Goal: Task Accomplishment & Management: Manage account settings

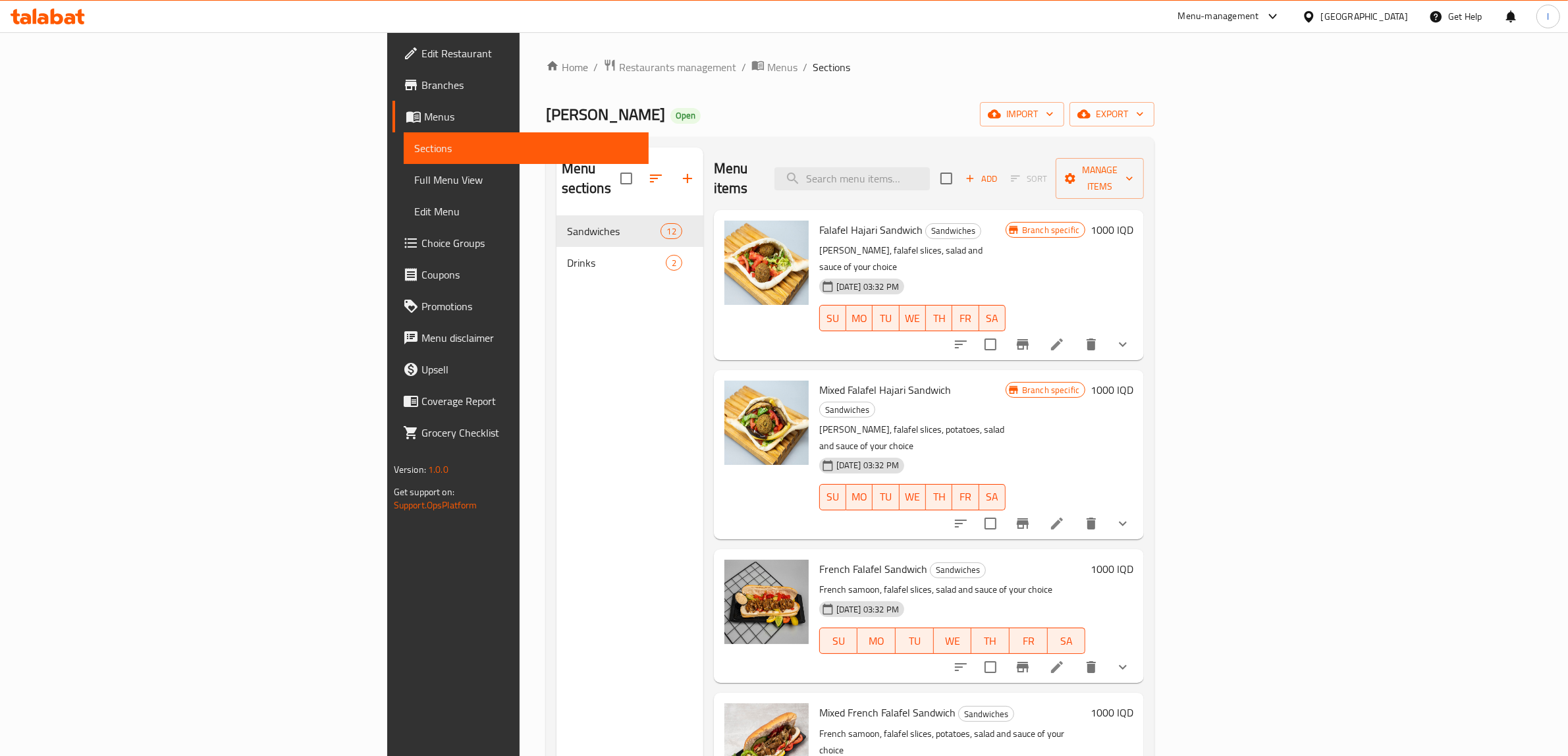
scroll to position [754, 0]
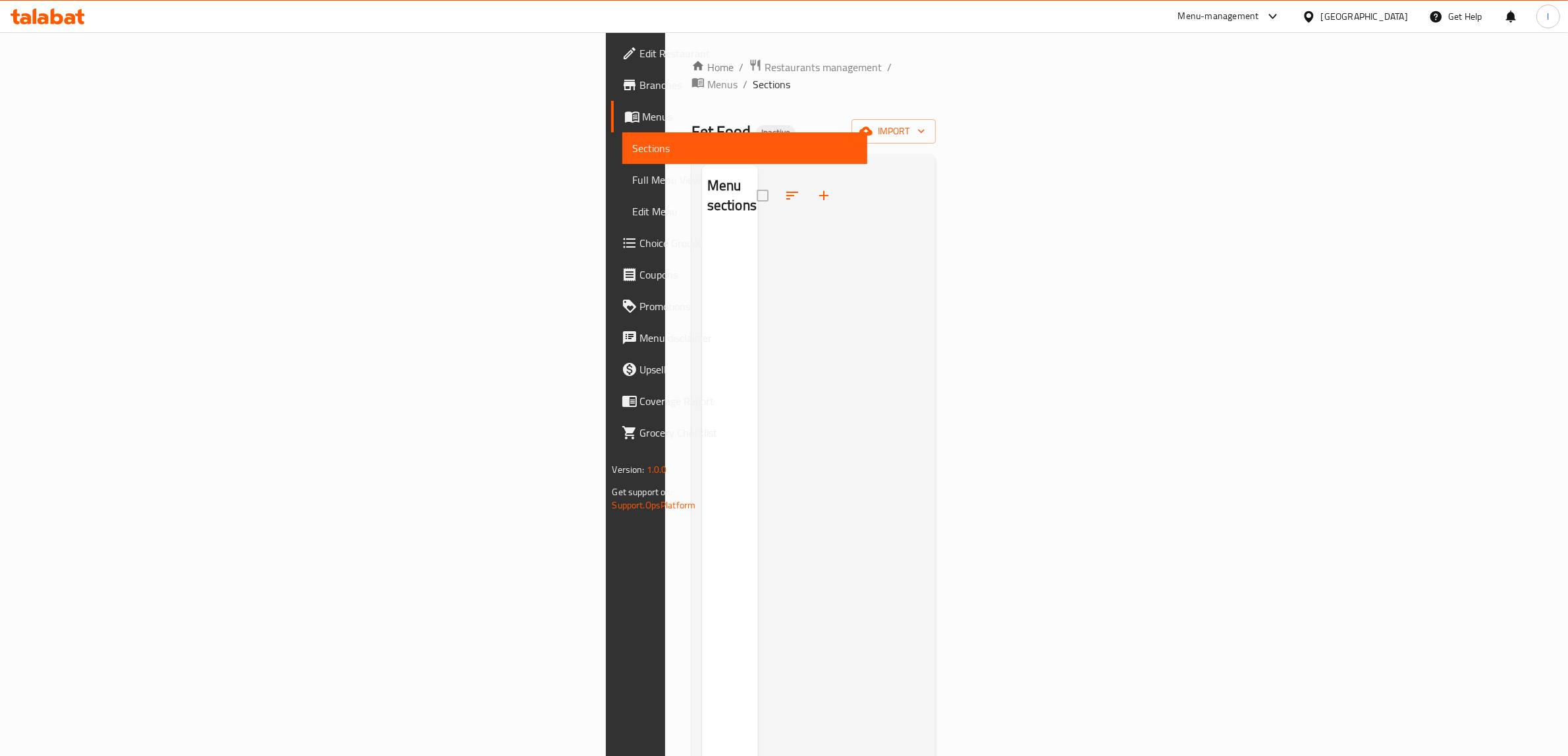
click at [611, 125] on link "Menus" at bounding box center [739, 117] width 257 height 32
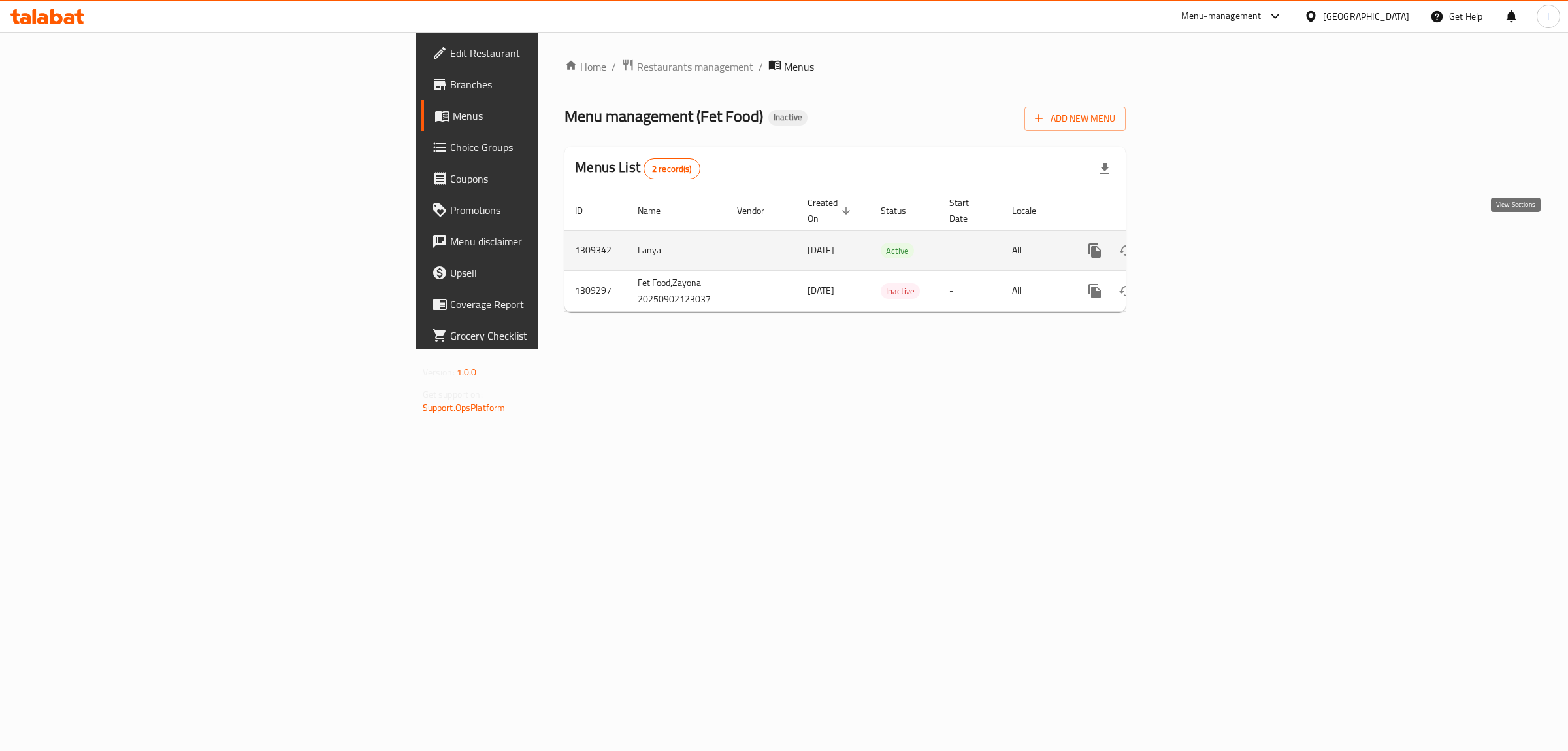
click at [1197, 242] on icon "enhanced table" at bounding box center [1189, 250] width 16 height 16
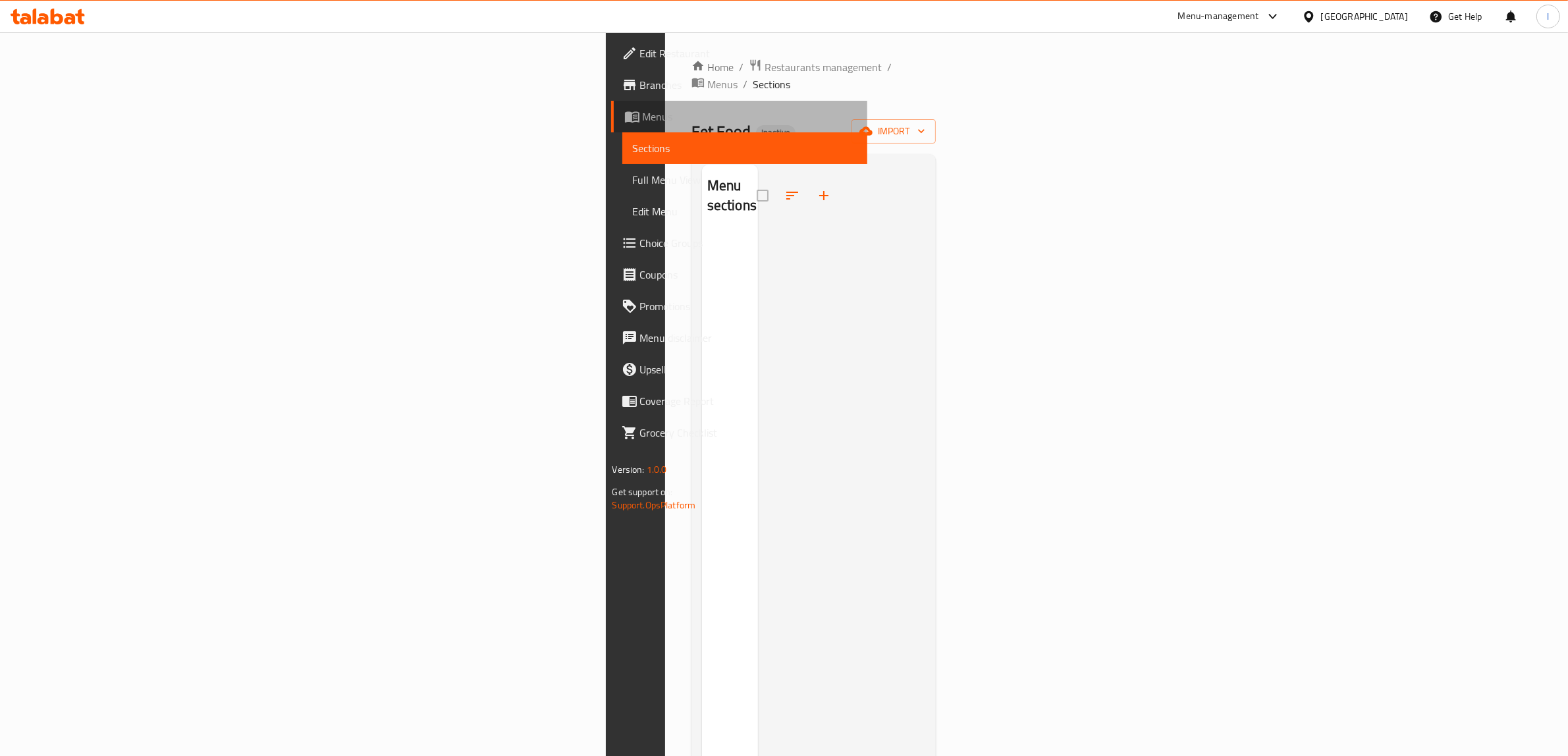
click at [611, 129] on link "Menus" at bounding box center [739, 117] width 257 height 32
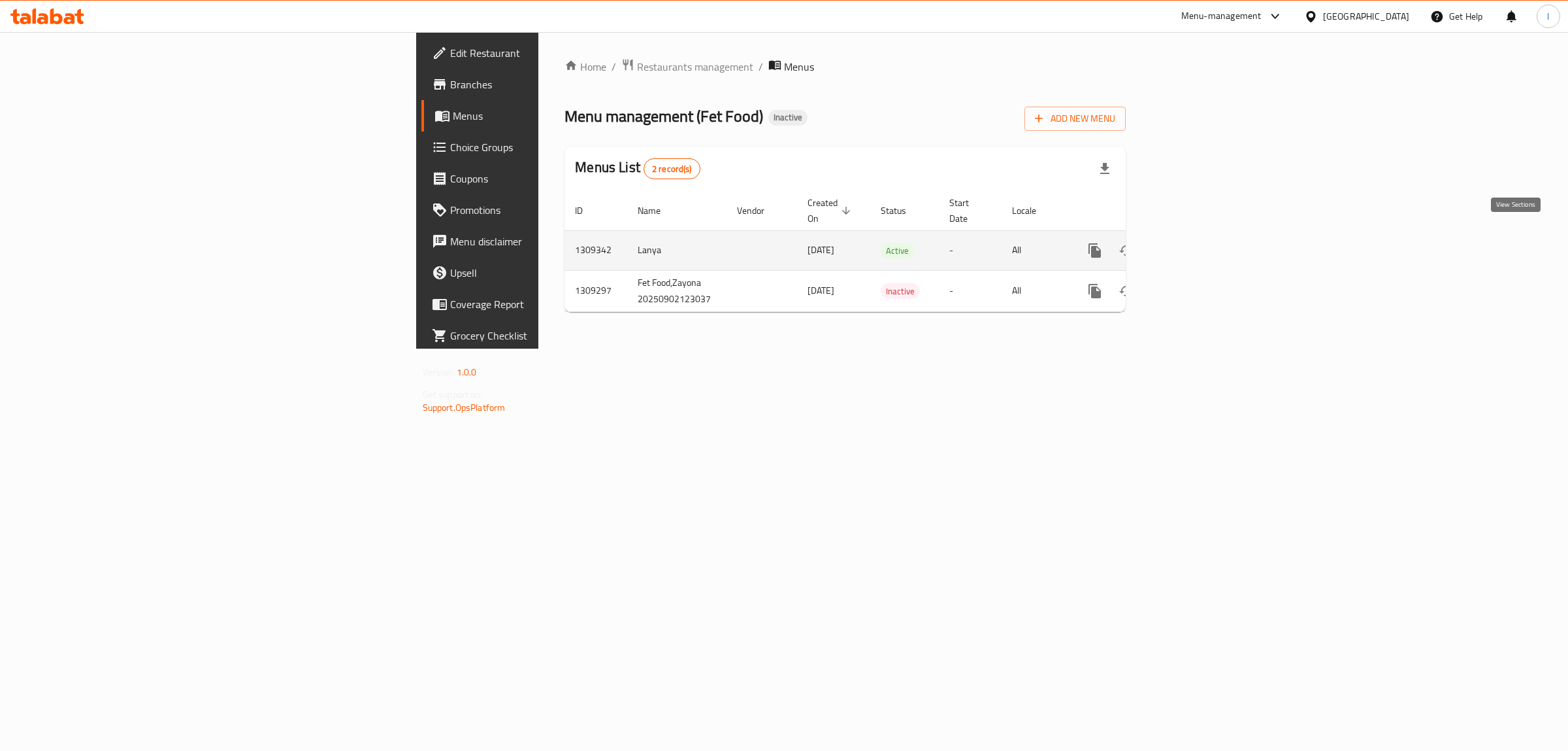
click at [1197, 242] on icon "enhanced table" at bounding box center [1189, 250] width 16 height 16
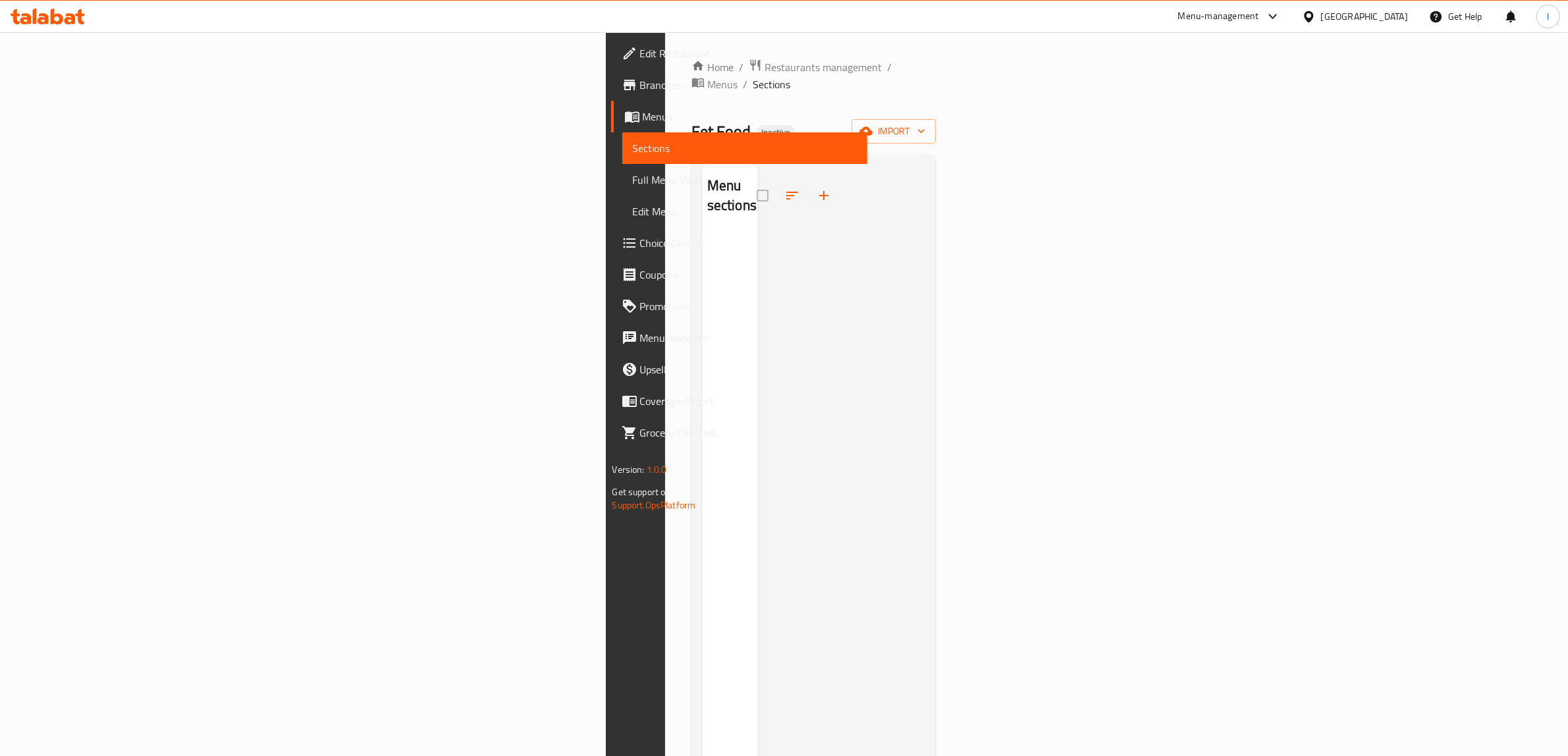
click at [633, 143] on span "Sections" at bounding box center [744, 148] width 225 height 16
click at [643, 114] on span "Menus" at bounding box center [750, 116] width 215 height 16
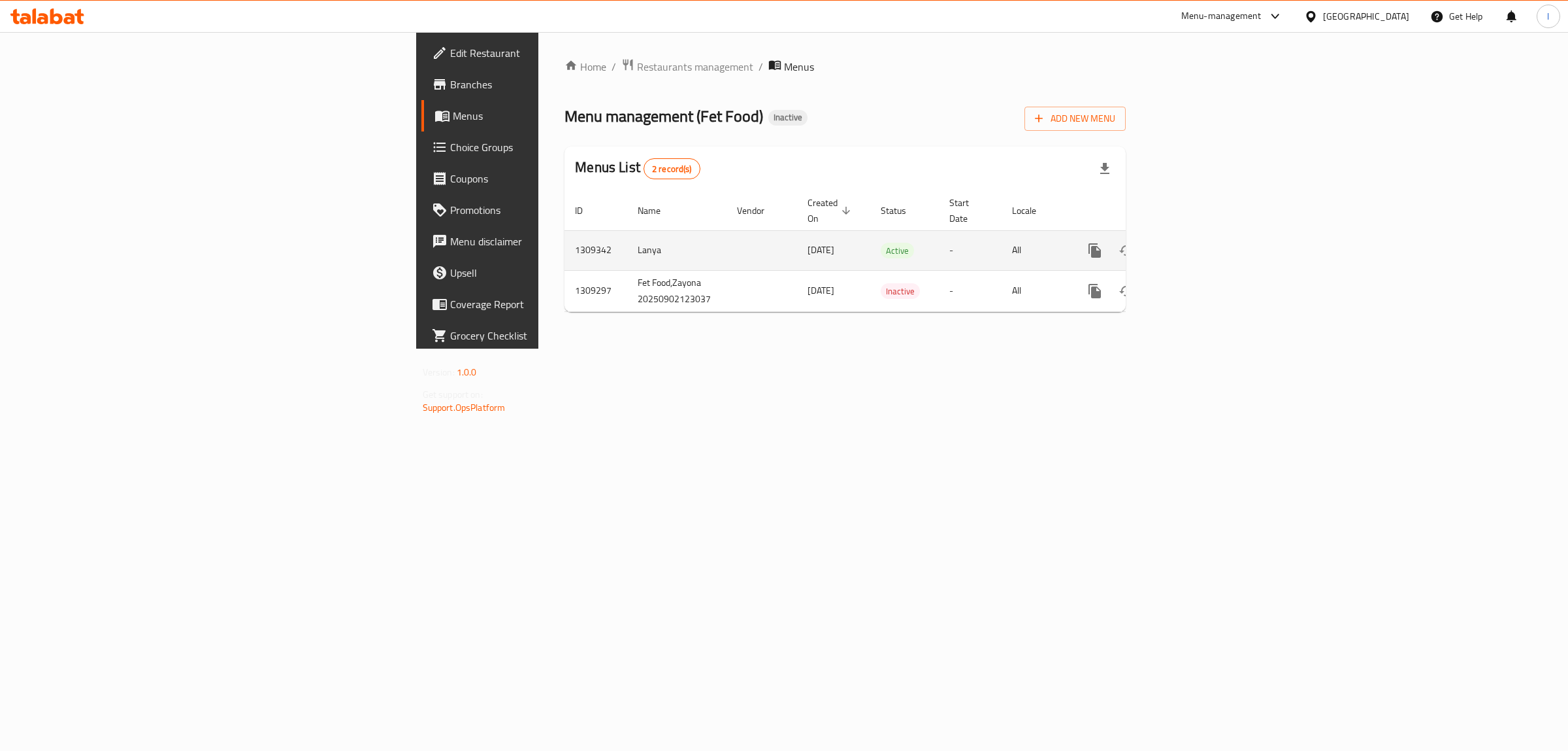
drag, startPoint x: 1481, startPoint y: 233, endPoint x: 392, endPoint y: 242, distance: 1089.0
click at [564, 246] on tr "1309342 Lanya 02/09/2025 Active - All" at bounding box center [890, 251] width 651 height 40
click at [627, 239] on td "Lanya" at bounding box center [676, 251] width 99 height 40
copy td "Lanya"
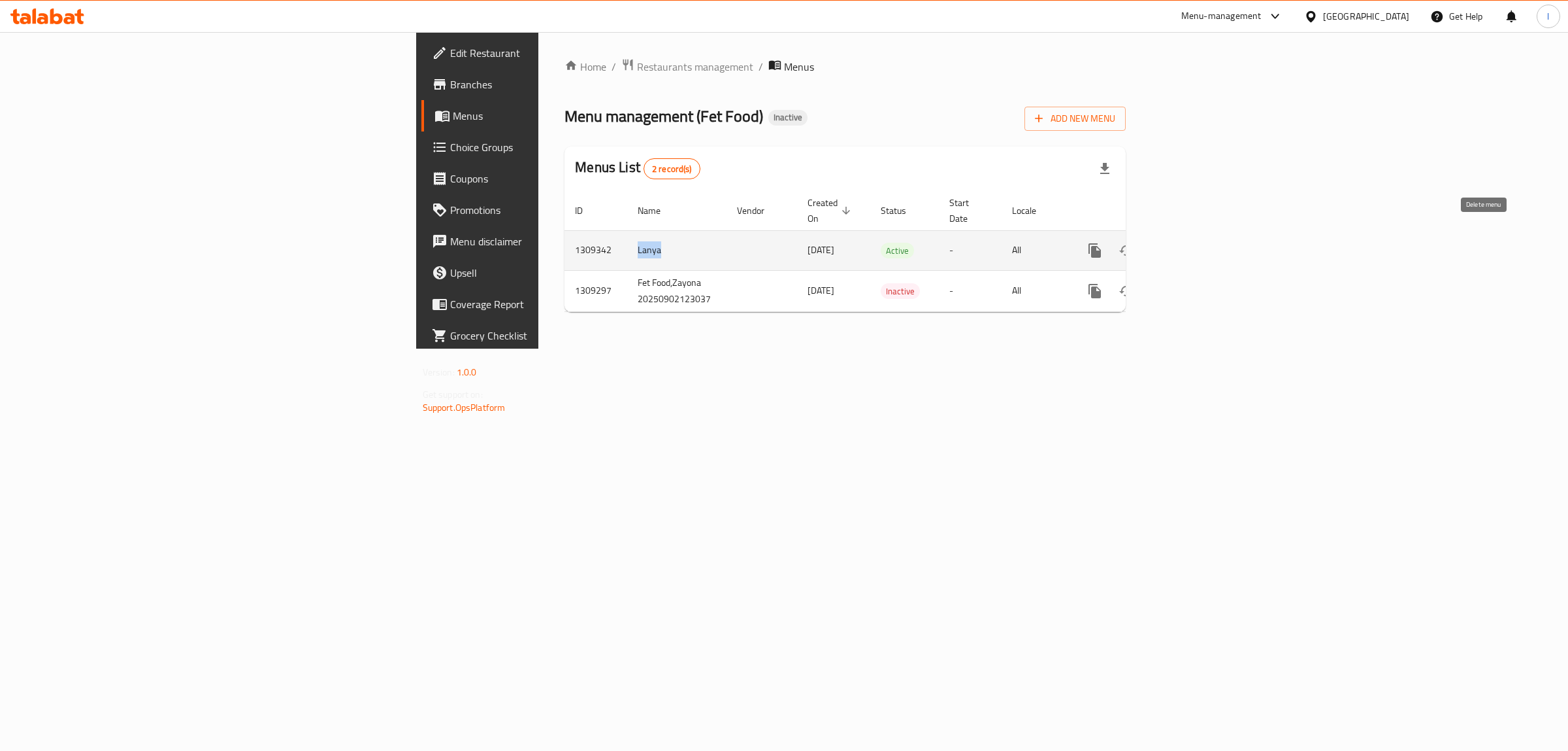
click at [1166, 242] on icon "enhanced table" at bounding box center [1158, 250] width 16 height 16
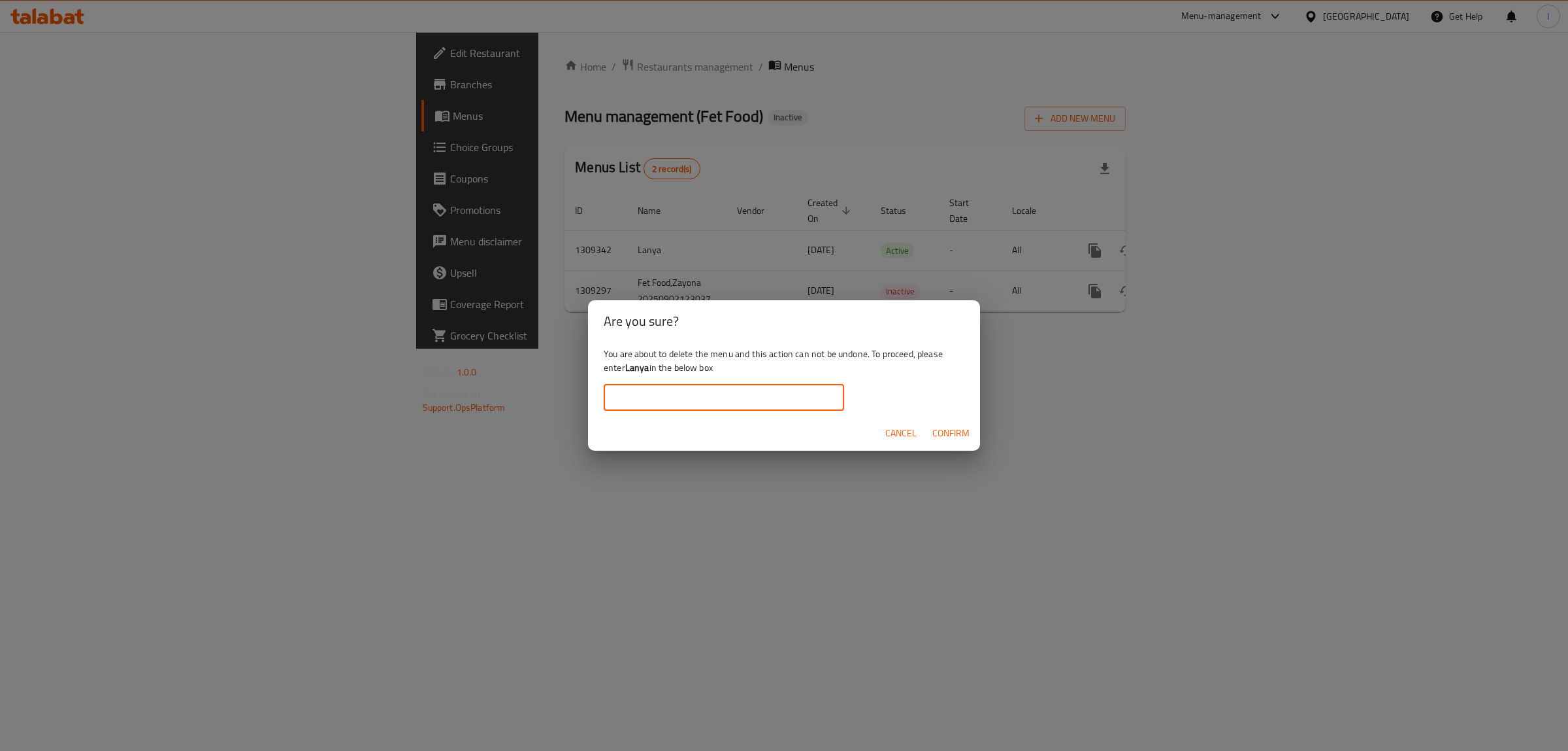
click at [654, 400] on input "text" at bounding box center [724, 397] width 240 height 26
paste input "Lanya"
type input "Lanya"
click at [954, 434] on span "Confirm" at bounding box center [951, 434] width 38 height 17
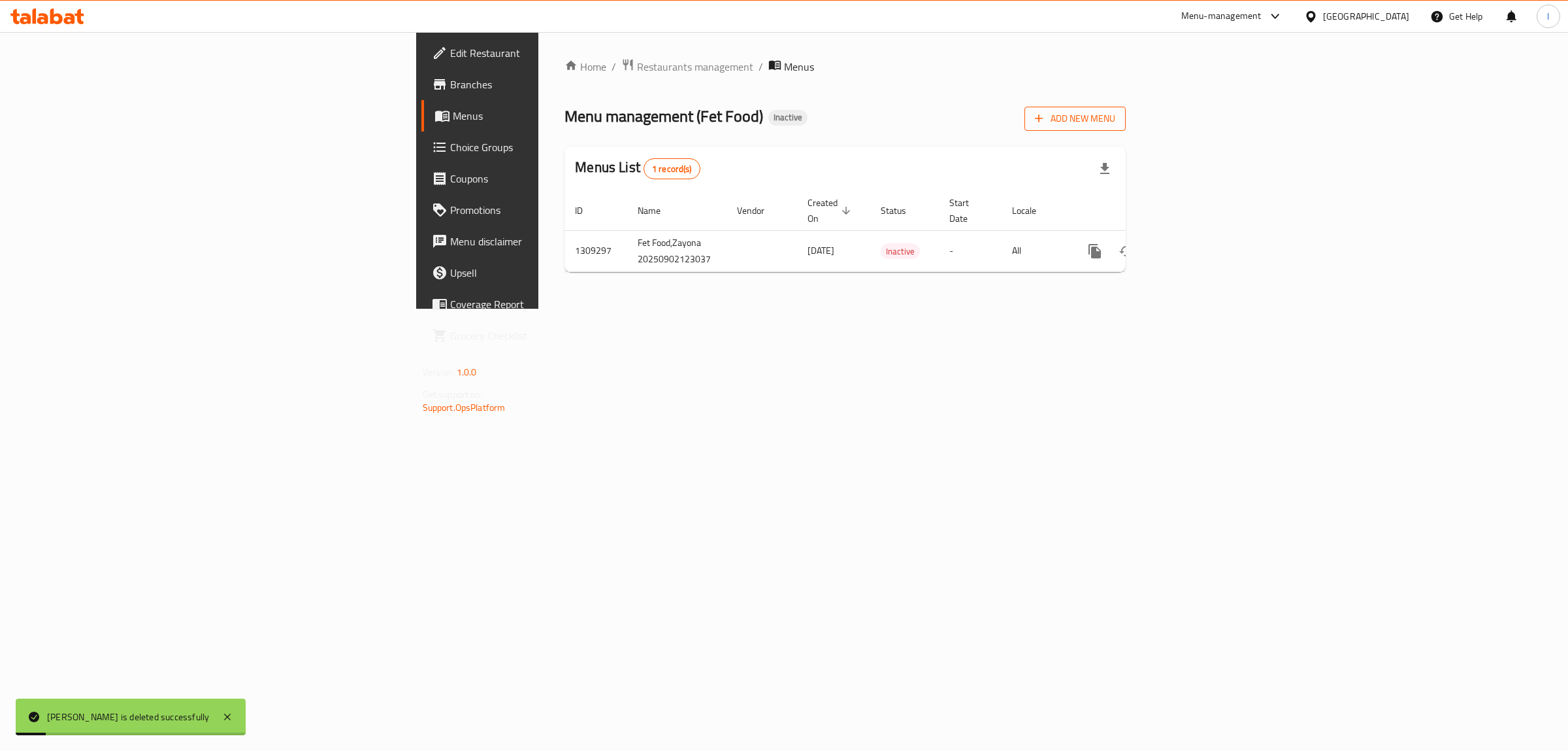
click at [1115, 119] on span "Add New Menu" at bounding box center [1075, 119] width 80 height 17
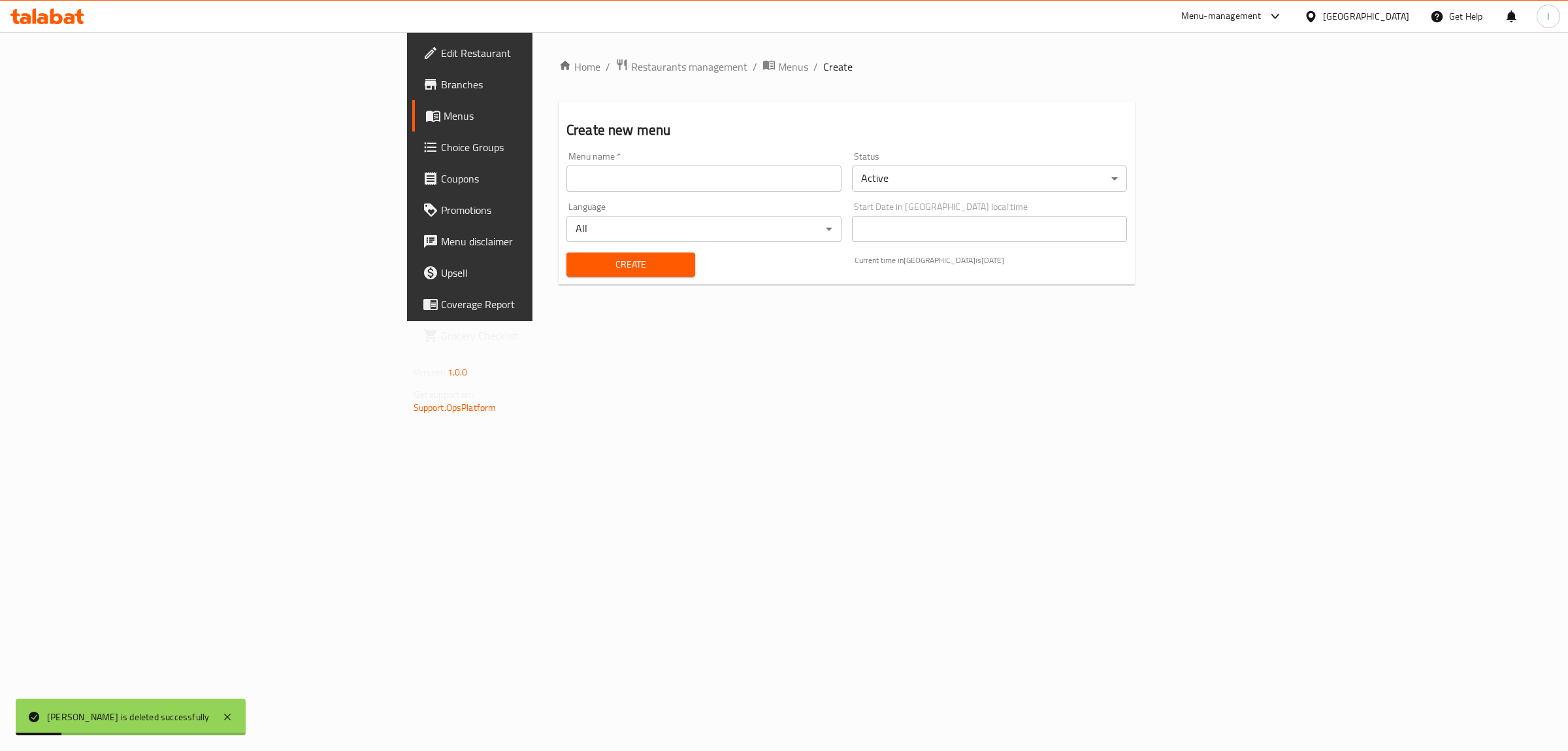
click at [567, 170] on input "text" at bounding box center [705, 178] width 276 height 26
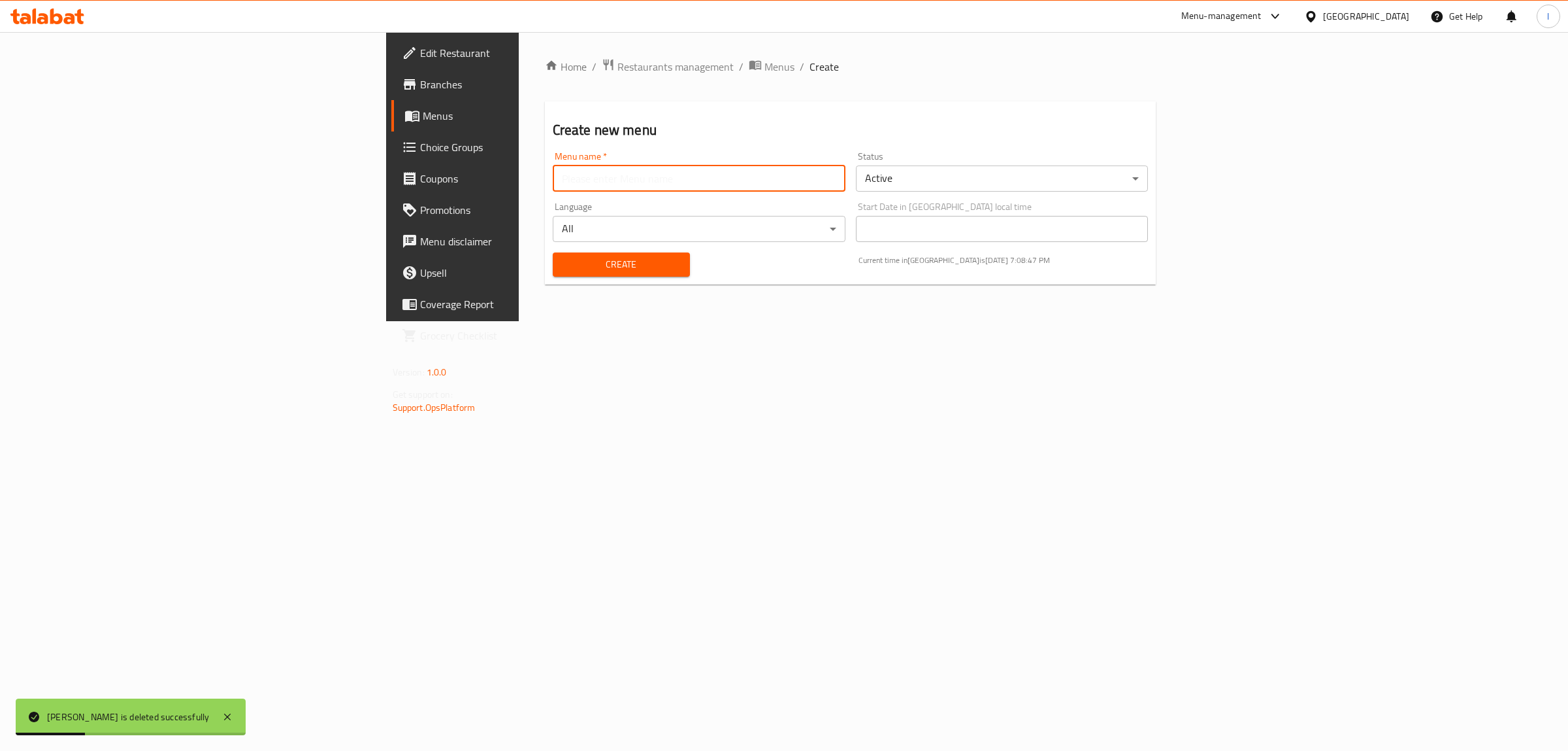
type input "team"
click at [553, 273] on button "Create" at bounding box center [621, 264] width 137 height 24
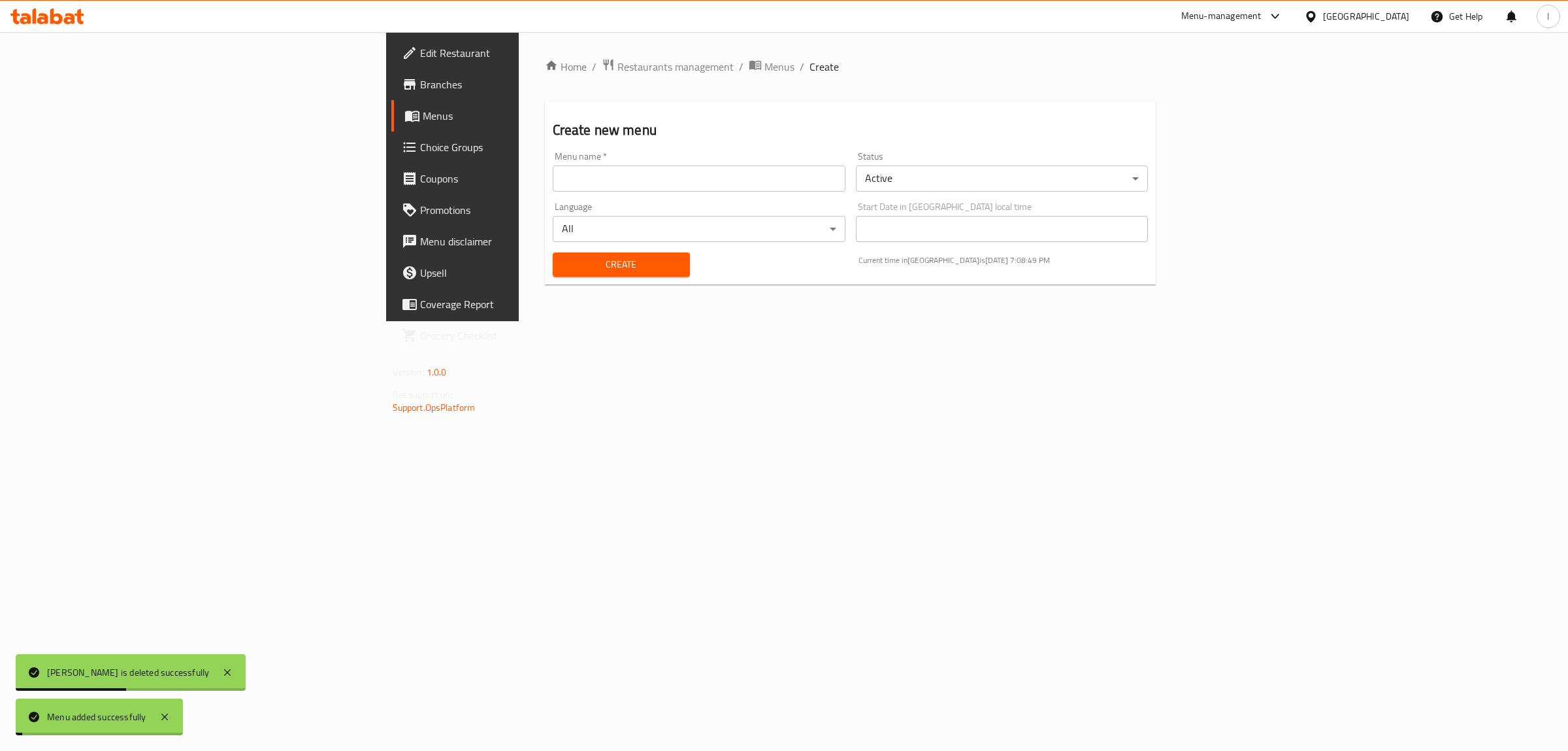
click at [422, 119] on span "Menus" at bounding box center [530, 115] width 215 height 16
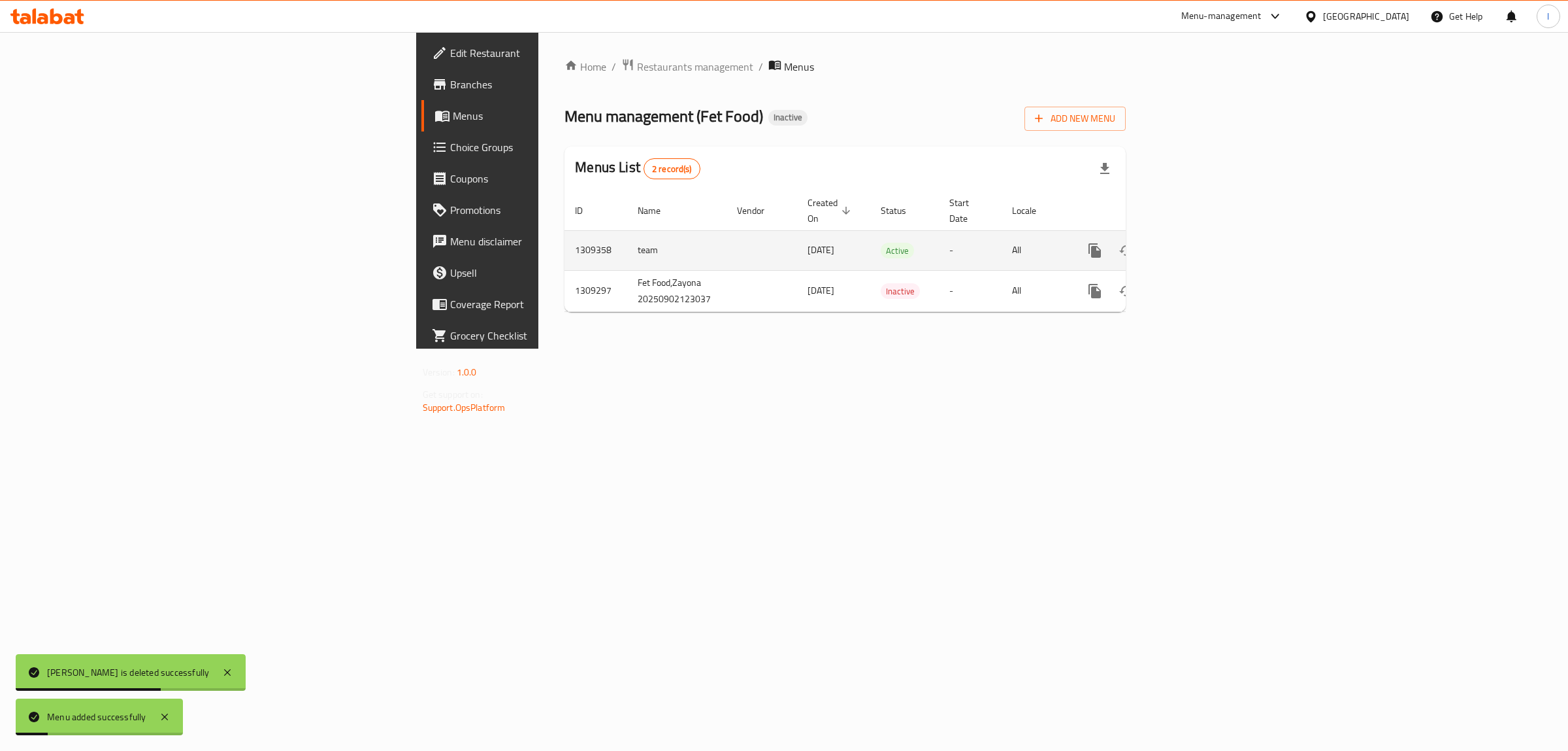
click at [1197, 242] on icon "enhanced table" at bounding box center [1189, 250] width 16 height 16
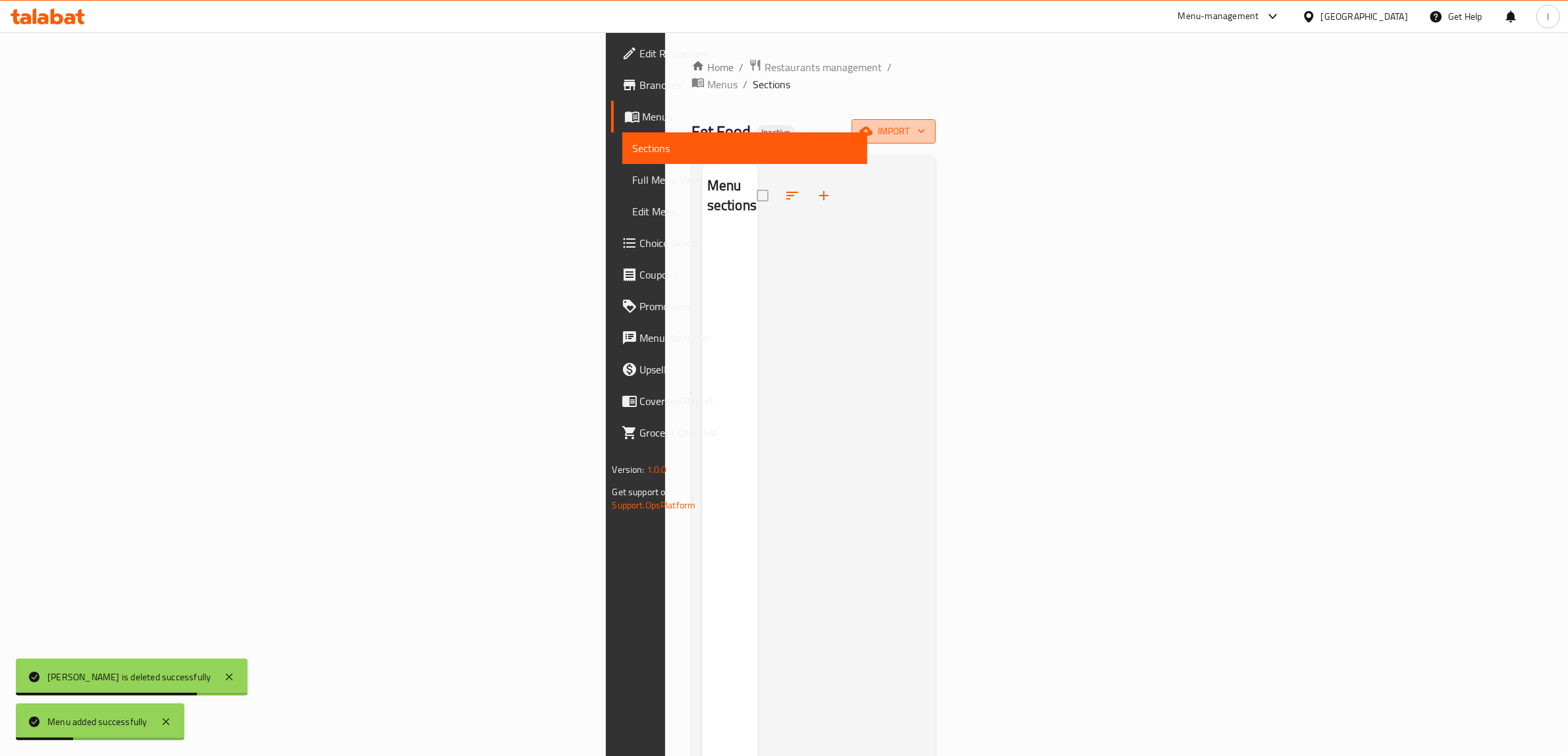
click at [925, 123] on span "import" at bounding box center [893, 131] width 63 height 17
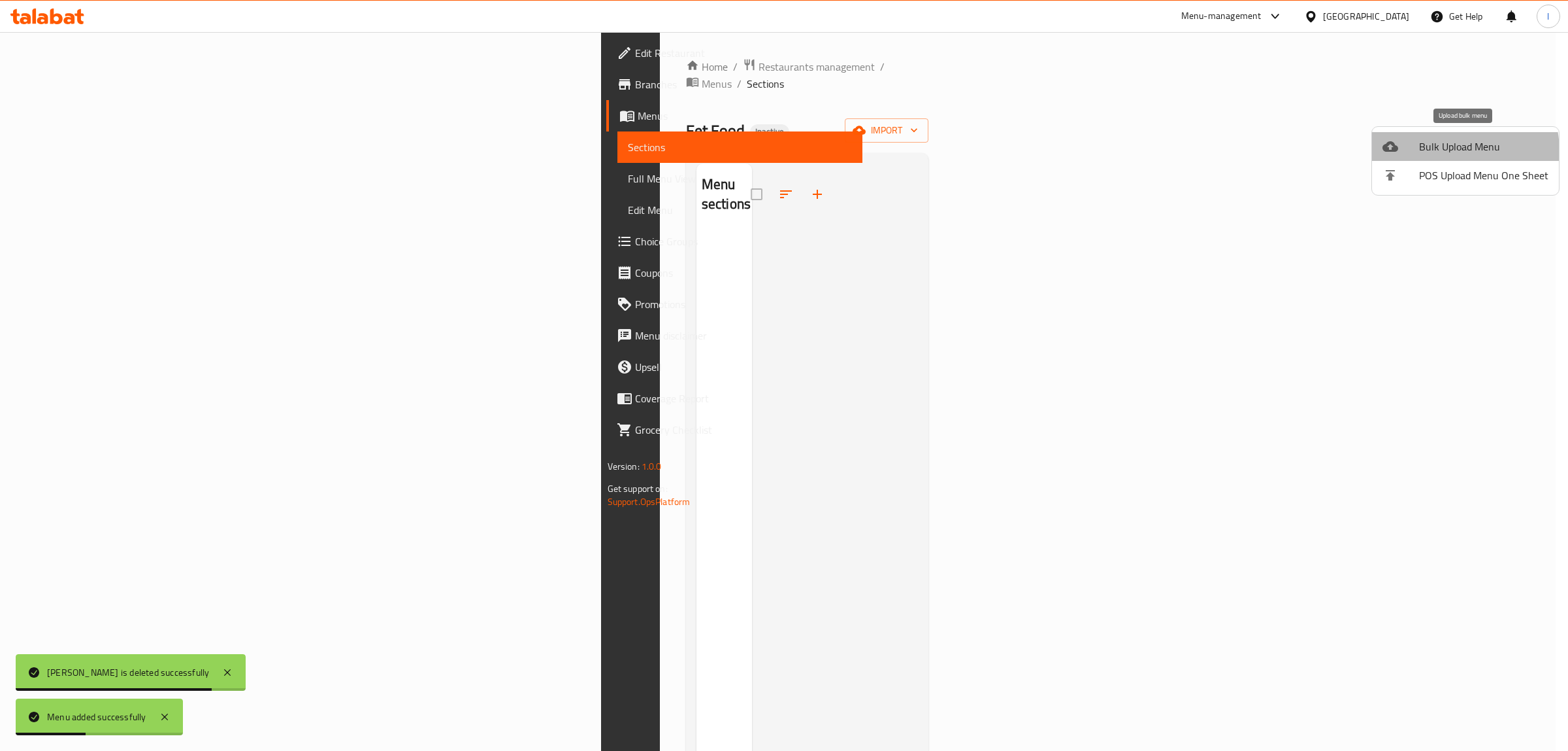
click at [1425, 152] on span "Bulk Upload Menu" at bounding box center [1484, 146] width 129 height 16
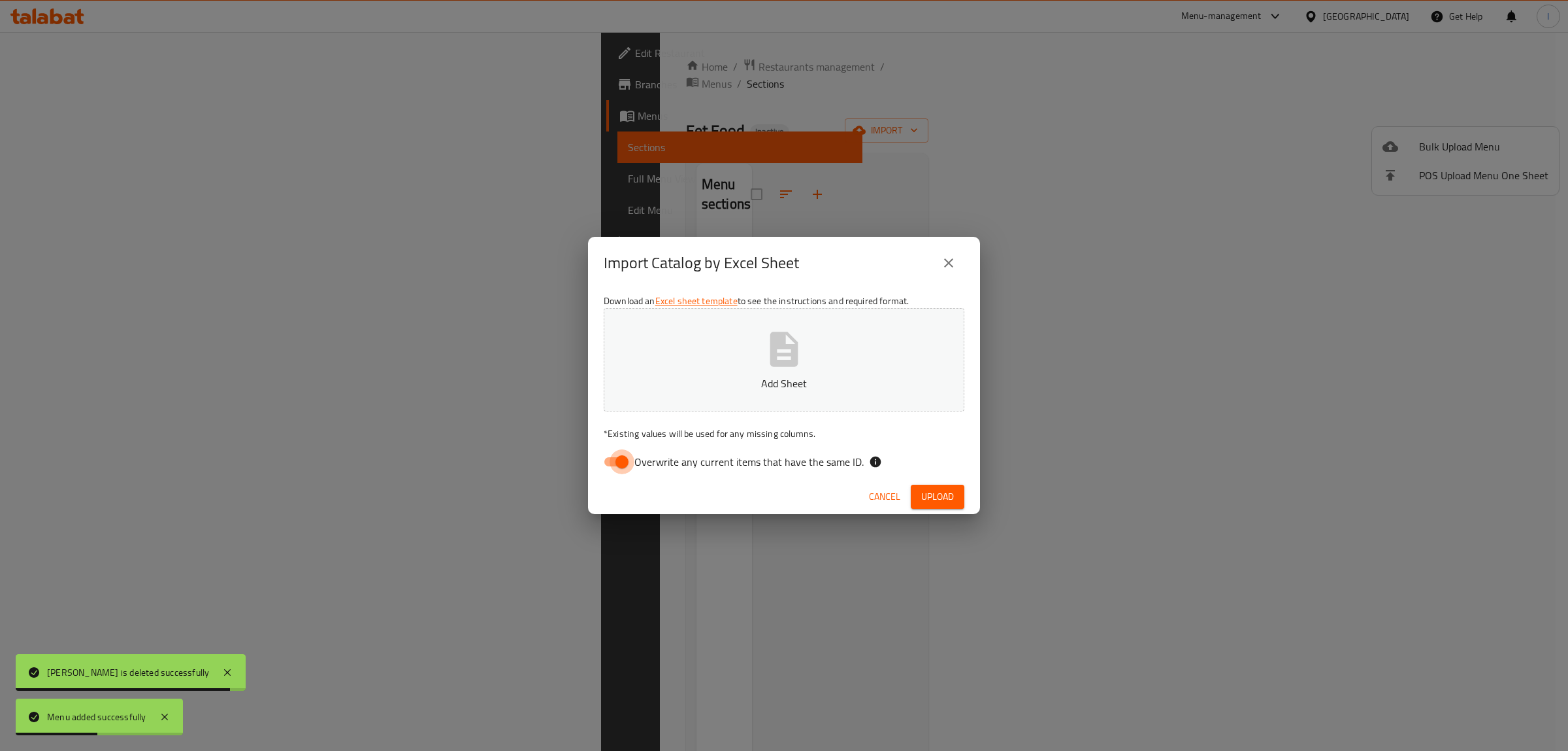
click at [618, 459] on input "Overwrite any current items that have the same ID." at bounding box center [621, 462] width 74 height 25
checkbox input "false"
click at [752, 373] on button "Add Sheet" at bounding box center [784, 360] width 361 height 104
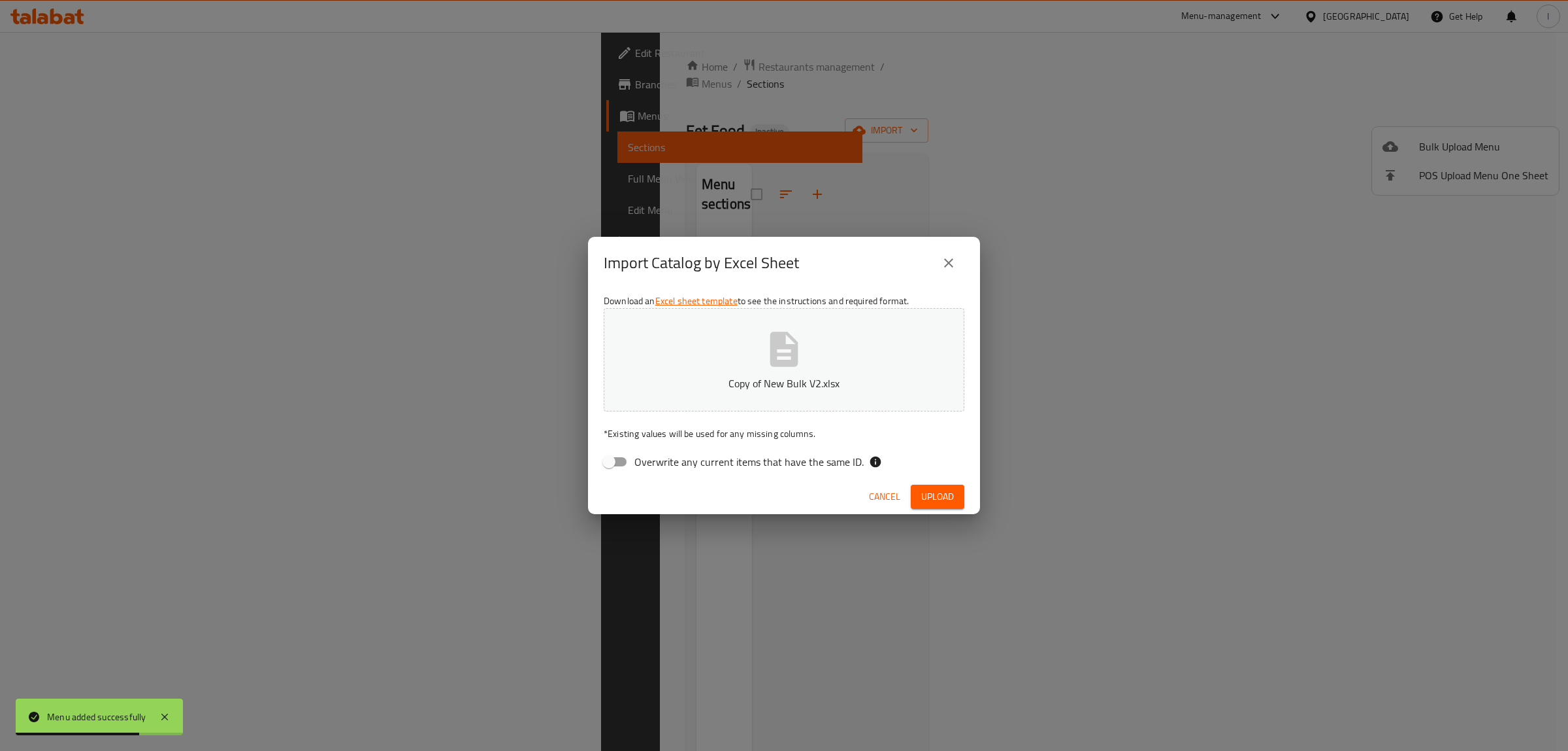
click at [952, 477] on div "Download an Excel sheet template to see the instructions and required format. C…" at bounding box center [784, 383] width 392 height 190
click at [948, 492] on span "Upload" at bounding box center [938, 497] width 33 height 17
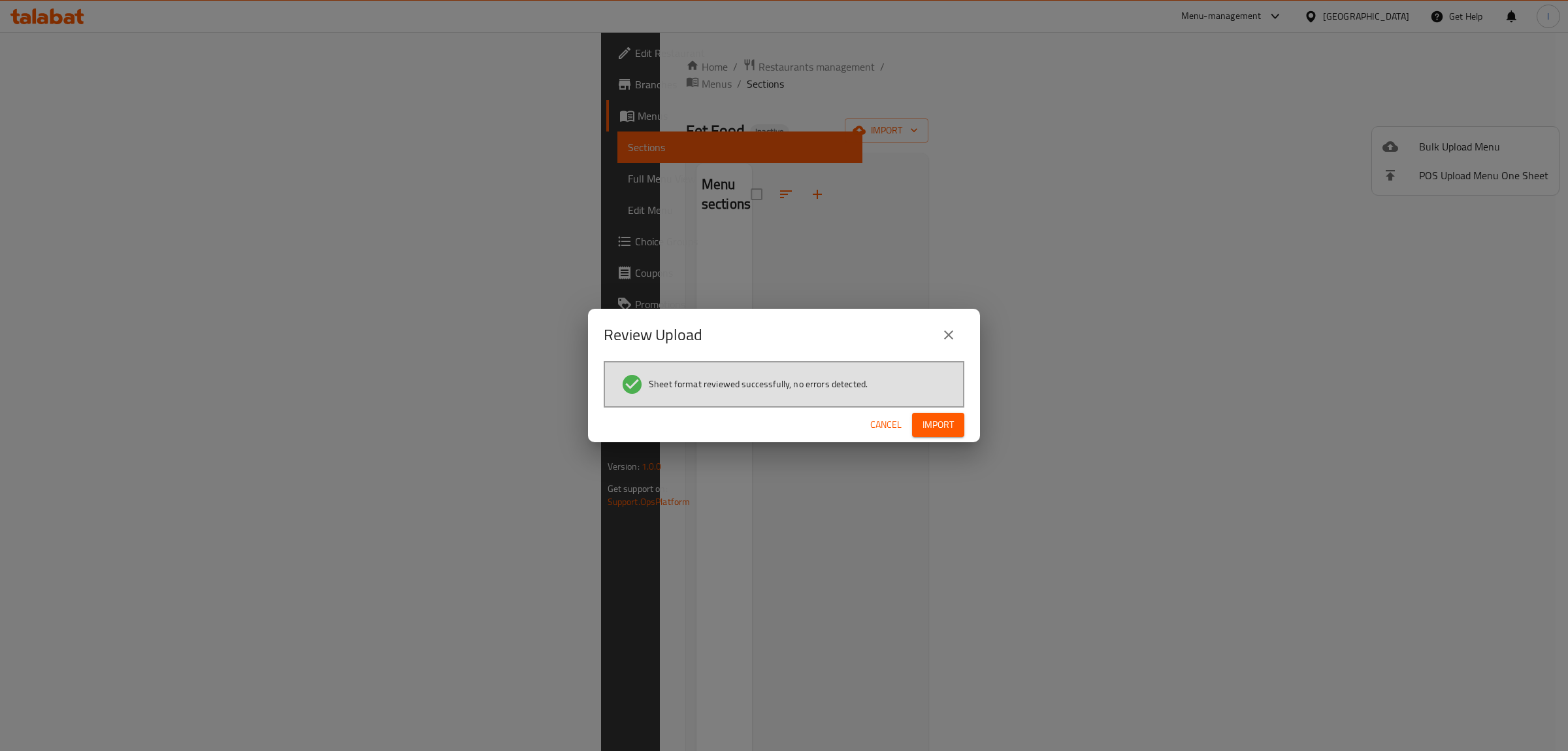
click at [941, 429] on span "Import" at bounding box center [938, 425] width 32 height 17
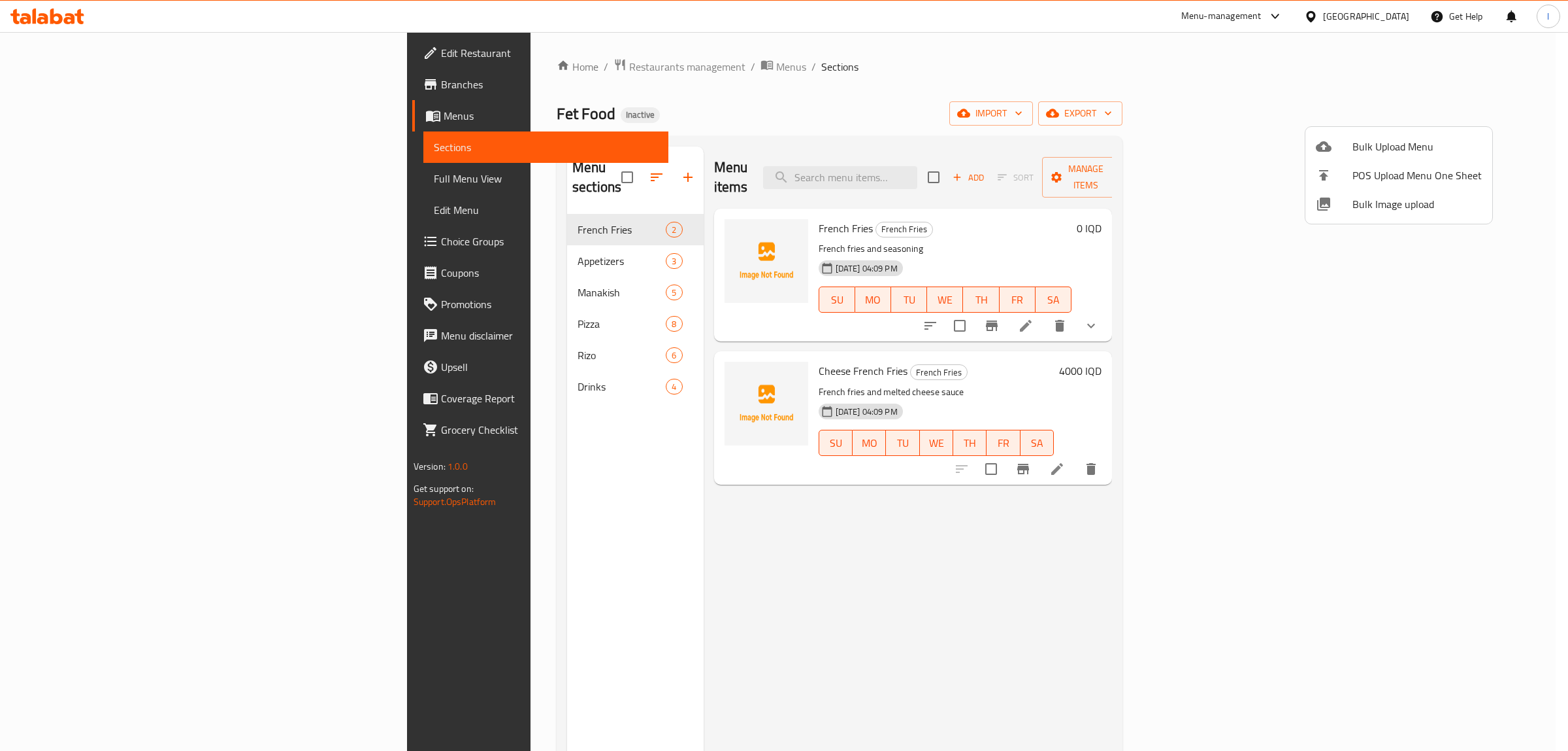
click at [943, 521] on div at bounding box center [784, 375] width 1568 height 751
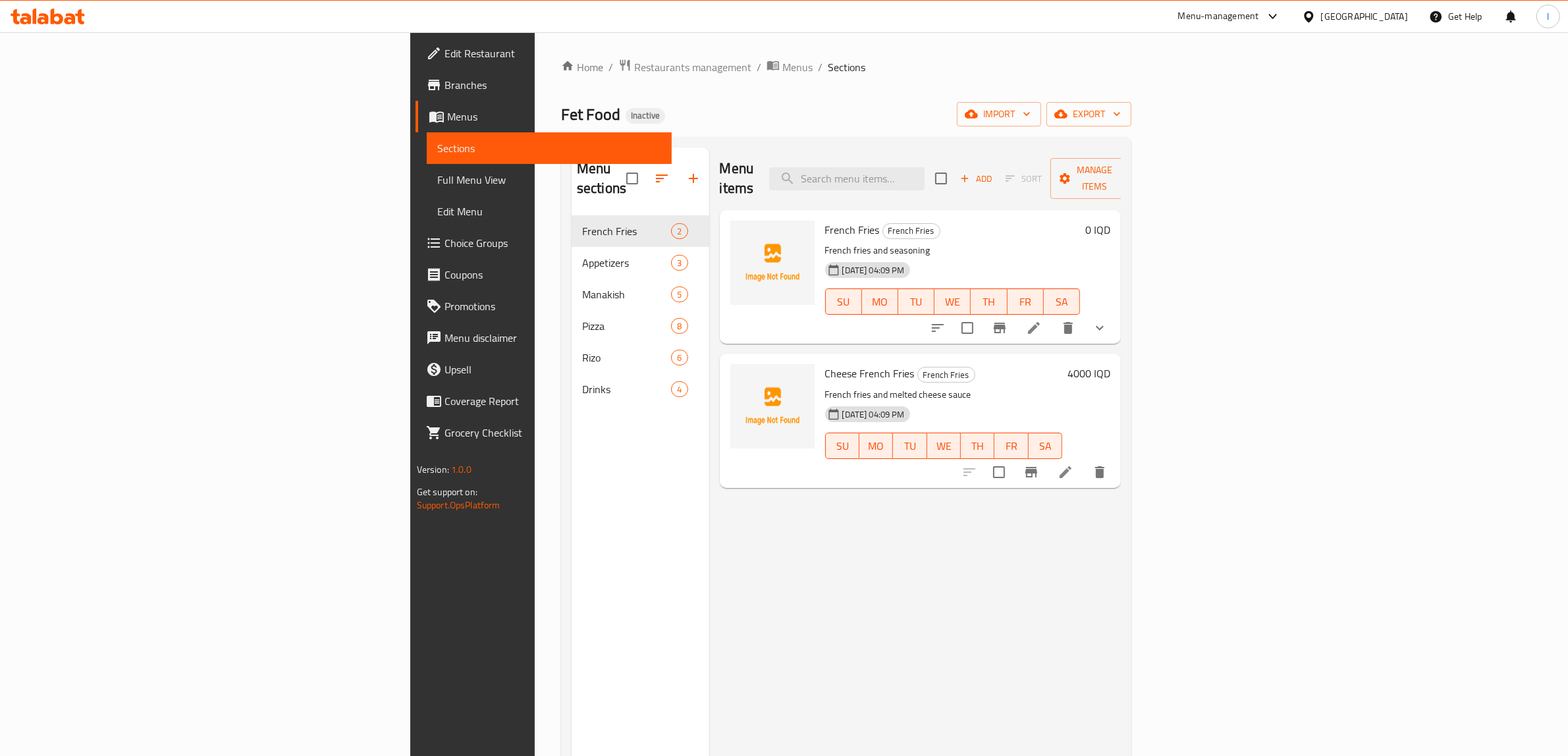
click at [437, 183] on span "Full Menu View" at bounding box center [549, 179] width 225 height 16
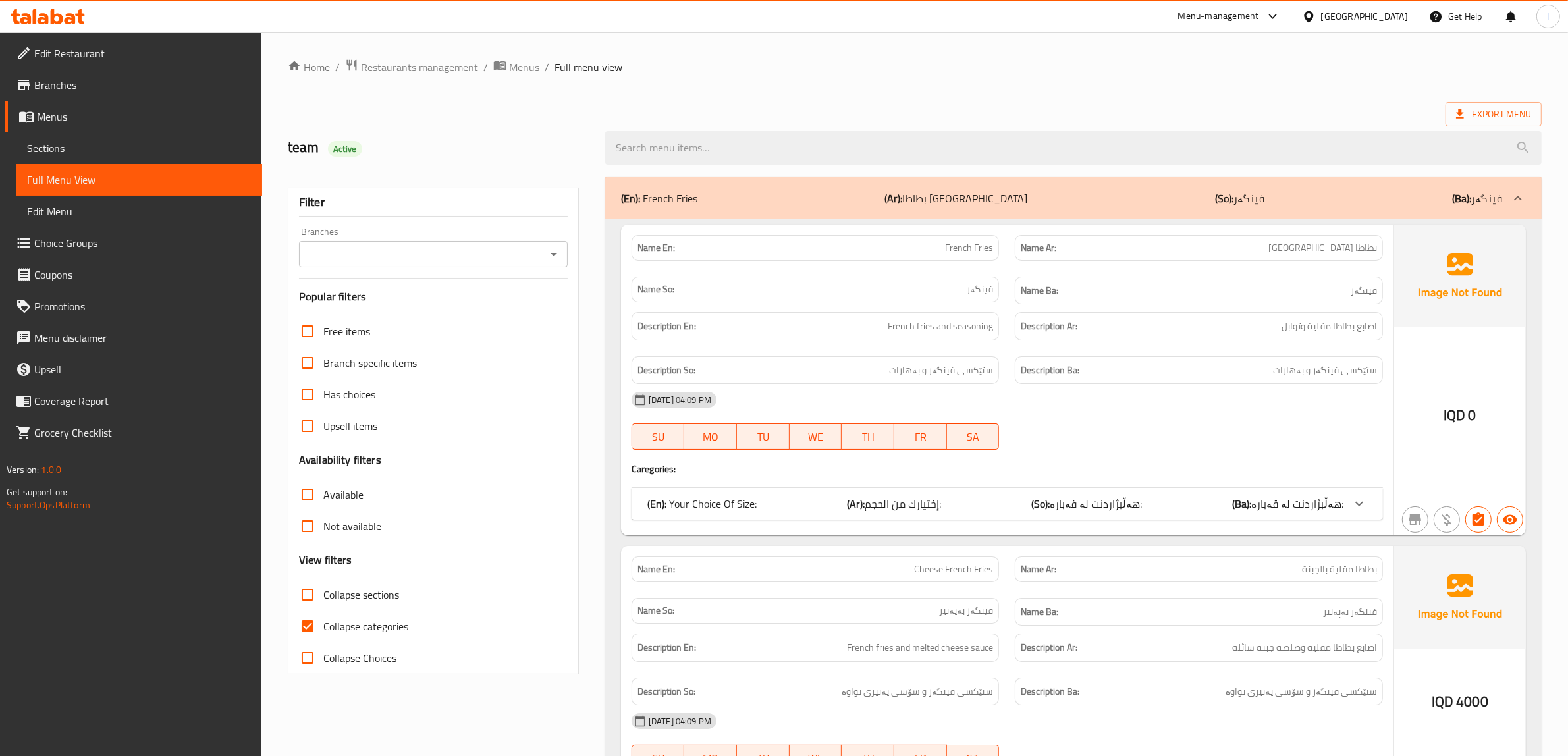
click at [358, 244] on div "Branches" at bounding box center [432, 253] width 268 height 26
click at [379, 263] on input "Branches" at bounding box center [422, 254] width 239 height 19
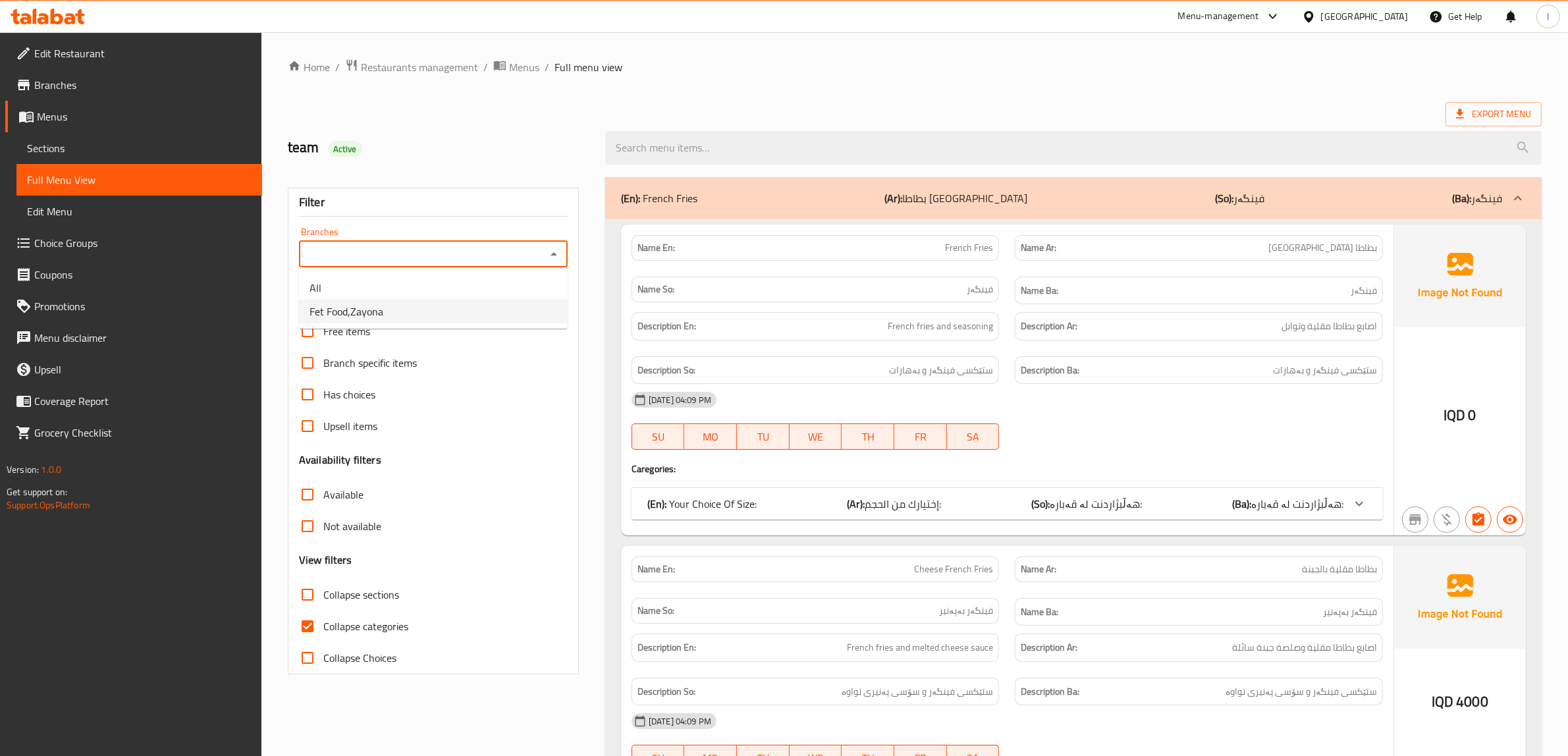
click at [383, 304] on span "Fet Food,Zayona" at bounding box center [347, 311] width 74 height 16
type input "Fet Food,Zayona"
click at [323, 630] on span "Collapse categories" at bounding box center [365, 626] width 85 height 16
click at [323, 630] on input "Collapse categories" at bounding box center [308, 626] width 32 height 32
checkbox input "false"
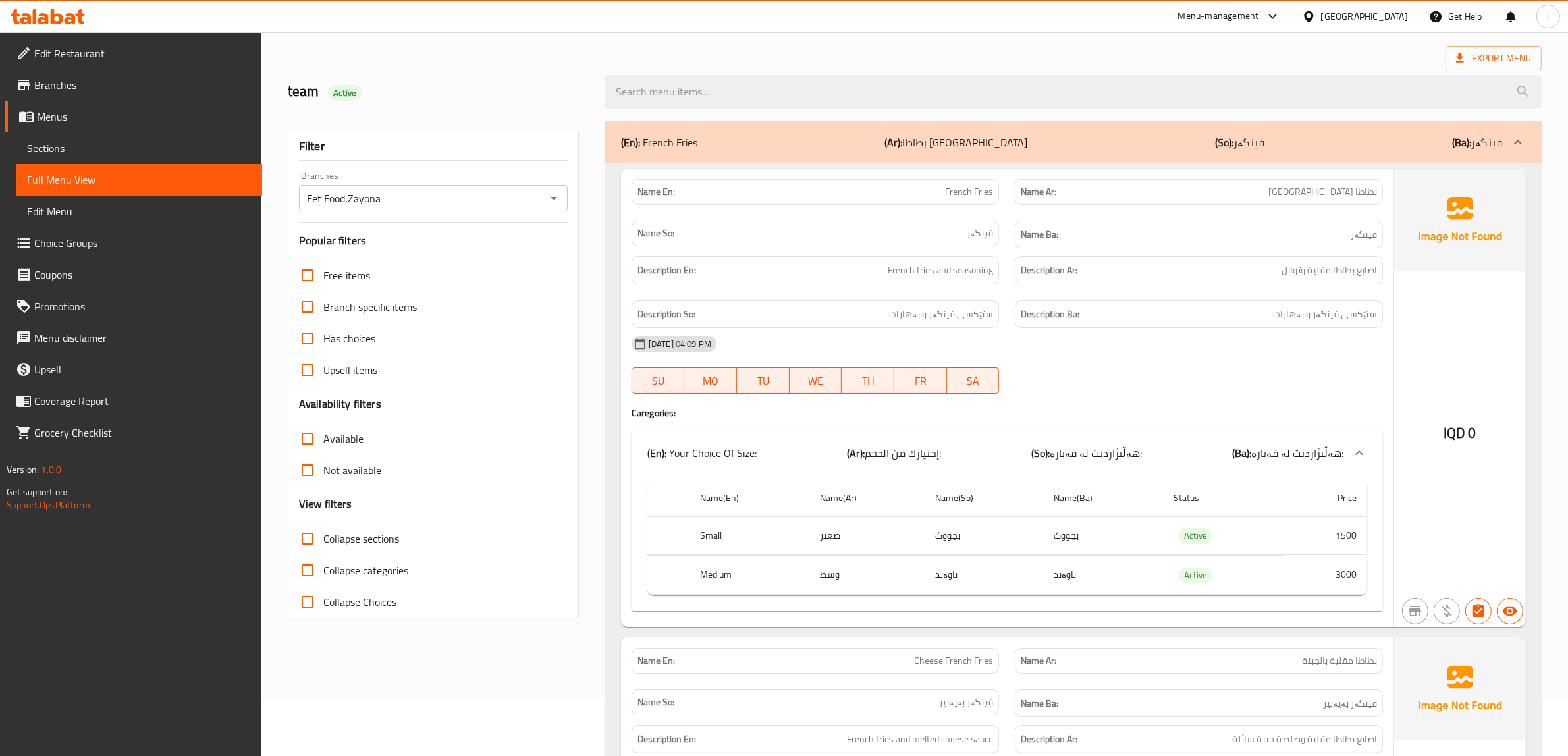
scroll to position [82, 0]
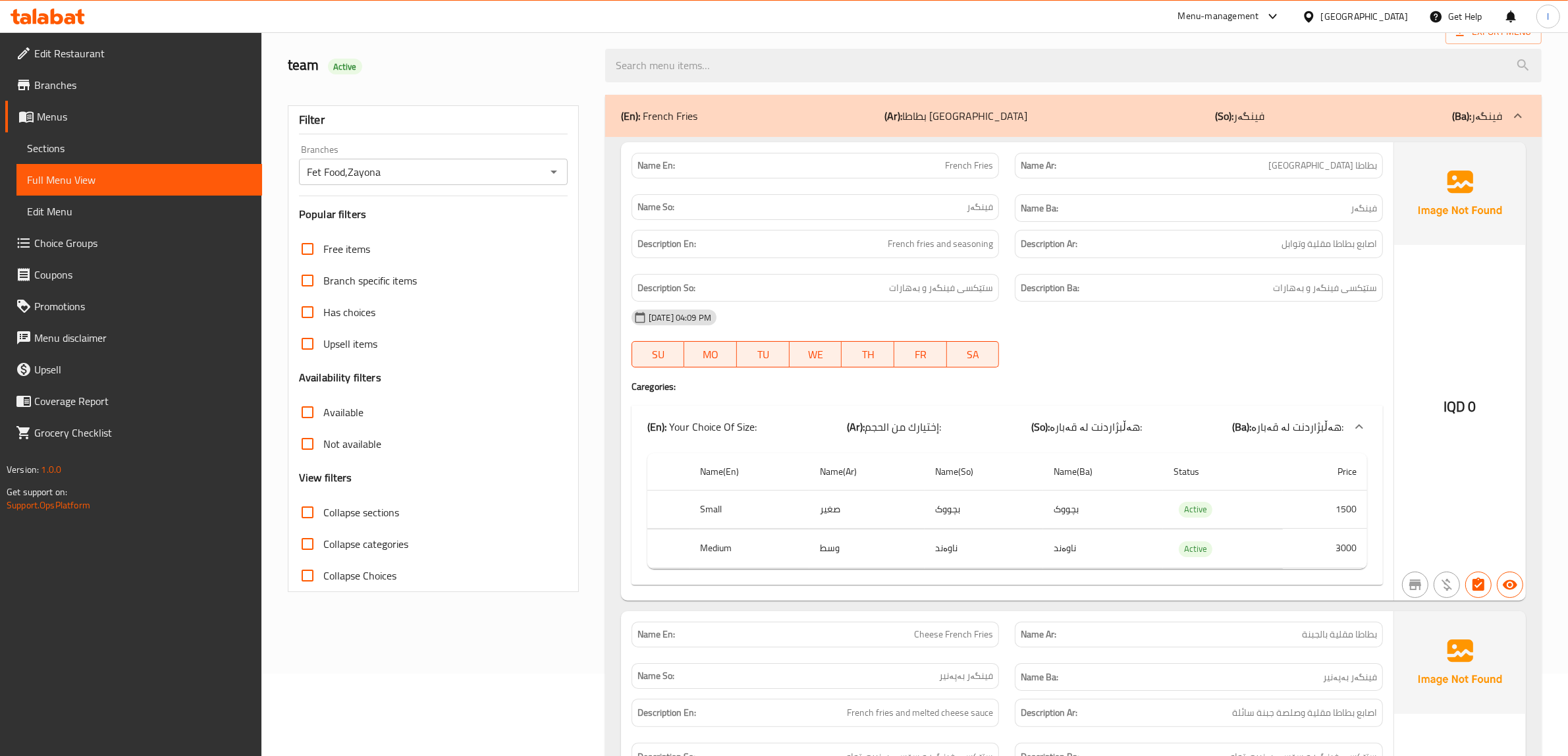
click at [350, 514] on span "Collapse sections" at bounding box center [361, 512] width 76 height 16
click at [323, 514] on input "Collapse sections" at bounding box center [308, 512] width 32 height 32
checkbox input "true"
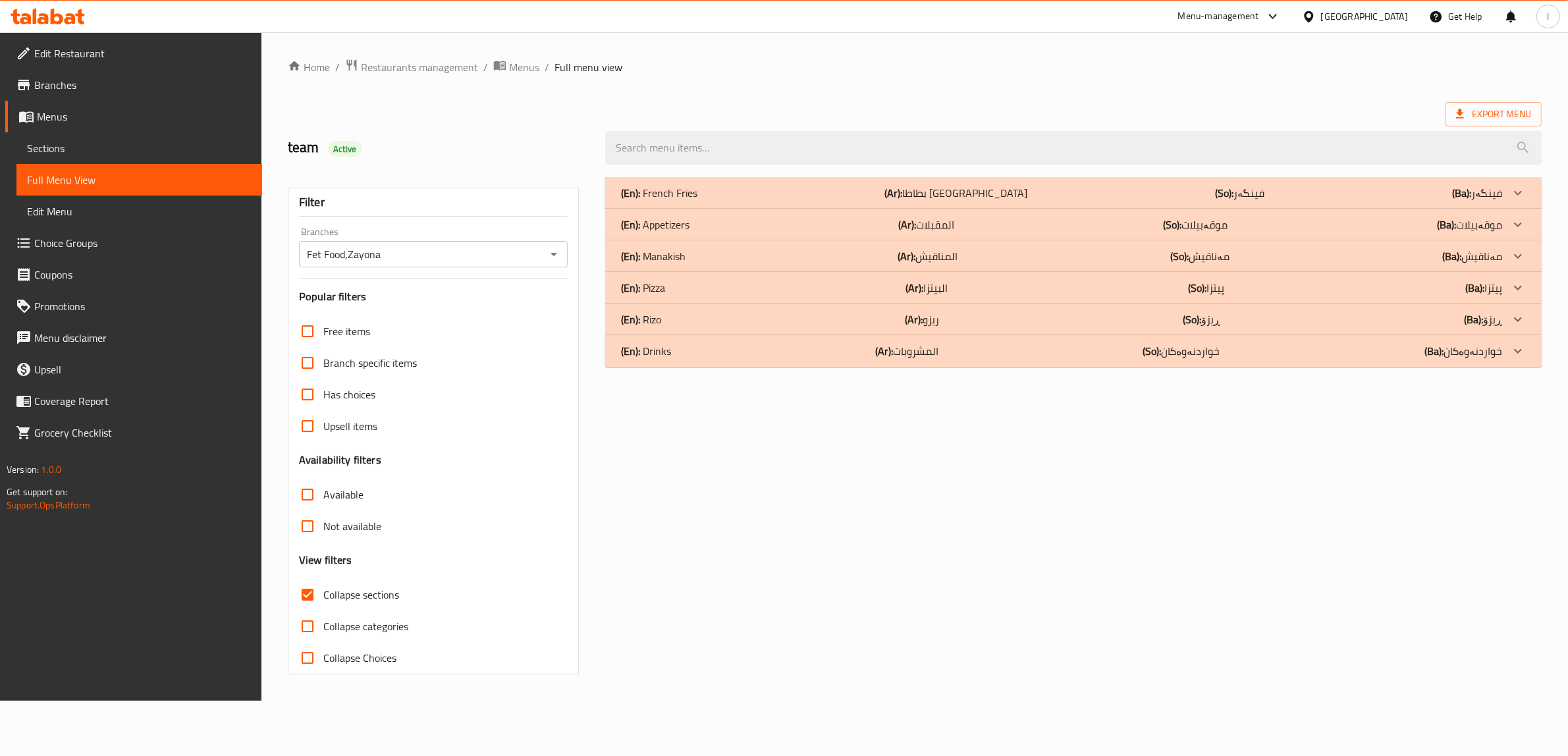
scroll to position [0, 0]
click at [725, 194] on div "(En): French Fries (Ar): بطاطا مقلية (So): فینگەر (Ba): فینگەر" at bounding box center [1070, 193] width 889 height 16
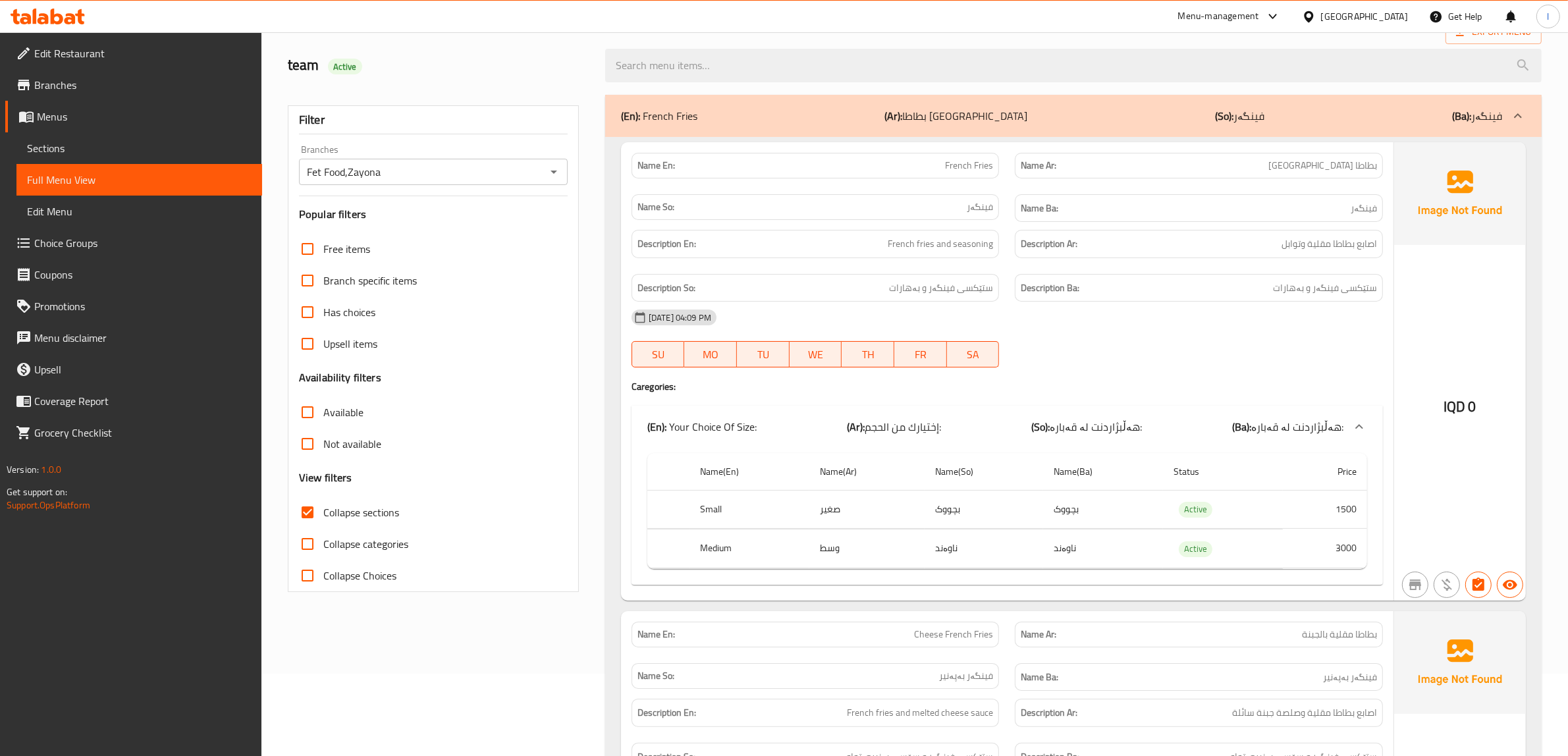
scroll to position [165, 0]
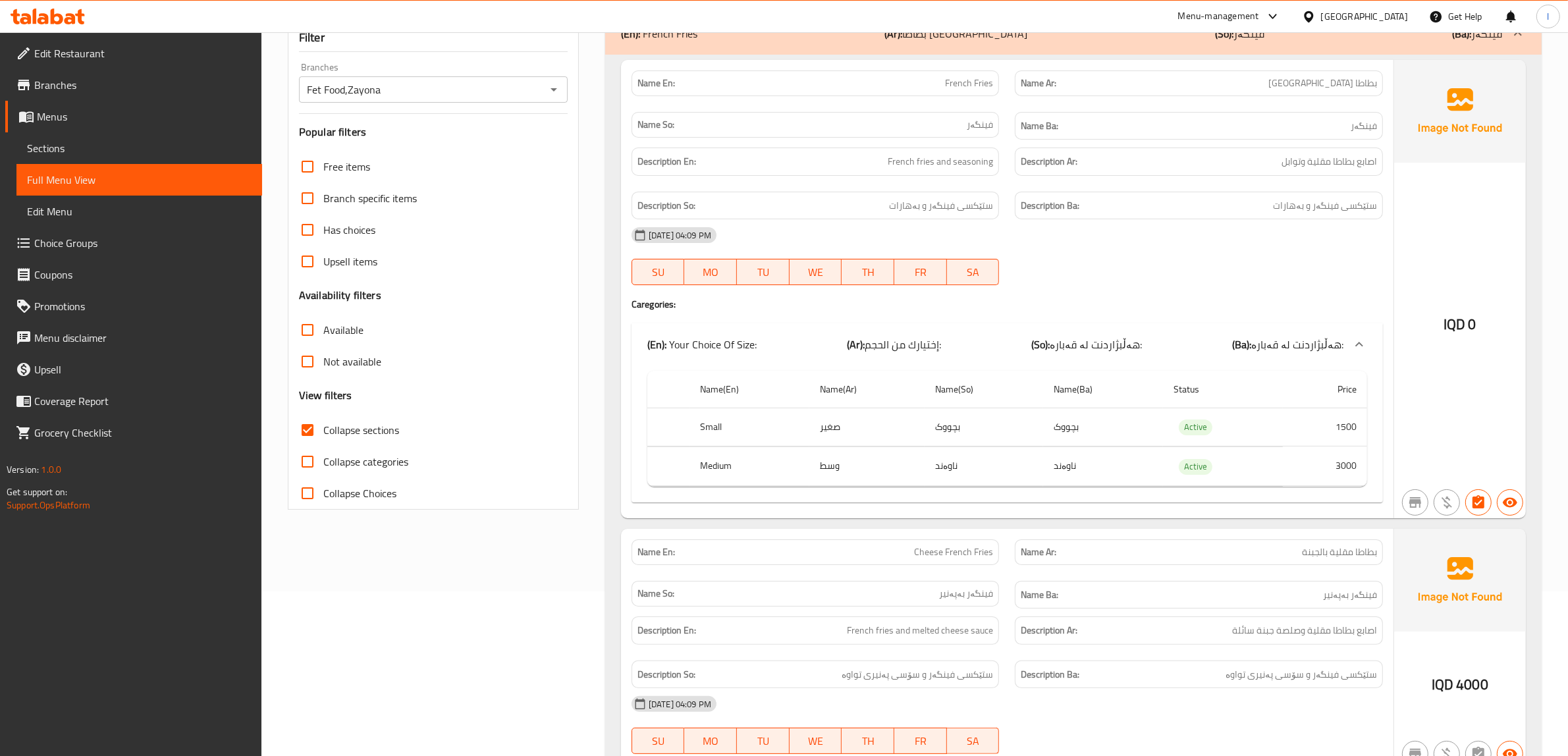
click at [956, 167] on span "French fries and seasoning" at bounding box center [940, 161] width 105 height 17
click at [941, 169] on span "French fries and seasoning" at bounding box center [940, 161] width 105 height 17
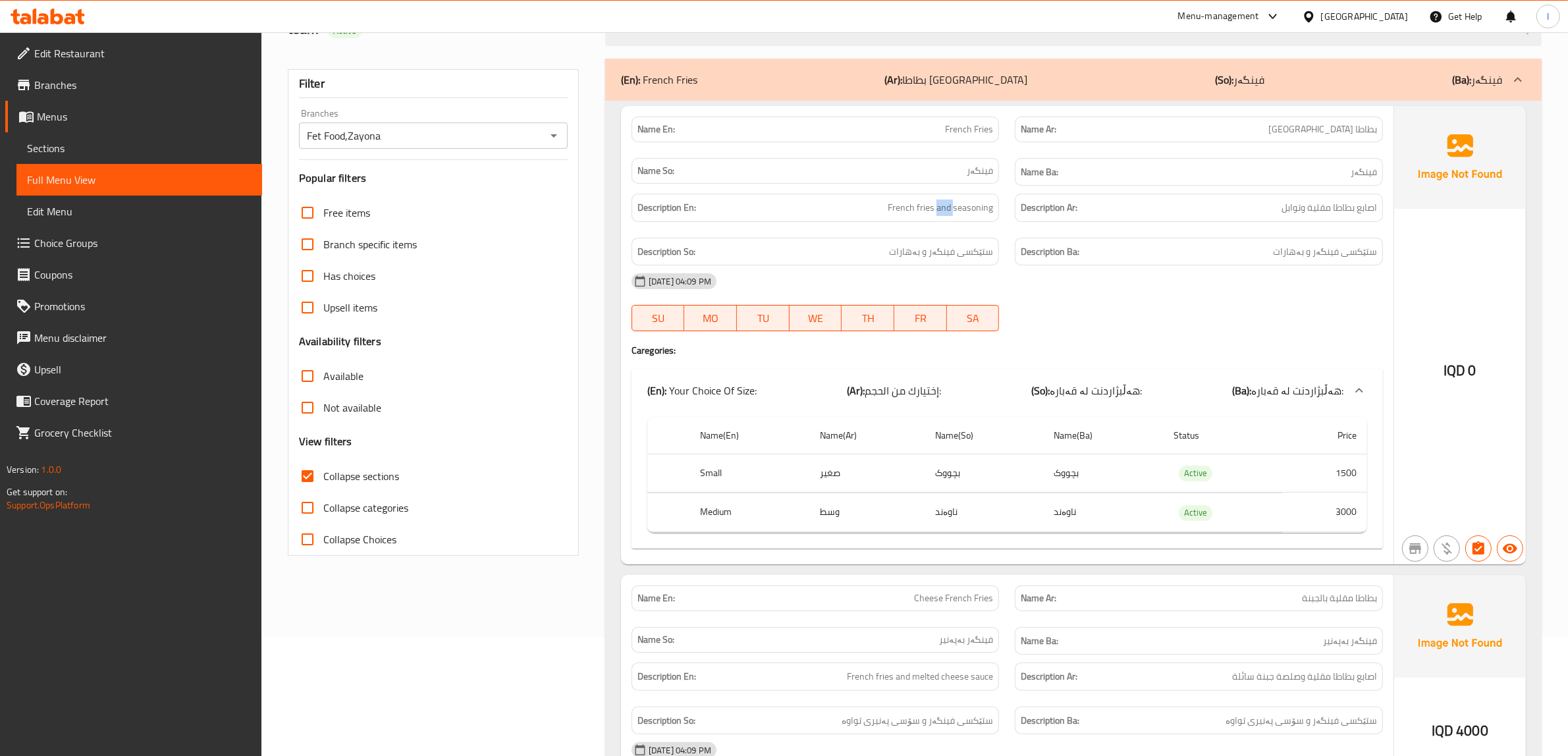
scroll to position [0, 0]
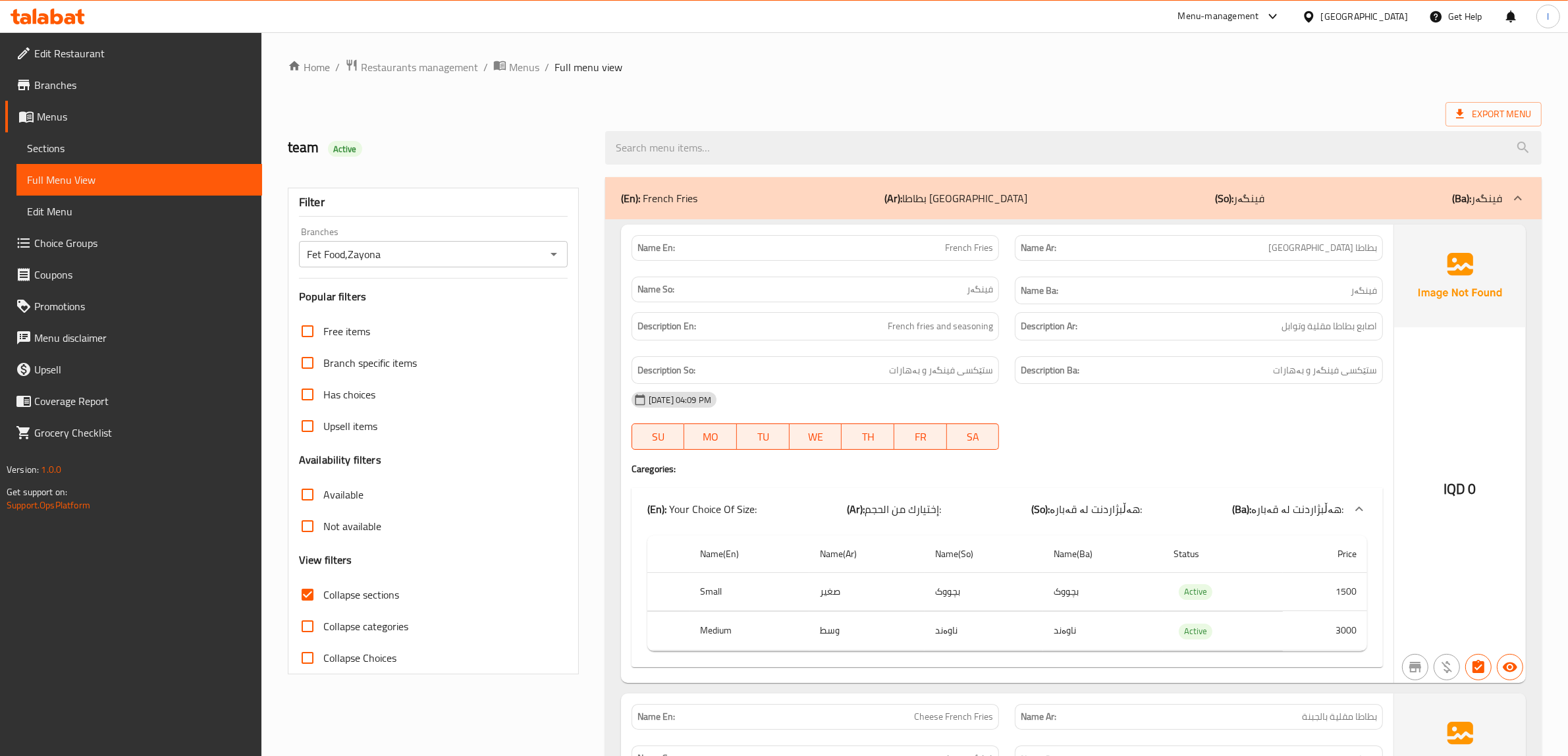
click at [1364, 361] on div "Description Ba: ستێکسی فینگەر و بەهارات" at bounding box center [1199, 370] width 368 height 29
click at [1364, 376] on span "ستێکسی فینگەر و بەهارات" at bounding box center [1325, 370] width 104 height 17
copy span "ستێکسی"
click at [995, 211] on div "(En): French Fries (Ar): بطاطا مقلية (So): فینگەر (Ba): فینگەر" at bounding box center [1073, 198] width 936 height 42
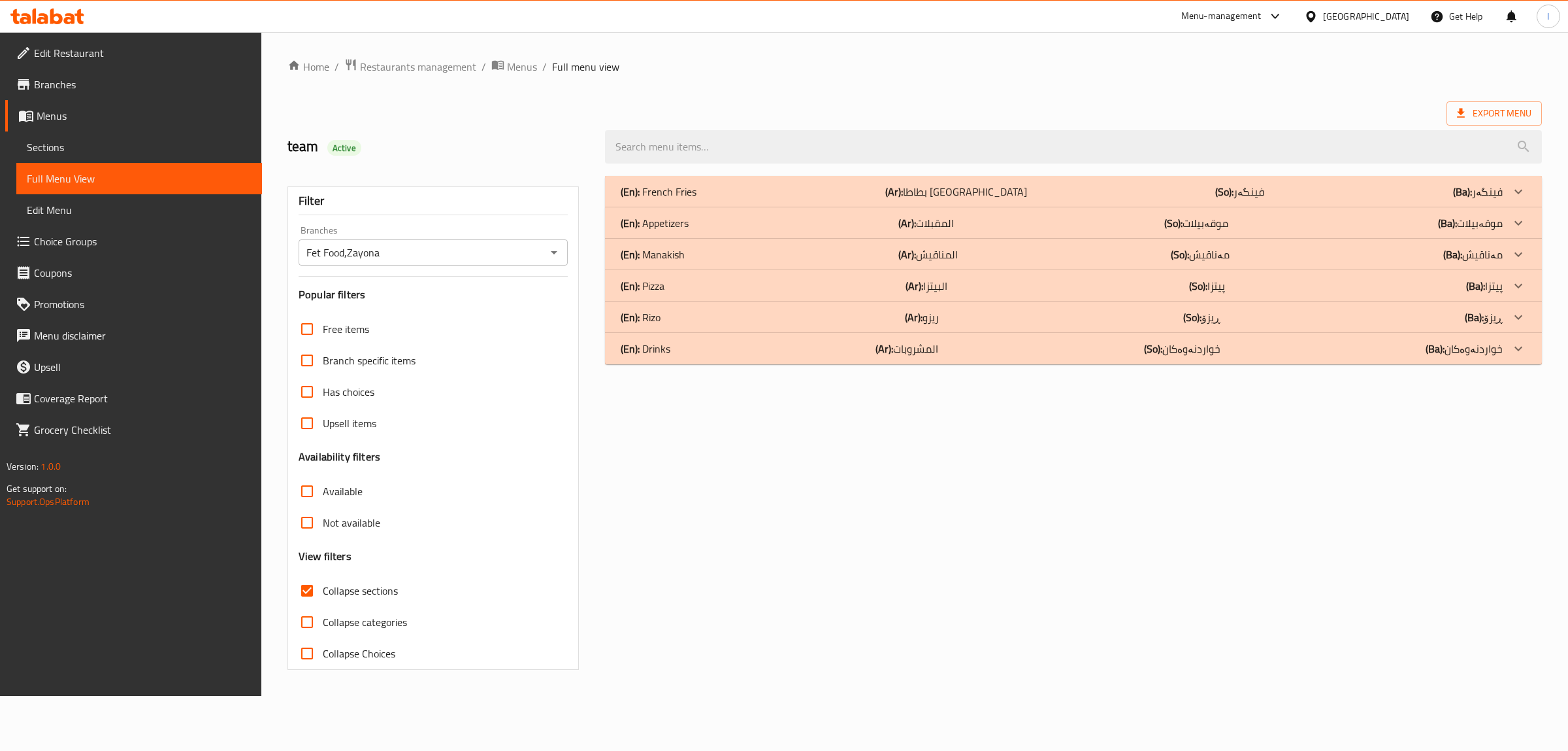
click at [903, 201] on b "(Ar):" at bounding box center [894, 191] width 18 height 19
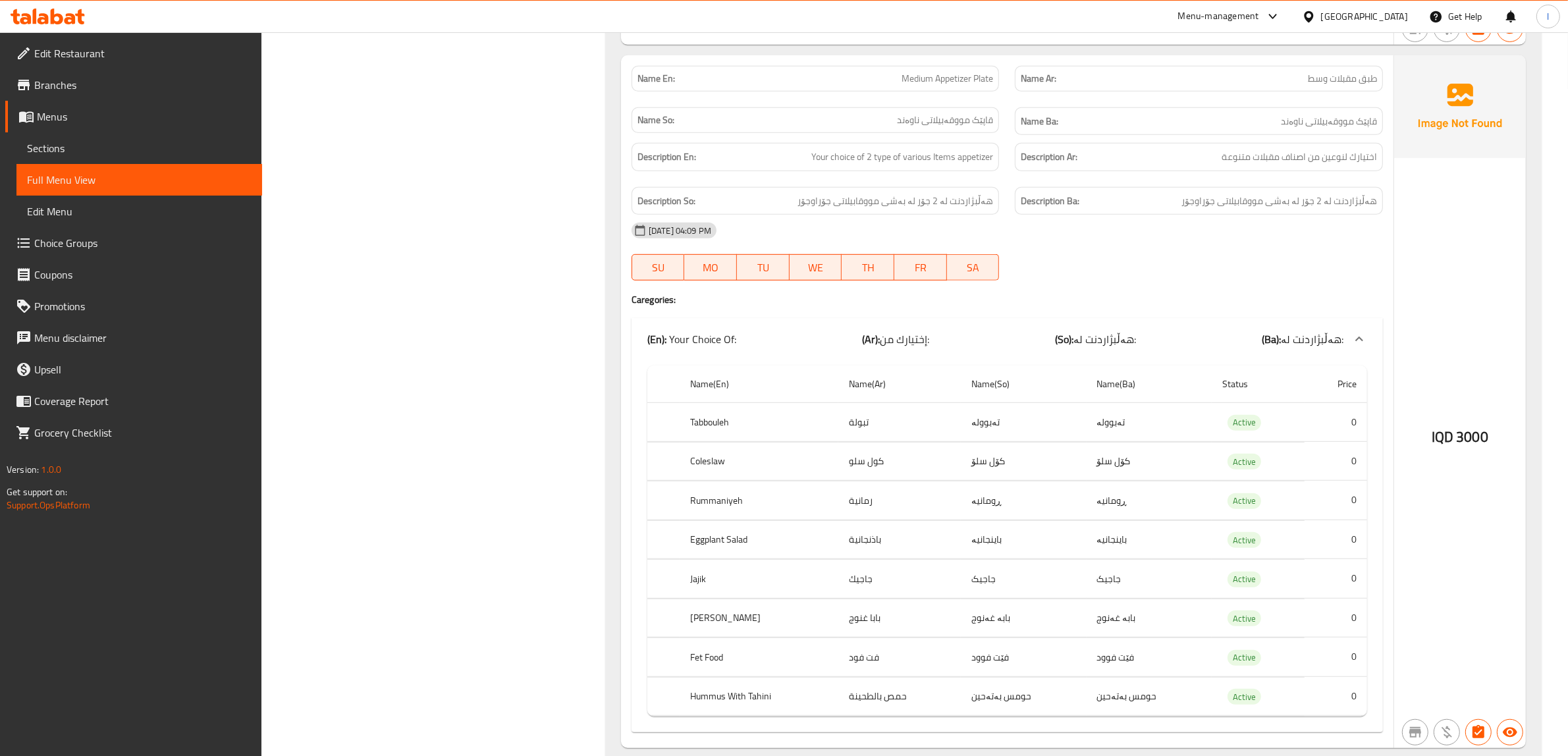
scroll to position [504, 0]
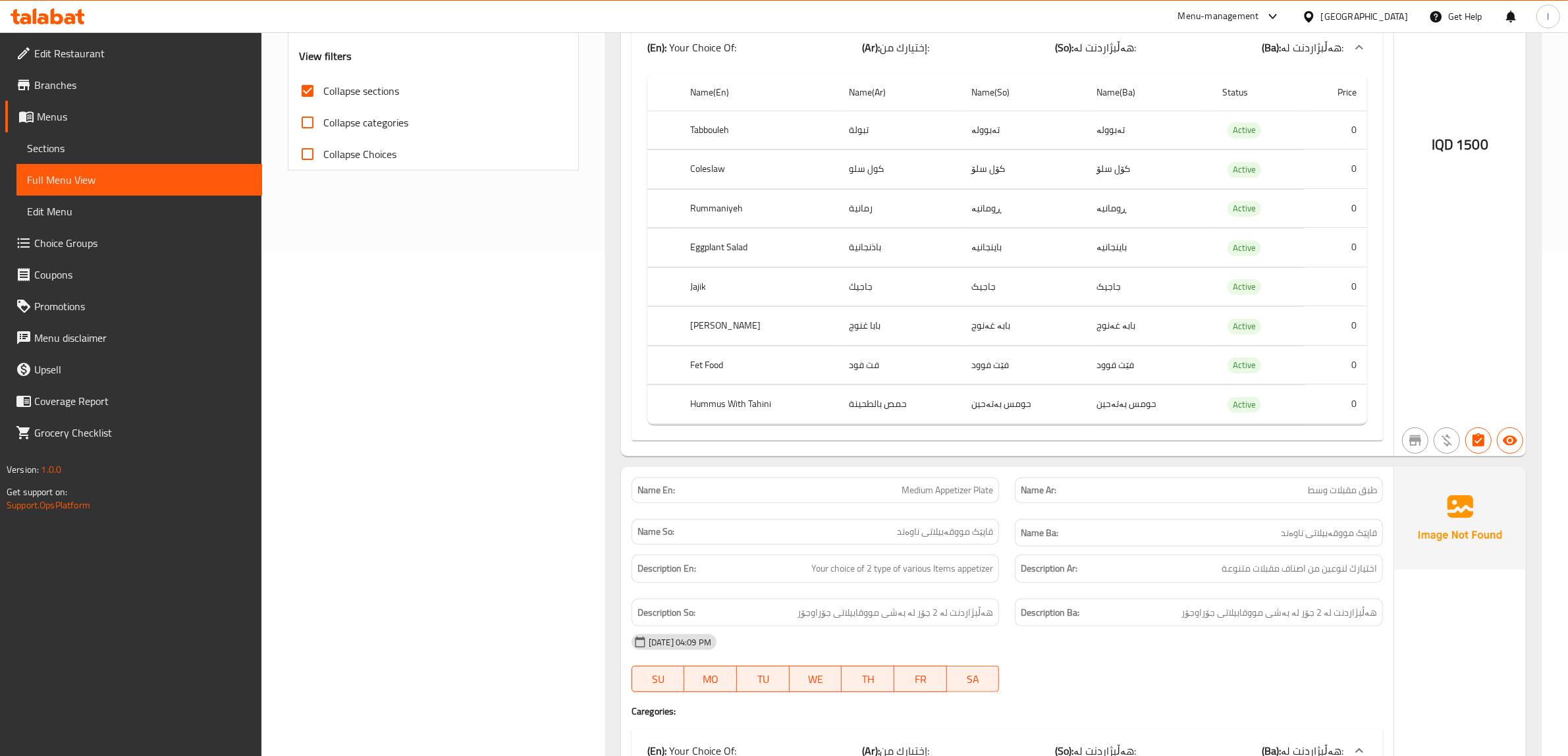
click at [71, 242] on span "Choice Groups" at bounding box center [143, 242] width 217 height 16
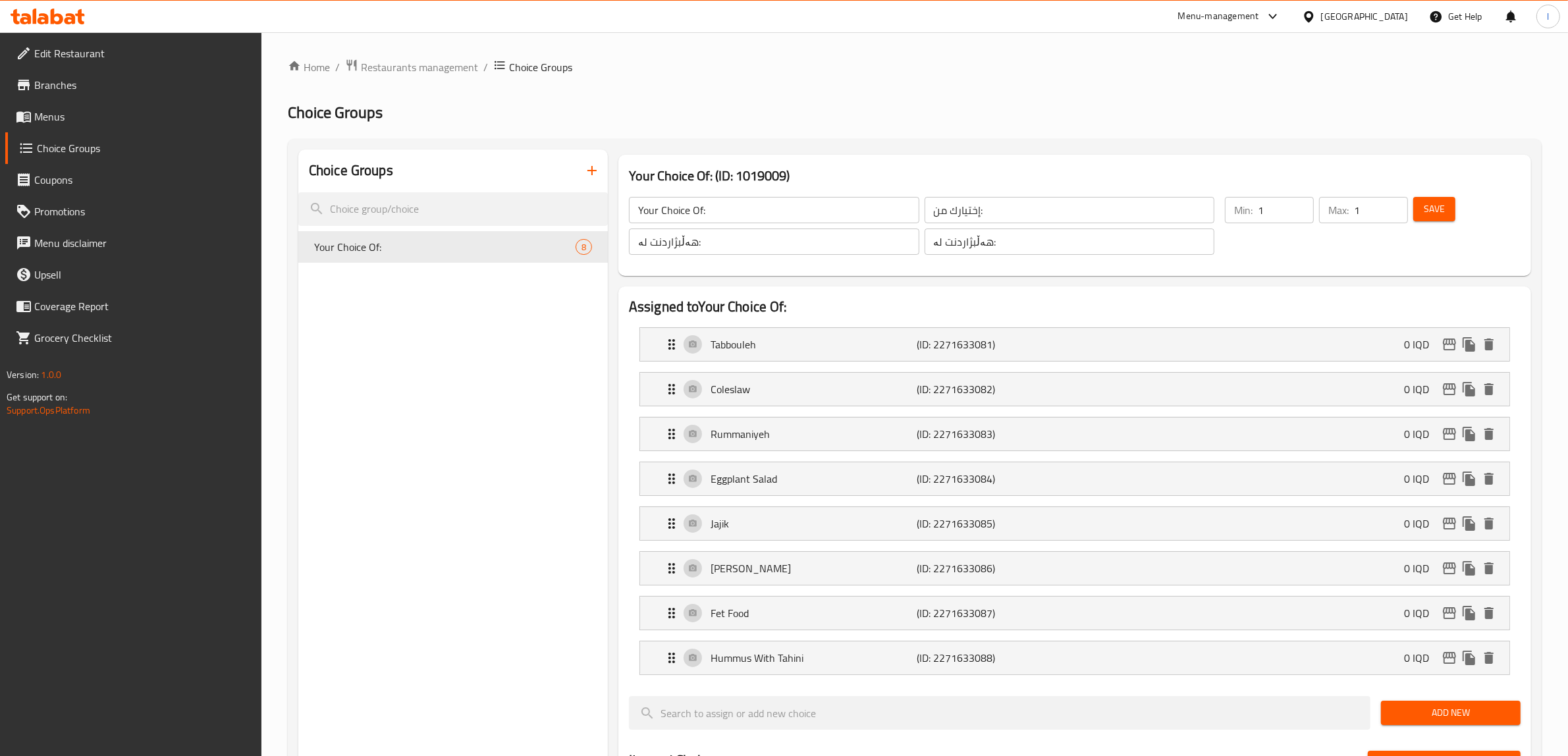
click at [65, 108] on span "Menus" at bounding box center [143, 116] width 217 height 16
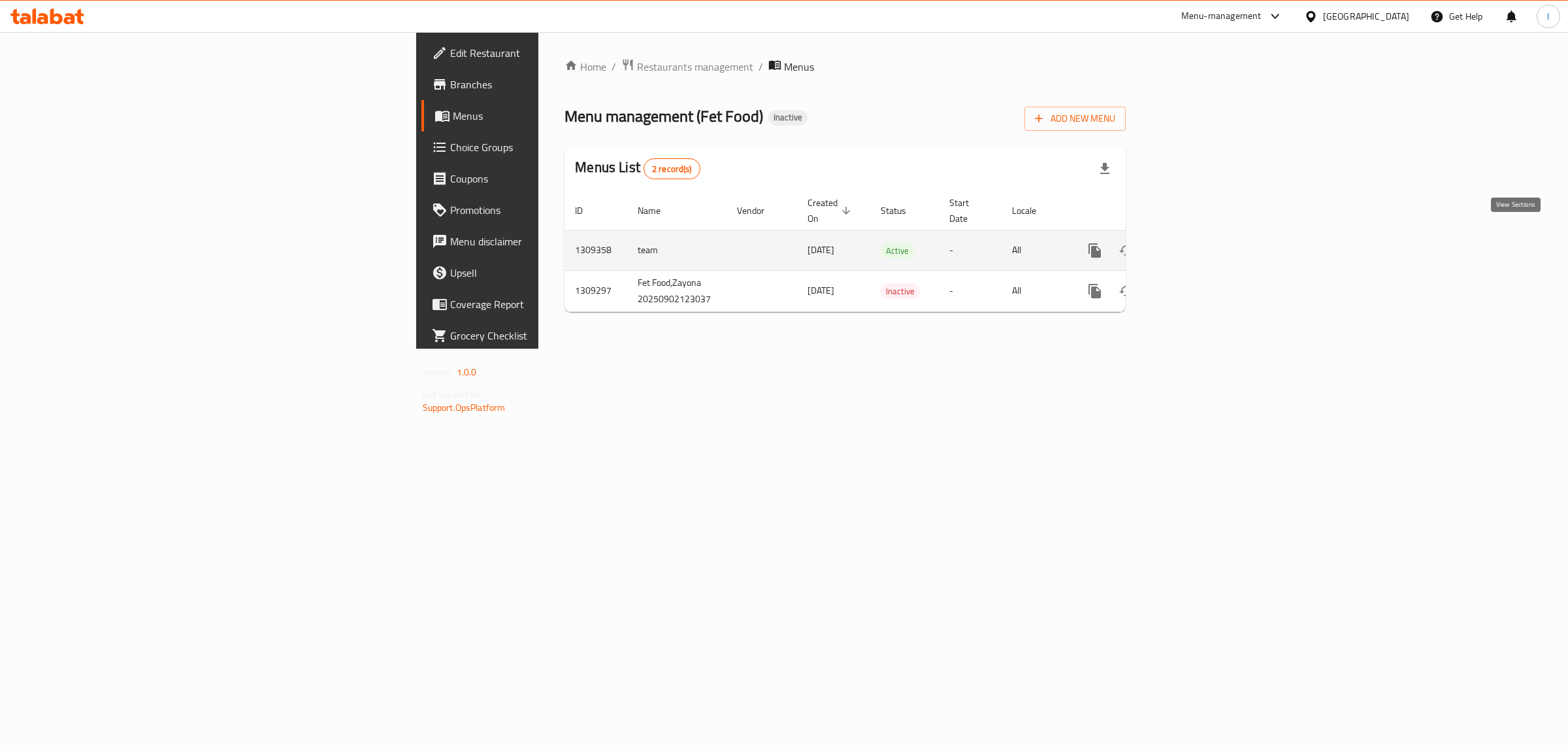
click at [1205, 240] on link "enhanced table" at bounding box center [1190, 251] width 32 height 32
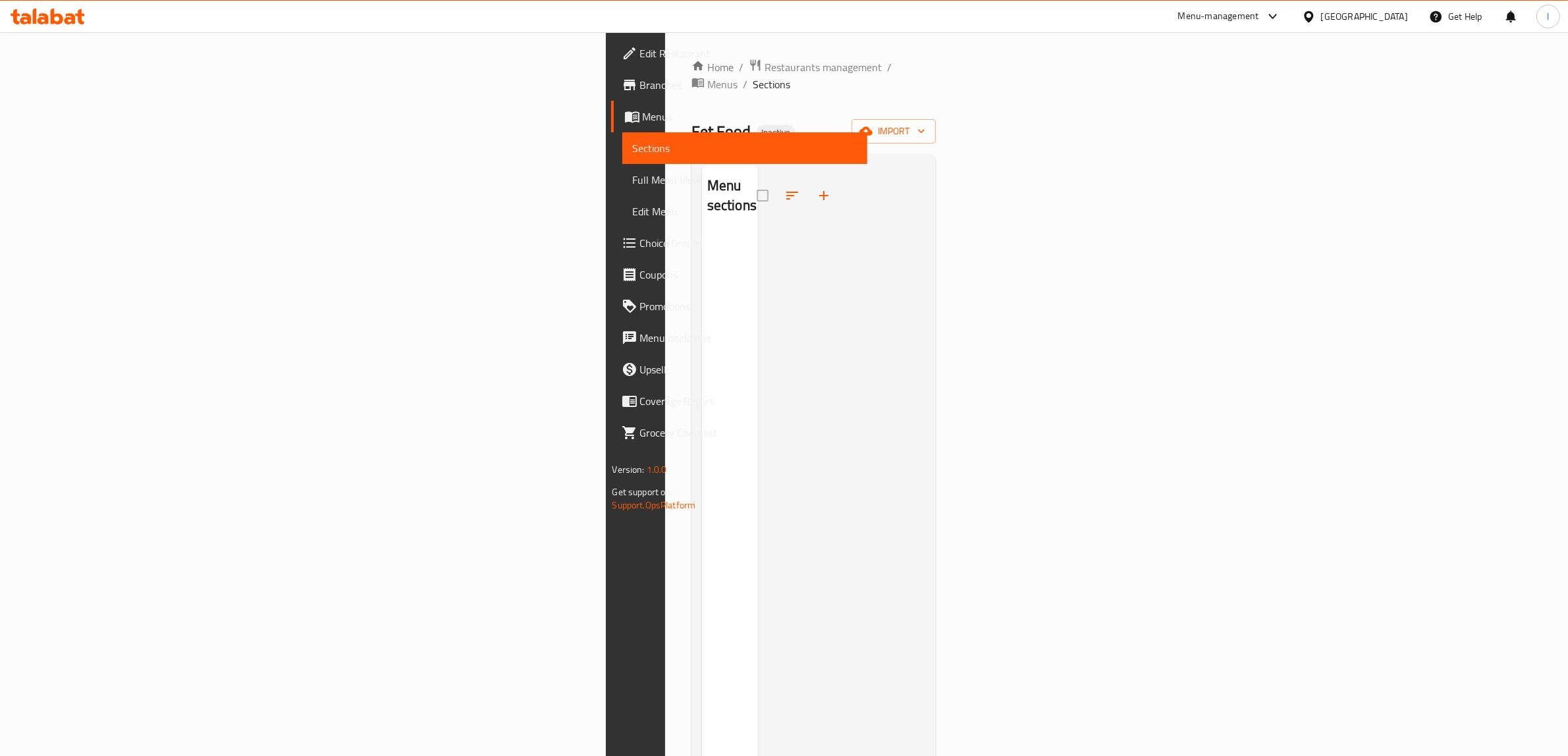
drag, startPoint x: 1017, startPoint y: 172, endPoint x: 1085, endPoint y: 152, distance: 70.9
click at [925, 172] on div at bounding box center [842, 542] width 168 height 756
click at [925, 123] on span "import" at bounding box center [893, 131] width 63 height 17
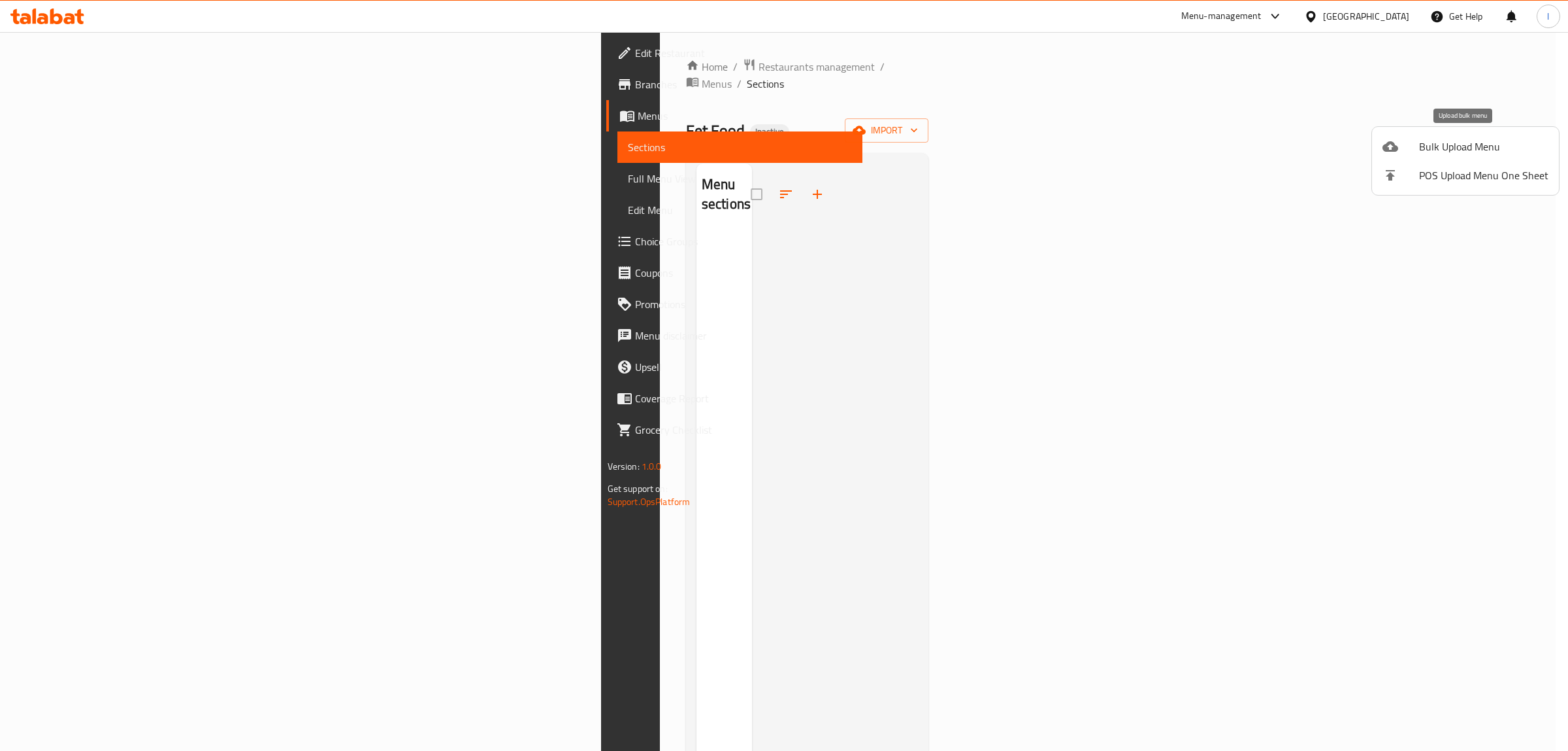
click at [1429, 145] on span "Bulk Upload Menu" at bounding box center [1484, 146] width 129 height 16
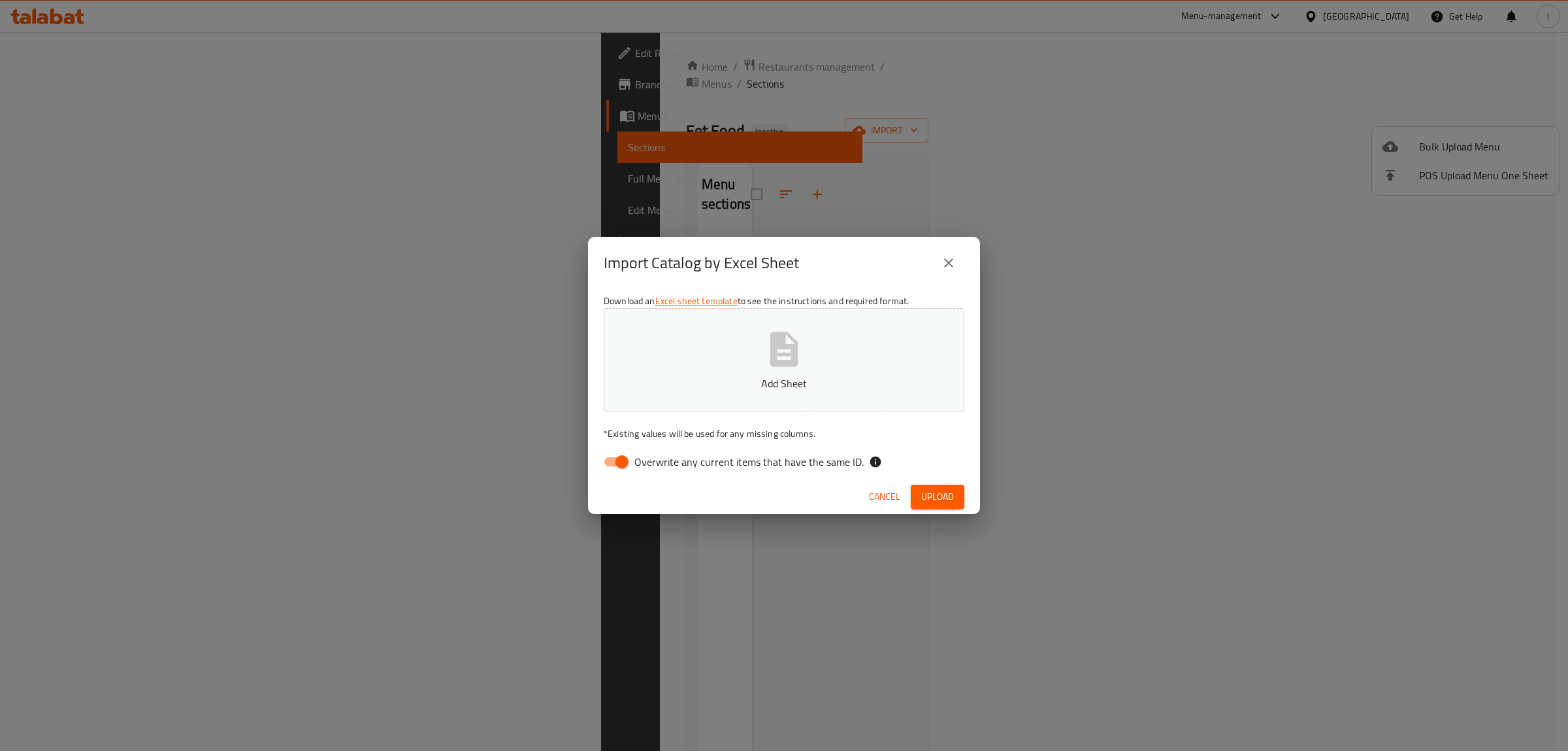
click at [723, 449] on label "Overwrite any current items that have the same ID." at bounding box center [731, 462] width 267 height 25
click at [660, 449] on input "Overwrite any current items that have the same ID." at bounding box center [621, 462] width 74 height 25
checkbox input "false"
click at [763, 390] on p "Add Sheet" at bounding box center [784, 383] width 321 height 16
click at [922, 499] on span "Upload" at bounding box center [938, 497] width 33 height 17
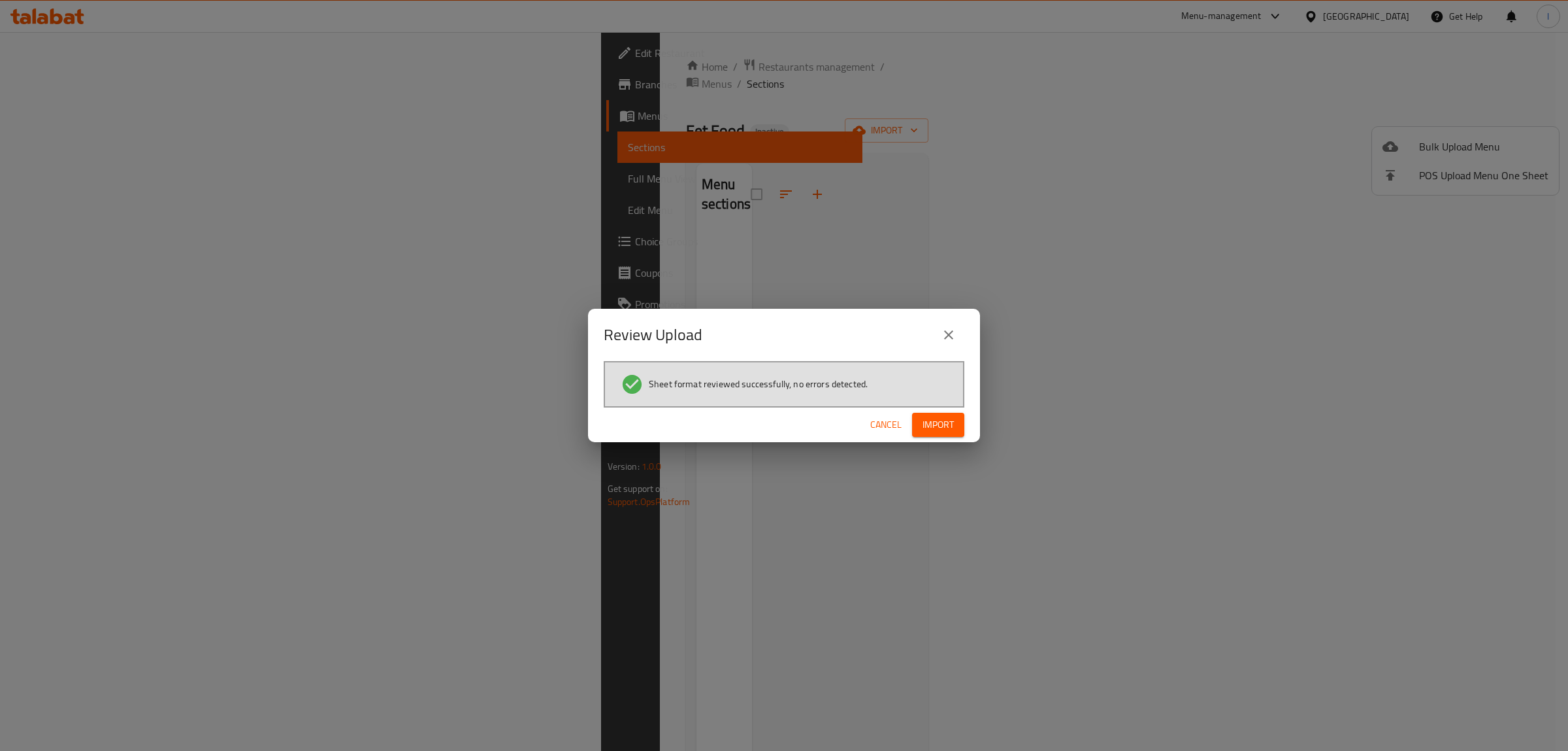
click at [951, 429] on span "Import" at bounding box center [938, 425] width 32 height 17
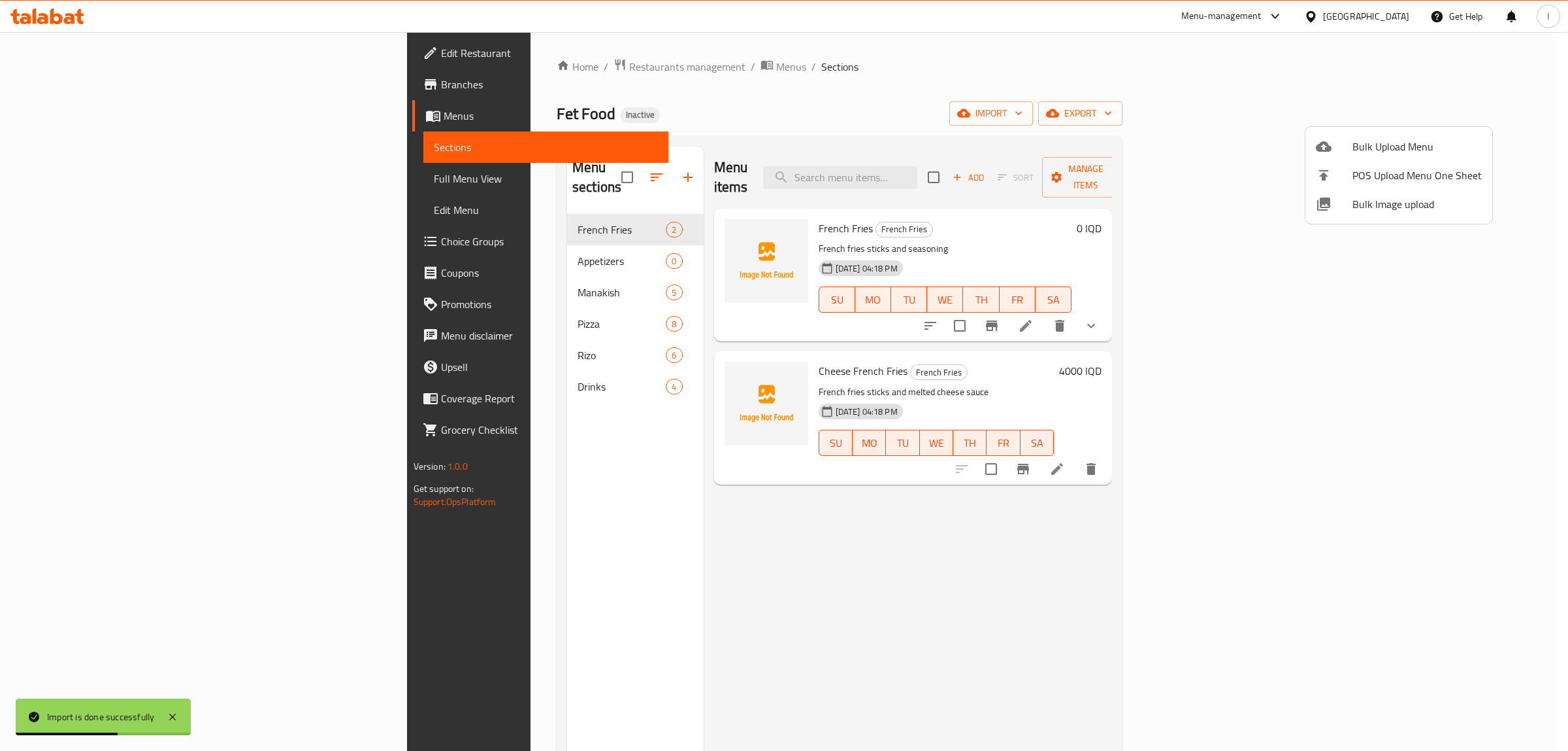
click at [66, 176] on div at bounding box center [784, 375] width 1568 height 751
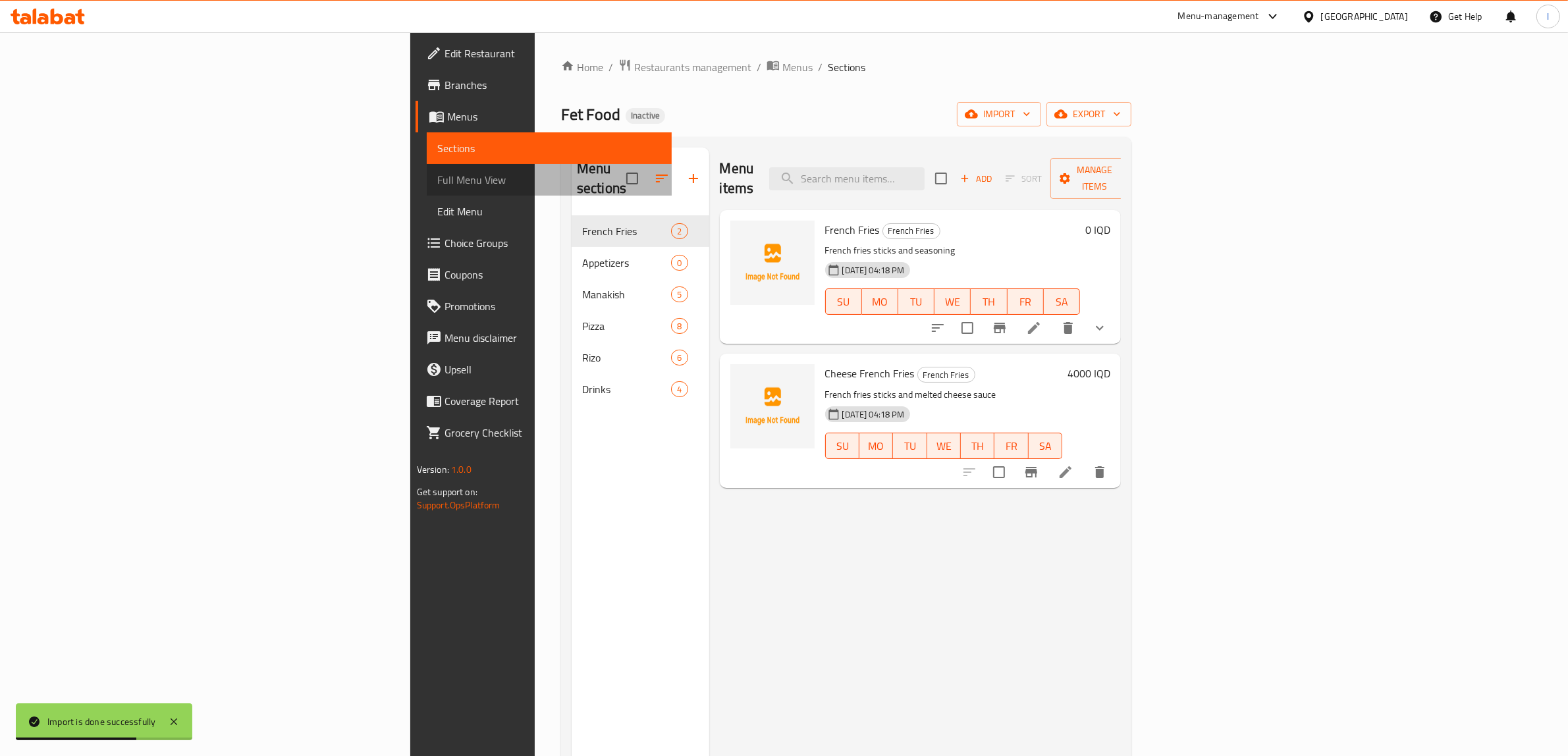
click at [437, 177] on span "Full Menu View" at bounding box center [549, 179] width 225 height 16
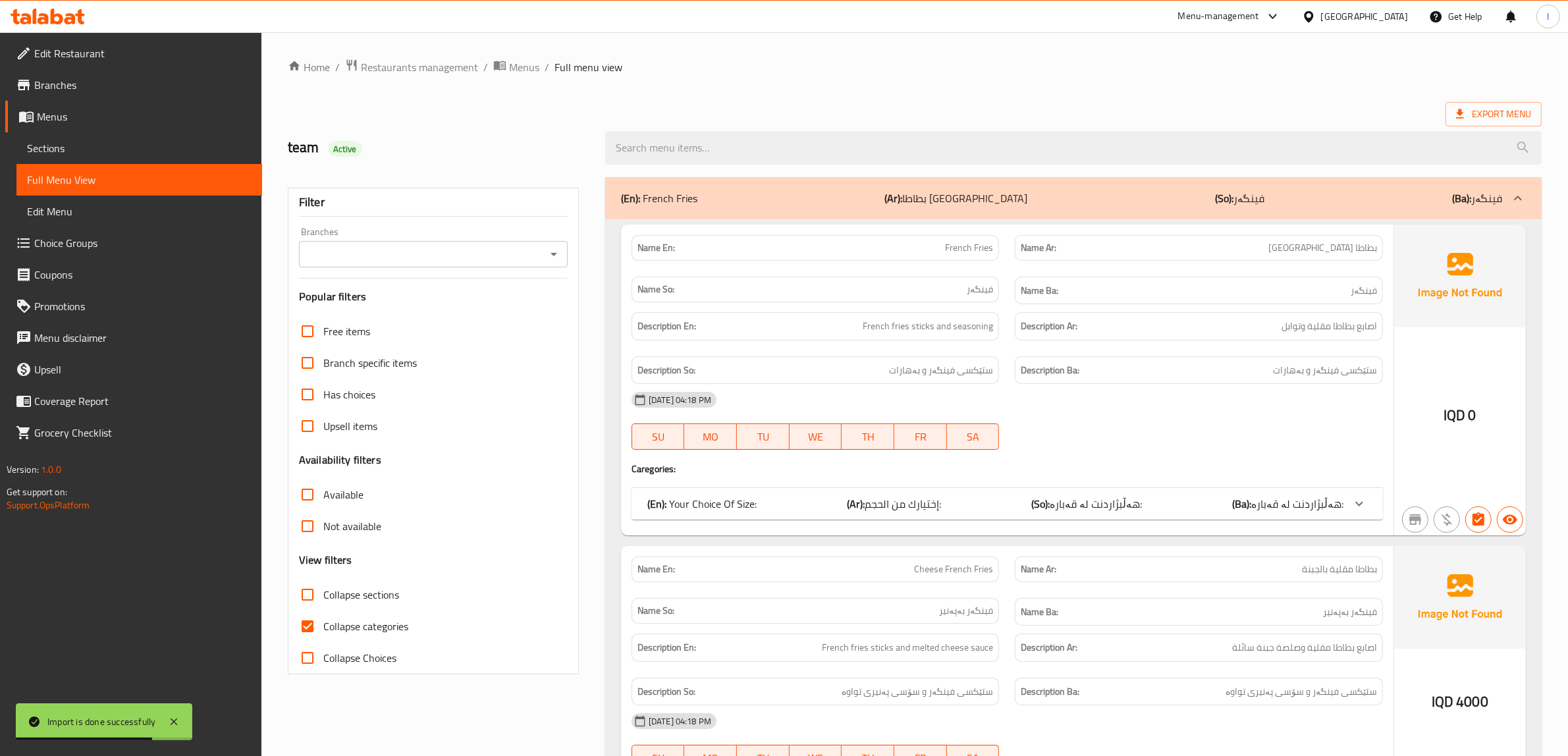
click at [466, 252] on input "Branches" at bounding box center [422, 254] width 239 height 19
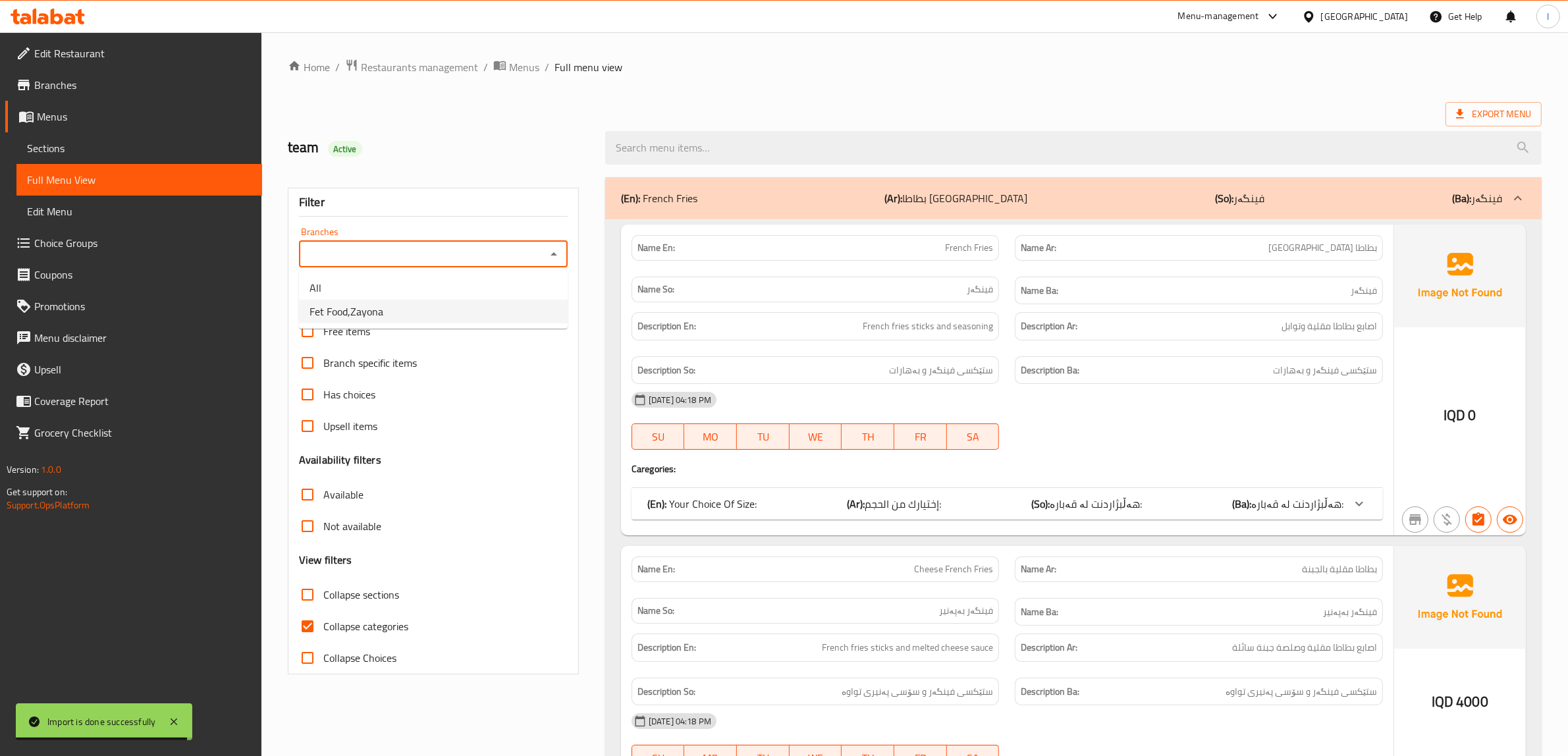
click at [407, 314] on li "Fet Food,Zayona" at bounding box center [432, 311] width 268 height 24
type input "Fet Food,Zayona"
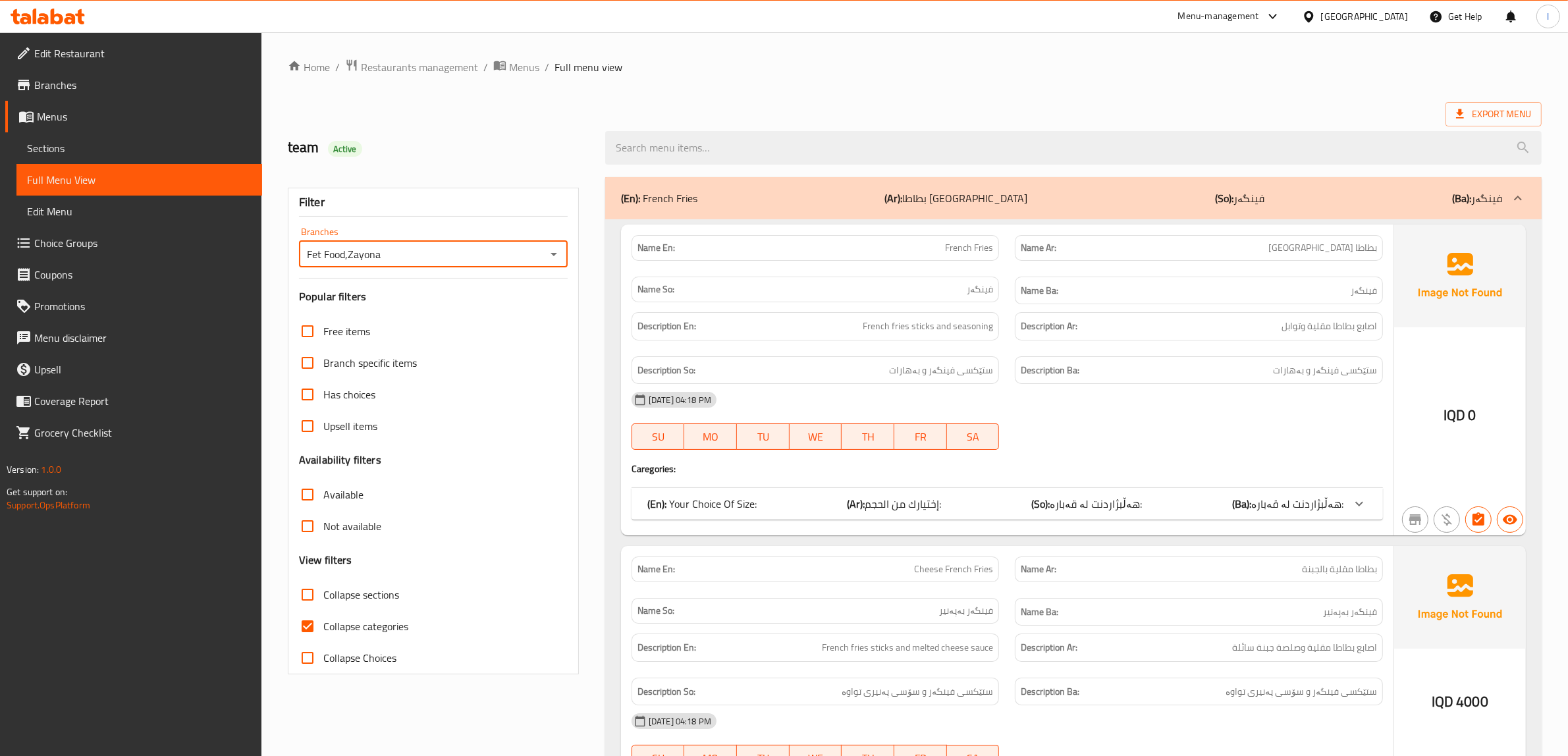
click at [395, 628] on span "Collapse categories" at bounding box center [365, 626] width 85 height 16
click at [323, 628] on input "Collapse categories" at bounding box center [308, 626] width 32 height 32
checkbox input "false"
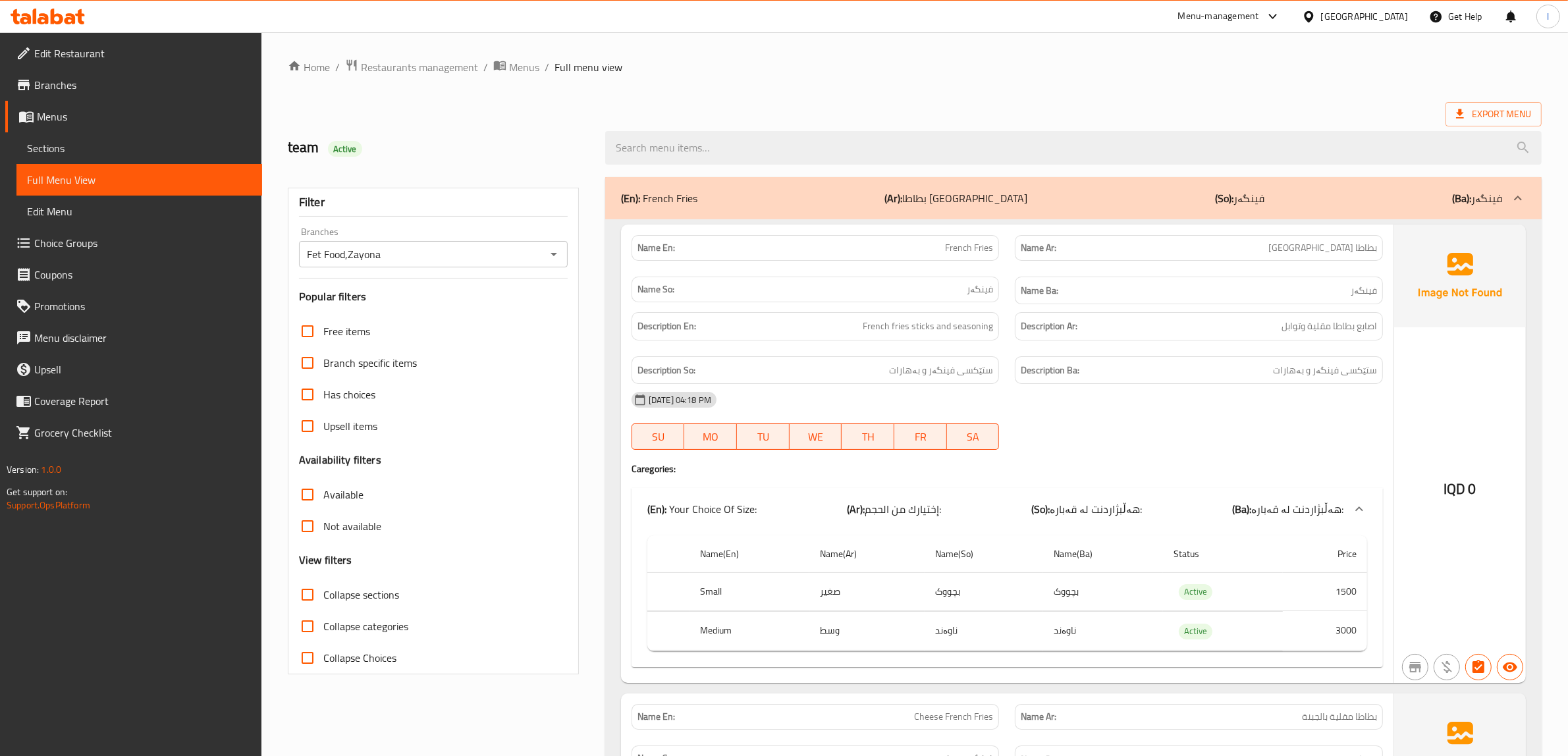
click at [330, 602] on span "Collapse sections" at bounding box center [361, 594] width 76 height 16
click at [323, 604] on input "Collapse sections" at bounding box center [308, 595] width 32 height 32
checkbox input "true"
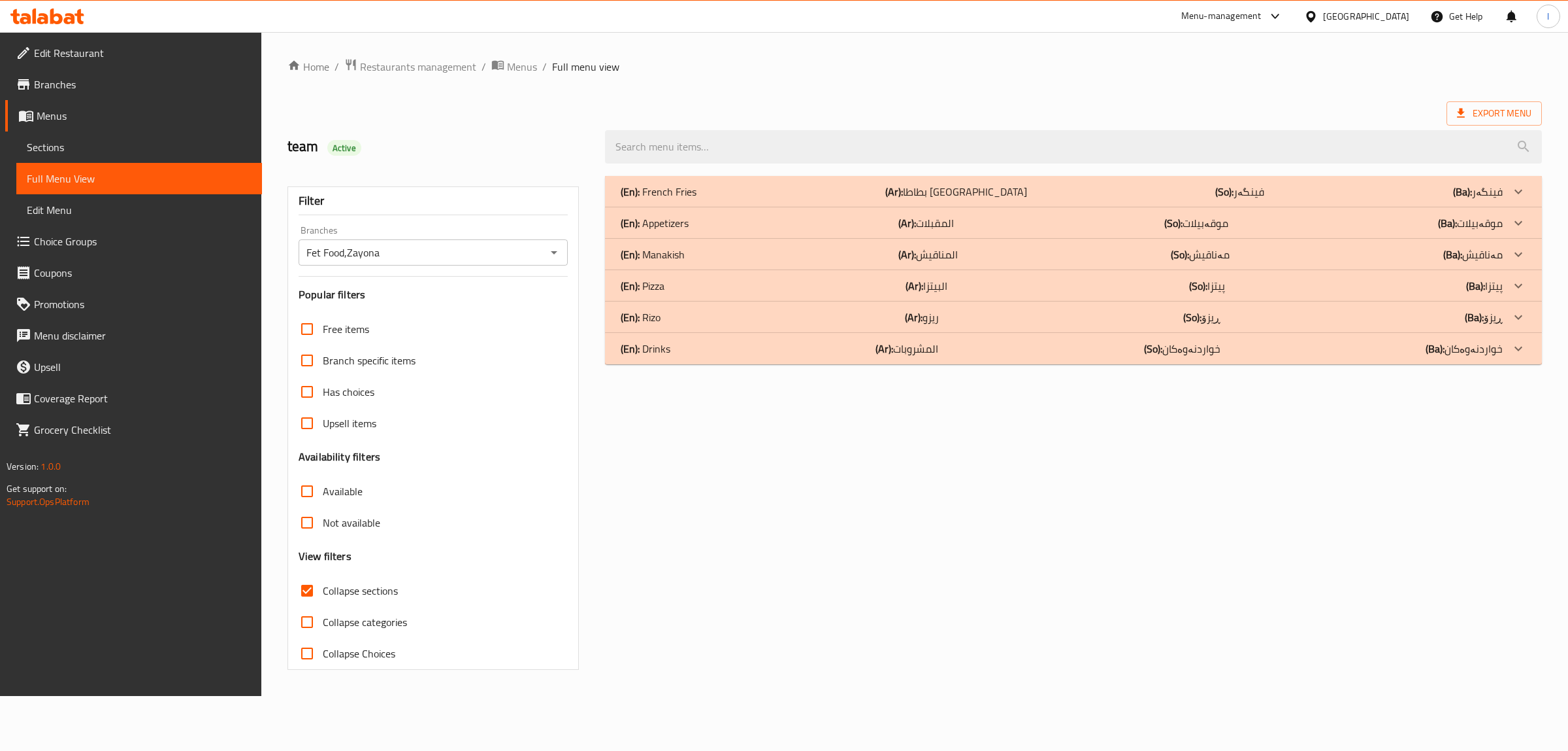
click at [815, 194] on div "(En): French Fries (Ar): بطاطا مقلية (So): فینگەر (Ba): فینگەر" at bounding box center [1062, 191] width 883 height 16
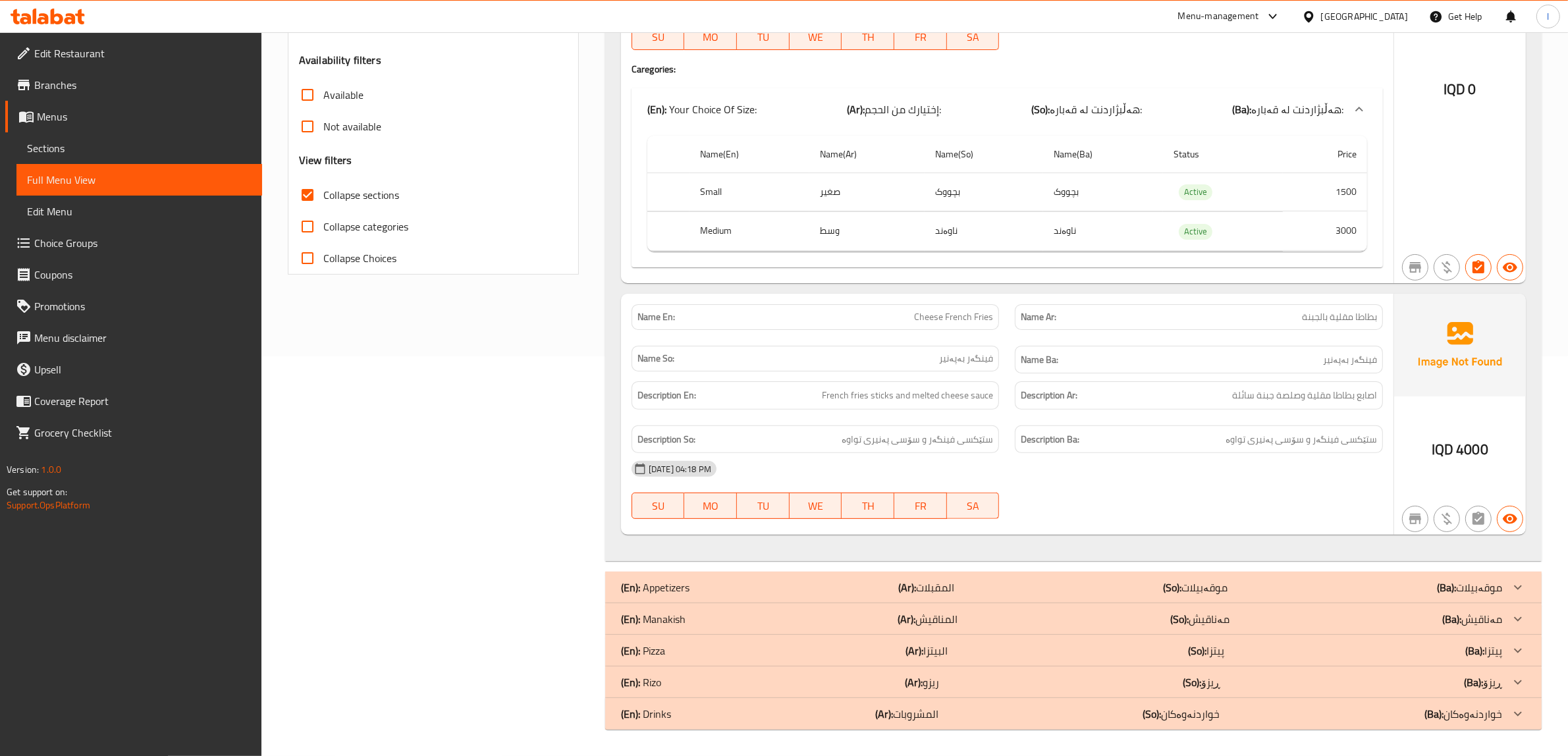
scroll to position [74, 0]
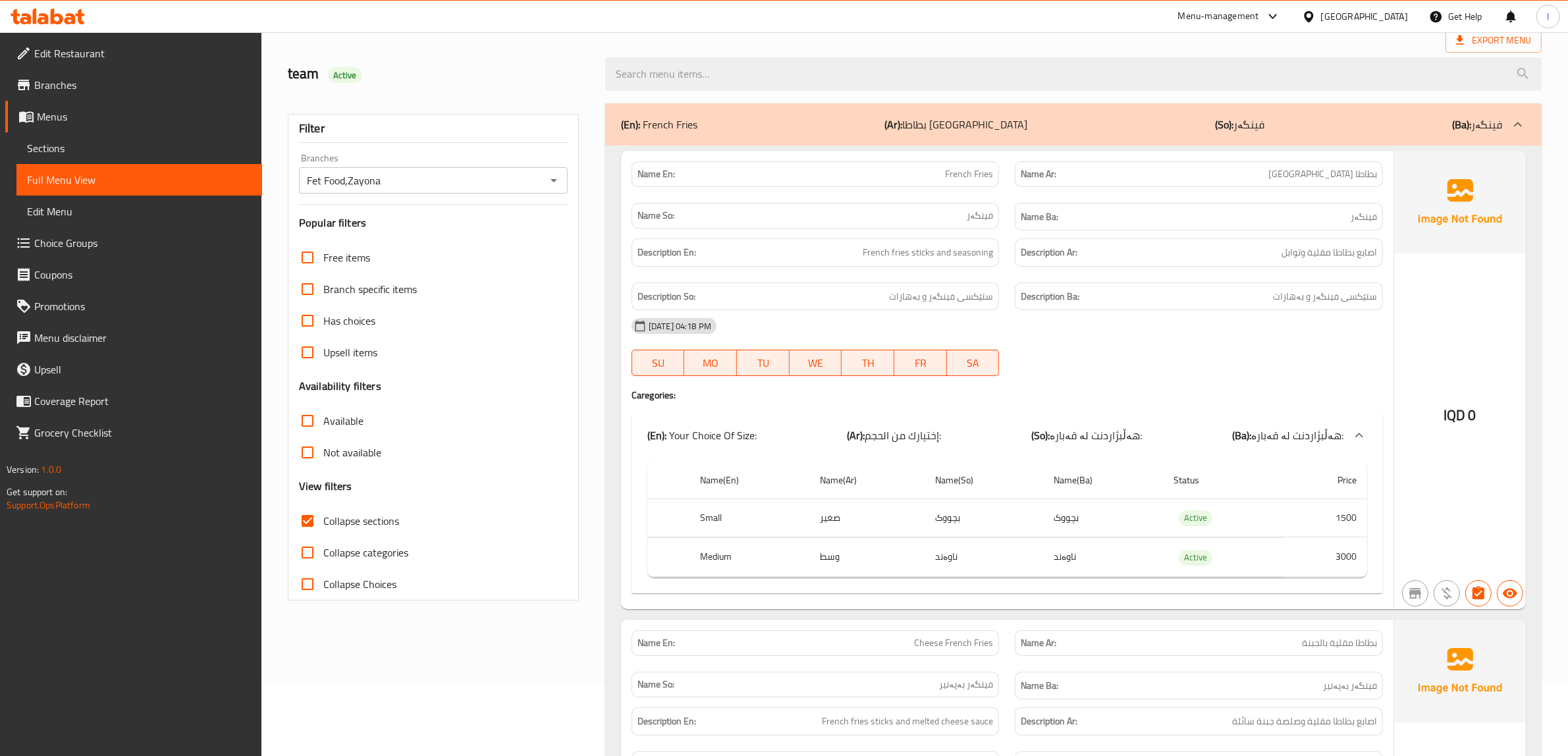
click at [903, 132] on b "(Ar):" at bounding box center [893, 124] width 18 height 19
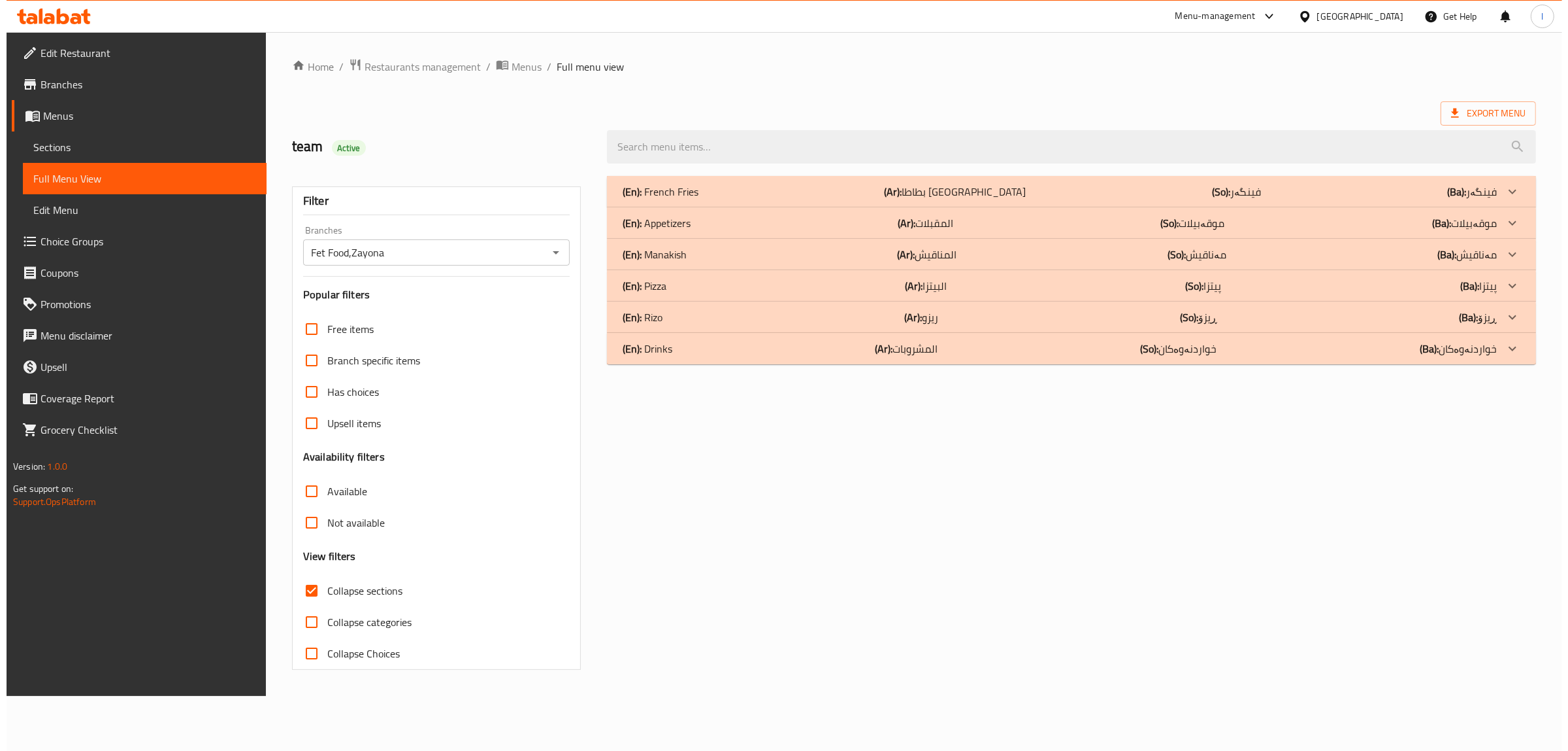
scroll to position [0, 0]
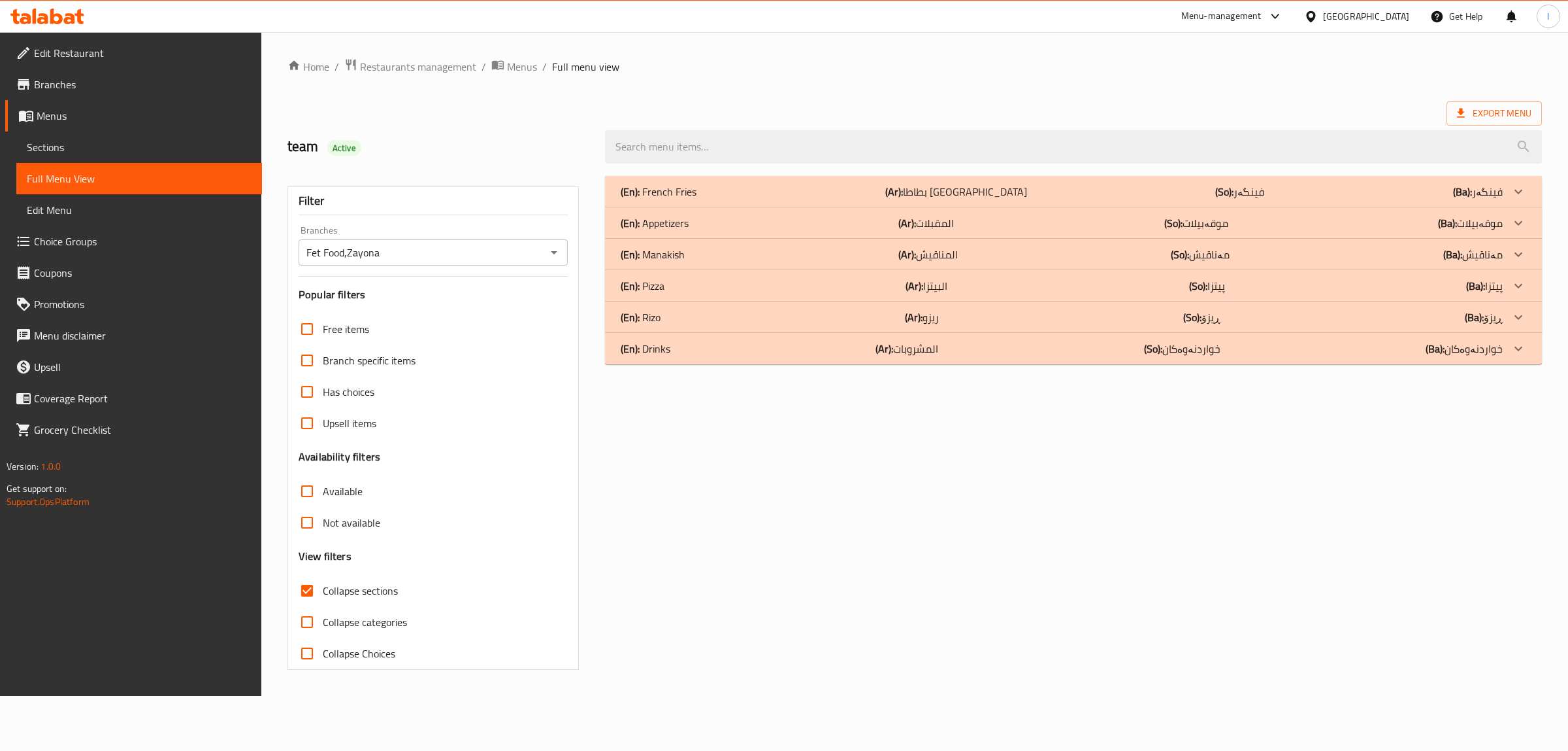
click at [859, 200] on div "(En): Appetizers (Ar): المقبلات (So): موقەبیلات (Ba): موقەبیلات" at bounding box center [1062, 191] width 883 height 16
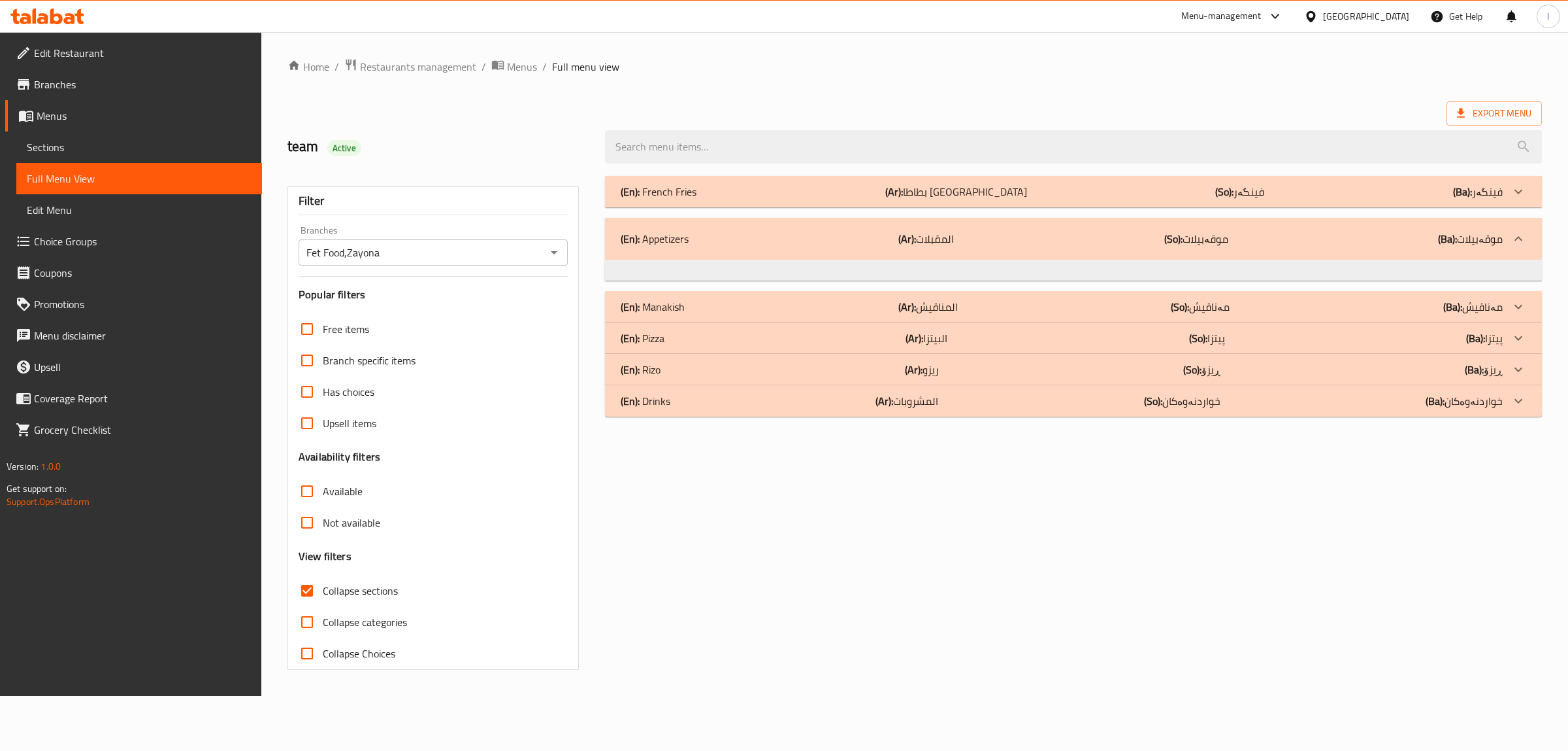
click at [861, 219] on div "(En): Appetizers (Ar): المقبلات (So): موقەبیلات (Ba): موقەبیلات" at bounding box center [1074, 239] width 937 height 42
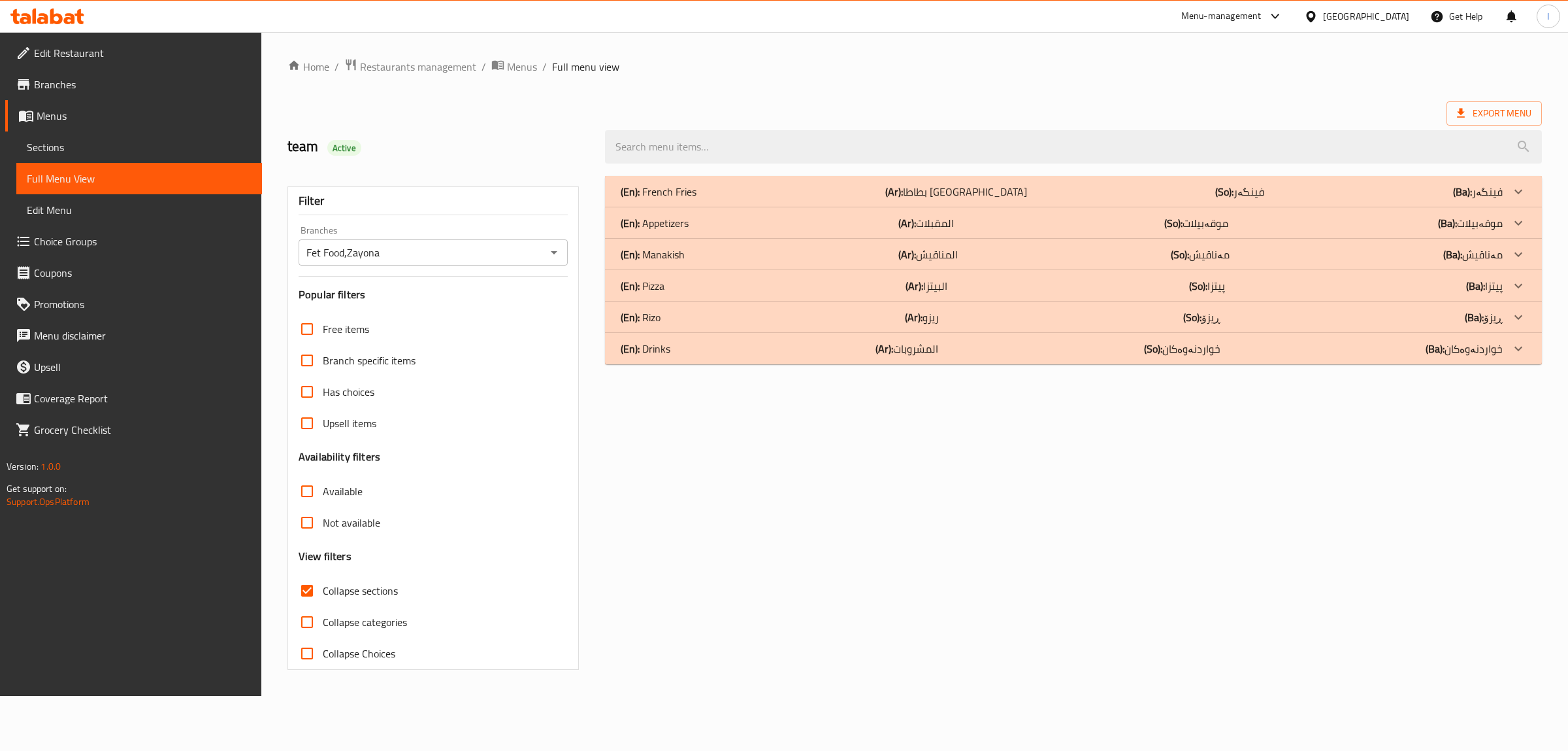
click at [861, 200] on div "(En): Appetizers (Ar): المقبلات (So): موقەبیلات (Ba): موقەبیلات" at bounding box center [1062, 191] width 883 height 16
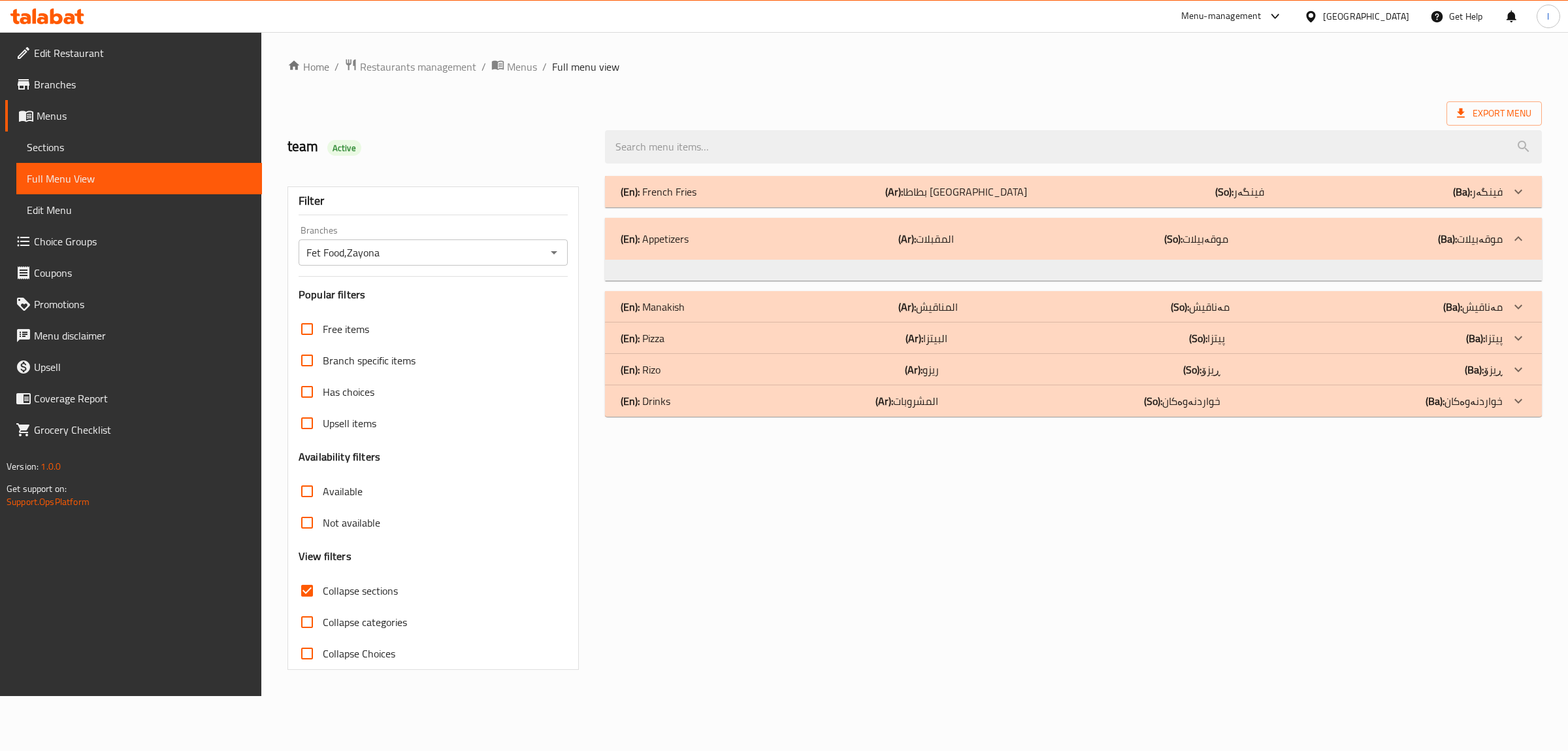
click at [861, 219] on div "(En): Appetizers (Ar): المقبلات (So): موقەبیلات (Ba): موقەبیلات" at bounding box center [1074, 239] width 937 height 42
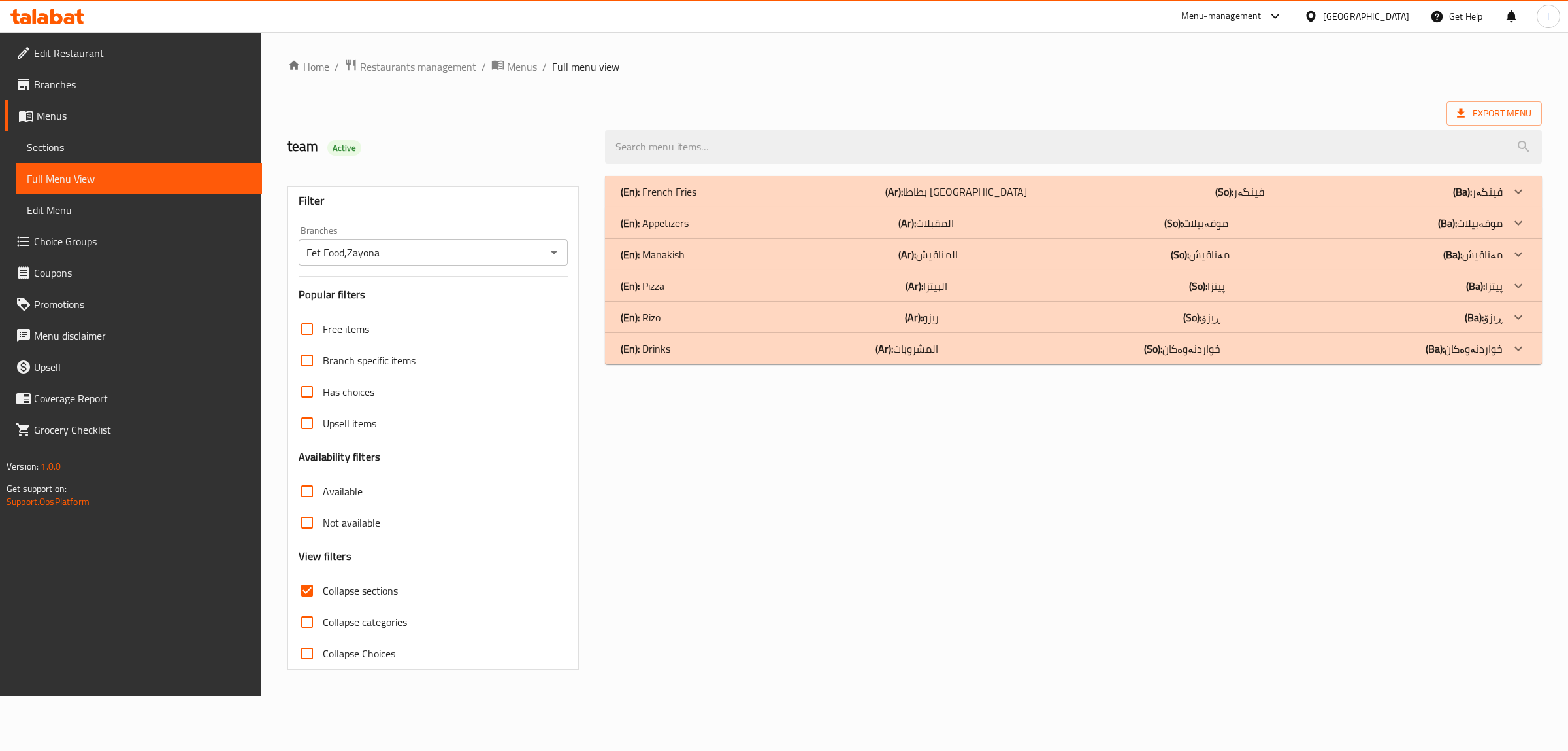
click at [861, 200] on div "(En): Appetizers (Ar): المقبلات (So): موقەبیلات (Ba): موقەبیلات" at bounding box center [1062, 191] width 883 height 16
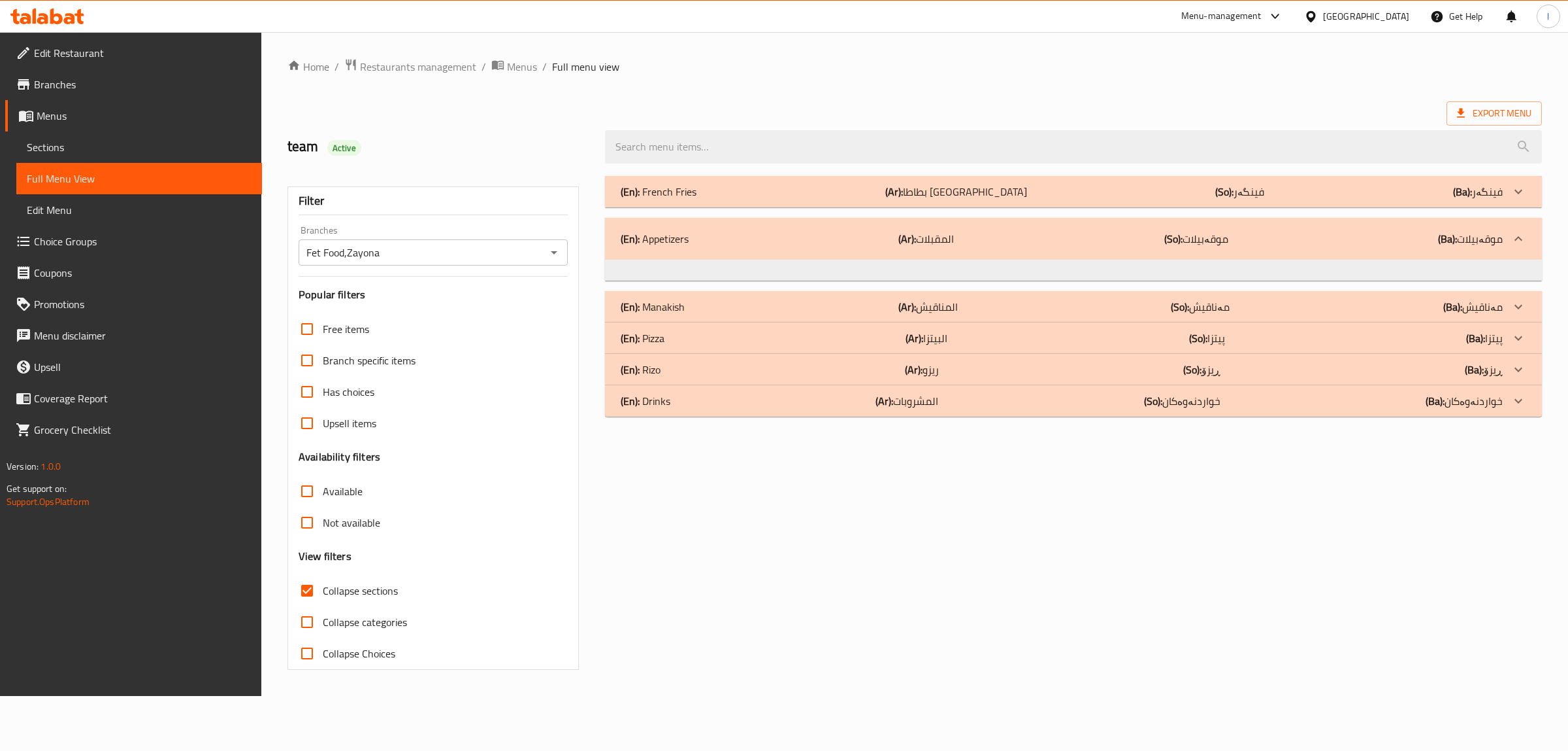
click at [861, 219] on div "(En): Appetizers (Ar): المقبلات (So): موقەبیلات (Ba): موقەبیلات" at bounding box center [1074, 239] width 937 height 42
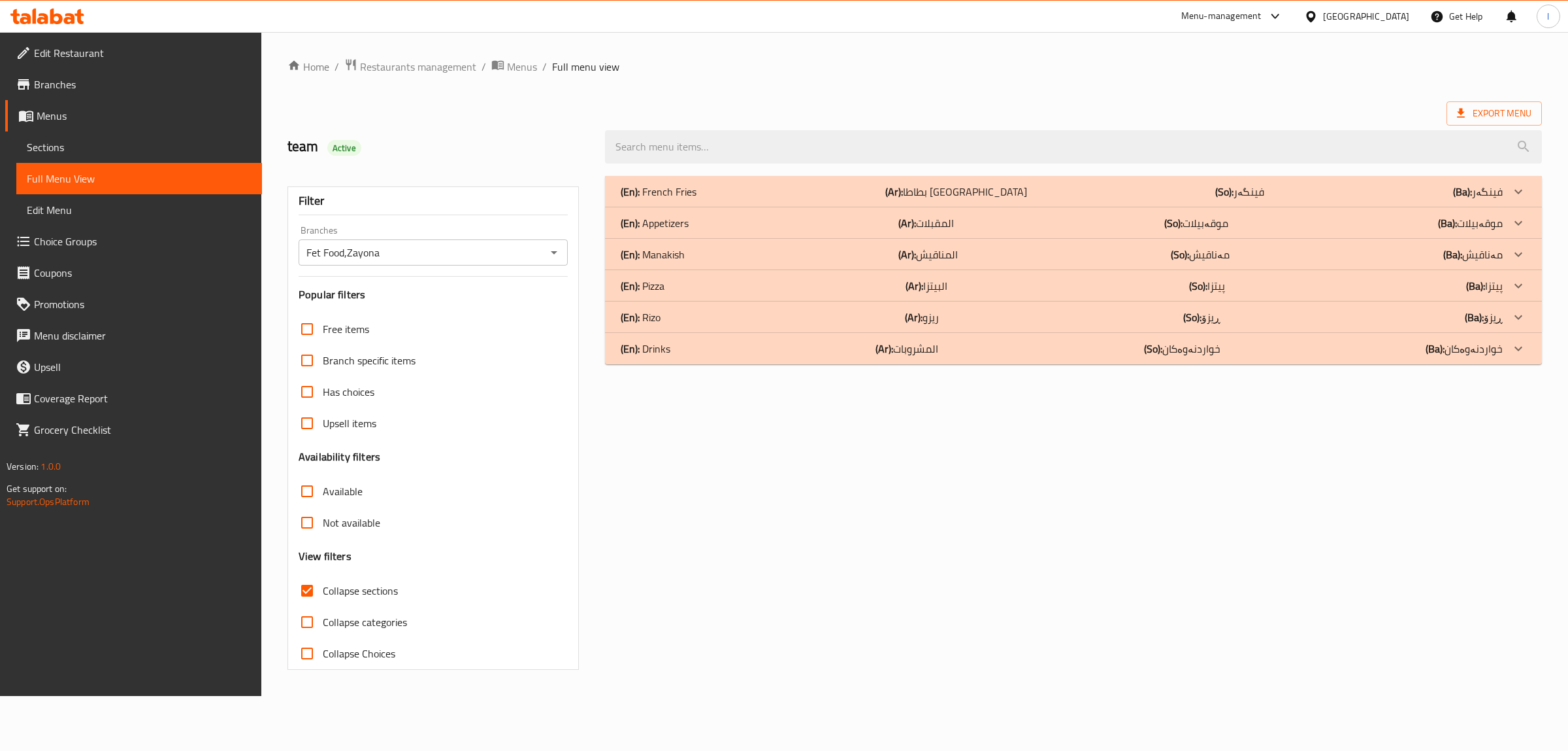
click at [861, 200] on div "(En): Appetizers (Ar): المقبلات (So): موقەبیلات (Ba): موقەبیلات" at bounding box center [1062, 191] width 883 height 16
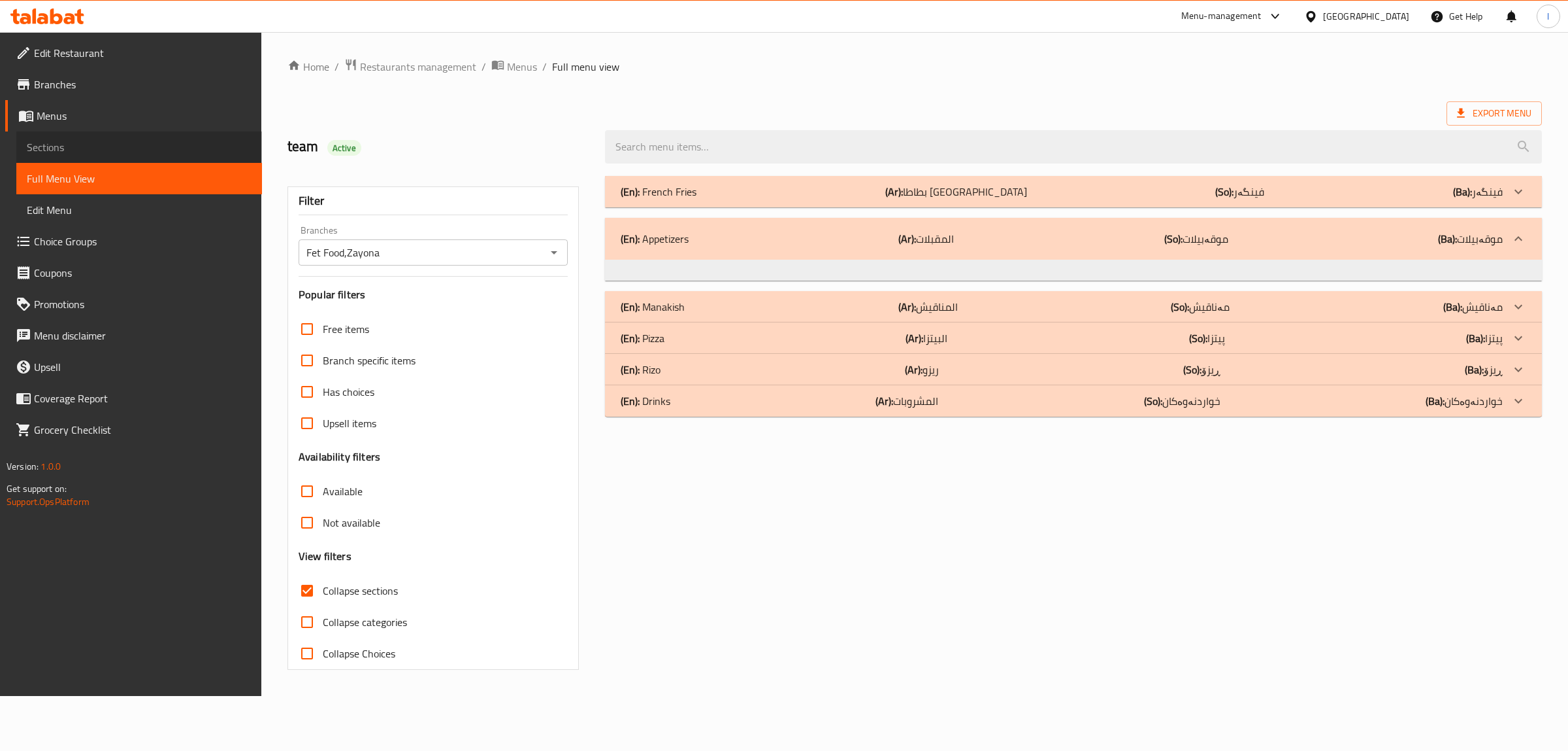
click at [61, 157] on link "Sections" at bounding box center [139, 147] width 245 height 32
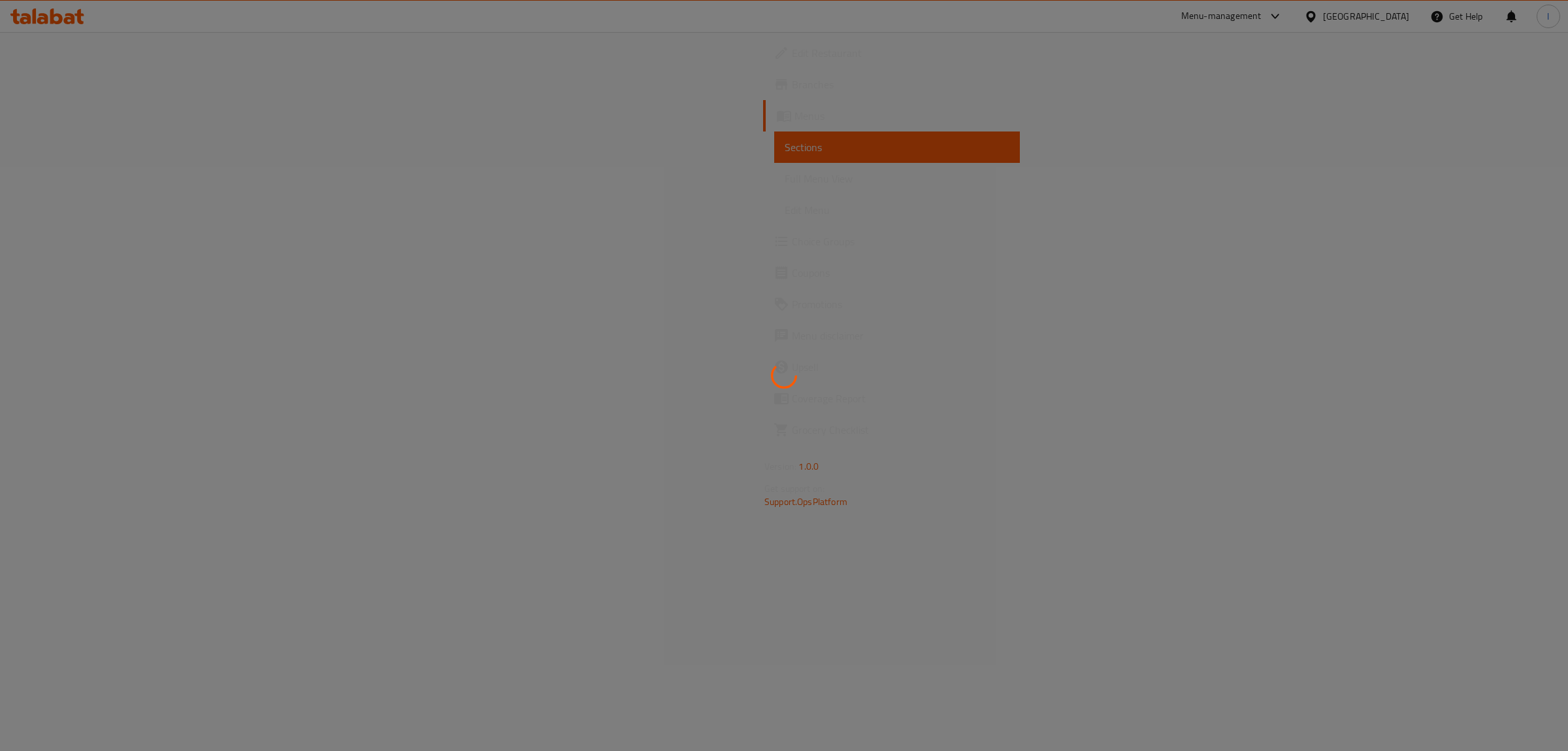
click at [923, 203] on div at bounding box center [784, 375] width 1568 height 751
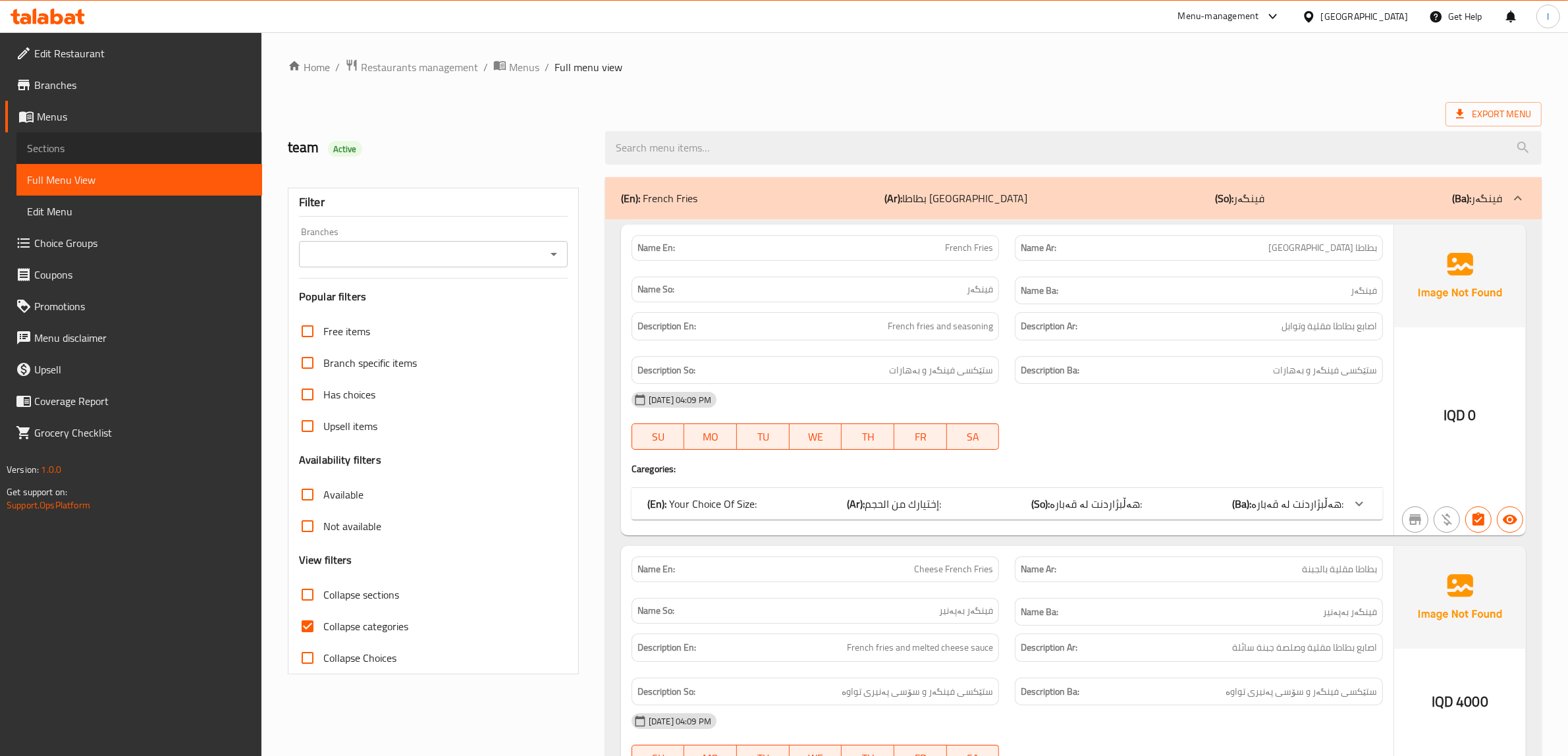
click at [76, 142] on span "Sections" at bounding box center [139, 148] width 225 height 16
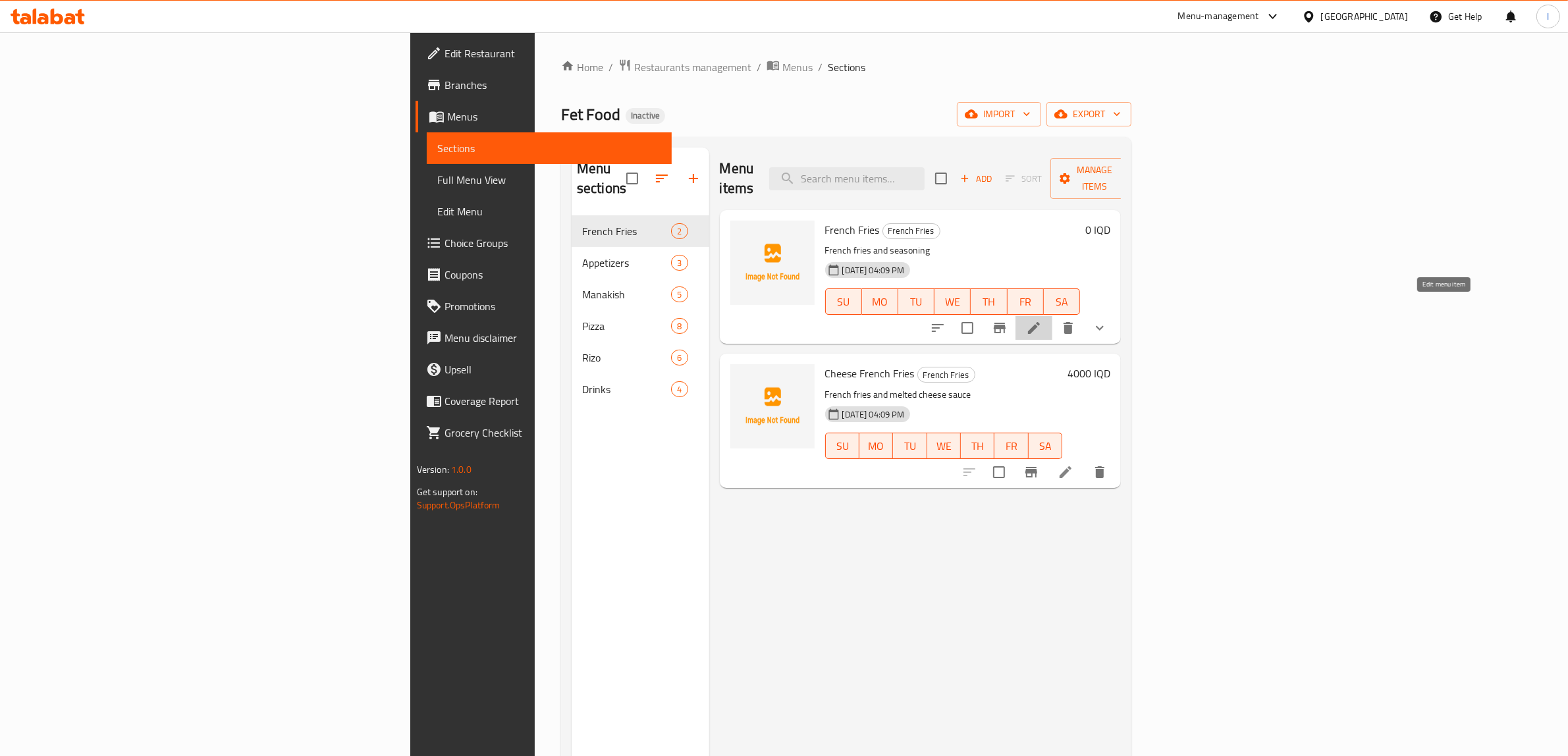
click at [1041, 320] on icon at bounding box center [1033, 327] width 16 height 16
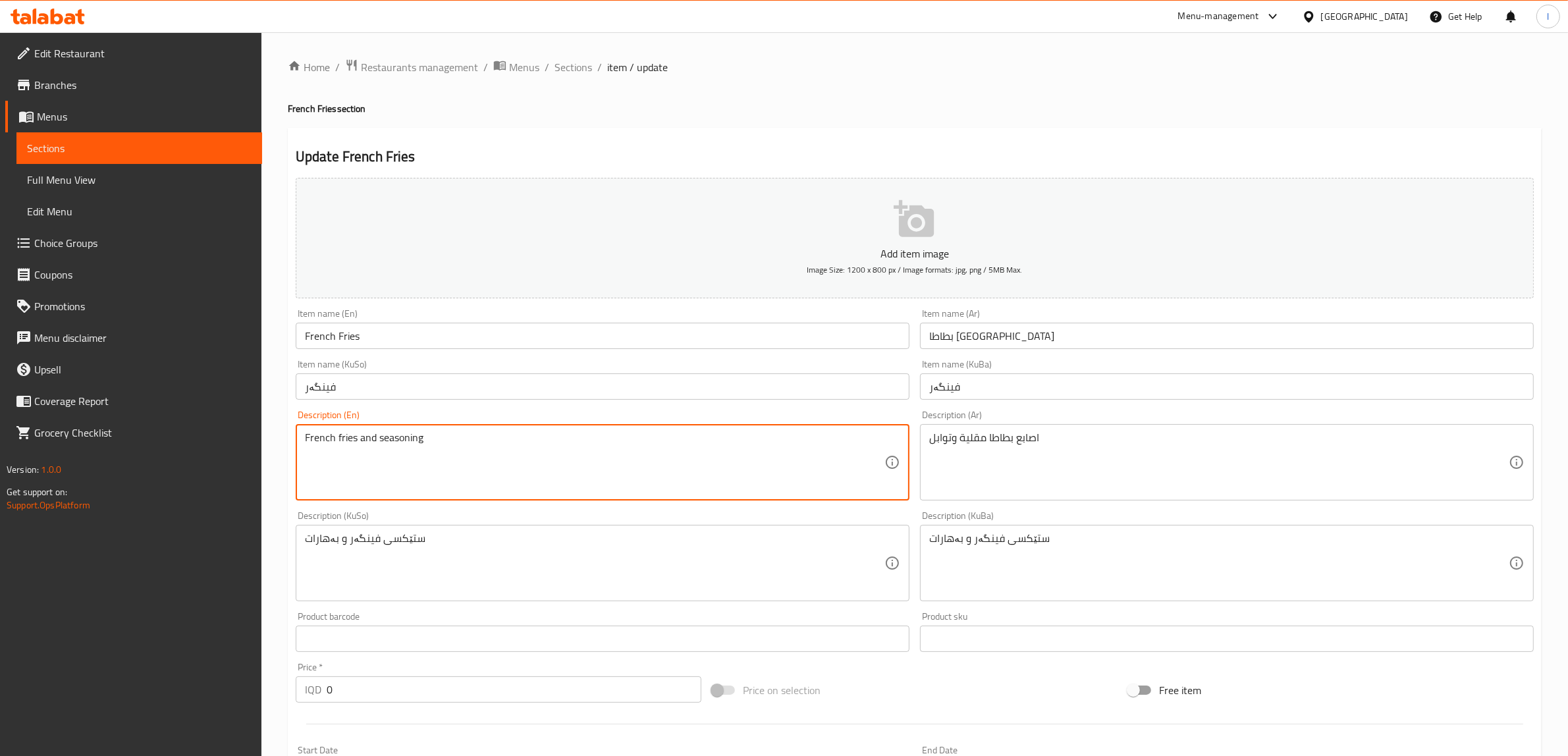
click at [356, 437] on textarea "French fries and seasoning" at bounding box center [594, 463] width 580 height 62
paste textarea "Sticks"
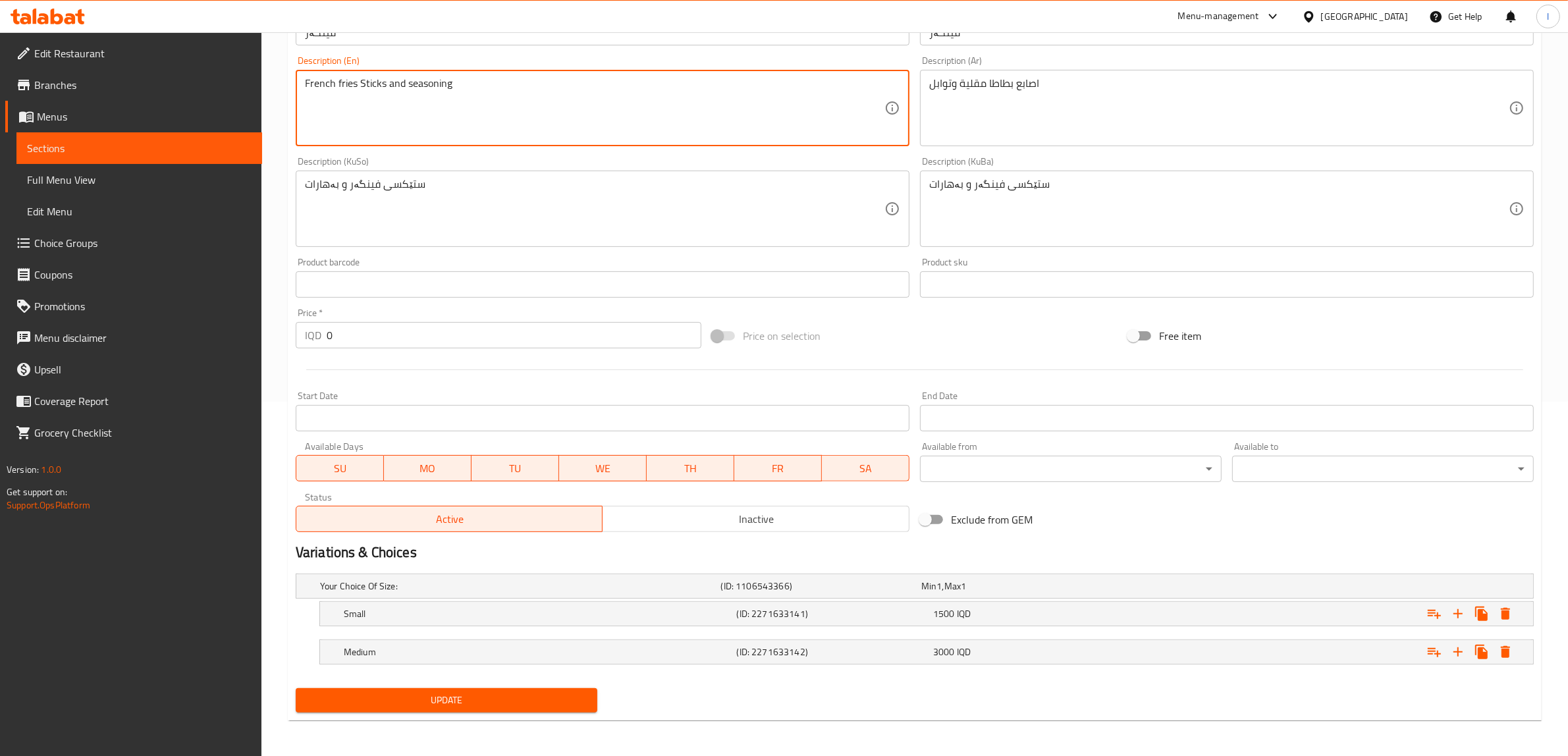
scroll to position [356, 0]
type textarea "French fries Sticks and seasoning"
click at [502, 691] on span "Update" at bounding box center [446, 699] width 280 height 17
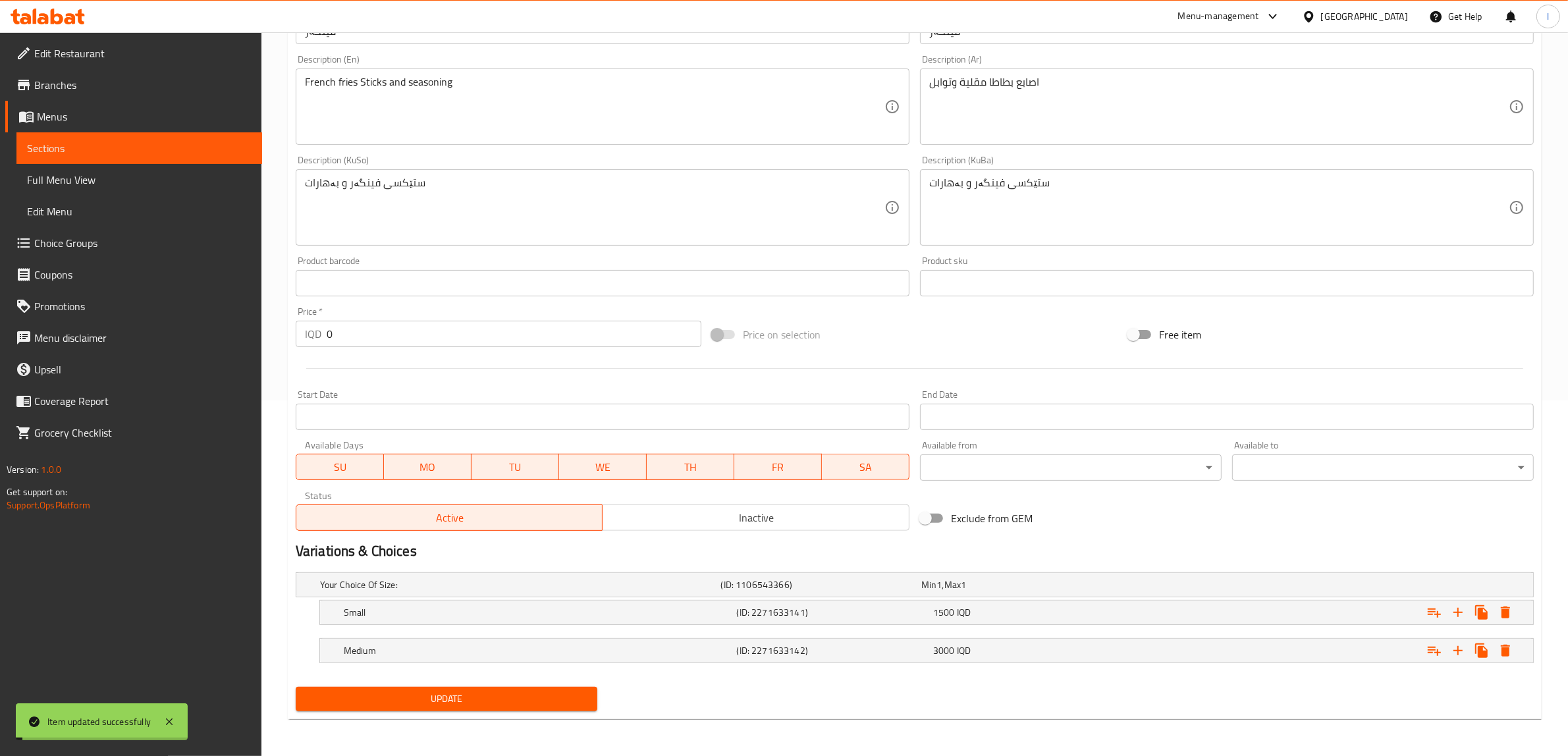
click at [172, 151] on span "Sections" at bounding box center [139, 148] width 225 height 16
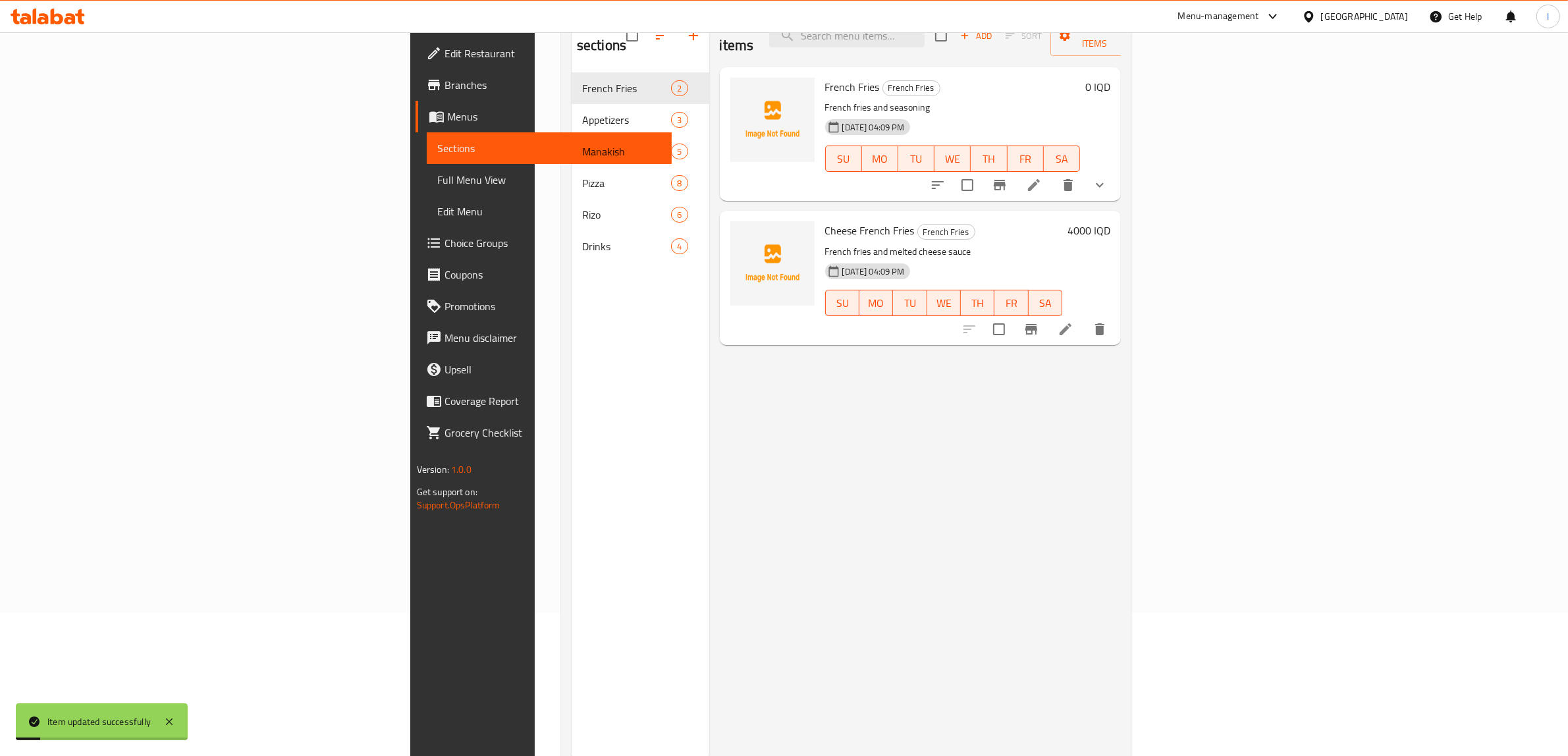
scroll to position [103, 0]
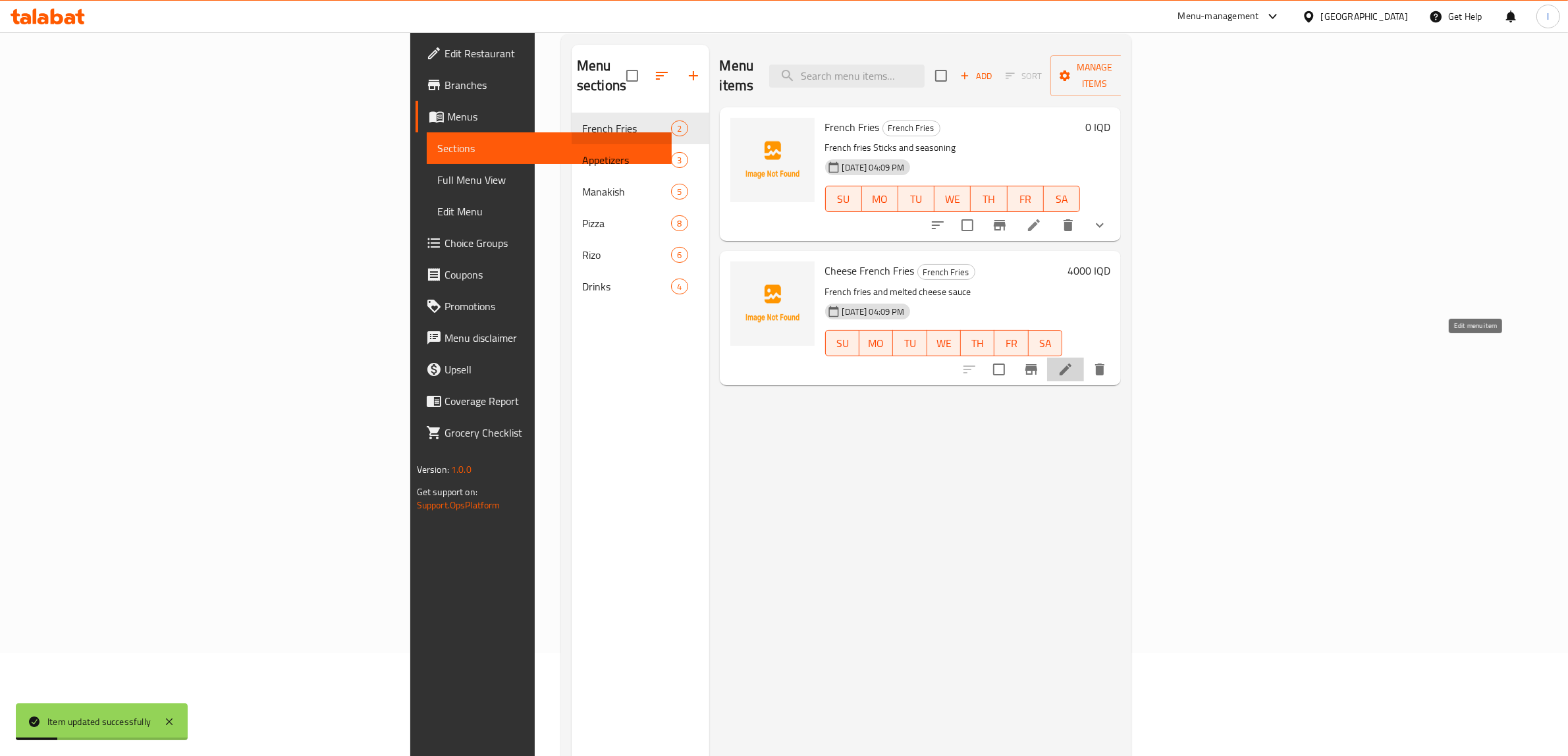
click at [1071, 363] on icon at bounding box center [1065, 369] width 12 height 12
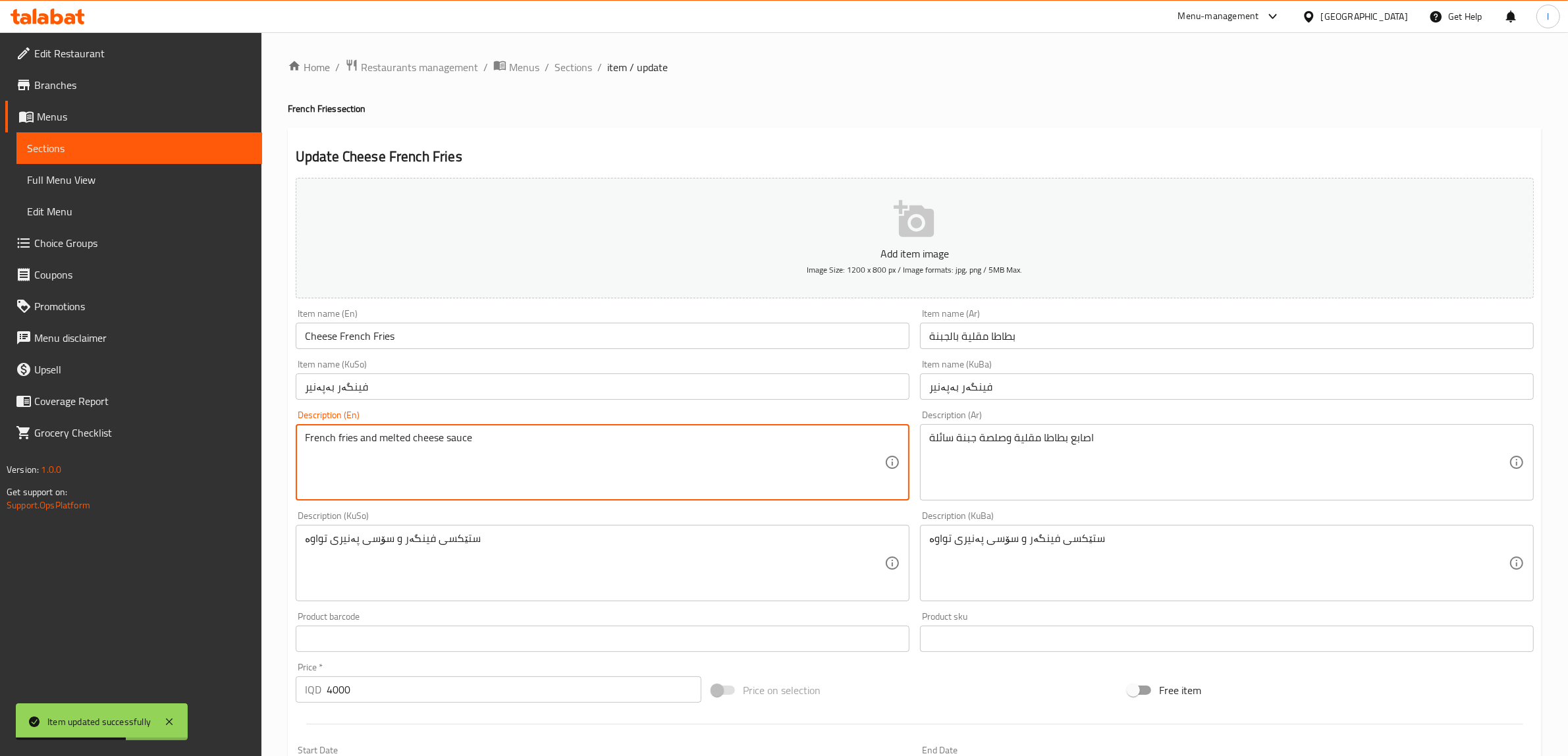
paste textarea "Sticks"
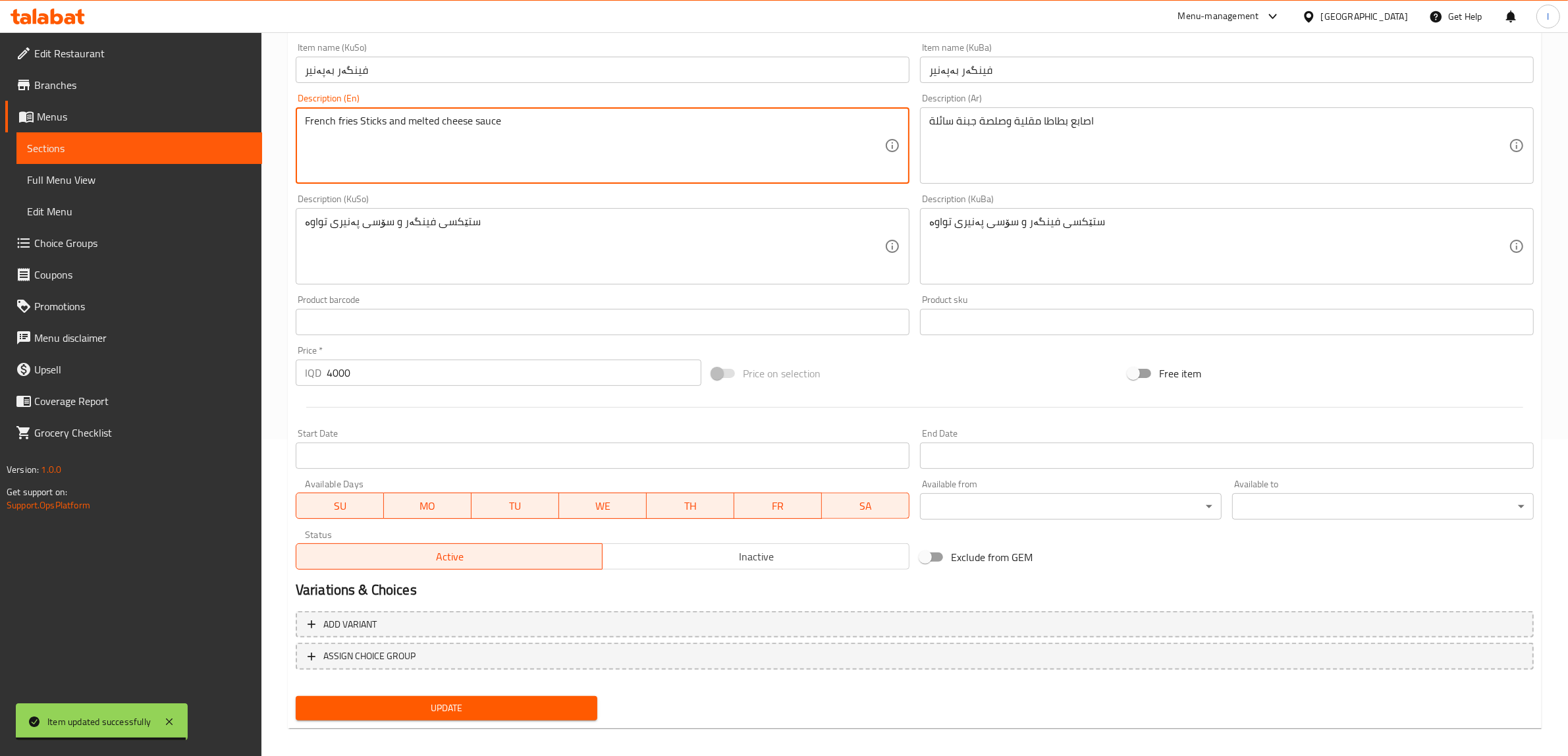
scroll to position [323, 0]
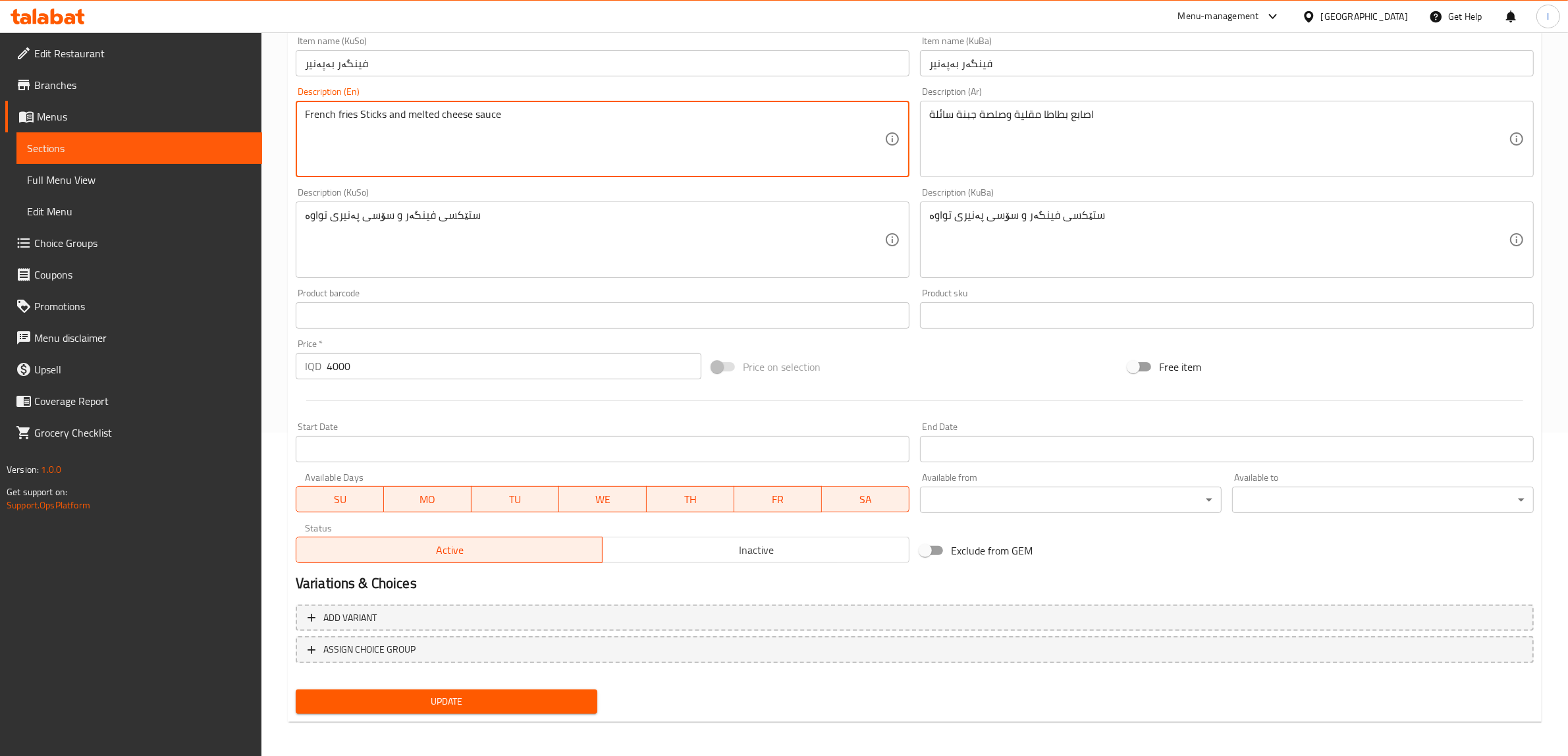
type textarea "French fries Sticks and melted cheese sauce"
click at [515, 695] on span "Update" at bounding box center [446, 701] width 280 height 17
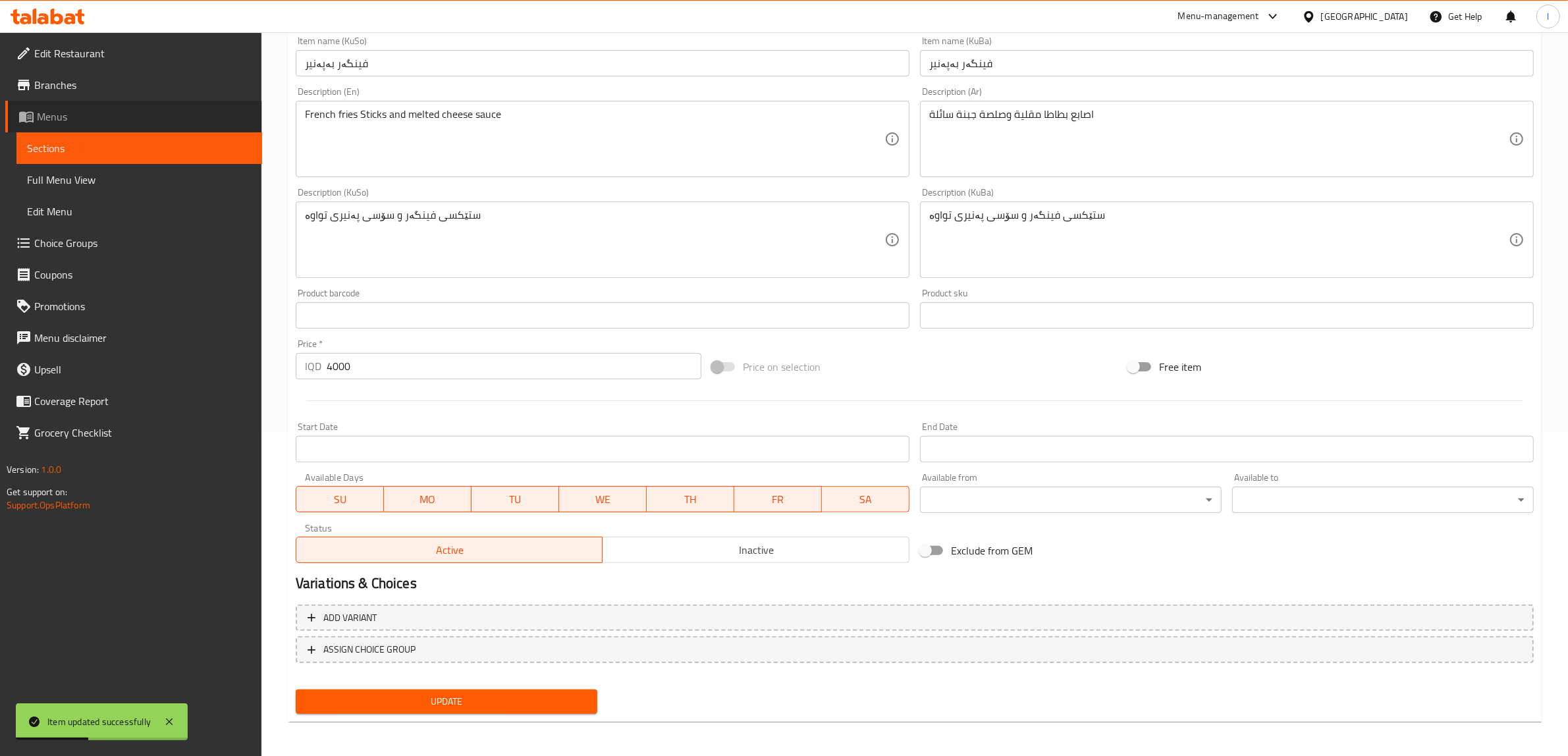
click at [69, 109] on span "Menus" at bounding box center [144, 116] width 215 height 16
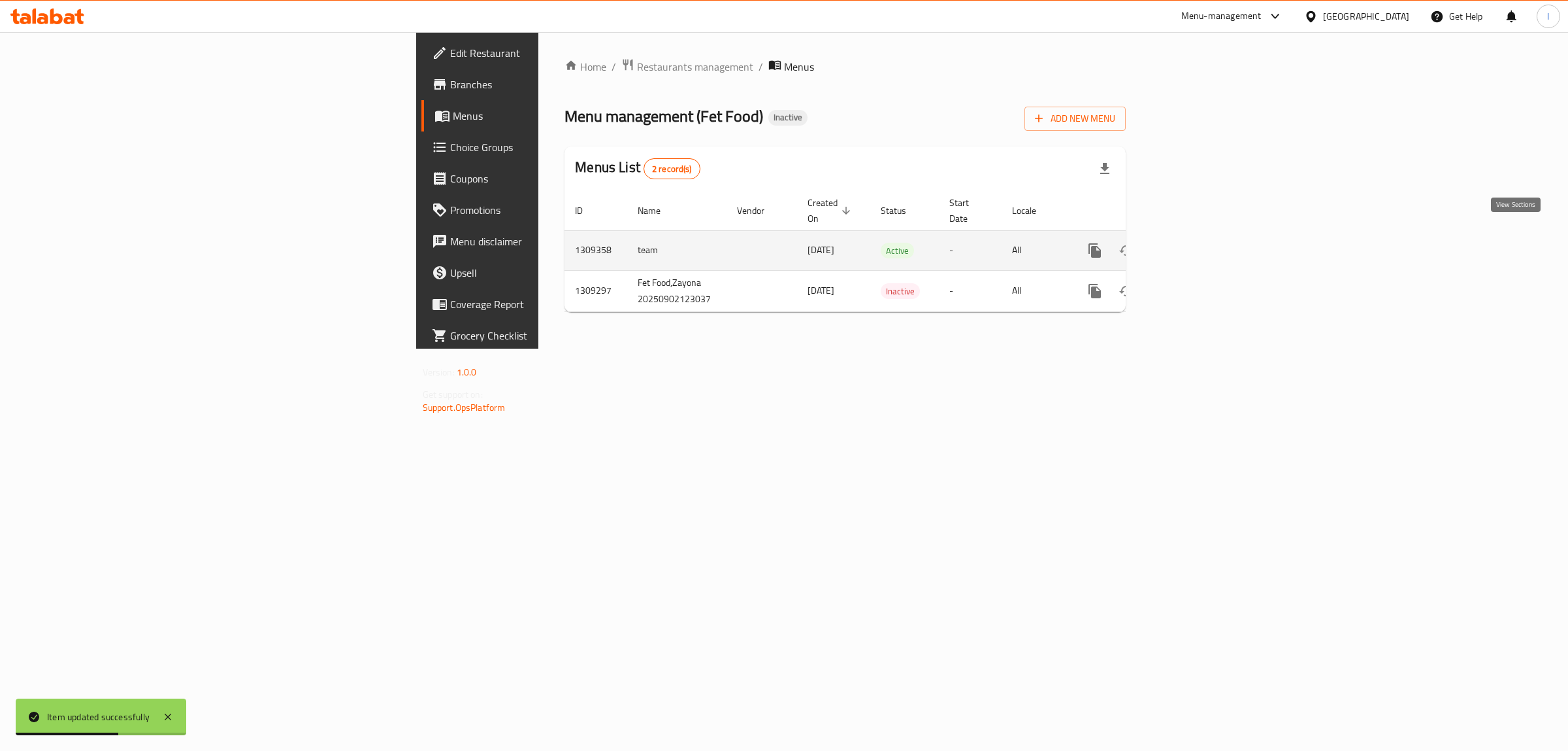
click at [1196, 245] on icon "enhanced table" at bounding box center [1189, 251] width 12 height 12
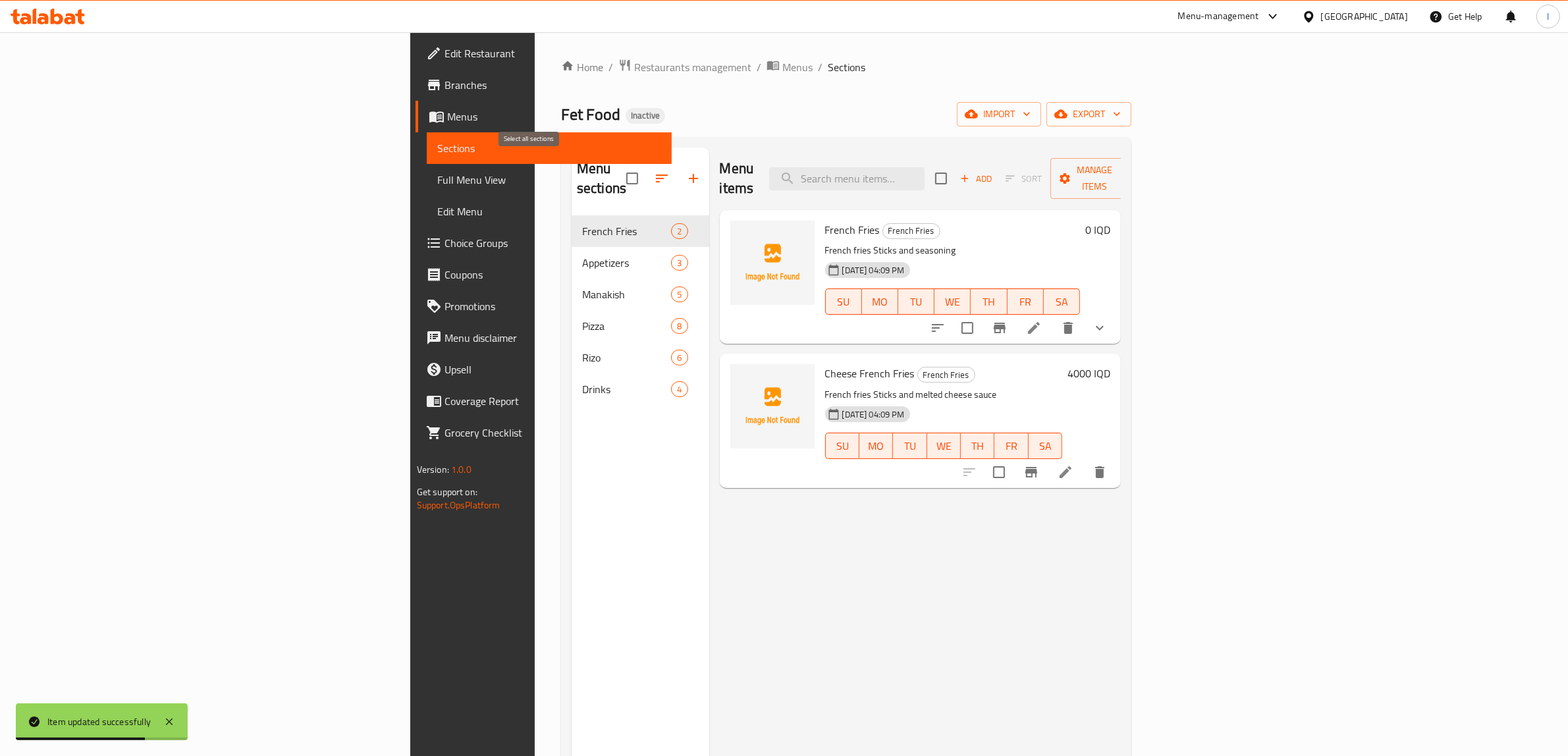
click at [618, 165] on input "checkbox" at bounding box center [632, 178] width 28 height 28
checkbox input "true"
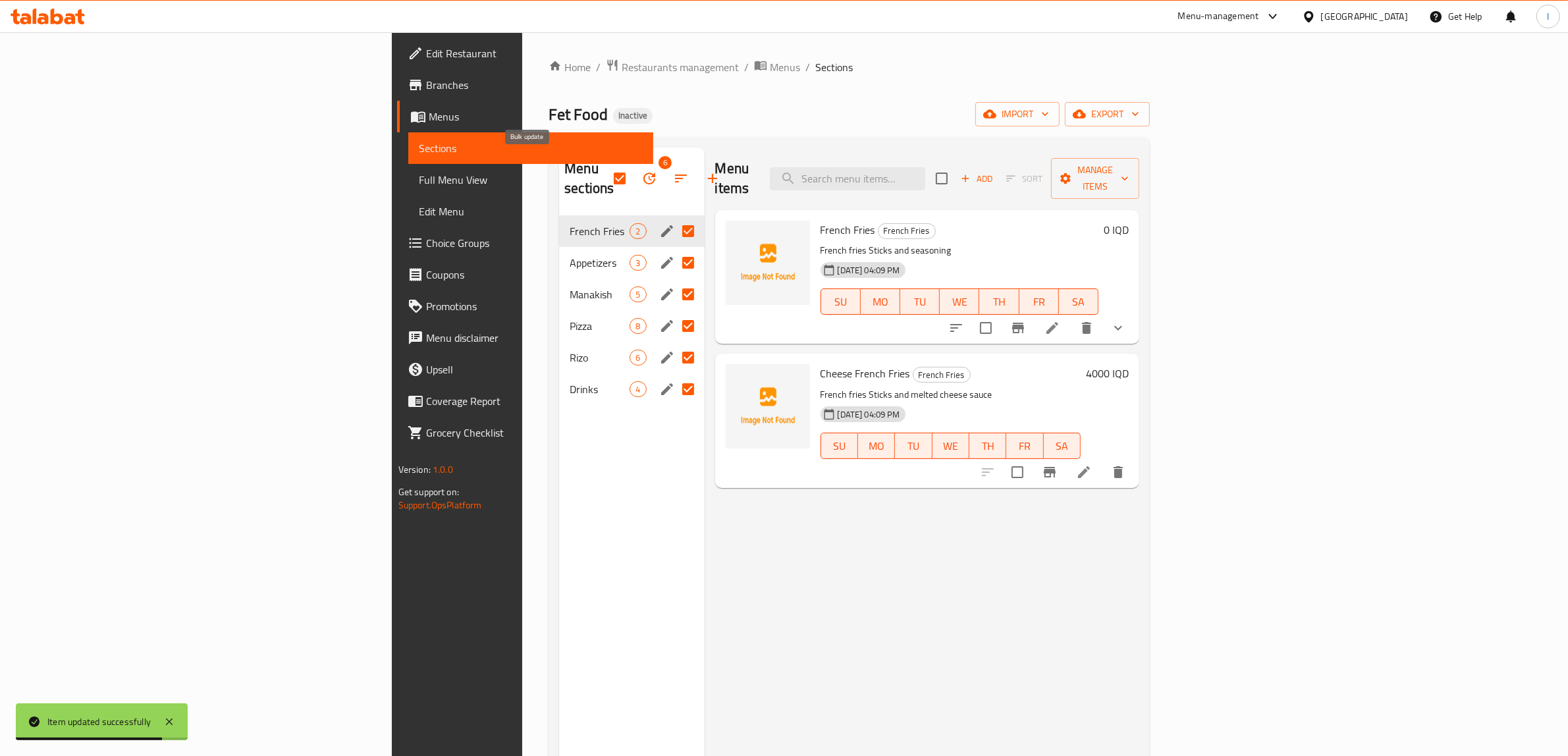
click at [641, 171] on icon "button" at bounding box center [649, 178] width 16 height 16
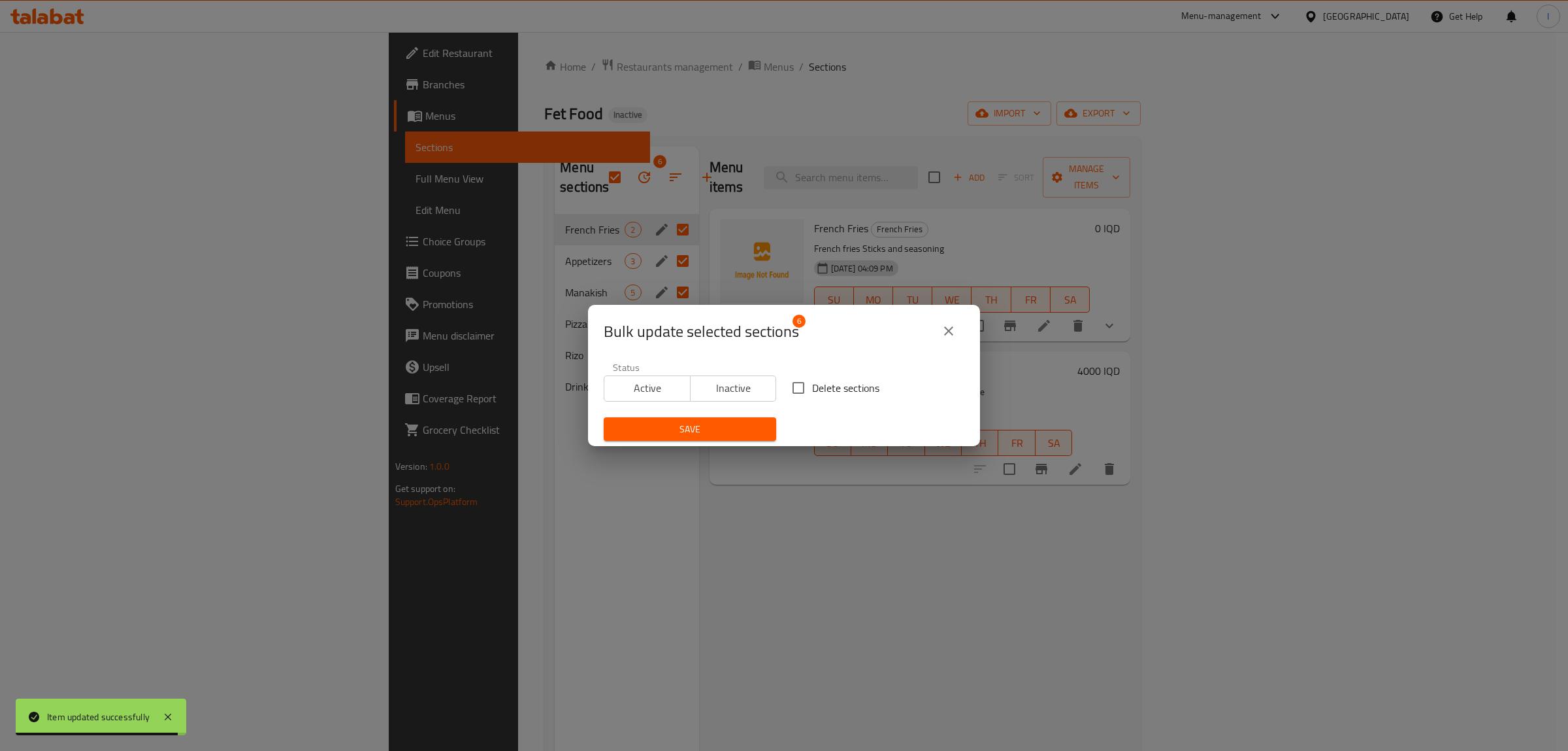
click at [817, 387] on span "Delete sections" at bounding box center [846, 388] width 68 height 16
click at [812, 387] on input "Delete sections" at bounding box center [798, 388] width 28 height 28
checkbox input "true"
click at [740, 435] on span "Save" at bounding box center [690, 429] width 152 height 17
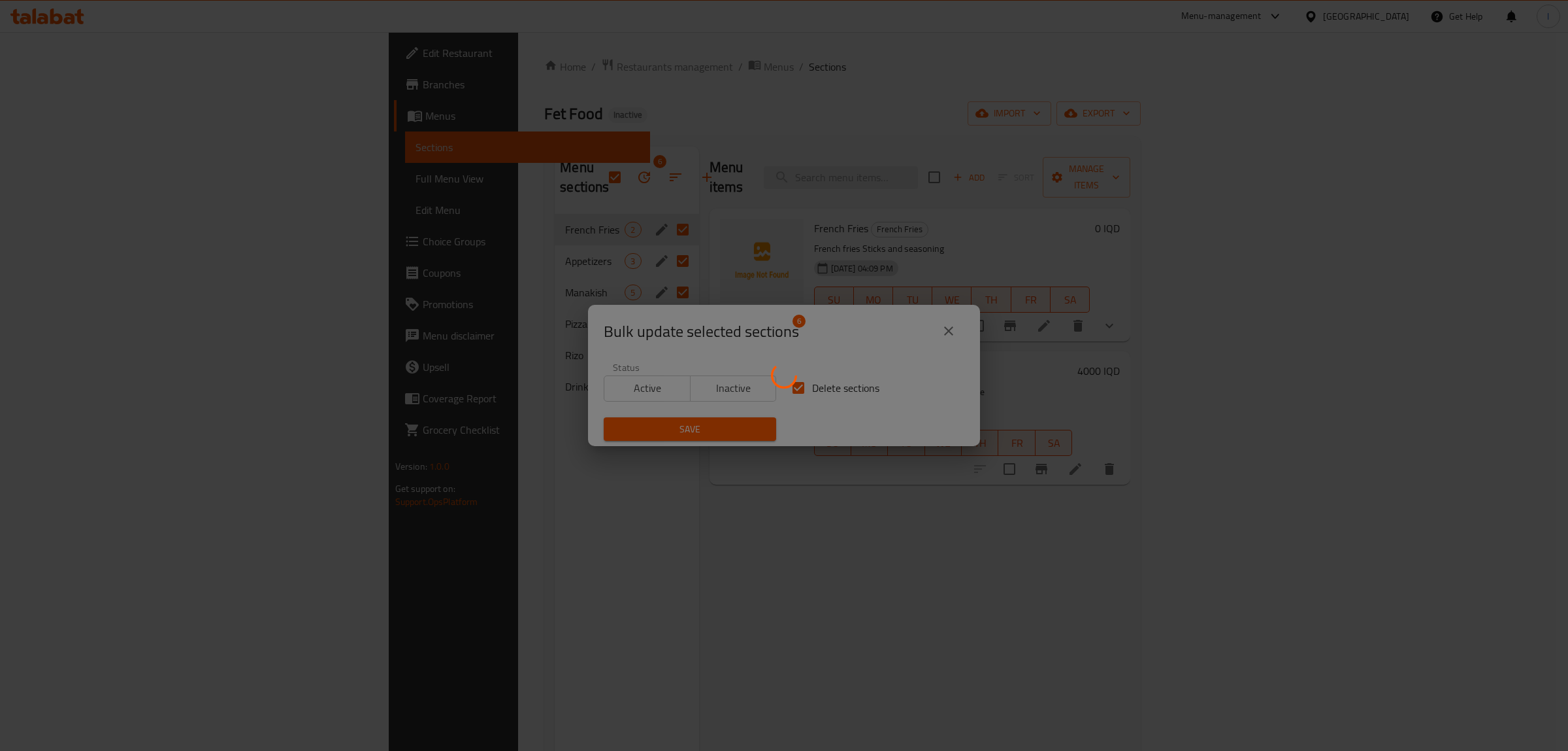
checkbox input "false"
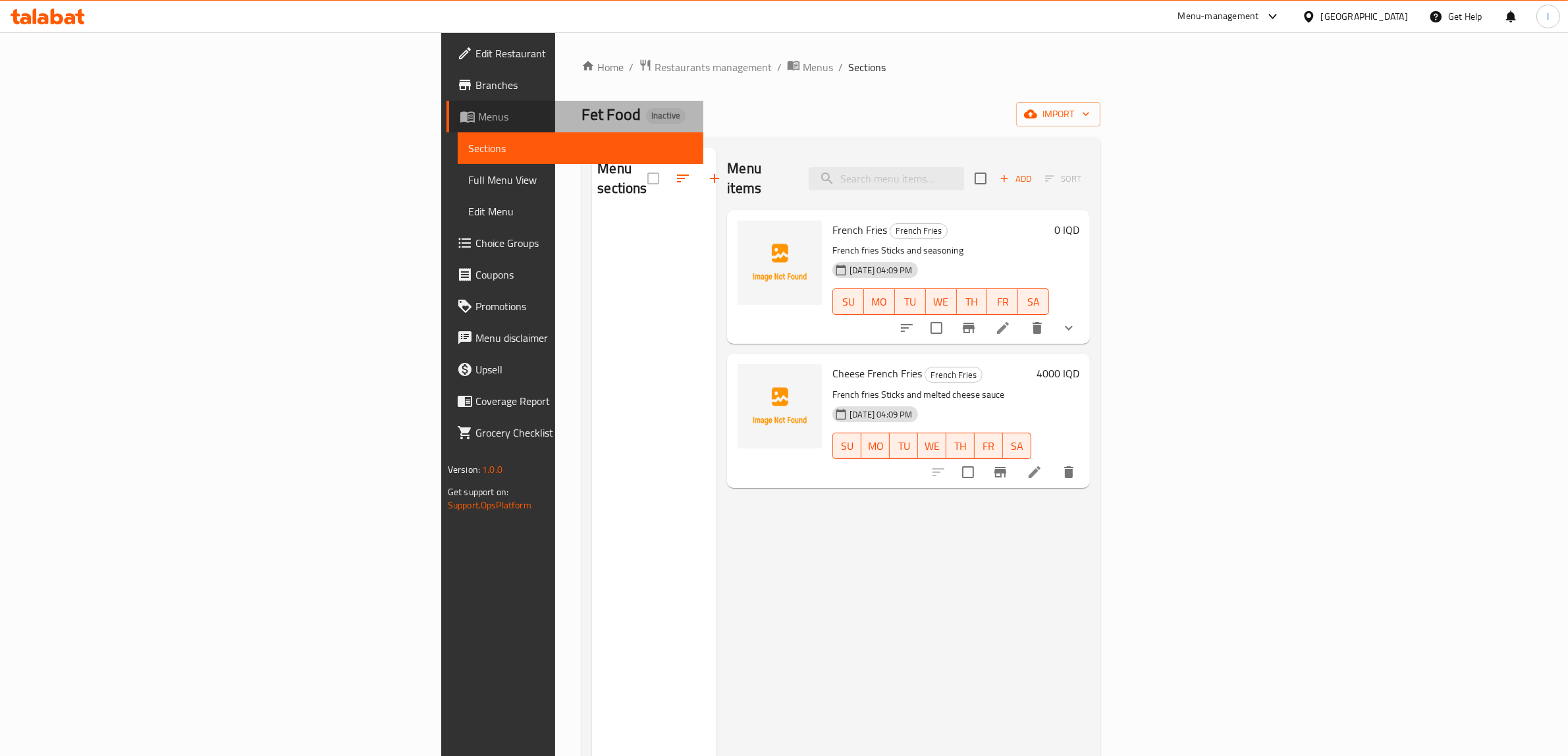
click at [478, 114] on span "Menus" at bounding box center [585, 116] width 215 height 16
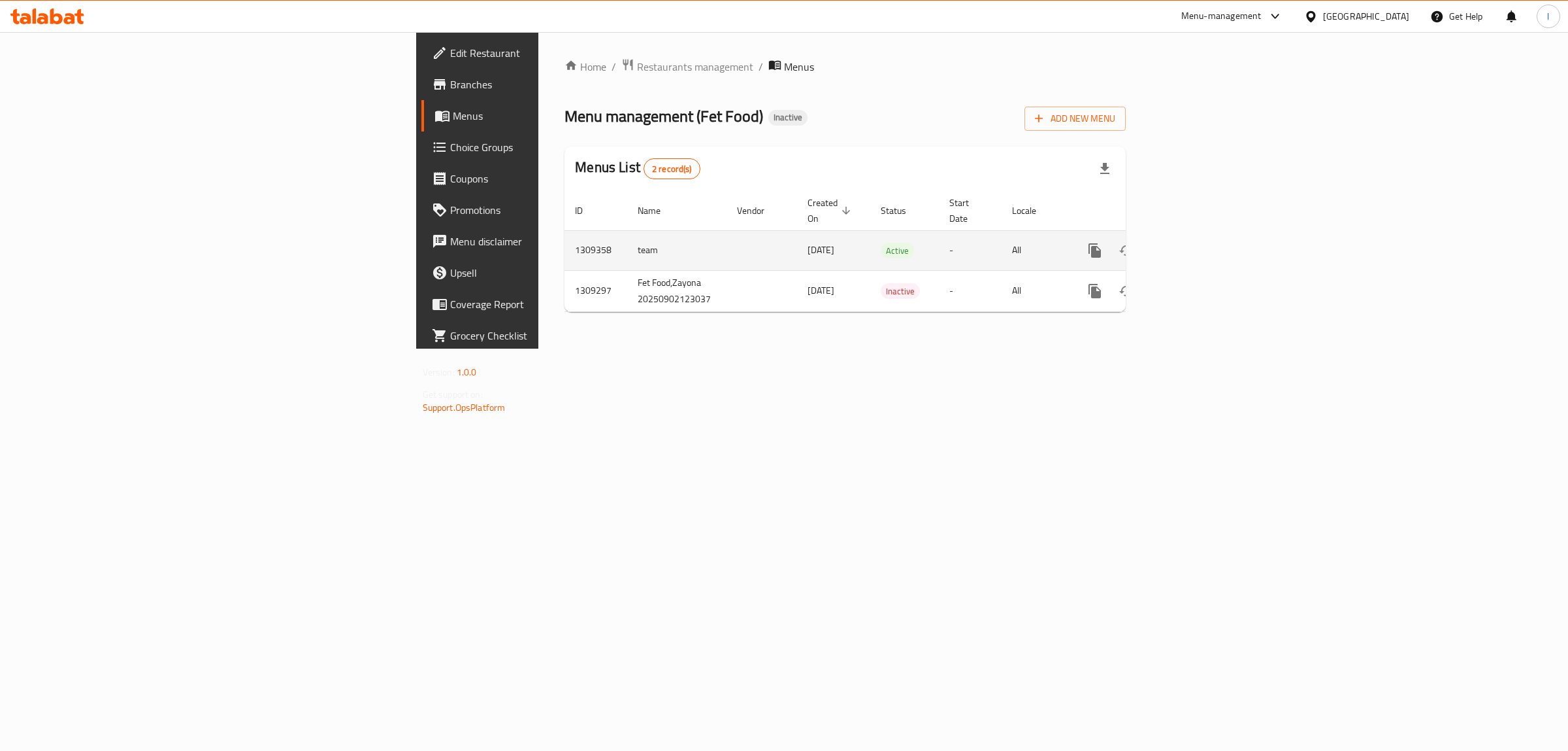
click at [1197, 242] on icon "enhanced table" at bounding box center [1189, 250] width 16 height 16
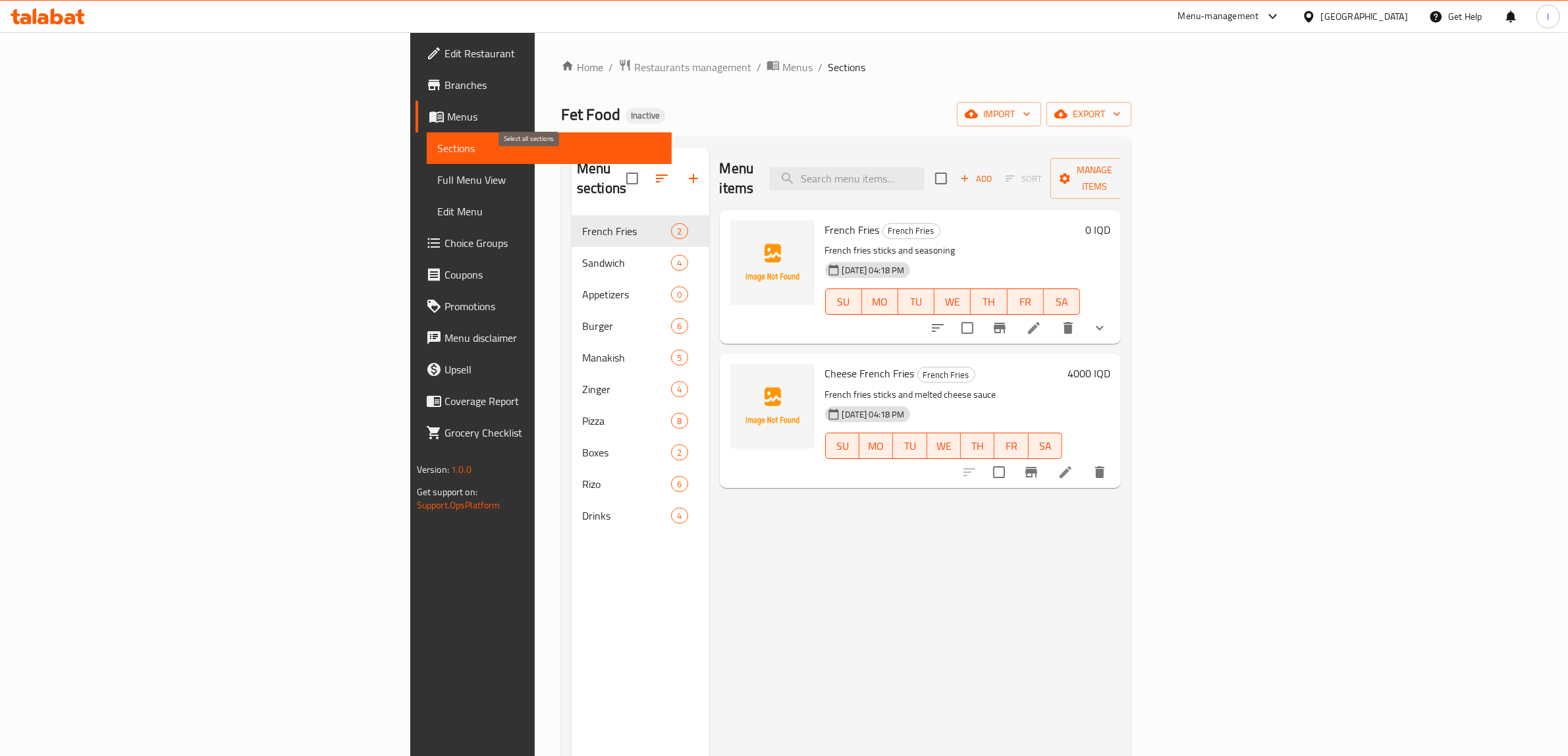
click at [618, 169] on input "checkbox" at bounding box center [632, 178] width 28 height 28
checkbox input "false"
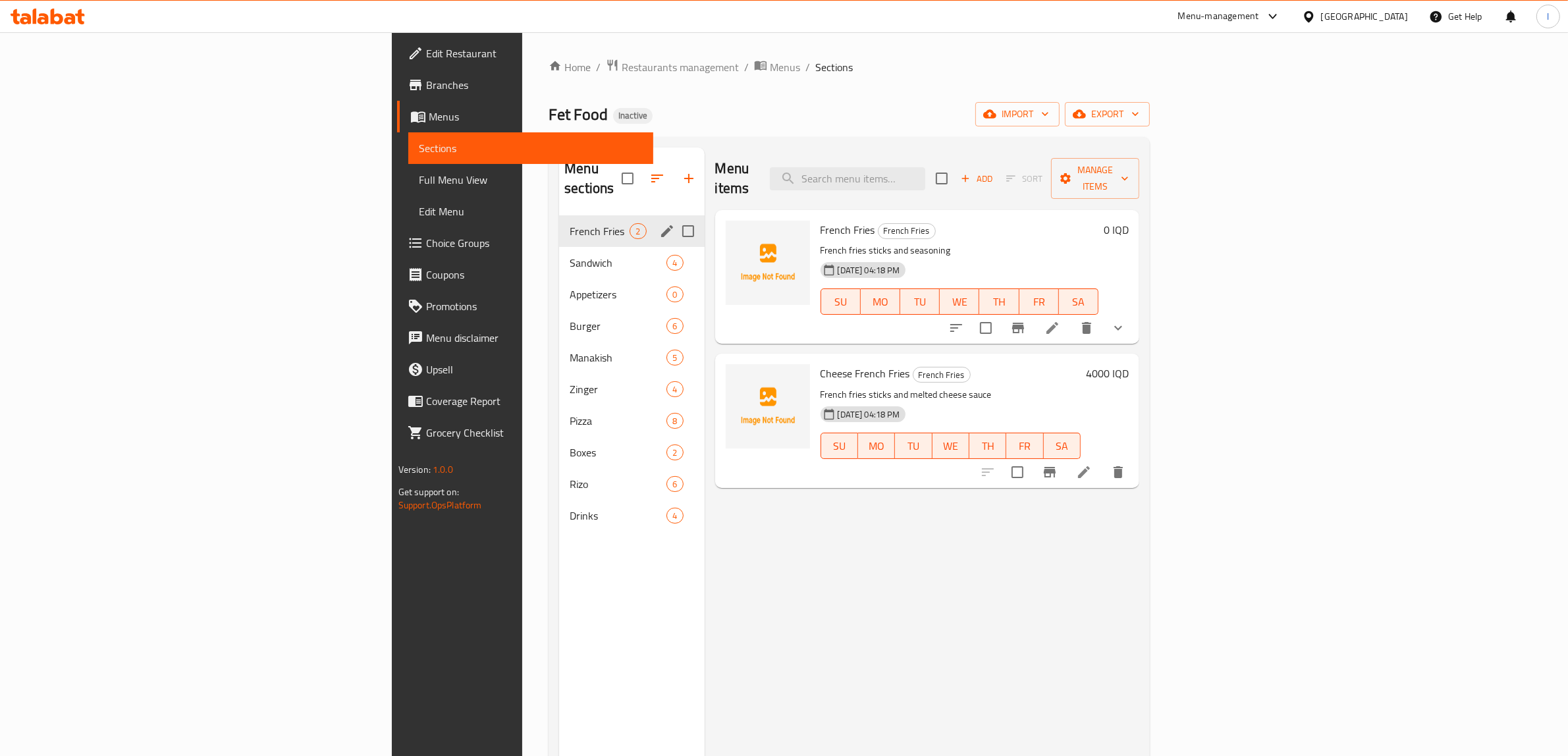
click at [674, 217] on input "Menu sections" at bounding box center [687, 230] width 28 height 28
checkbox input "true"
click at [674, 280] on input "Menu sections" at bounding box center [687, 293] width 28 height 28
checkbox input "true"
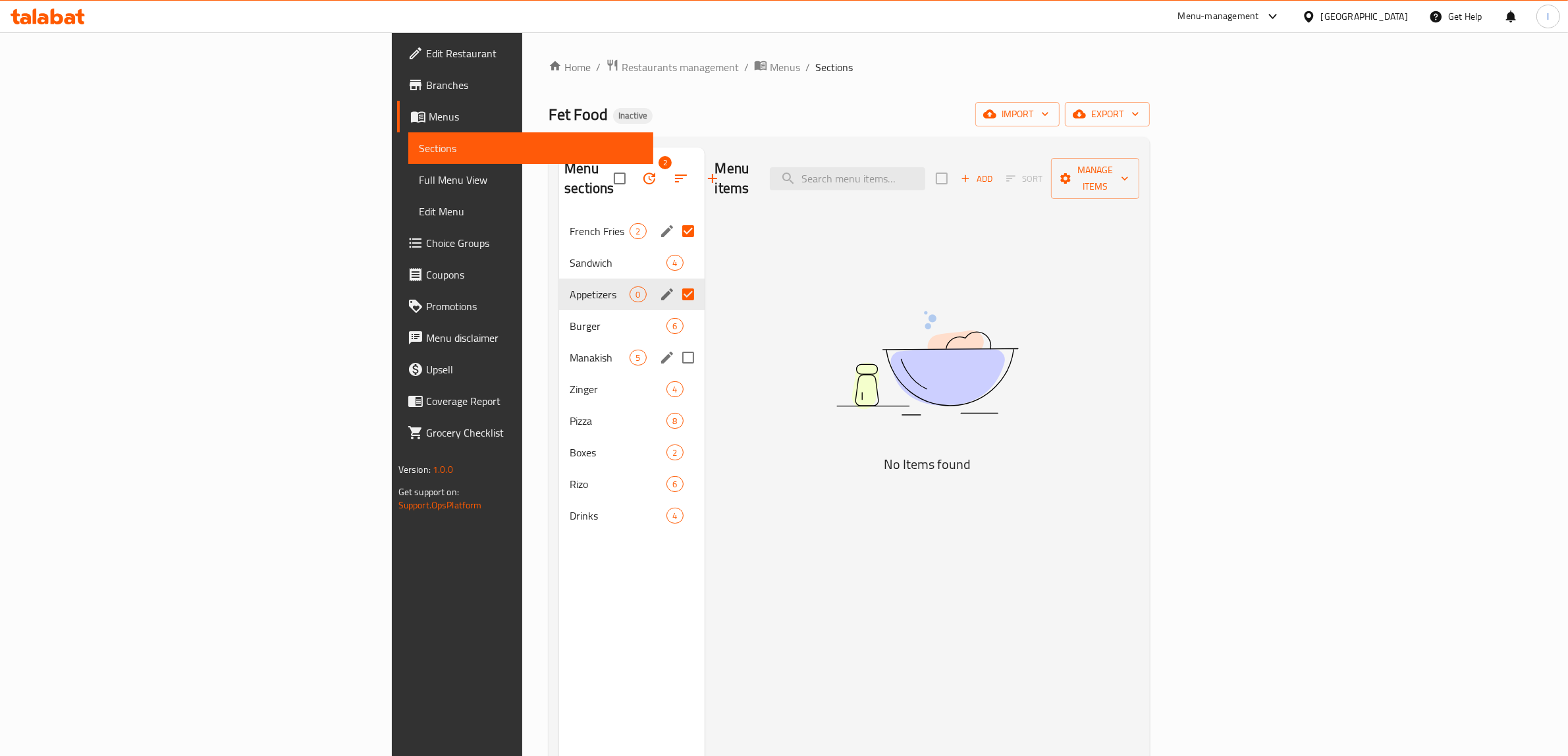
click at [674, 344] on input "Menu sections" at bounding box center [687, 357] width 28 height 28
checkbox input "true"
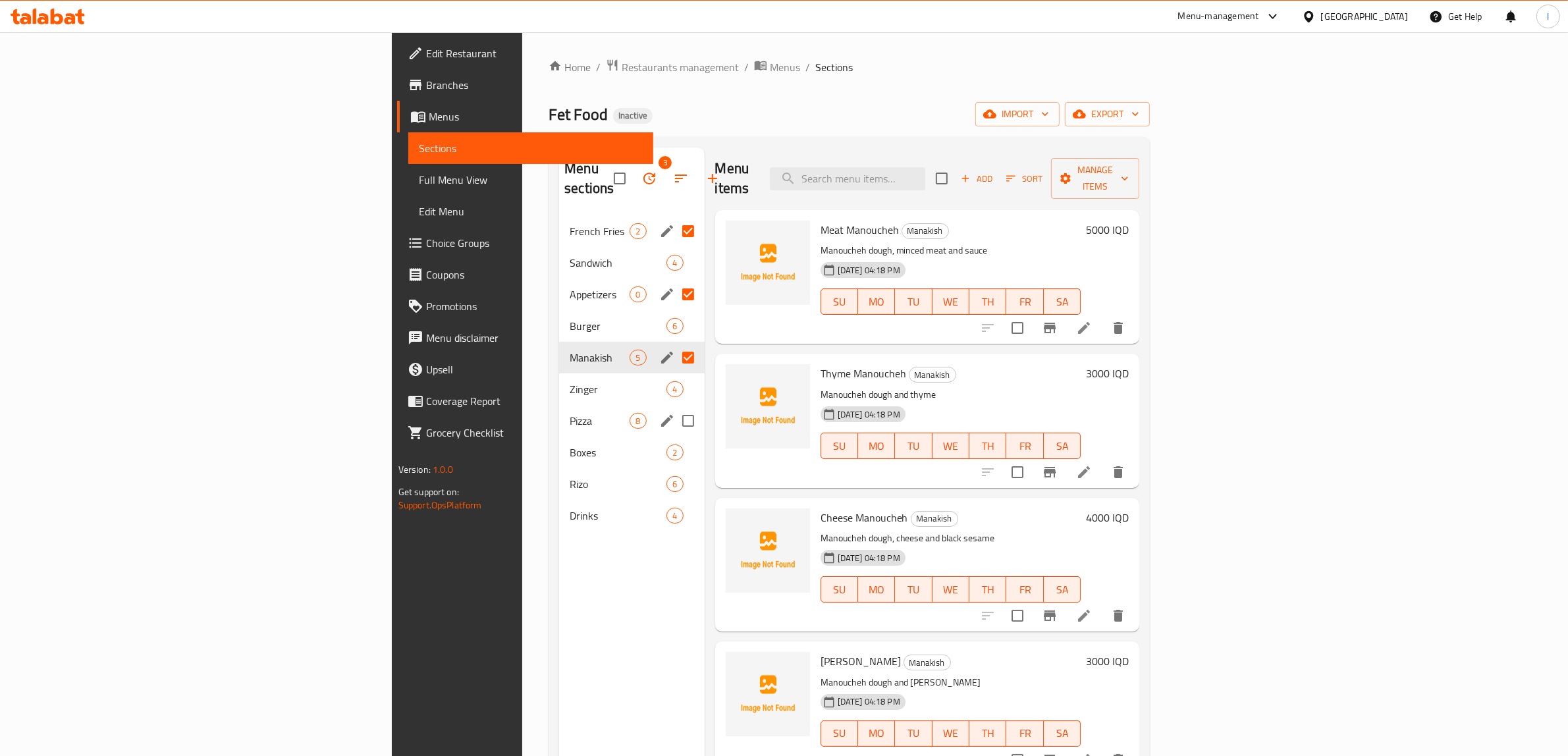
click at [674, 407] on input "Menu sections" at bounding box center [687, 420] width 28 height 28
checkbox input "true"
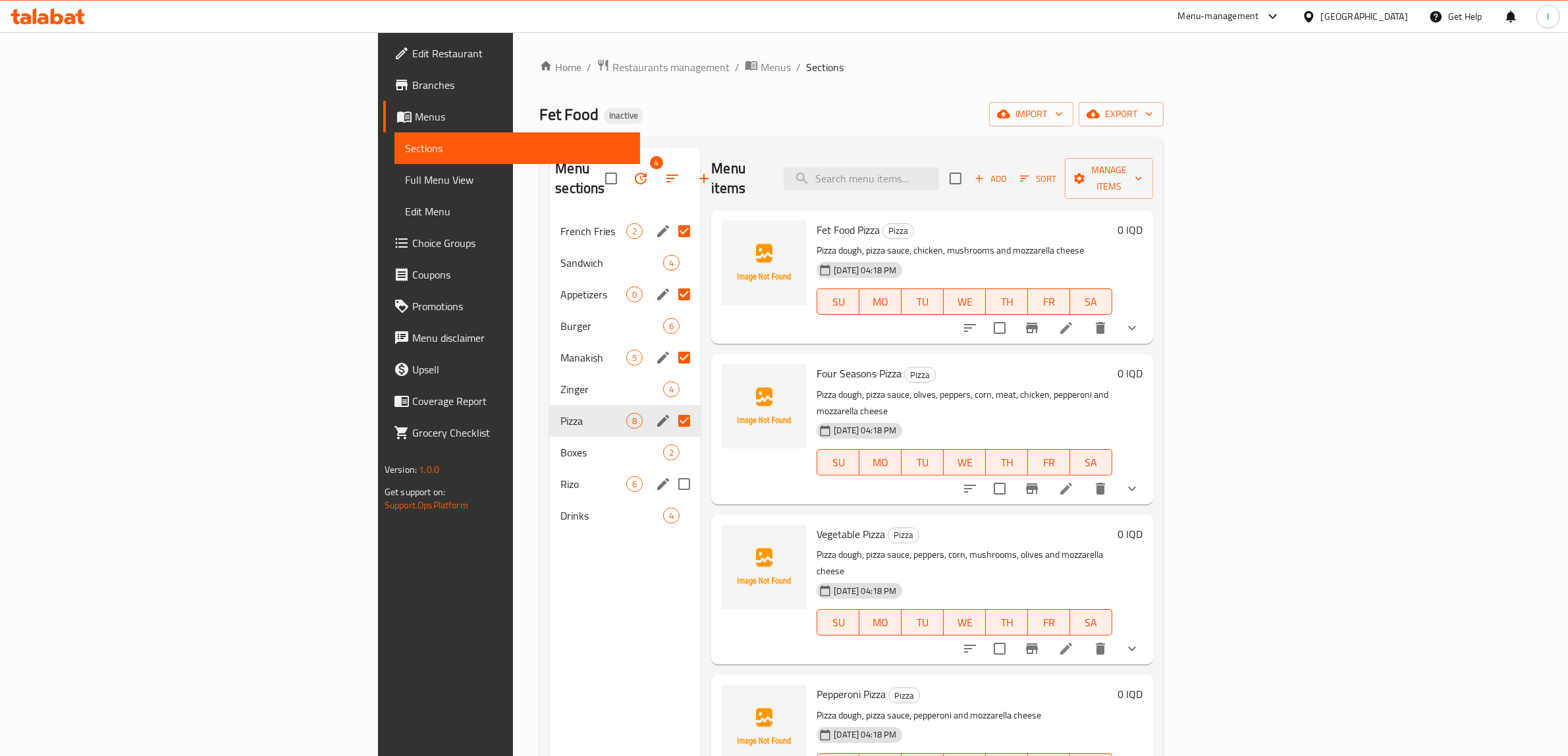
click at [670, 470] on input "Menu sections" at bounding box center [684, 484] width 28 height 28
checkbox input "true"
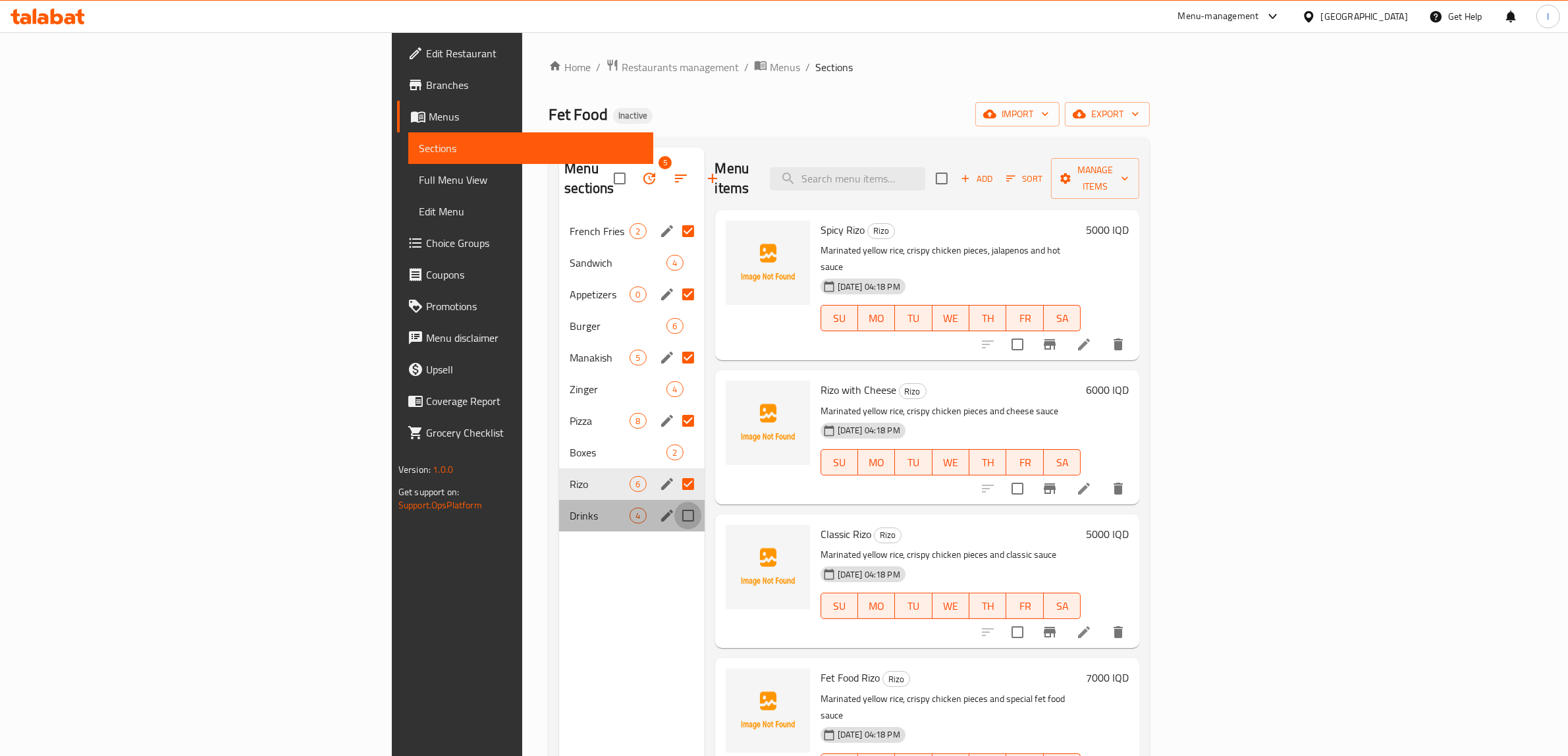
click at [674, 501] on input "Menu sections" at bounding box center [687, 515] width 28 height 28
checkbox input "true"
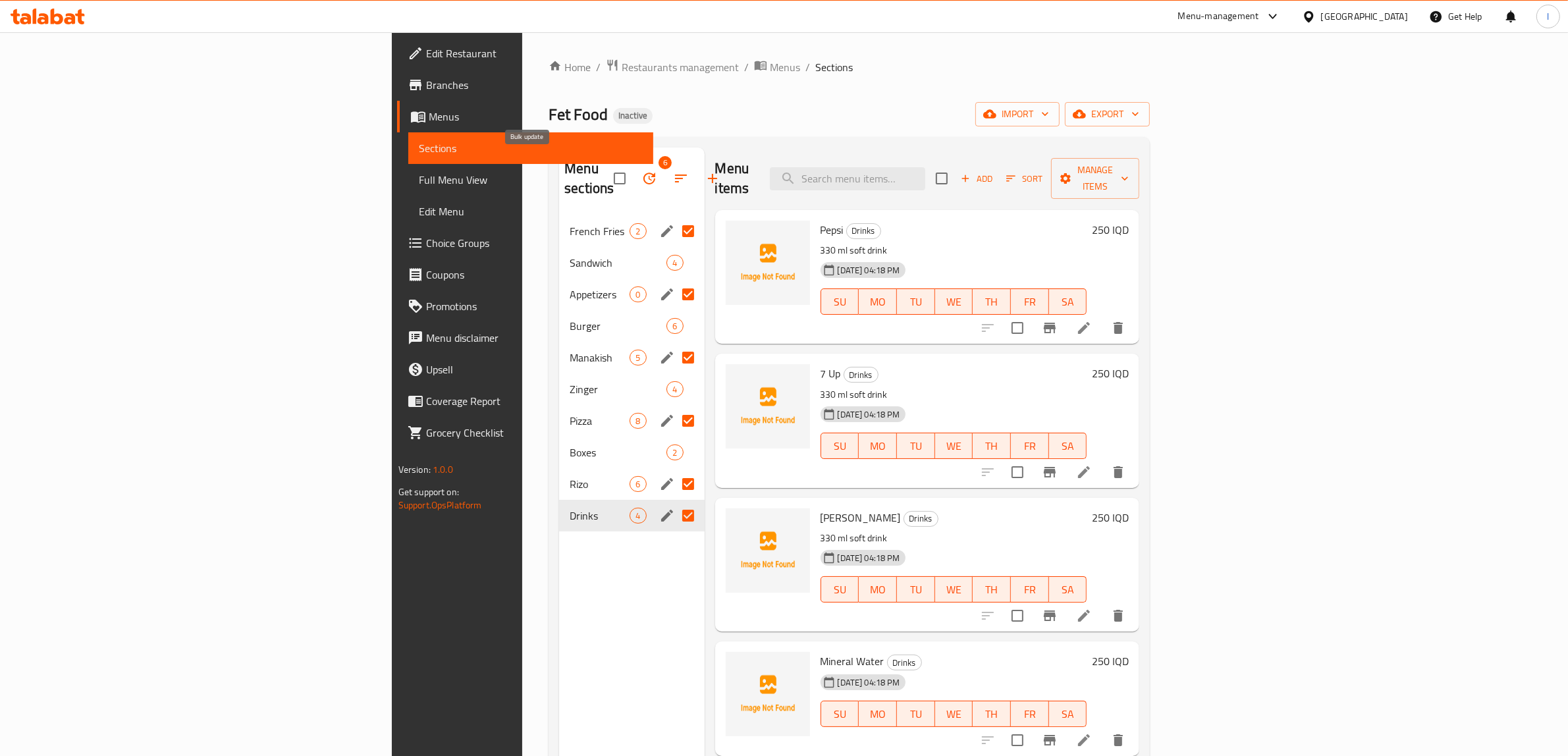
click at [641, 171] on icon "button" at bounding box center [649, 178] width 16 height 16
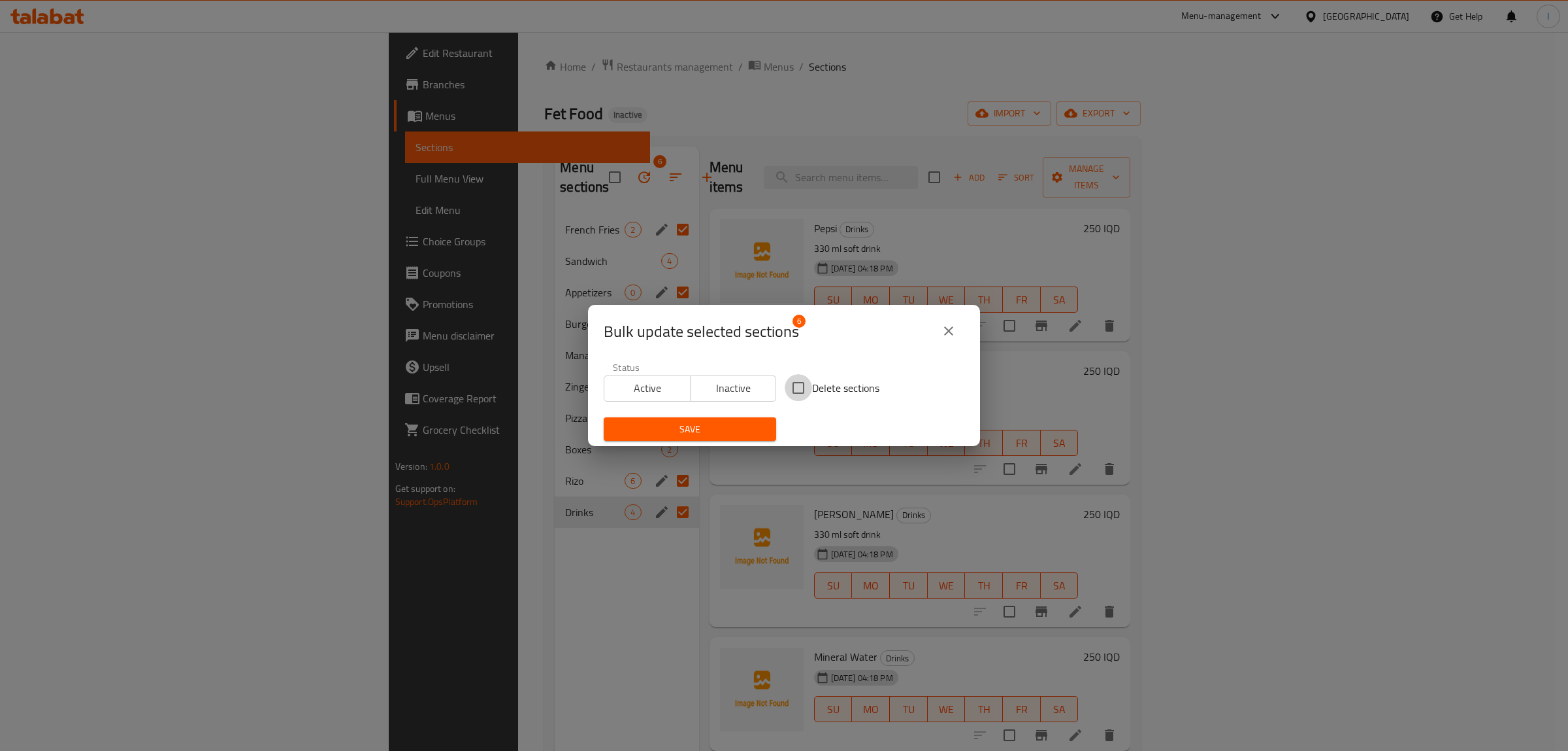
click at [785, 390] on input "Delete sections" at bounding box center [798, 388] width 28 height 28
checkbox input "true"
click at [751, 432] on span "Save" at bounding box center [690, 429] width 152 height 17
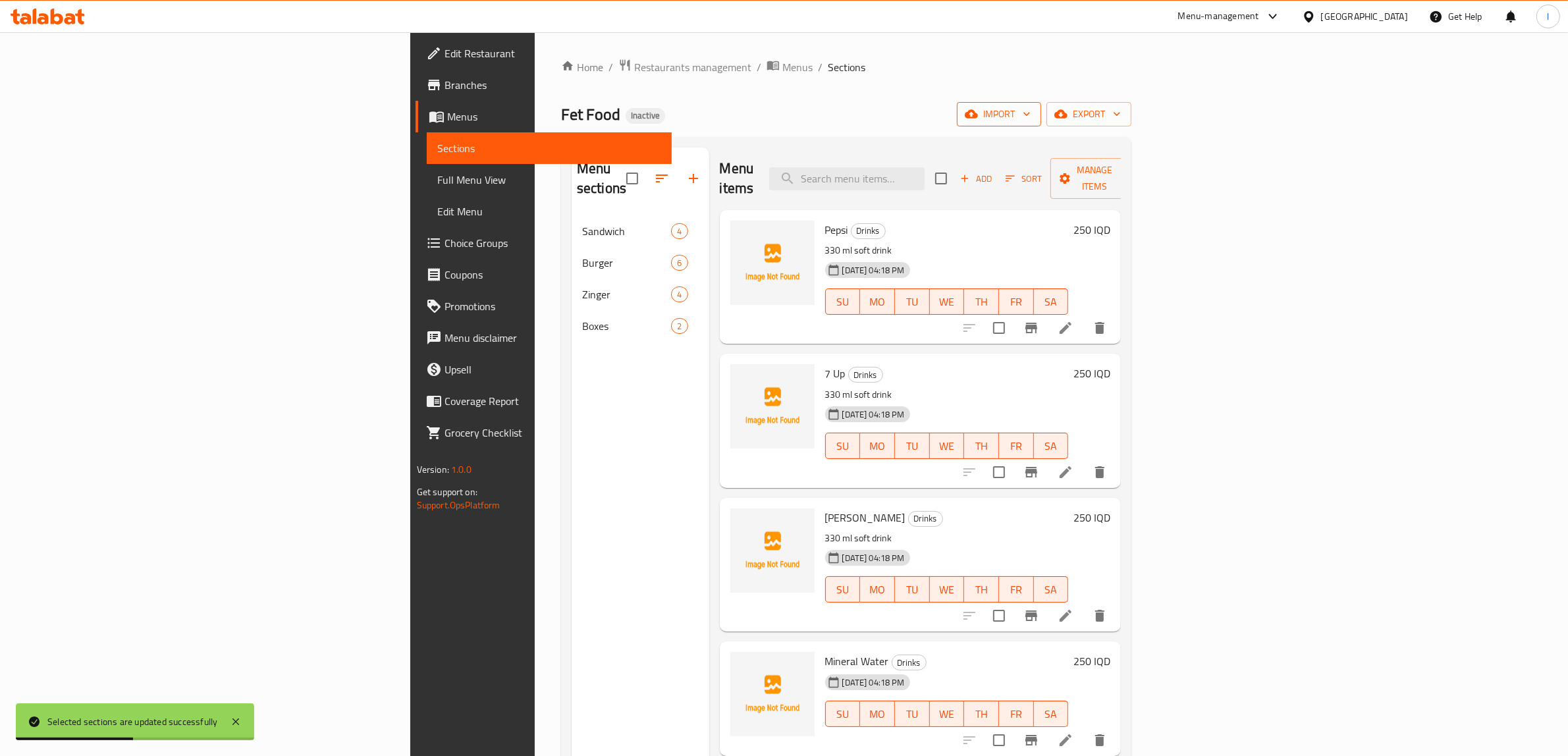
click at [1030, 108] on span "import" at bounding box center [999, 114] width 63 height 17
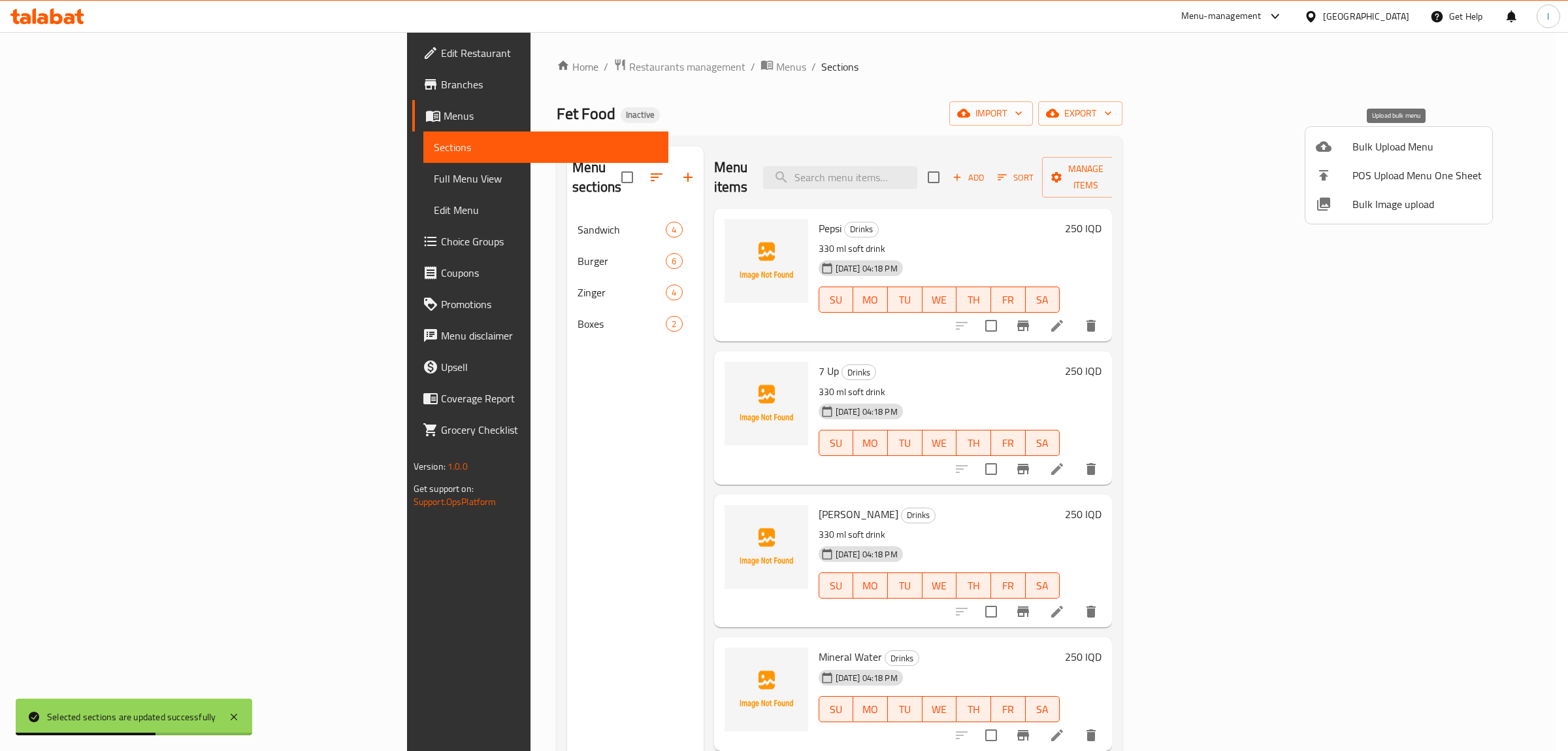
click at [1390, 145] on span "Bulk Upload Menu" at bounding box center [1417, 146] width 129 height 16
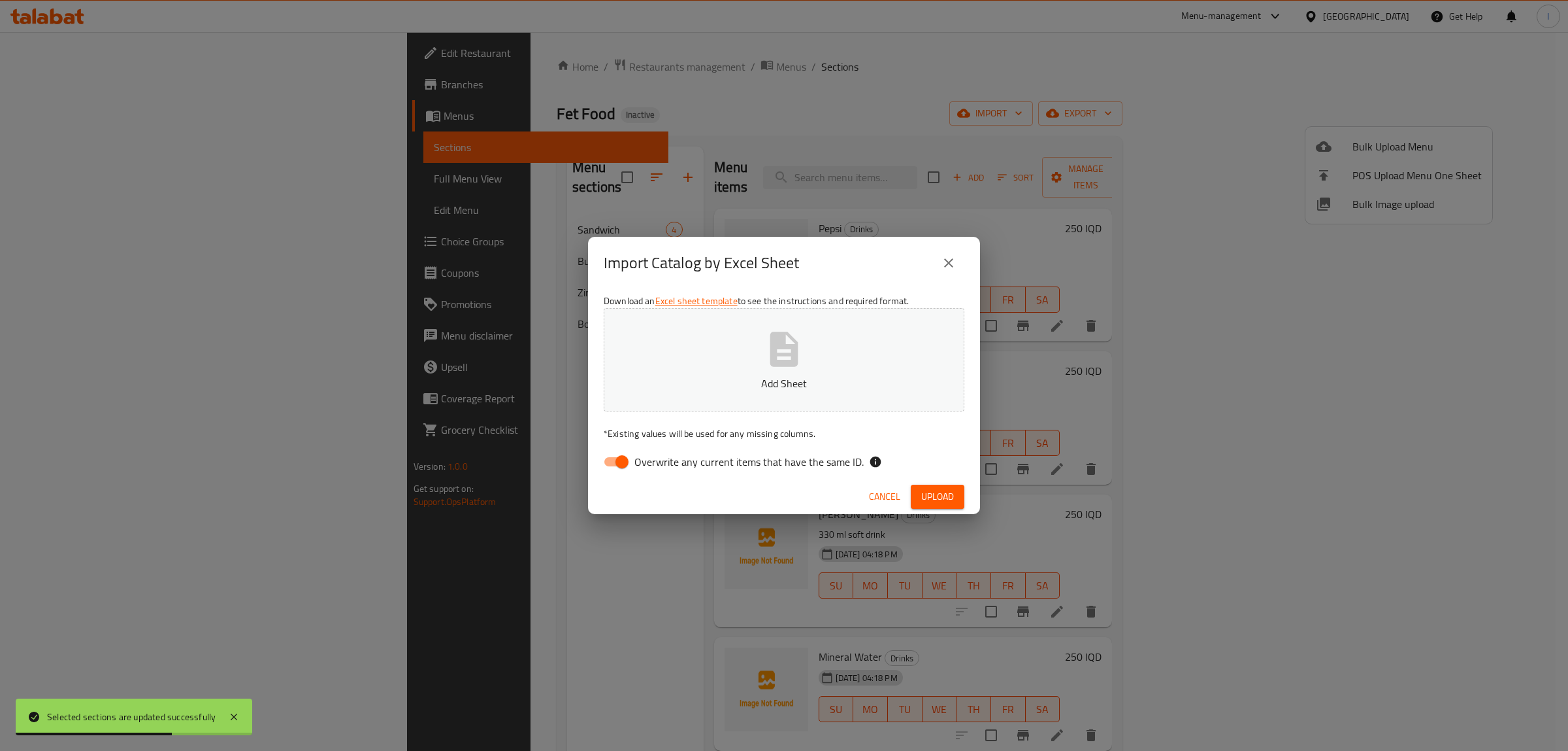
click at [637, 468] on span "Overwrite any current items that have the same ID." at bounding box center [749, 461] width 230 height 16
click at [637, 468] on input "Overwrite any current items that have the same ID." at bounding box center [621, 462] width 74 height 25
checkbox input "false"
click at [717, 348] on button "Add Sheet" at bounding box center [784, 360] width 361 height 104
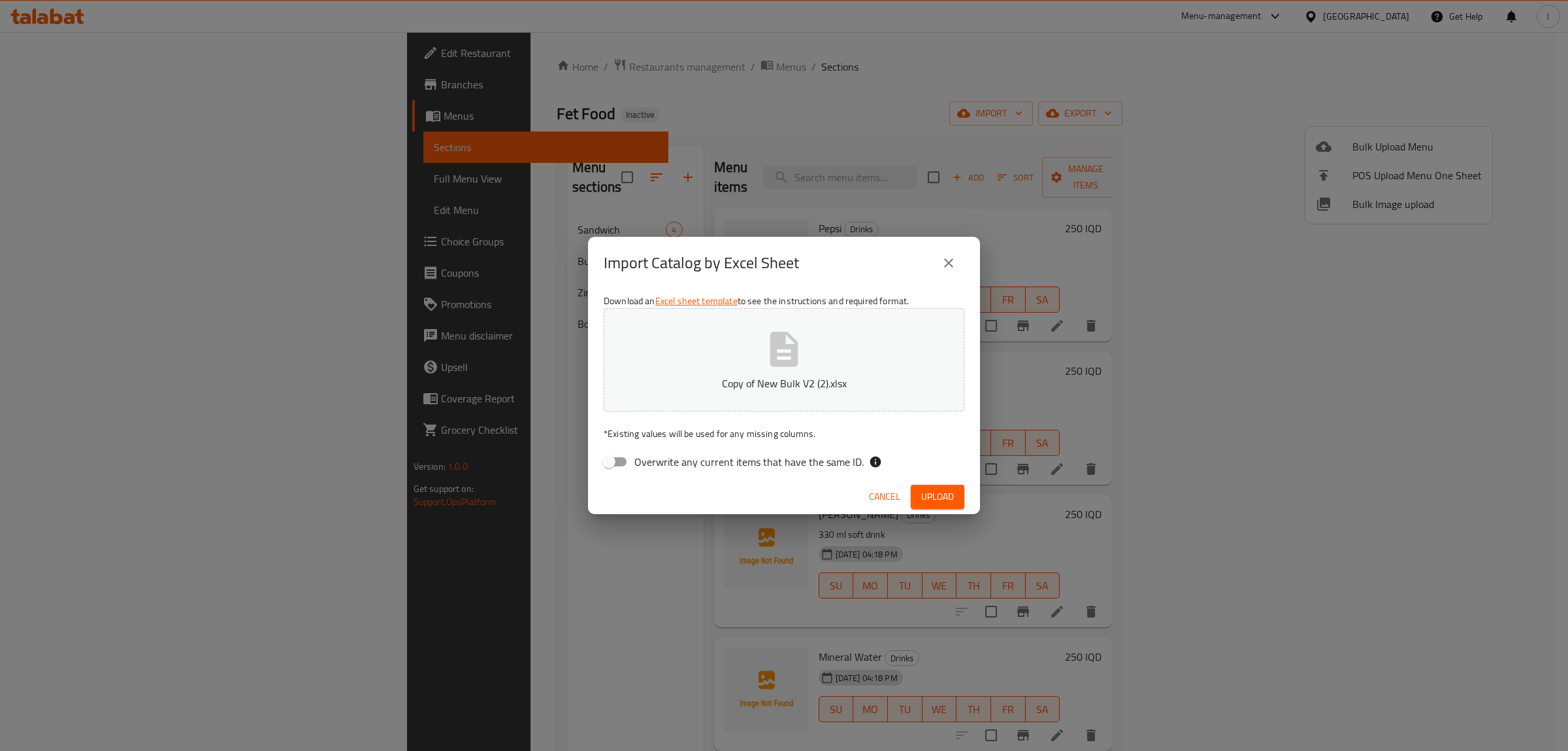
click at [946, 492] on span "Upload" at bounding box center [938, 497] width 33 height 17
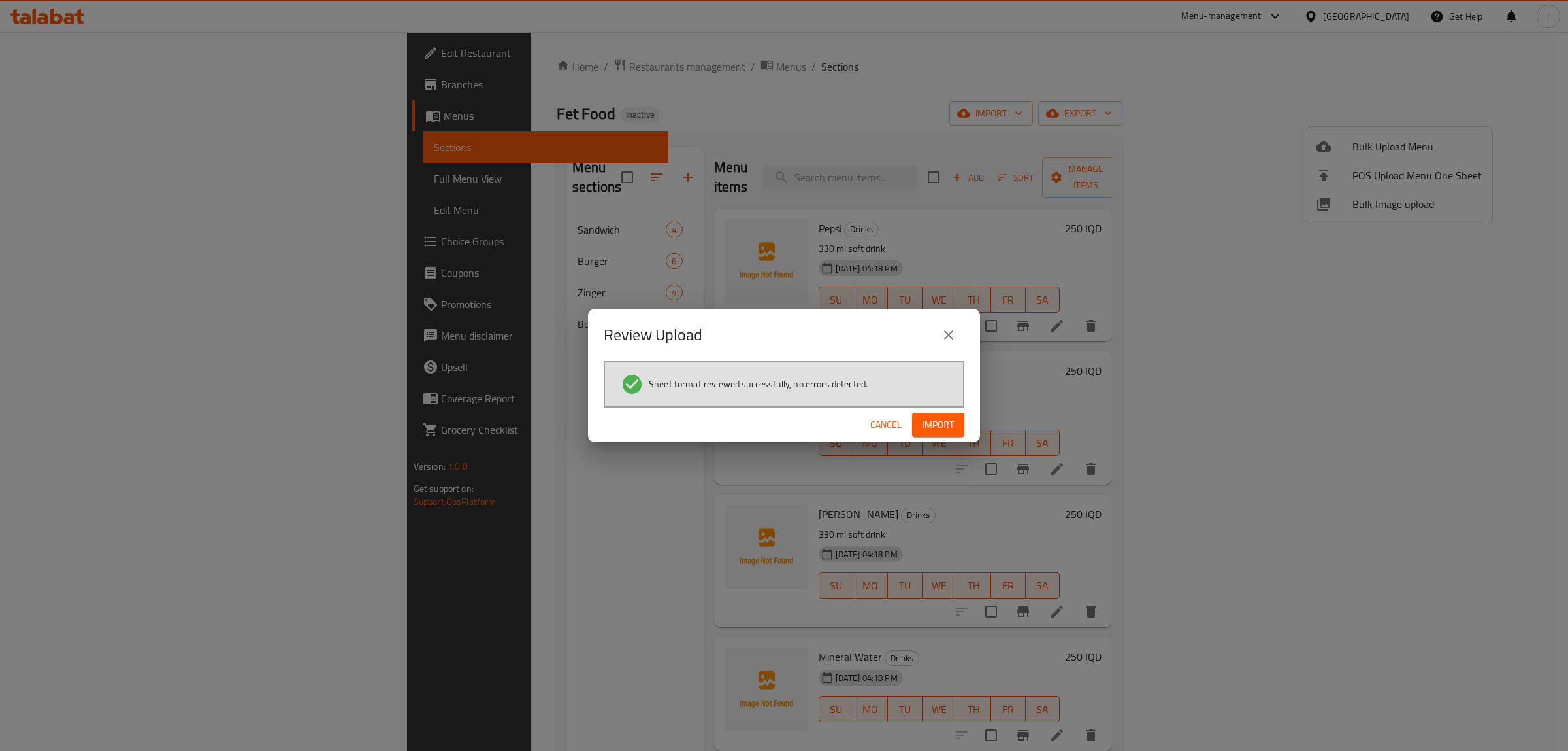
click at [962, 419] on button "Import" at bounding box center [938, 424] width 53 height 24
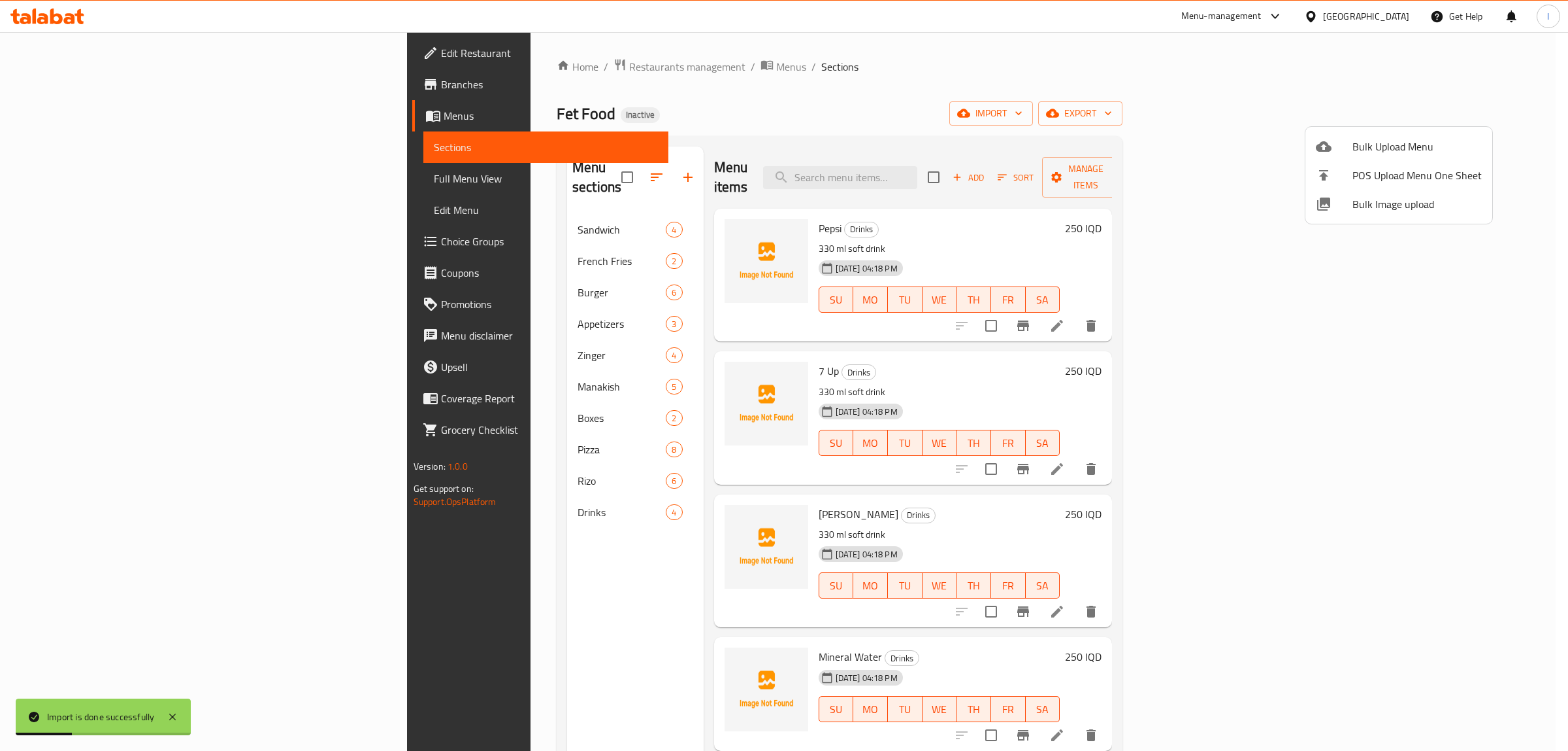
click at [89, 183] on div at bounding box center [784, 375] width 1568 height 751
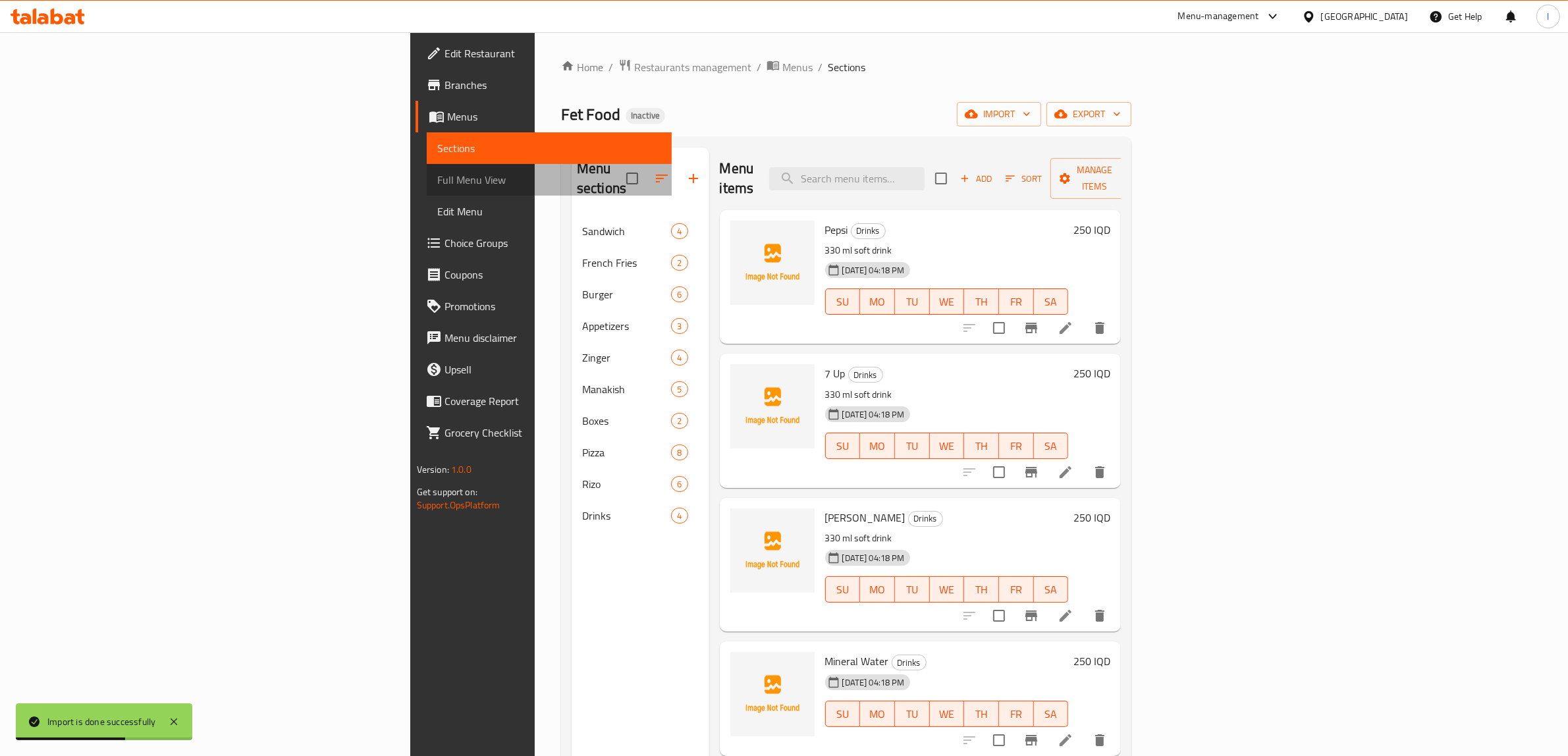
click at [437, 183] on span "Full Menu View" at bounding box center [549, 179] width 225 height 16
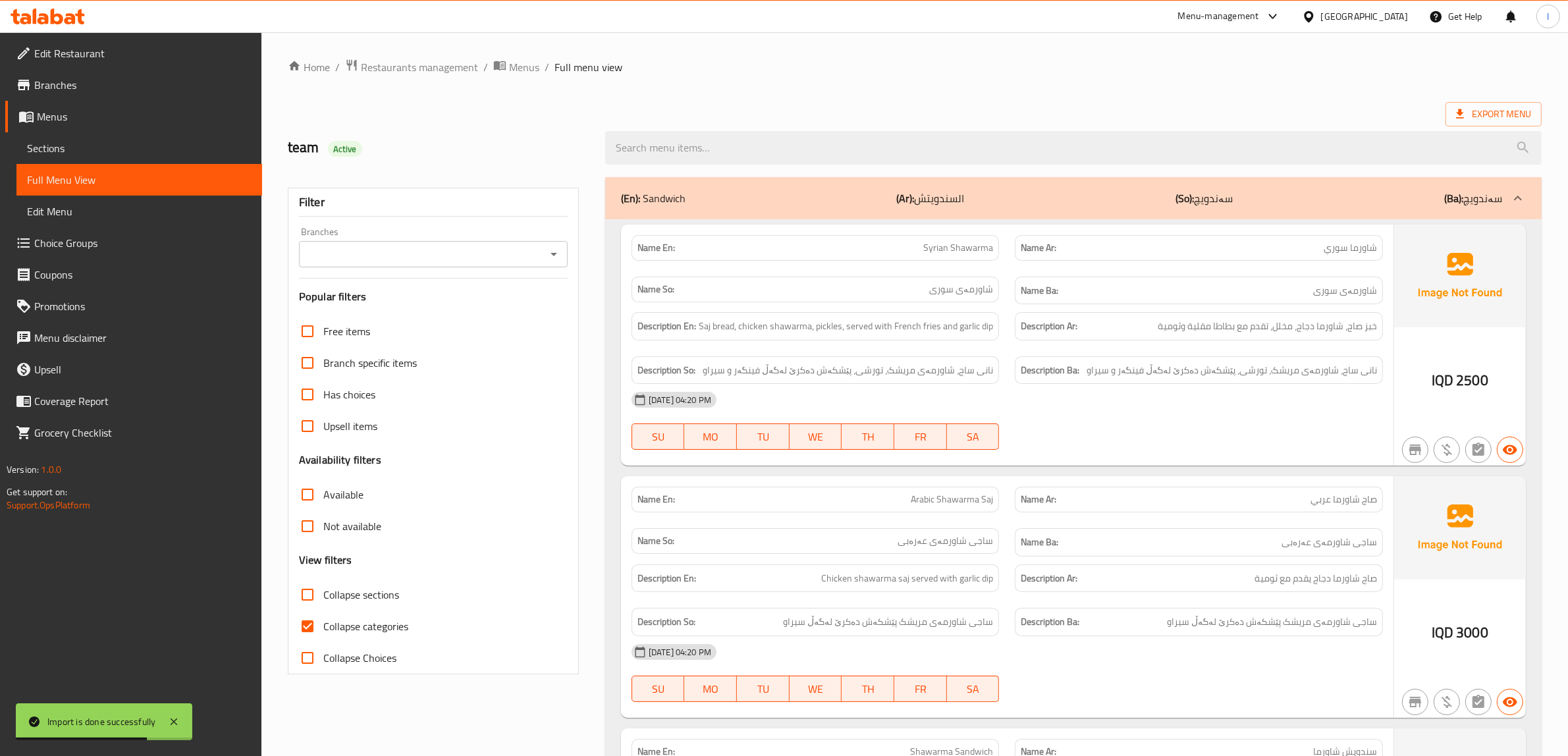
click at [416, 251] on input "Branches" at bounding box center [422, 254] width 239 height 19
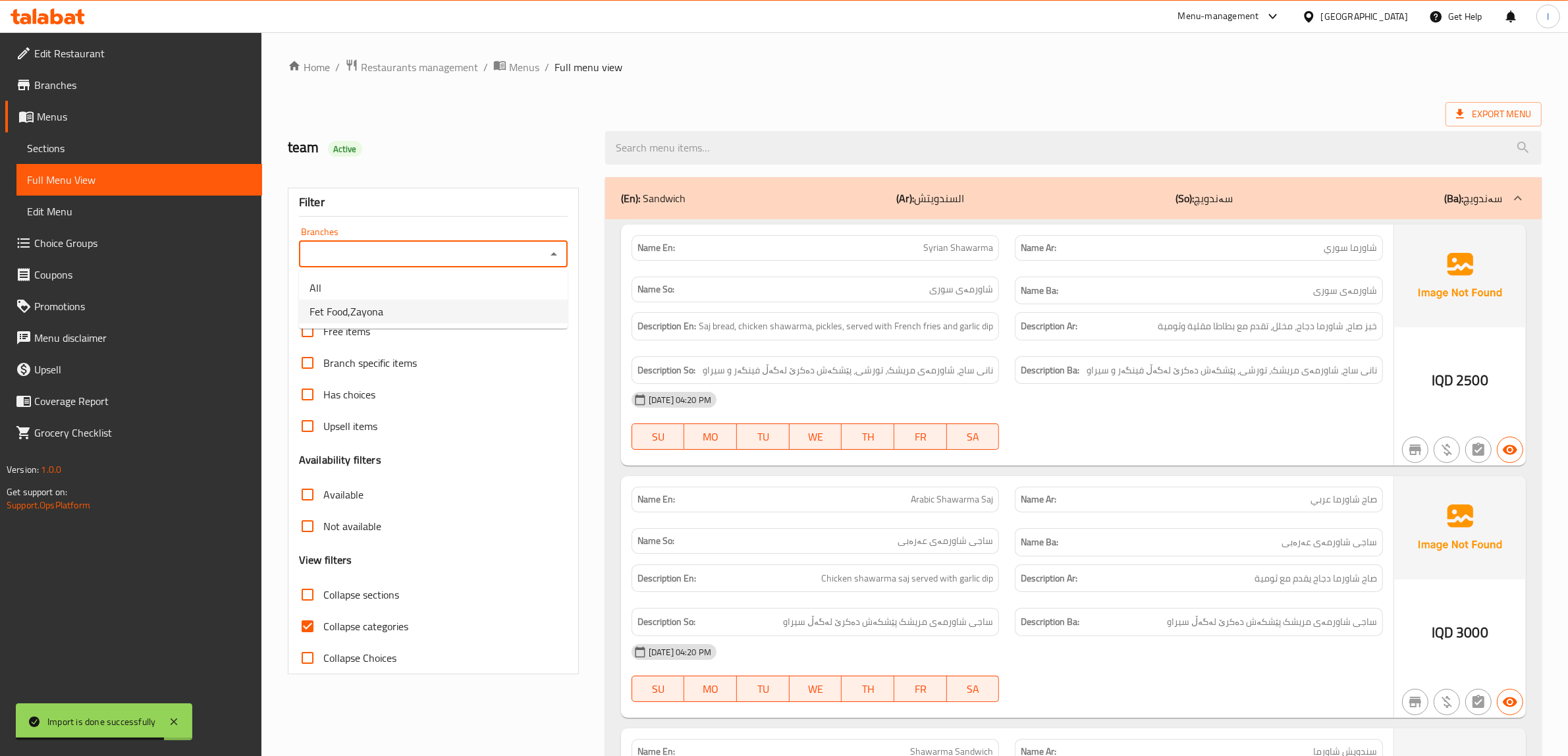
click at [407, 311] on li "Fet Food,Zayona" at bounding box center [432, 311] width 268 height 24
type input "Fet Food,Zayona"
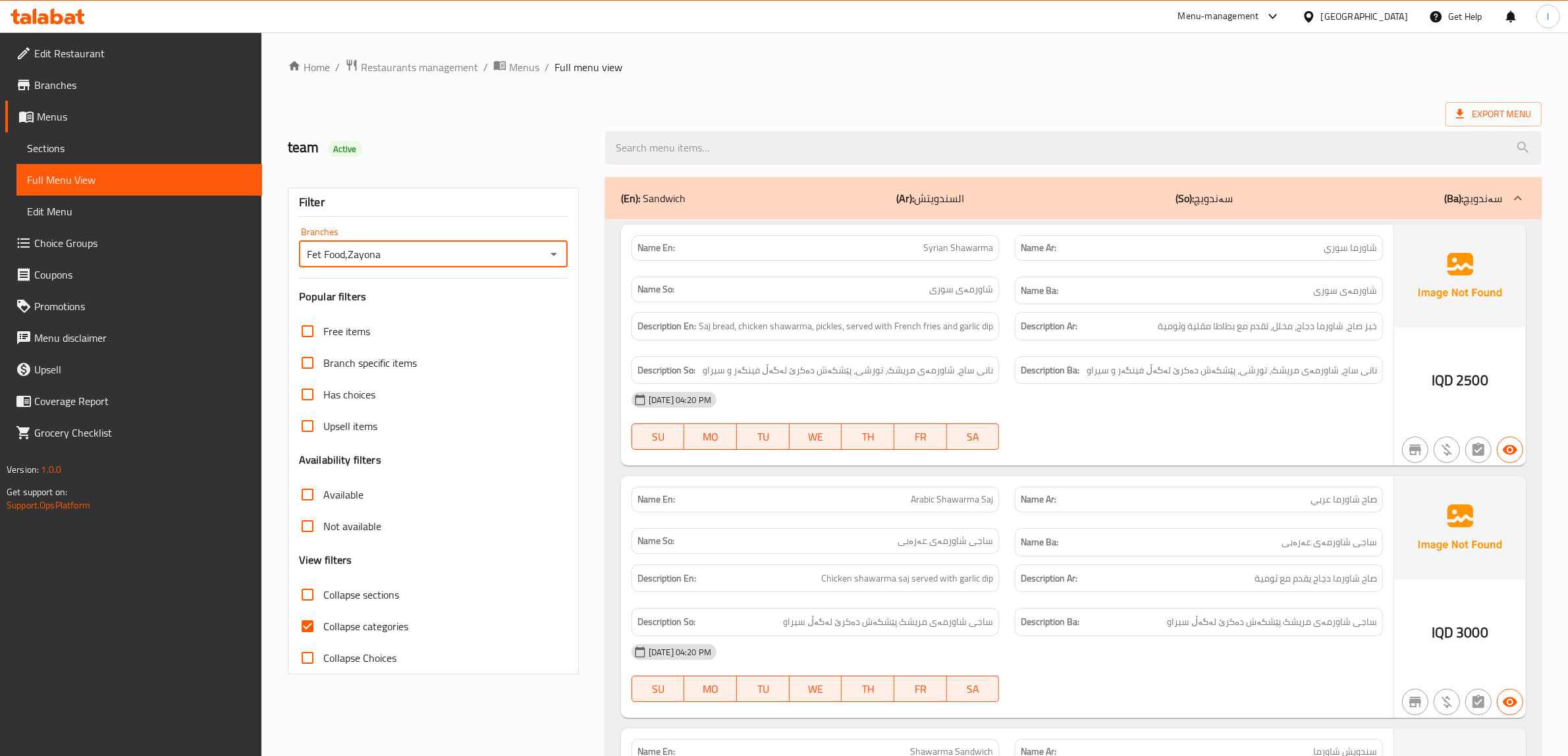
click at [379, 619] on span "Collapse categories" at bounding box center [365, 626] width 85 height 16
click at [323, 619] on input "Collapse categories" at bounding box center [308, 626] width 32 height 32
checkbox input "false"
click at [379, 593] on span "Collapse sections" at bounding box center [361, 594] width 76 height 16
click at [323, 593] on input "Collapse sections" at bounding box center [308, 595] width 32 height 32
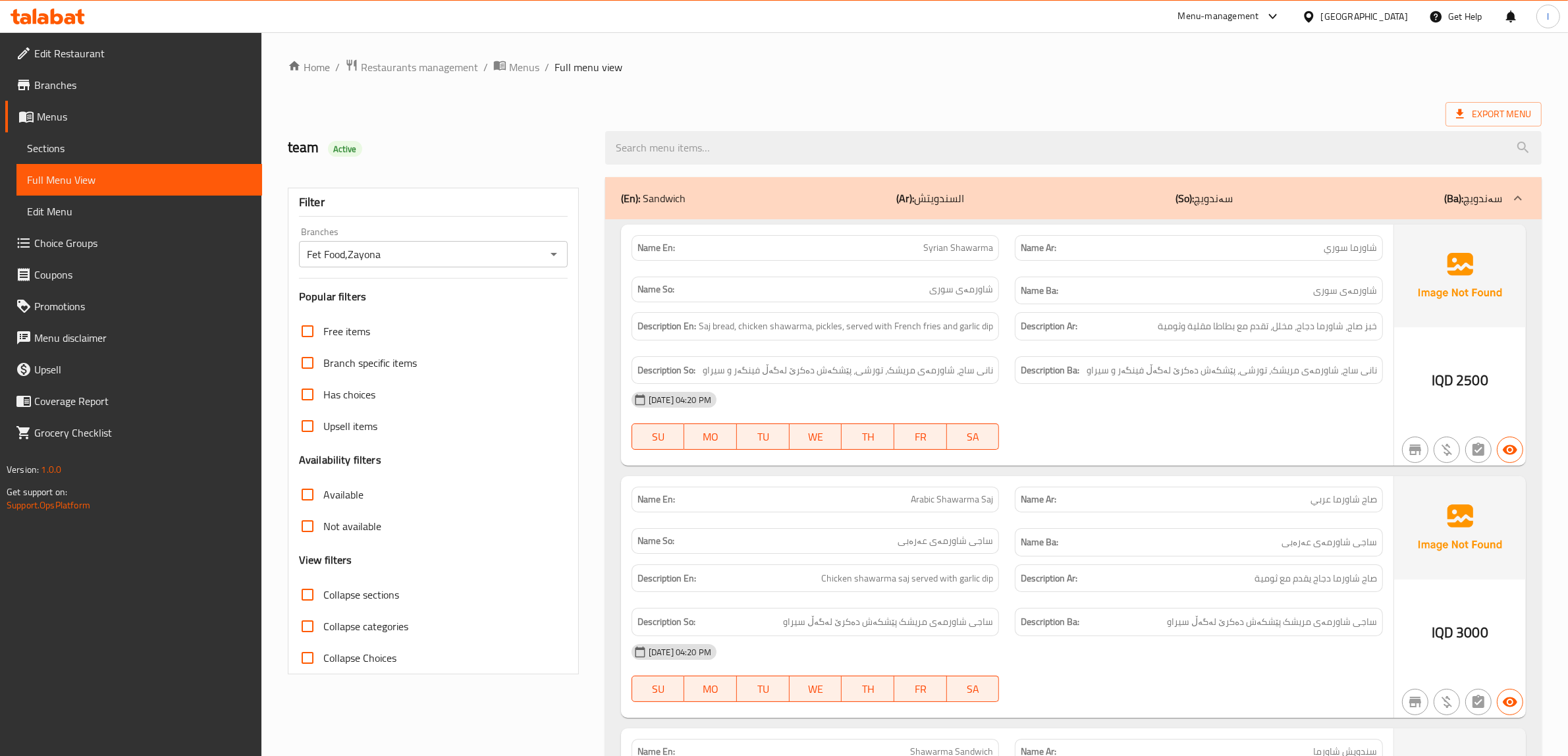
checkbox input "true"
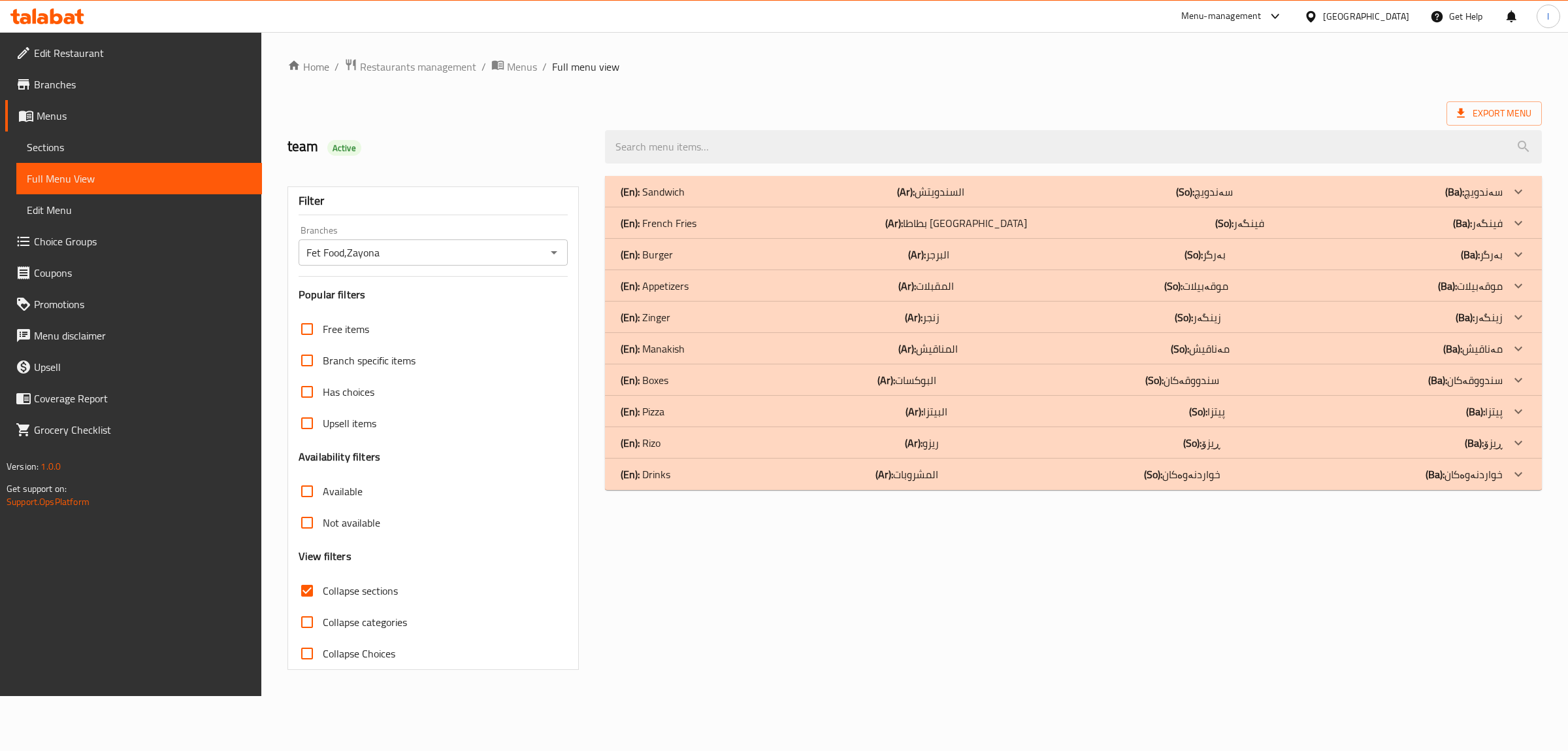
click at [702, 200] on div "(En): Appetizers (Ar): المقبلات (So): موقەبیلات (Ba): موقەبیلات" at bounding box center [1062, 191] width 883 height 16
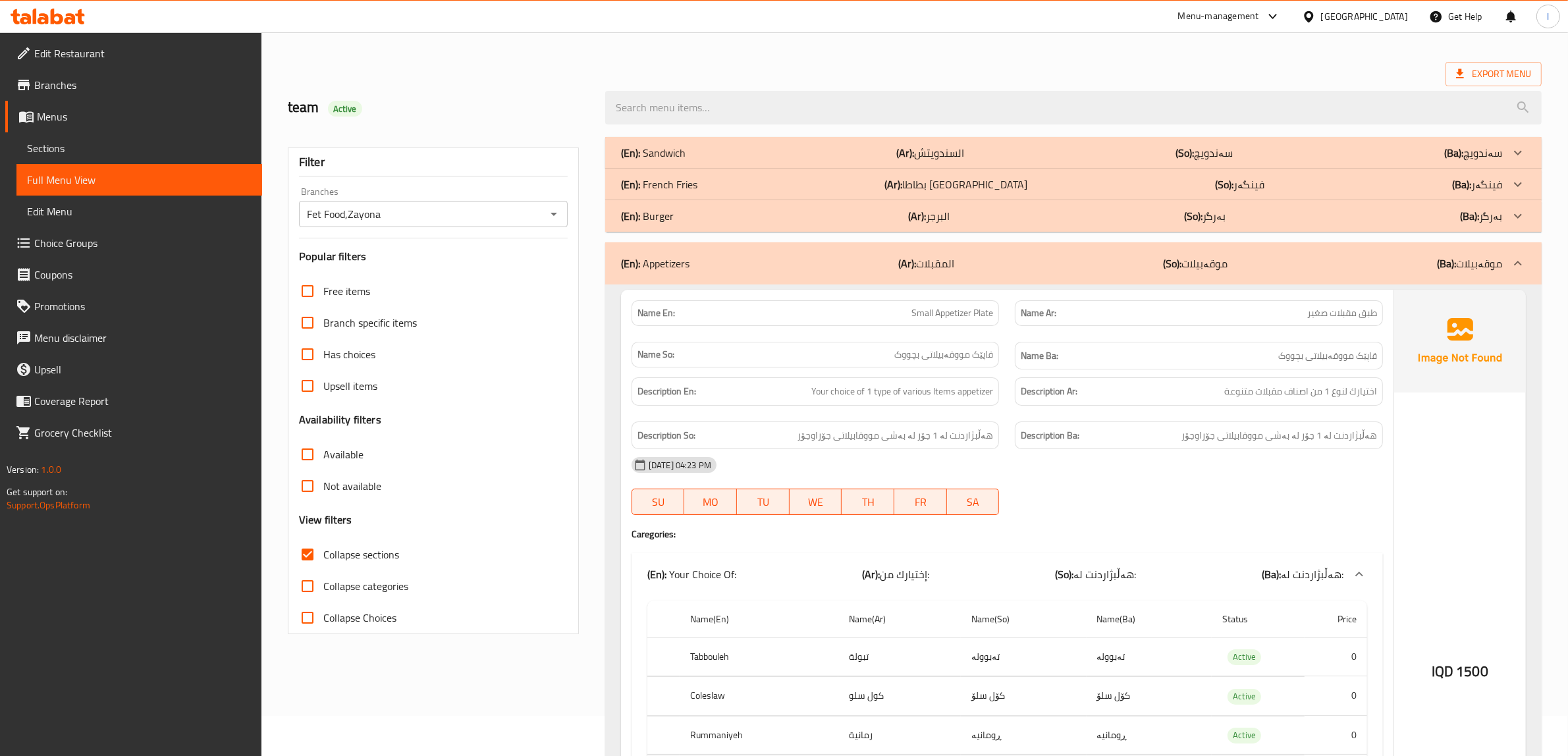
scroll to position [34, 0]
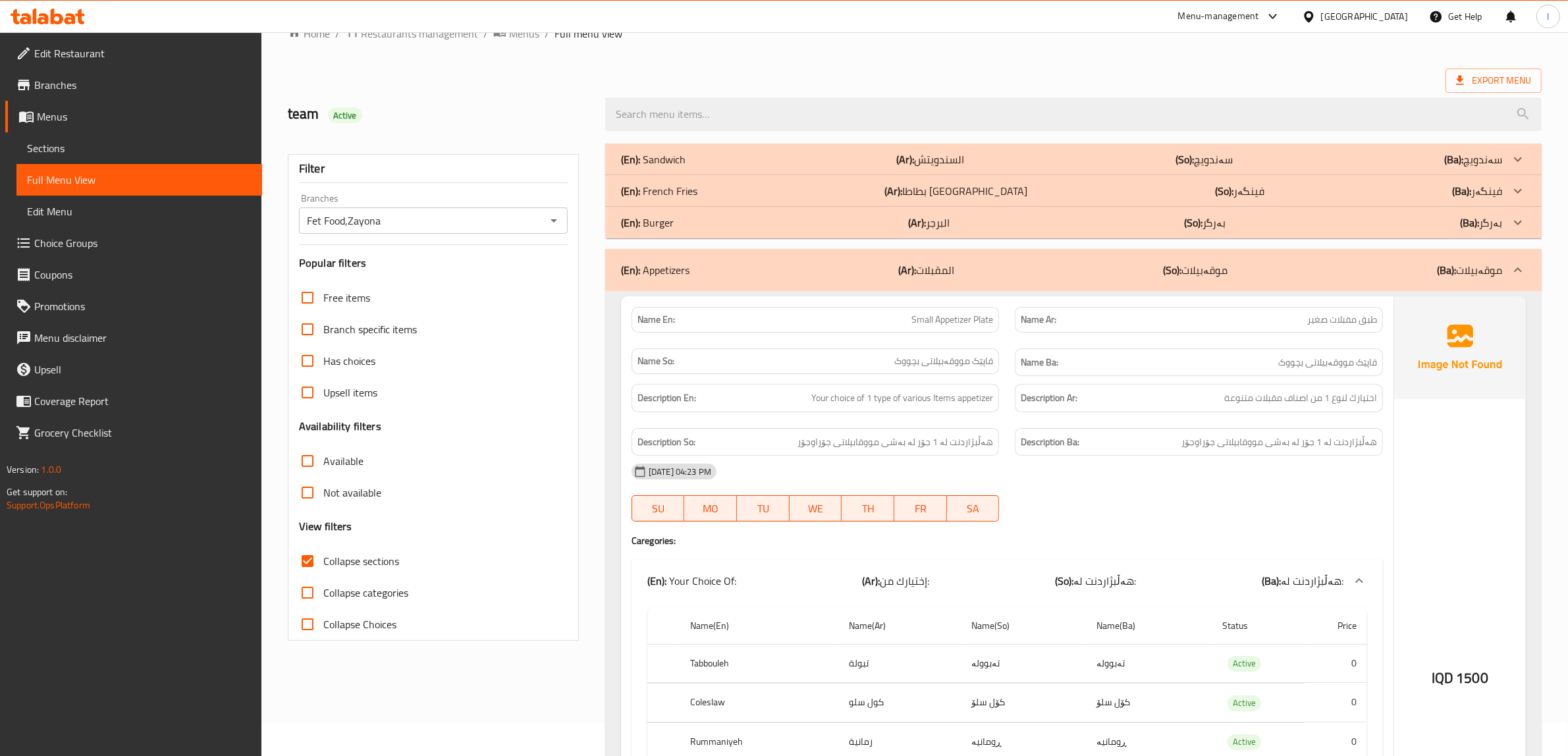
click at [1126, 282] on div "(En): Appetizers (Ar): المقبلات (So): موقەبیلات (Ba): موقەبیلات" at bounding box center [1073, 270] width 936 height 42
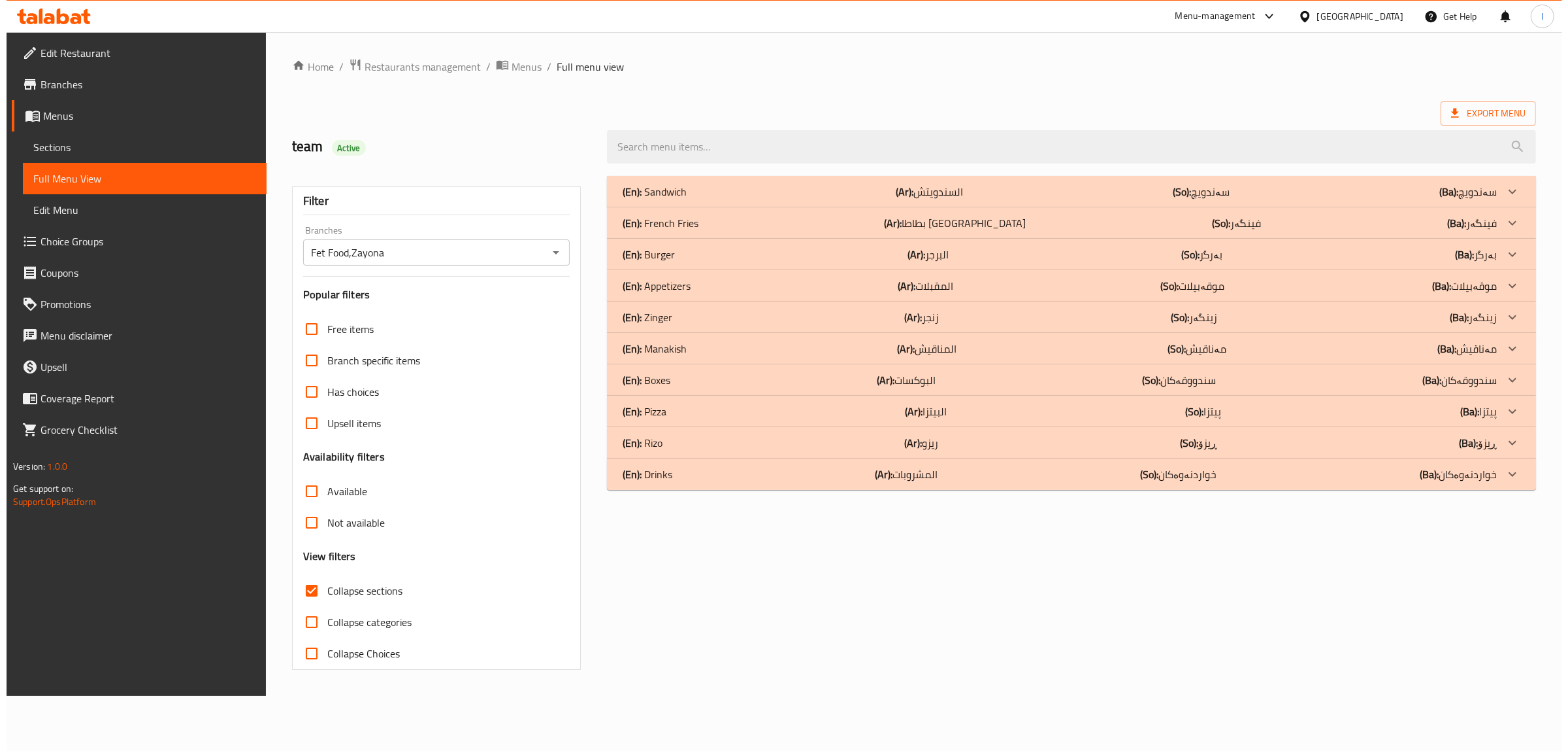
scroll to position [0, 0]
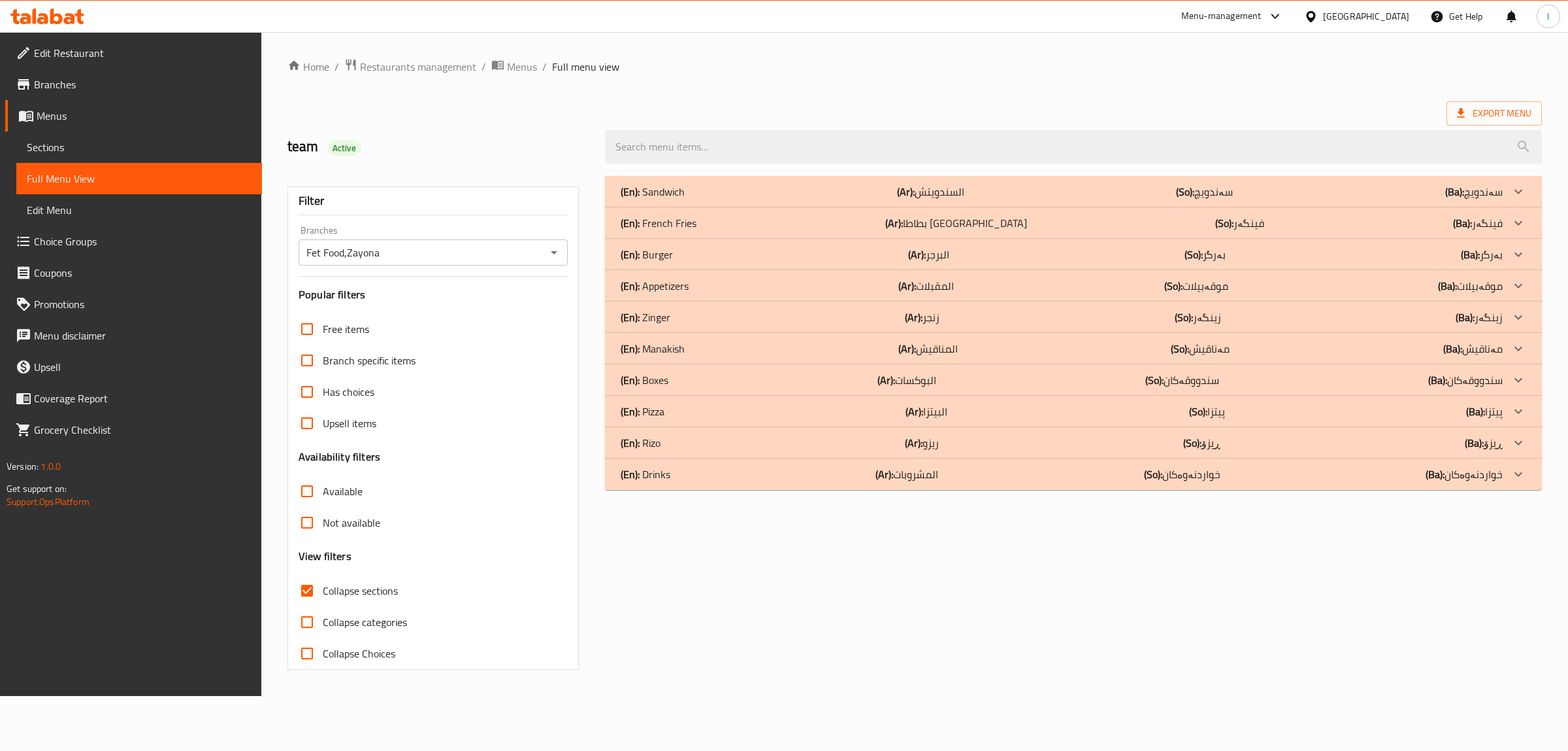
click at [736, 200] on div "(En): Manakish (Ar): المناقيش (So): مەناقیش (Ba): مەناقیش" at bounding box center [1062, 191] width 883 height 16
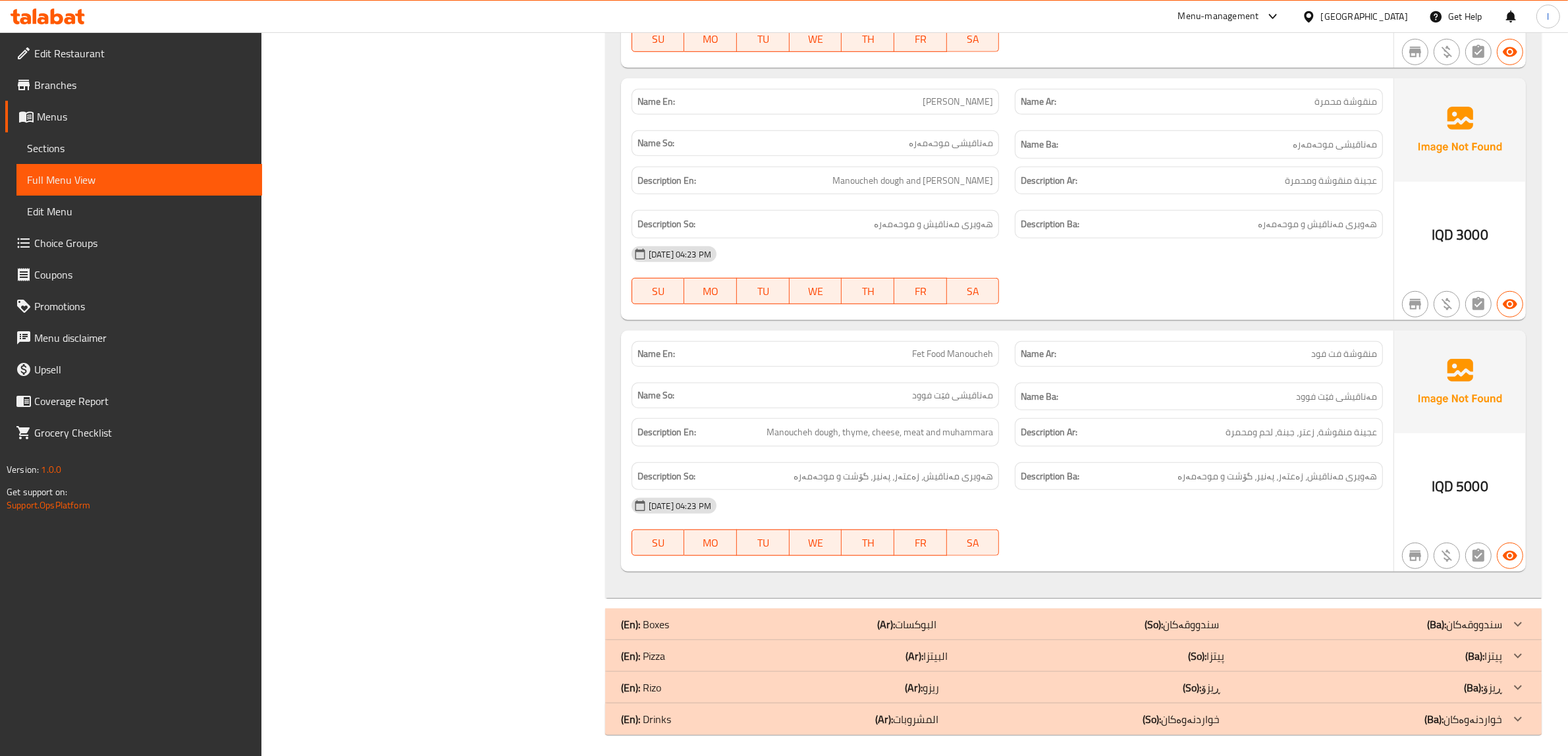
scroll to position [1081, 0]
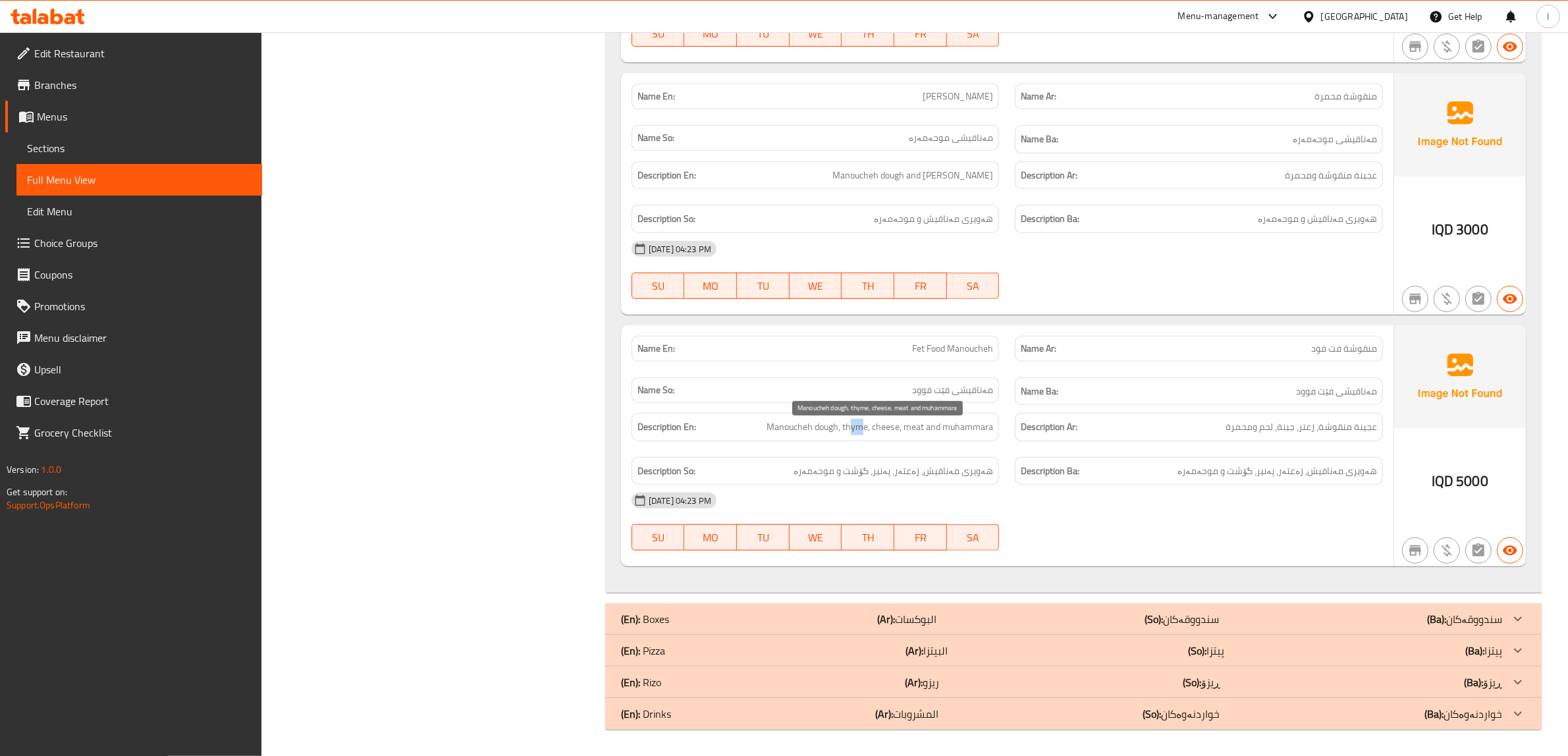
drag, startPoint x: 853, startPoint y: 437, endPoint x: 863, endPoint y: 425, distance: 15.6
click at [863, 425] on div "Description En: Manoucheh dough, thyme, cheese, meat and muhammara" at bounding box center [816, 427] width 368 height 29
drag, startPoint x: 895, startPoint y: 428, endPoint x: 883, endPoint y: 431, distance: 12.4
click at [883, 431] on span "Manoucheh dough, thyme, cheese, meat and muhammara" at bounding box center [879, 427] width 226 height 17
drag, startPoint x: 916, startPoint y: 426, endPoint x: 945, endPoint y: 431, distance: 29.4
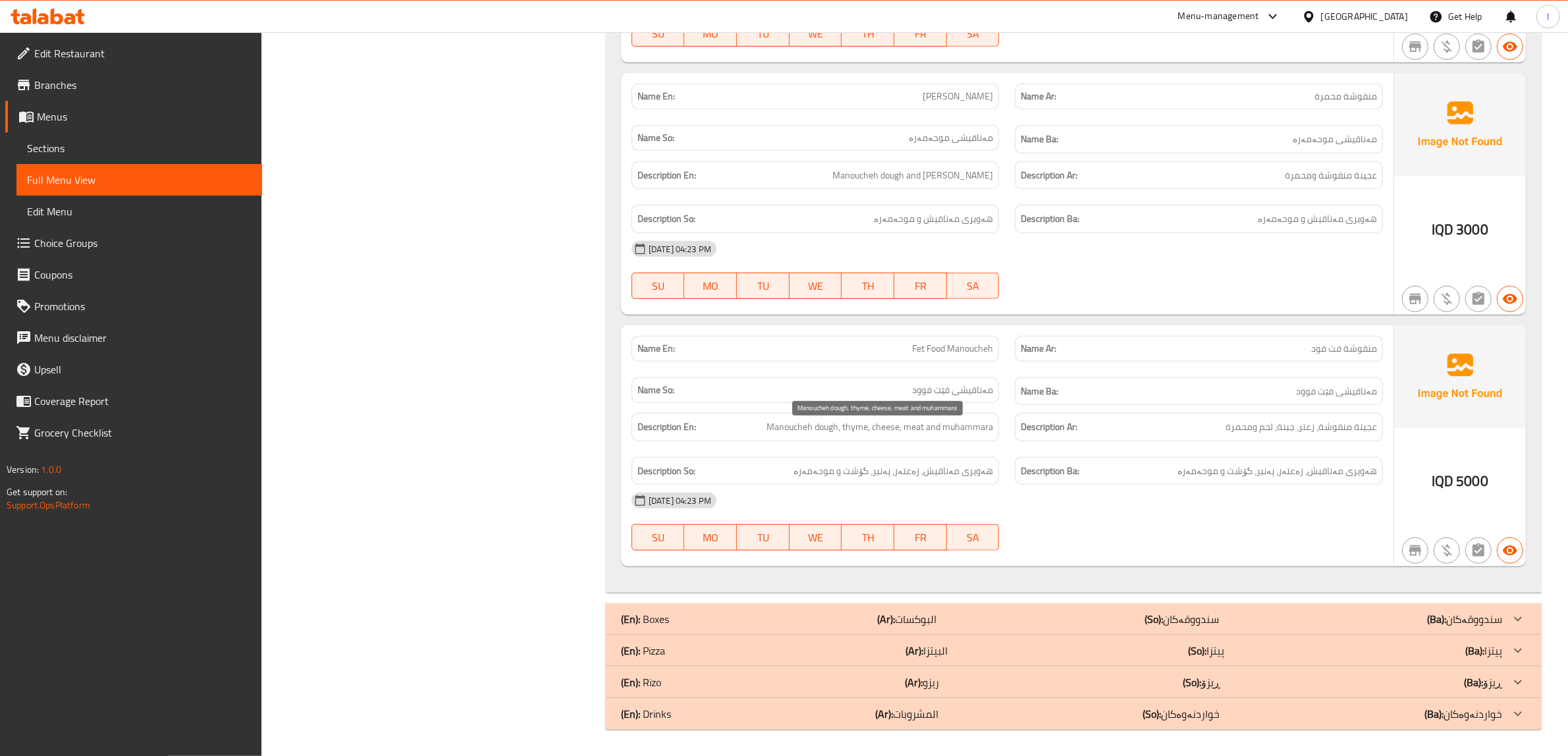
click at [925, 429] on span "Manoucheh dough, thyme, cheese, meat and muhammara" at bounding box center [879, 427] width 226 height 17
drag, startPoint x: 951, startPoint y: 429, endPoint x: 983, endPoint y: 435, distance: 32.6
click at [960, 431] on span "Manoucheh dough, thyme, cheese, meat and muhammara" at bounding box center [879, 427] width 226 height 17
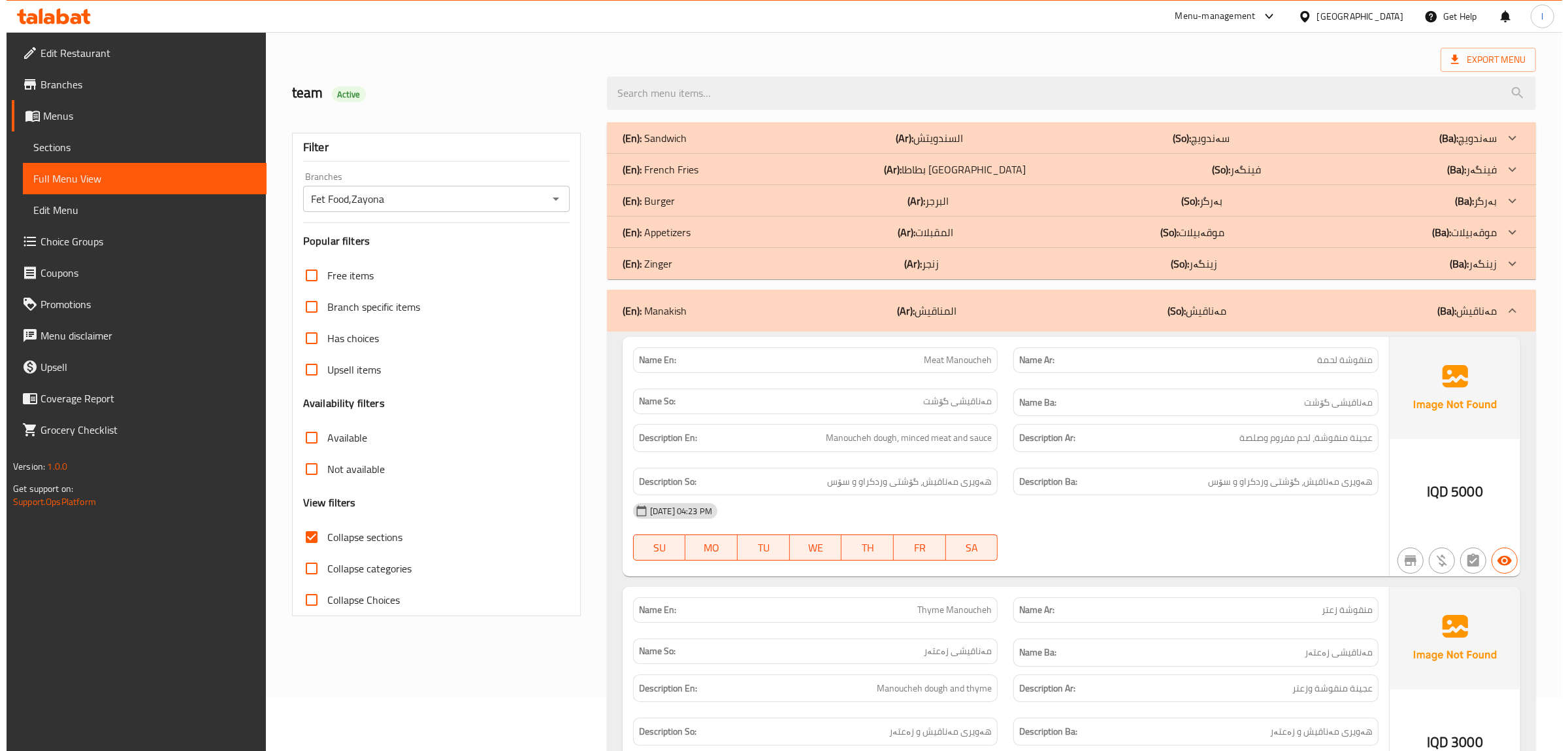
scroll to position [0, 0]
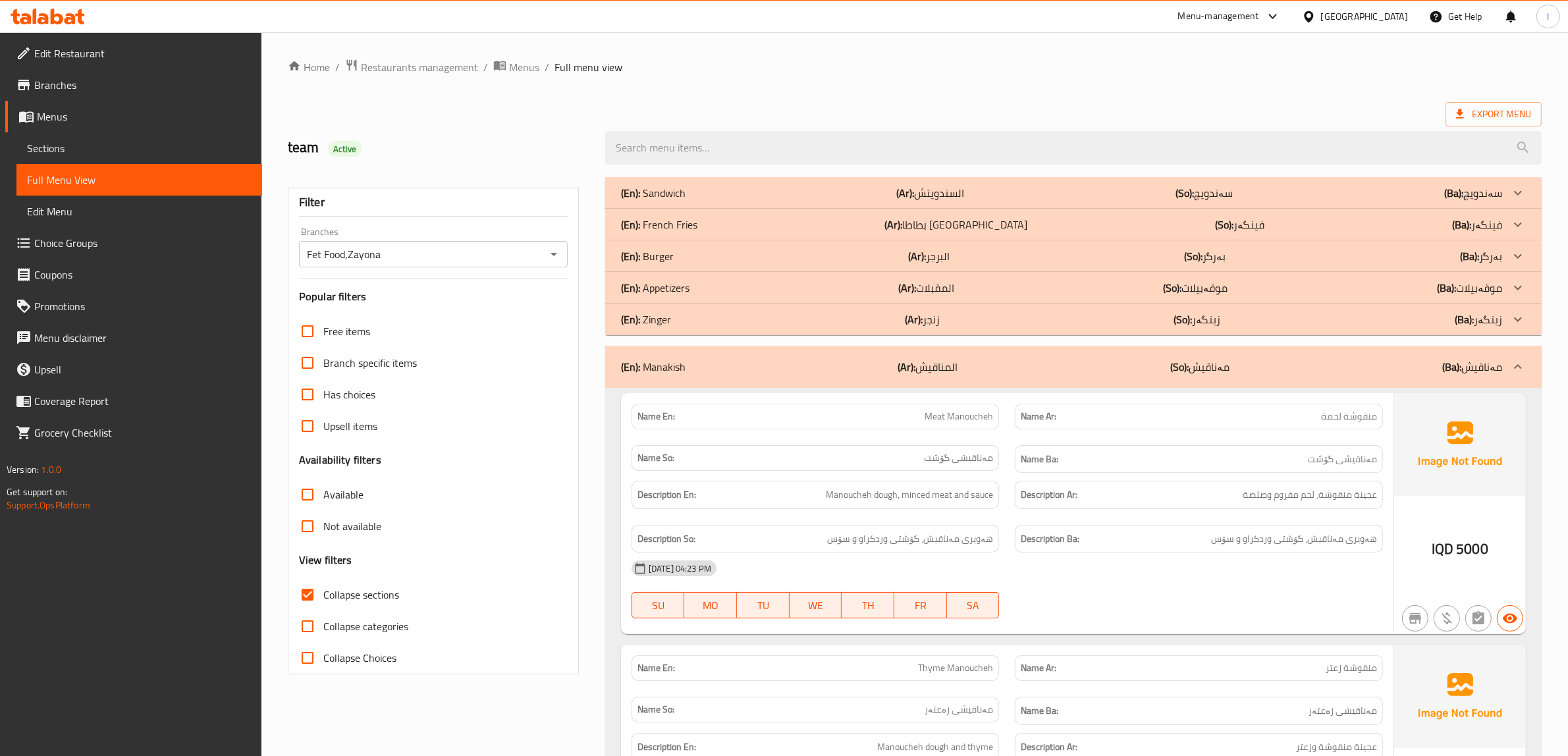
click at [950, 356] on div "(En): Manakish (Ar): المناقيش (So): مەناقیش (Ba): مەناقیش" at bounding box center [1073, 367] width 936 height 42
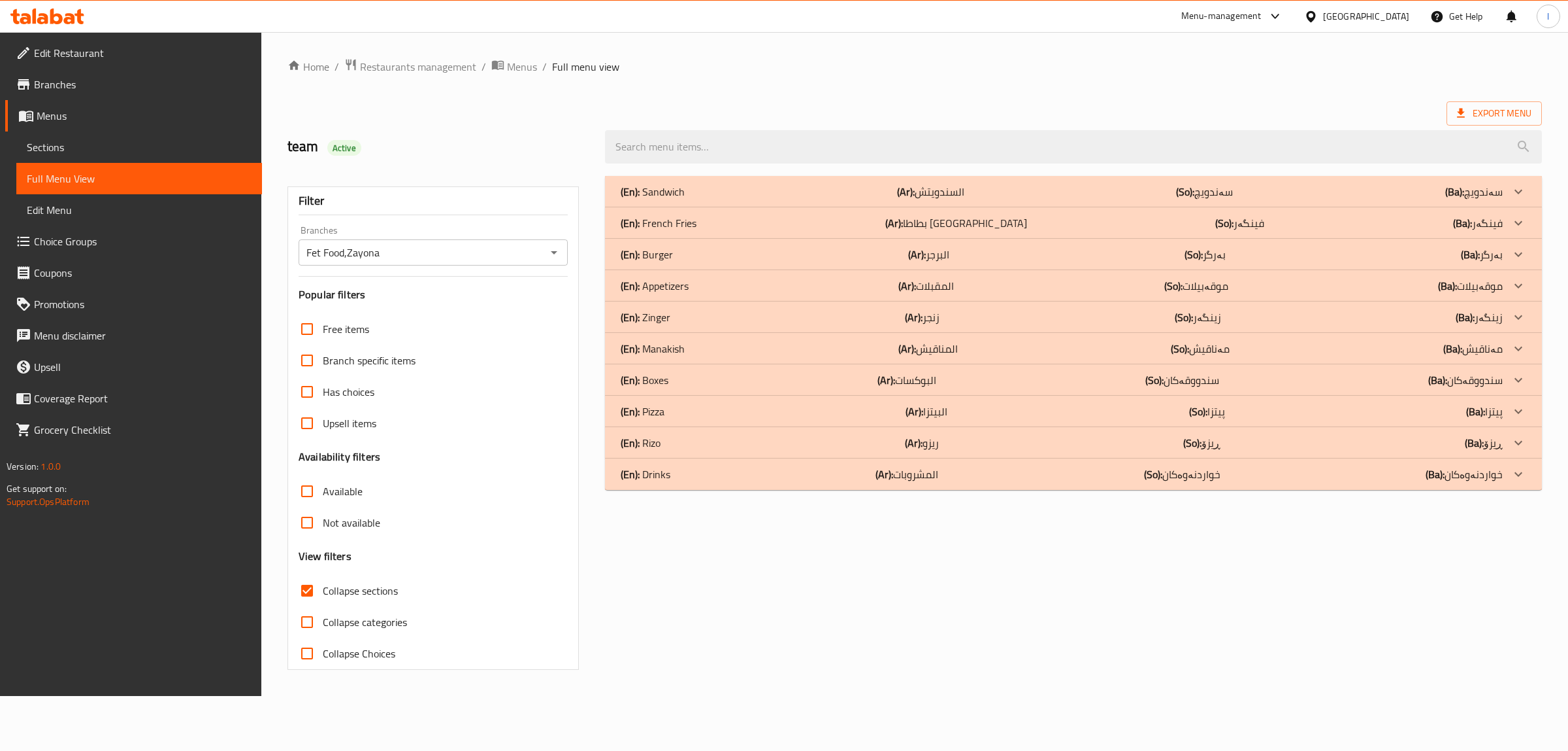
click at [915, 201] on b "(Ar):" at bounding box center [906, 191] width 18 height 19
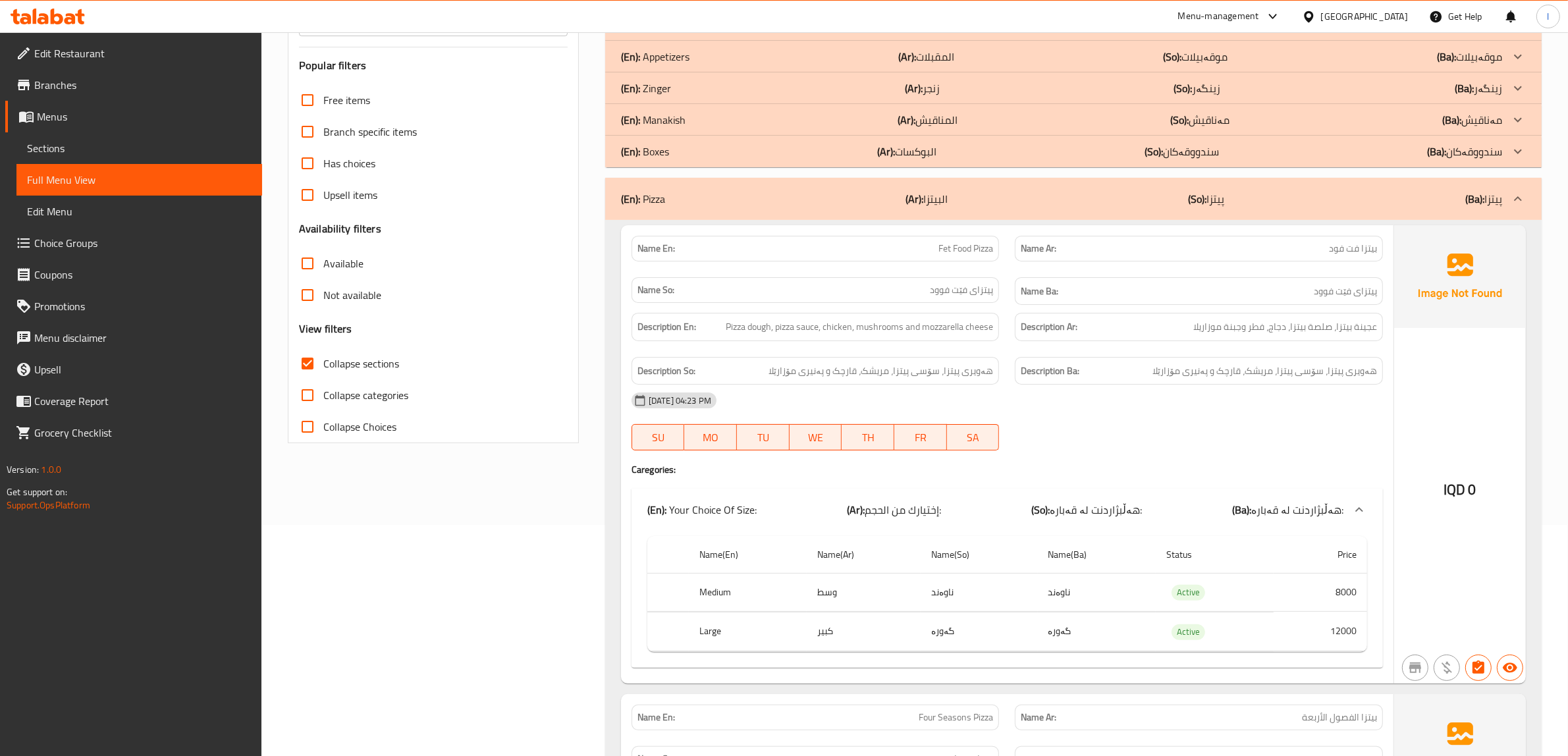
scroll to position [329, 0]
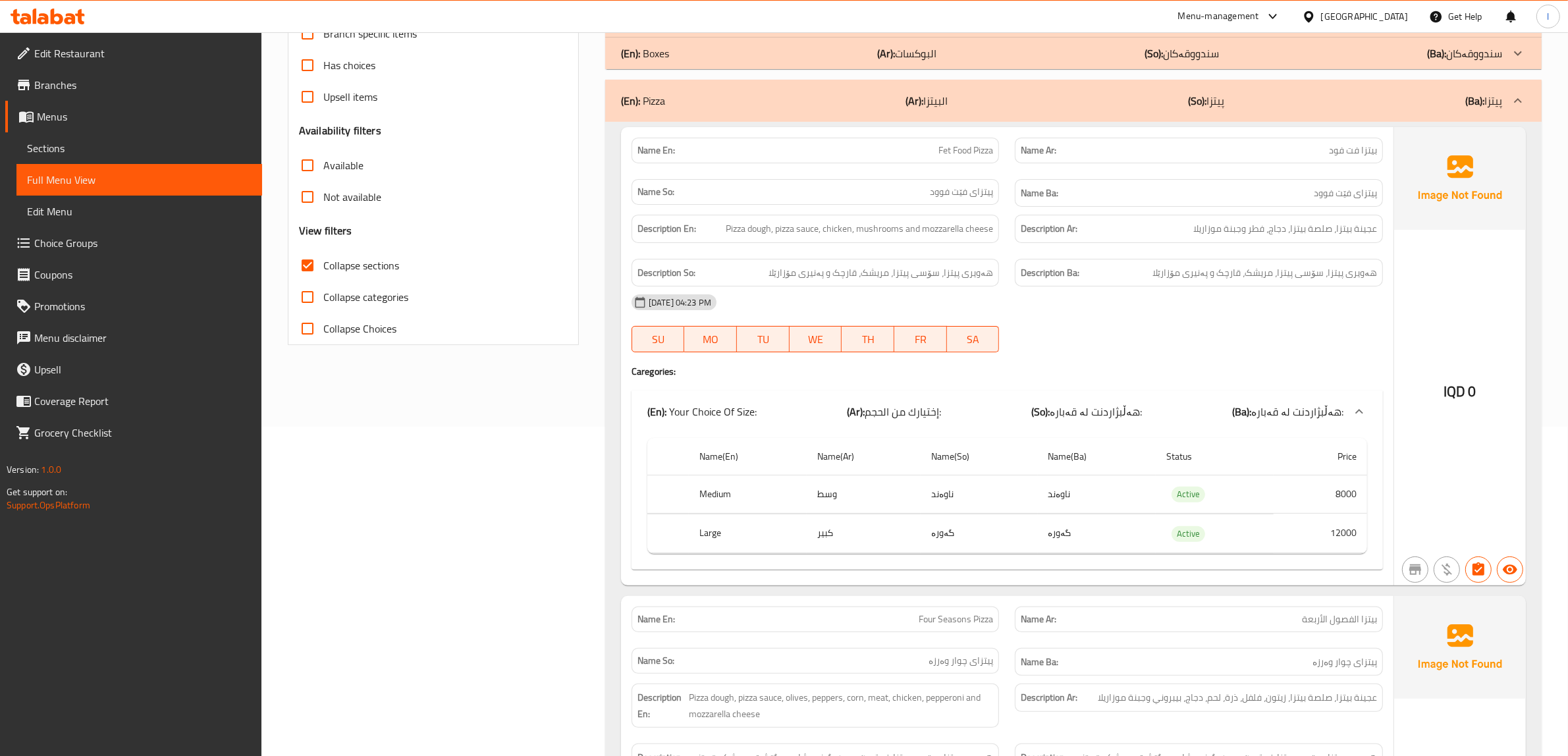
click at [1167, 346] on div at bounding box center [1199, 352] width 384 height 16
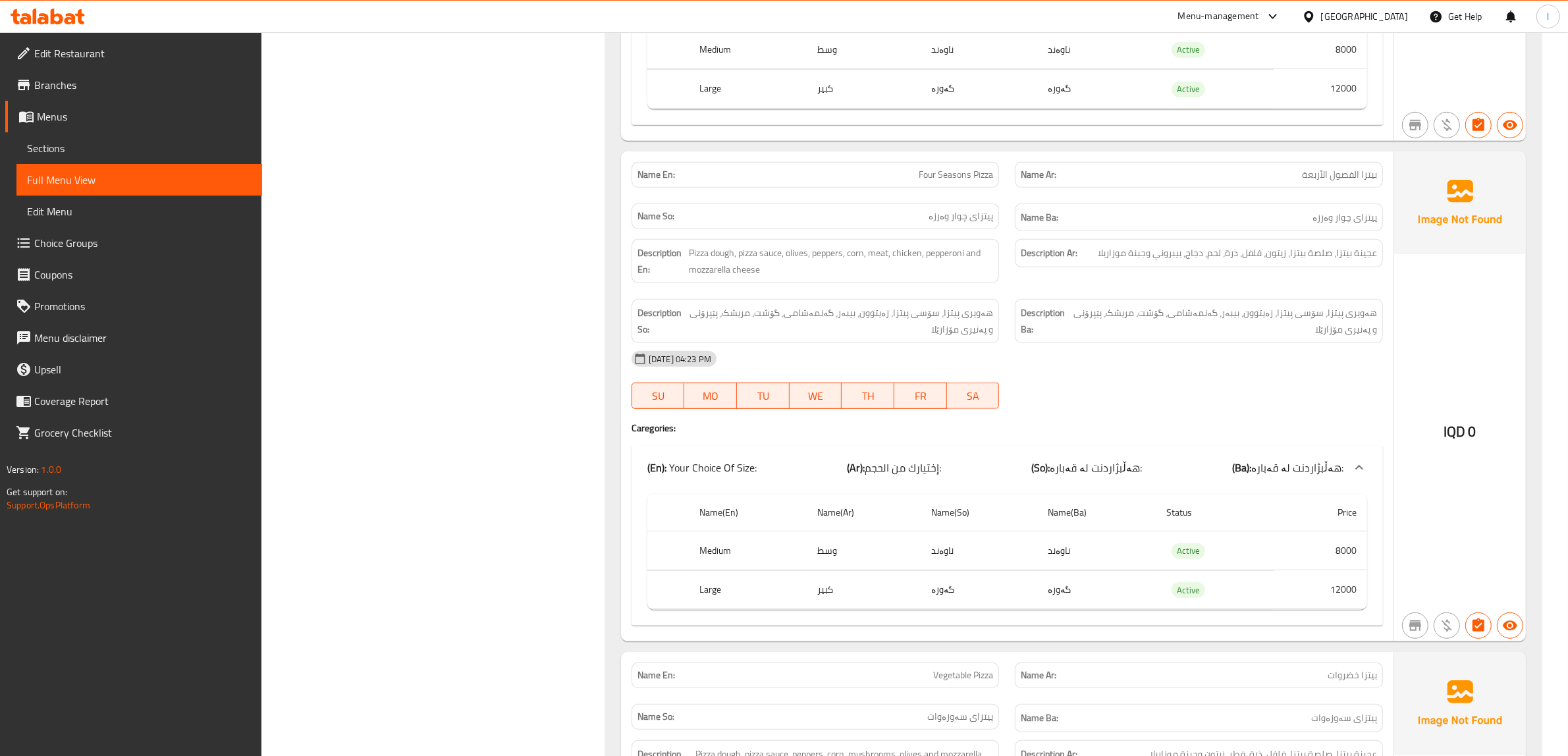
scroll to position [811, 0]
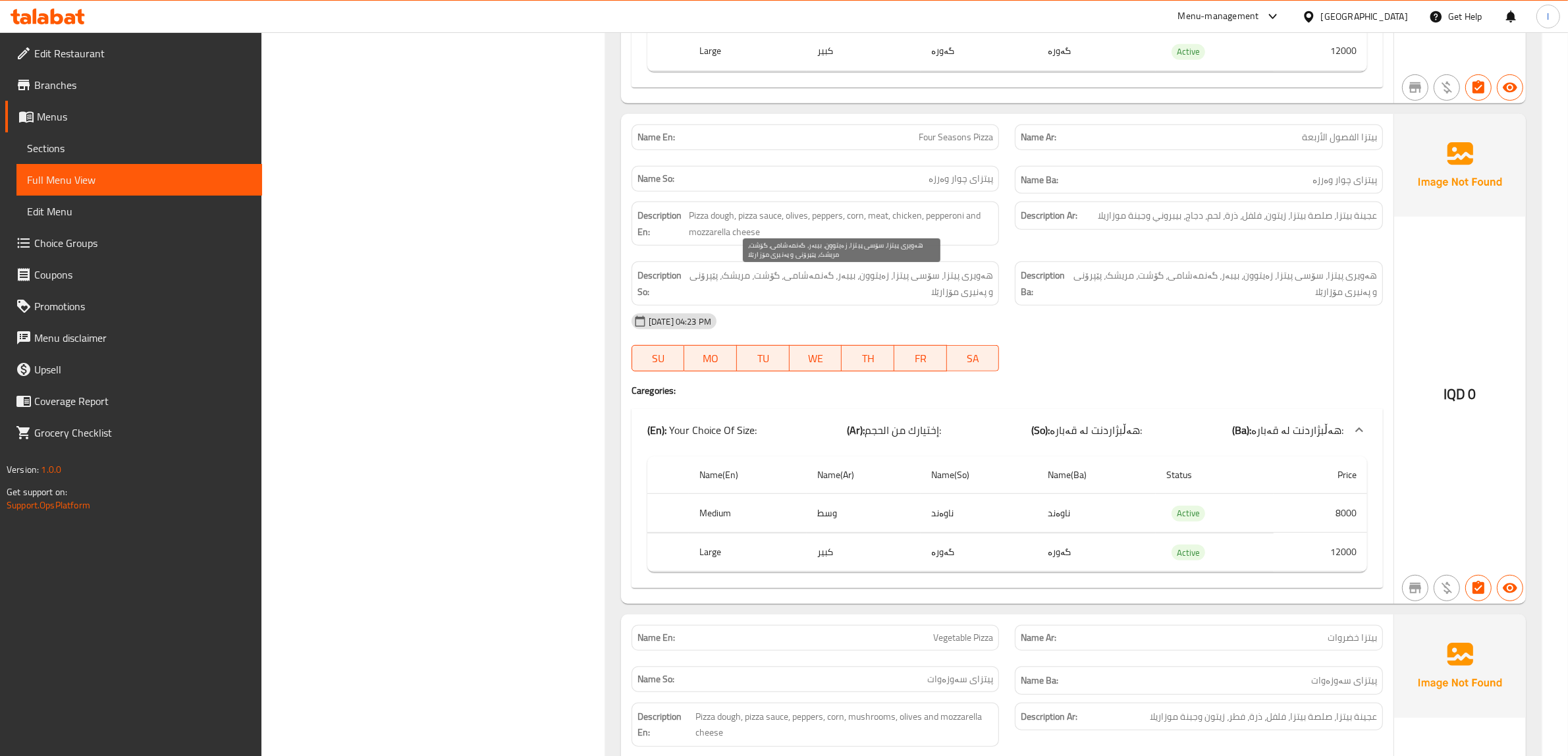
drag, startPoint x: 850, startPoint y: 278, endPoint x: 815, endPoint y: 222, distance: 66.0
click at [838, 256] on div "Description En: Pizza dough, pizza sauce, olives, peppers, corn, meat, chicken,…" at bounding box center [1007, 253] width 767 height 119
click at [795, 283] on span "هەویری پیتزا، سۆسی پیتزا، زەیتوون، بیبەر، گەنمەشامی، گۆشت، مریشک، پێپرۆنی و پەن…" at bounding box center [840, 283] width 305 height 32
click at [1342, 379] on div at bounding box center [1199, 371] width 384 height 16
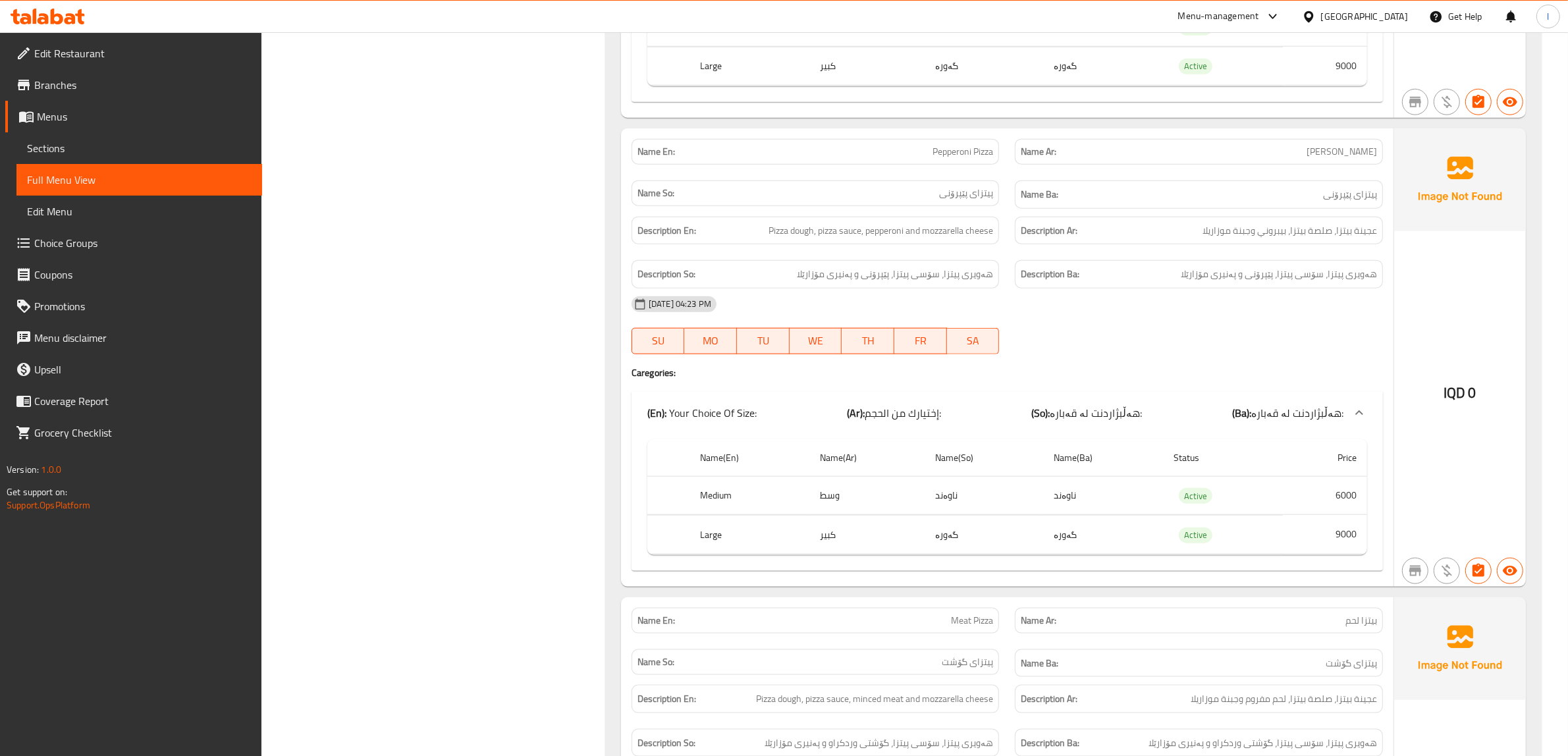
scroll to position [1798, 0]
click at [1174, 299] on div "[DATE] 04:23 PM" at bounding box center [1007, 304] width 767 height 32
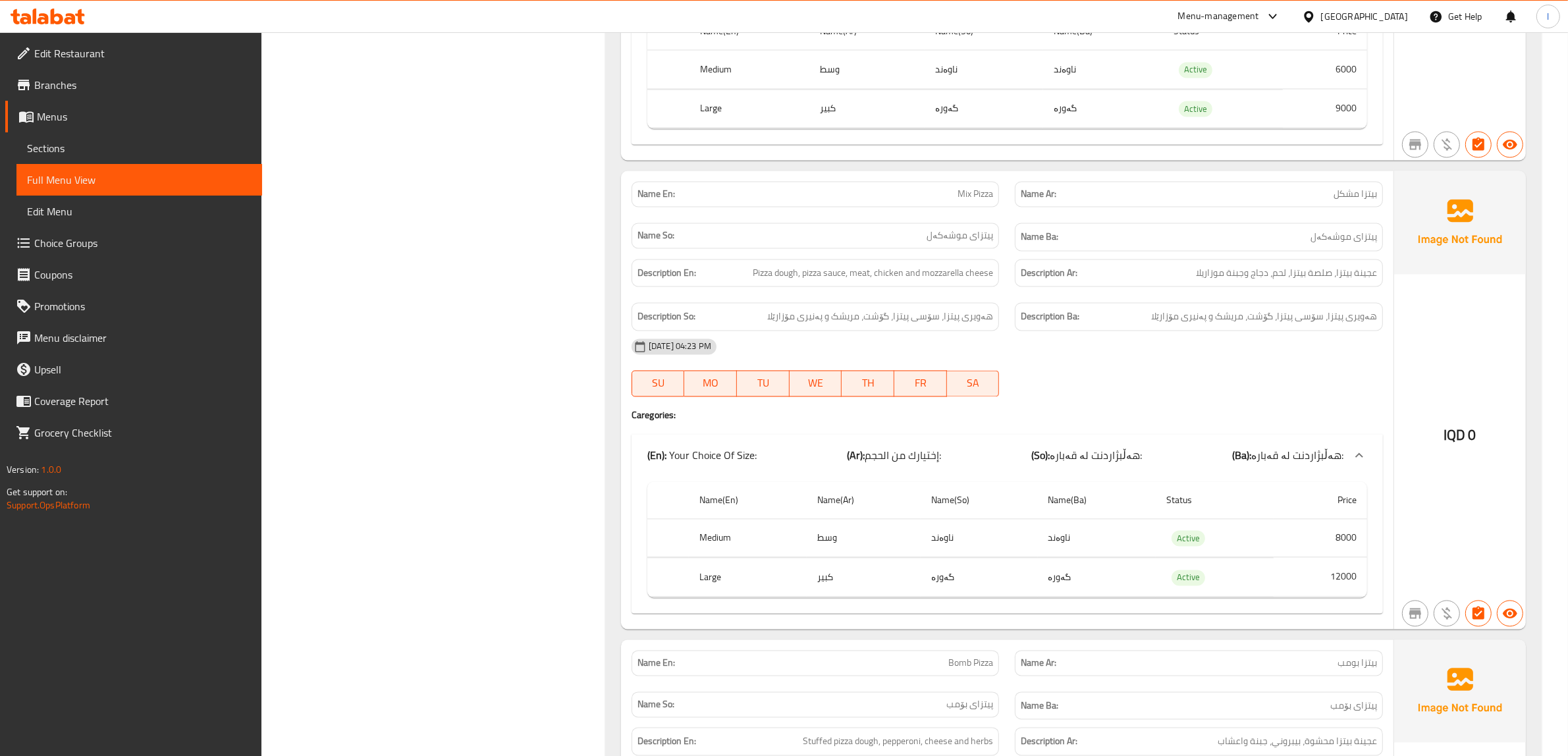
scroll to position [3190, 0]
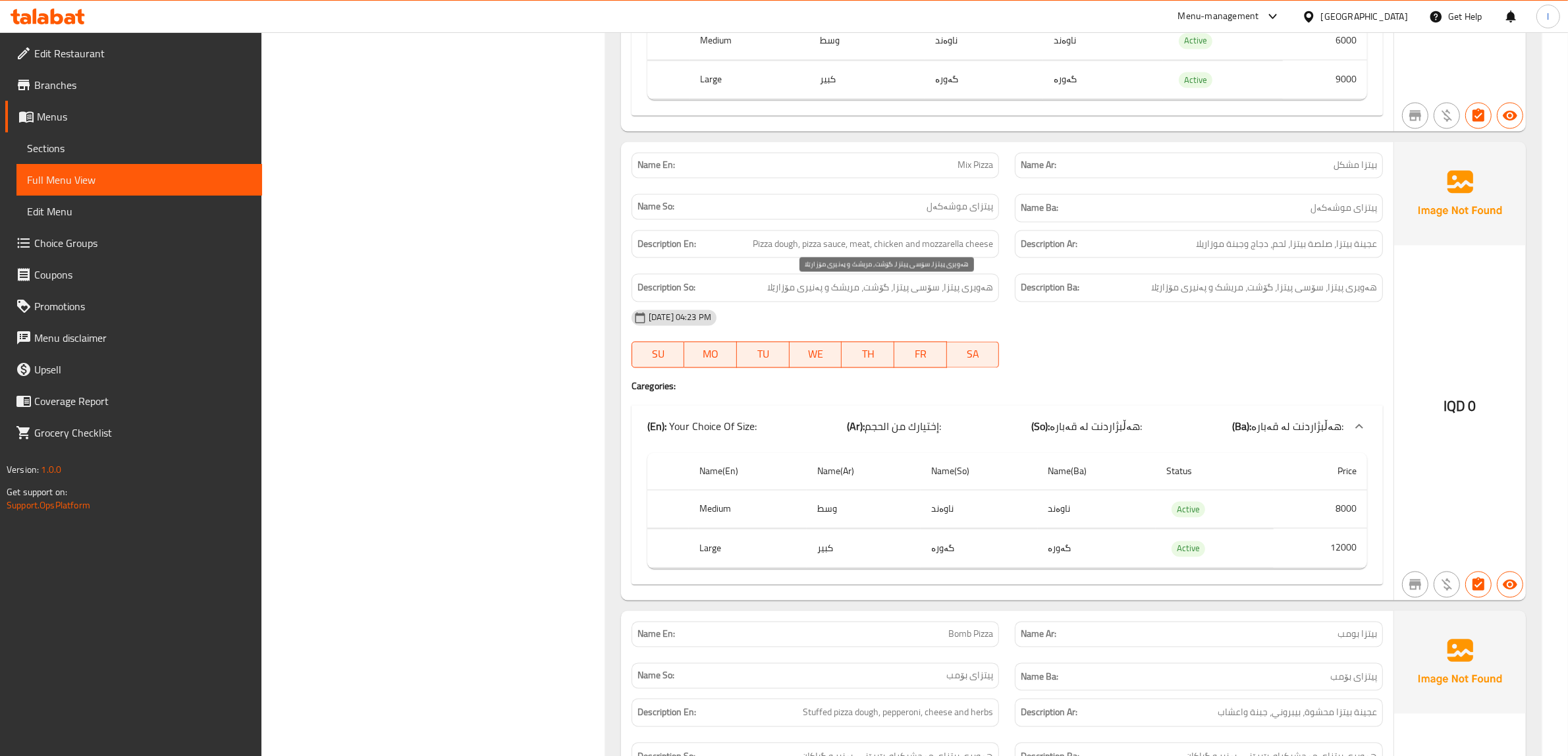
click at [882, 281] on span "هەویری پیتزا، سۆسی پیتزا، گۆشت، مریشک و پەنیری مۆزارێلا" at bounding box center [880, 288] width 225 height 17
drag, startPoint x: 850, startPoint y: 293, endPoint x: 857, endPoint y: 283, distance: 12.2
click at [857, 283] on span "هەویری پیتزا، سۆسی پیتزا، گۆشت، مریشک و پەنیری مۆزارێلا" at bounding box center [880, 288] width 225 height 17
click at [824, 306] on div "02-09-2025 04:23 PM" at bounding box center [1007, 317] width 767 height 32
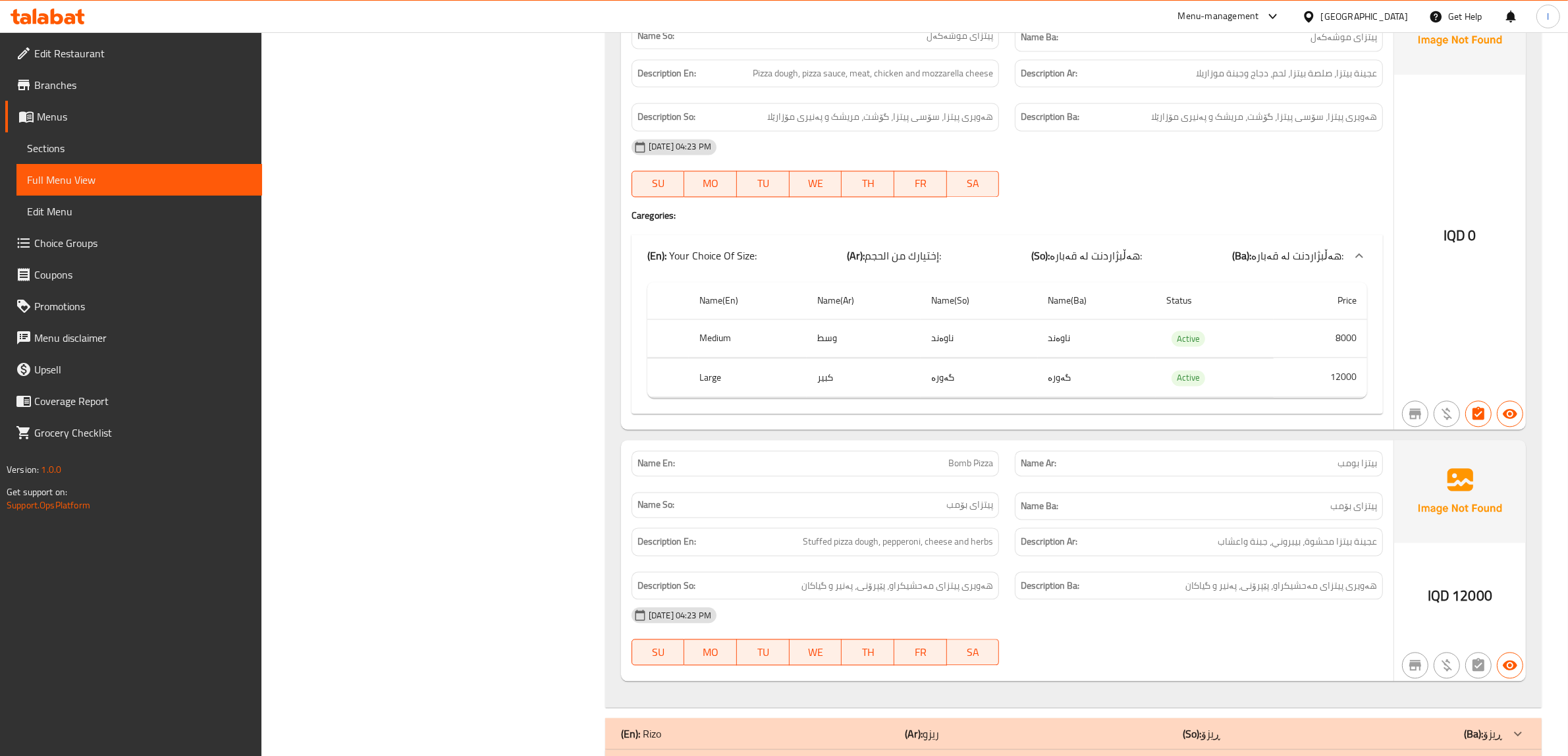
scroll to position [3415, 0]
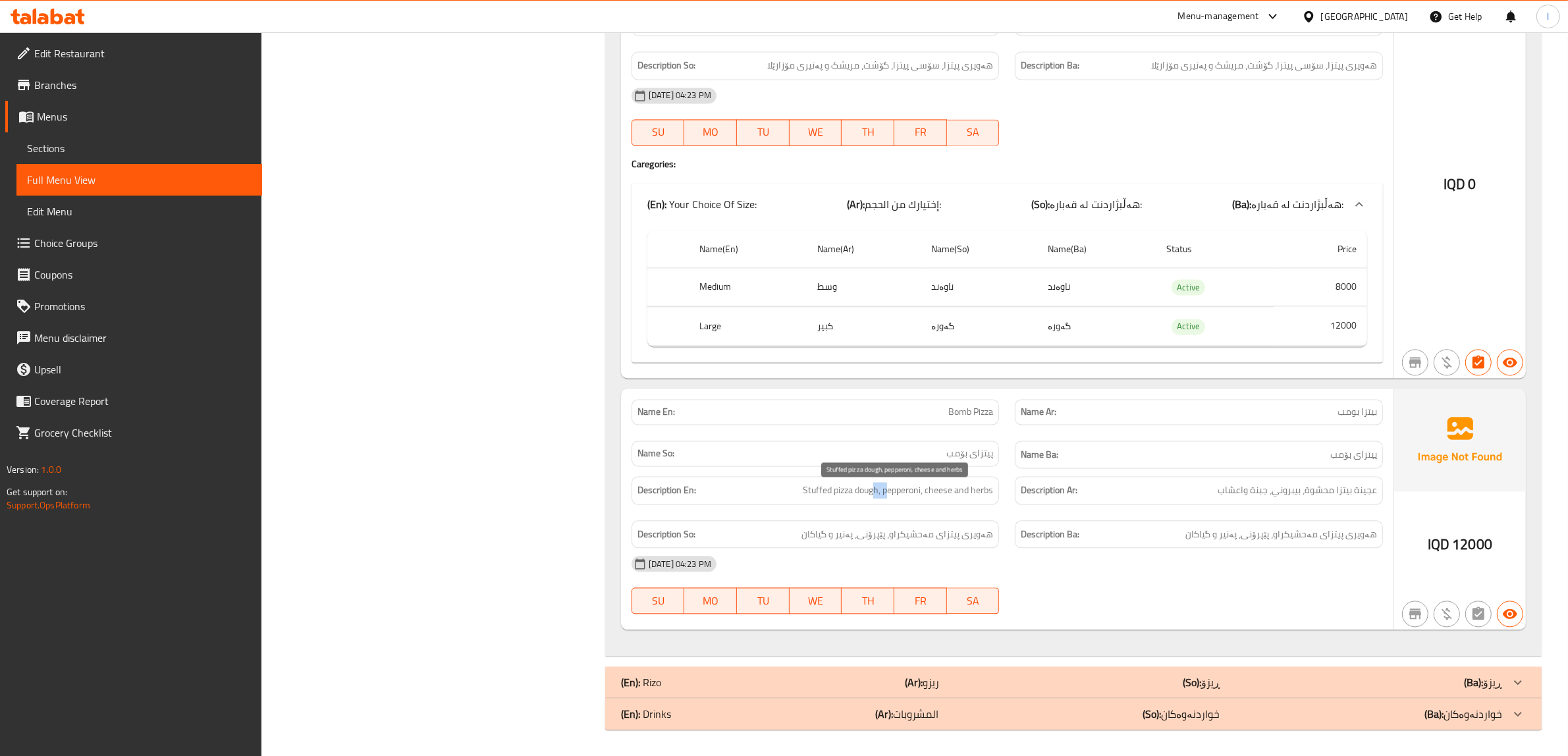
drag, startPoint x: 871, startPoint y: 495, endPoint x: 887, endPoint y: 492, distance: 16.3
click at [887, 492] on span "Stuffed pizza dough, pepperoni, cheese and herbs" at bounding box center [898, 490] width 190 height 17
click at [903, 492] on span "Stuffed pizza dough, pepperoni, cheese and herbs" at bounding box center [898, 490] width 190 height 17
click at [929, 489] on span "Stuffed pizza dough, pepperoni, cheese and herbs" at bounding box center [898, 490] width 190 height 17
drag, startPoint x: 965, startPoint y: 488, endPoint x: 967, endPoint y: 505, distance: 17.1
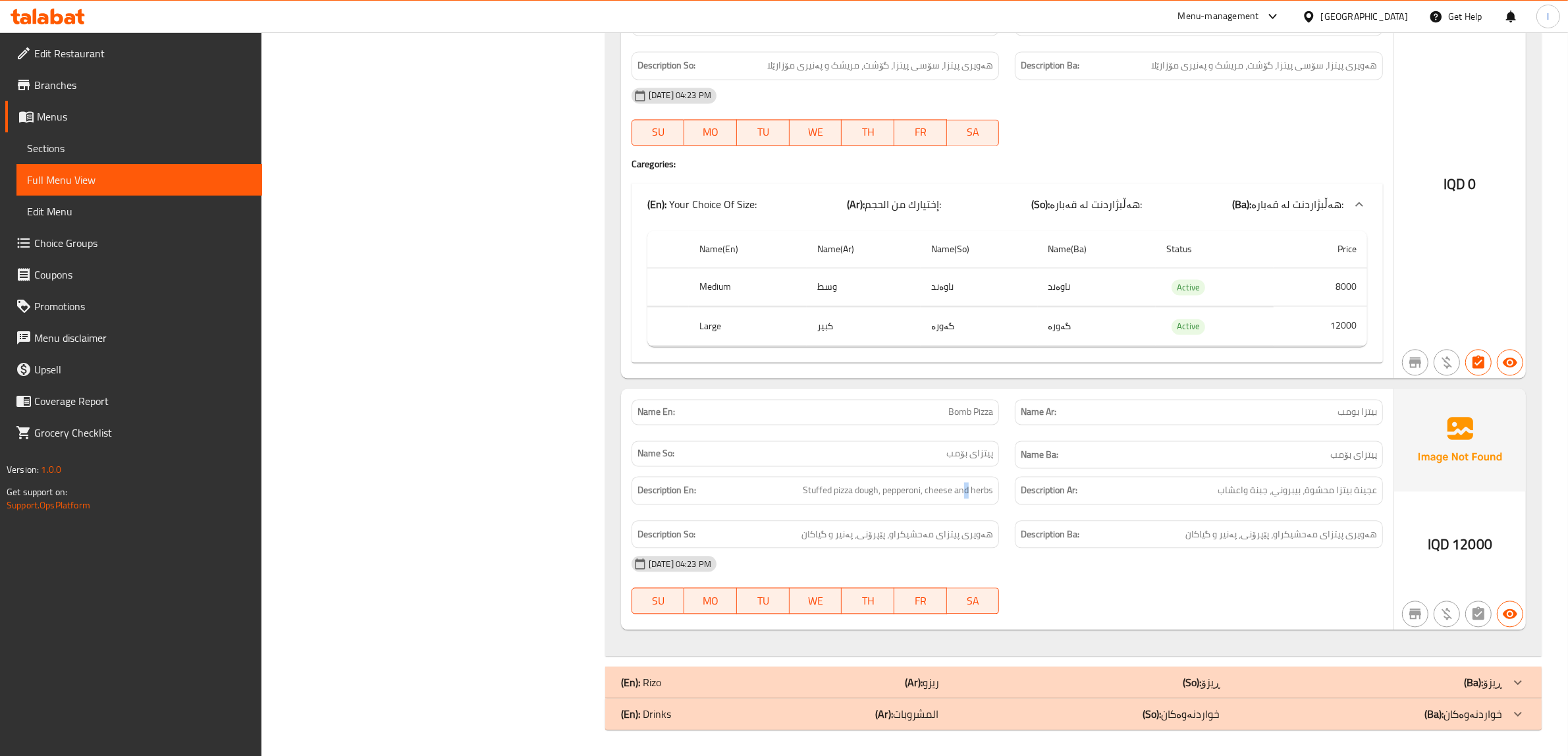
click at [967, 505] on div "Description En: Stuffed pizza dough, pepperoni, cheese and herbs" at bounding box center [815, 489] width 384 height 44
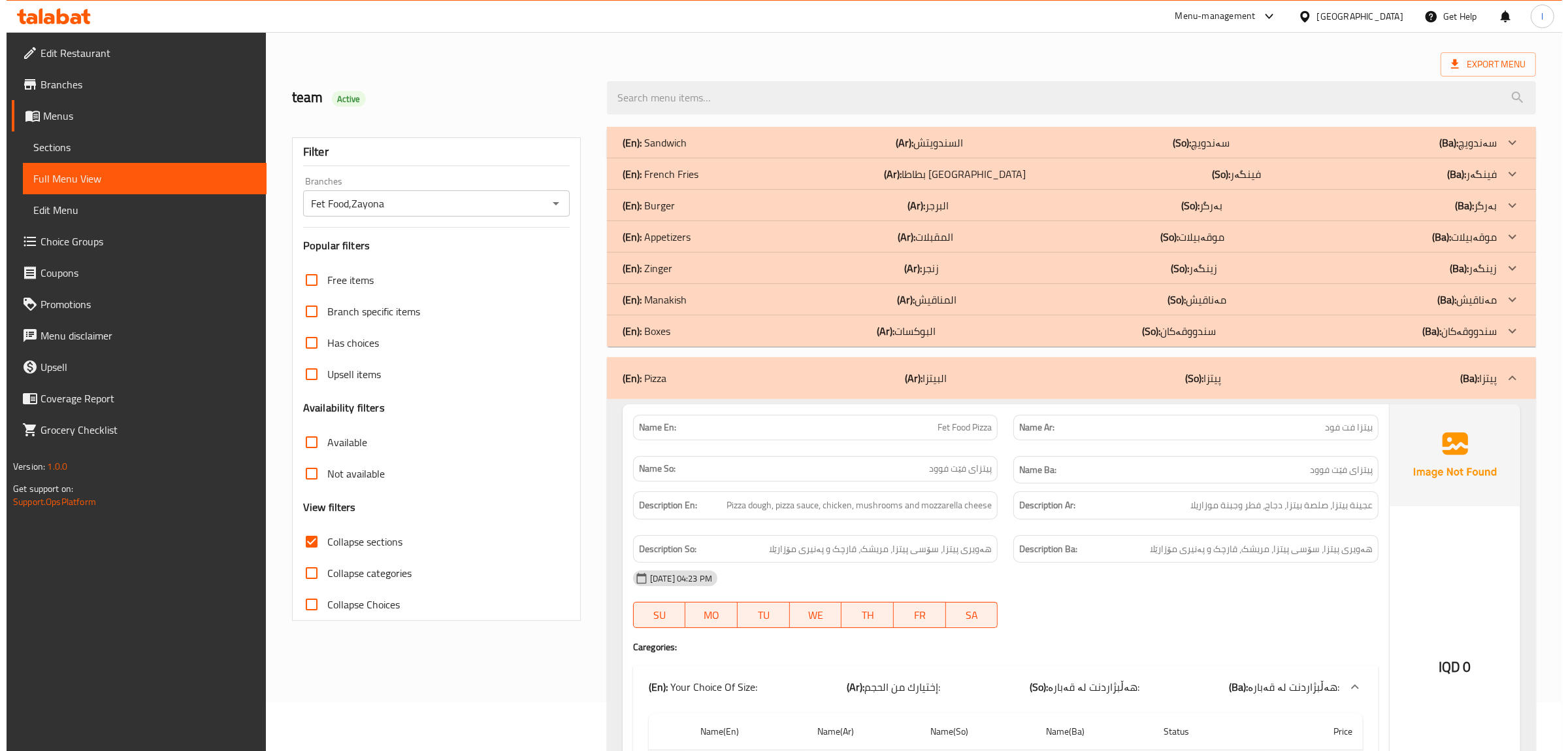
scroll to position [0, 0]
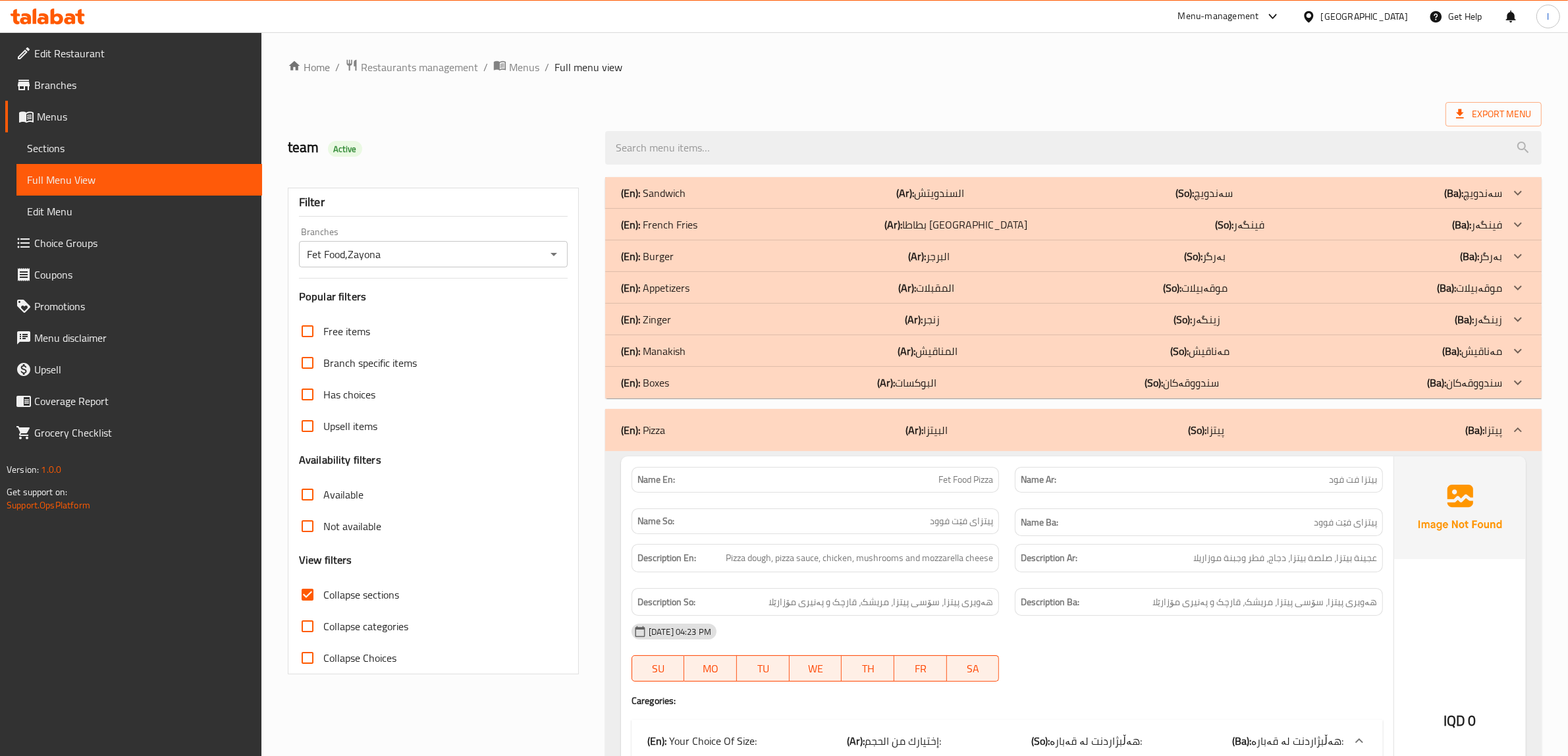
click at [1149, 446] on div "(En): Pizza (Ar): البيتزا (So): پیتزا (Ba): پیتزا" at bounding box center [1073, 430] width 936 height 42
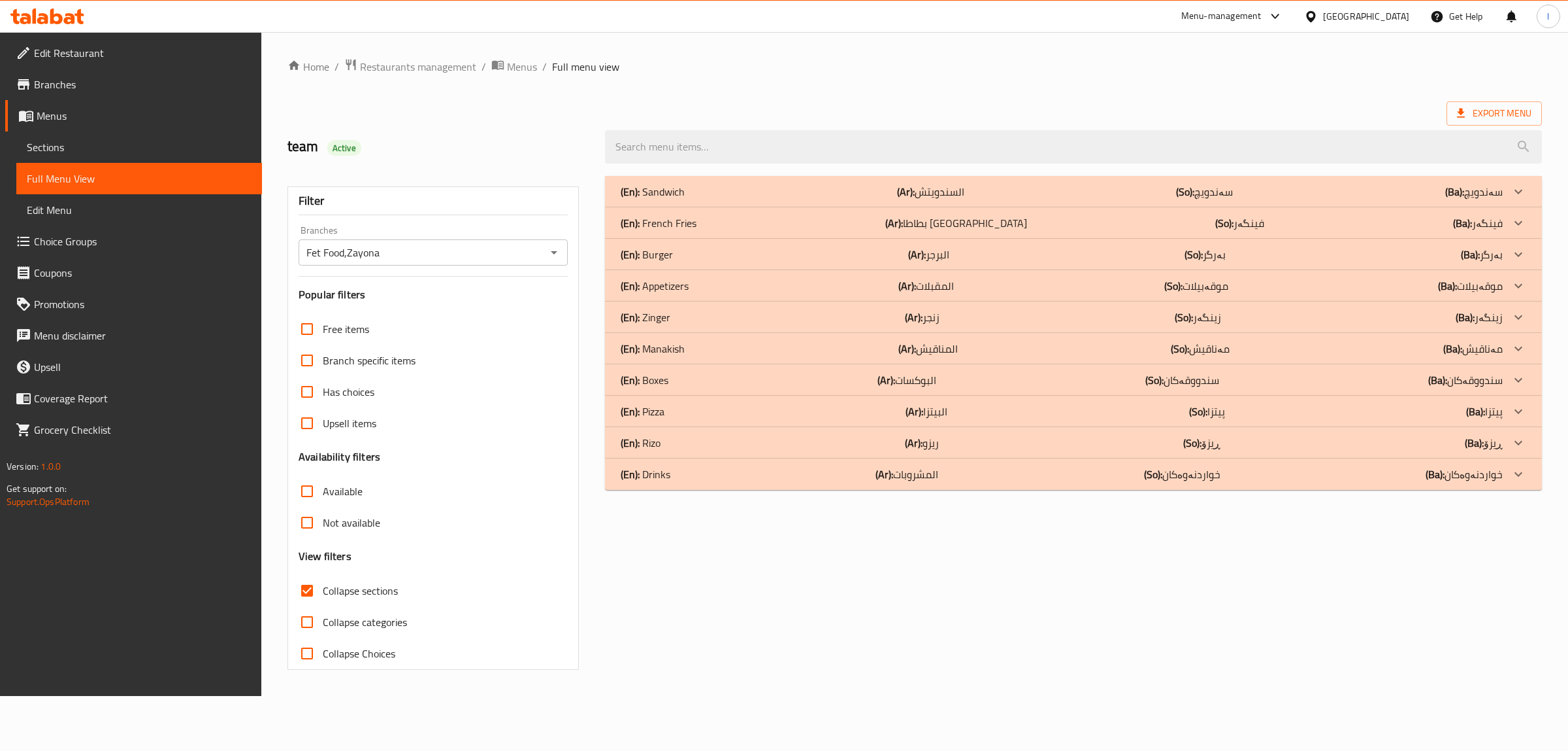
click at [939, 200] on p "(Ar): ريزو" at bounding box center [931, 191] width 68 height 16
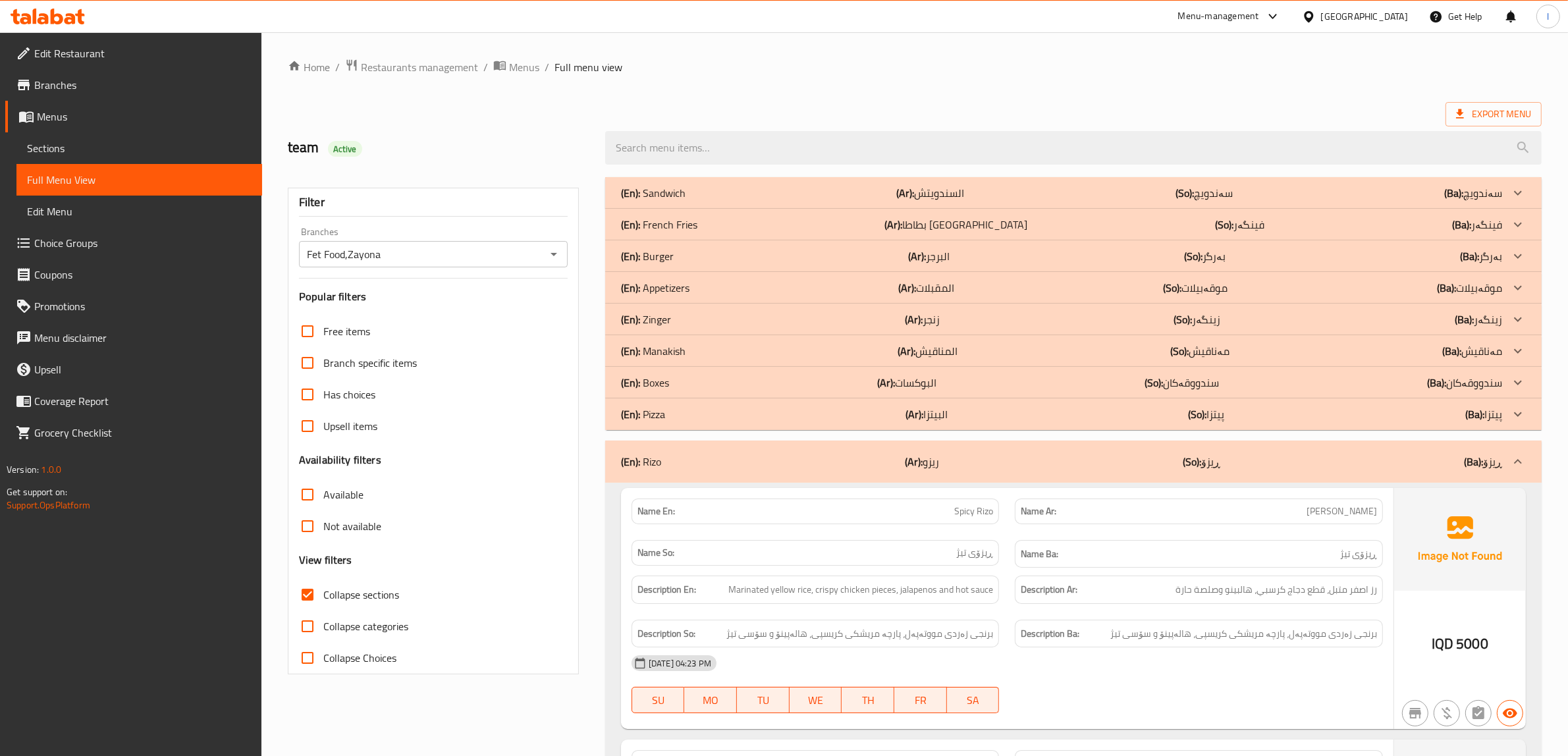
scroll to position [1334, 0]
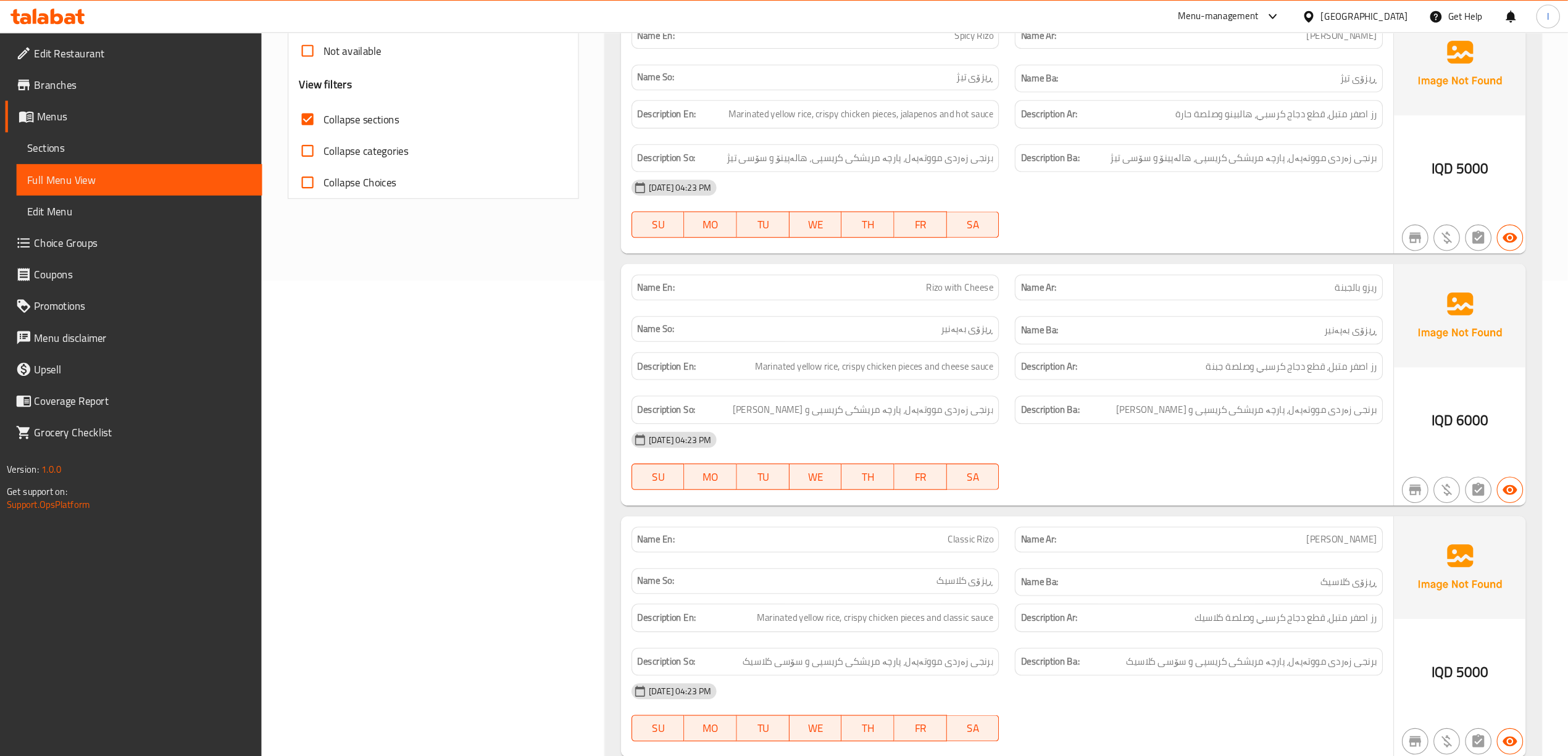
scroll to position [0, 0]
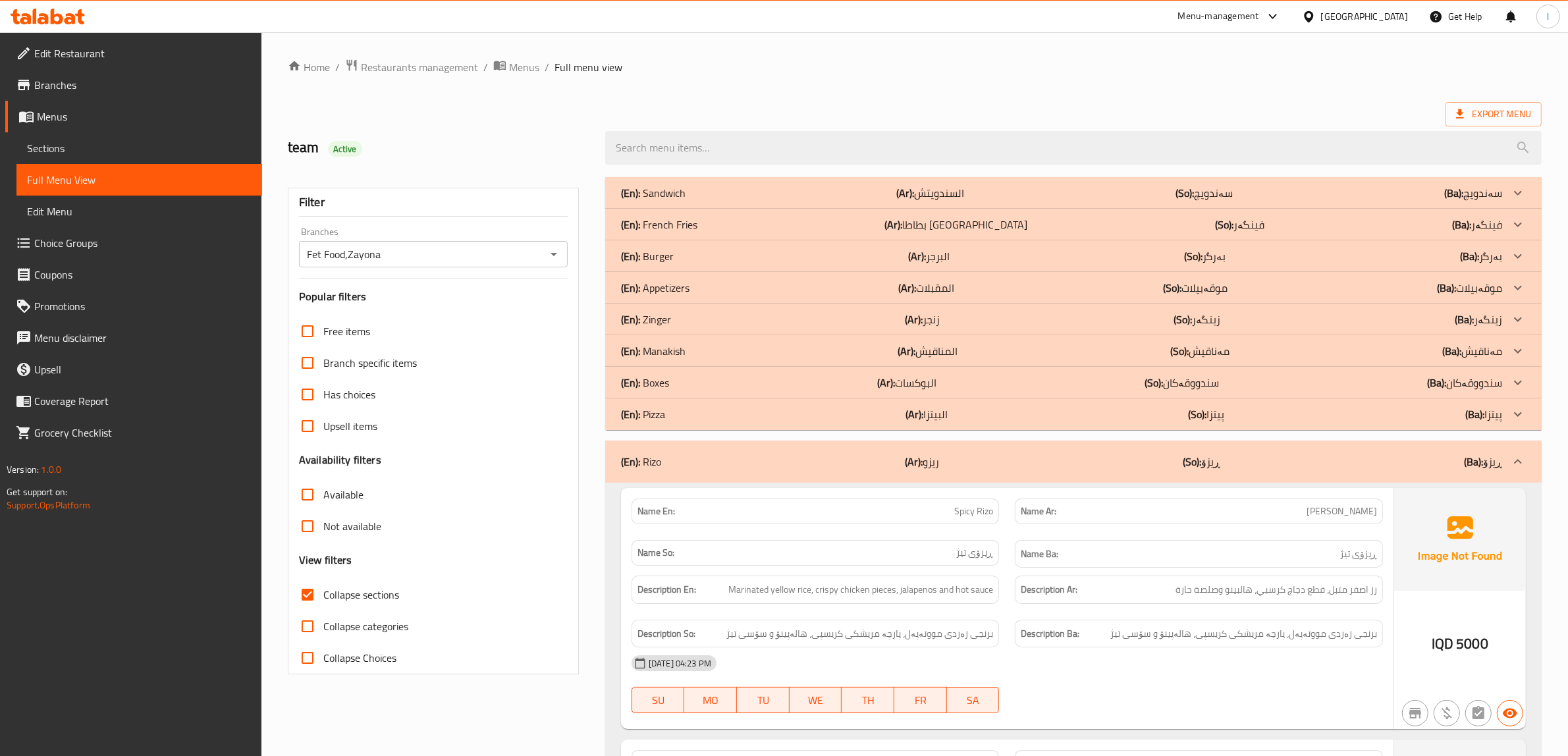
click at [903, 456] on div "(En): Rizo (Ar): ريزو (So): ڕیزۆ (Ba): ڕیزۆ" at bounding box center [1061, 461] width 881 height 16
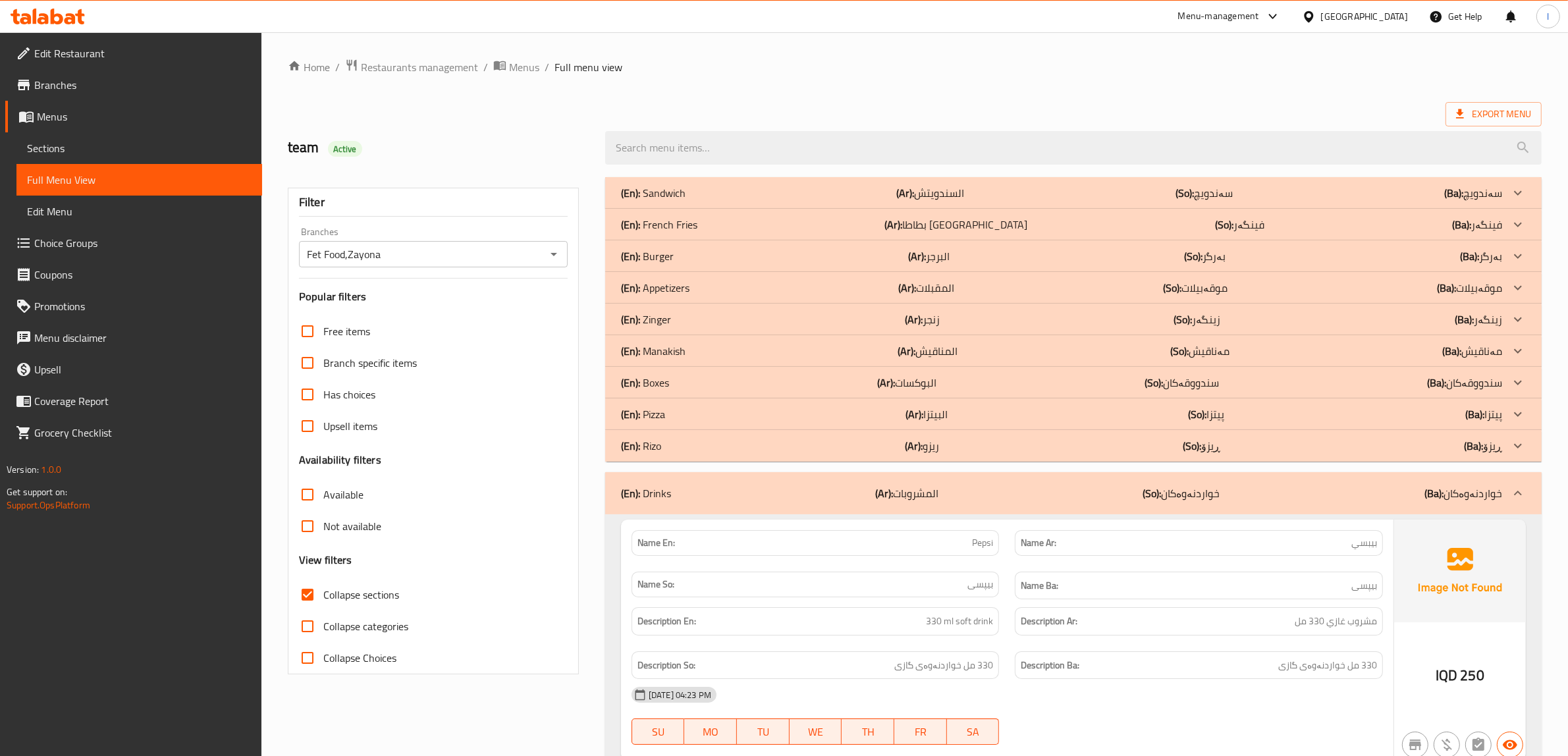
click at [83, 141] on span "Sections" at bounding box center [139, 148] width 225 height 16
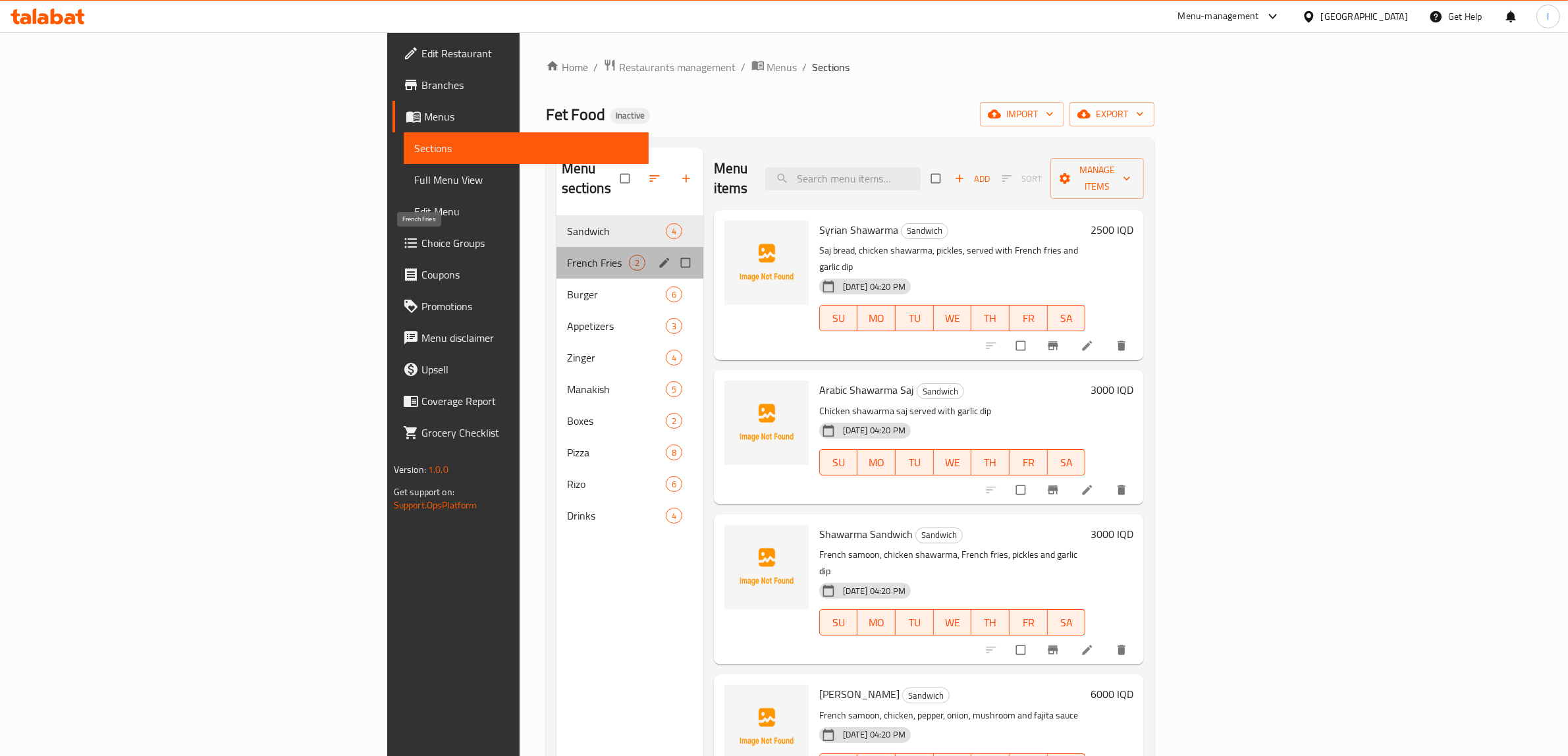
click at [567, 255] on span "French Fries" at bounding box center [598, 262] width 62 height 16
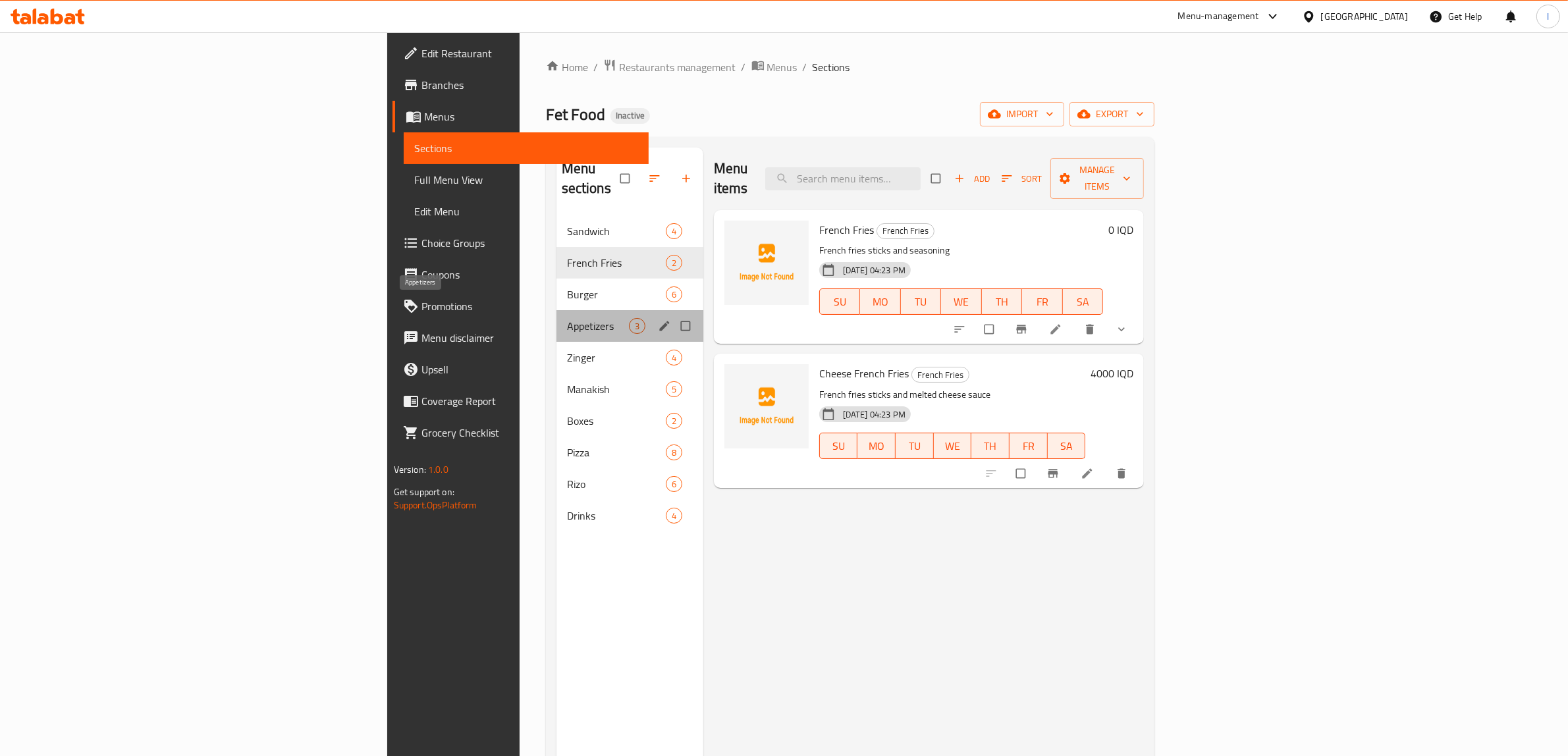
click at [567, 318] on span "Appetizers" at bounding box center [598, 325] width 62 height 16
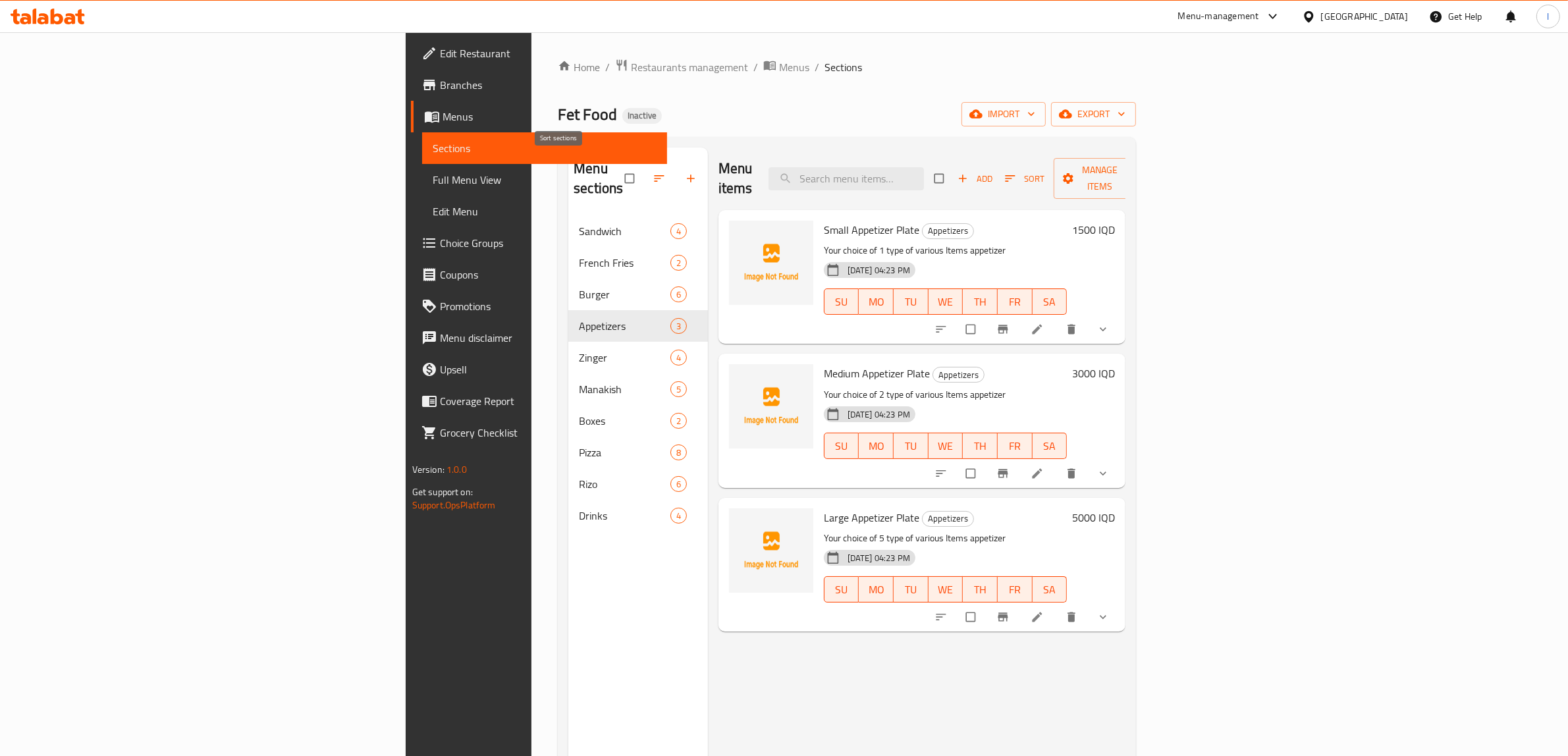
click at [653, 172] on icon "button" at bounding box center [660, 178] width 13 height 13
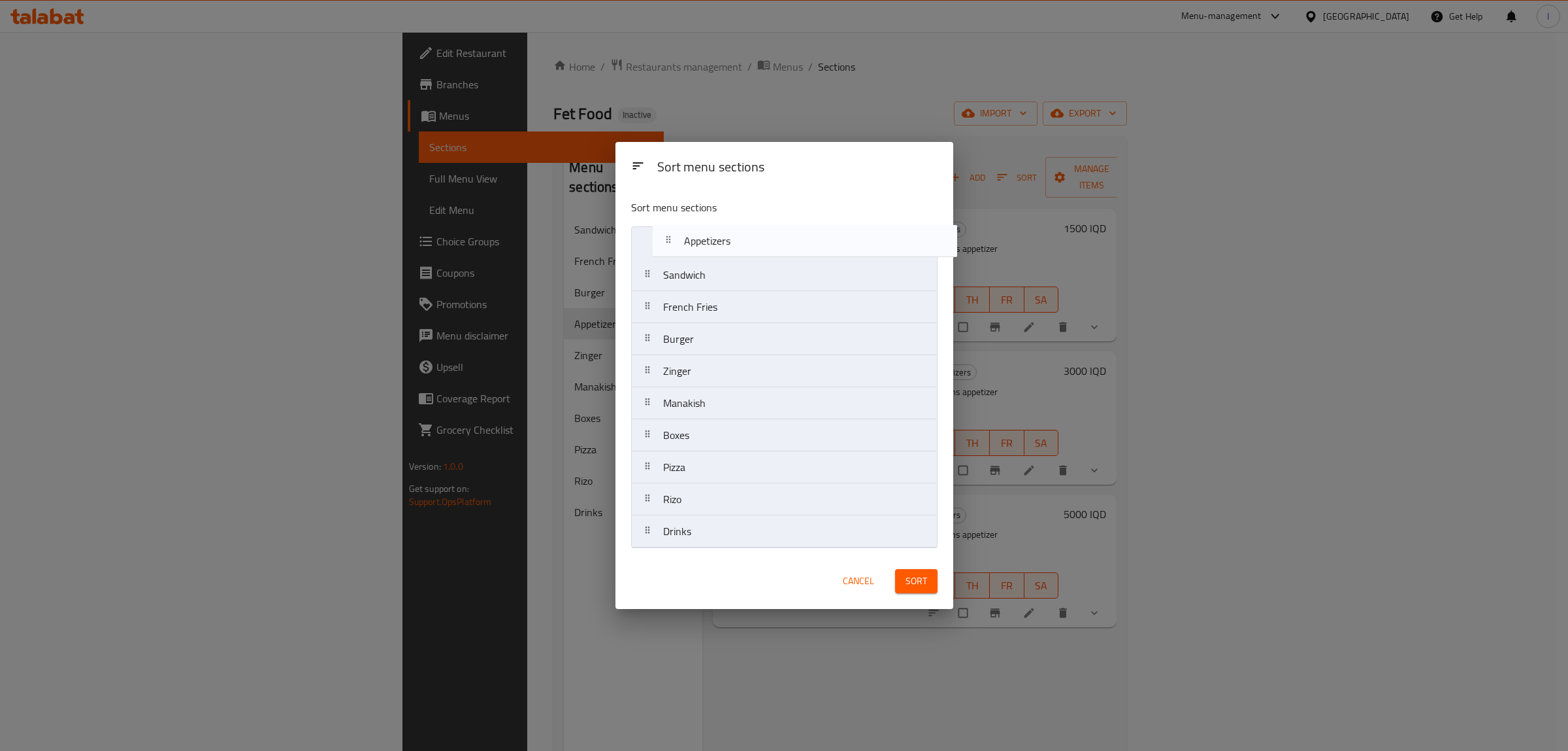
drag, startPoint x: 791, startPoint y: 348, endPoint x: 818, endPoint y: 221, distance: 129.8
click at [818, 221] on div "Sort menu sections Sandwich French Fries Burger Appetizers Zinger Manakish Boxe…" at bounding box center [784, 371] width 338 height 364
drag, startPoint x: 701, startPoint y: 317, endPoint x: 693, endPoint y: 521, distance: 204.2
click at [693, 521] on nav "Appetizers Sandwich French Fries Burger Zinger Manakish Boxes Pizza Rizo Drinks" at bounding box center [784, 387] width 306 height 322
drag, startPoint x: 693, startPoint y: 417, endPoint x: 701, endPoint y: 282, distance: 135.2
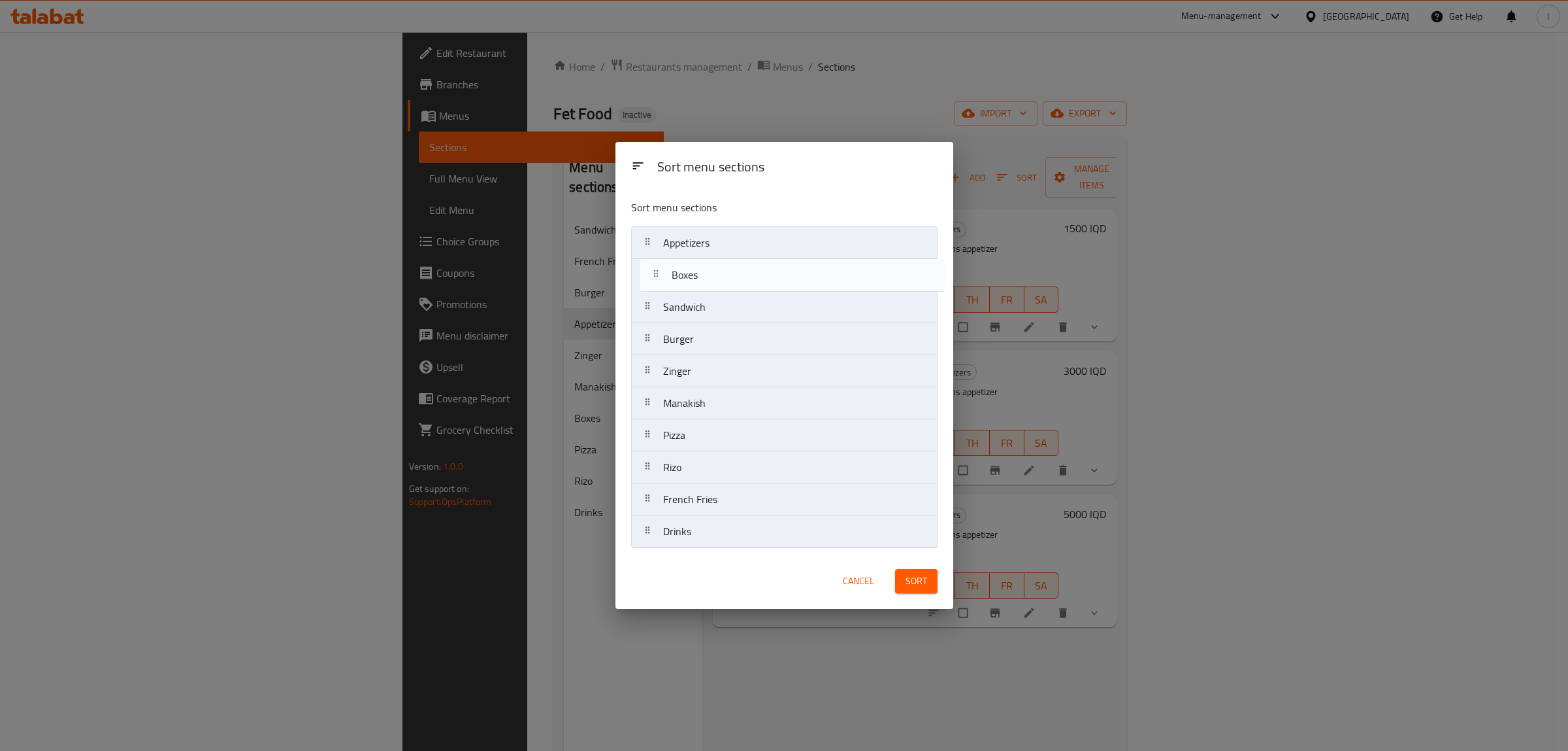
click at [701, 282] on nav "Appetizers Sandwich Burger Zinger Manakish Boxes Pizza Rizo French Fries Drinks" at bounding box center [784, 387] width 306 height 322
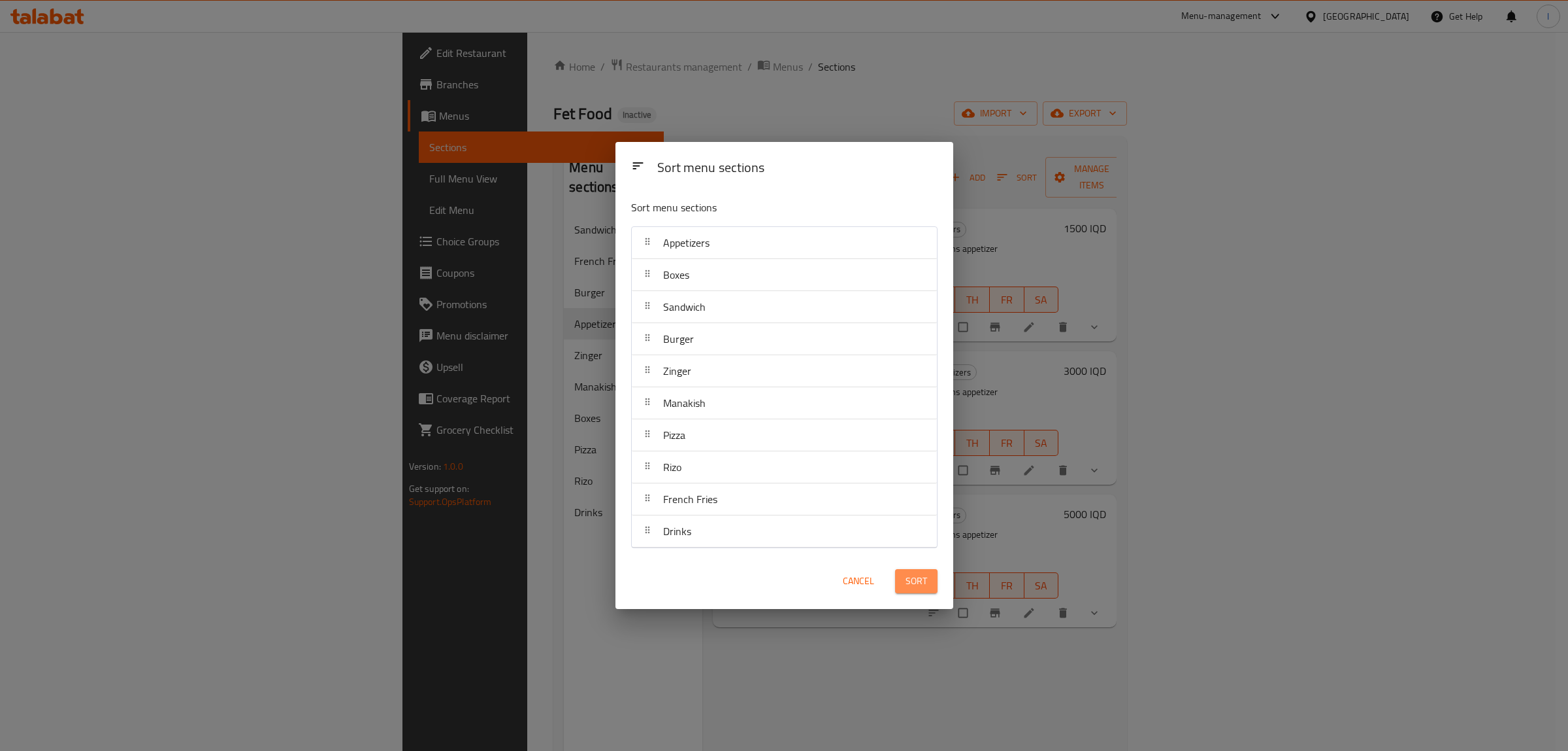
click at [919, 587] on span "Sort" at bounding box center [917, 581] width 22 height 17
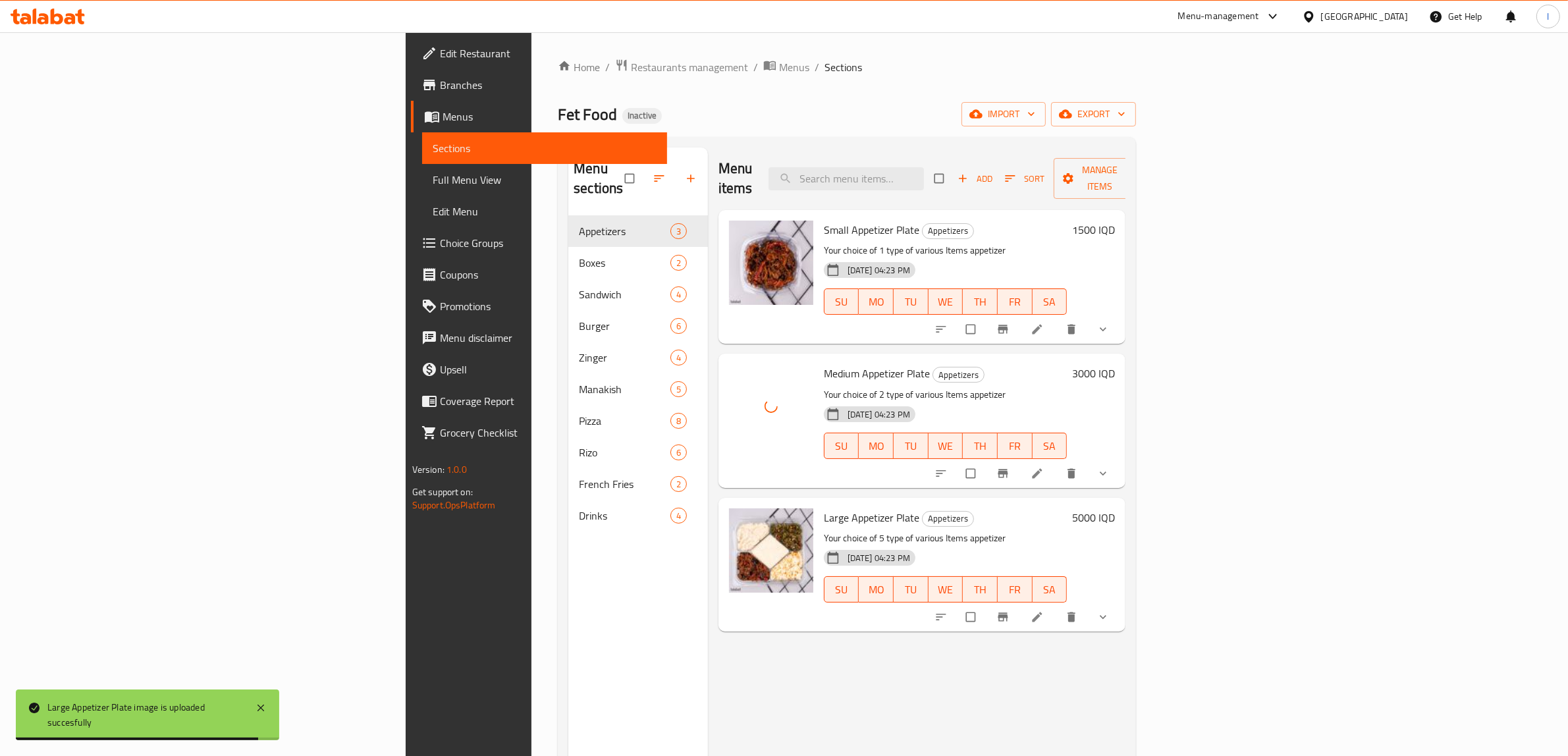
click at [568, 656] on div "Menu sections Appetizers 3 Boxes 2 Sandwich 4 Burger 6 Zinger 4 Manakish 5 Pizz…" at bounding box center [638, 525] width 140 height 756
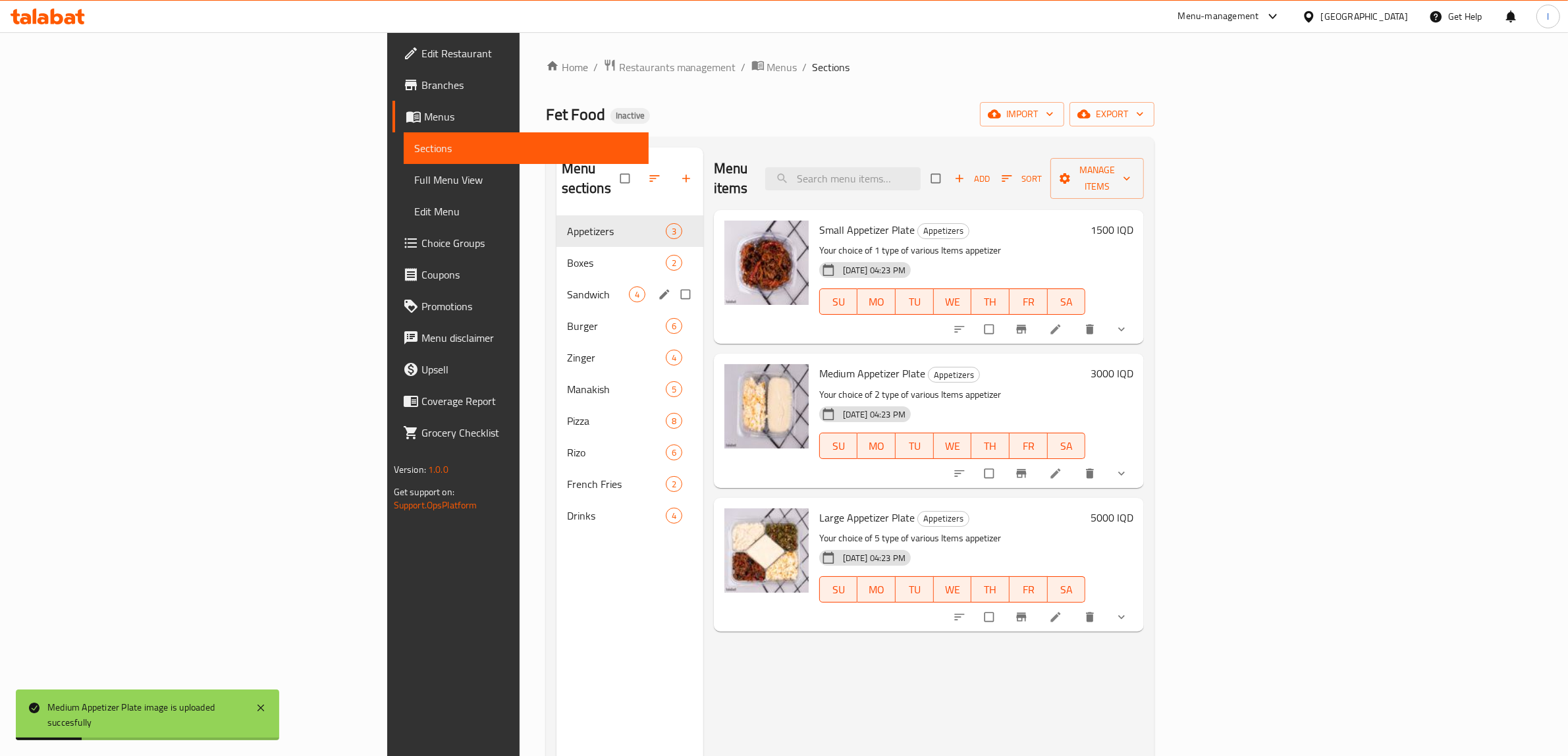
click at [556, 285] on div "Sandwich 4" at bounding box center [629, 294] width 147 height 32
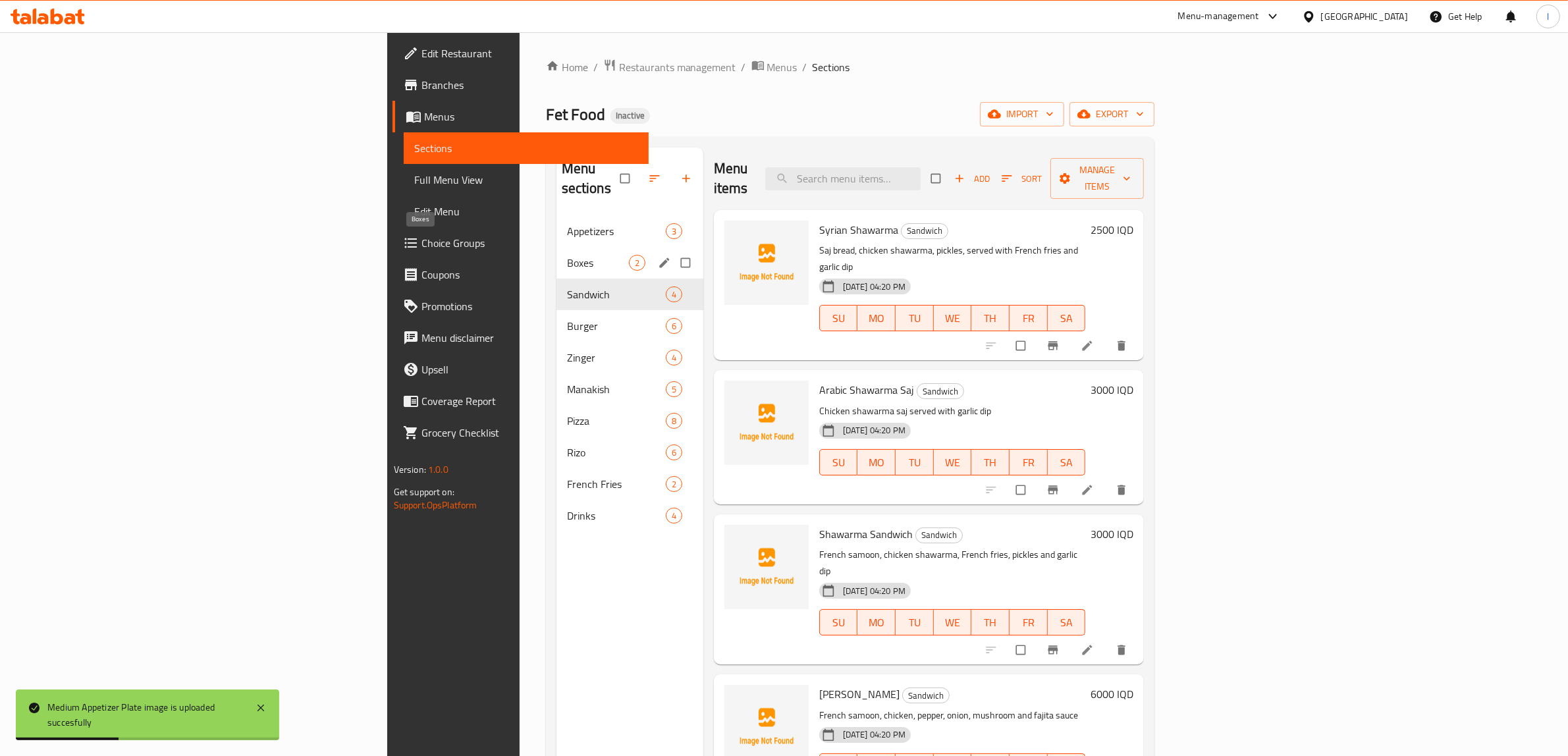
click at [567, 255] on span "Boxes" at bounding box center [598, 262] width 62 height 16
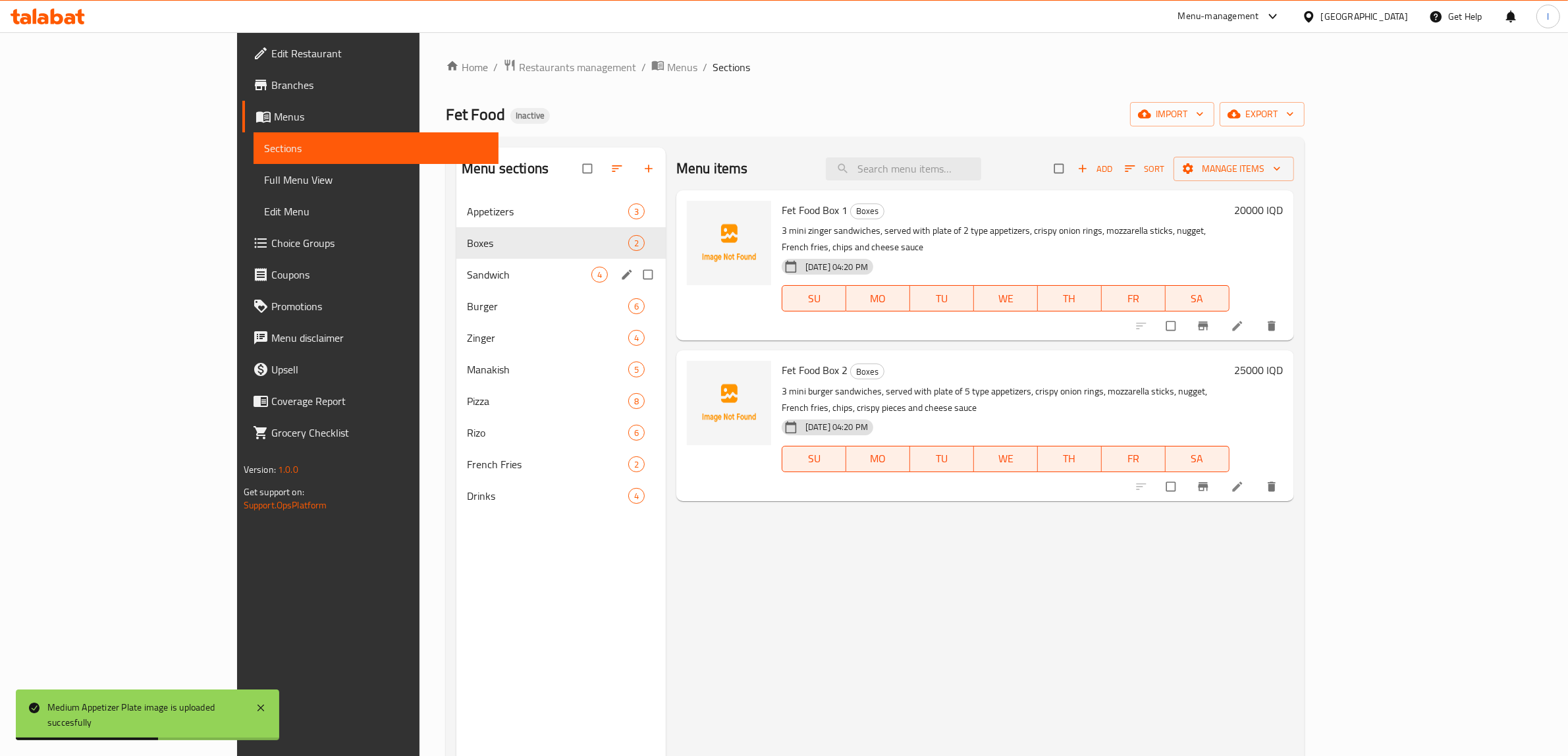
click at [456, 262] on div "Sandwich 4" at bounding box center [560, 275] width 209 height 32
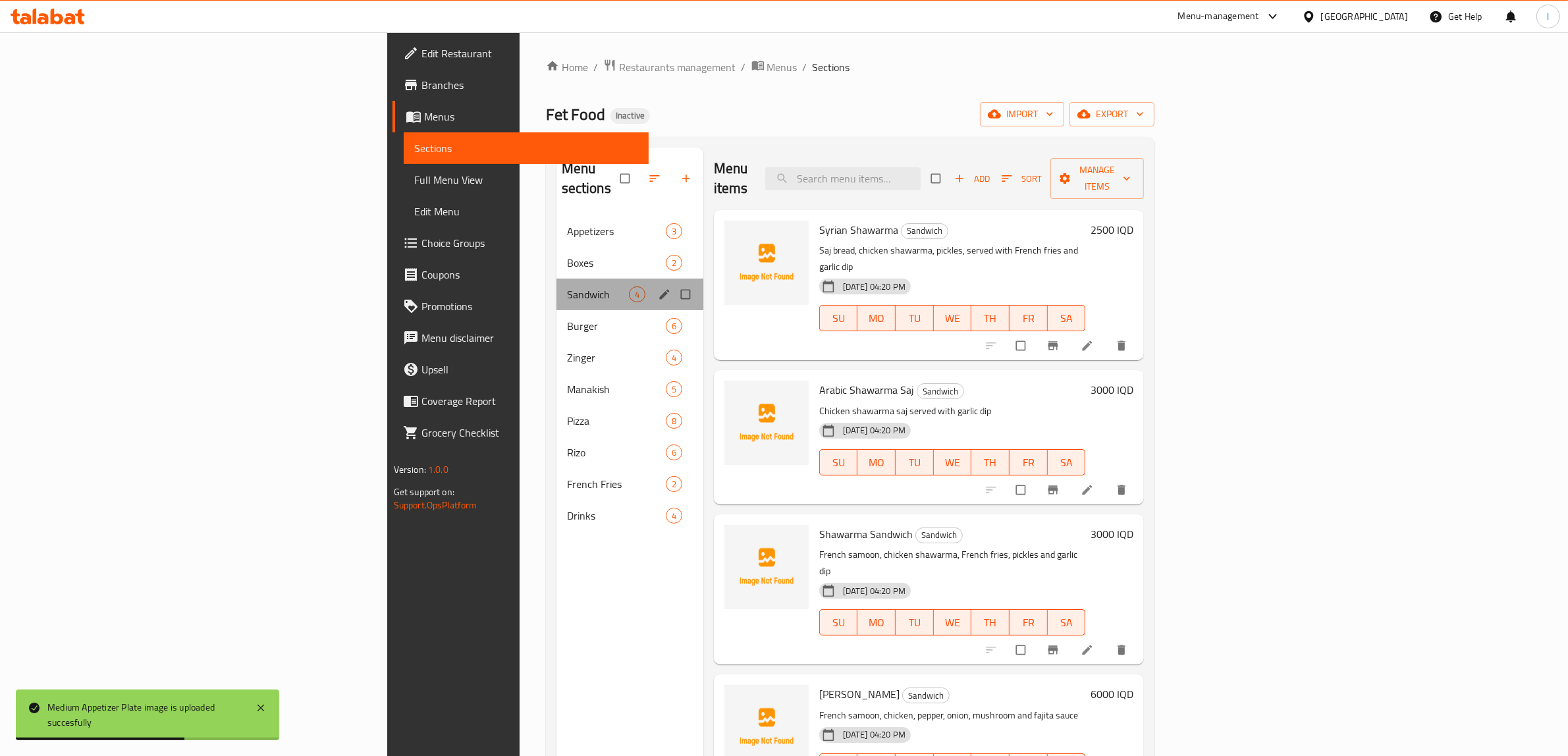
click at [556, 289] on div "Sandwich 4" at bounding box center [629, 294] width 147 height 32
click at [567, 318] on span "Burger" at bounding box center [598, 325] width 62 height 16
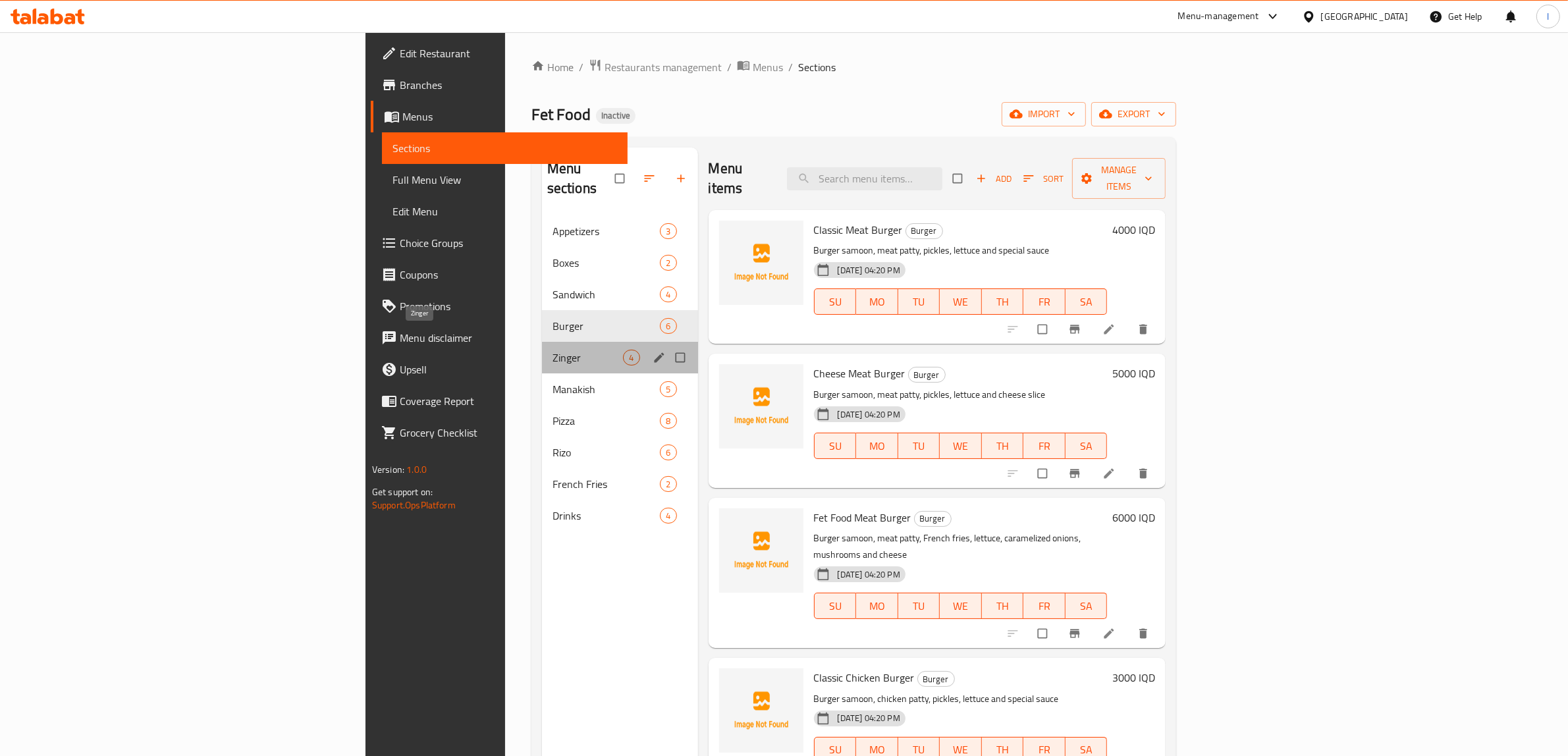
click at [553, 350] on span "Zinger" at bounding box center [588, 357] width 72 height 16
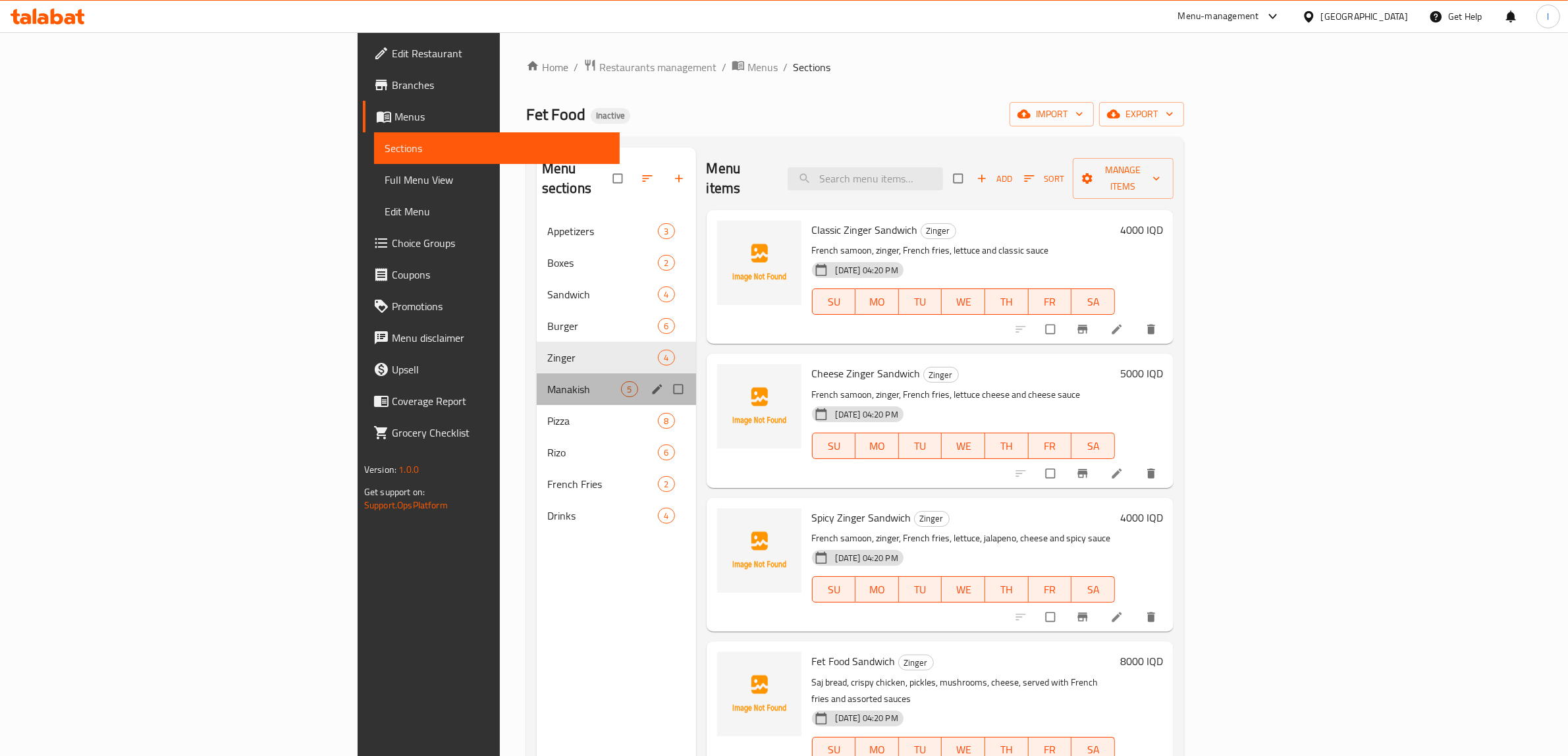
click at [537, 373] on div "Manakish 5" at bounding box center [616, 389] width 159 height 32
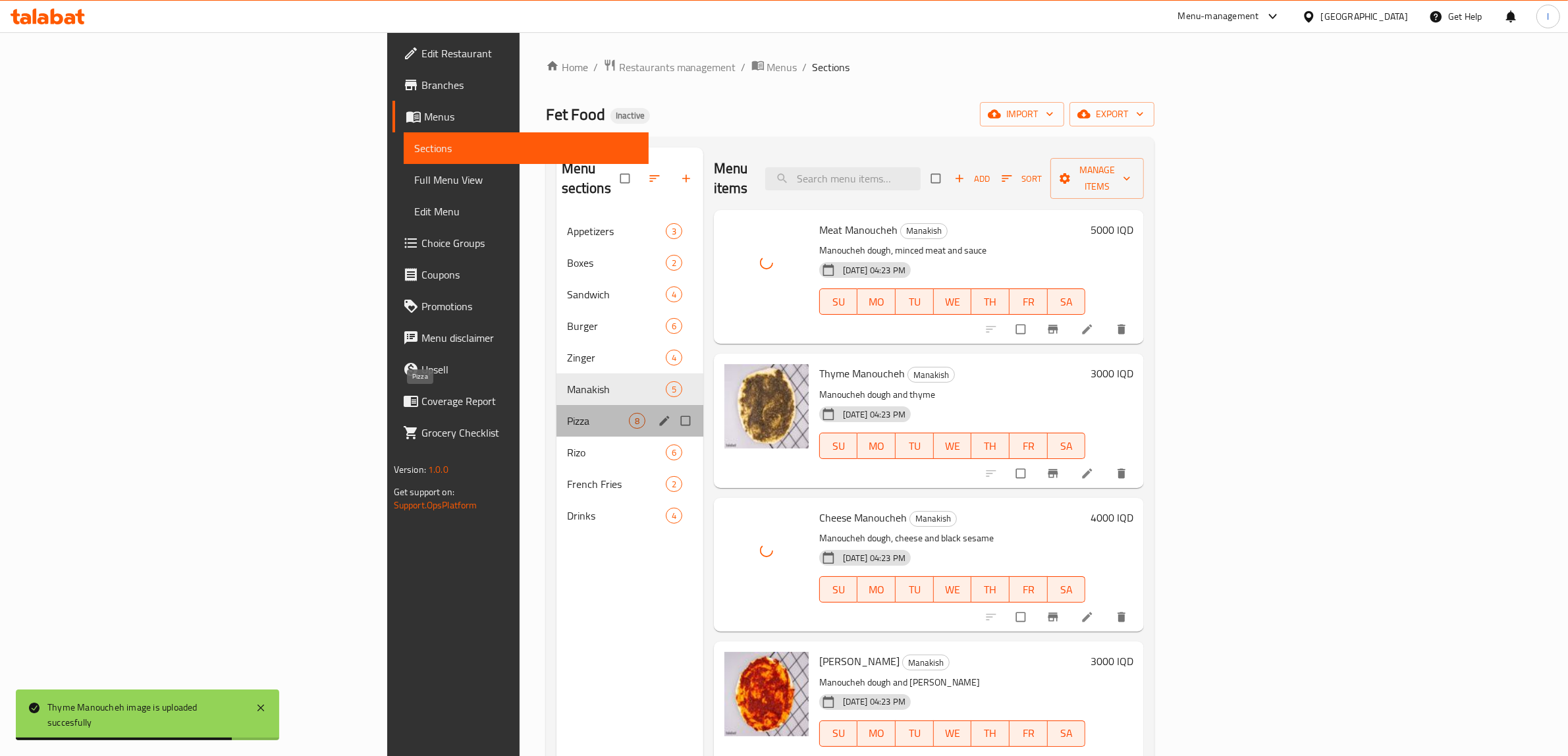
click at [567, 413] on span "Pizza" at bounding box center [598, 420] width 62 height 16
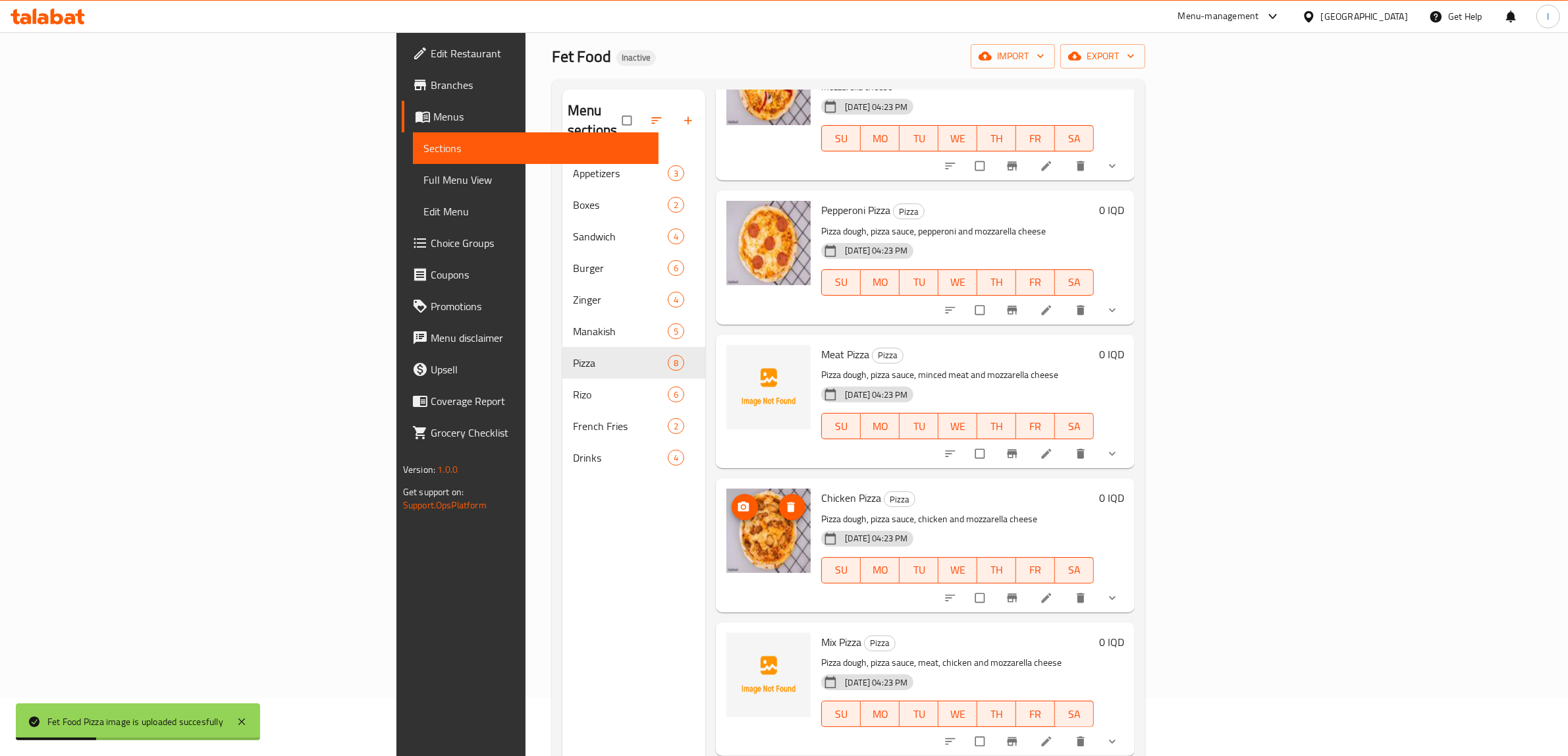
scroll to position [165, 0]
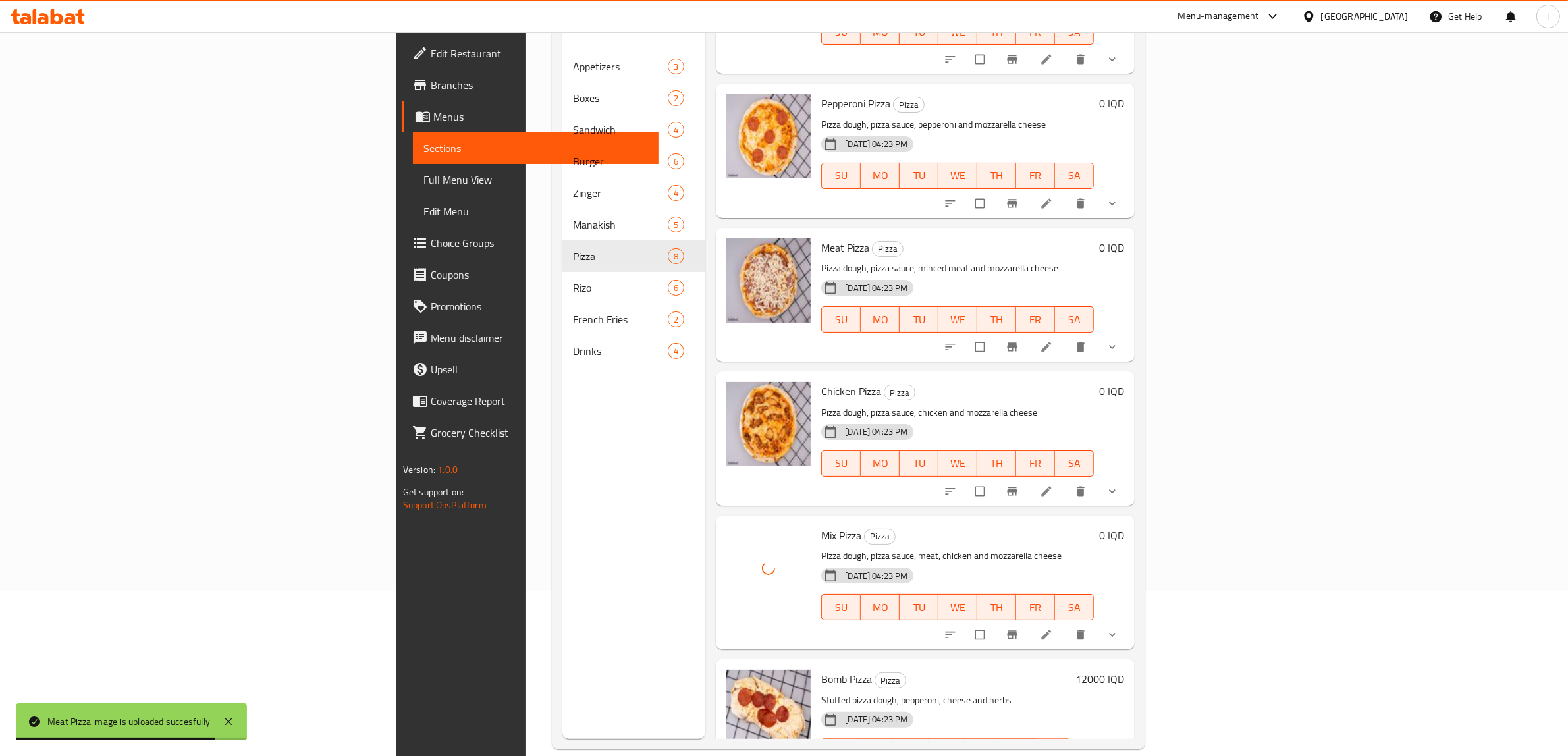
click at [562, 653] on div "Menu sections Appetizers 3 Boxes 2 Sandwich 4 Burger 6 Zinger 4 Manakish 5 Pizz…" at bounding box center [633, 361] width 143 height 756
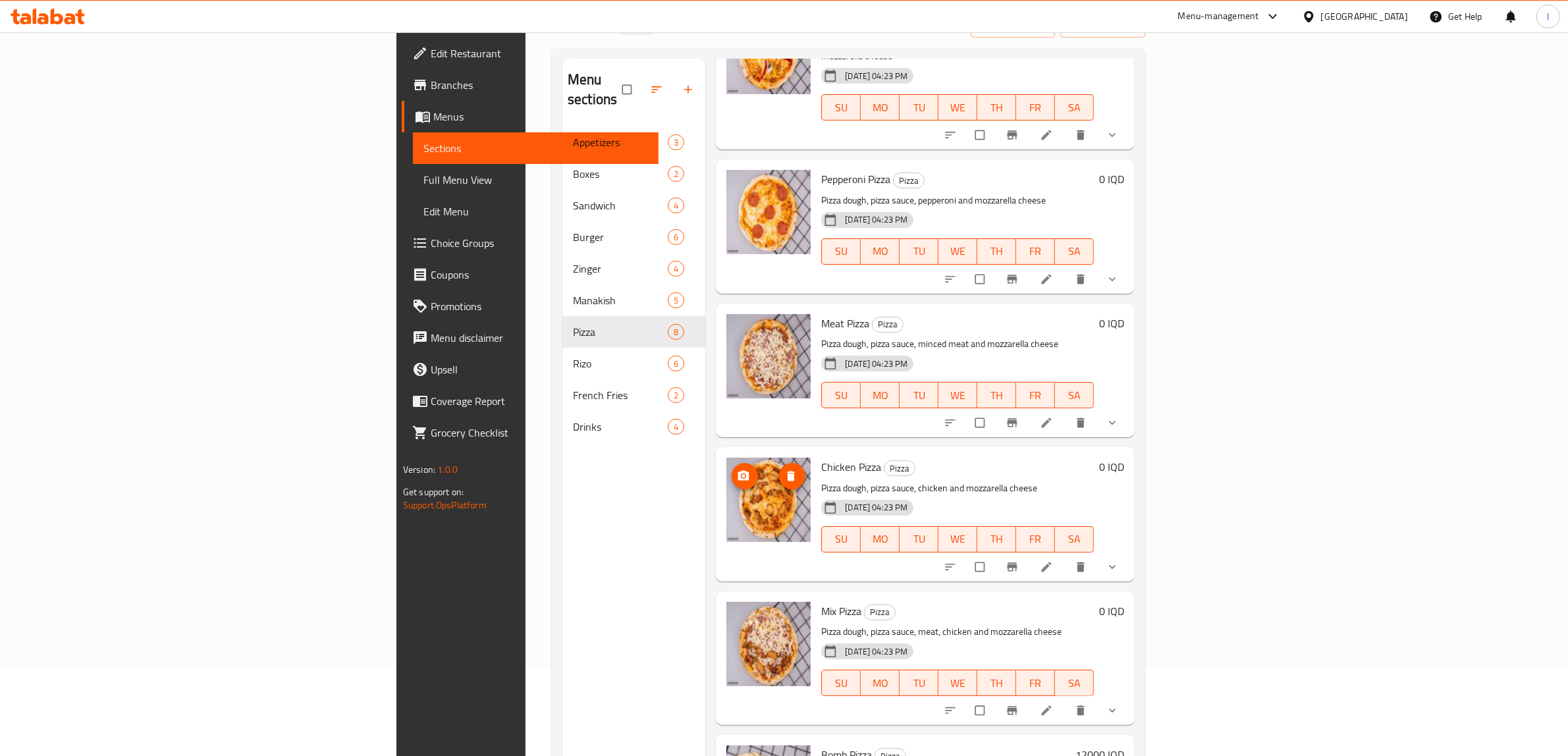
scroll to position [185, 0]
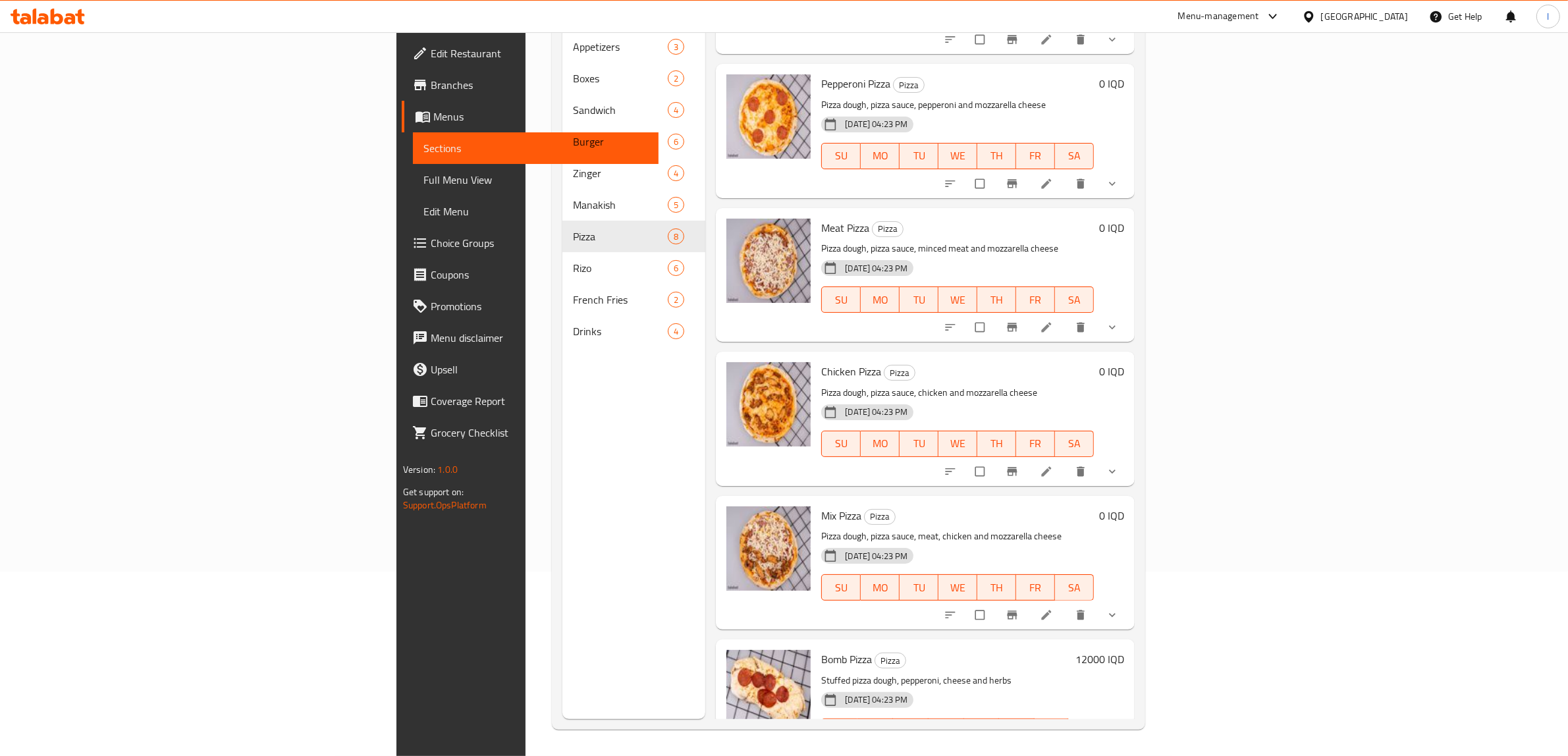
click at [562, 716] on div "Menu sections Appetizers 3 Boxes 2 Sandwich 4 Burger 6 Zinger 4 Manakish 5 Pizz…" at bounding box center [633, 341] width 143 height 756
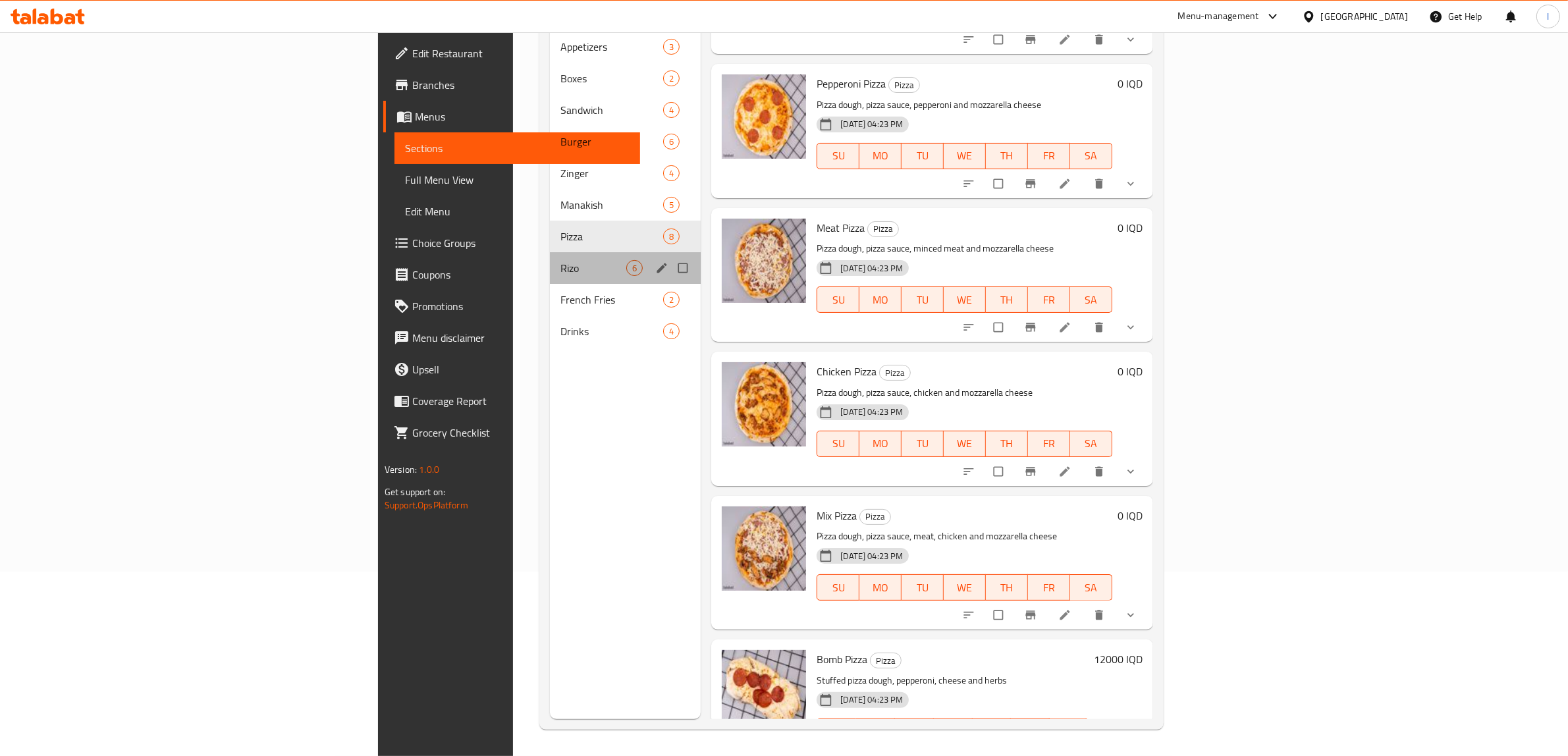
click at [550, 252] on div "Rizo 6" at bounding box center [625, 268] width 151 height 32
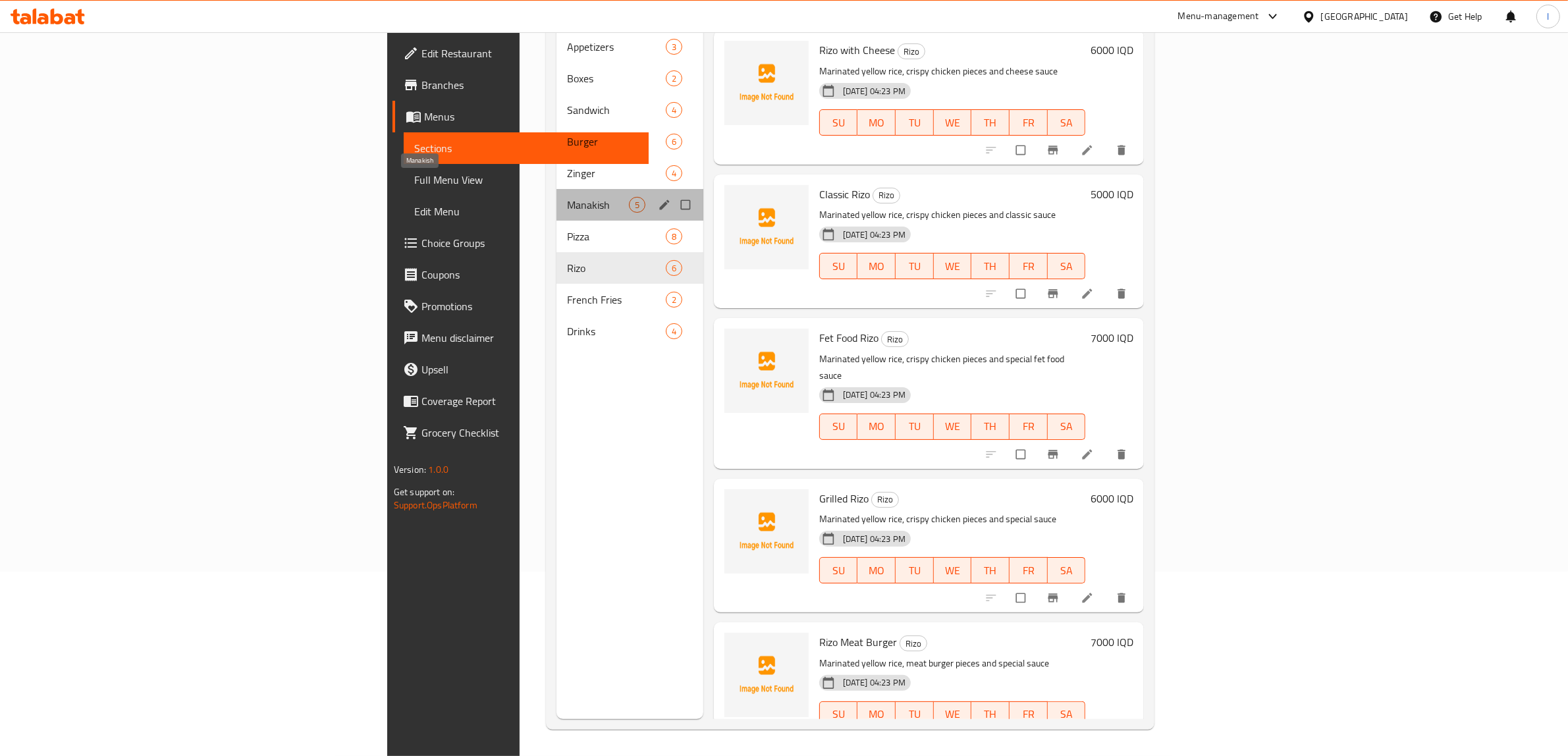
click at [567, 197] on span "Manakish" at bounding box center [598, 204] width 62 height 16
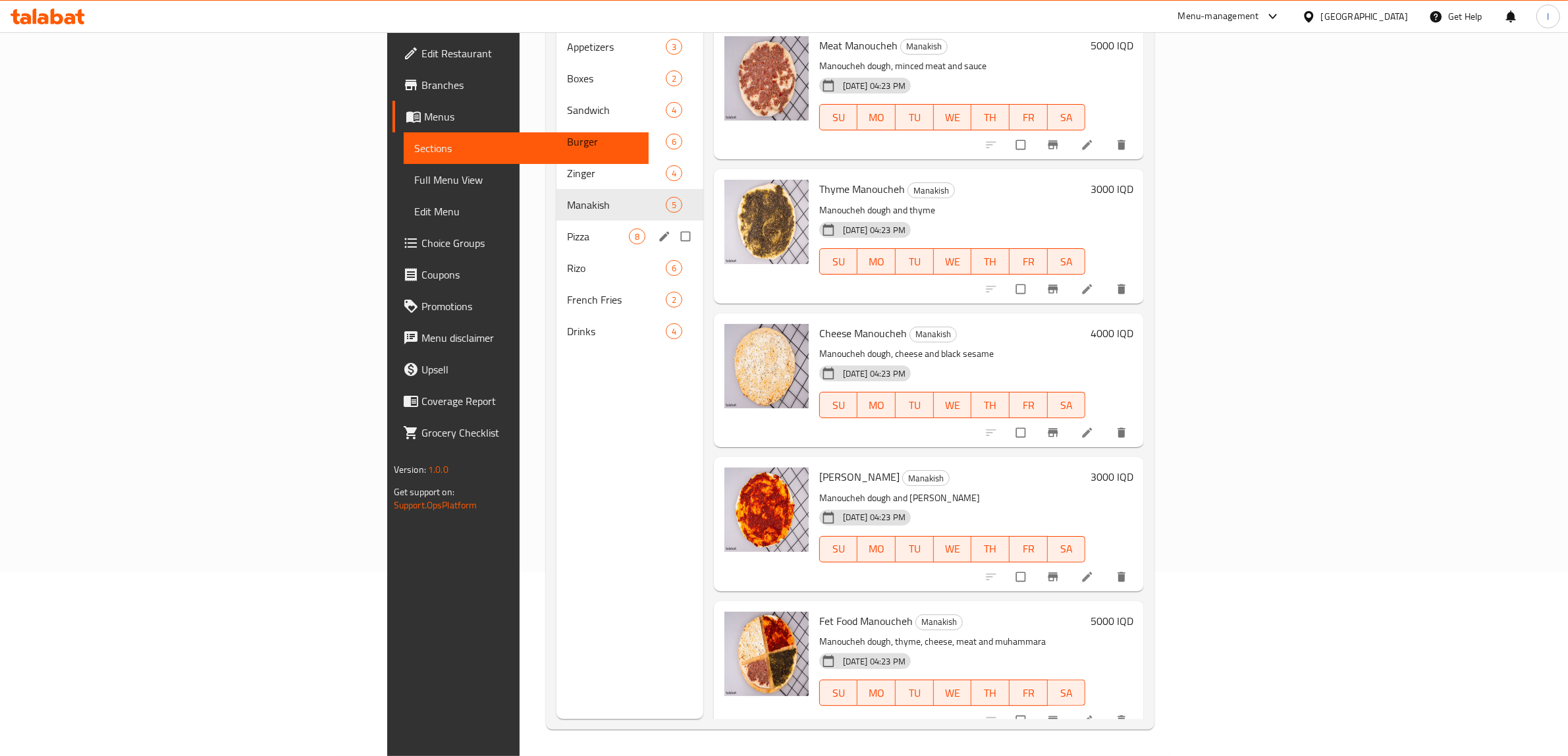
click at [556, 229] on div "Pizza 8" at bounding box center [629, 236] width 147 height 32
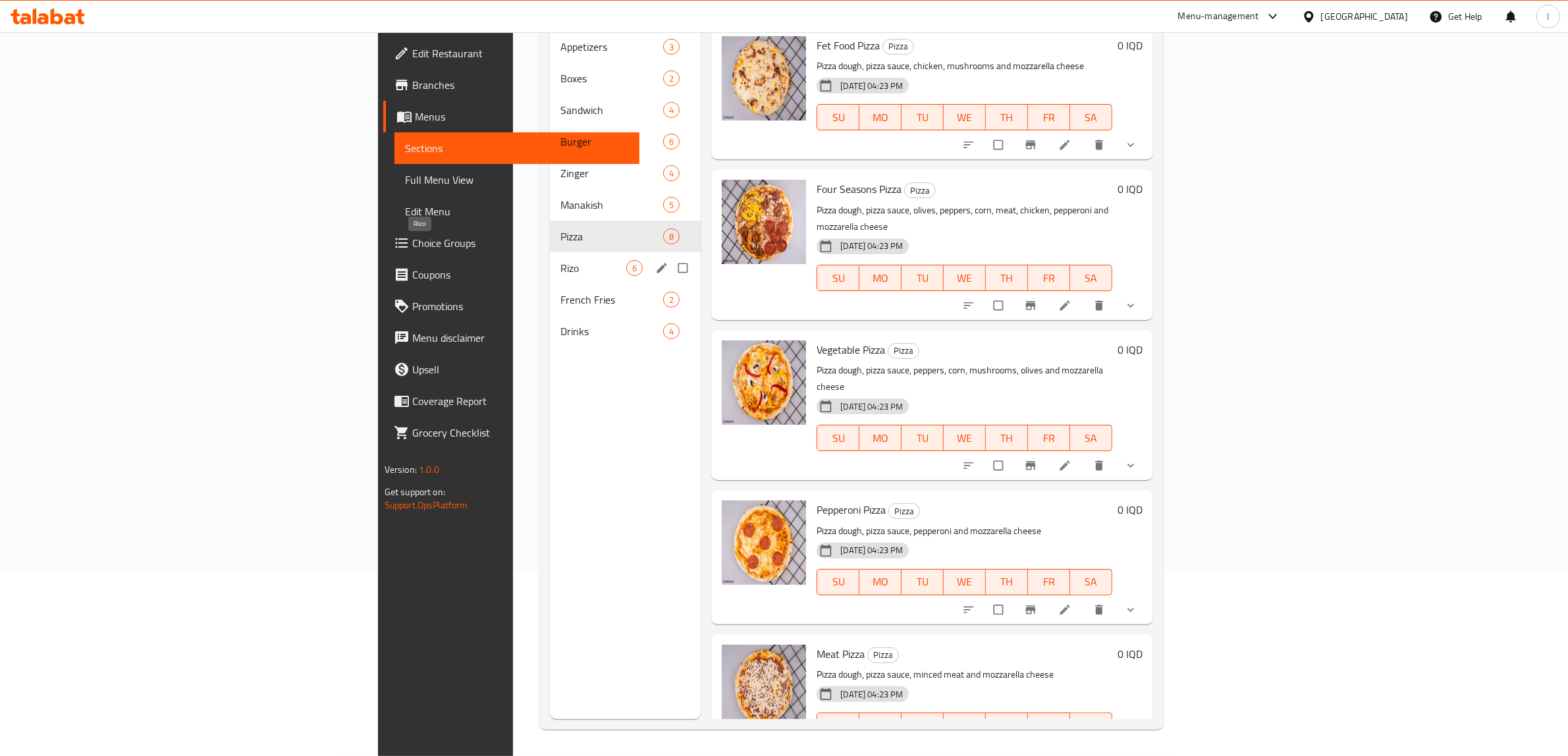
click at [560, 260] on span "Rizo" at bounding box center [593, 267] width 66 height 16
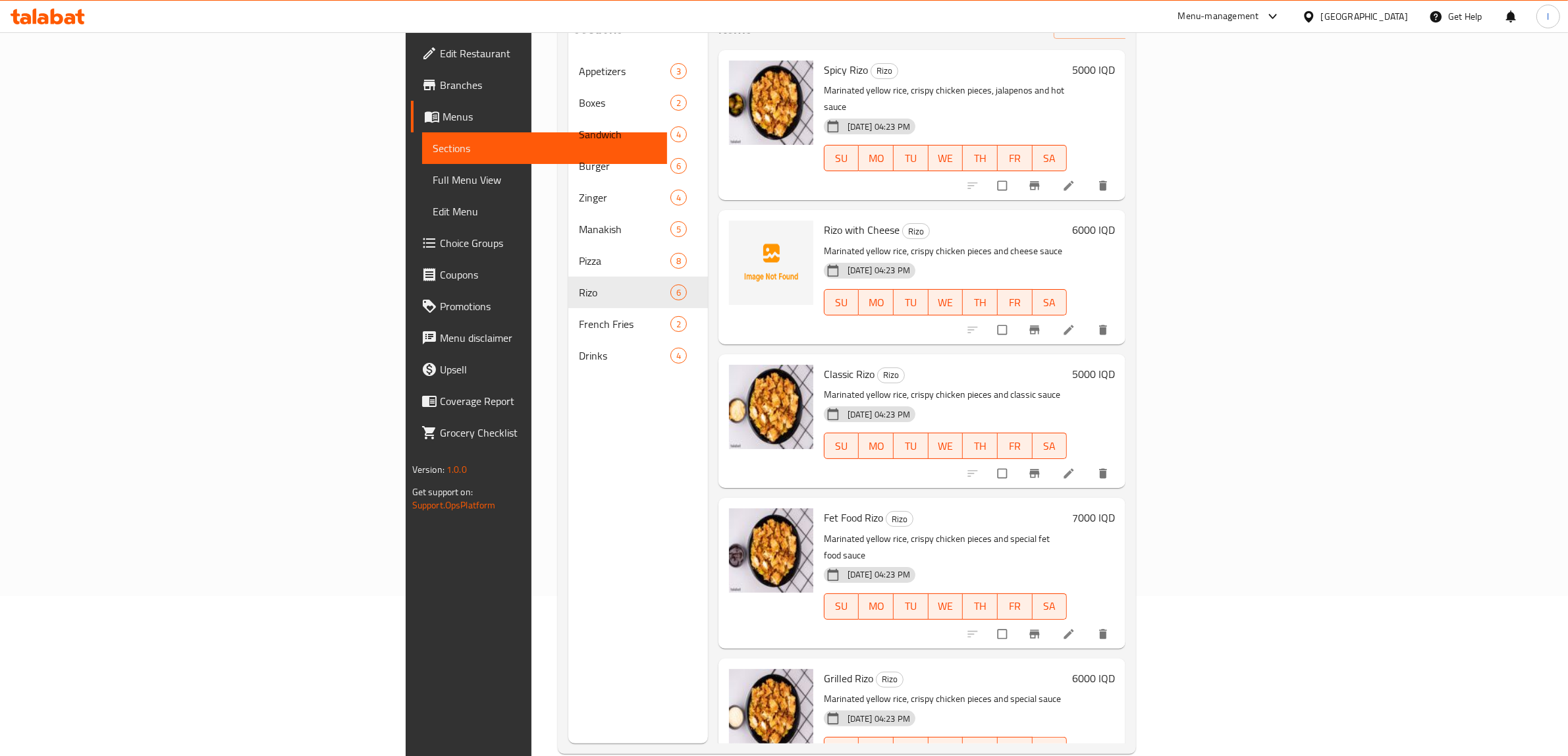
scroll to position [29, 0]
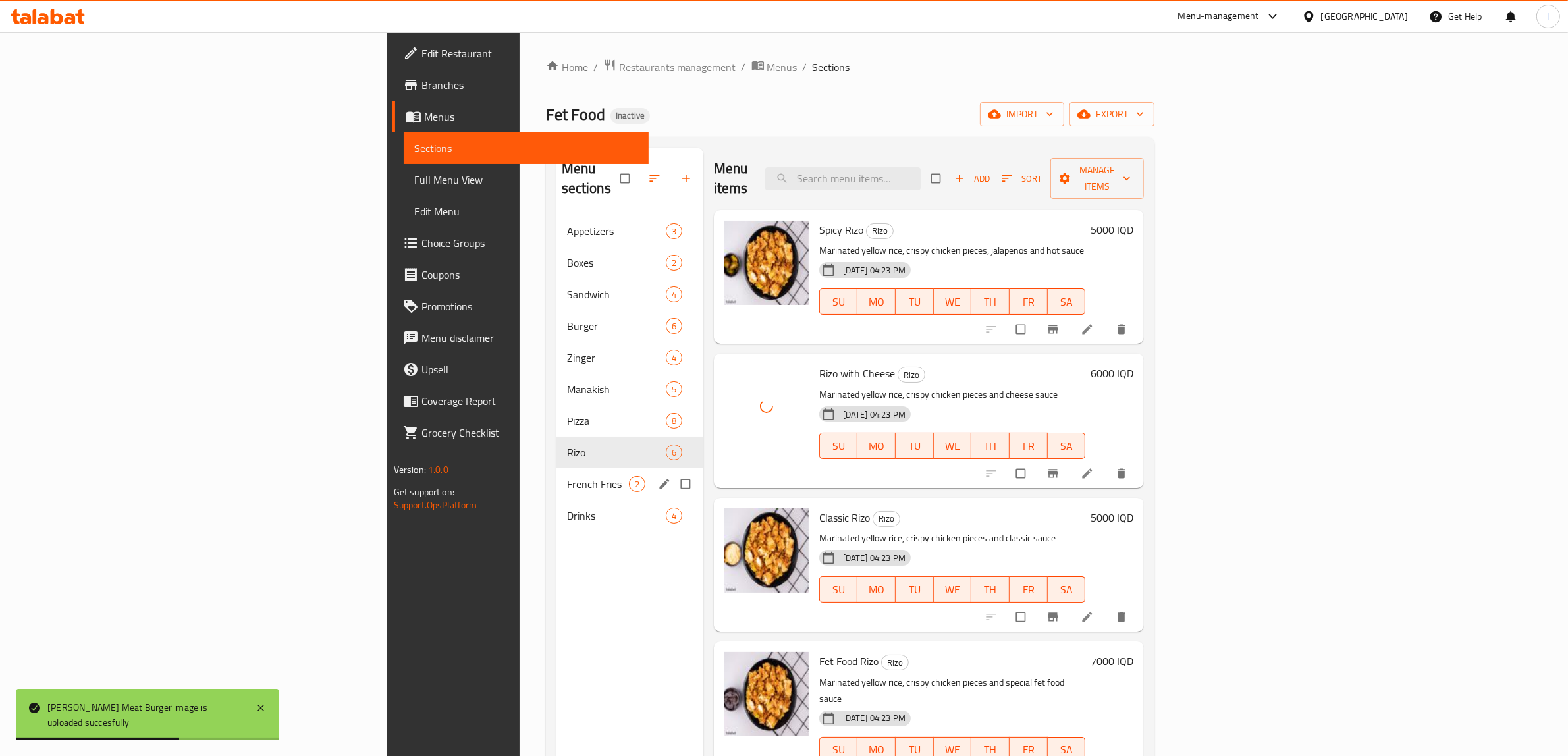
click at [556, 473] on div "French Fries 2" at bounding box center [629, 484] width 147 height 32
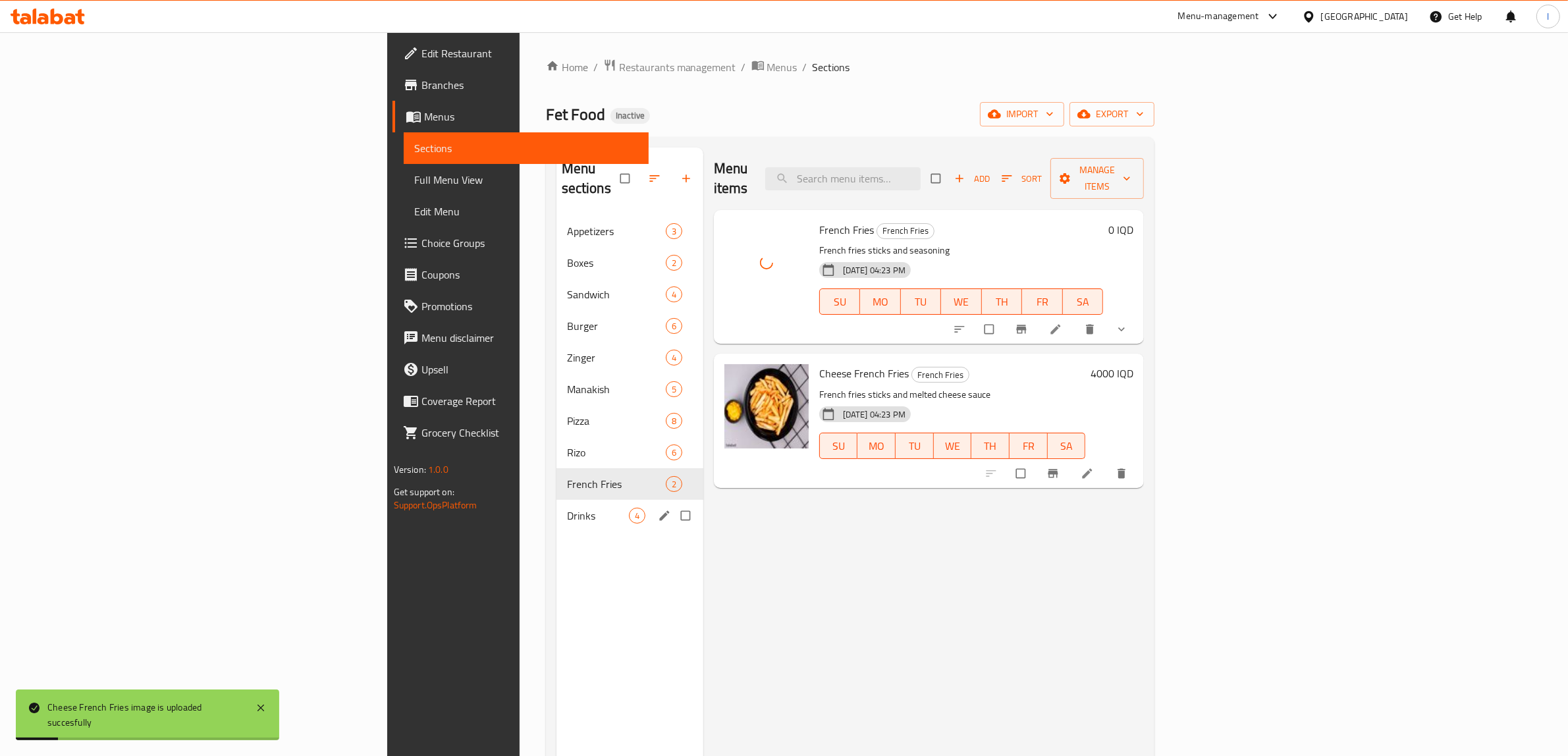
click at [567, 507] on span "Drinks" at bounding box center [598, 515] width 62 height 16
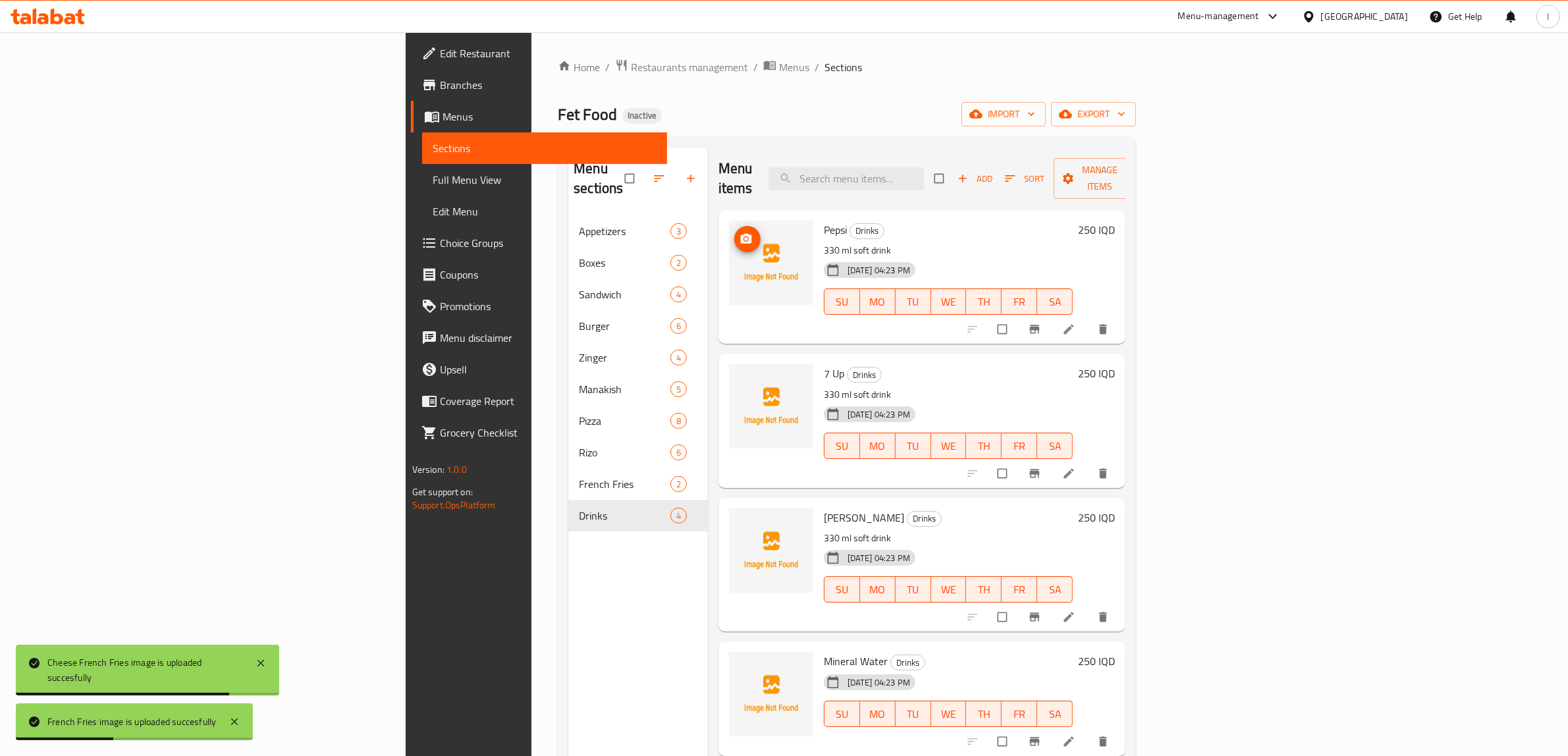
click at [728, 222] on img at bounding box center [771, 262] width 84 height 84
click at [734, 232] on span "upload picture" at bounding box center [747, 239] width 26 height 13
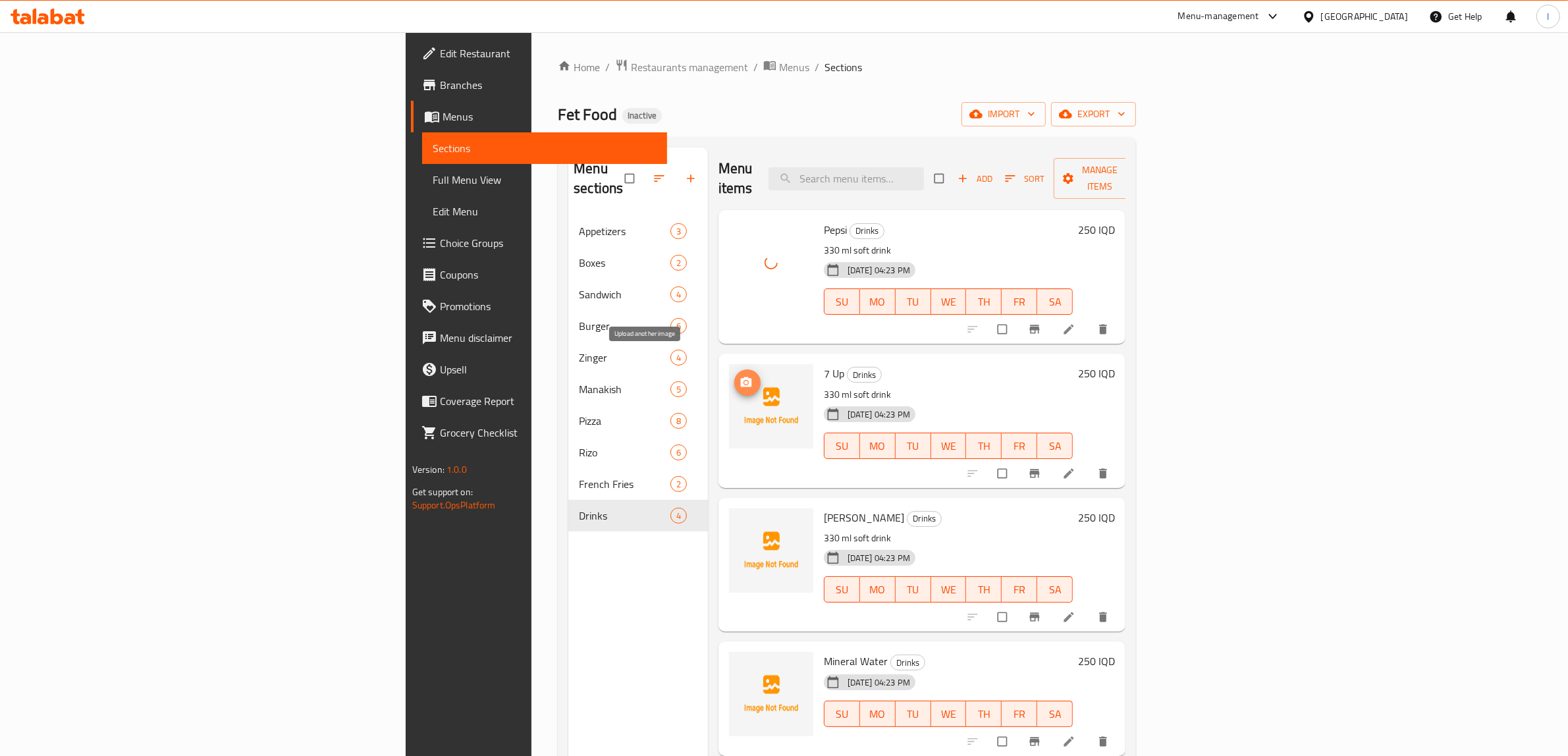
click at [734, 376] on span "upload picture" at bounding box center [747, 383] width 26 height 13
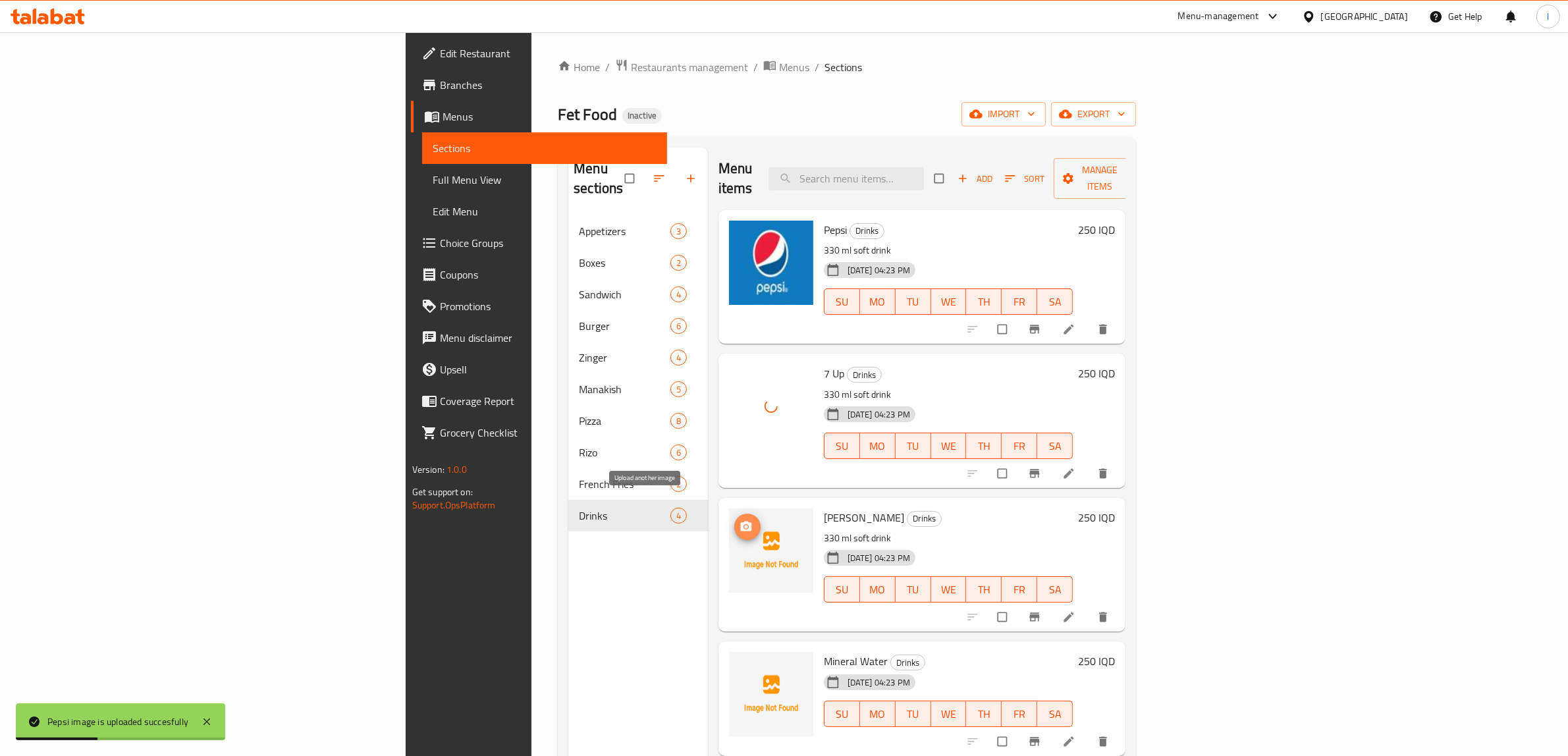
click at [734, 520] on span "upload picture" at bounding box center [747, 526] width 26 height 13
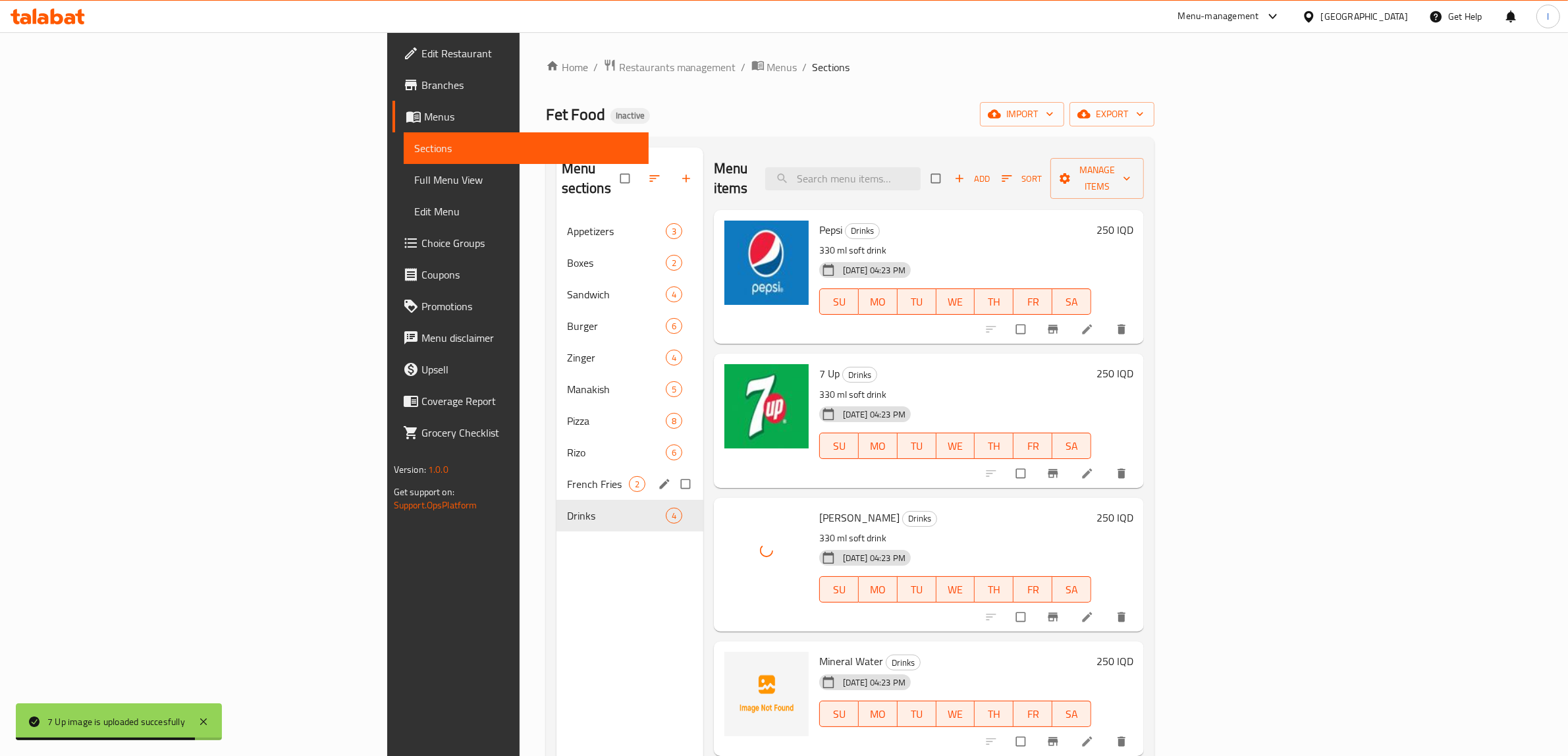
click at [567, 476] on span "French Fries" at bounding box center [598, 484] width 62 height 16
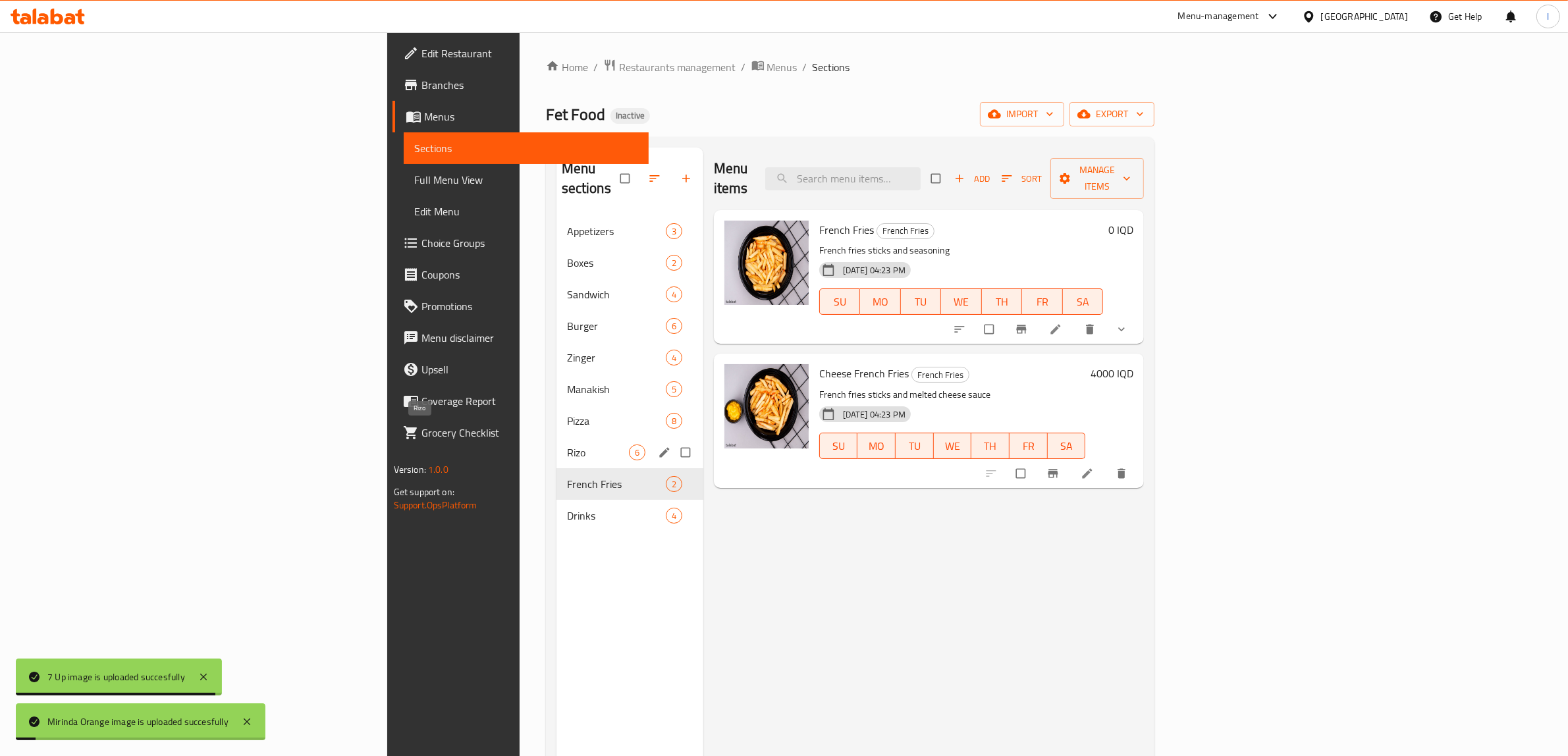
click at [567, 444] on span "Rizo" at bounding box center [598, 452] width 62 height 16
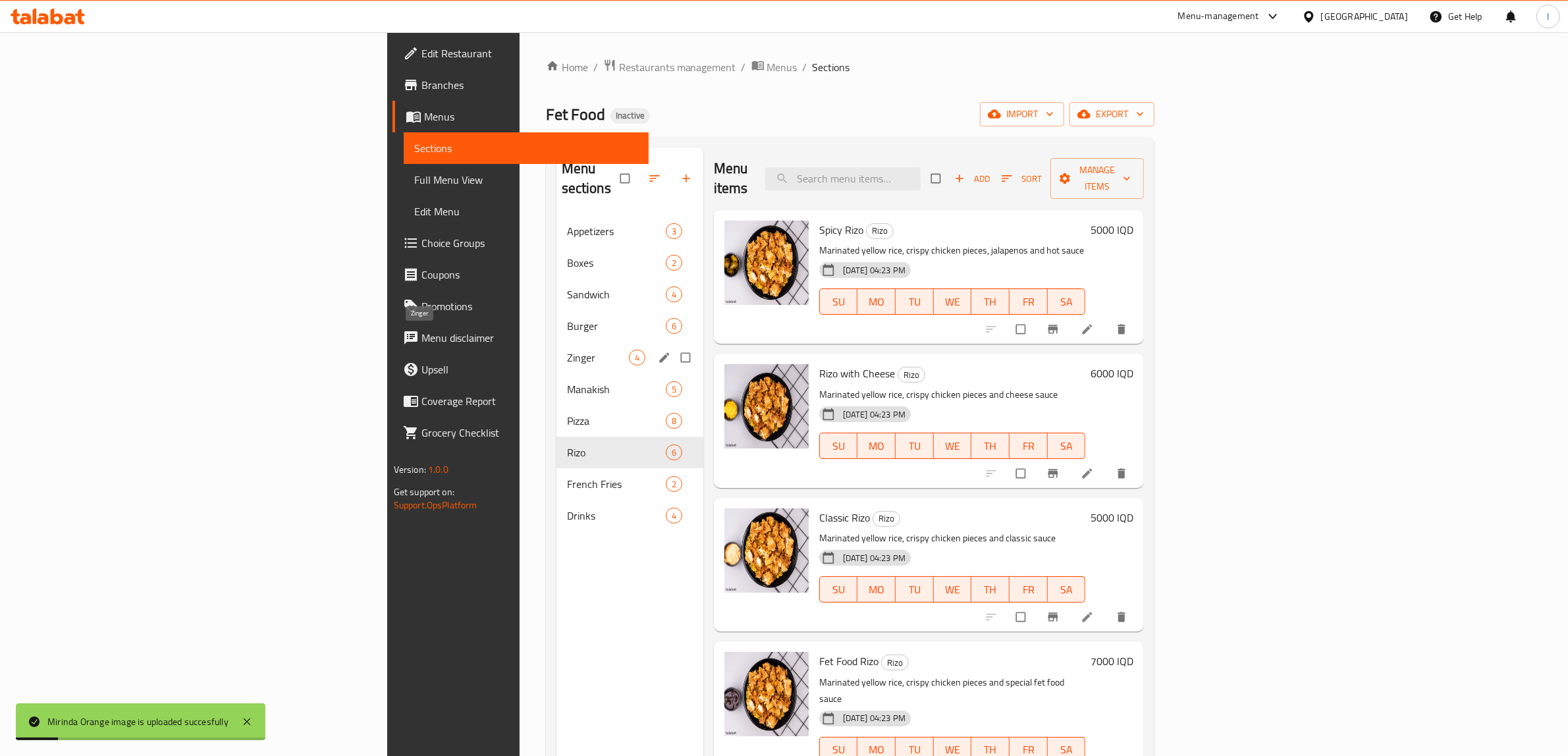
click at [567, 350] on span "Zinger" at bounding box center [598, 357] width 62 height 16
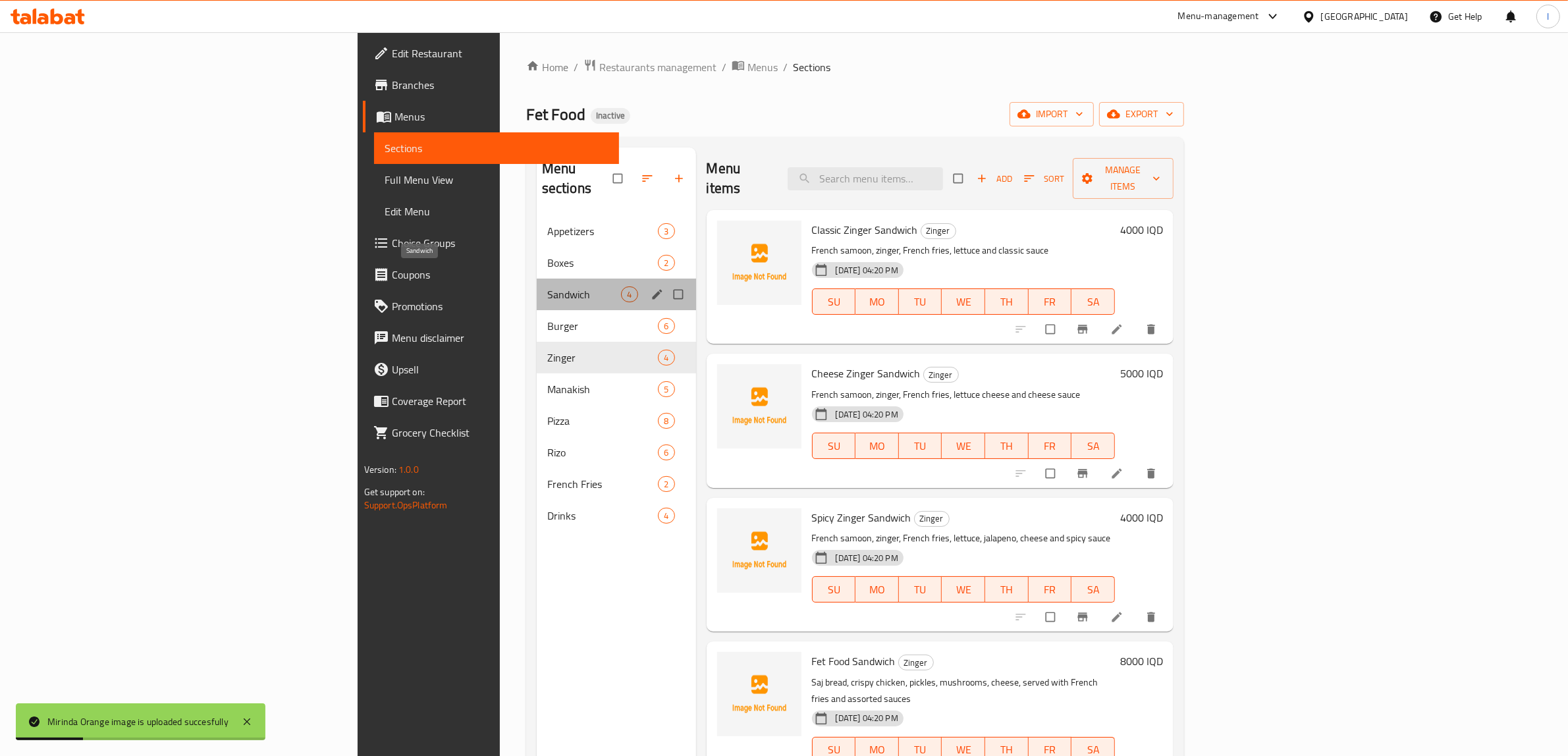
click at [547, 286] on span "Sandwich" at bounding box center [584, 293] width 74 height 16
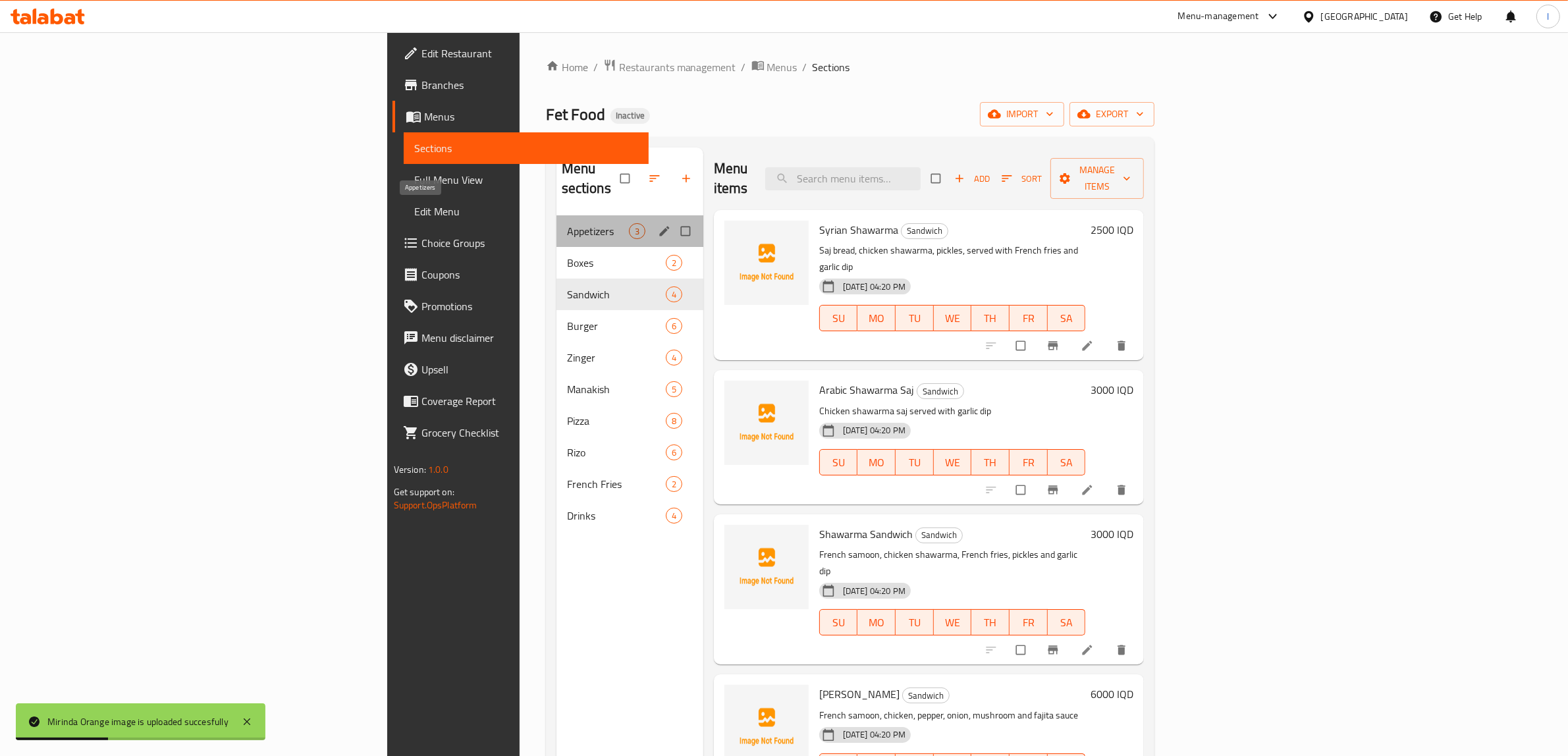
click at [567, 223] on span "Appetizers" at bounding box center [598, 230] width 62 height 16
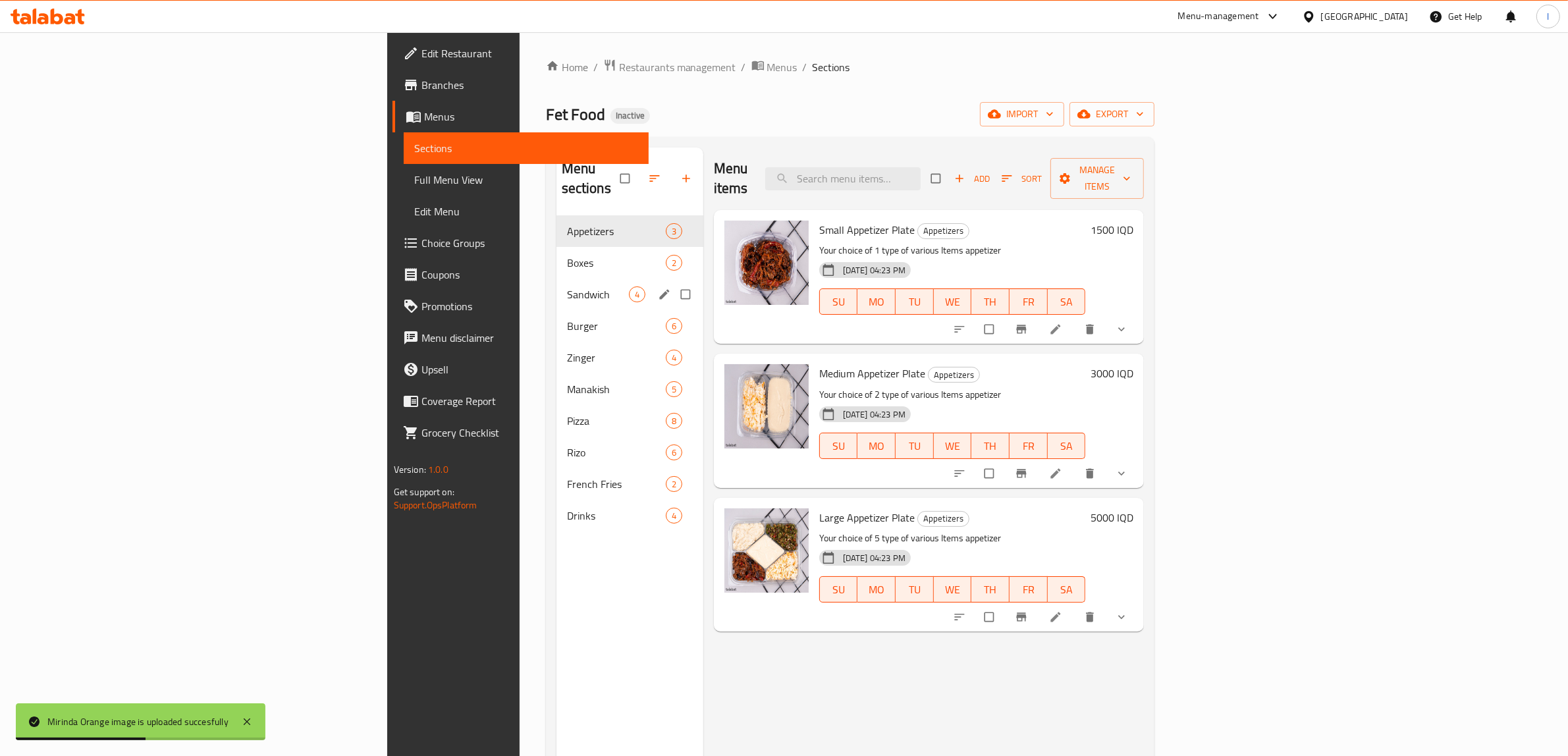
click at [556, 278] on div "Sandwich 4" at bounding box center [629, 294] width 147 height 32
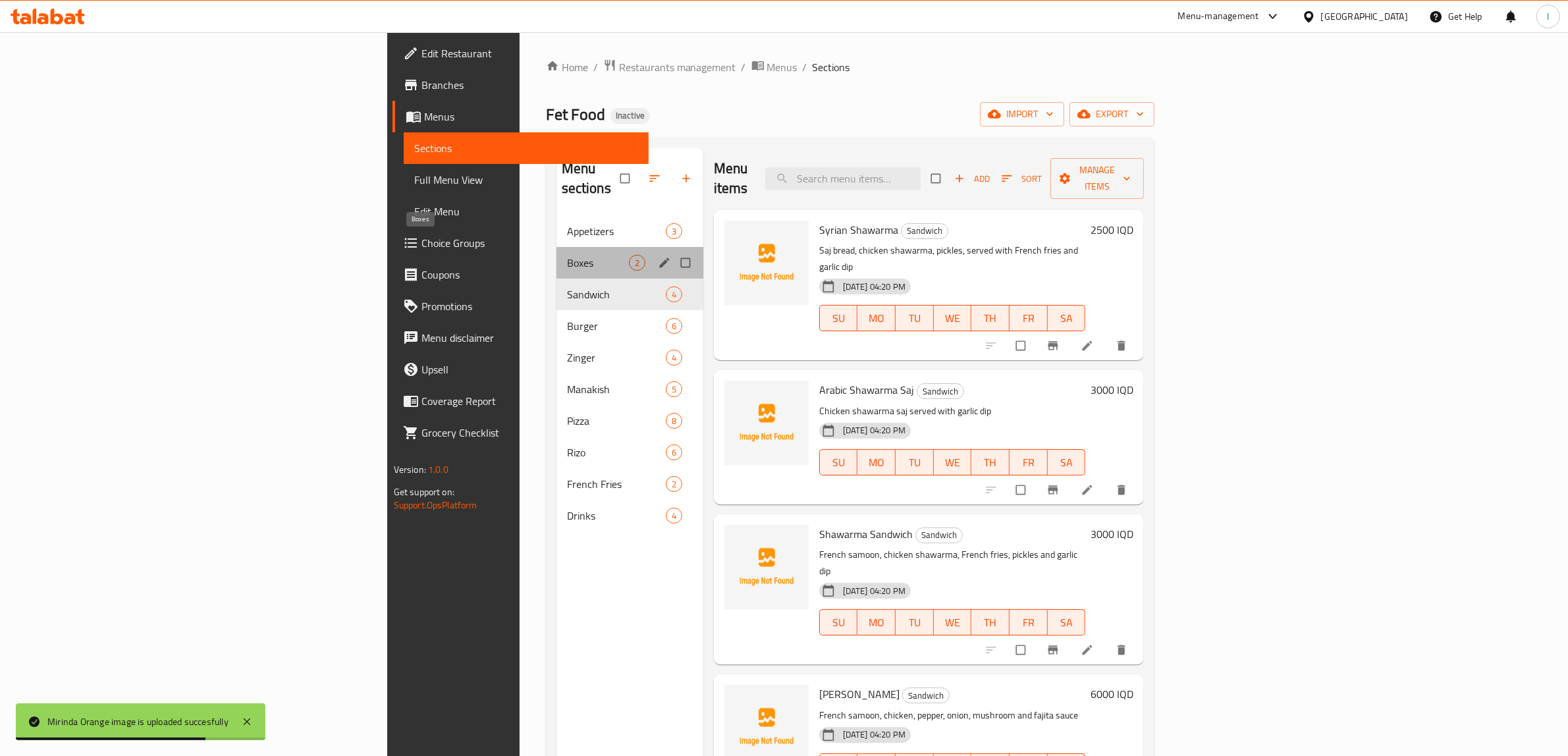
click at [567, 255] on span "Boxes" at bounding box center [598, 262] width 62 height 16
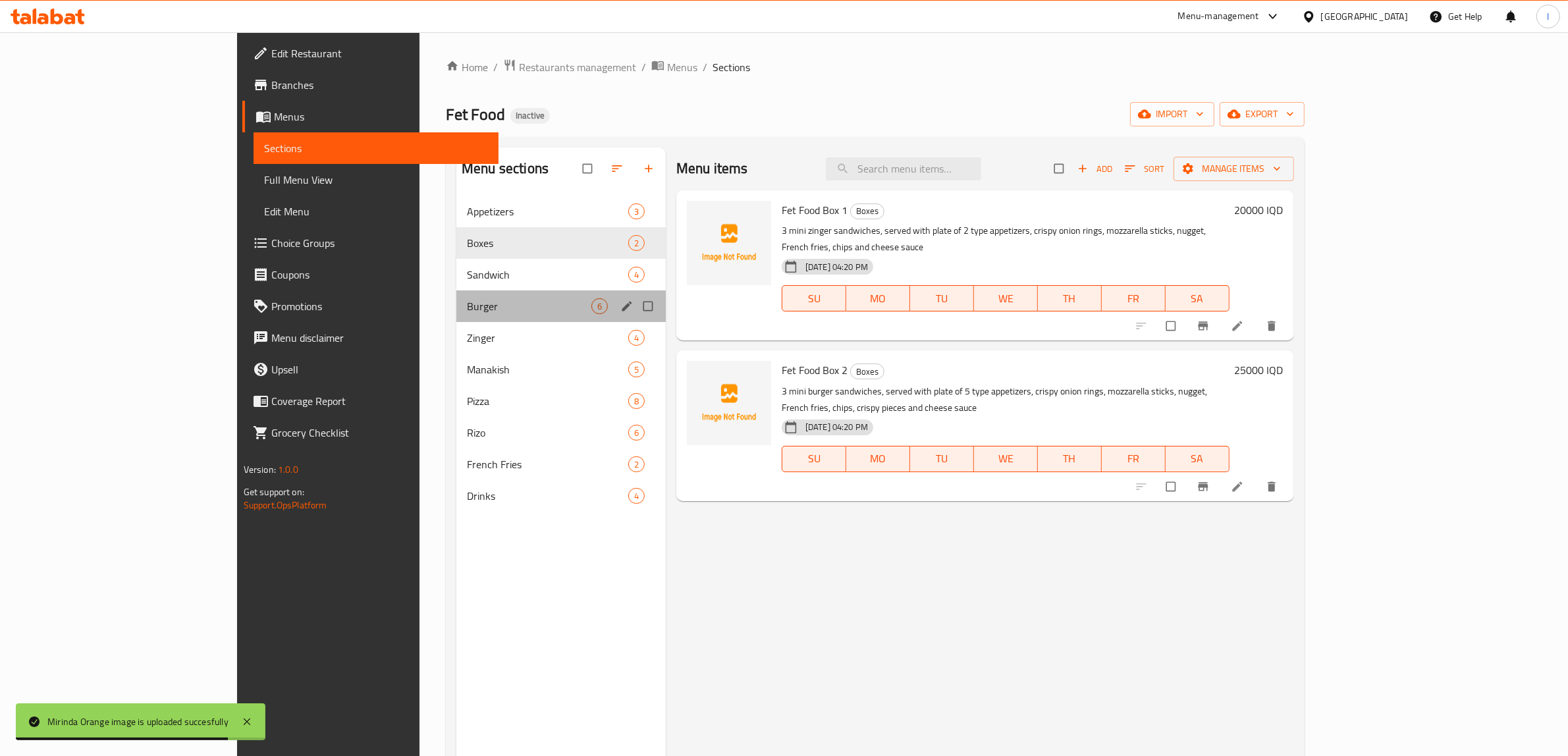
click at [456, 296] on div "Burger 6" at bounding box center [560, 306] width 209 height 32
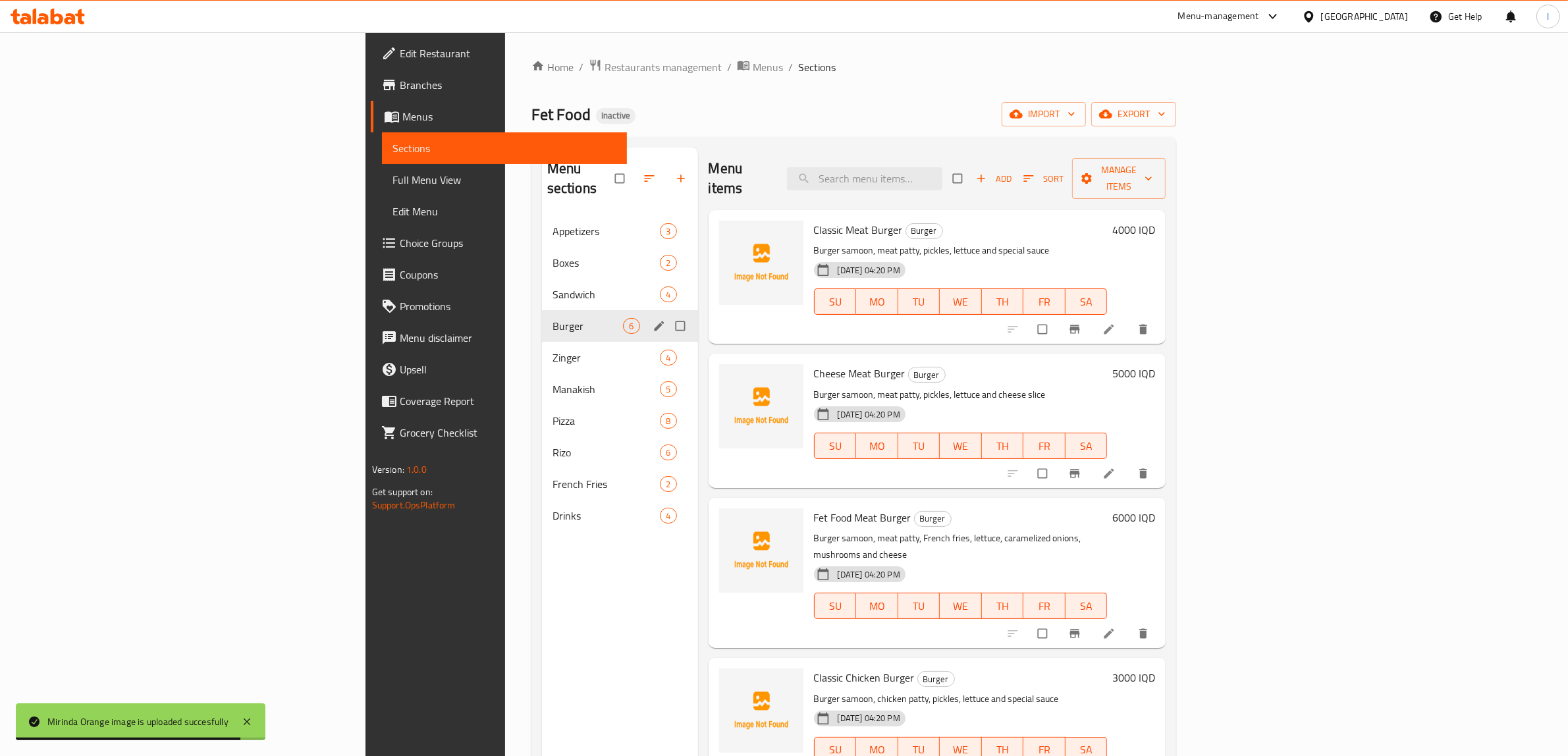
click at [542, 318] on div "Burger 6" at bounding box center [619, 326] width 156 height 32
click at [553, 350] on span "Zinger" at bounding box center [588, 357] width 72 height 16
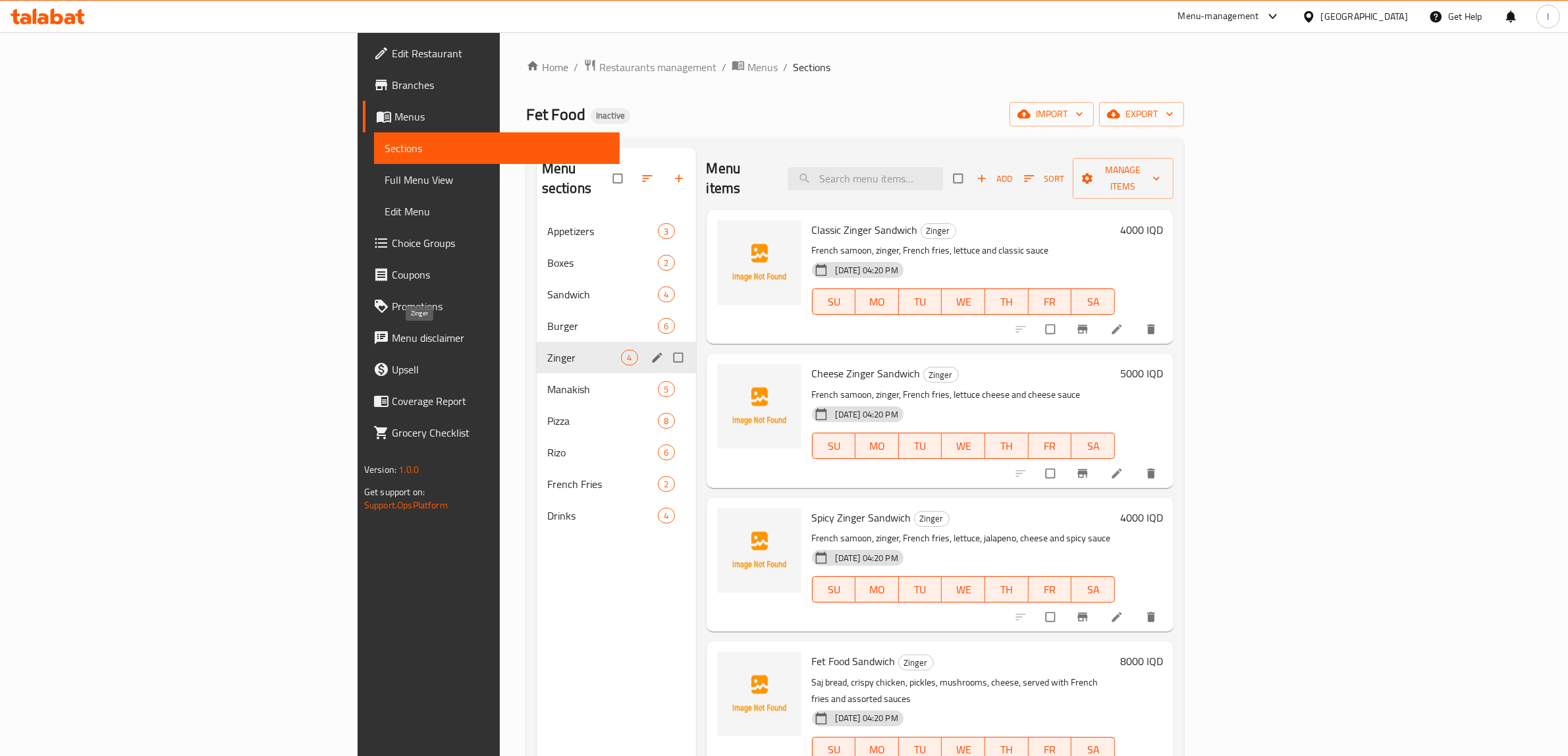
click at [547, 350] on span "Zinger" at bounding box center [584, 357] width 74 height 16
click at [547, 381] on span "Manakish" at bounding box center [584, 389] width 74 height 16
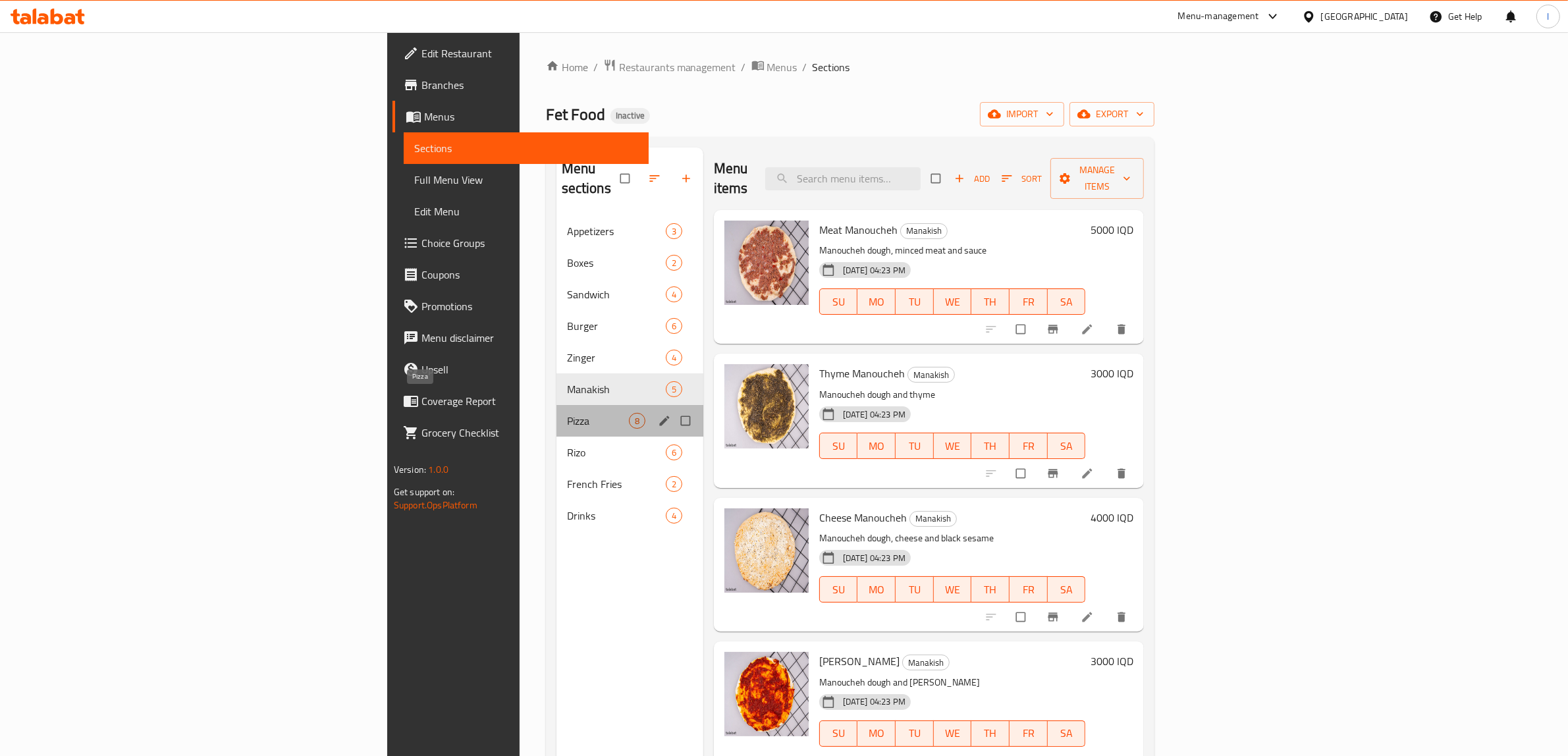
click at [567, 413] on span "Pizza" at bounding box center [598, 420] width 62 height 16
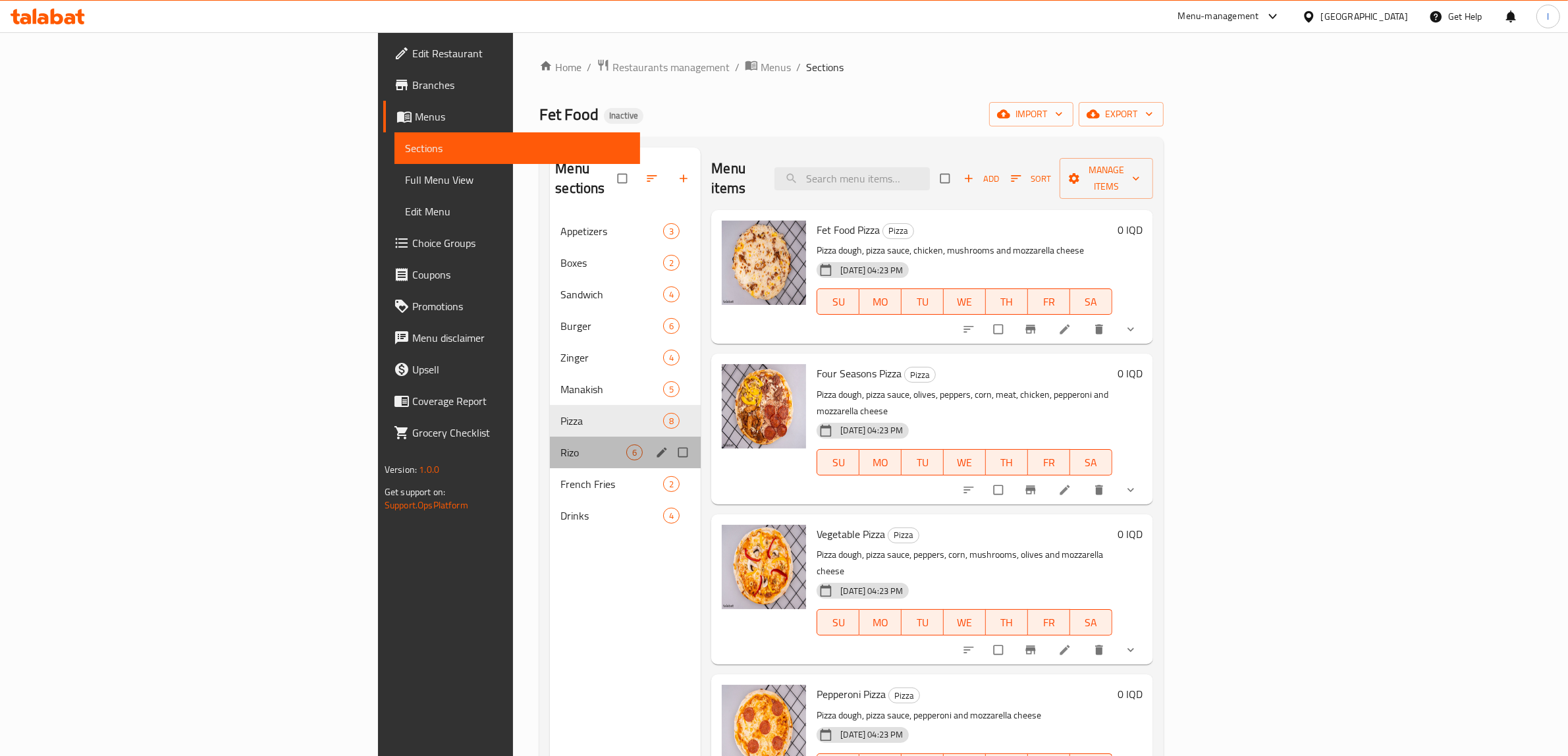
click at [550, 447] on div "Rizo 6" at bounding box center [625, 452] width 151 height 32
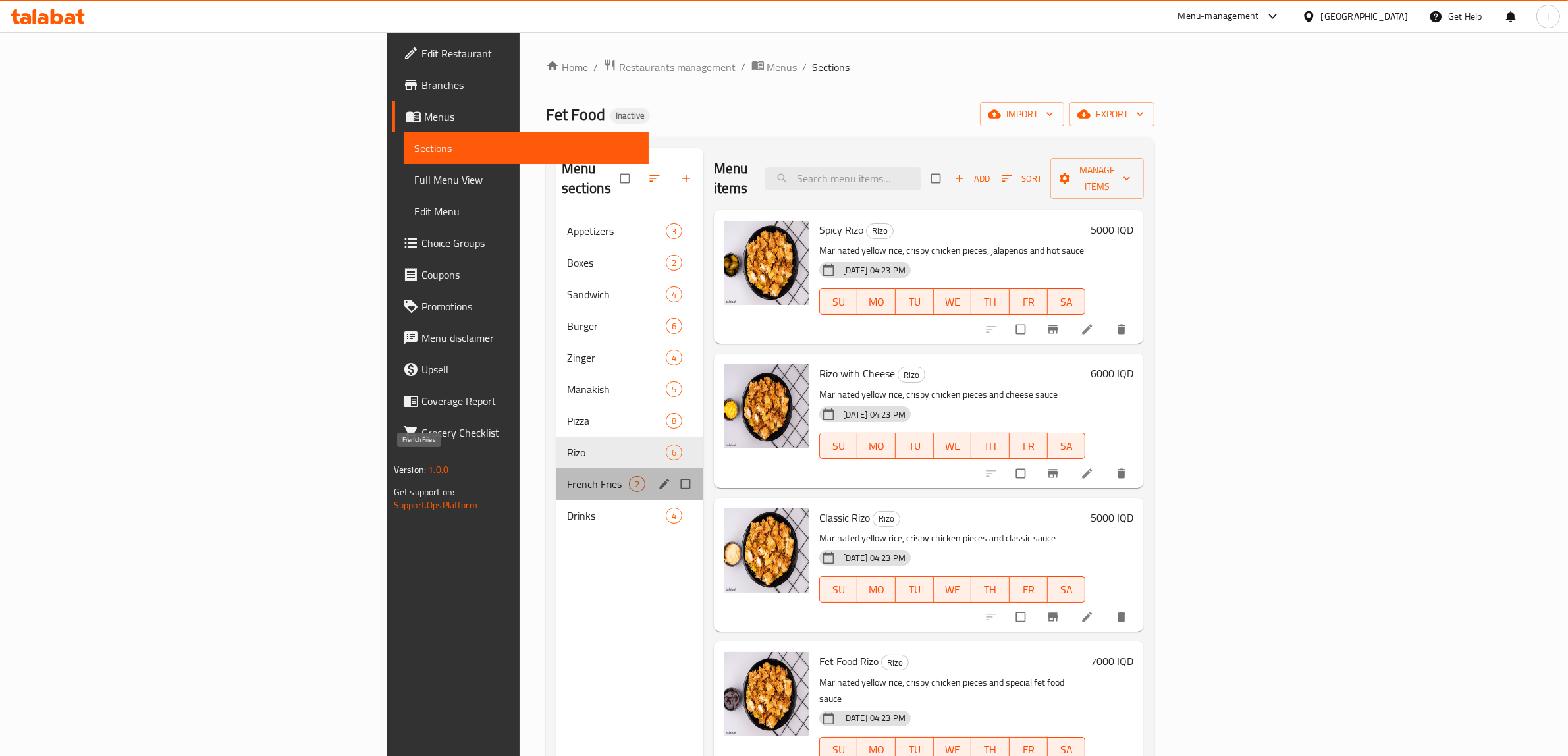
click at [567, 476] on span "French Fries" at bounding box center [598, 484] width 62 height 16
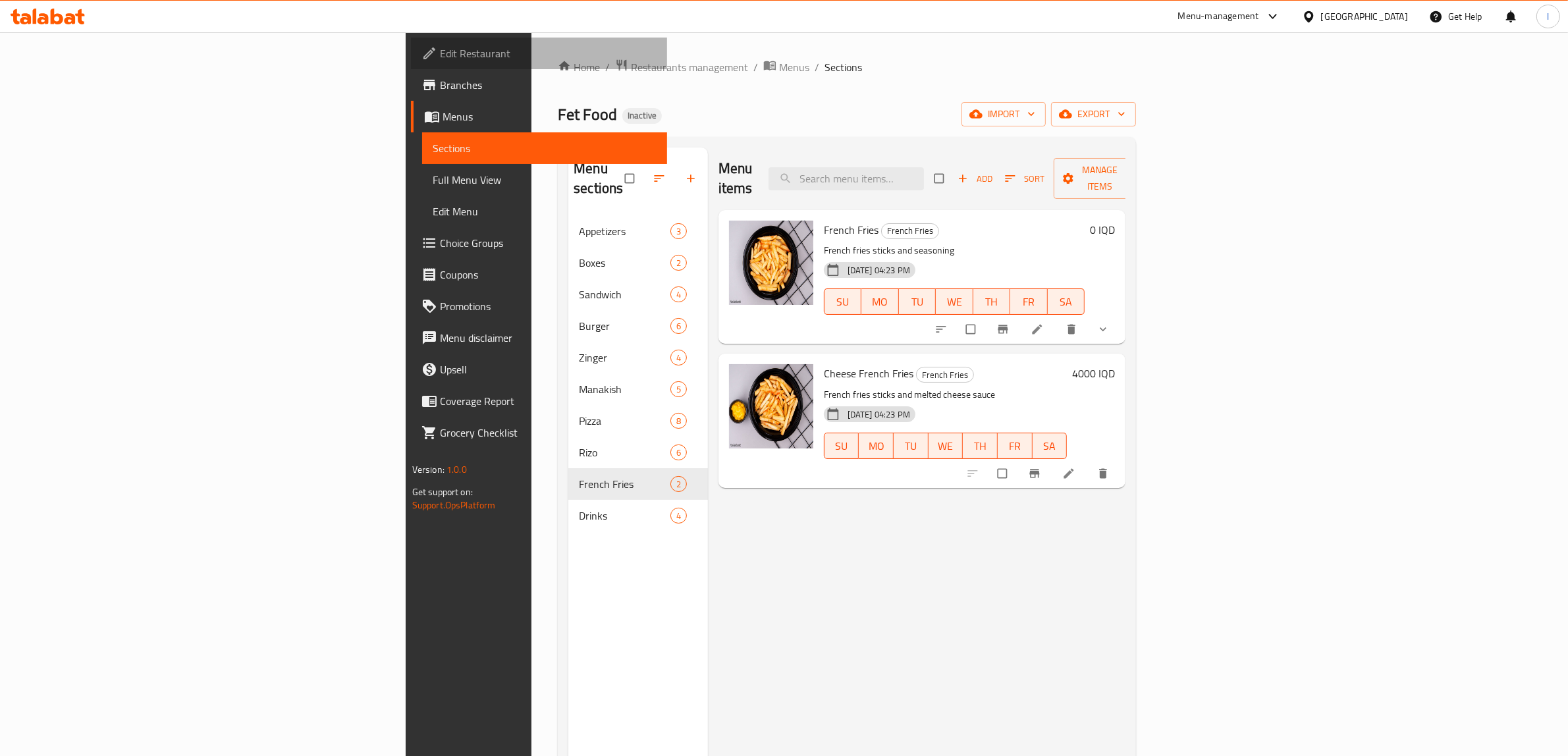
click at [440, 55] on span "Edit Restaurant" at bounding box center [548, 53] width 217 height 16
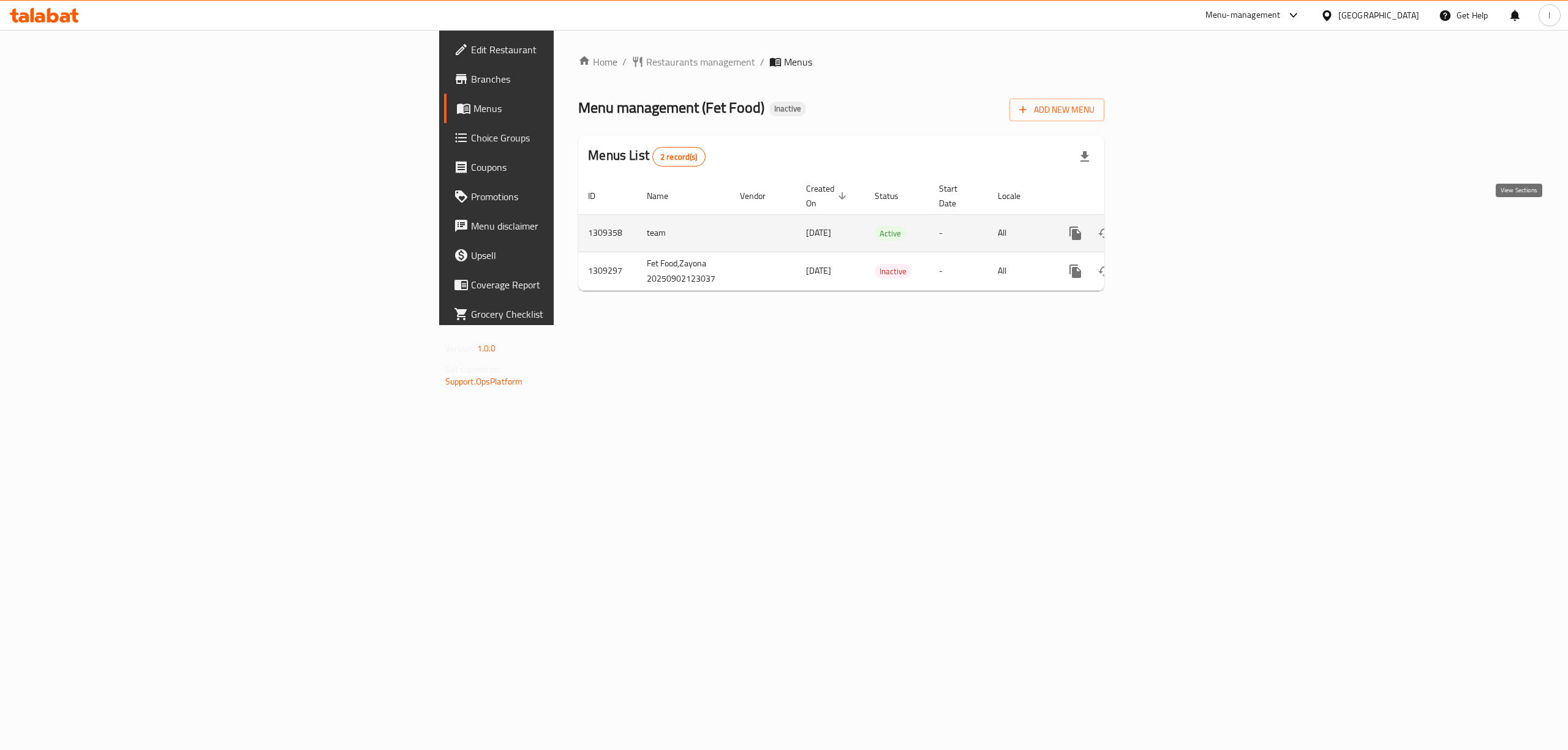
click at [1171, 226] on icon "enhanced table" at bounding box center [1163, 233] width 15 height 15
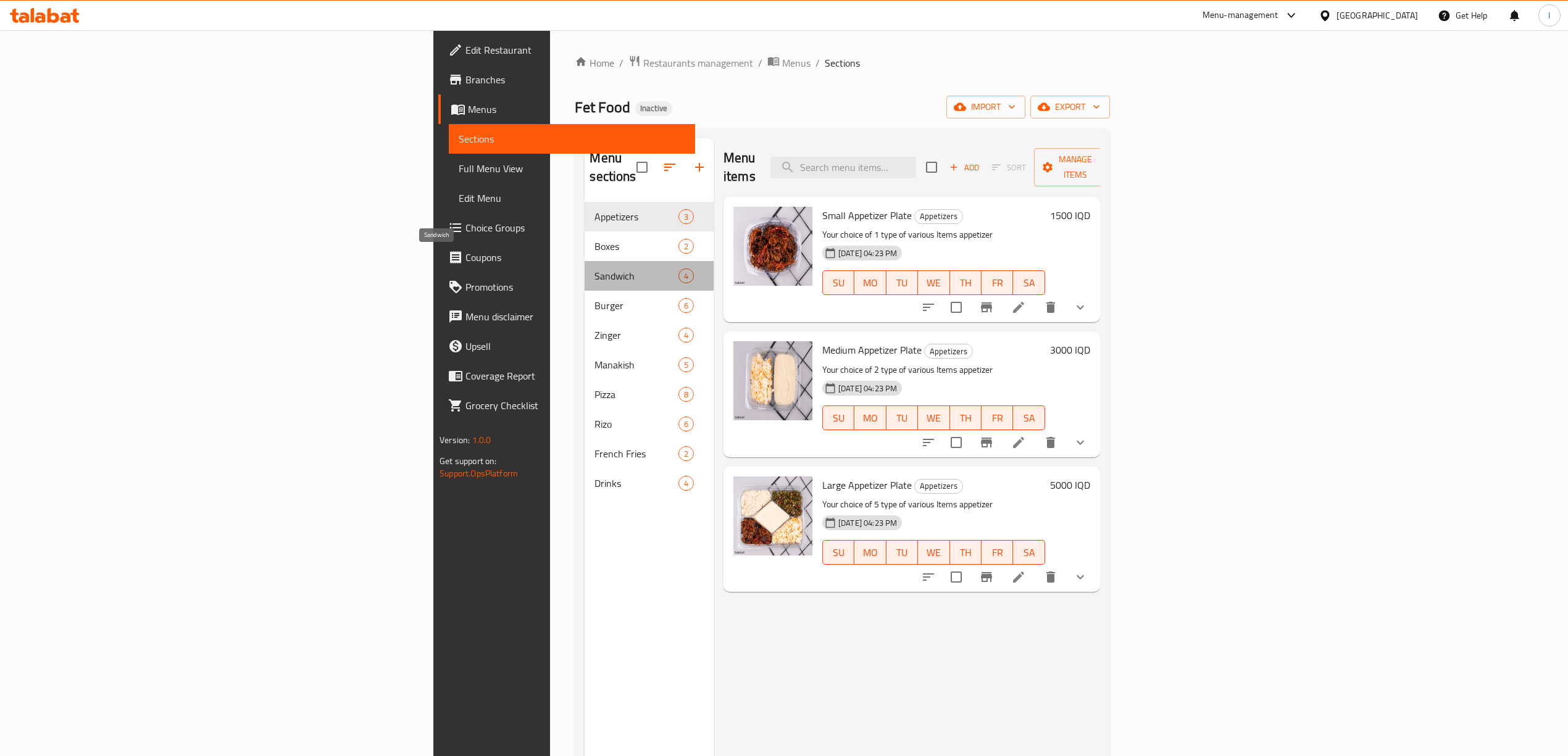
click at [595, 268] on span "Sandwich" at bounding box center [637, 275] width 84 height 15
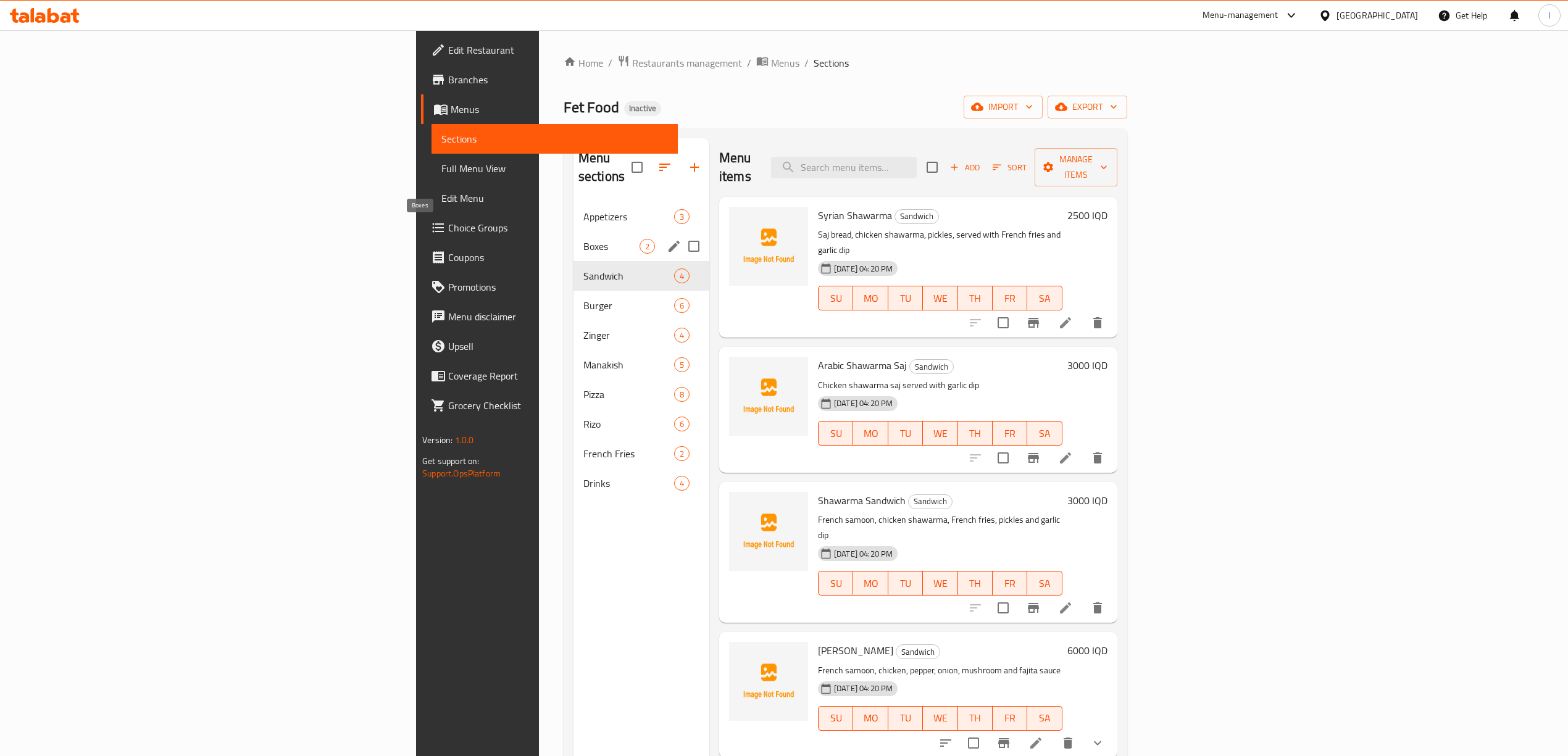
click at [584, 239] on span "Boxes" at bounding box center [611, 246] width 56 height 15
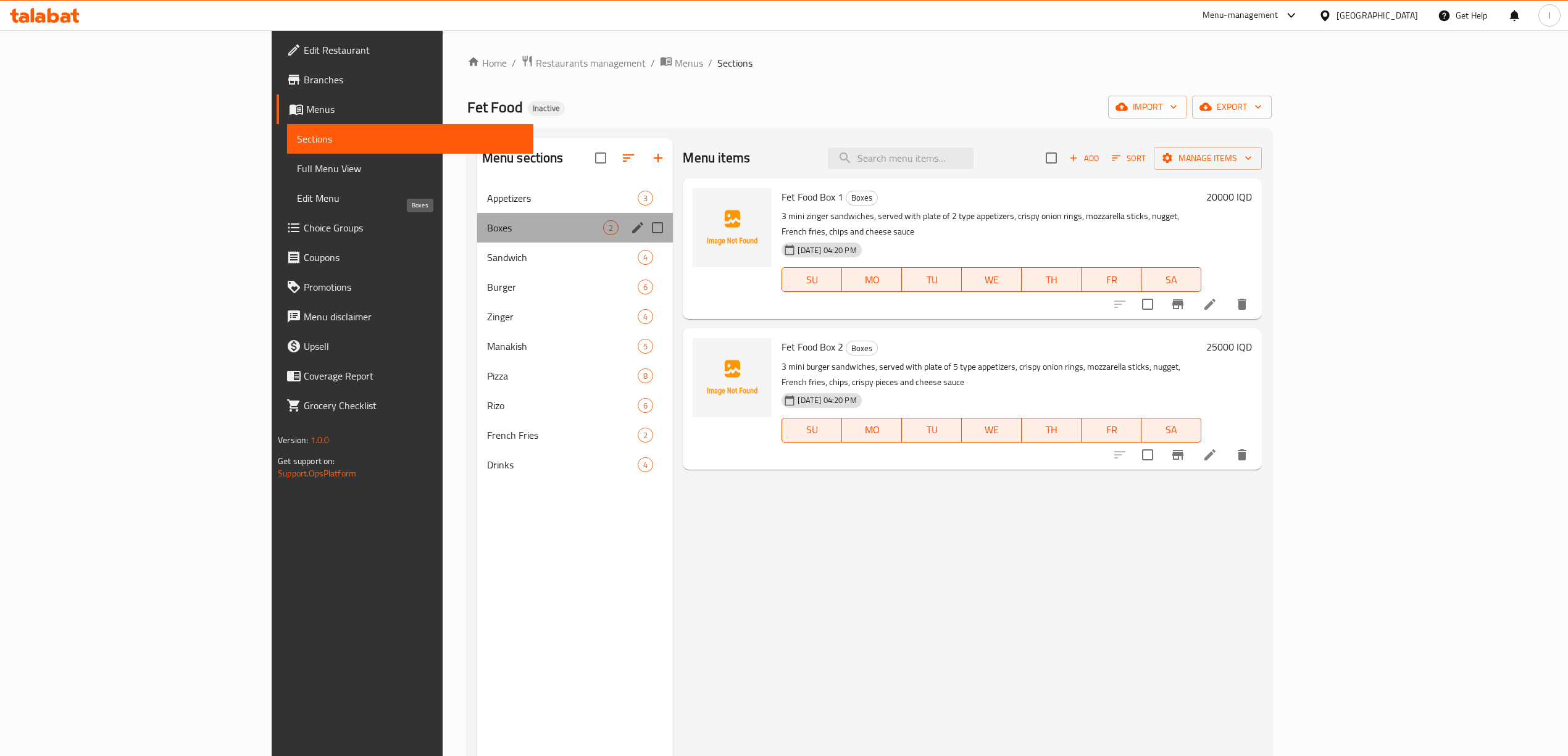
click at [487, 223] on span "Boxes" at bounding box center [546, 227] width 117 height 15
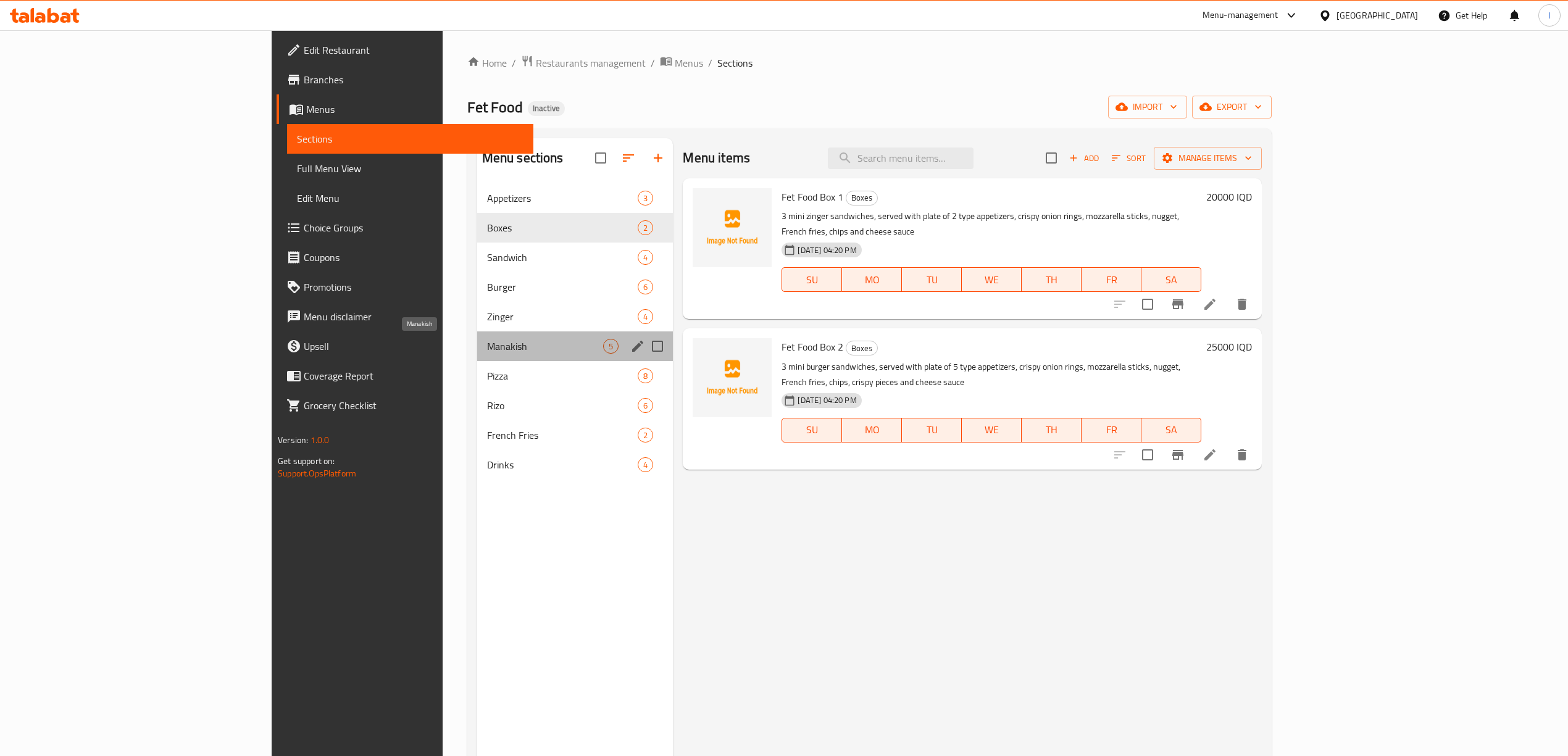
click at [487, 353] on span "Manakish" at bounding box center [546, 346] width 117 height 15
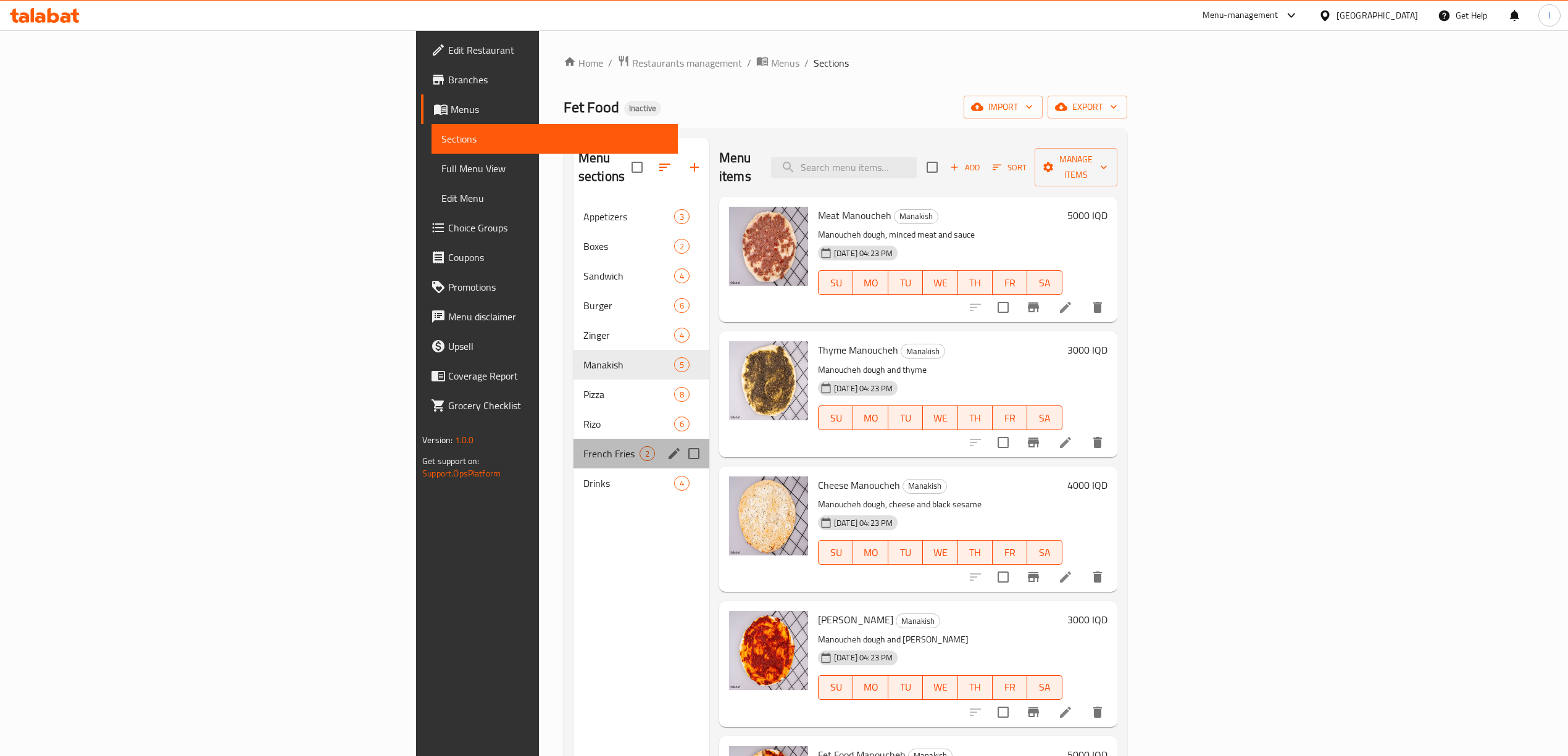
click at [573, 438] on div "French Fries 2" at bounding box center [641, 453] width 136 height 30
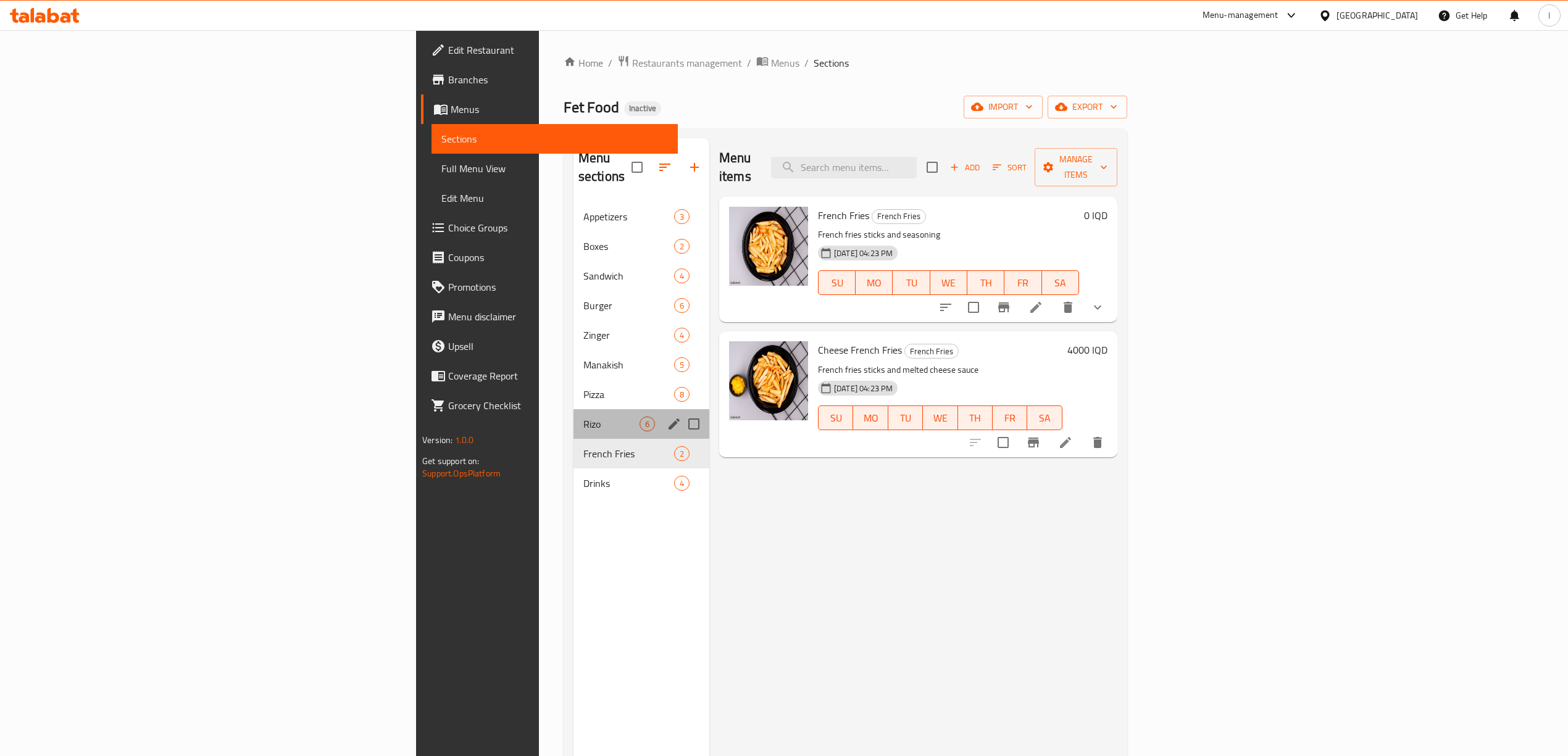
click at [573, 409] on div "Rizo 6" at bounding box center [641, 424] width 136 height 30
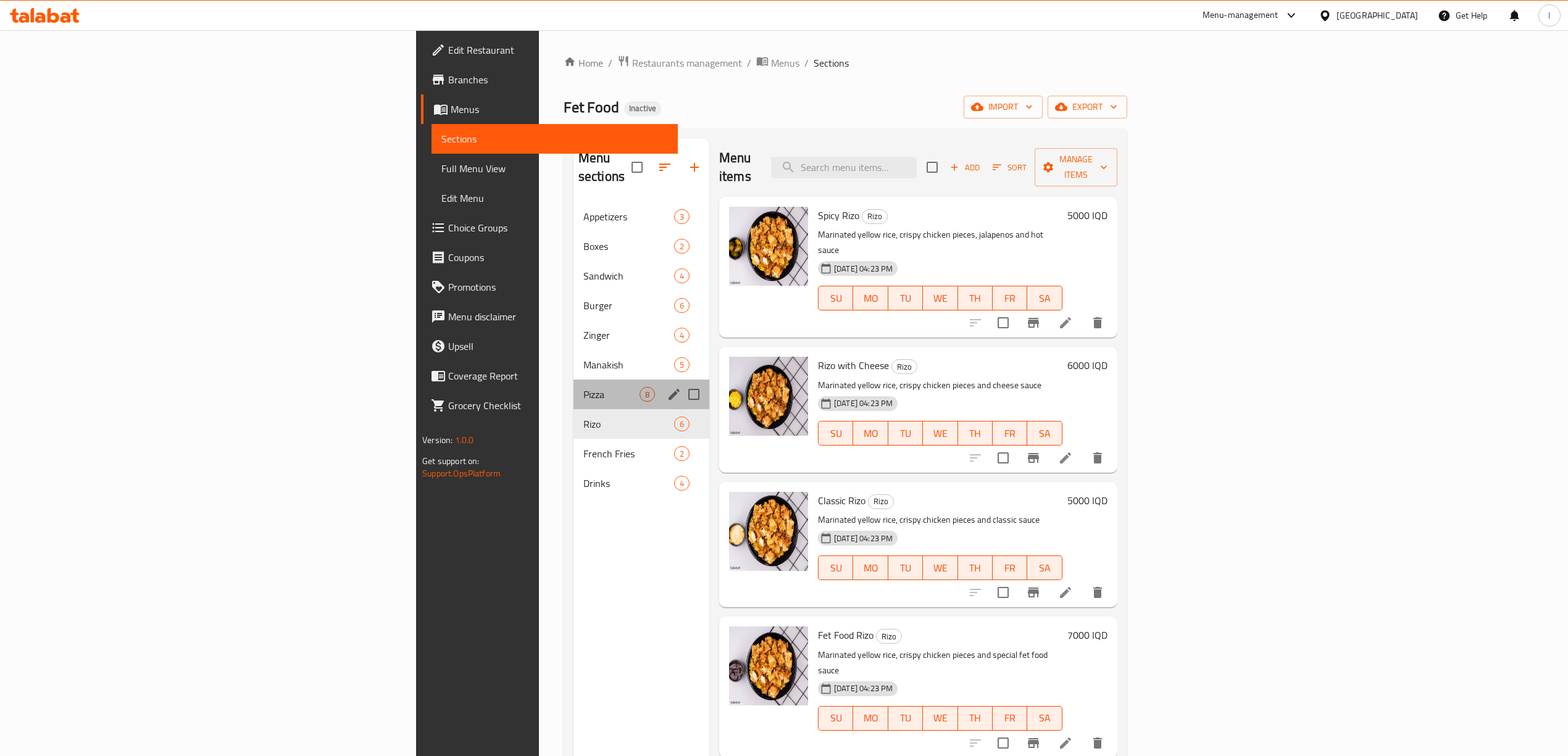
click at [573, 379] on div "Pizza 8" at bounding box center [641, 394] width 136 height 30
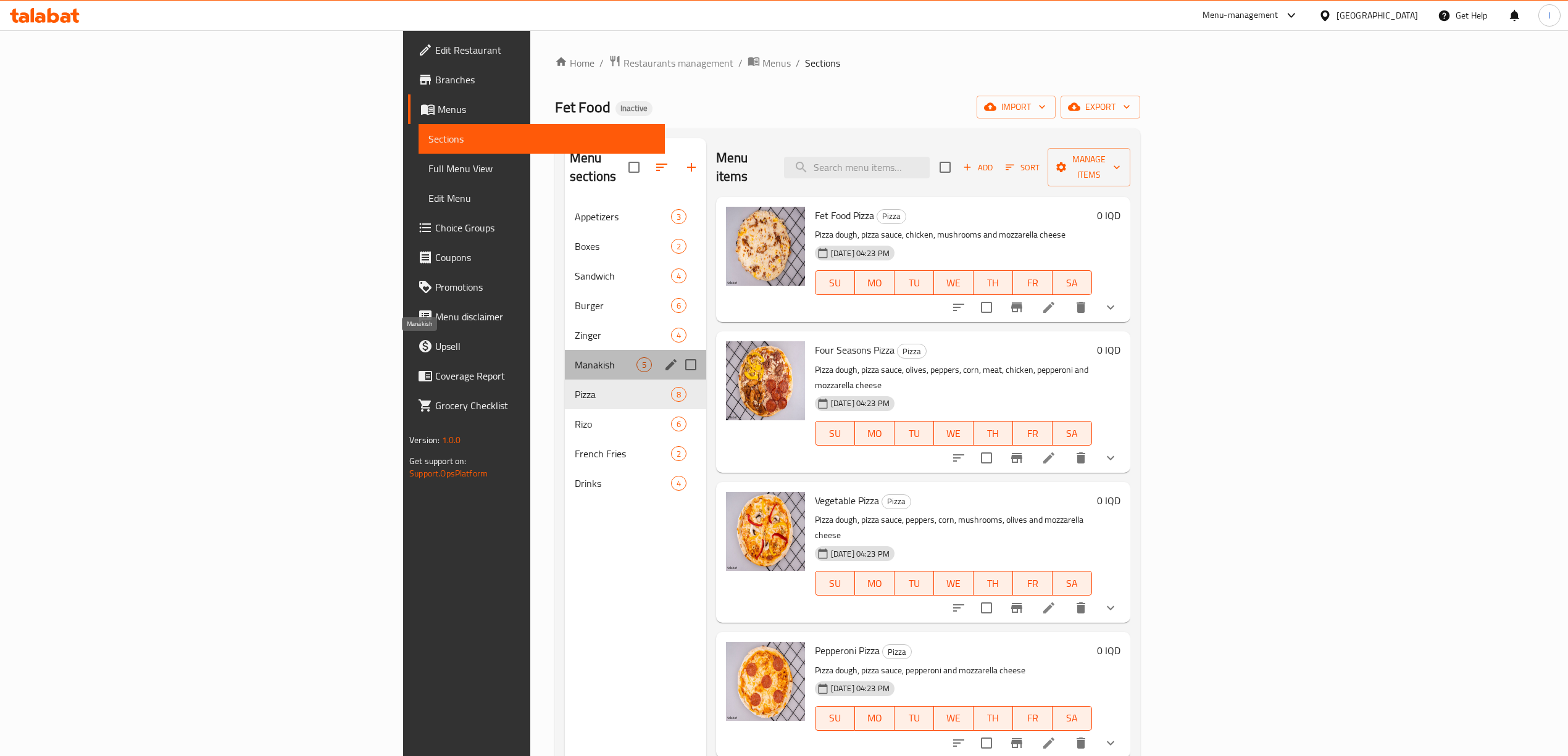
click at [575, 357] on span "Manakish" at bounding box center [606, 364] width 62 height 15
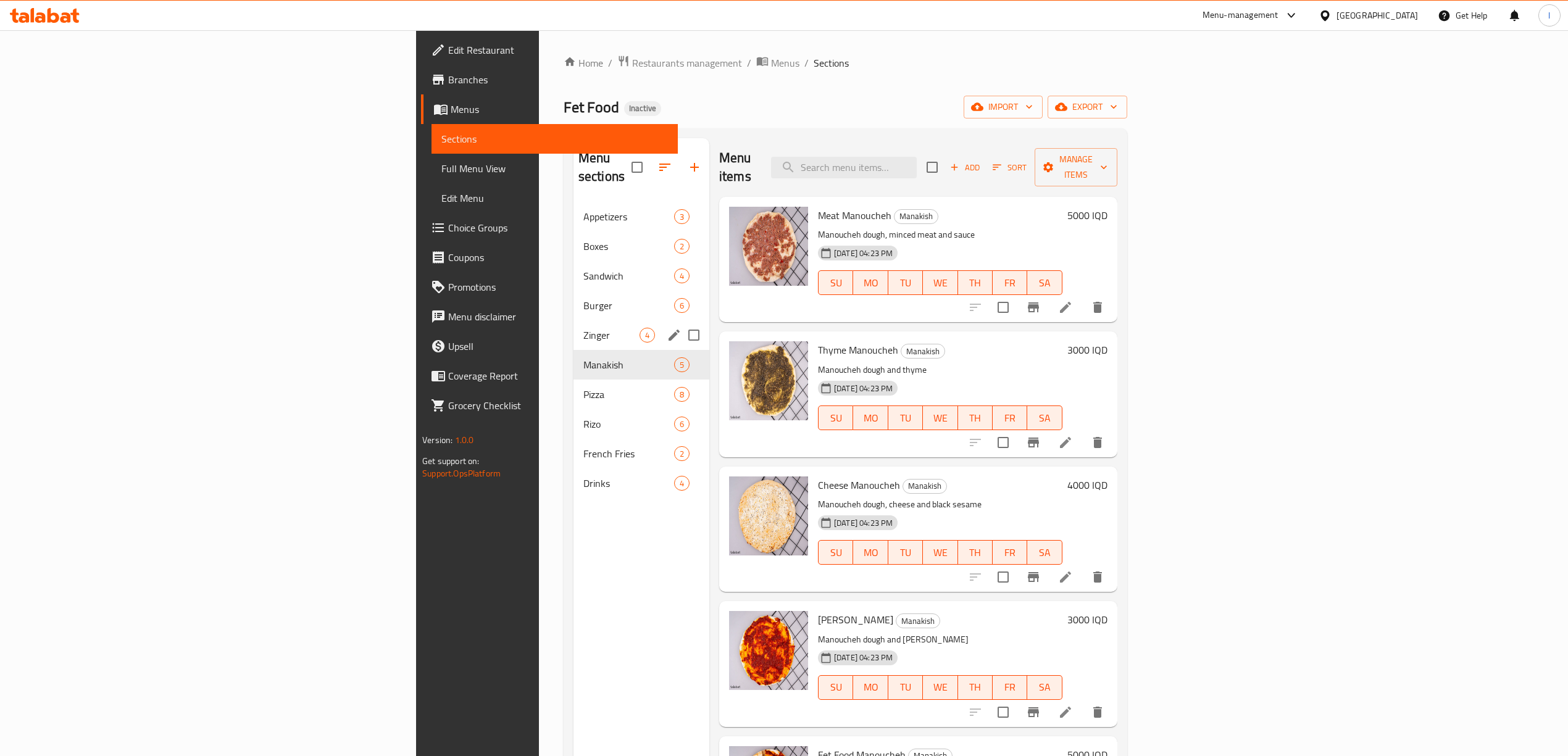
click at [573, 330] on div "Zinger 4" at bounding box center [641, 335] width 136 height 30
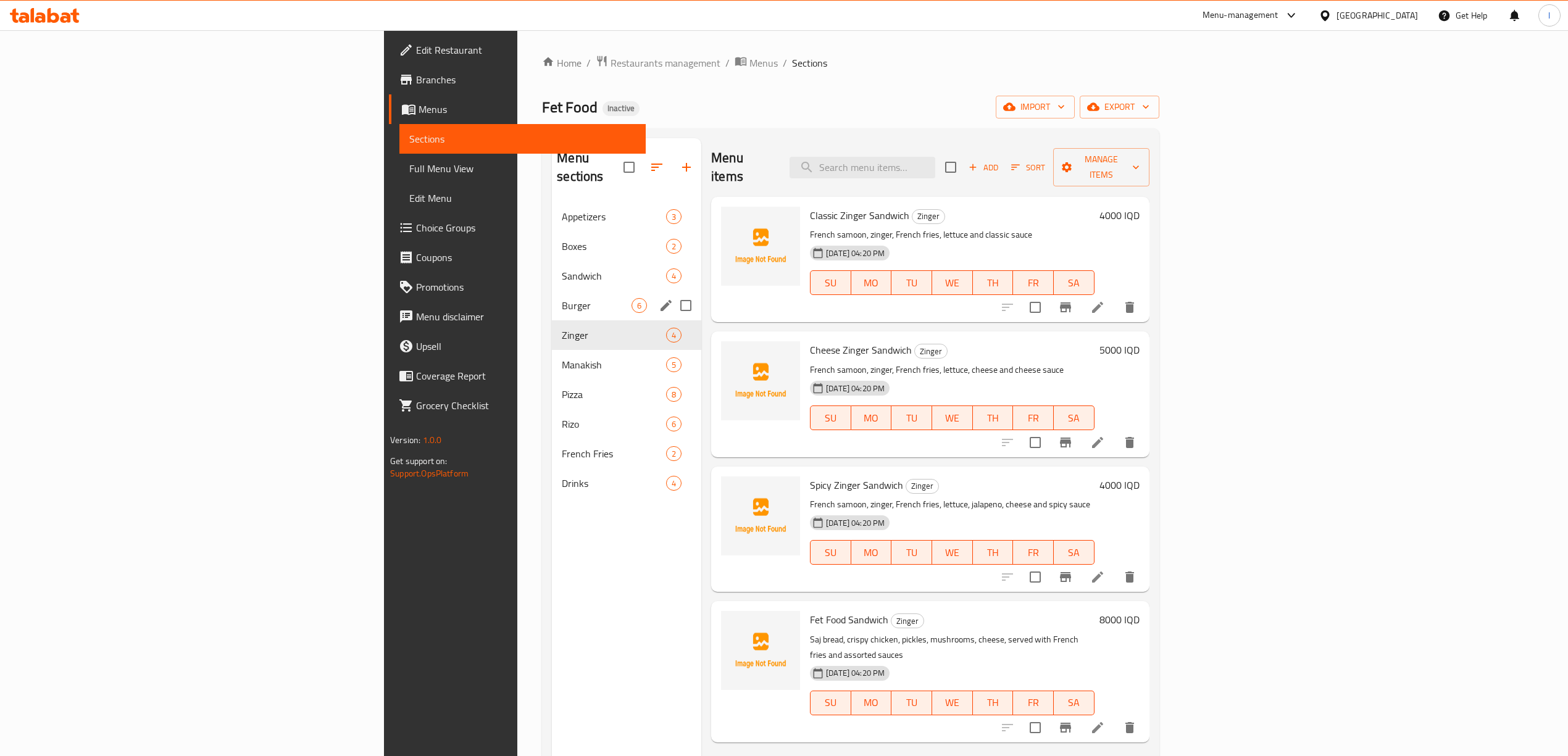
click at [562, 298] on span "Burger" at bounding box center [596, 305] width 69 height 15
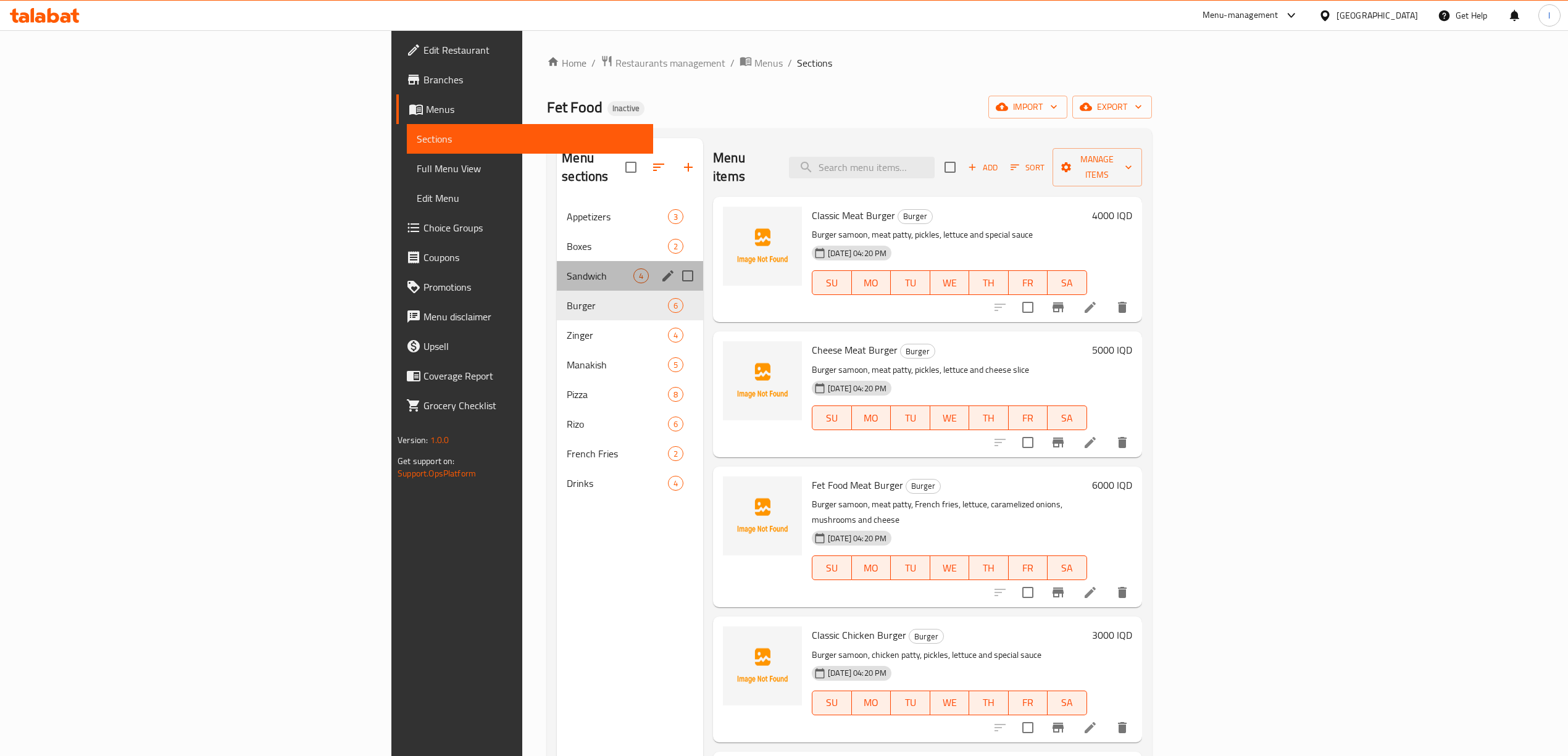
click at [557, 269] on div "Sandwich 4" at bounding box center [629, 276] width 146 height 30
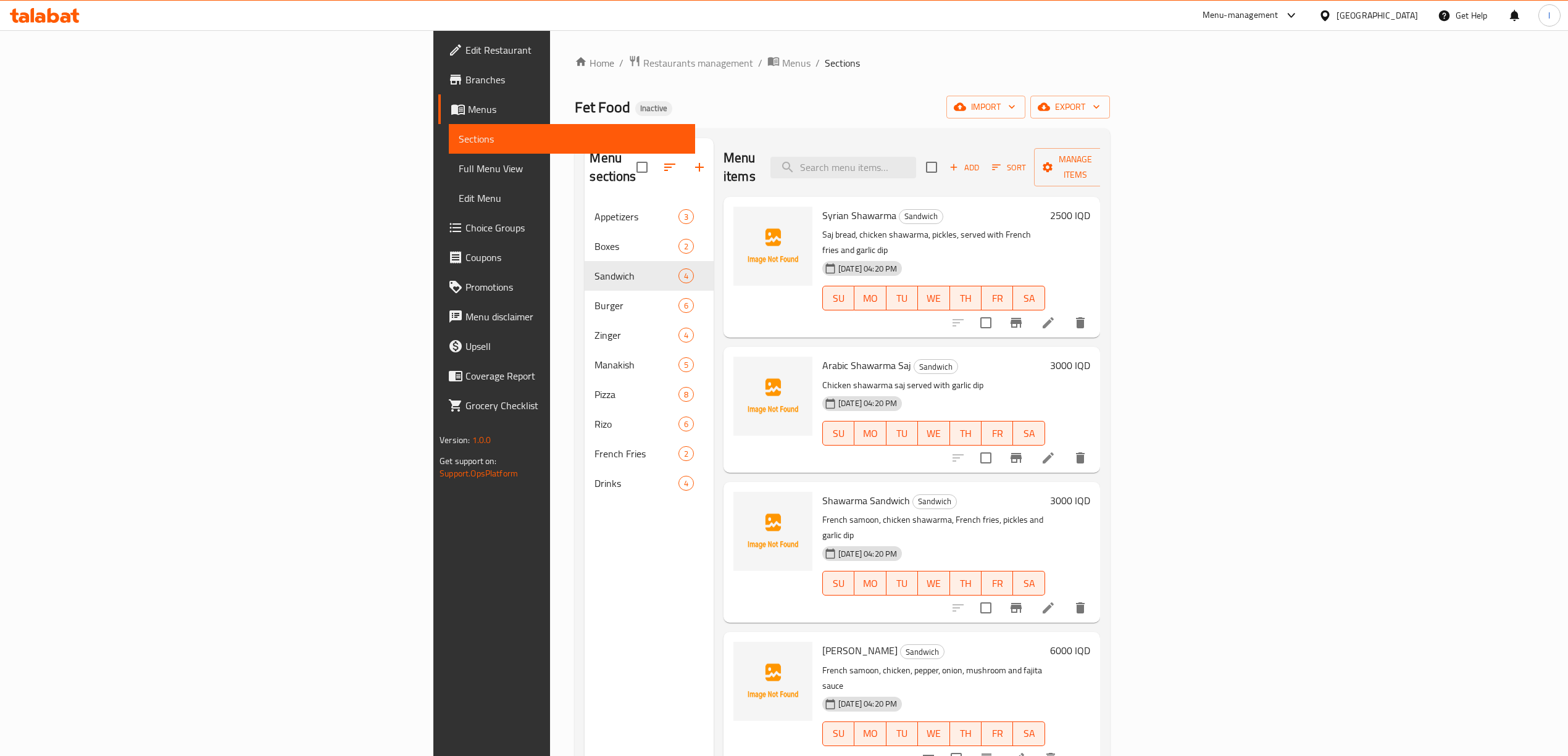
click at [459, 161] on span "Full Menu View" at bounding box center [572, 168] width 226 height 15
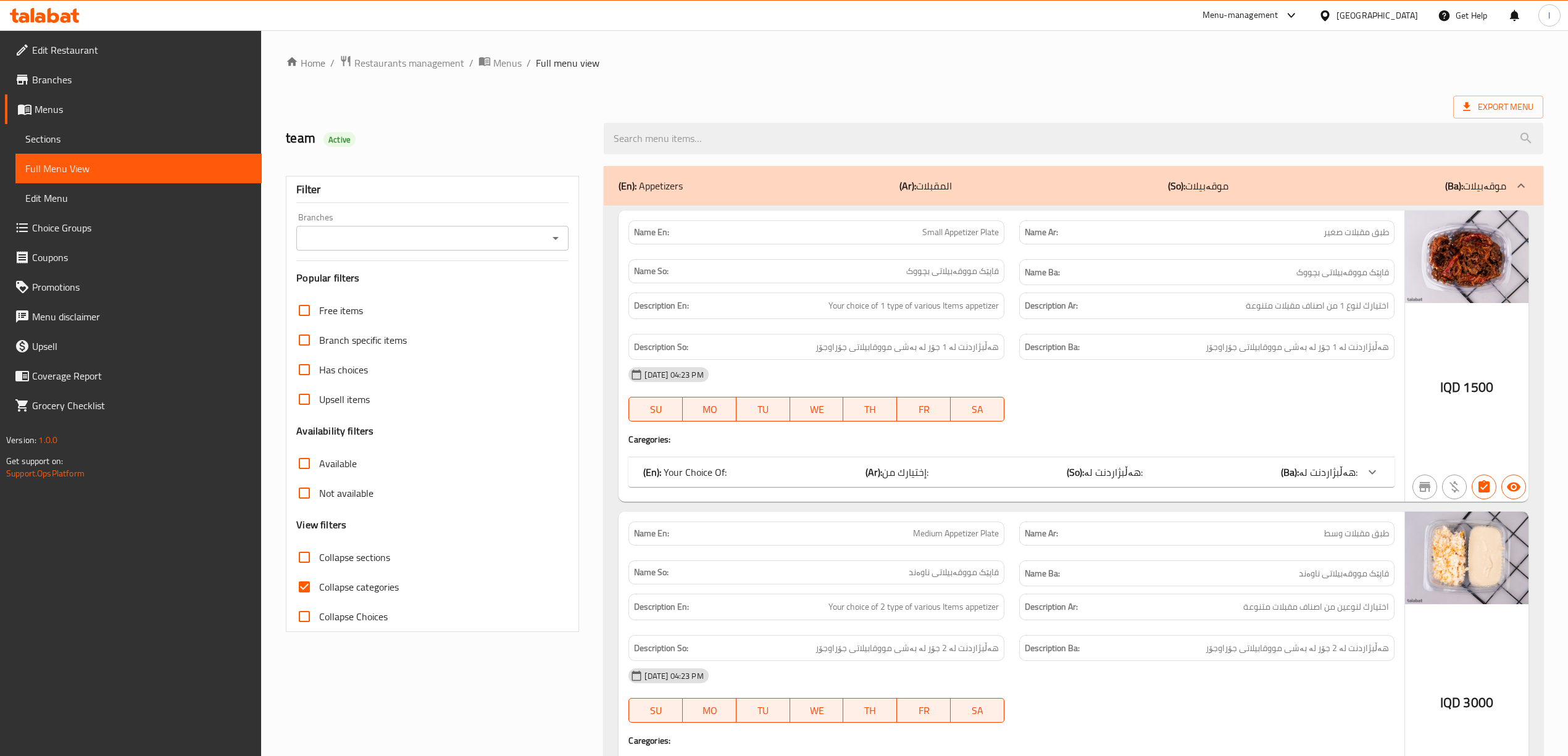
click at [460, 229] on div "Branches" at bounding box center [432, 237] width 272 height 24
click at [420, 247] on input "Branches" at bounding box center [422, 238] width 245 height 17
click at [391, 295] on li "Fet Food, Zayona" at bounding box center [431, 292] width 272 height 22
type input "Fet Food, Zayona"
click at [312, 593] on input "Collapse categories" at bounding box center [304, 587] width 30 height 30
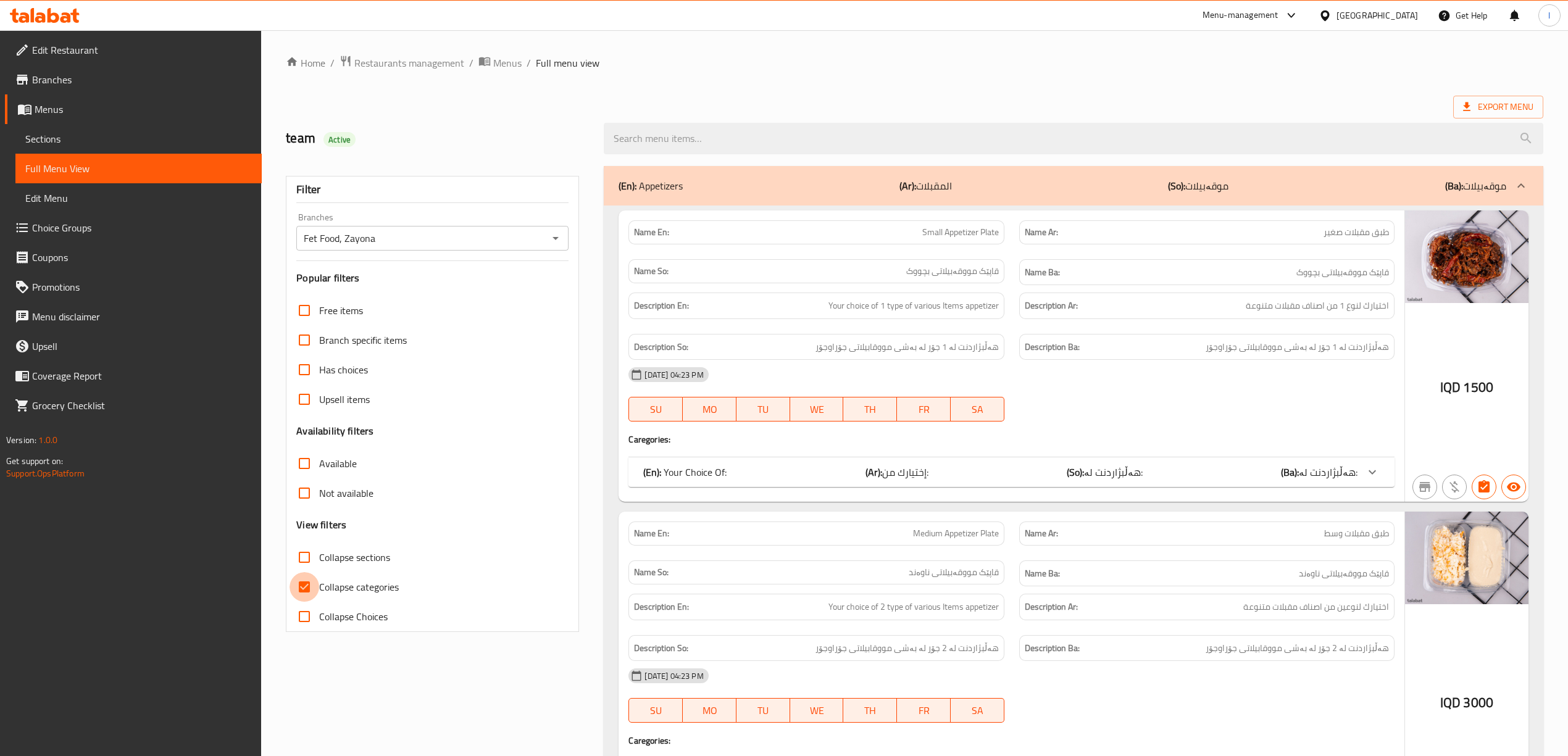
checkbox input "false"
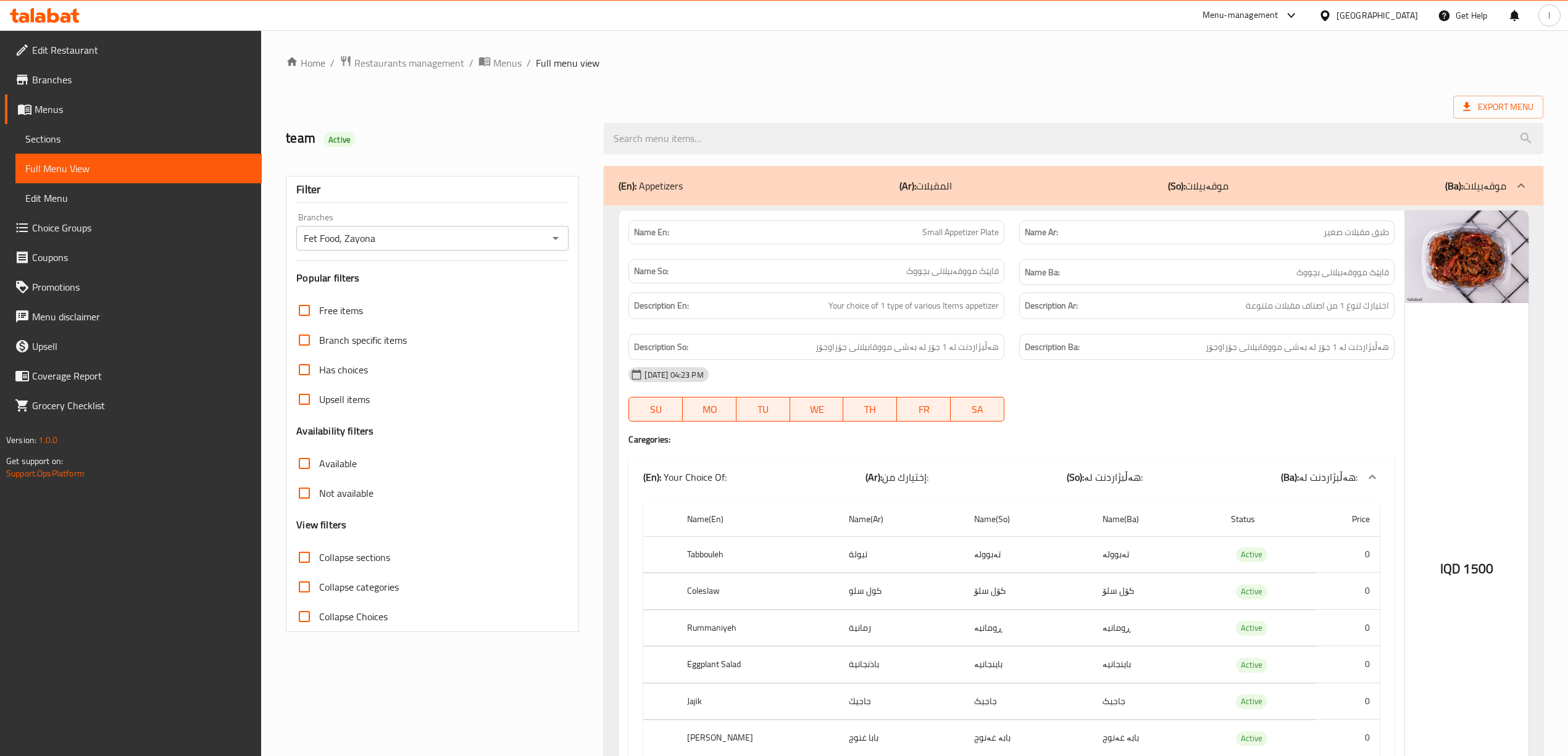
click at [316, 561] on input "Collapse sections" at bounding box center [304, 557] width 30 height 30
checkbox input "true"
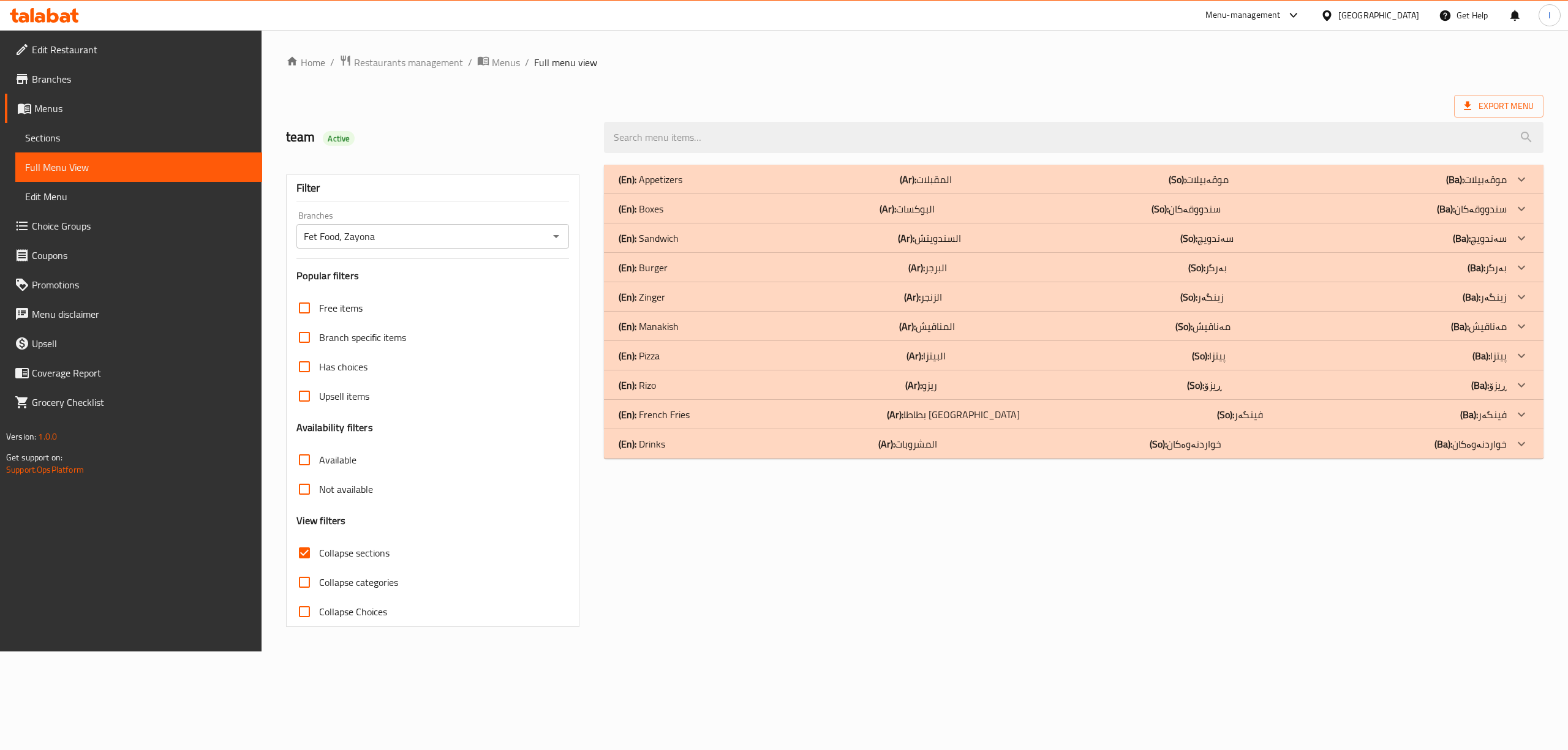
click at [667, 187] on div "(En): Drinks (Ar): المشروبات (So): خواردنەوەکان (Ba): خواردنەوەکان" at bounding box center [1063, 179] width 888 height 15
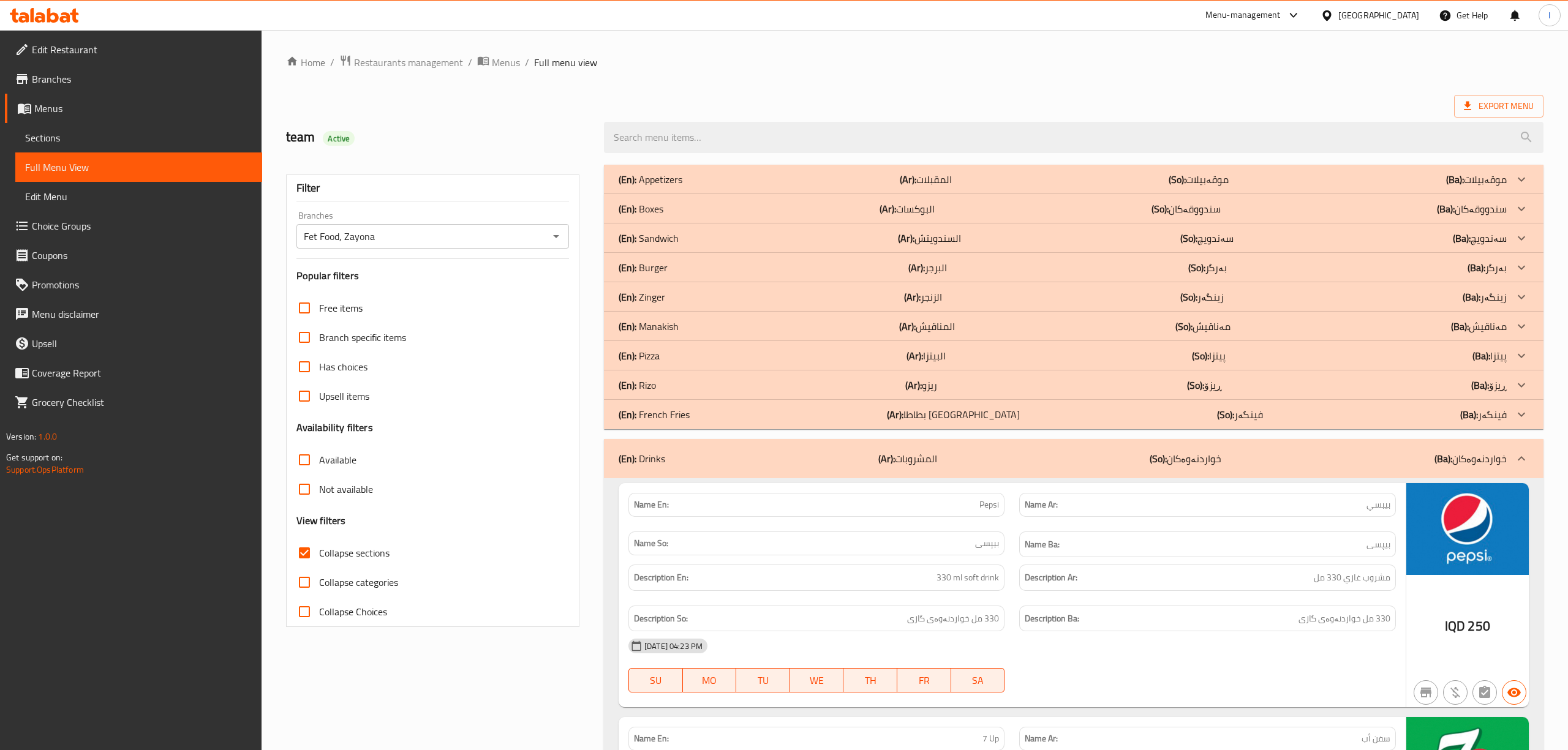
click at [675, 187] on p "(En): French Fries" at bounding box center [650, 179] width 63 height 15
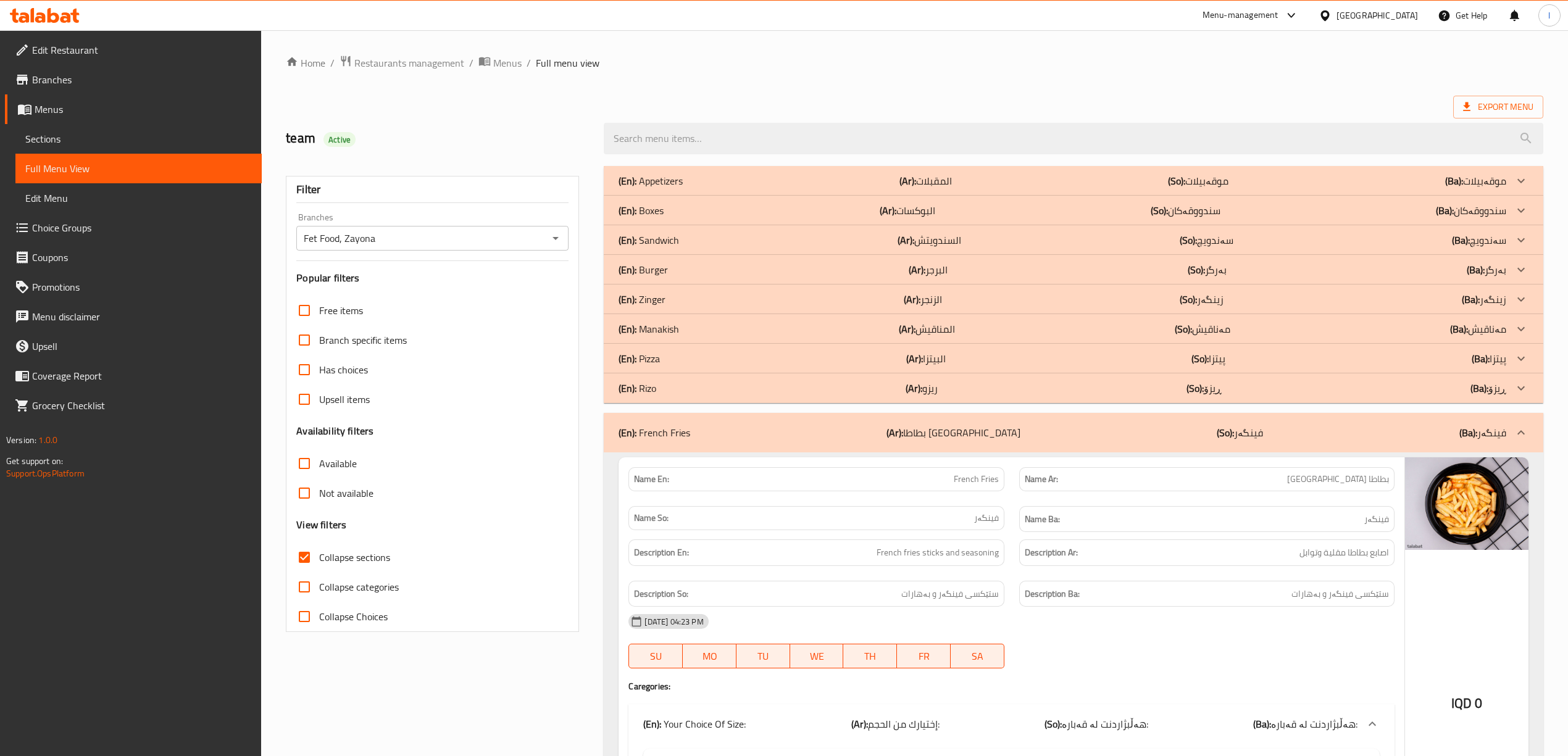
click at [648, 188] on p "(En): Rizo" at bounding box center [650, 181] width 64 height 15
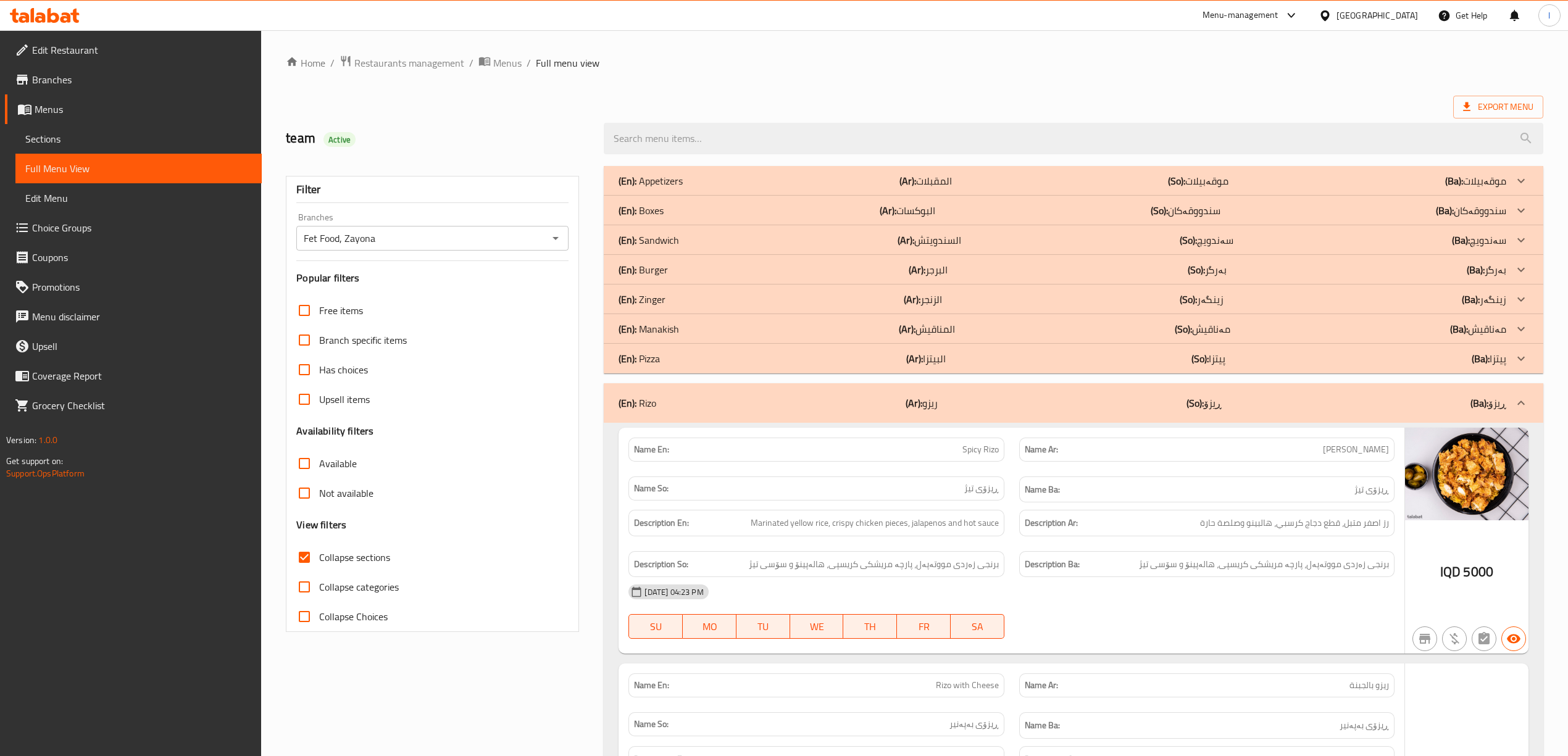
click at [664, 188] on div "(En): Pizza (Ar): البيتزا (So): پیتزا (Ba): پیتزا" at bounding box center [1062, 181] width 887 height 15
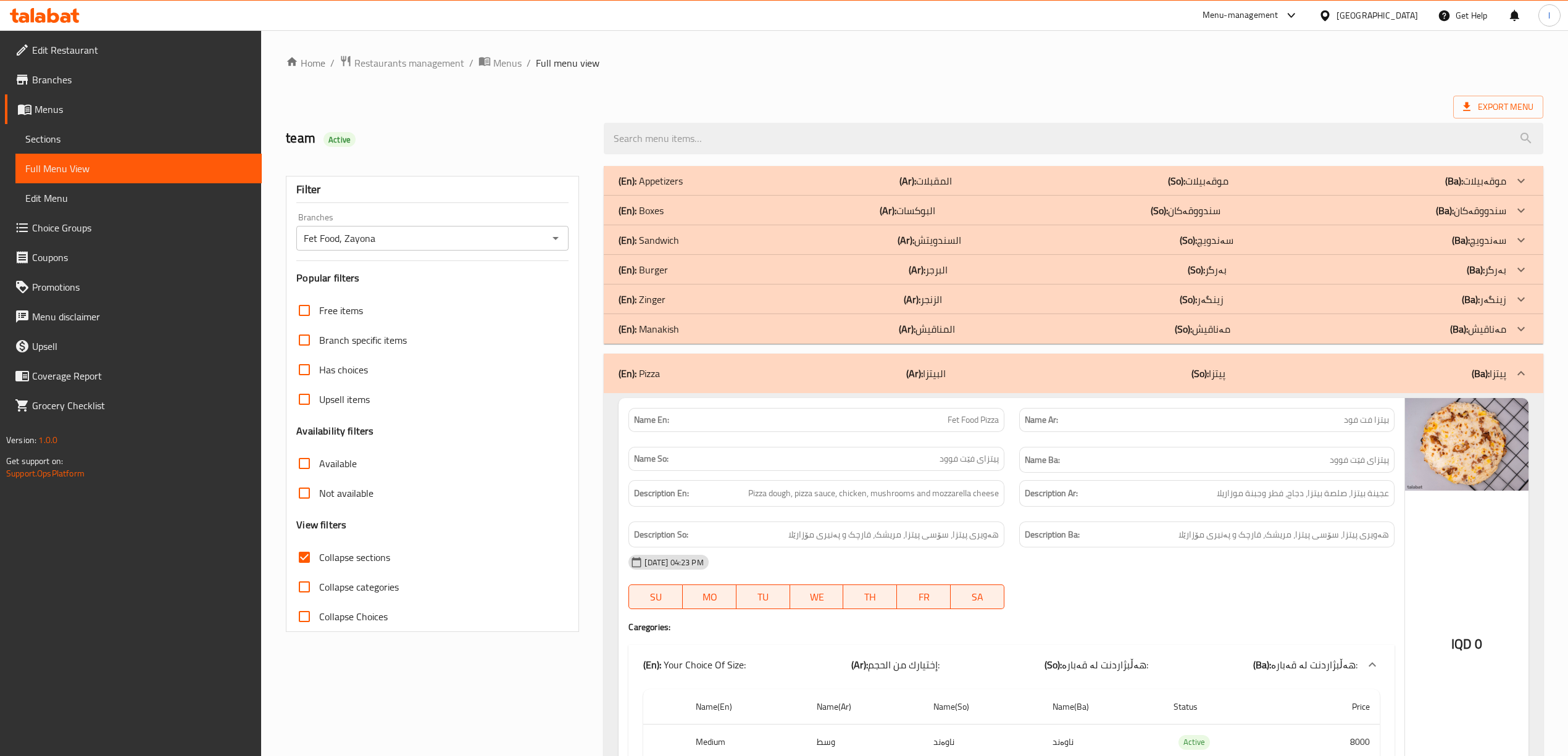
click at [665, 188] on p "(En): Manakish" at bounding box center [650, 181] width 64 height 15
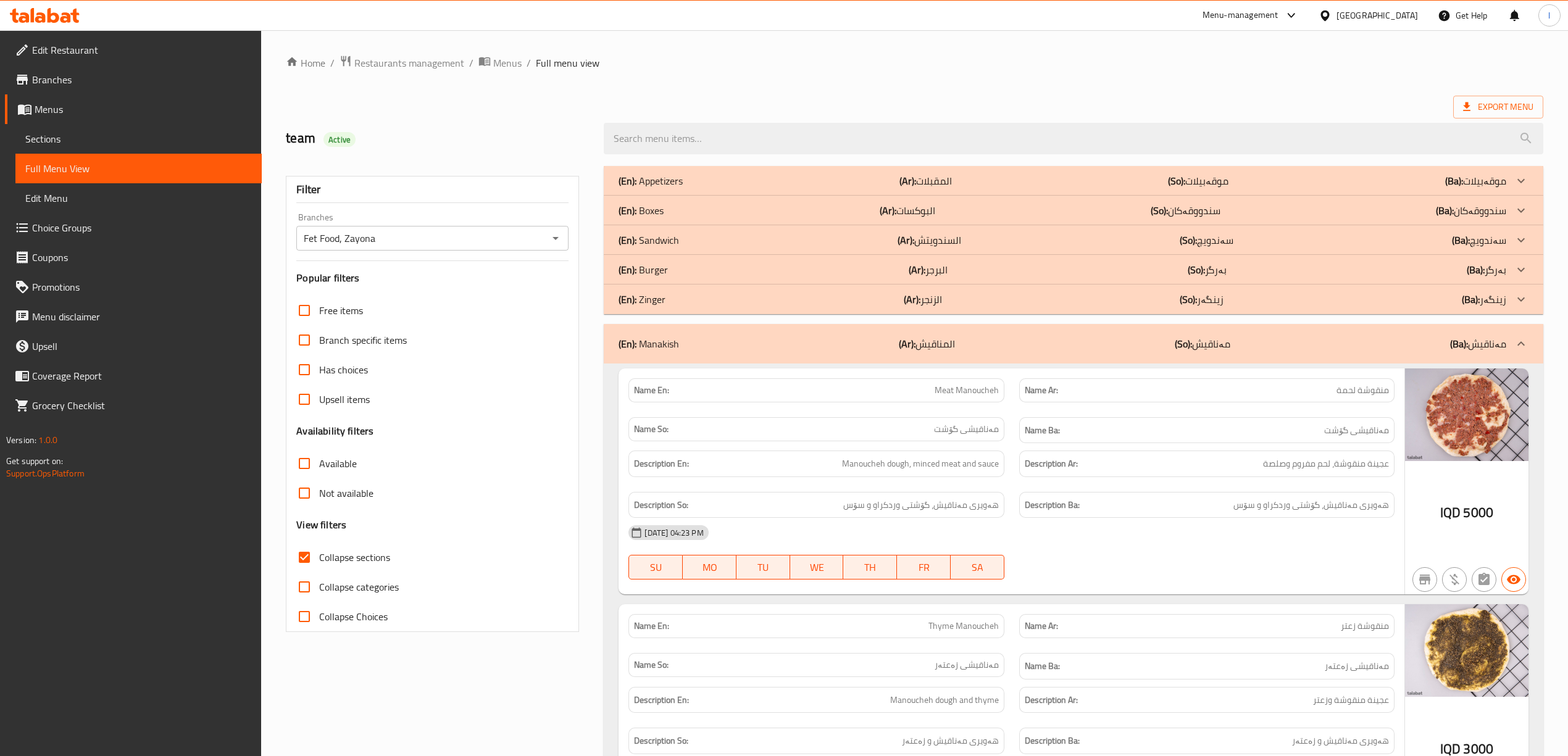
click at [683, 172] on div "(En): Appetizers (Ar): المقبلات (So): موقەبیلات (Ba): موقەبیلات" at bounding box center [1073, 181] width 939 height 30
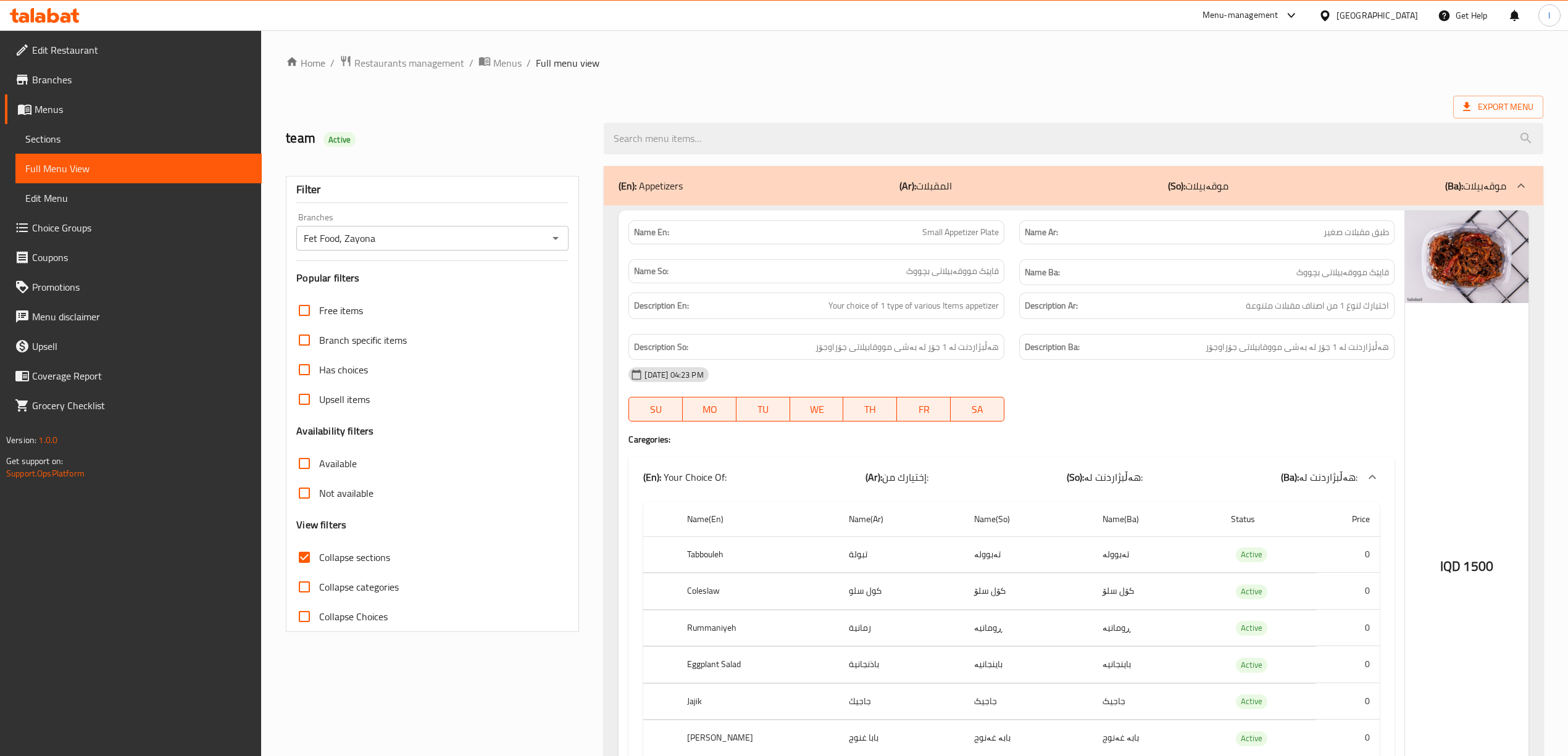
drag, startPoint x: 1566, startPoint y: 33, endPoint x: 1579, endPoint y: 90, distance: 58.5
click at [1568, 90] on html "​ Menu-management [GEOGRAPHIC_DATA] Get Help l Edit Restaurant Branches Menus S…" at bounding box center [784, 378] width 1568 height 756
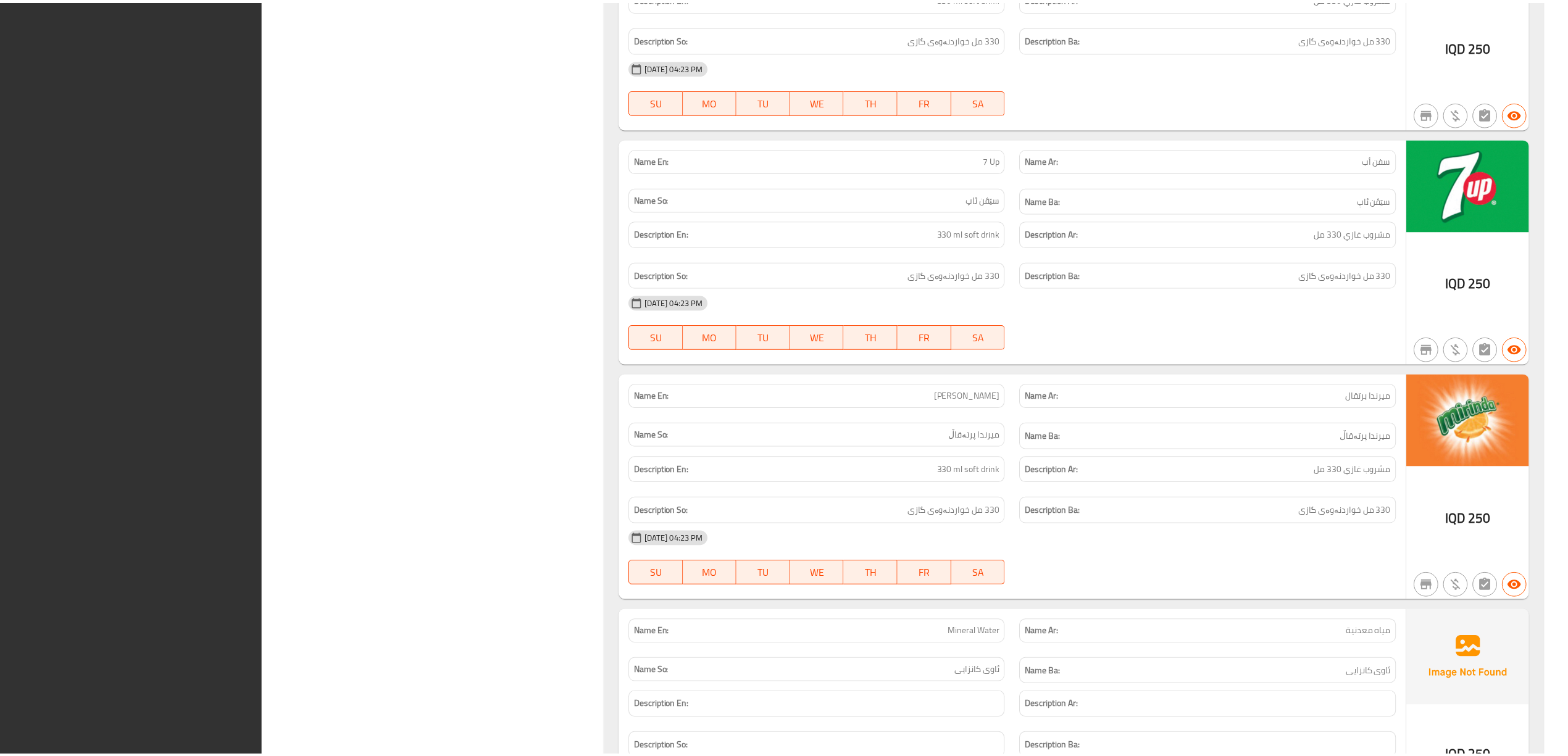
scroll to position [11591, 0]
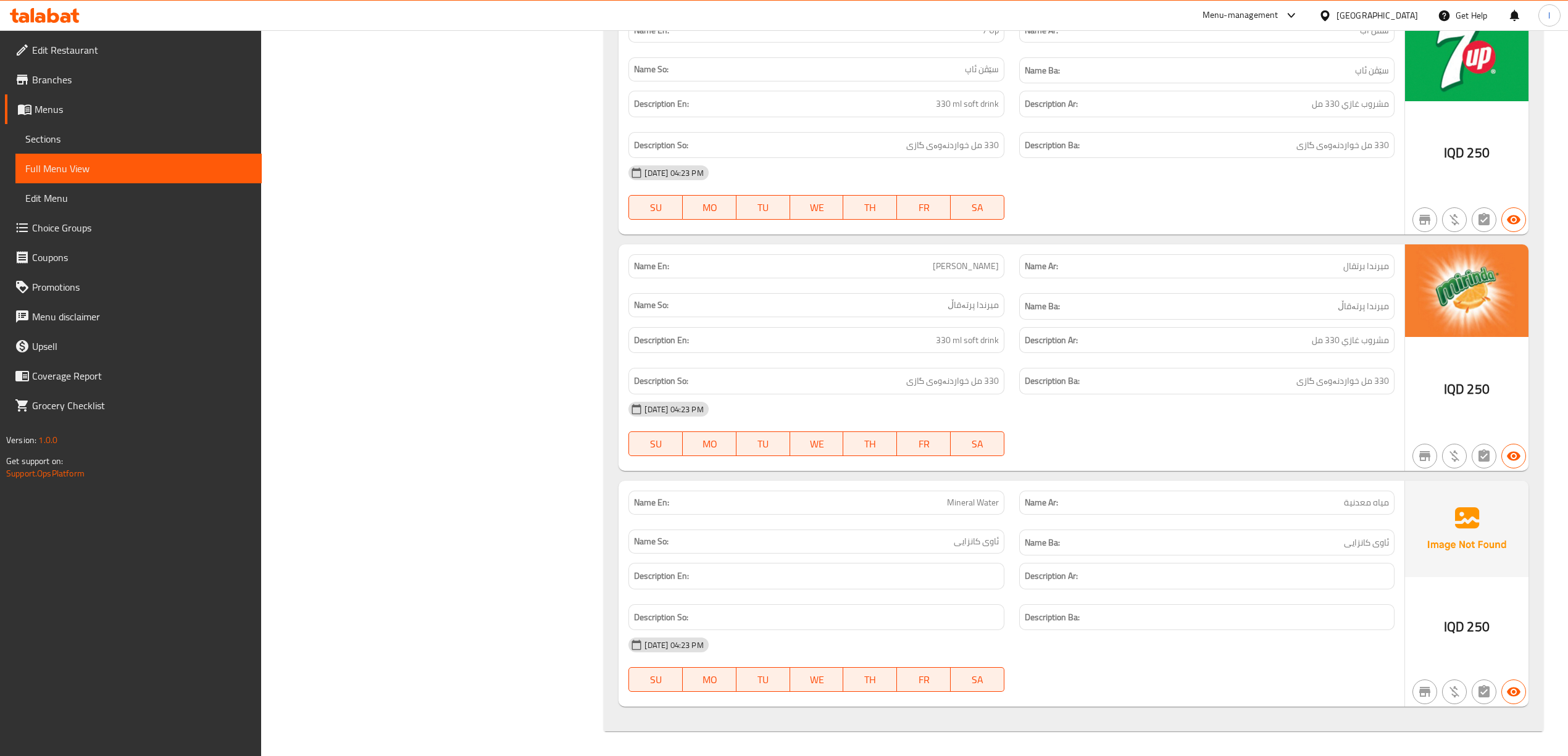
copy span "Mineral Water"
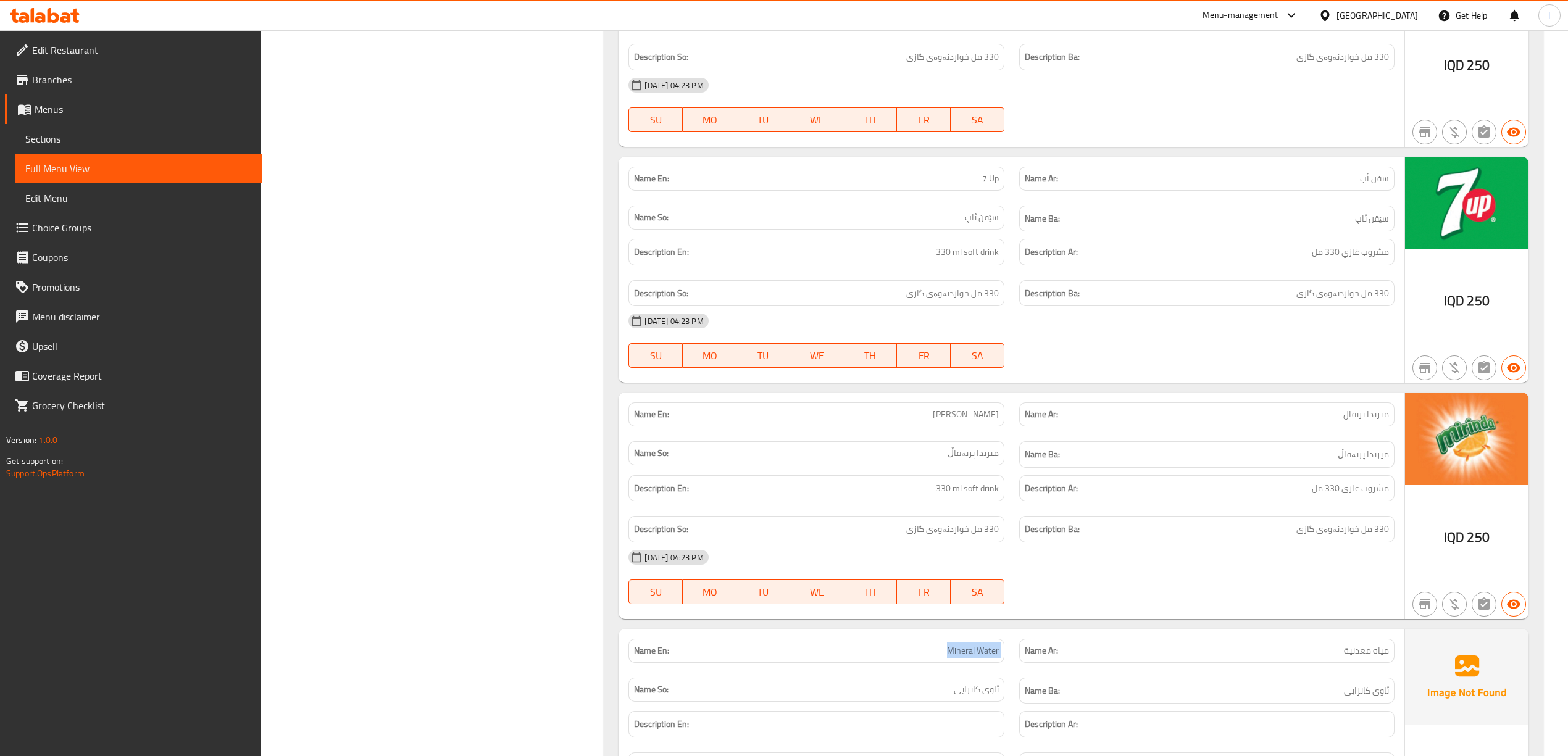
scroll to position [11179, 0]
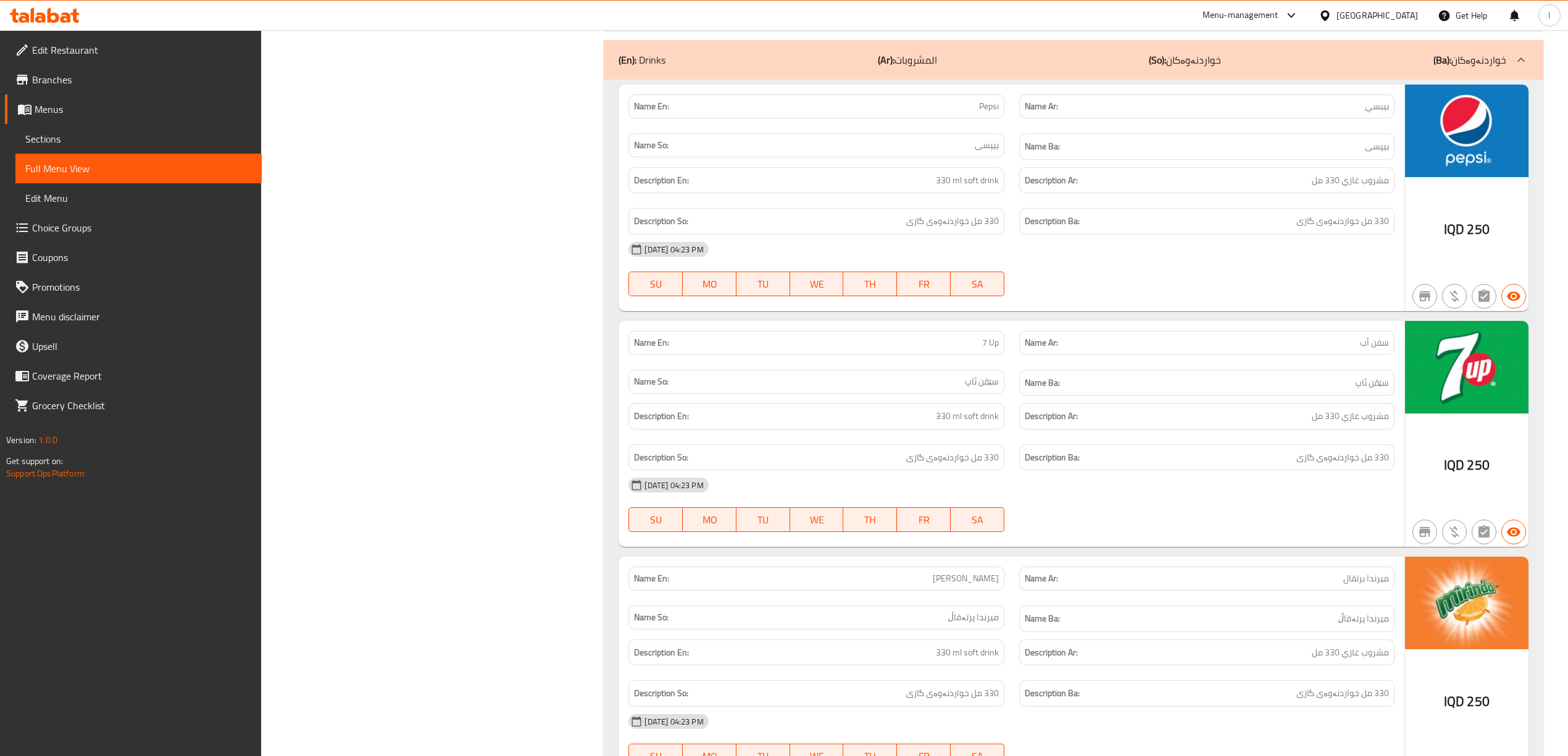
click at [83, 50] on span "Edit Restaurant" at bounding box center [142, 50] width 220 height 15
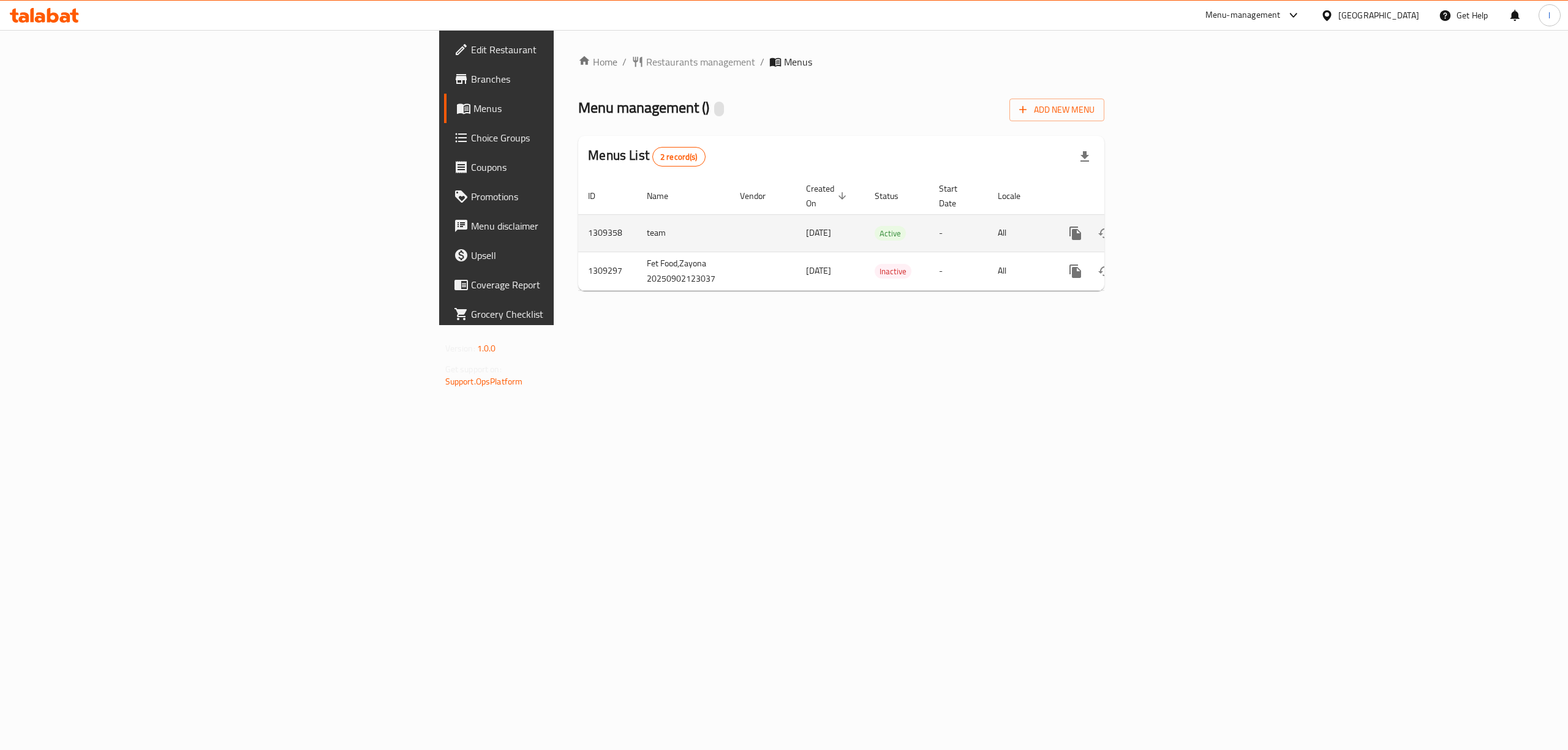
click at [1169, 228] on icon "enhanced table" at bounding box center [1163, 233] width 11 height 11
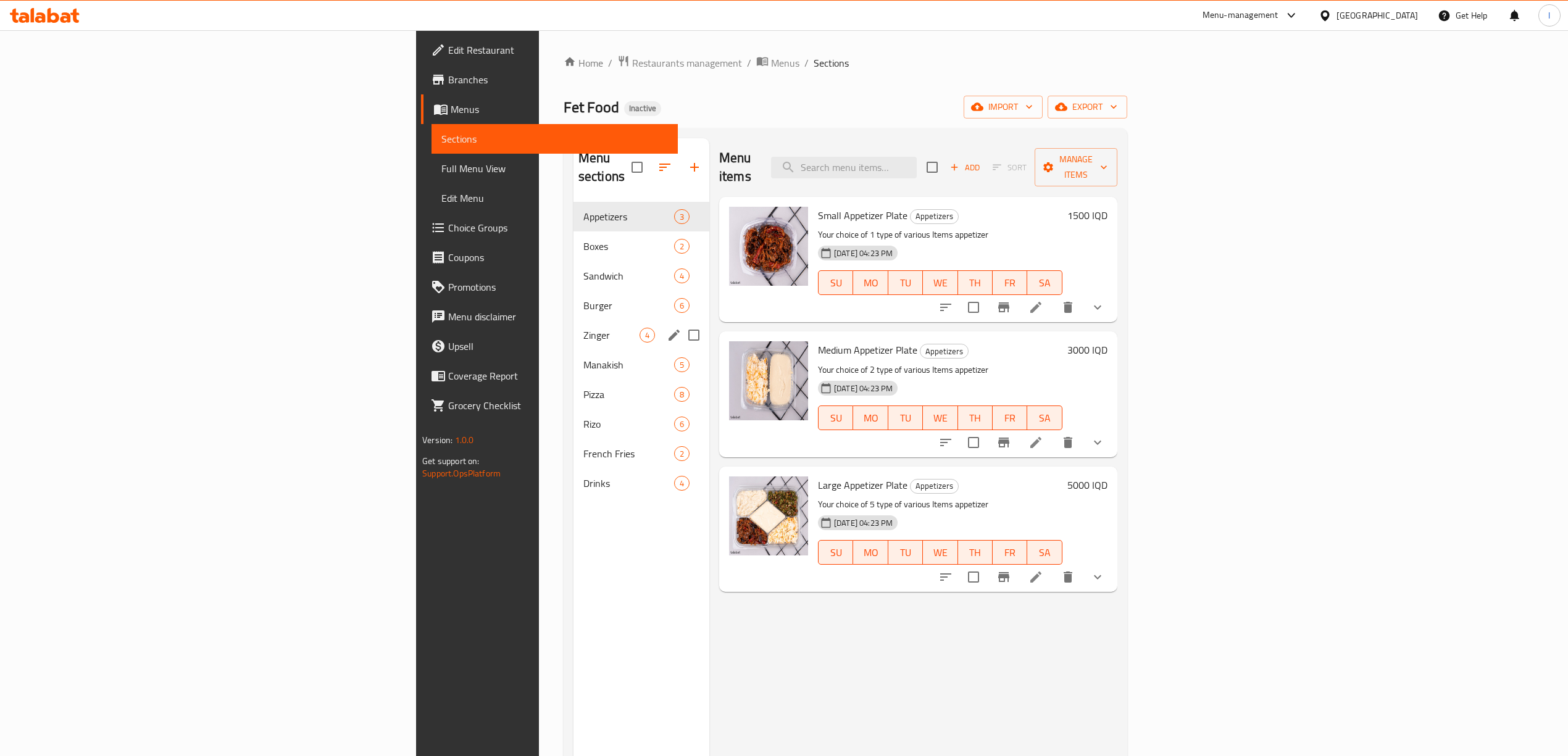
click at [573, 320] on div "Zinger 4" at bounding box center [641, 335] width 136 height 30
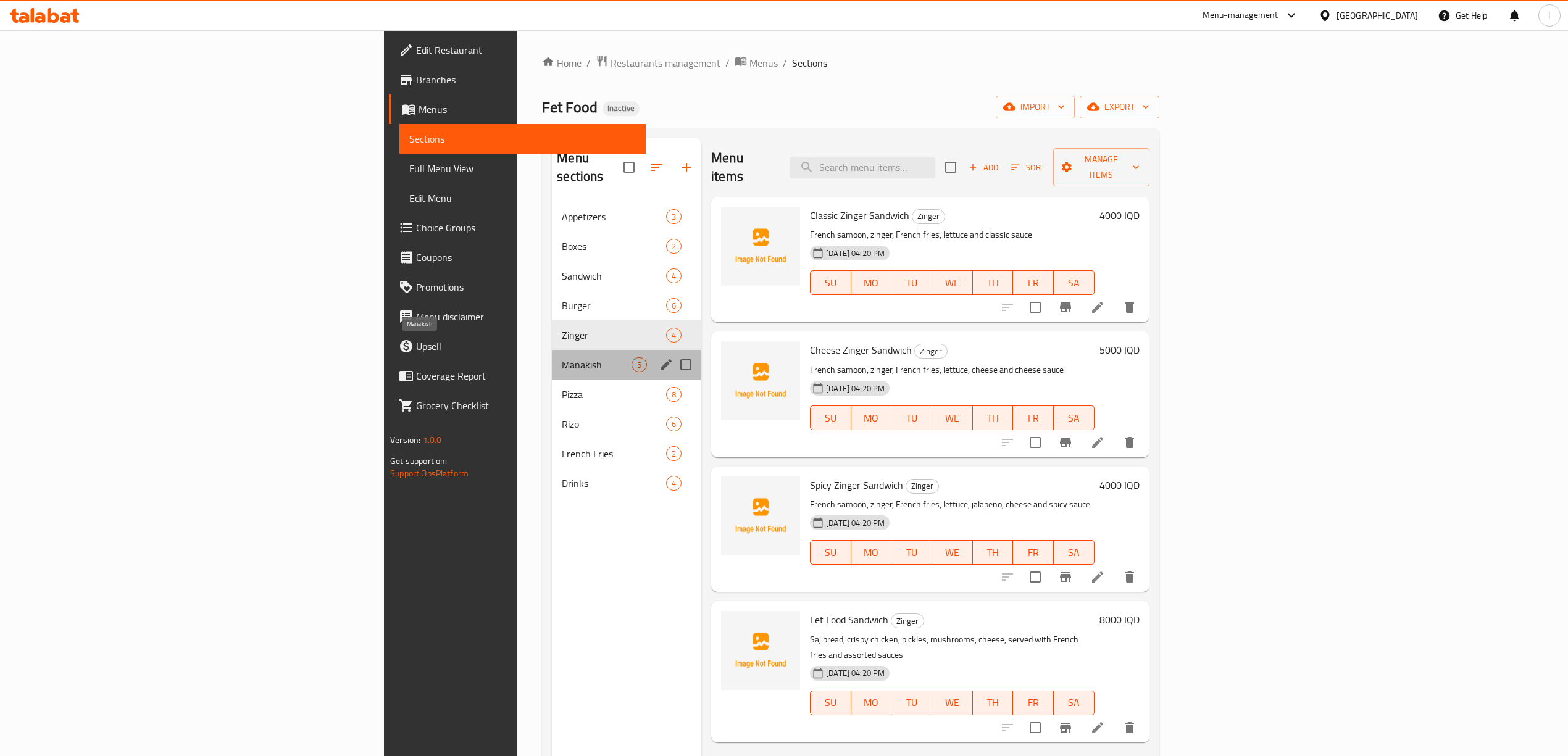
click at [562, 357] on span "Manakish" at bounding box center [596, 364] width 69 height 15
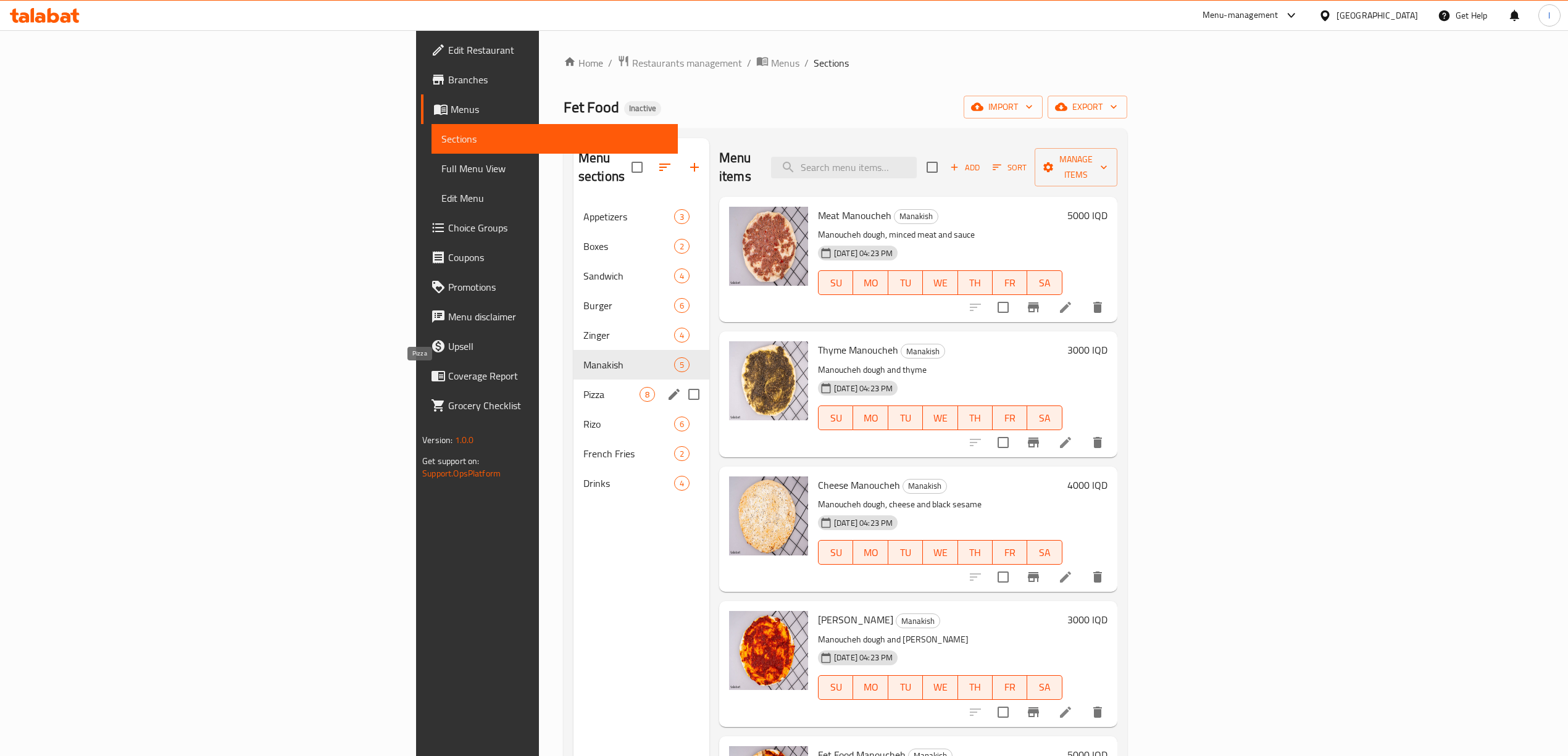
click at [584, 387] on span "Pizza" at bounding box center [611, 394] width 56 height 15
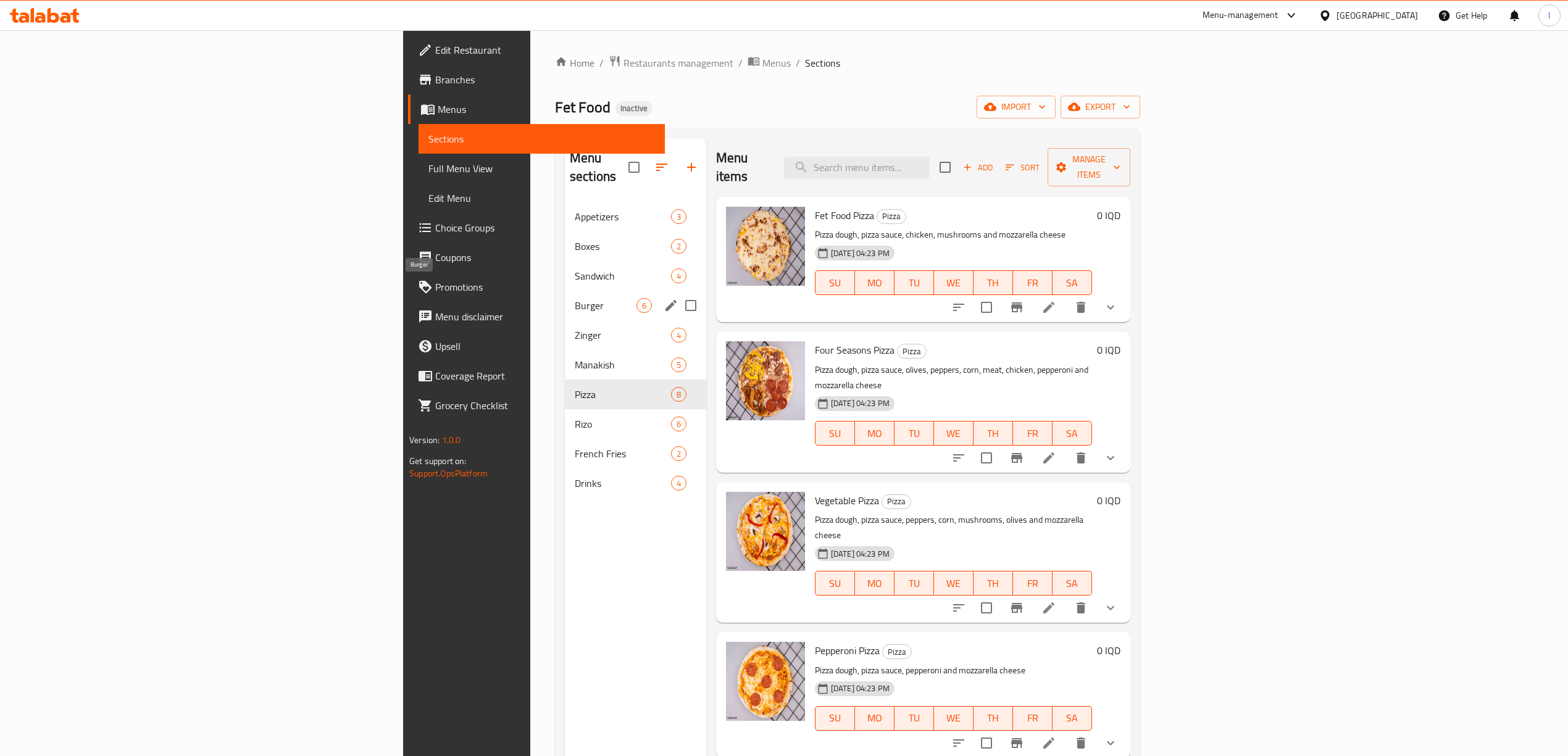
click at [575, 298] on span "Burger" at bounding box center [606, 305] width 62 height 15
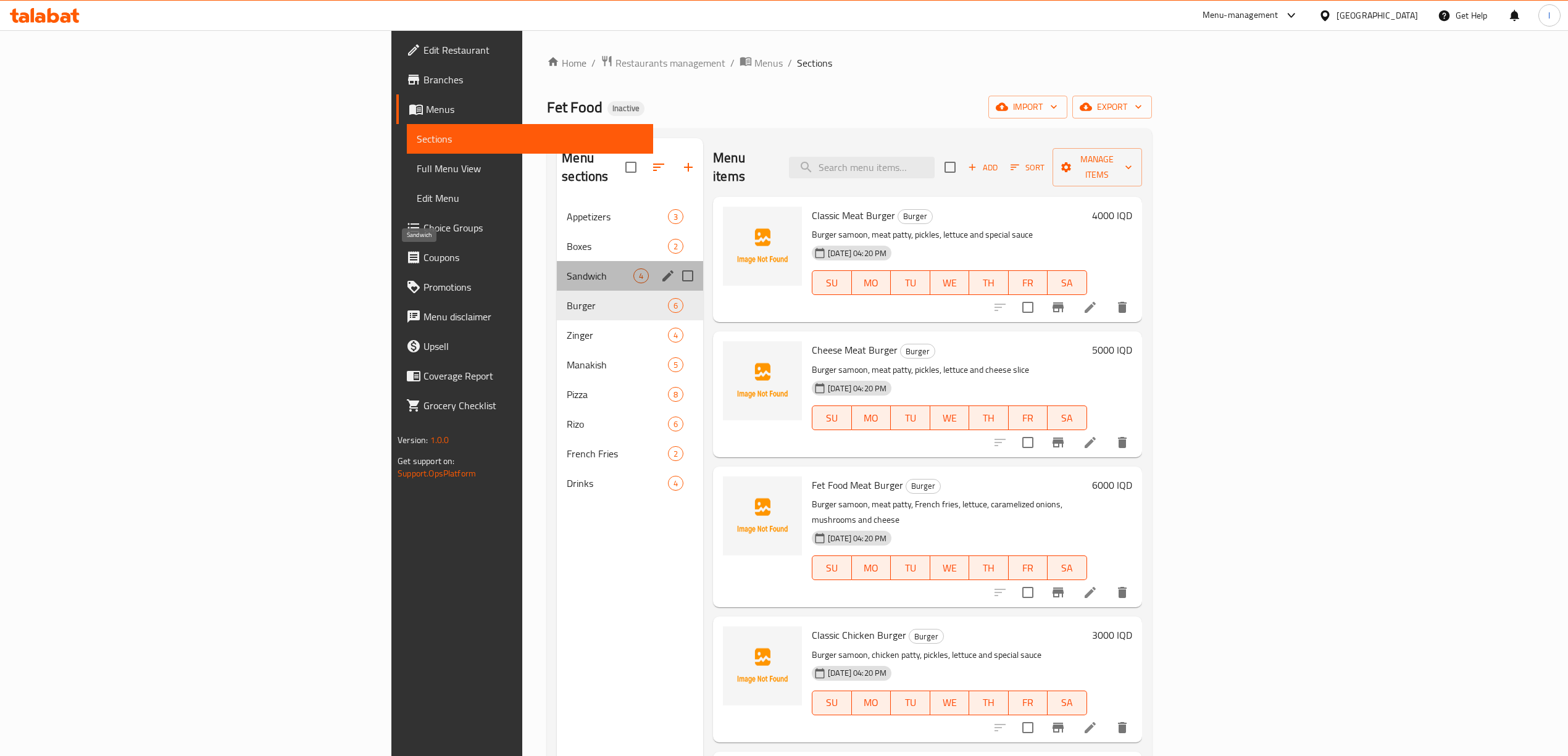
click at [566, 268] on span "Sandwich" at bounding box center [599, 275] width 67 height 15
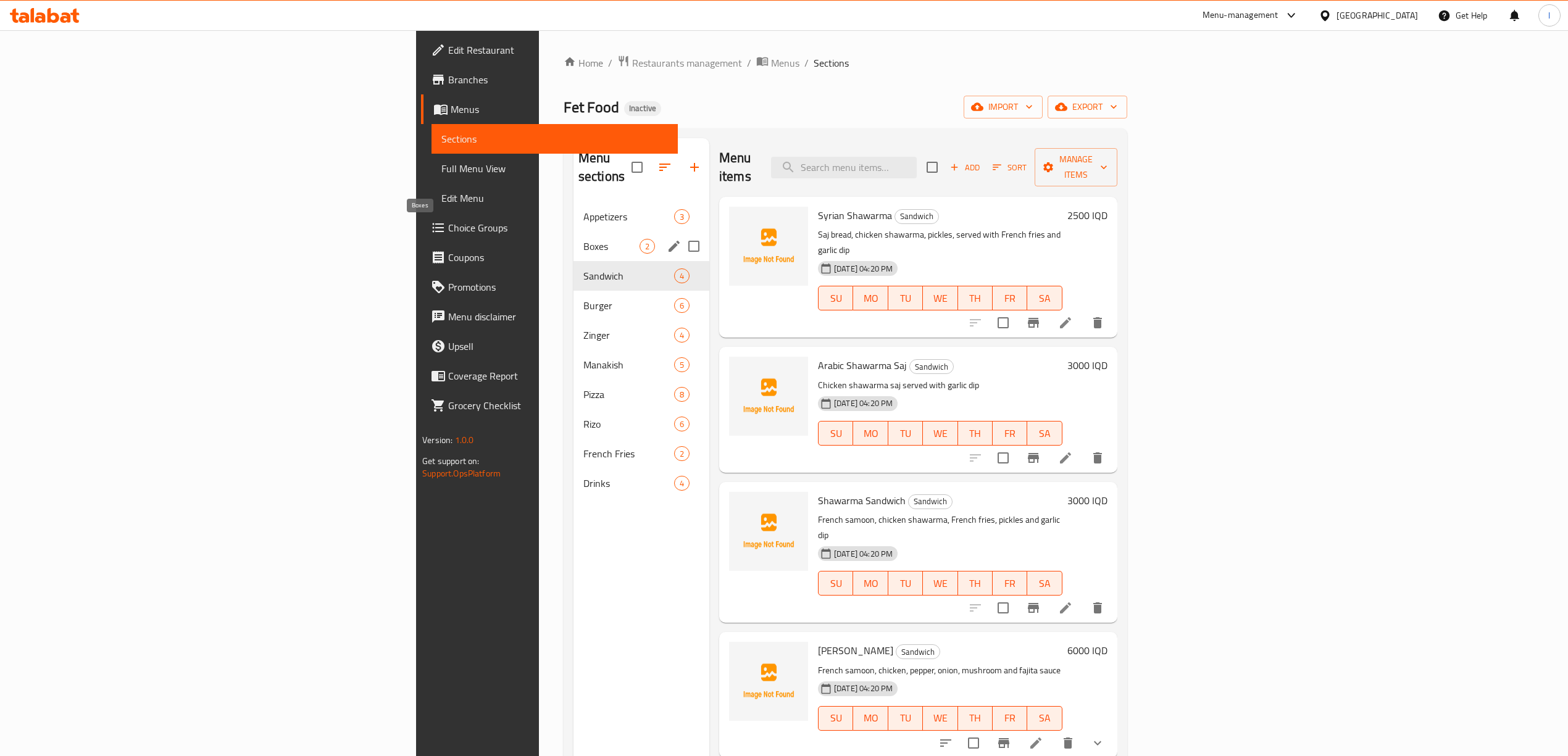
click at [584, 239] on span "Boxes" at bounding box center [611, 246] width 56 height 15
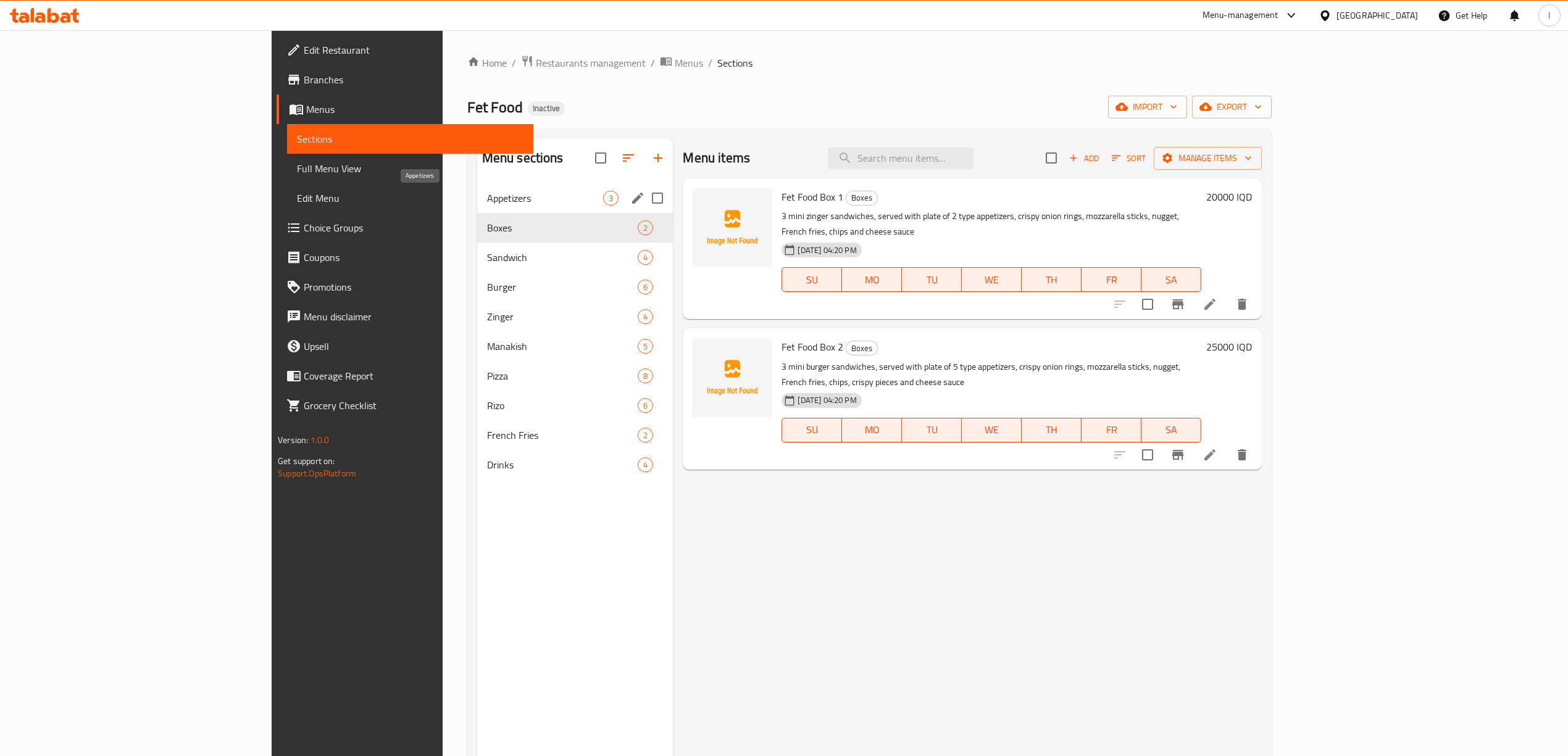
click at [487, 201] on span "Appetizers" at bounding box center [546, 198] width 117 height 15
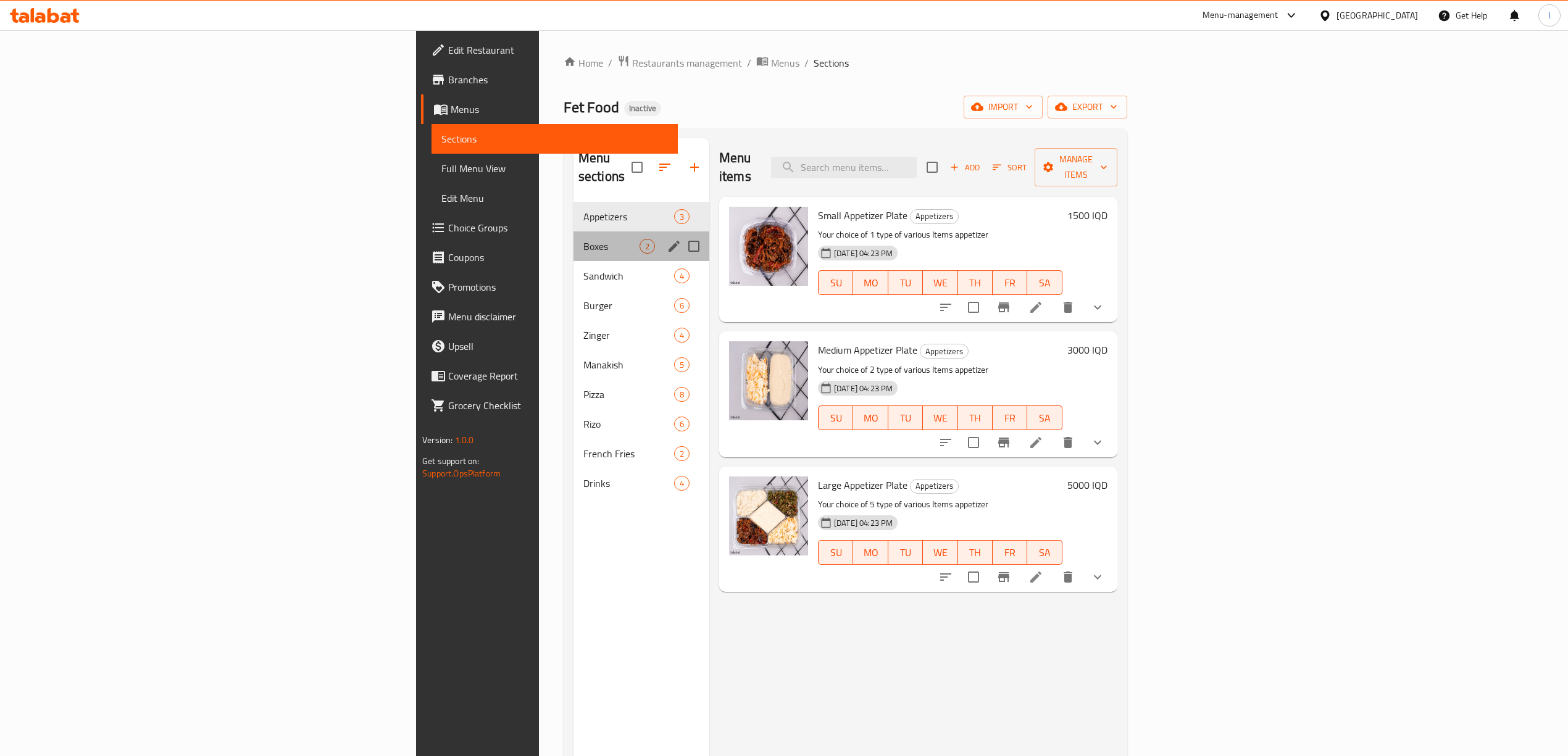
click at [573, 236] on div "Boxes 2" at bounding box center [641, 247] width 136 height 30
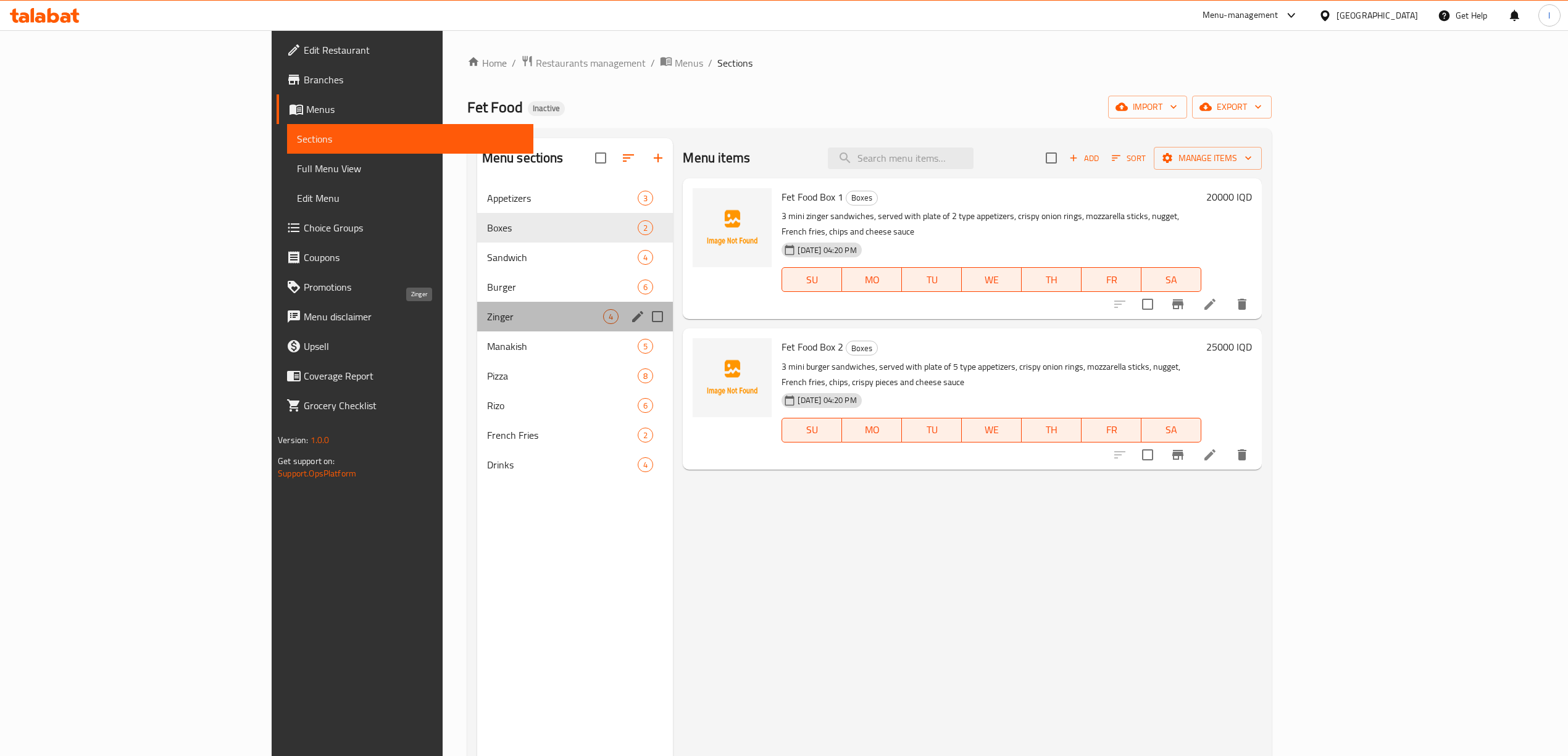
click at [487, 312] on span "Zinger" at bounding box center [546, 316] width 117 height 15
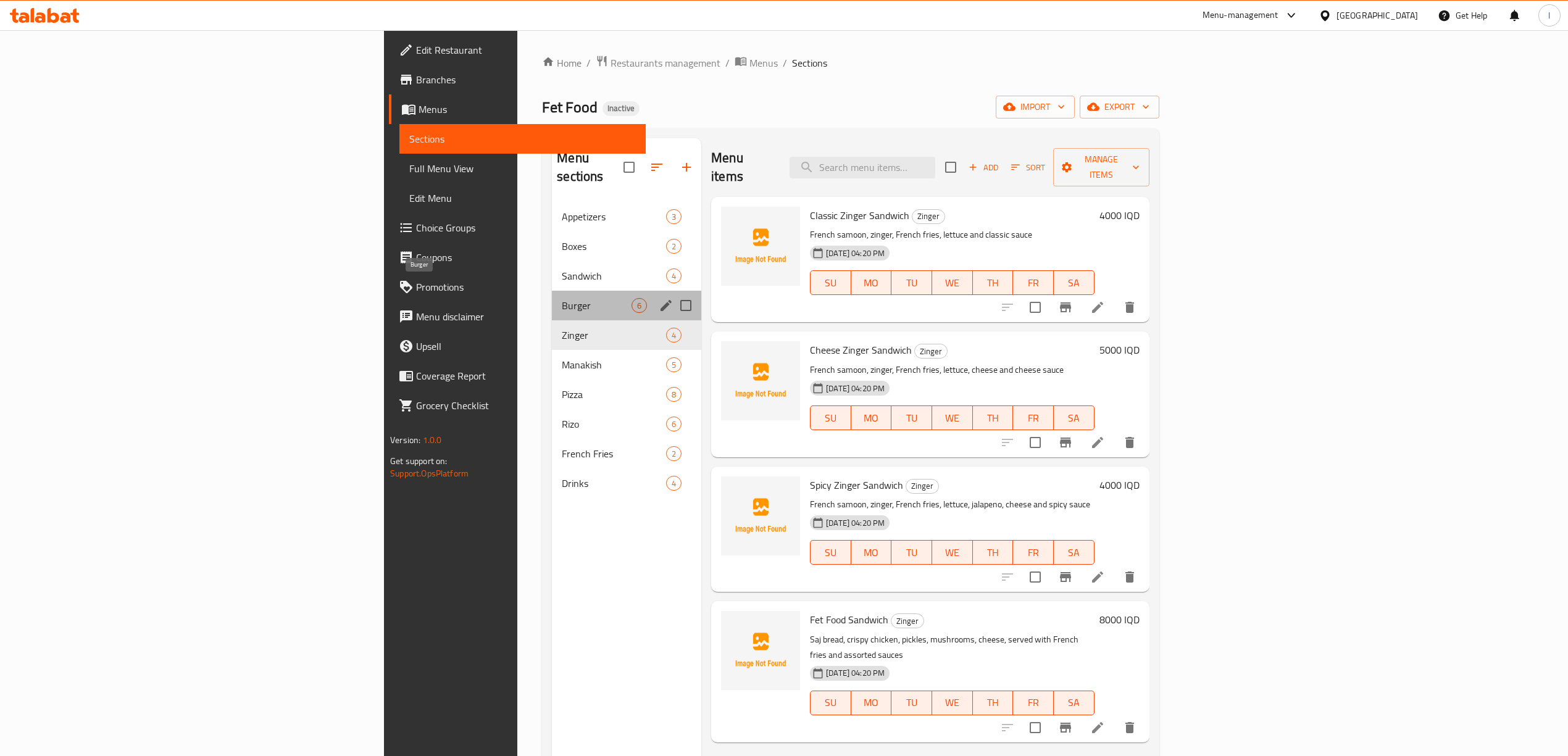
click at [562, 298] on span "Burger" at bounding box center [596, 305] width 69 height 15
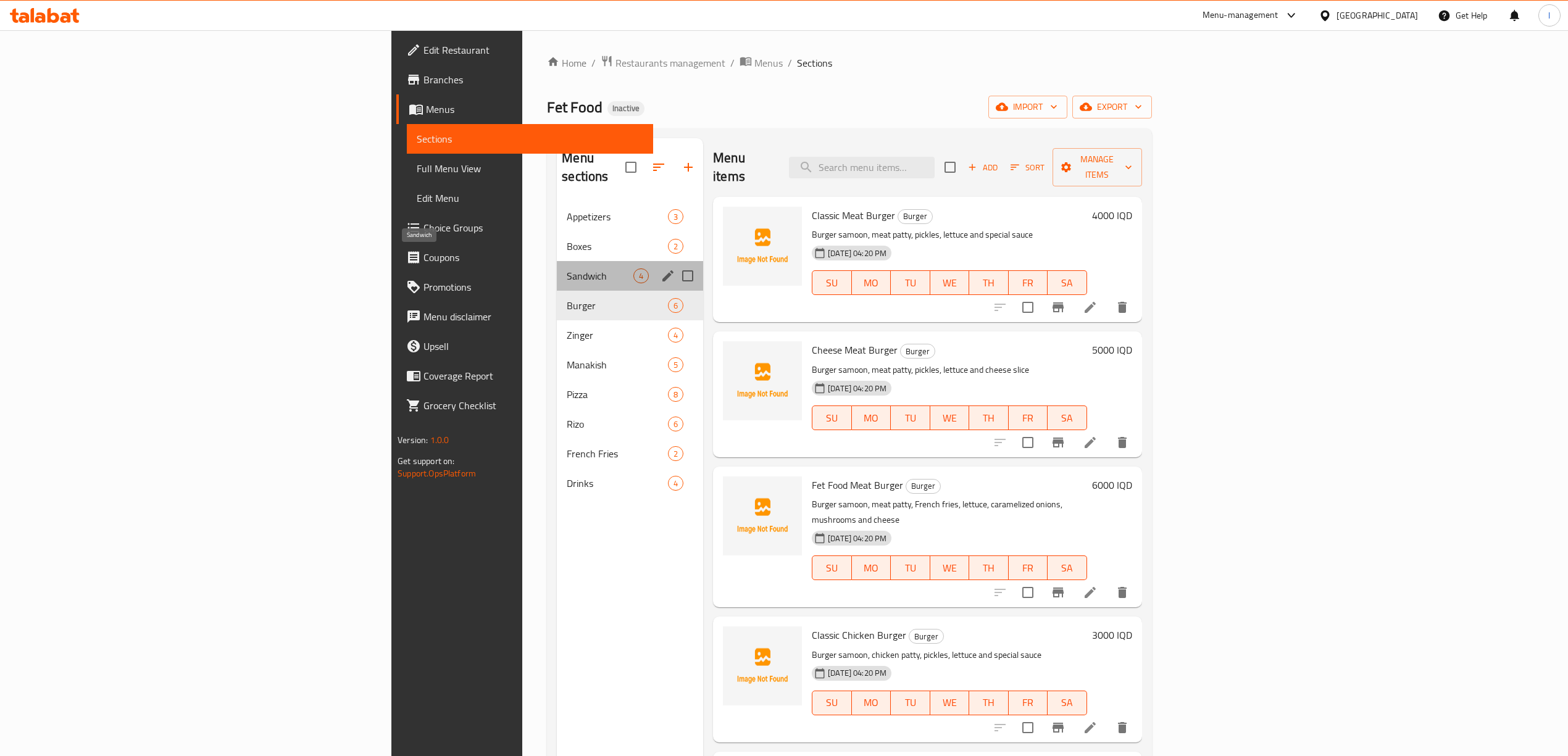
click at [566, 268] on span "Sandwich" at bounding box center [599, 275] width 67 height 15
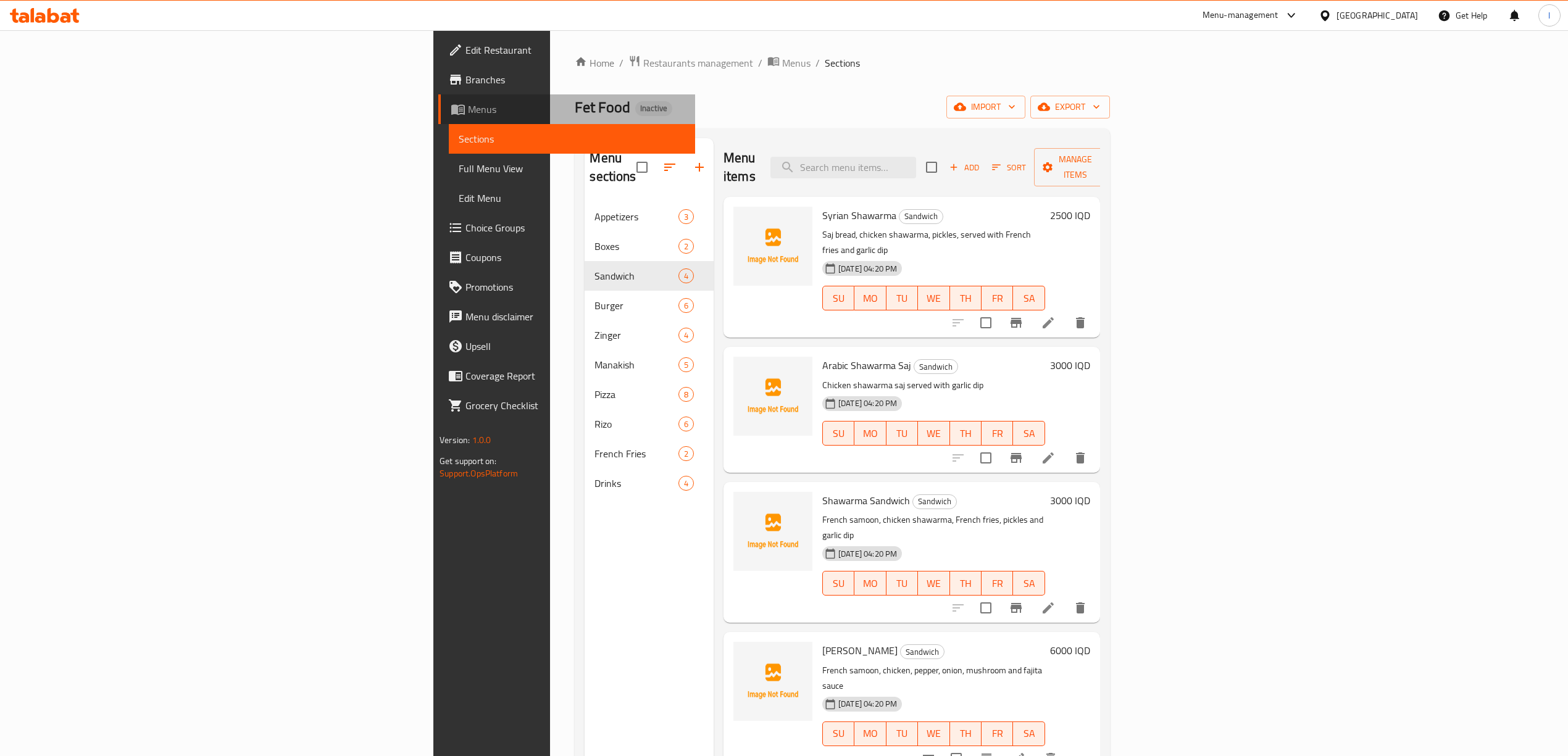
click at [468, 107] on span "Menus" at bounding box center [577, 109] width 218 height 15
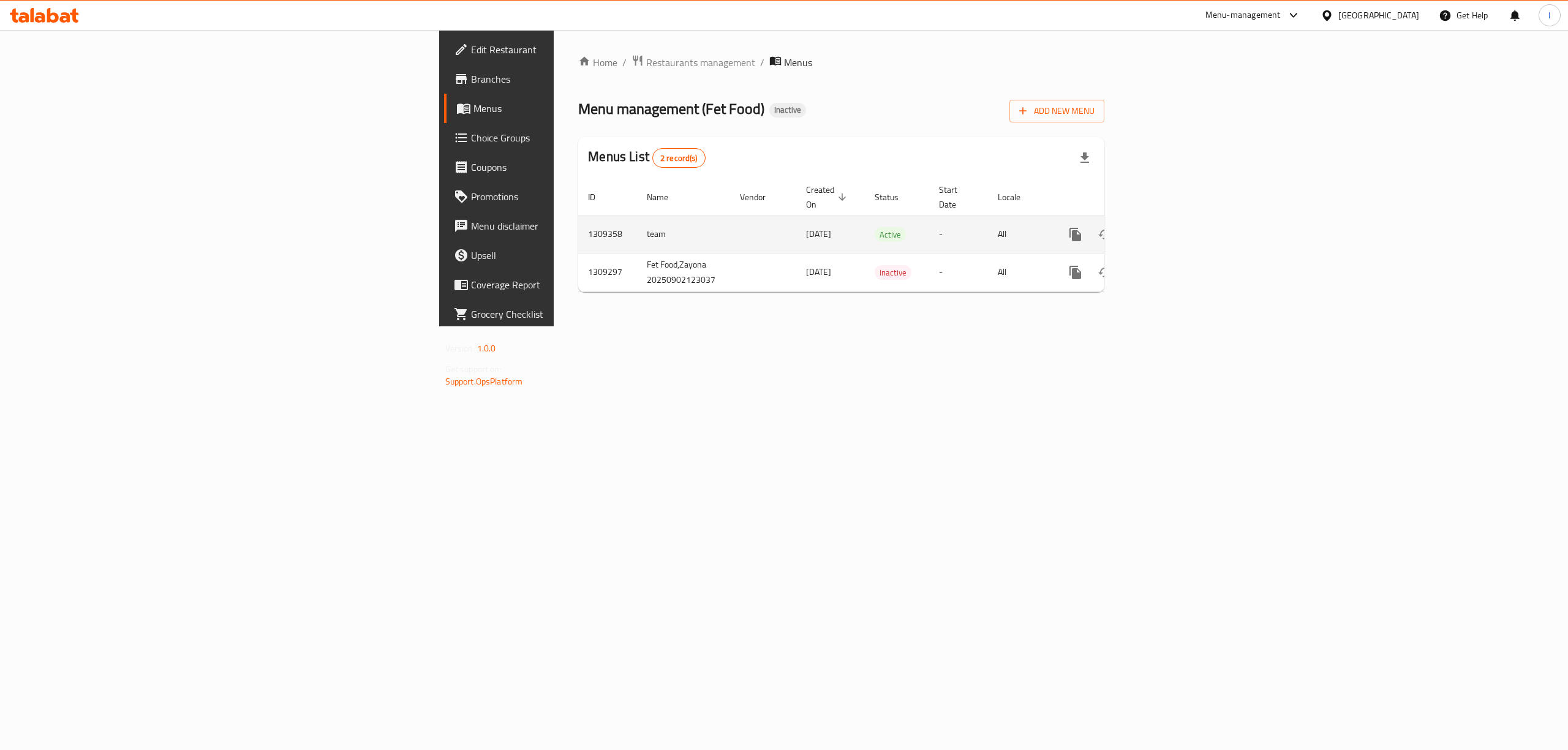
click at [1171, 228] on icon "enhanced table" at bounding box center [1163, 234] width 15 height 15
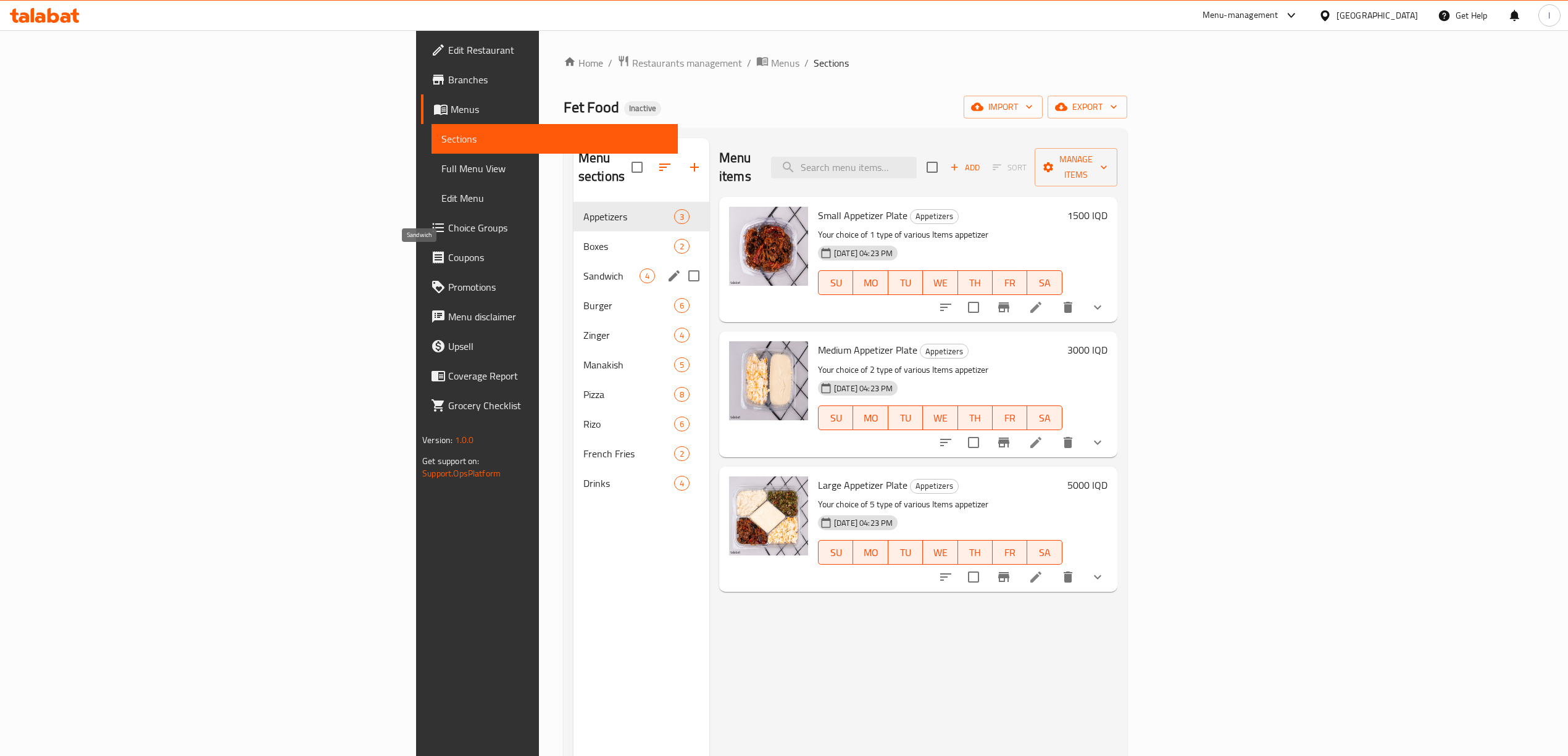
click at [573, 261] on div "Sandwich 4" at bounding box center [641, 276] width 136 height 30
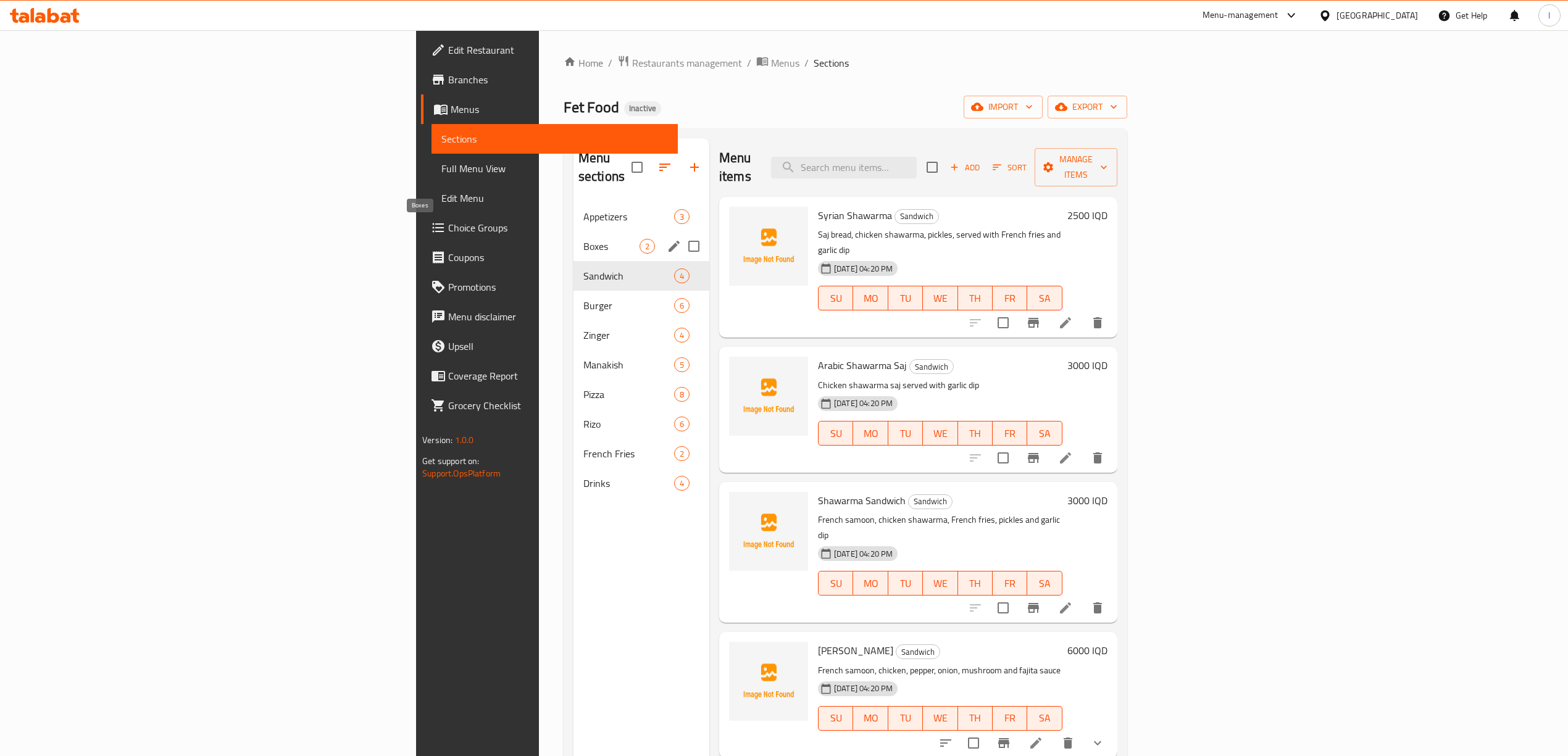
click at [584, 239] on span "Boxes" at bounding box center [611, 246] width 56 height 15
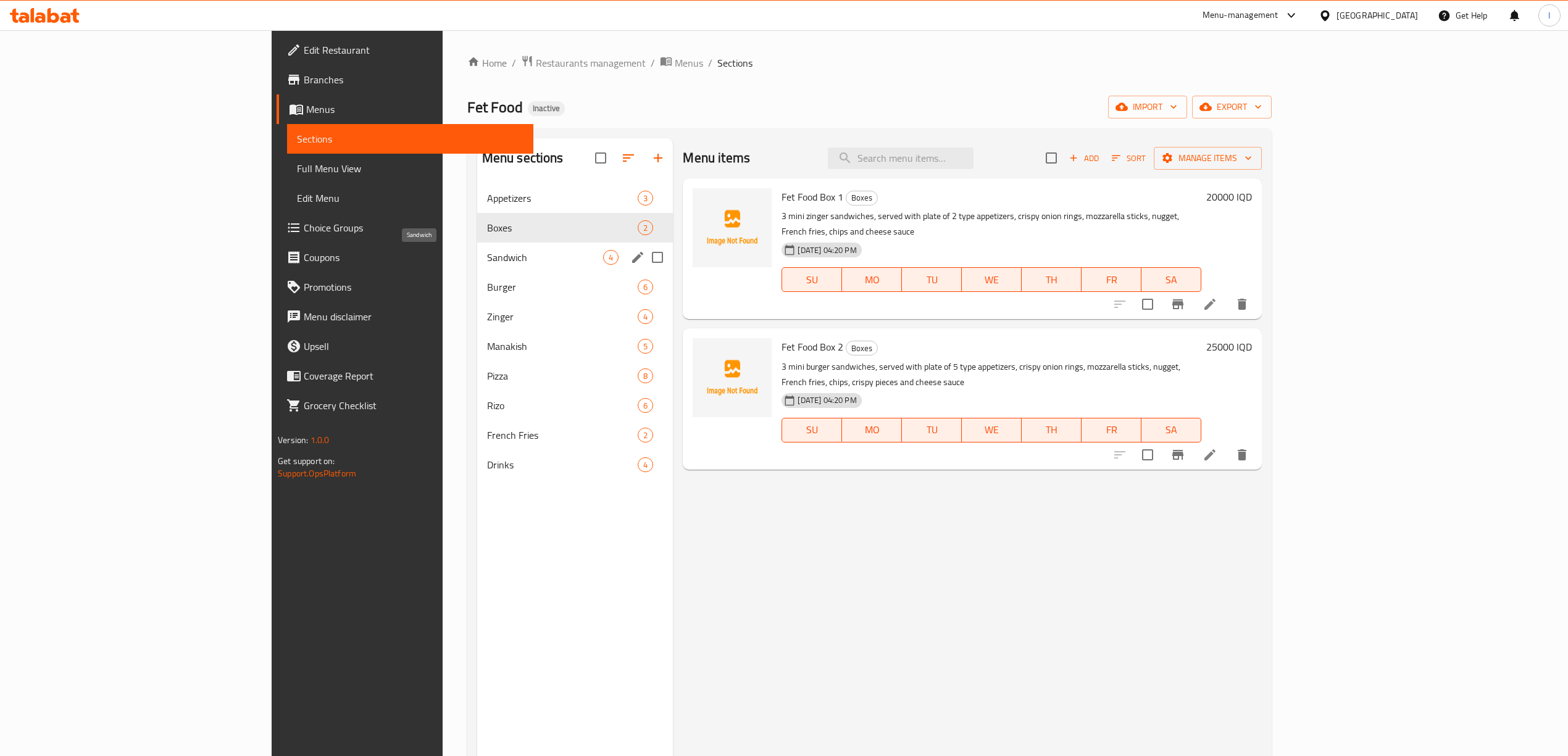
click at [487, 288] on span "Burger" at bounding box center [563, 287] width 151 height 15
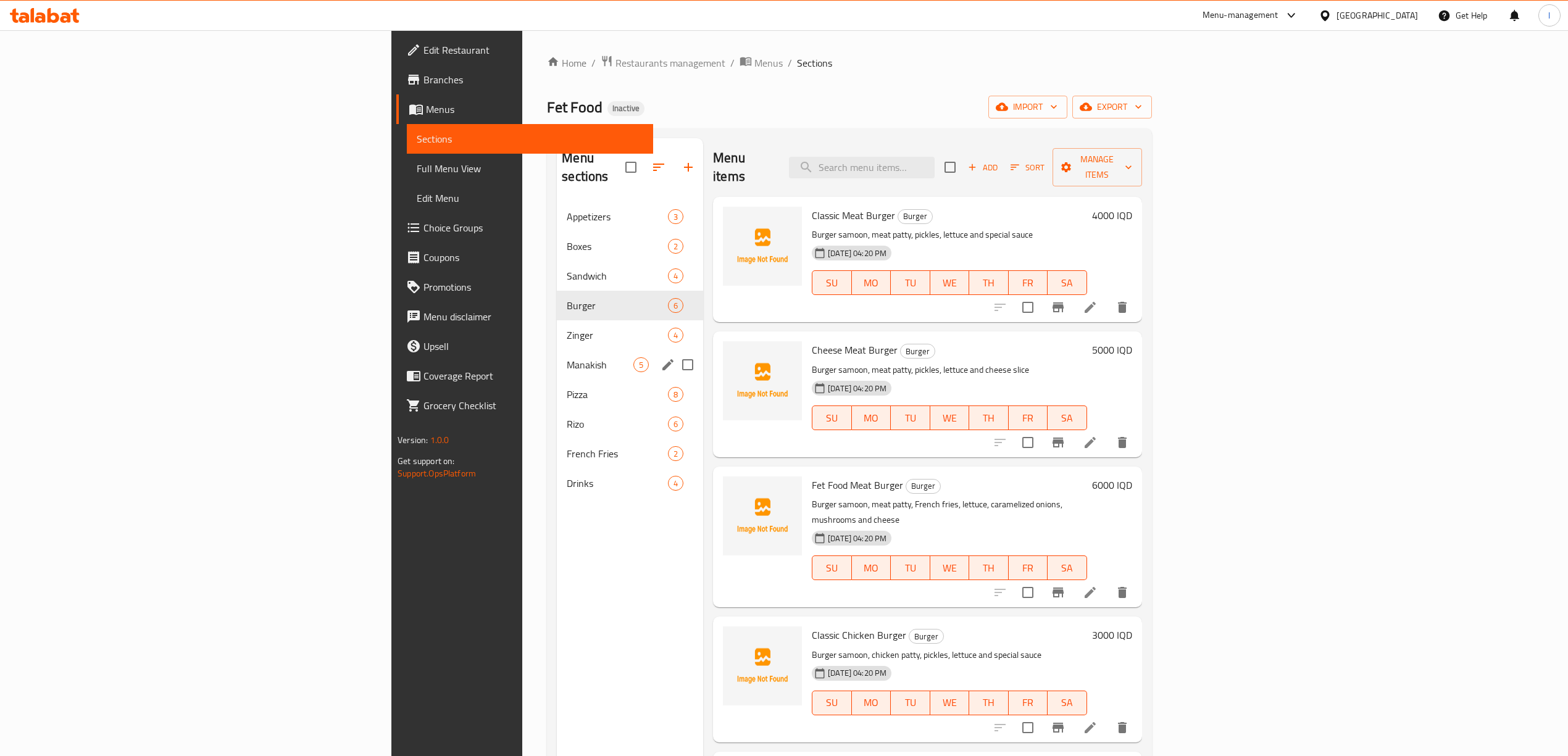
click at [557, 350] on div "Manakish 5" at bounding box center [629, 365] width 146 height 30
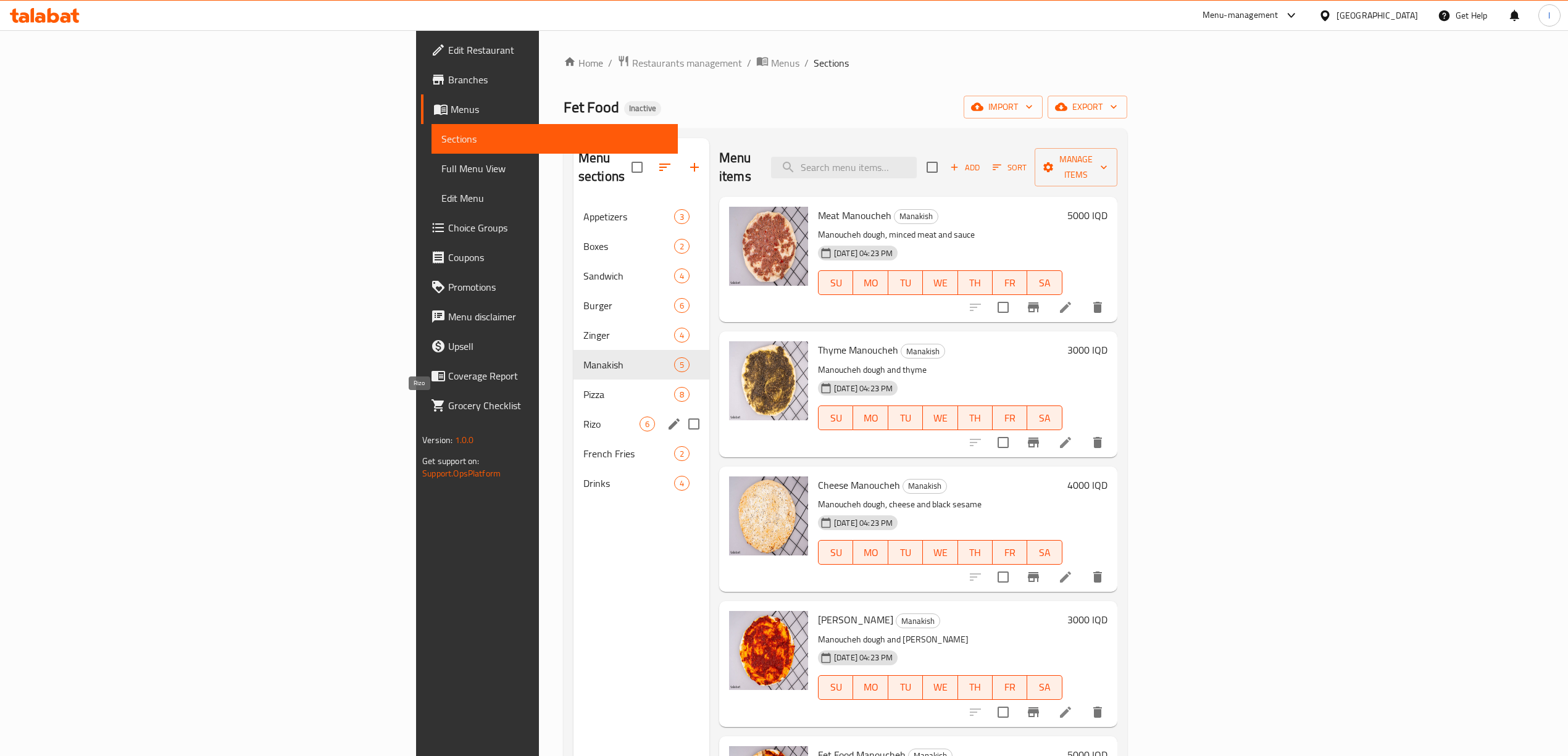
click at [573, 415] on div "Rizo 6" at bounding box center [641, 424] width 136 height 30
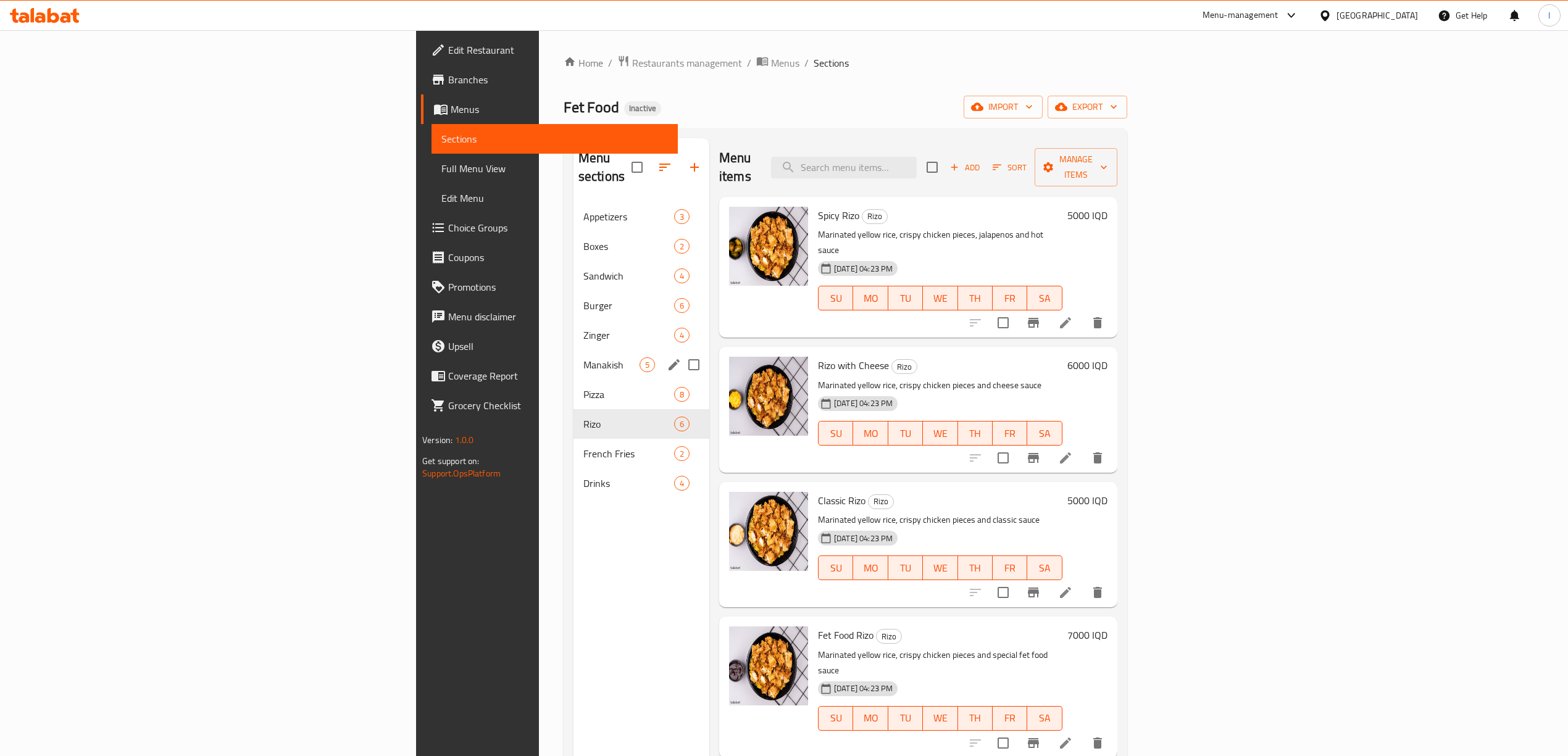
click at [573, 359] on div "Manakish 5" at bounding box center [641, 365] width 136 height 30
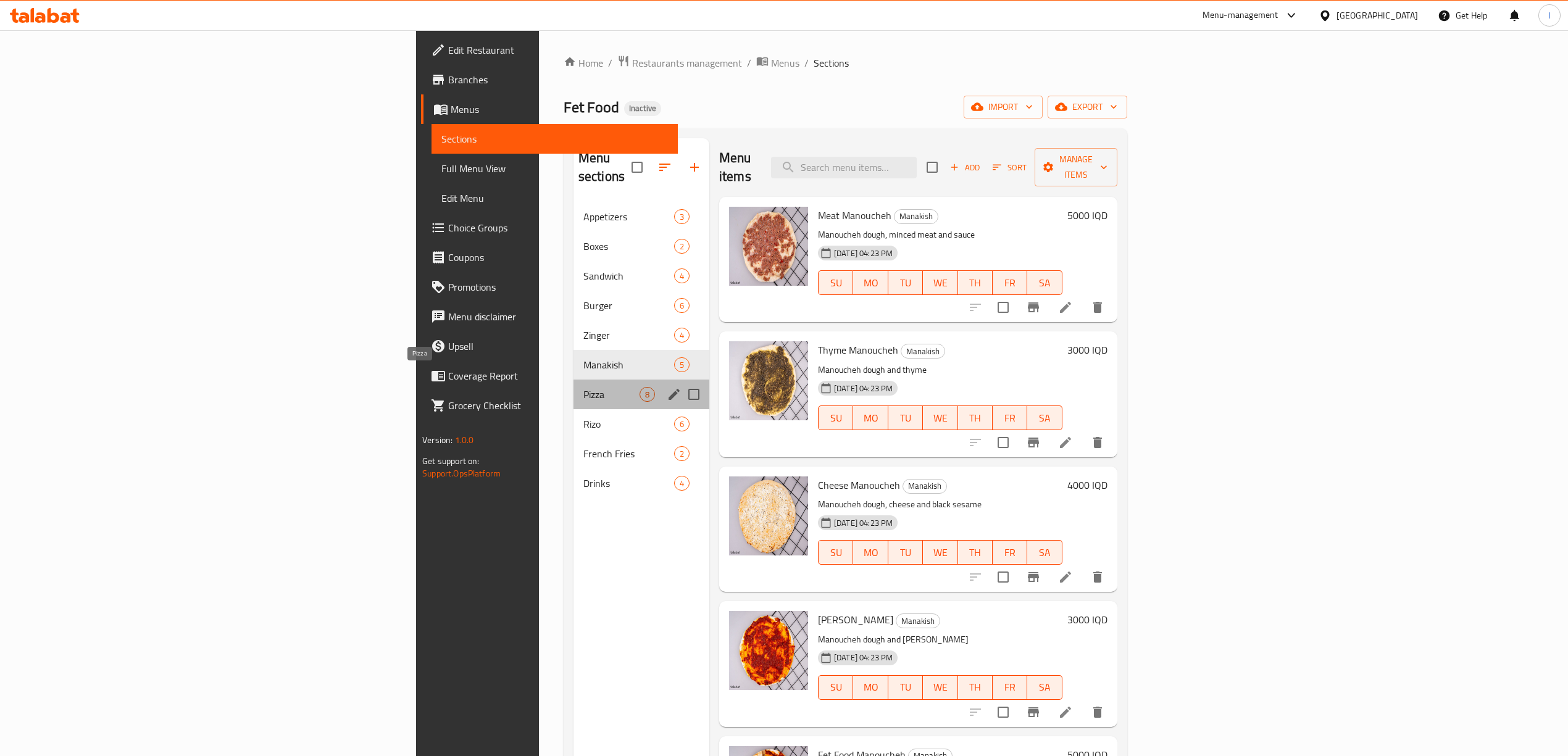
click at [584, 387] on span "Pizza" at bounding box center [611, 394] width 56 height 15
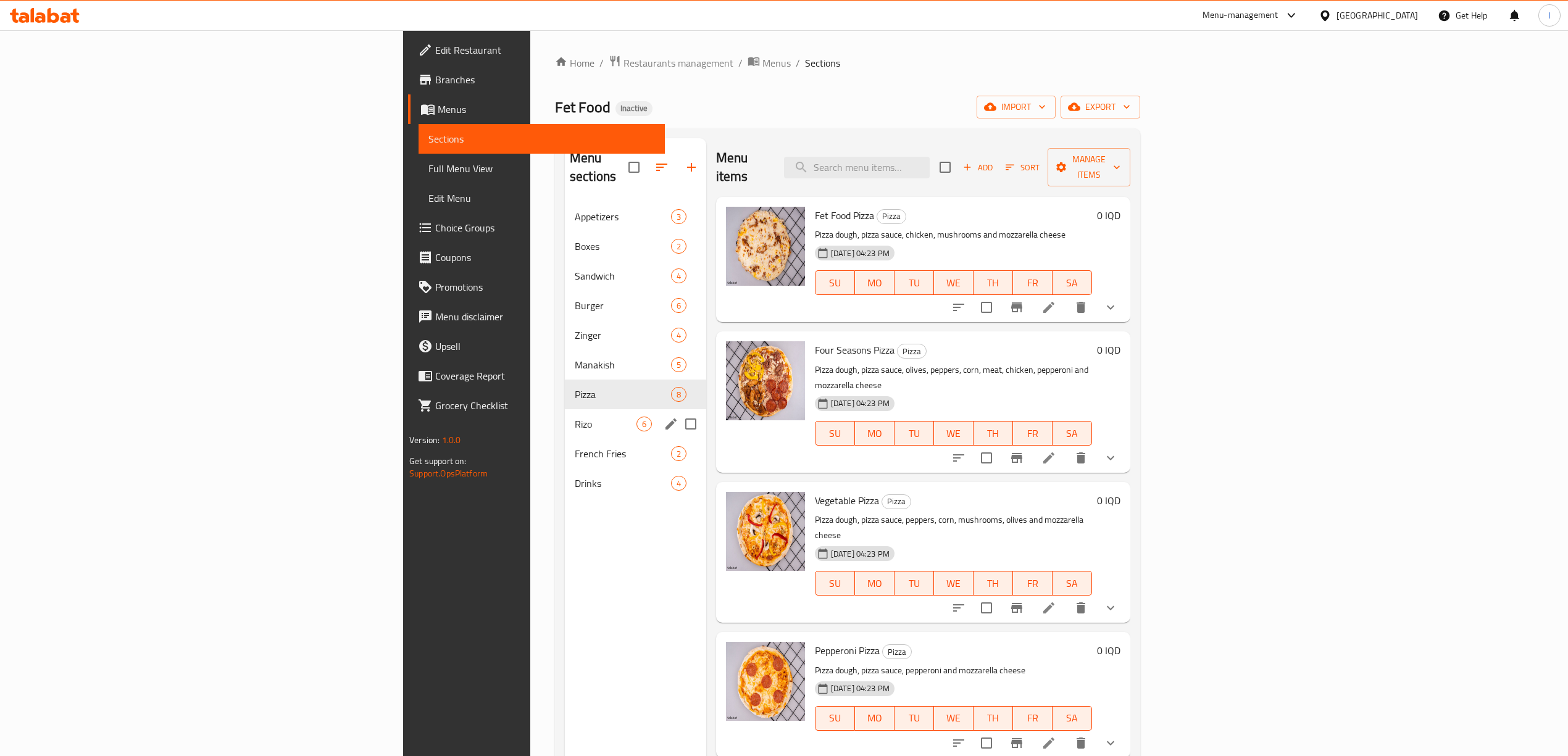
click at [565, 409] on div "Rizo 6" at bounding box center [635, 424] width 141 height 30
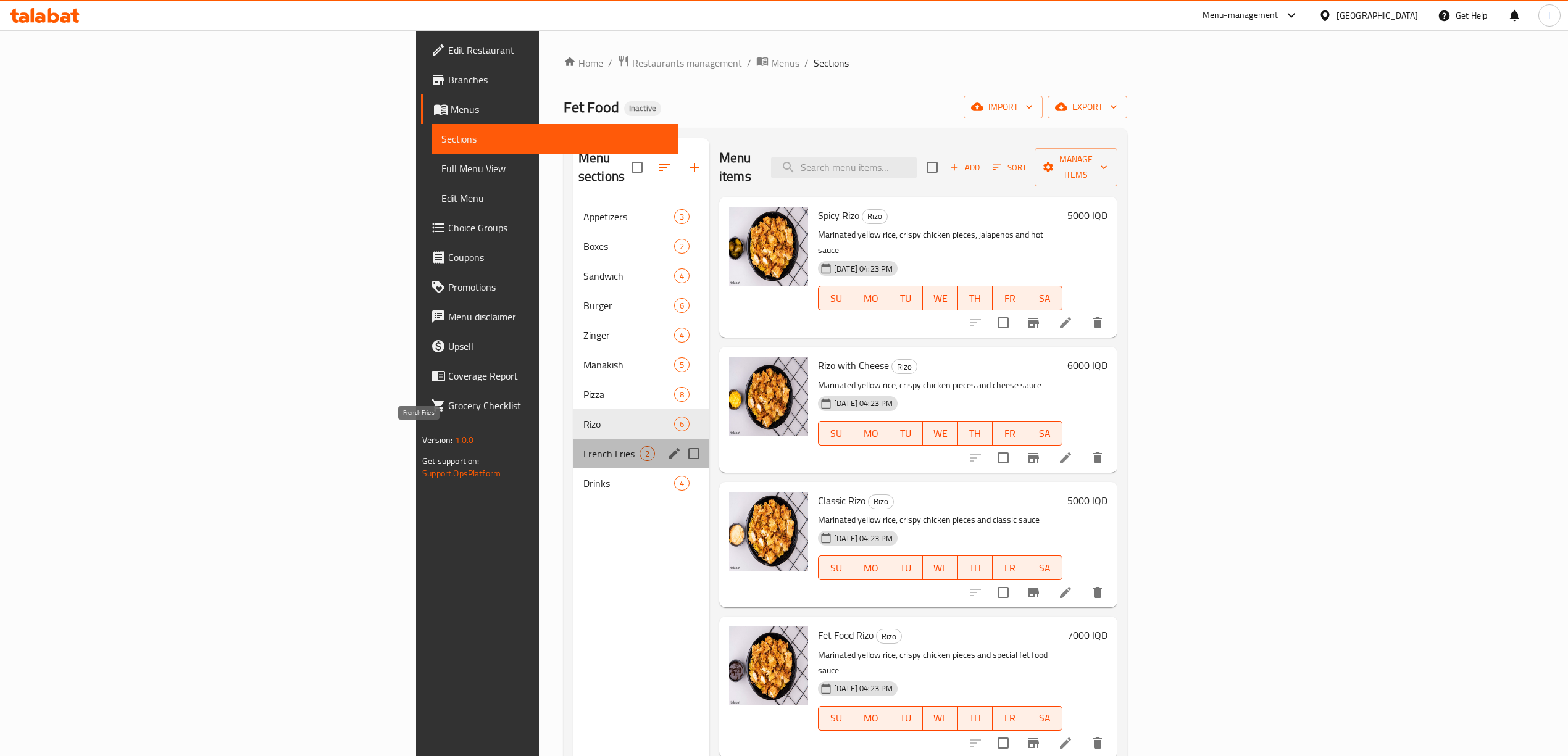
click at [584, 446] on span "French Fries" at bounding box center [611, 453] width 56 height 15
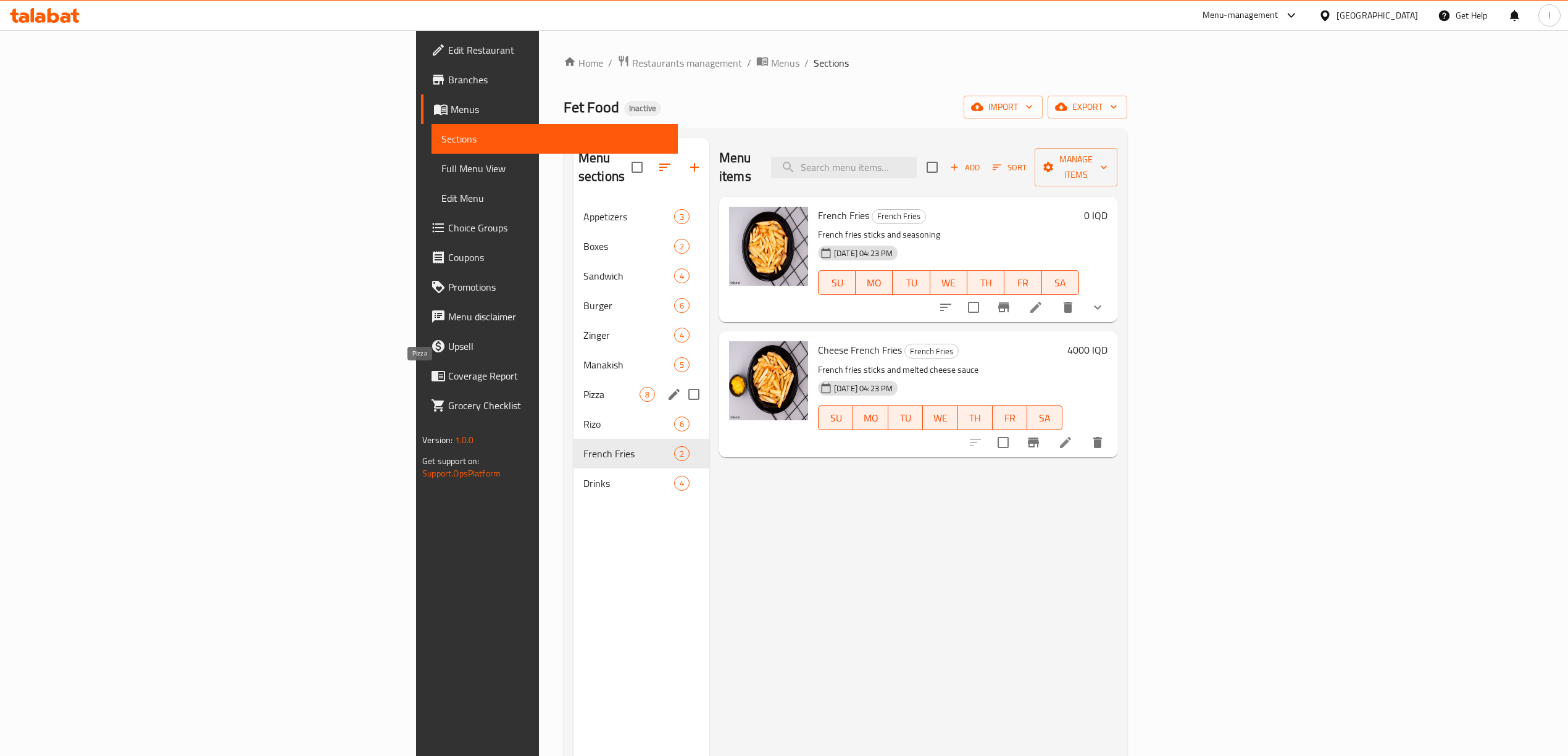
click at [584, 387] on span "Pizza" at bounding box center [611, 394] width 56 height 15
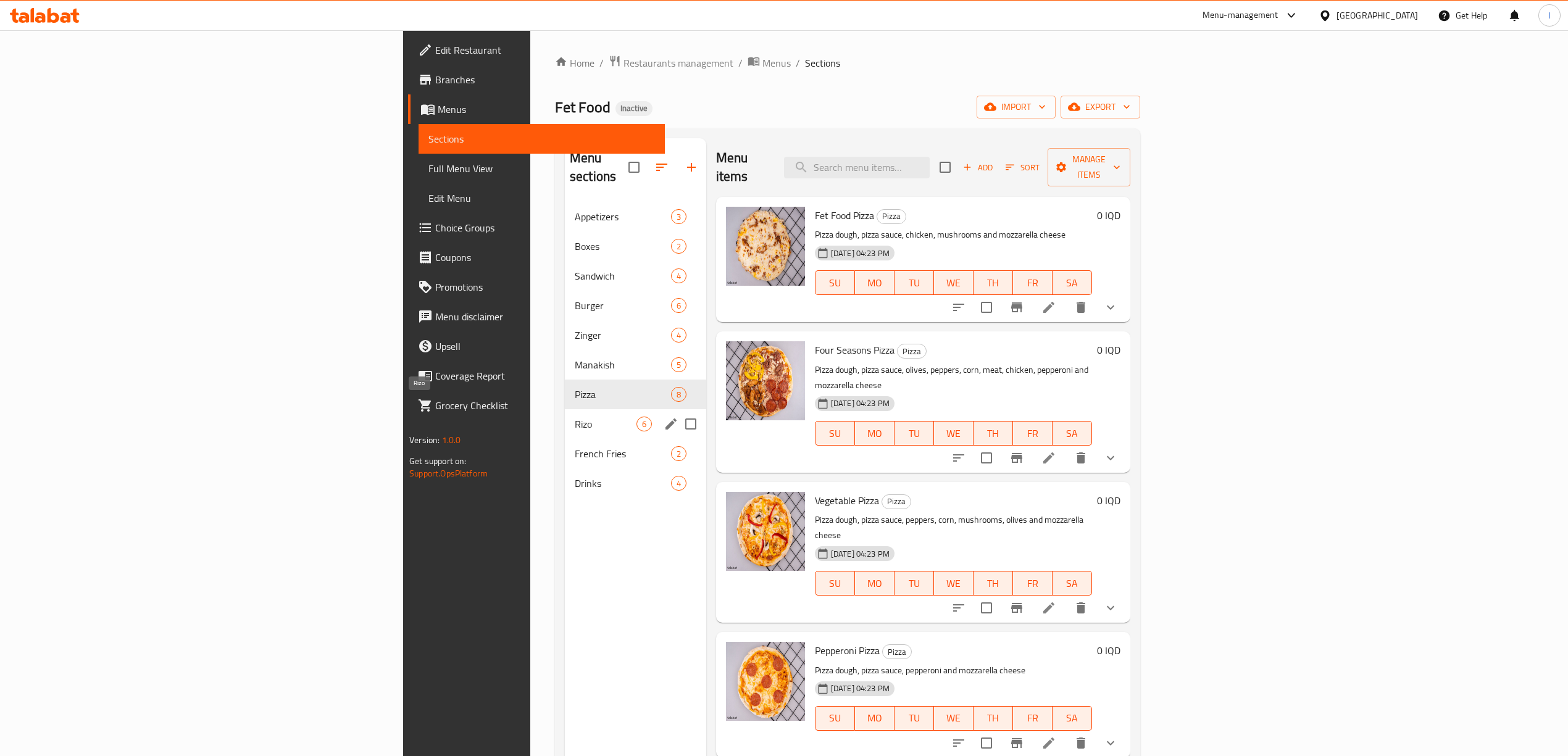
click at [575, 416] on span "Rizo" at bounding box center [606, 423] width 62 height 15
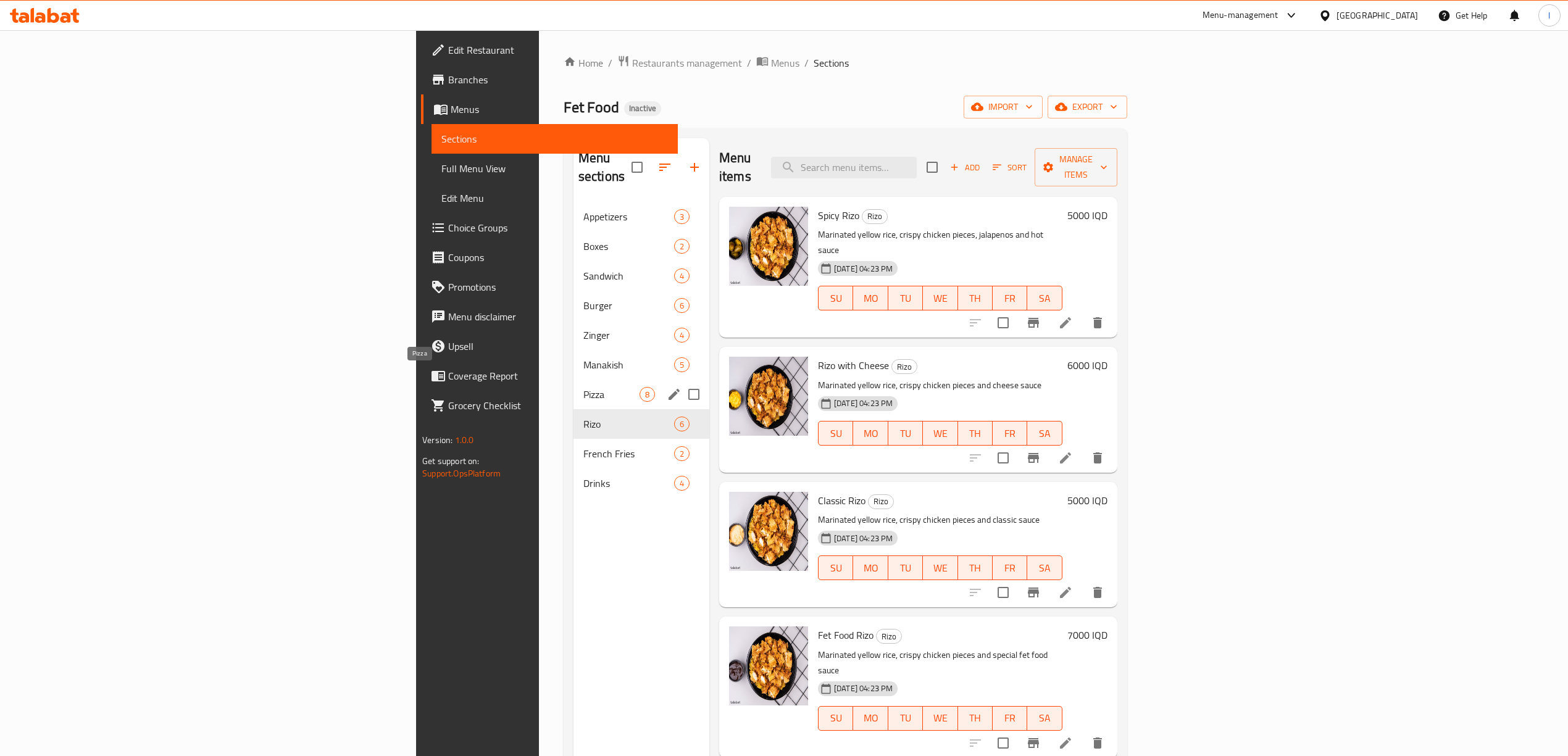
click at [584, 357] on span "Manakish" at bounding box center [629, 364] width 91 height 15
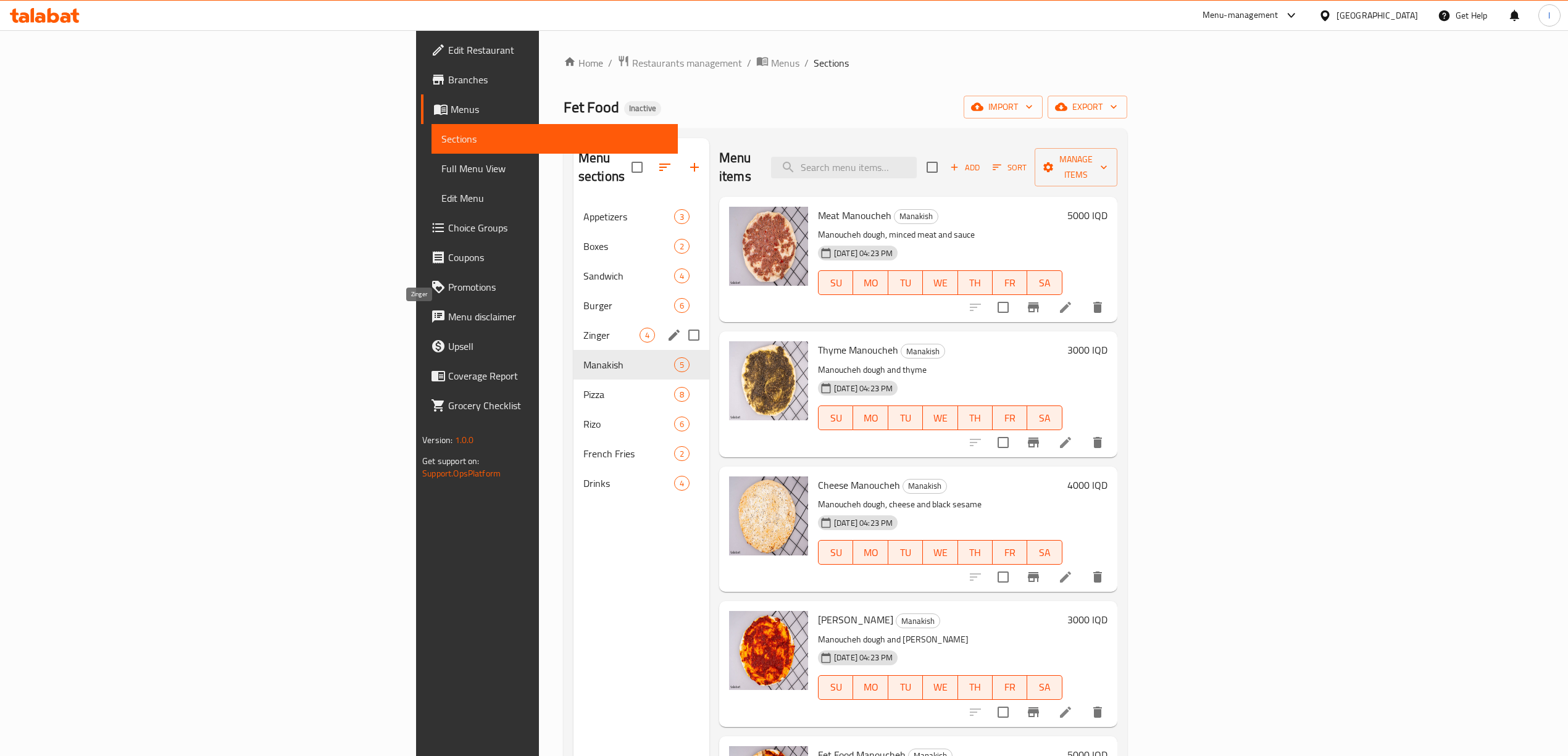
click at [584, 328] on span "Zinger" at bounding box center [611, 335] width 56 height 15
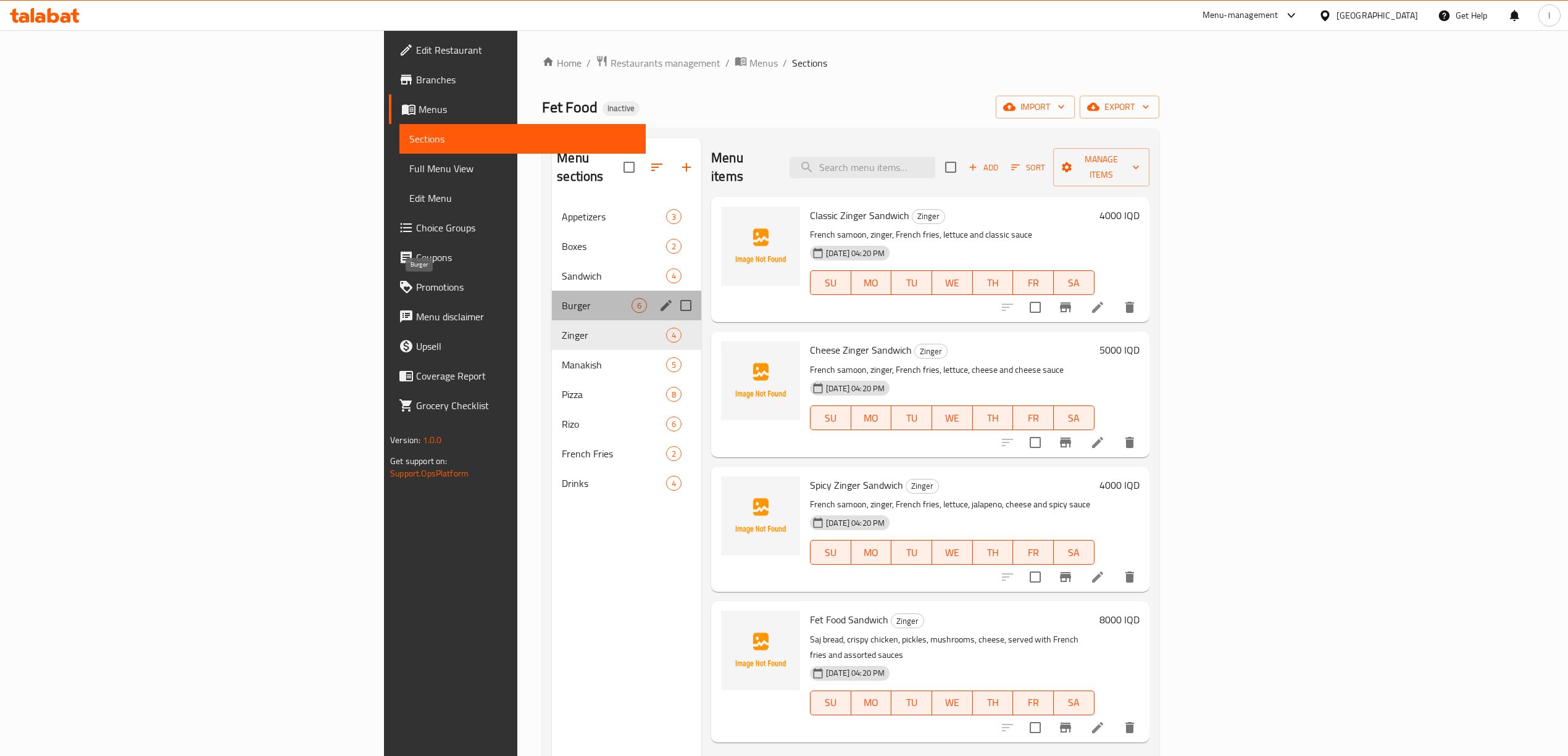
click at [562, 298] on span "Burger" at bounding box center [596, 305] width 69 height 15
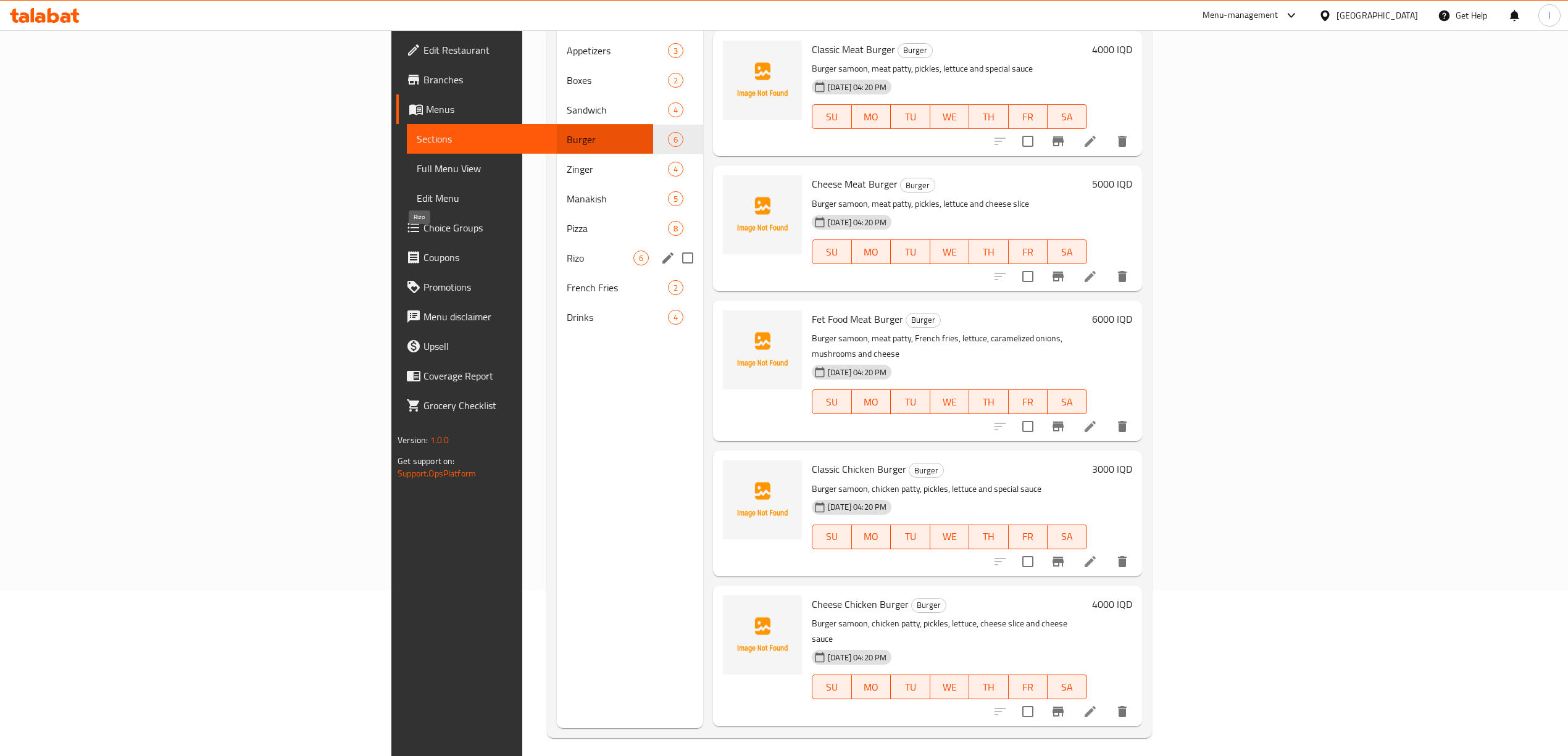
scroll to position [173, 0]
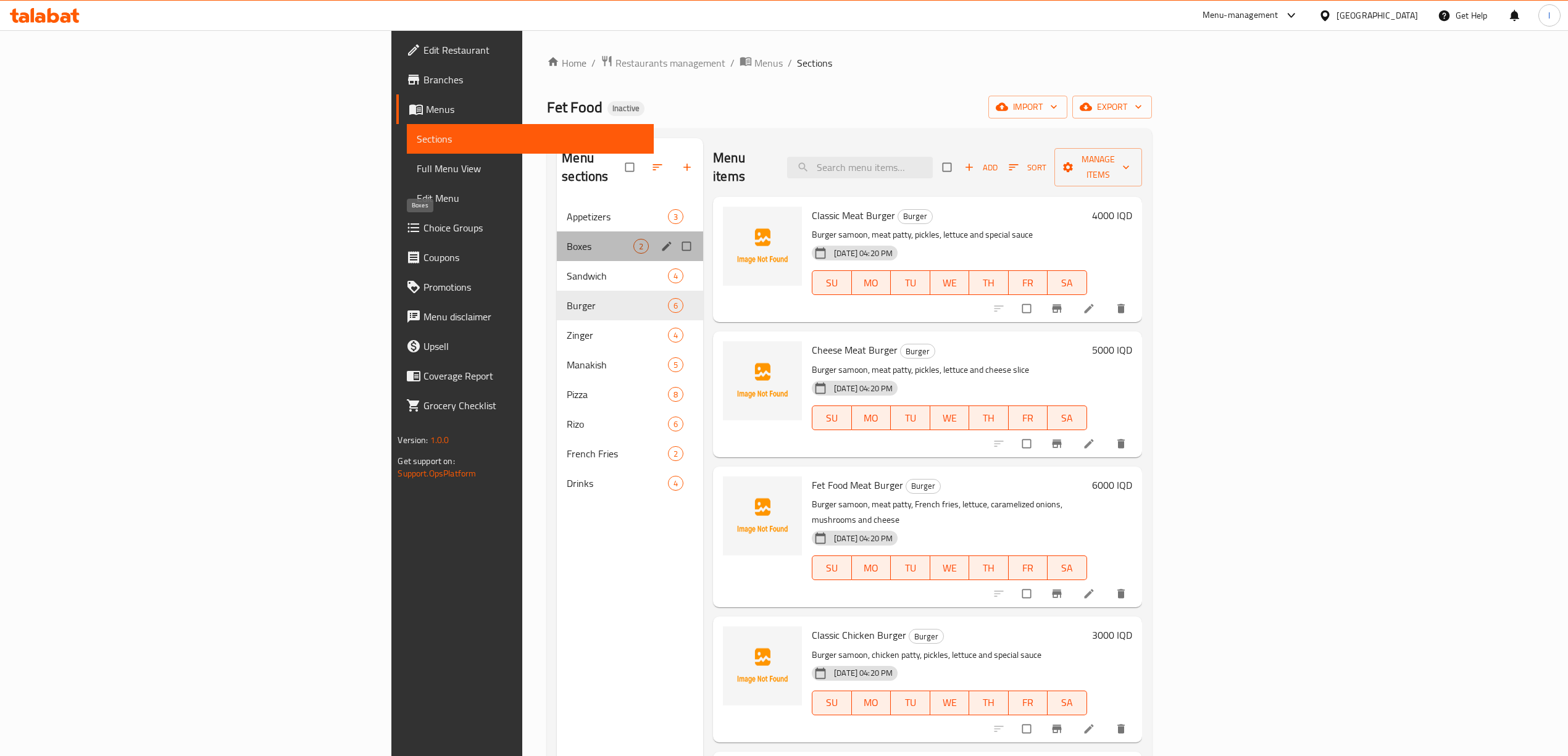
click at [566, 239] on span "Boxes" at bounding box center [599, 246] width 67 height 15
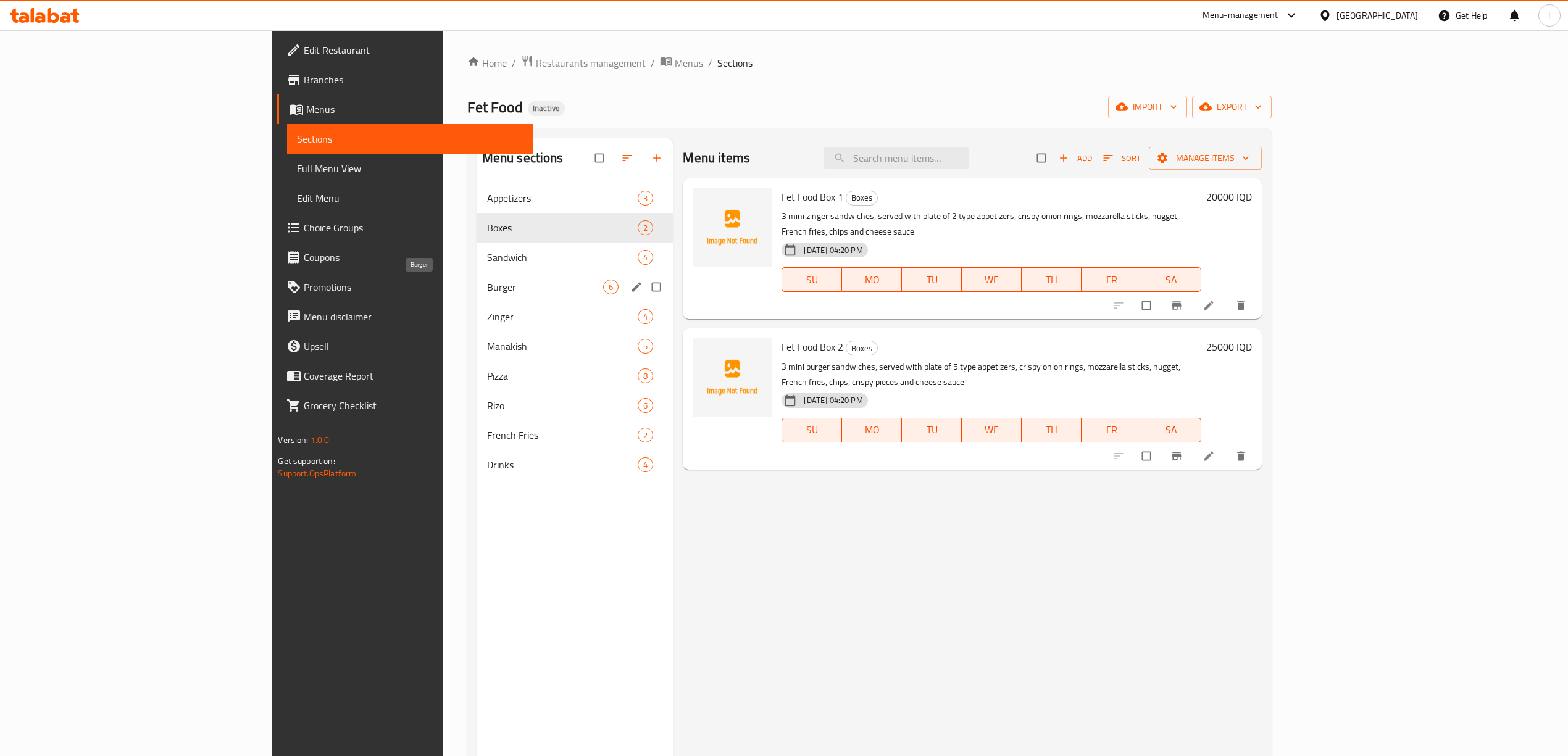
click at [487, 285] on span "Burger" at bounding box center [546, 287] width 117 height 15
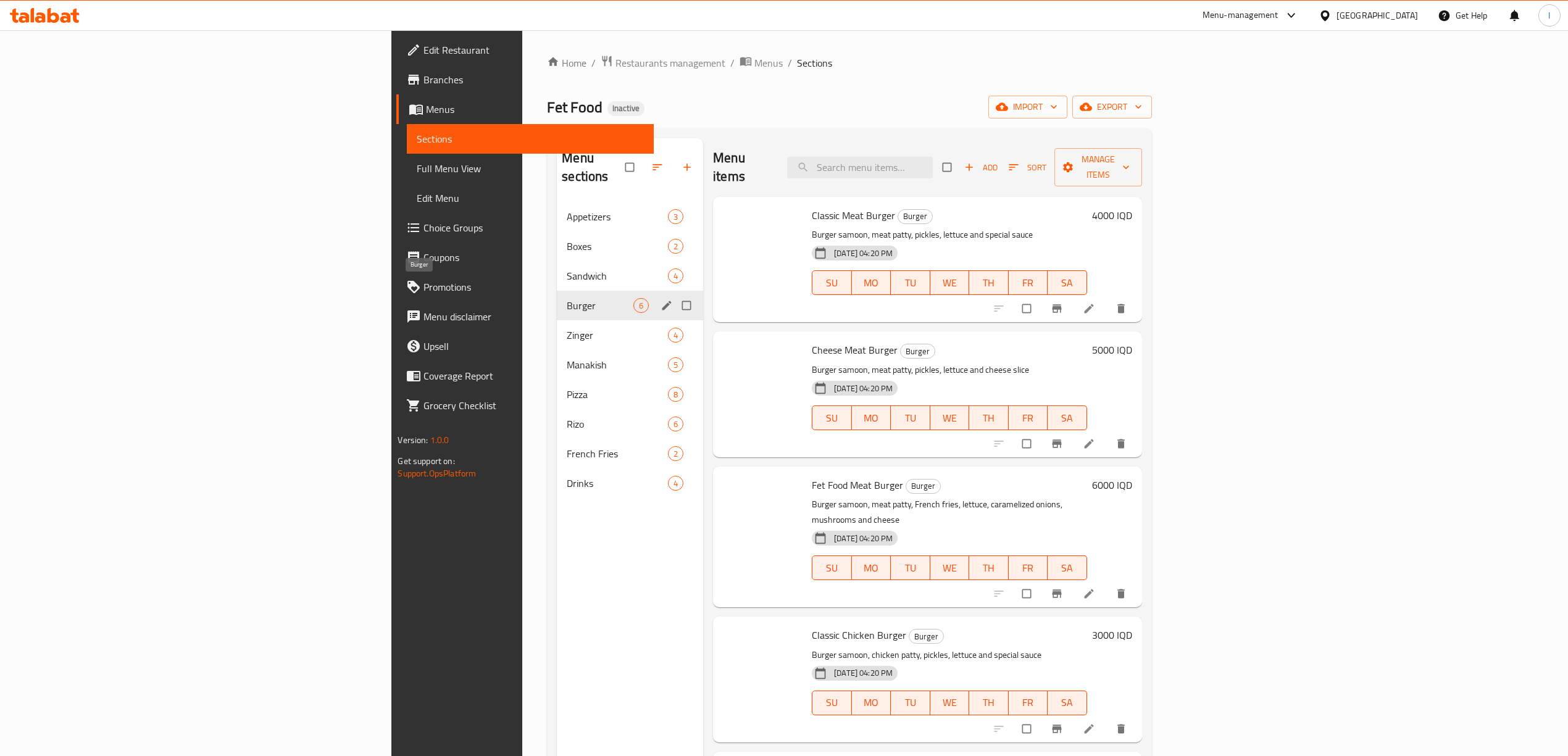
click at [566, 268] on span "Sandwich" at bounding box center [617, 275] width 101 height 15
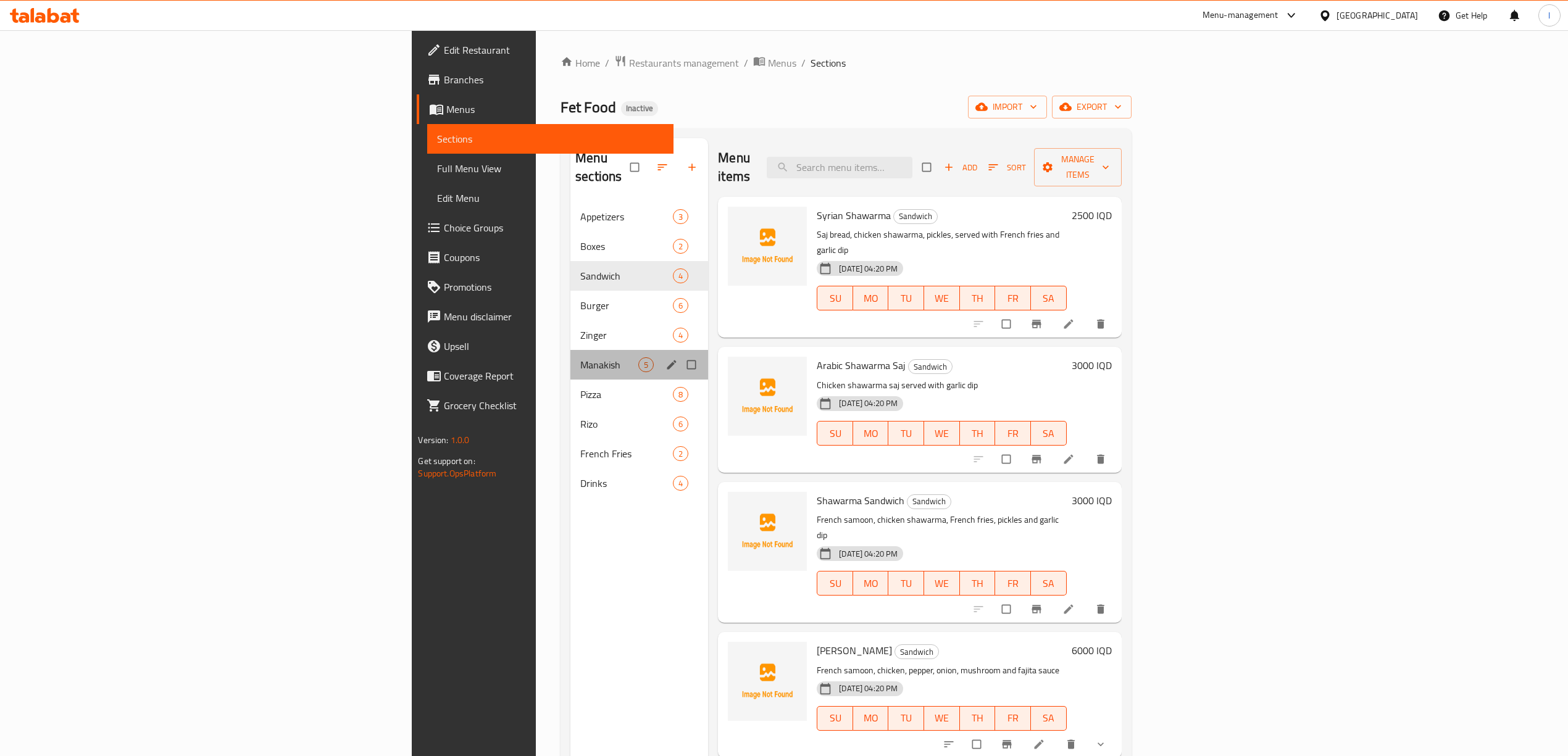
click at [570, 350] on div "Manakish 5" at bounding box center [639, 365] width 138 height 30
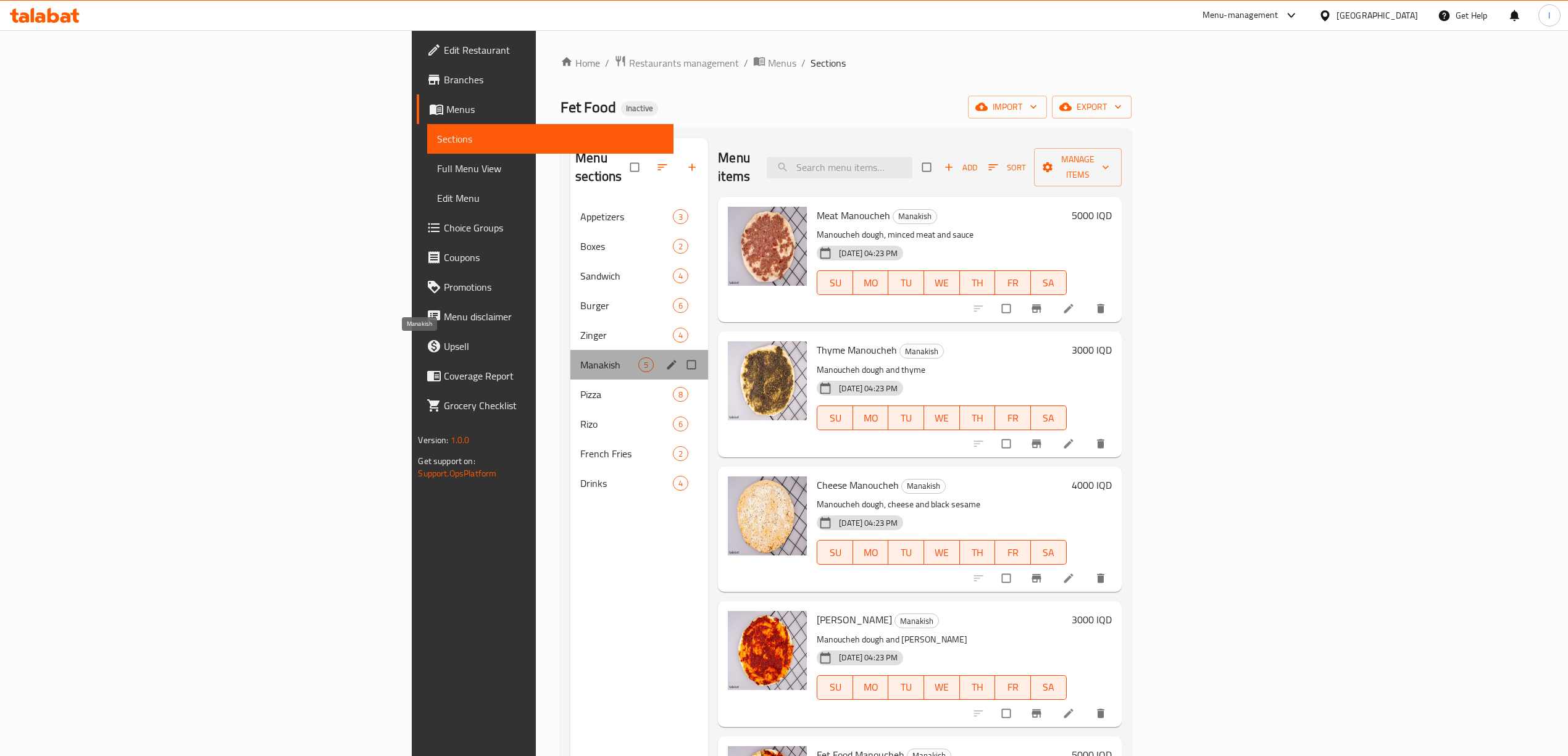
click at [581, 357] on span "Manakish" at bounding box center [610, 364] width 58 height 15
click at [570, 384] on div "Pizza 8" at bounding box center [639, 394] width 138 height 30
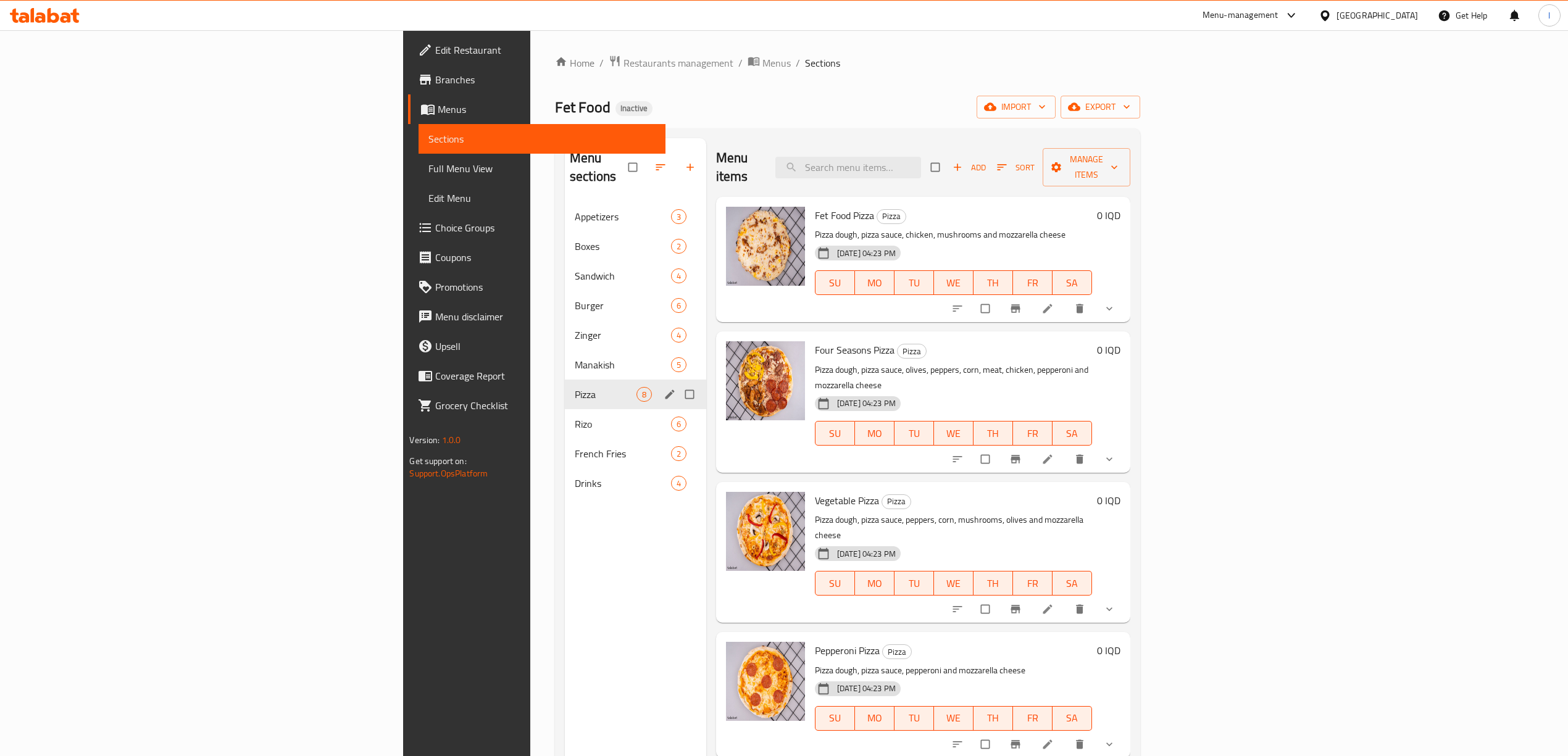
click at [565, 409] on div "Rizo 6" at bounding box center [635, 424] width 141 height 30
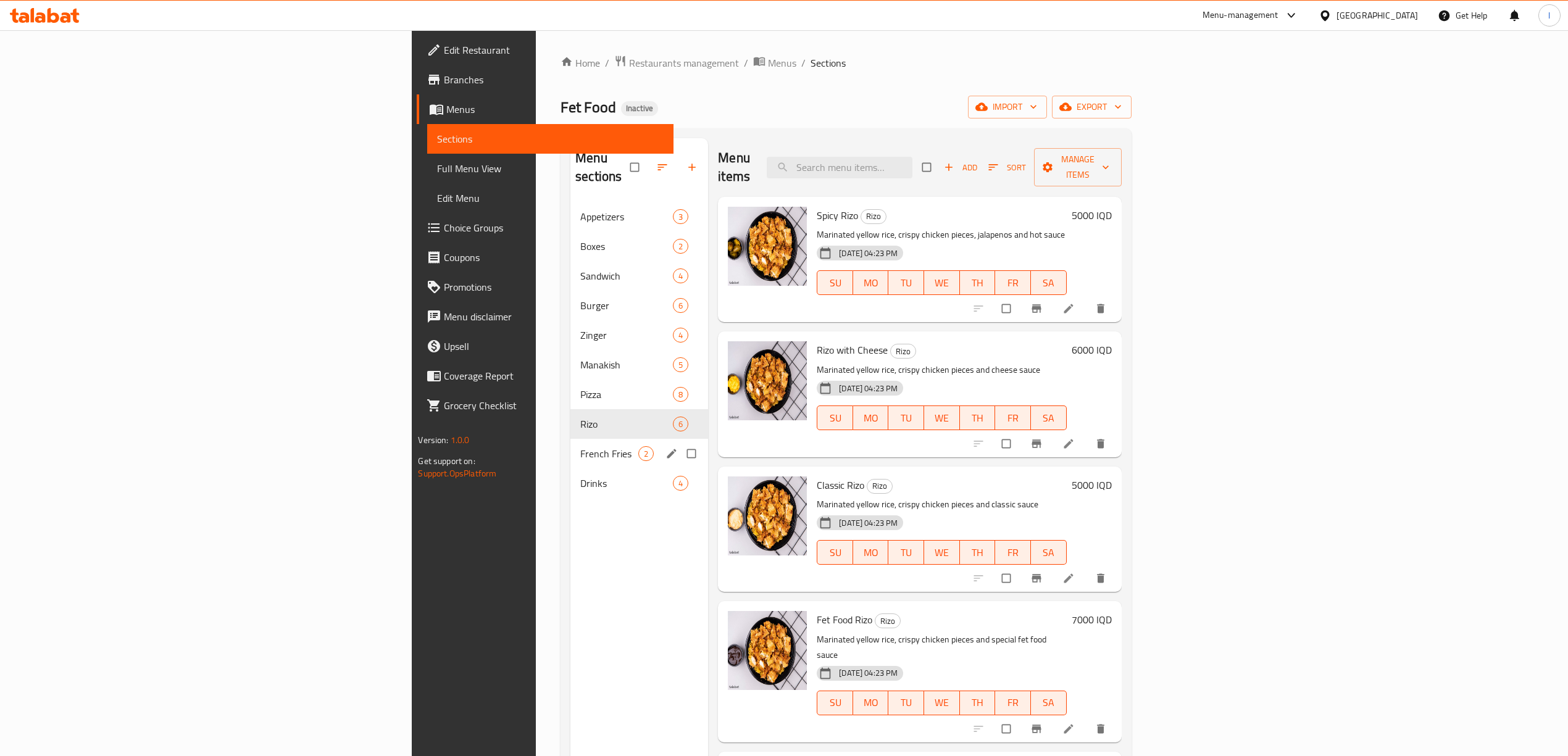
click at [570, 438] on div "French Fries 2" at bounding box center [639, 453] width 138 height 30
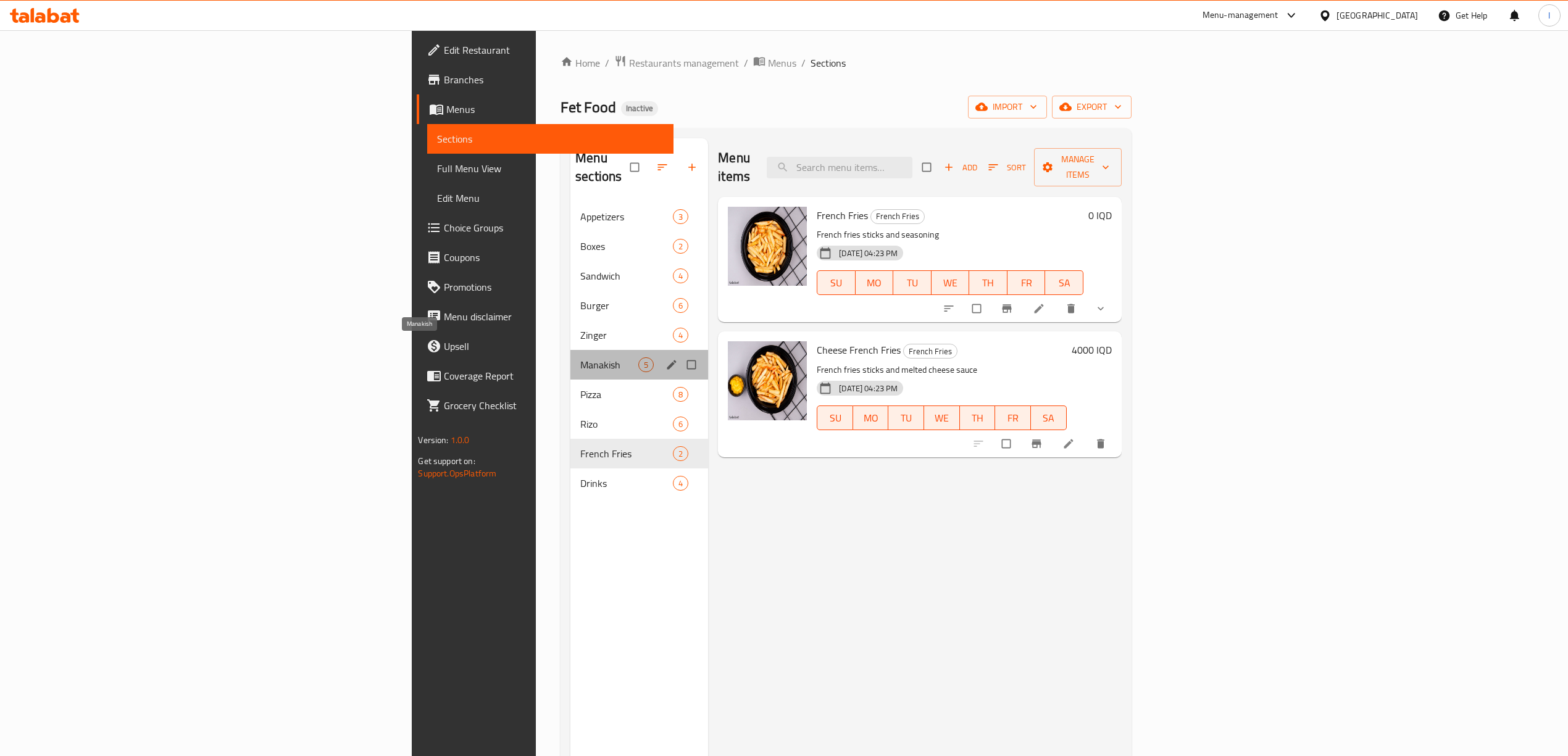
click at [581, 357] on span "Manakish" at bounding box center [610, 364] width 58 height 15
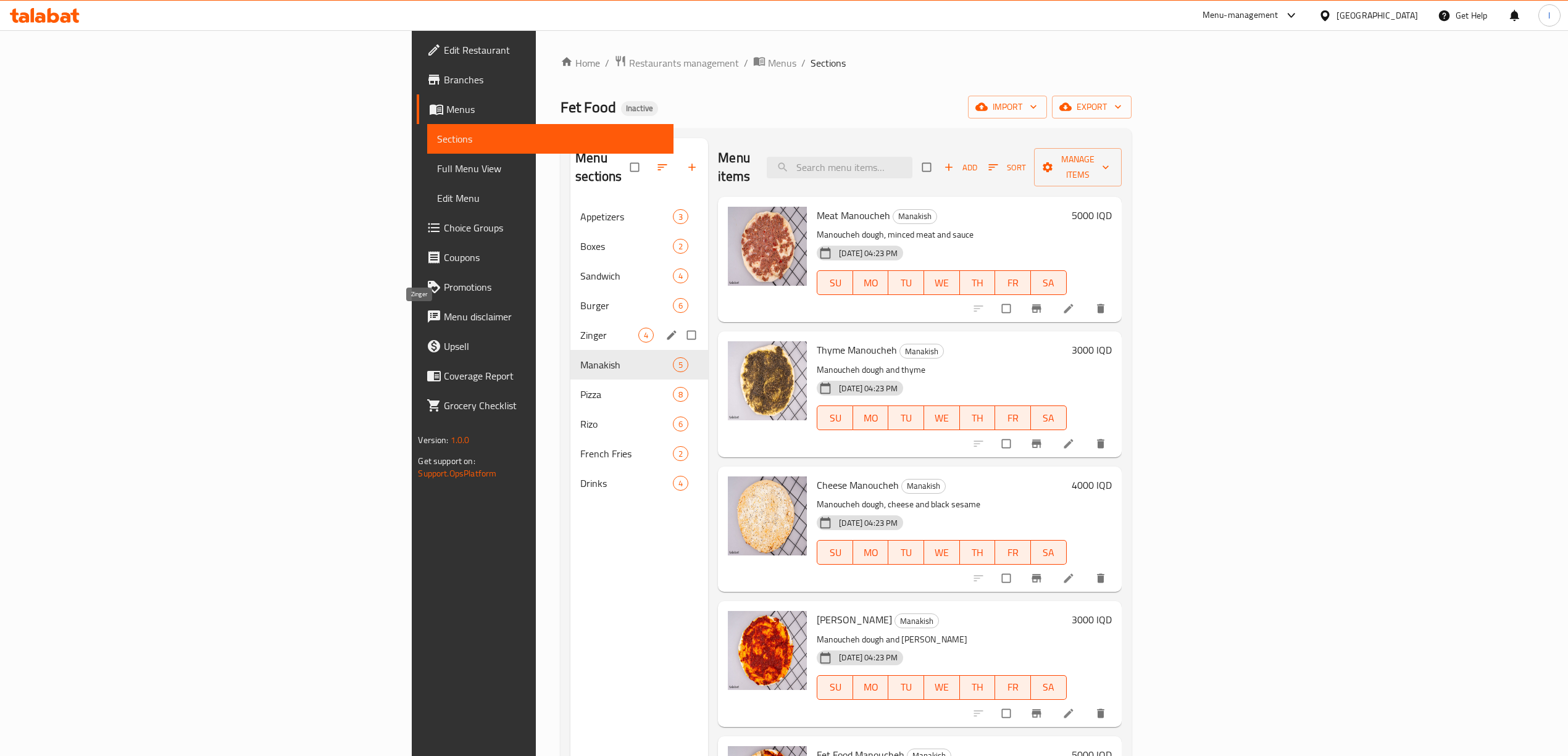
click at [581, 328] on span "Zinger" at bounding box center [610, 335] width 58 height 15
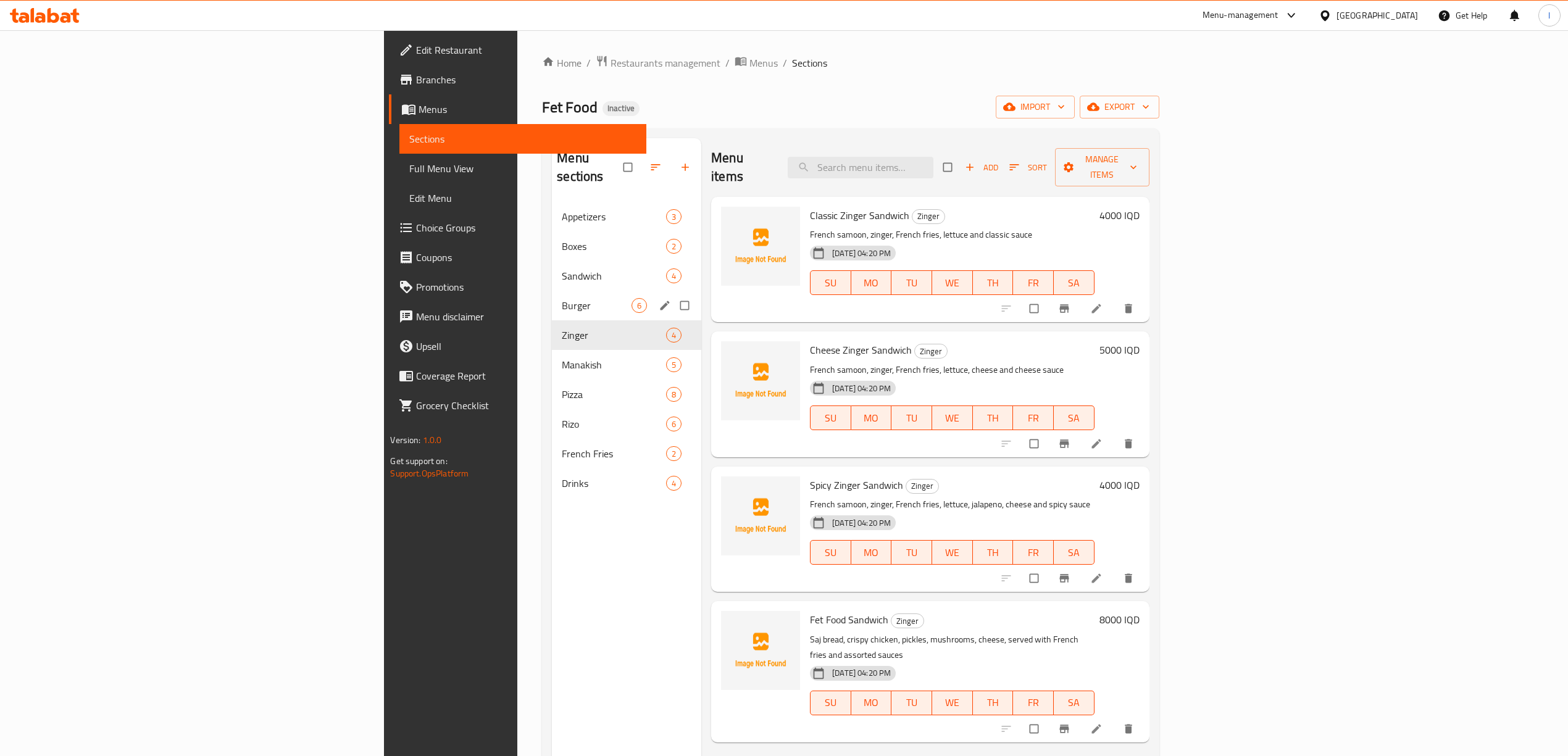
click at [552, 297] on div "Burger 6" at bounding box center [626, 306] width 149 height 30
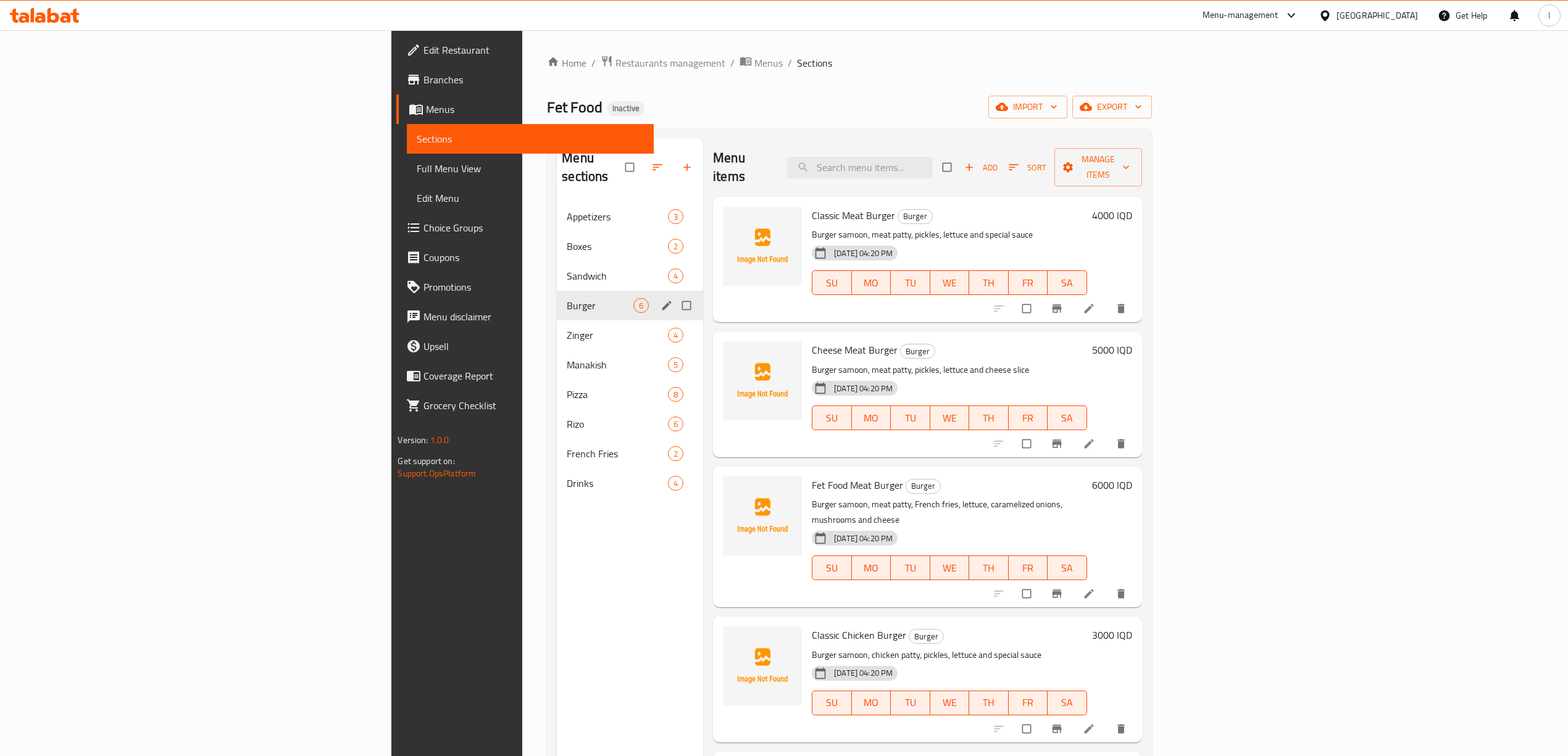
click at [557, 291] on div "Burger 6" at bounding box center [629, 306] width 146 height 30
click at [566, 268] on span "Sandwich" at bounding box center [599, 275] width 67 height 15
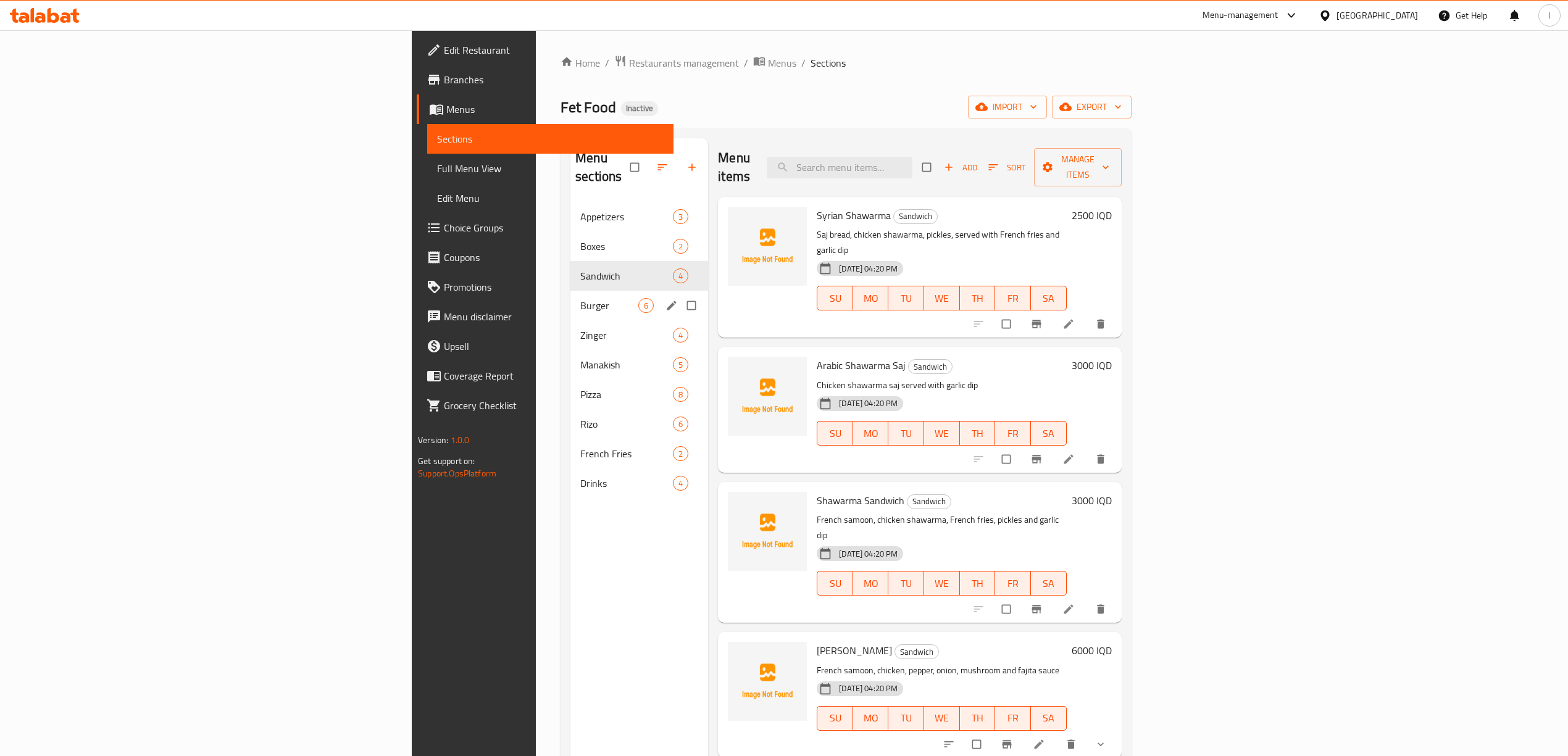
click at [570, 296] on div "Burger 6" at bounding box center [639, 306] width 138 height 30
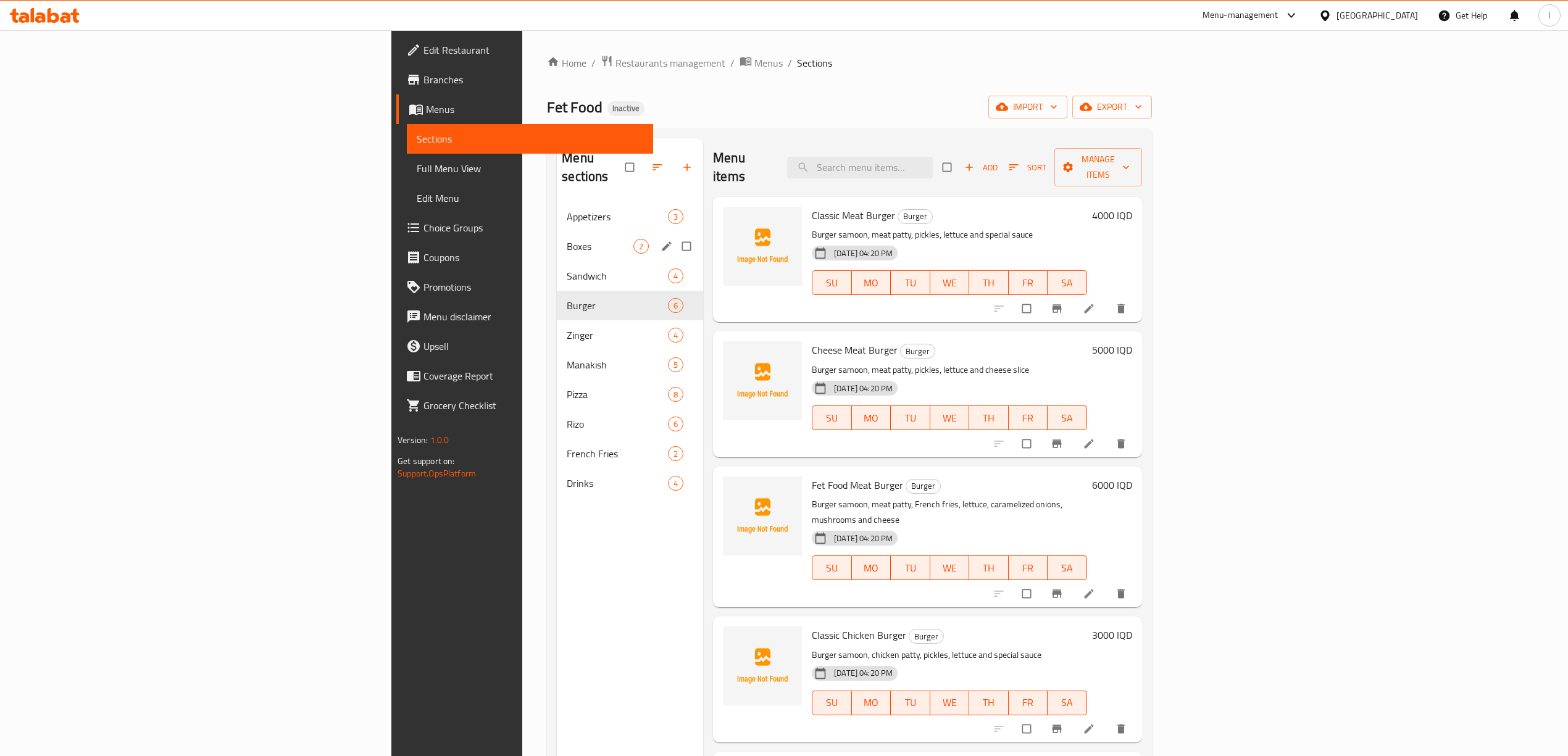
click at [566, 239] on span "Boxes" at bounding box center [599, 246] width 67 height 15
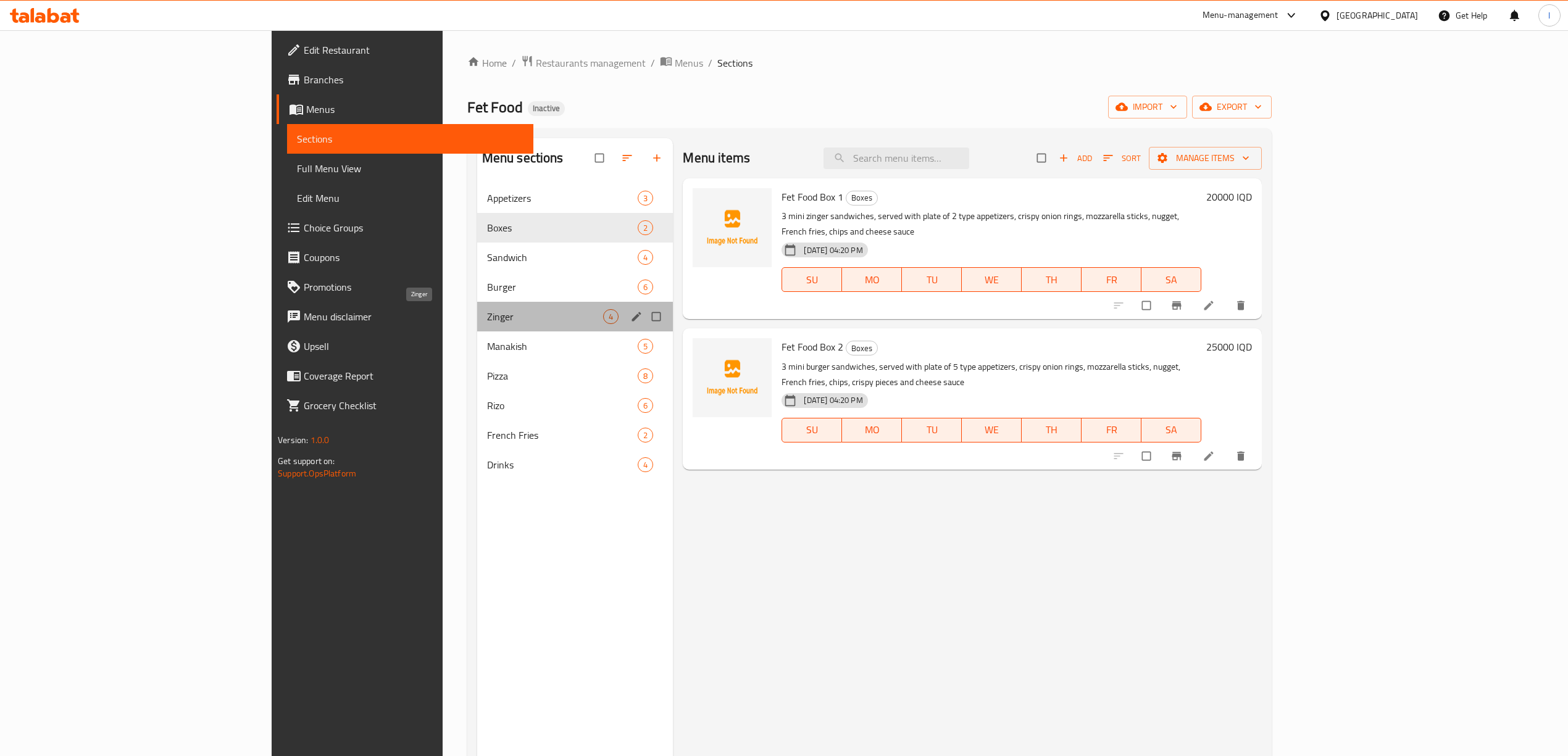
click at [487, 310] on span "Zinger" at bounding box center [546, 316] width 117 height 15
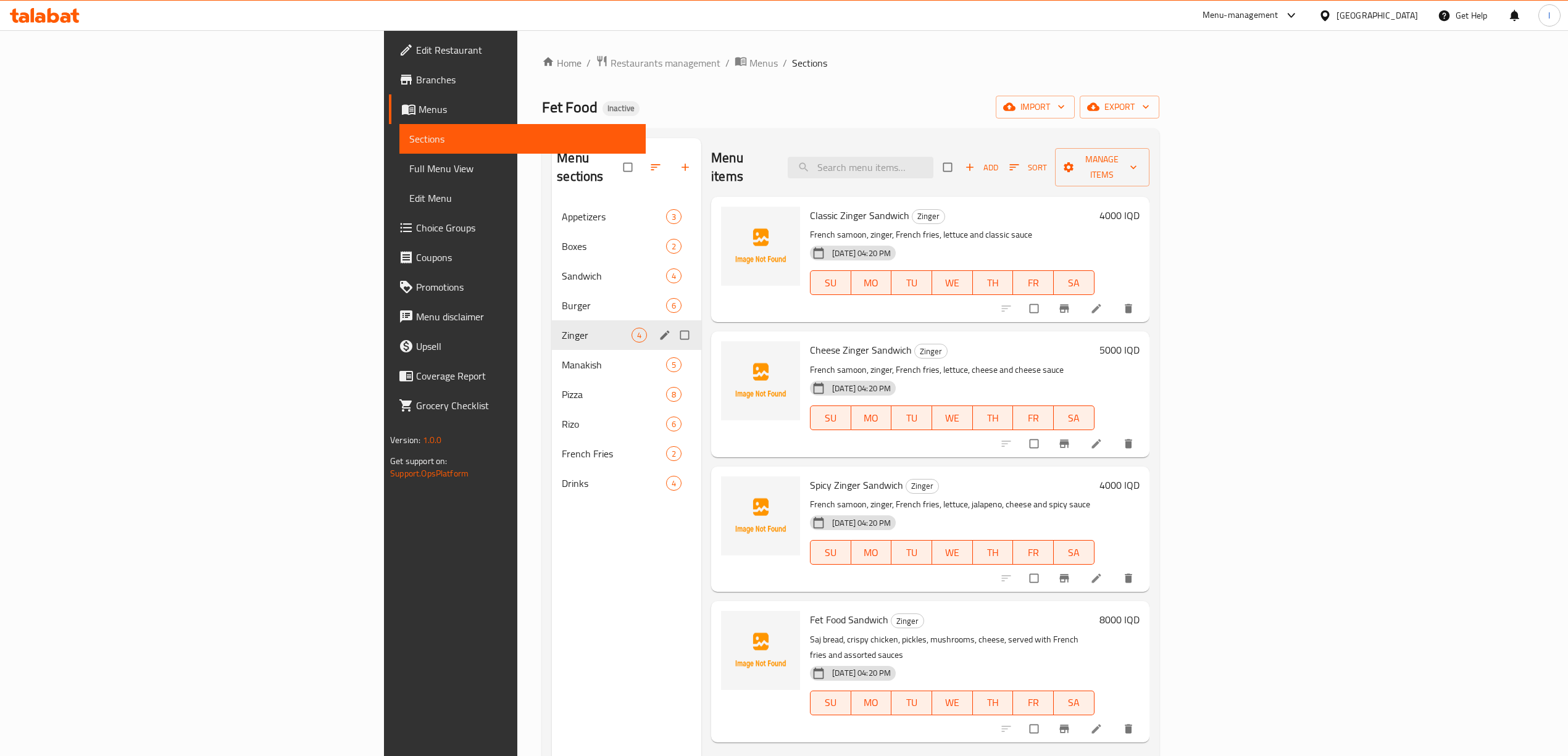
click at [552, 327] on div "Zinger 4" at bounding box center [626, 335] width 149 height 30
click at [552, 354] on div "Manakish 5" at bounding box center [626, 365] width 149 height 30
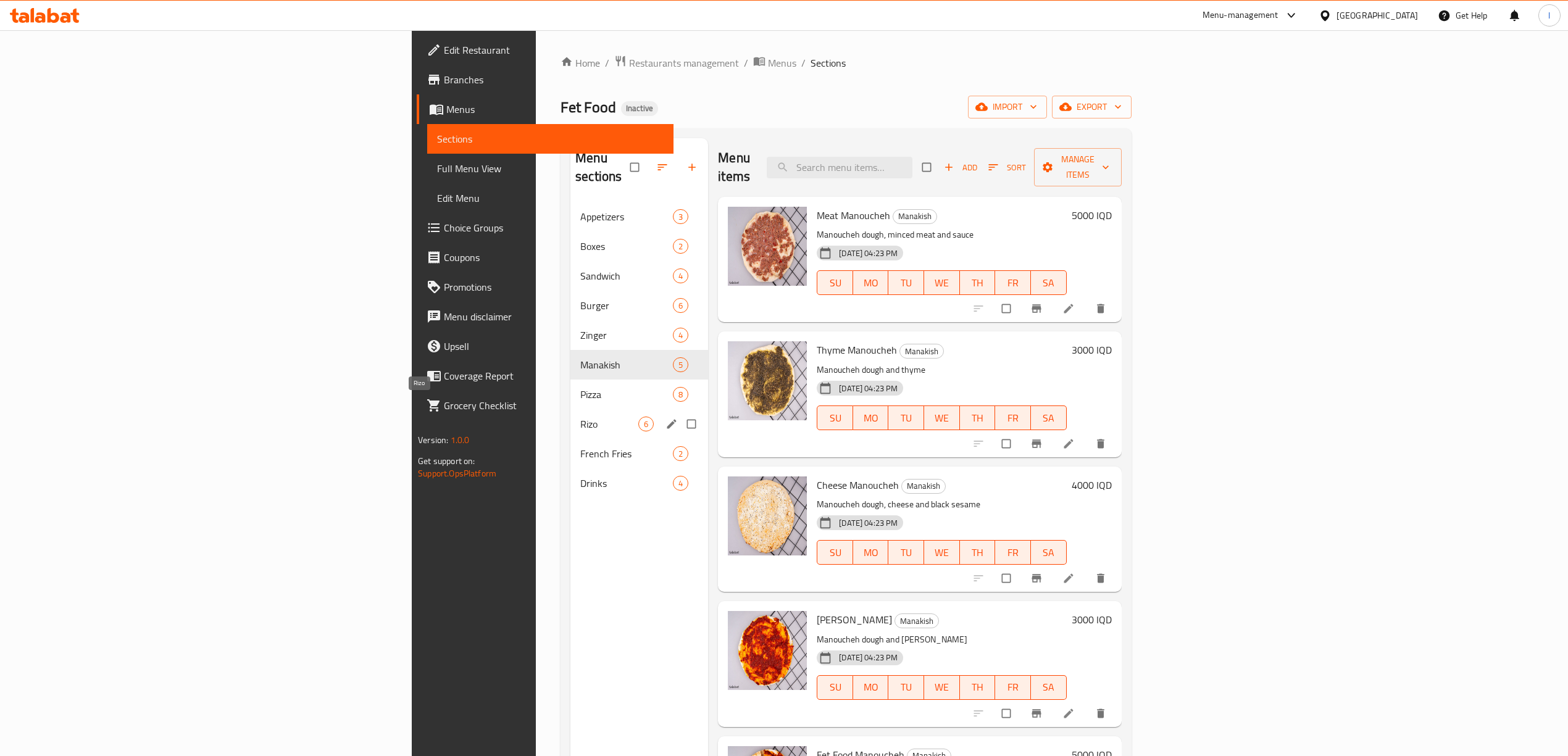
click at [581, 416] on span "Rizo" at bounding box center [610, 423] width 58 height 15
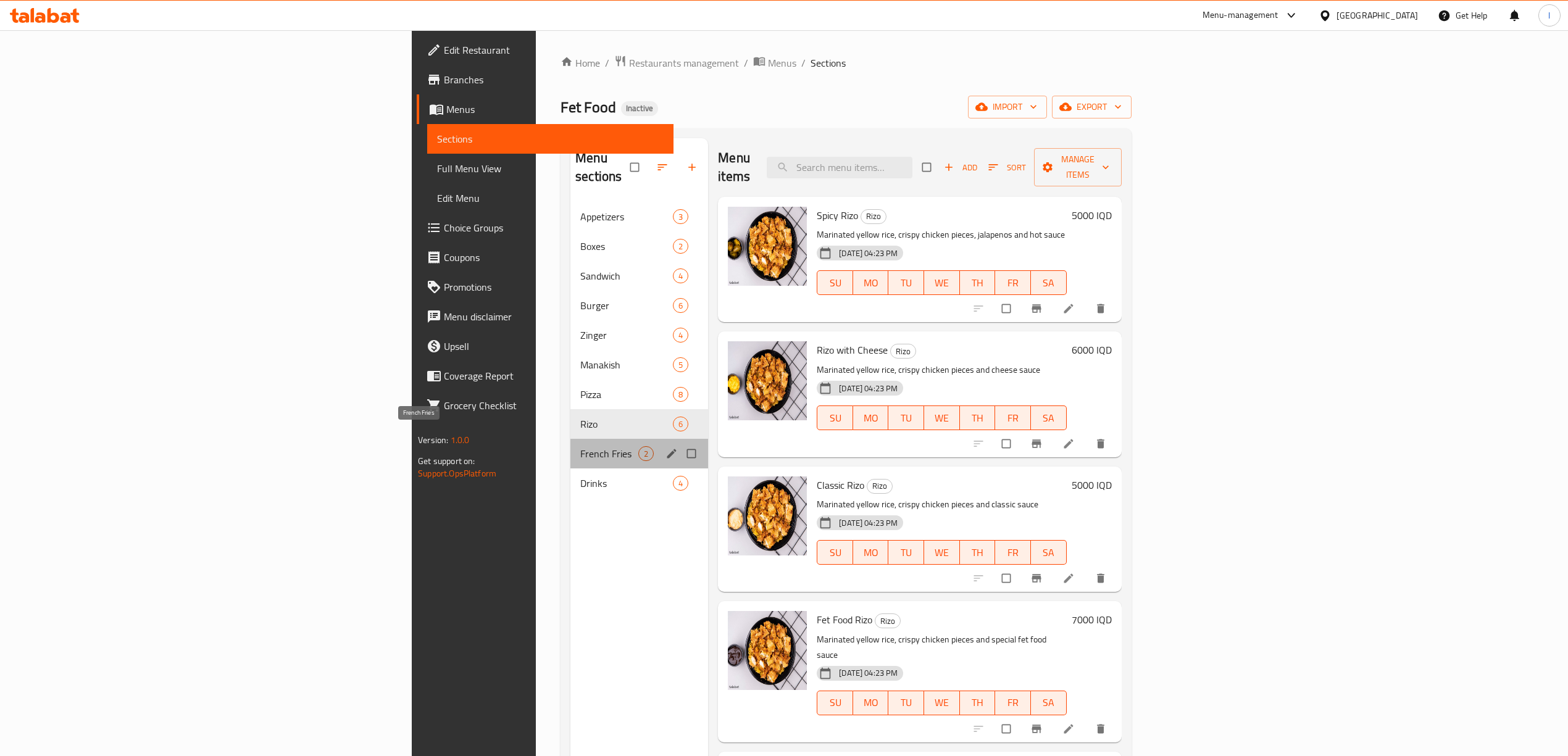
click at [581, 446] on span "French Fries" at bounding box center [610, 453] width 58 height 15
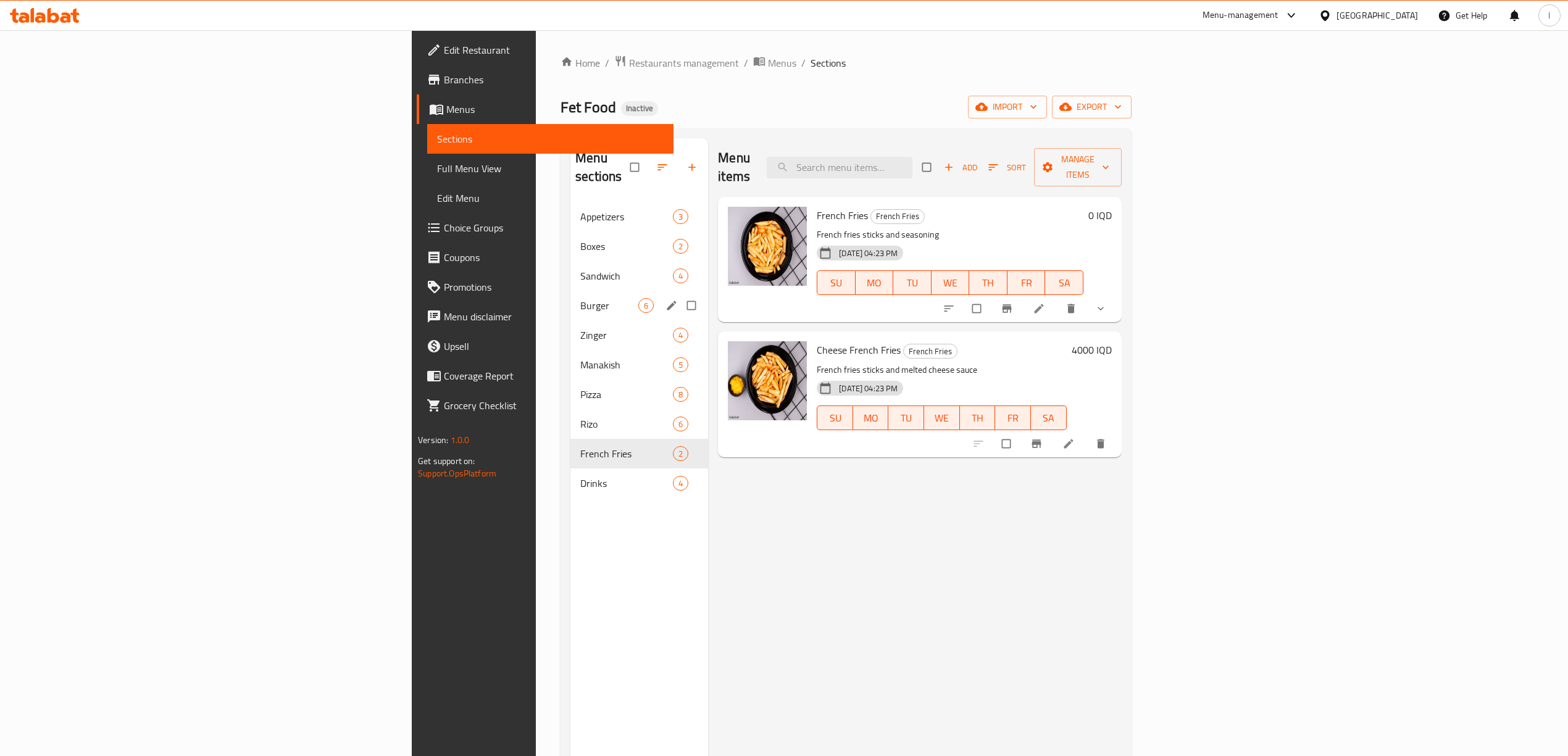
click at [570, 291] on div "Burger 6" at bounding box center [639, 306] width 138 height 30
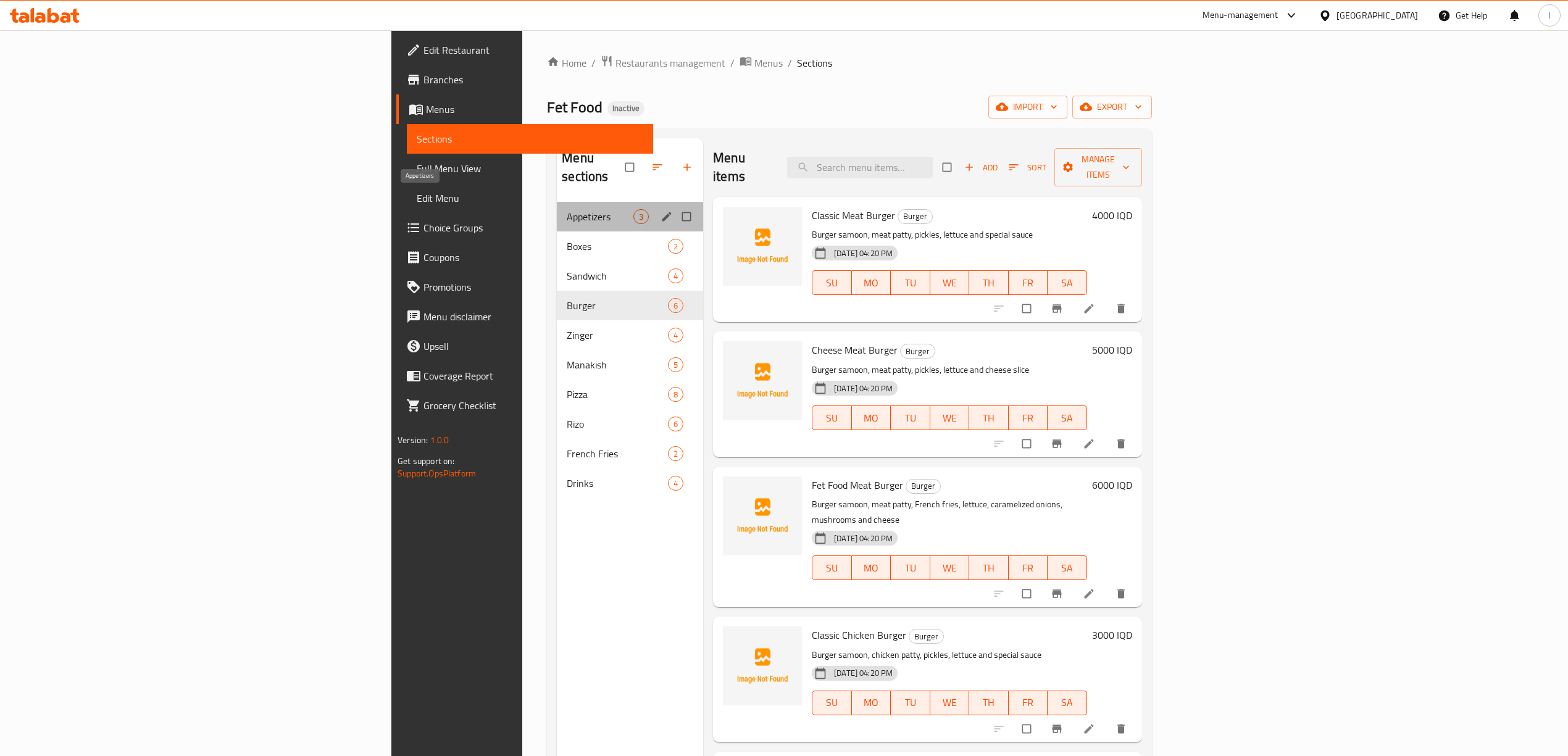
click at [566, 209] on span "Appetizers" at bounding box center [599, 216] width 67 height 15
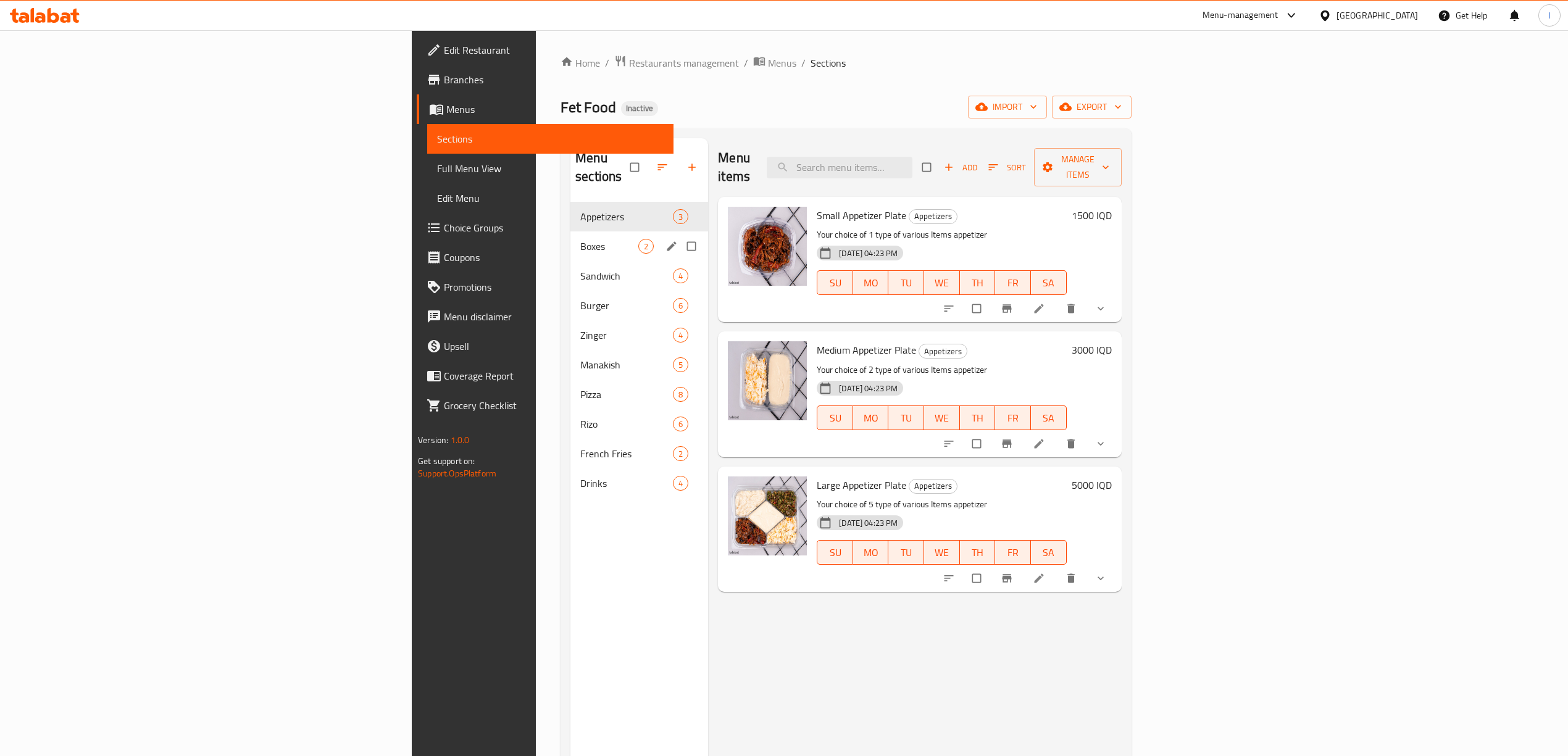
click at [570, 232] on div "Boxes 2" at bounding box center [639, 247] width 138 height 30
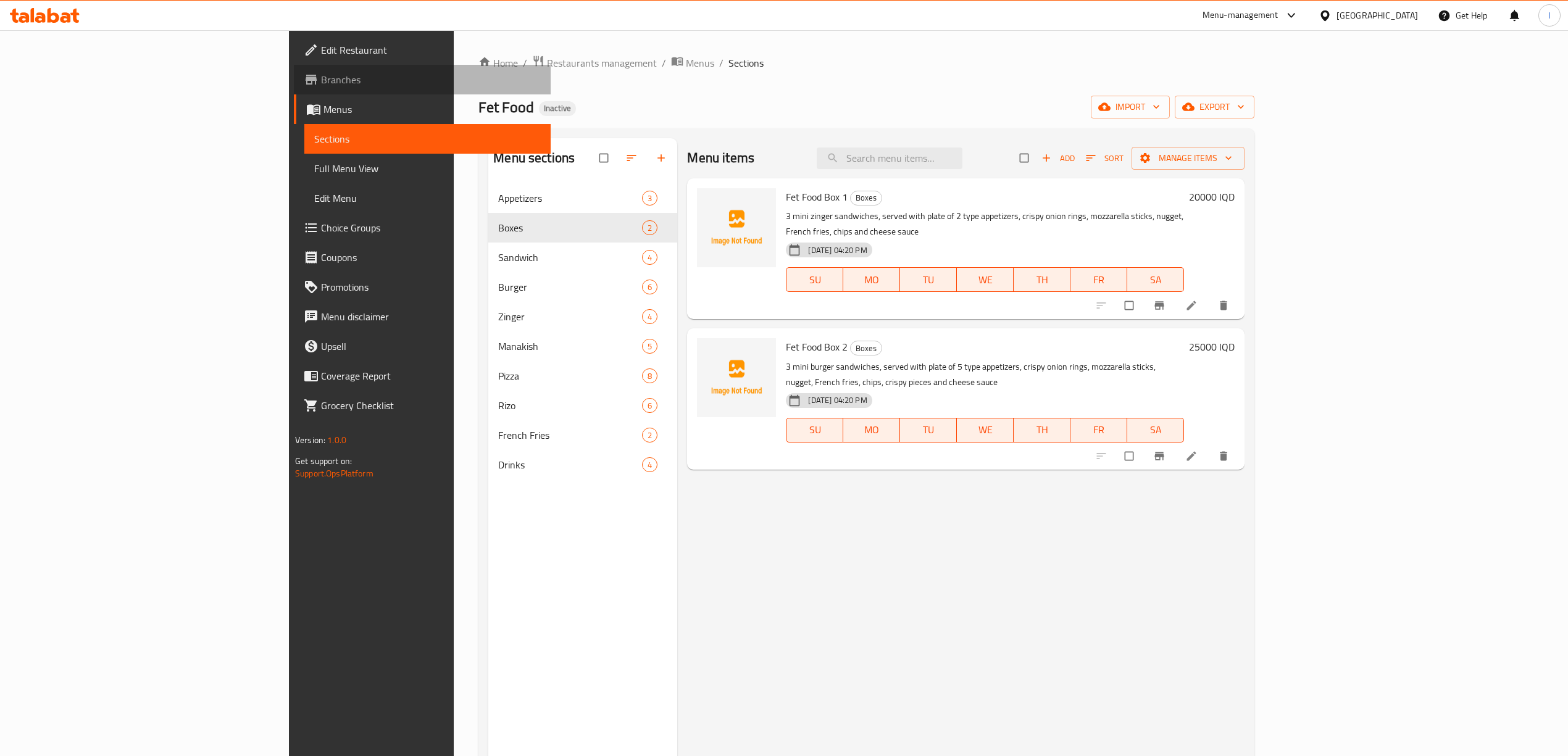
click at [294, 92] on link "Branches" at bounding box center [423, 80] width 257 height 30
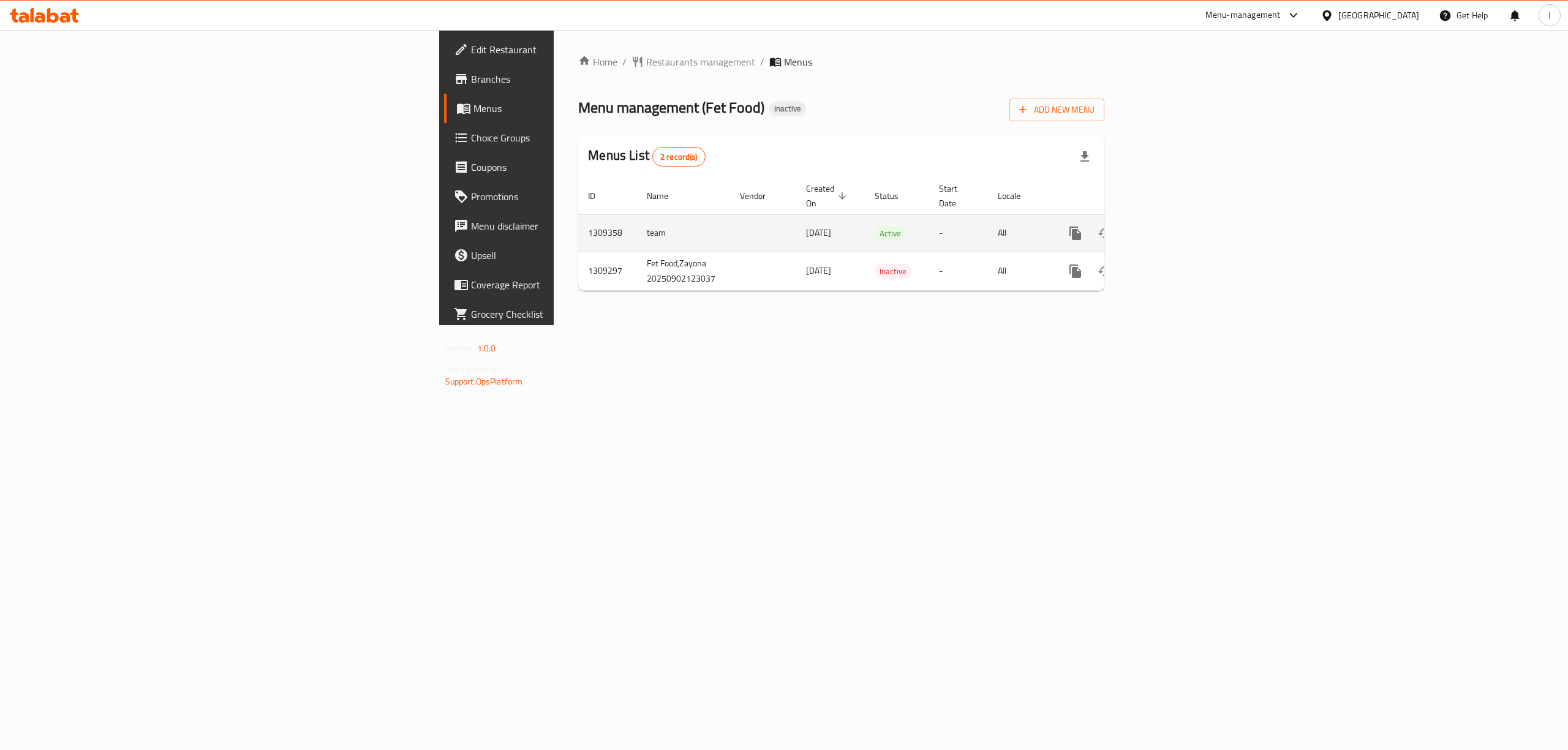
click at [1178, 218] on link "enhanced table" at bounding box center [1163, 233] width 30 height 30
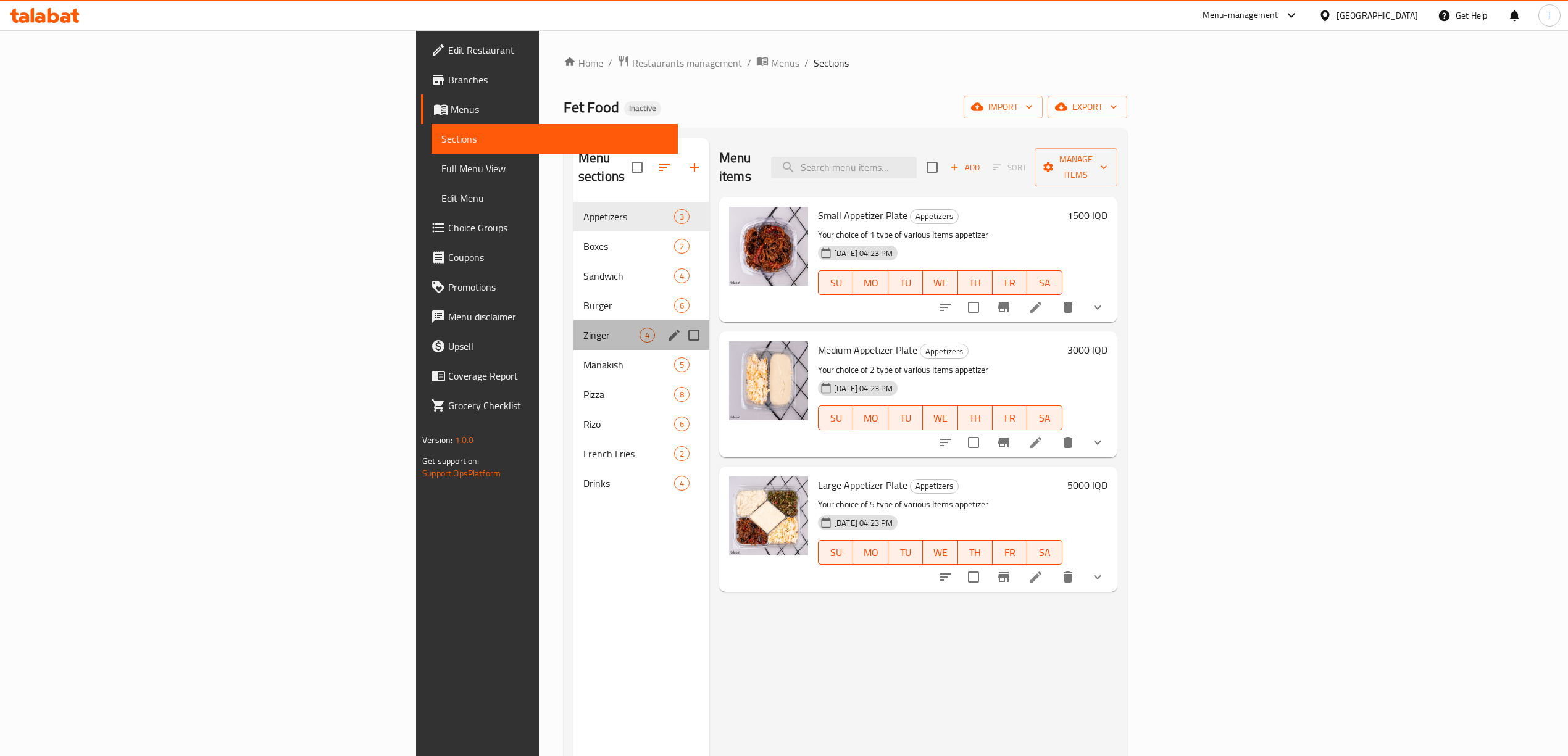
click at [573, 329] on div "Zinger 4" at bounding box center [641, 335] width 136 height 30
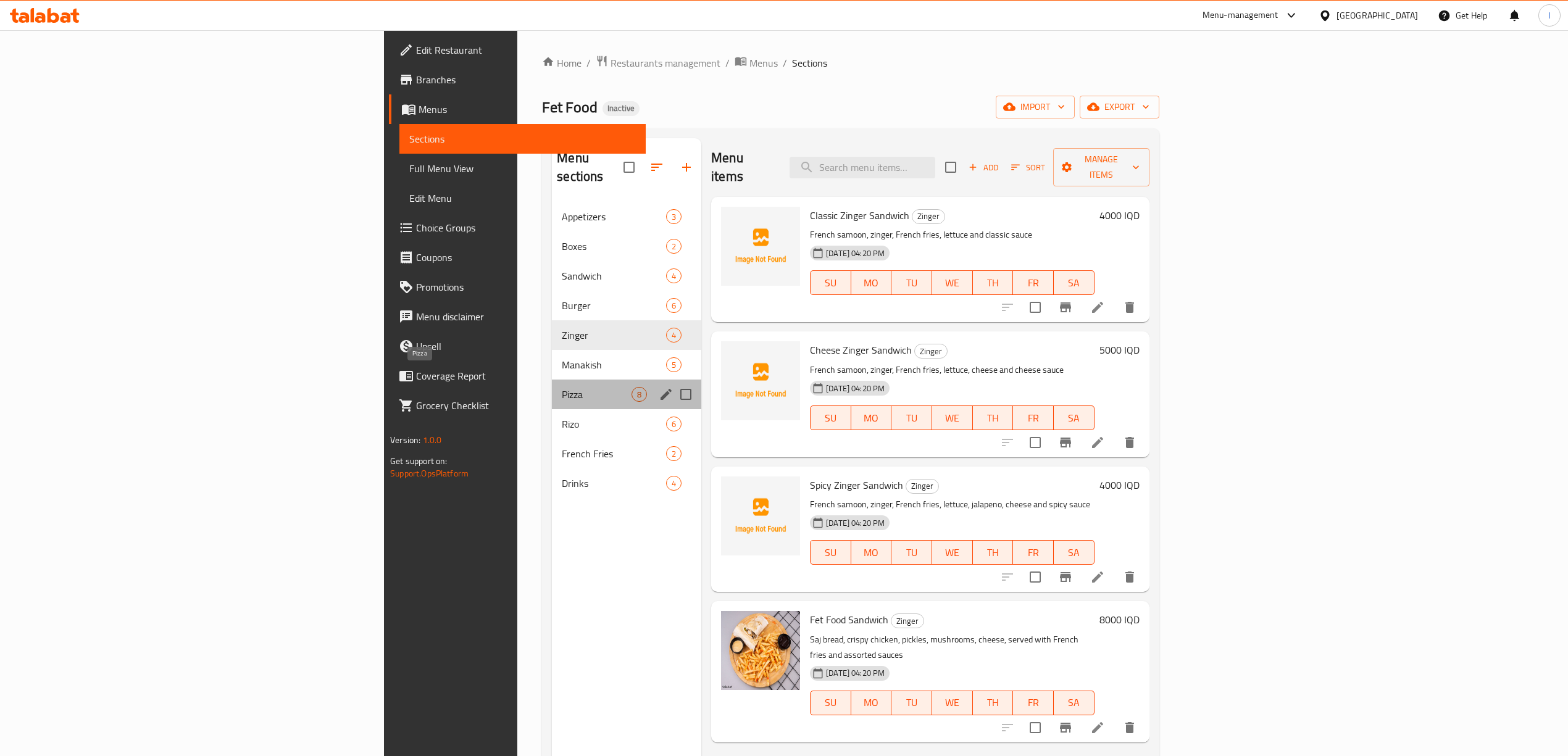
click at [562, 387] on span "Pizza" at bounding box center [596, 394] width 69 height 15
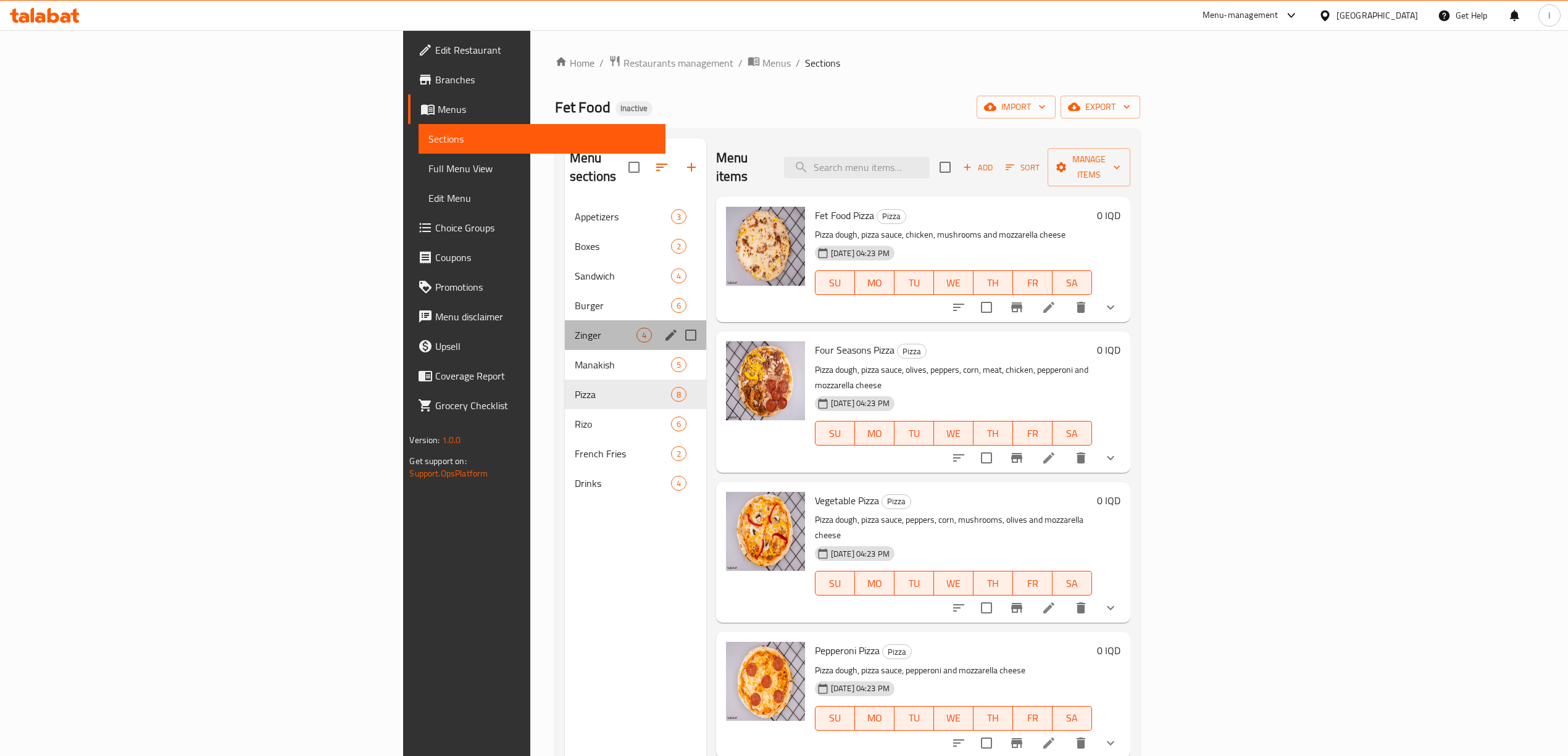
click at [565, 320] on div "Zinger 4" at bounding box center [635, 335] width 141 height 30
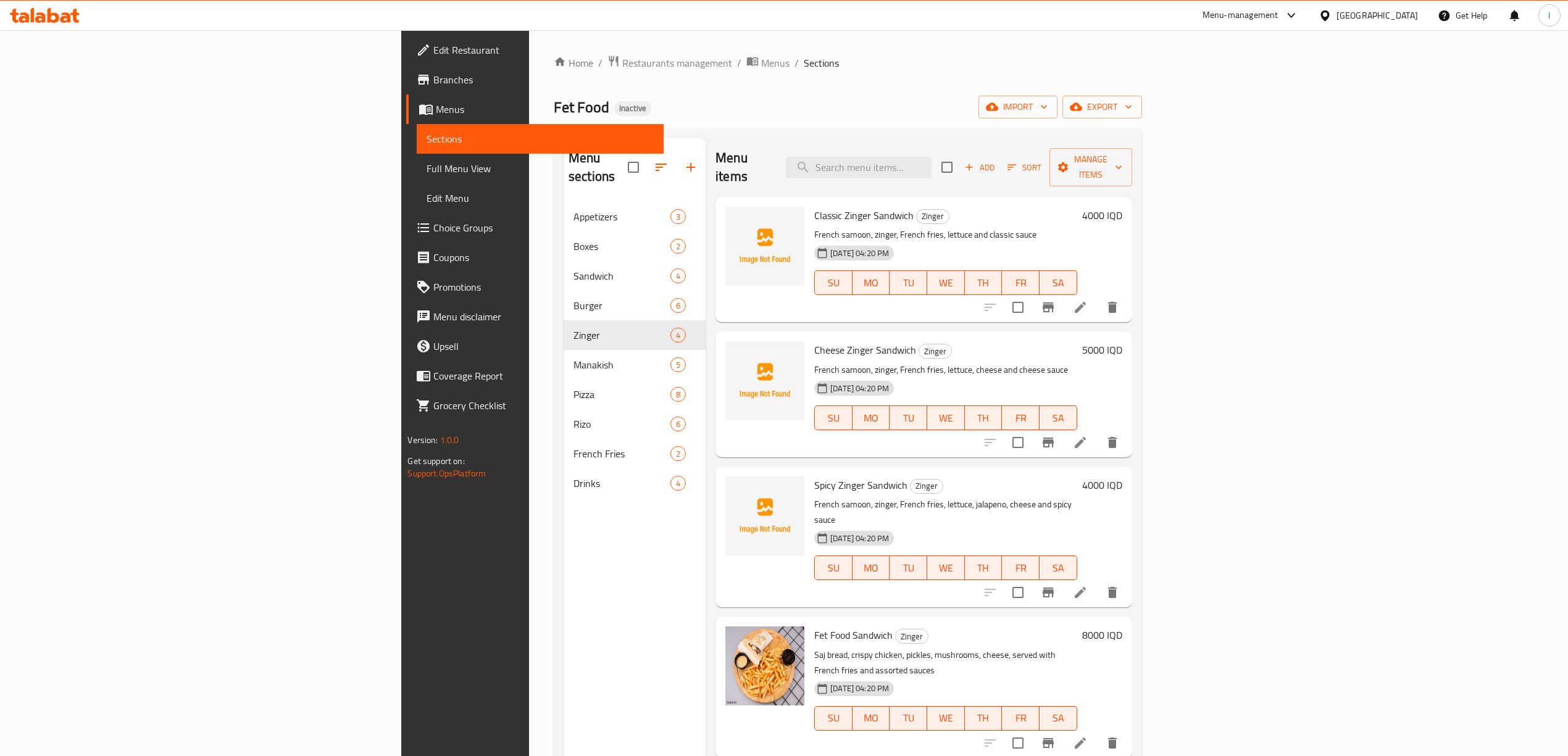
click at [416, 181] on link "Full Menu View" at bounding box center [539, 169] width 246 height 30
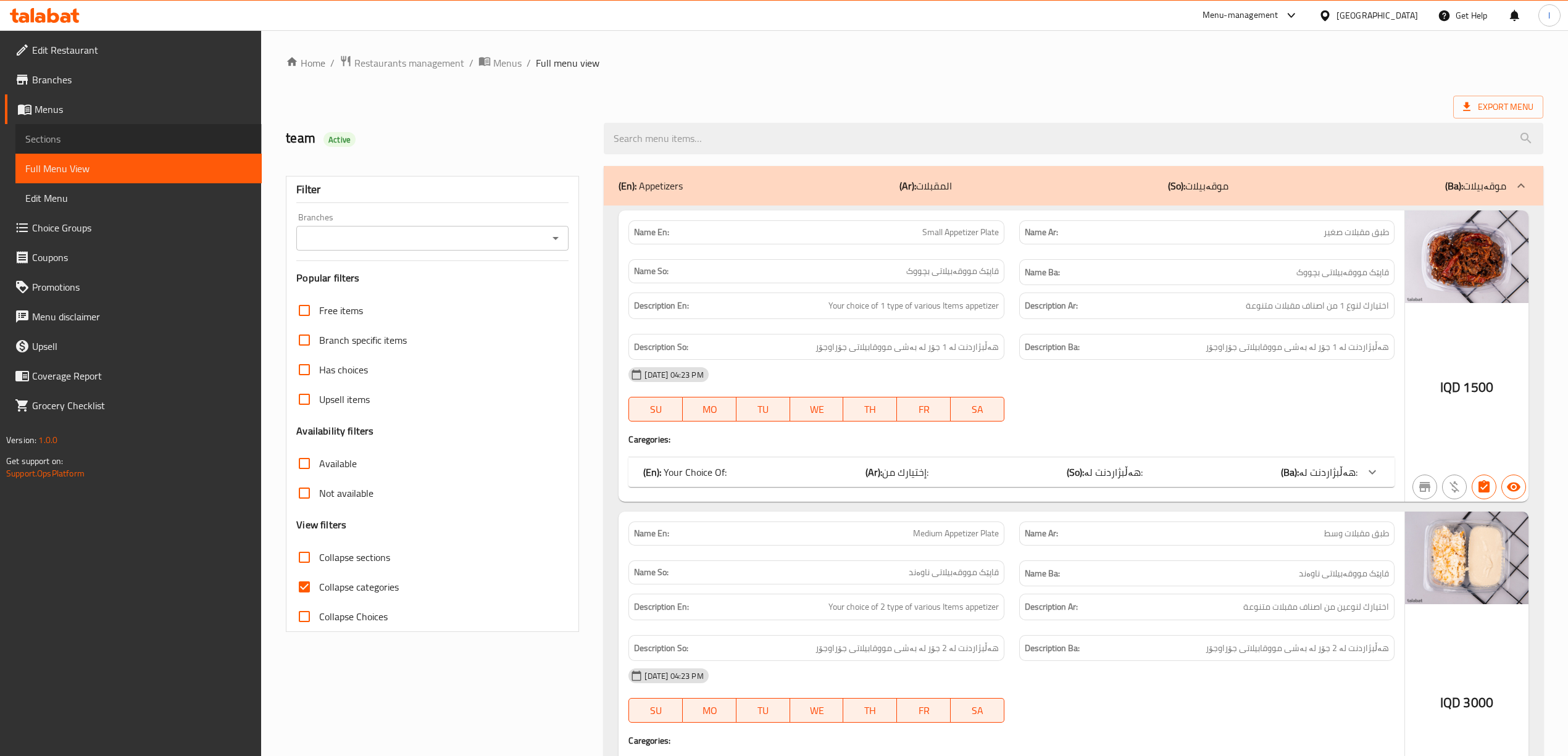
click at [89, 149] on link "Sections" at bounding box center [139, 139] width 246 height 30
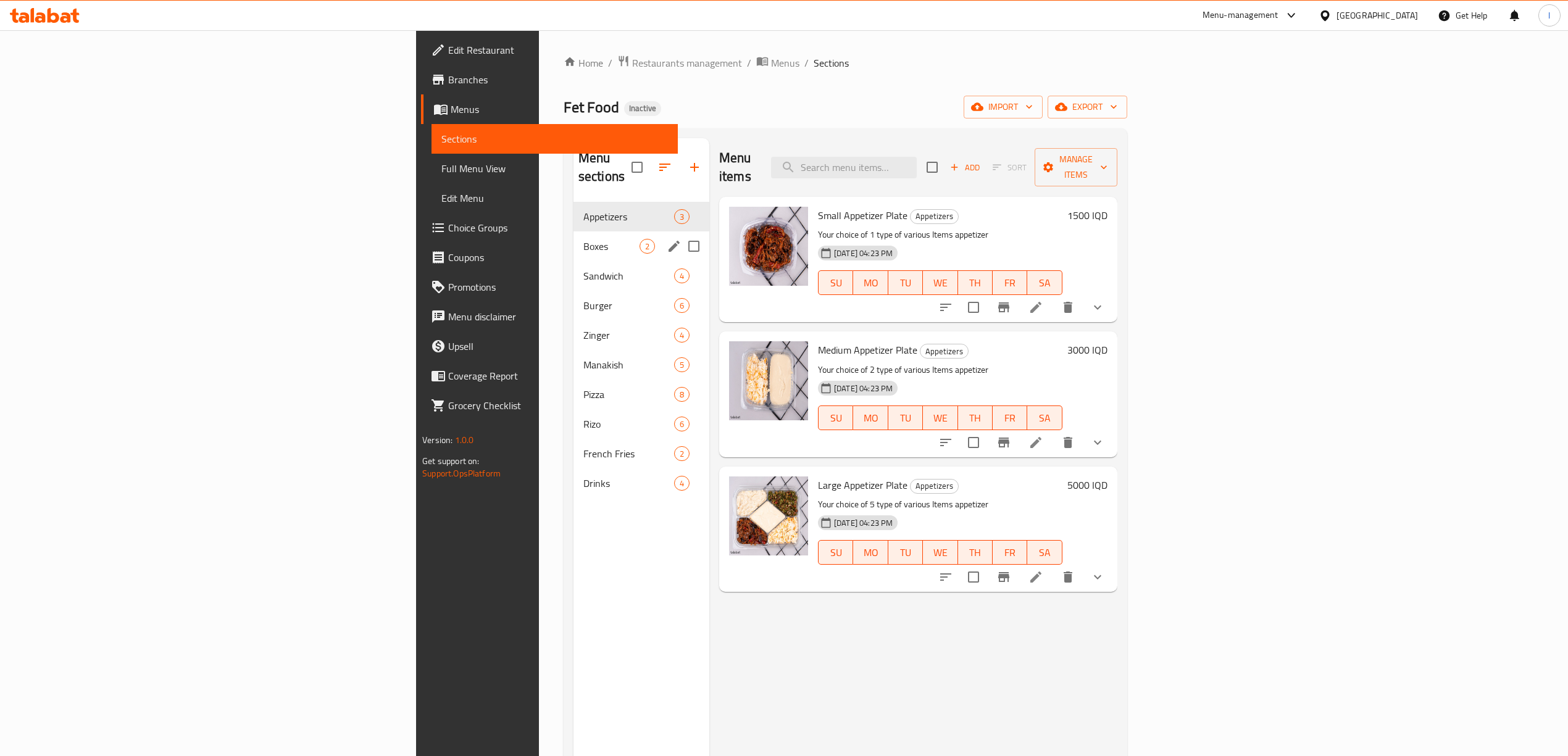
click at [584, 239] on span "Boxes" at bounding box center [611, 246] width 56 height 15
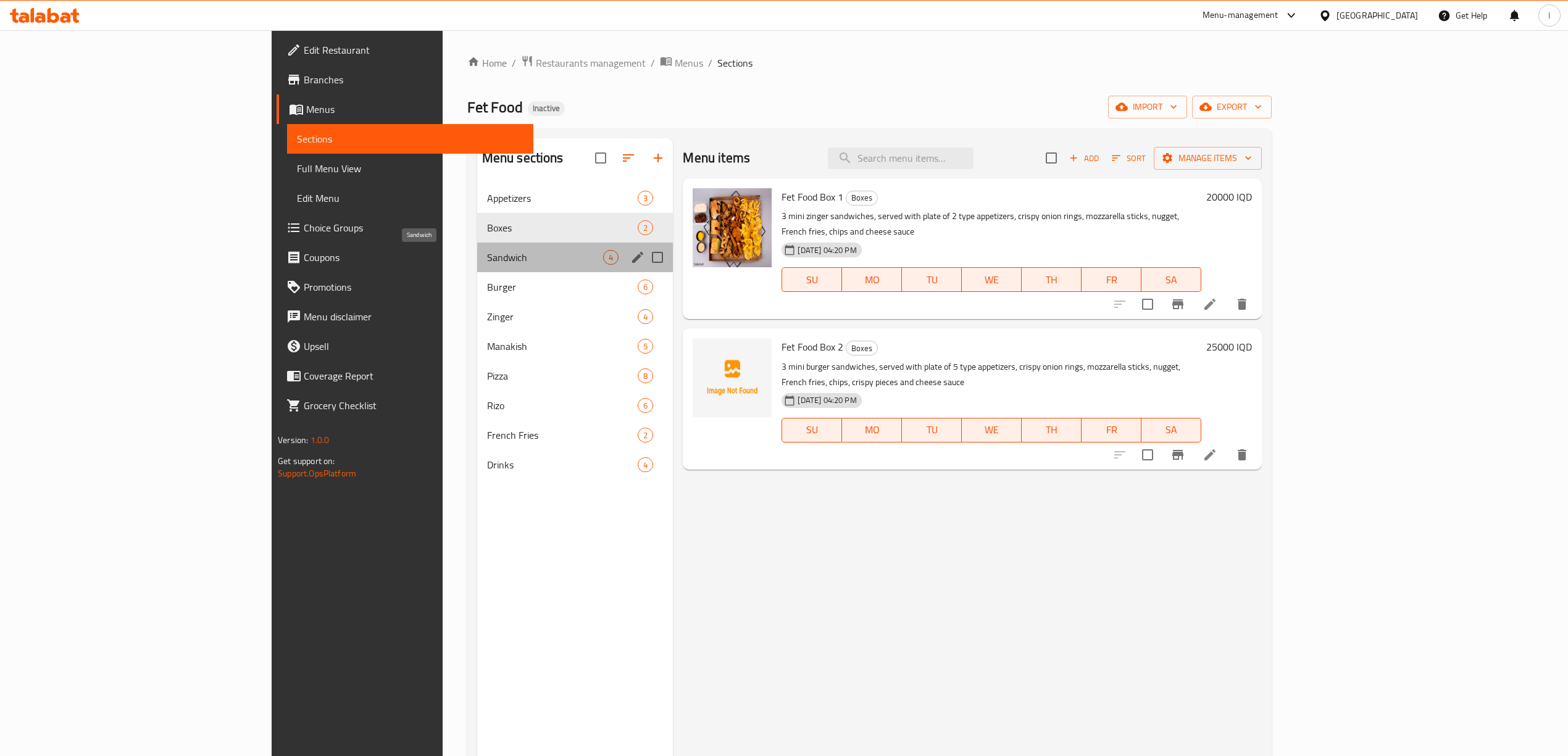
click at [487, 264] on span "Sandwich" at bounding box center [546, 257] width 117 height 15
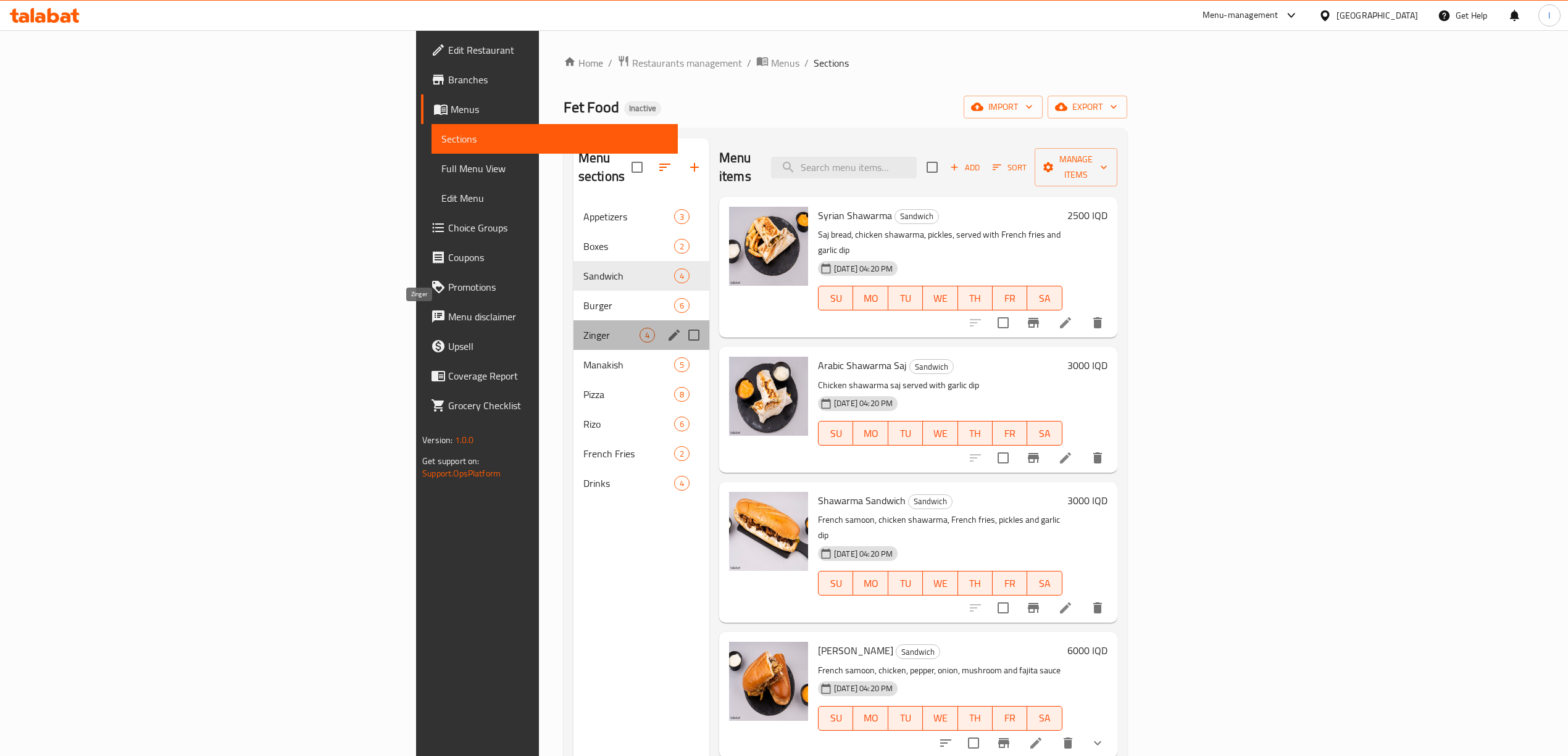
click at [584, 328] on span "Zinger" at bounding box center [611, 335] width 56 height 15
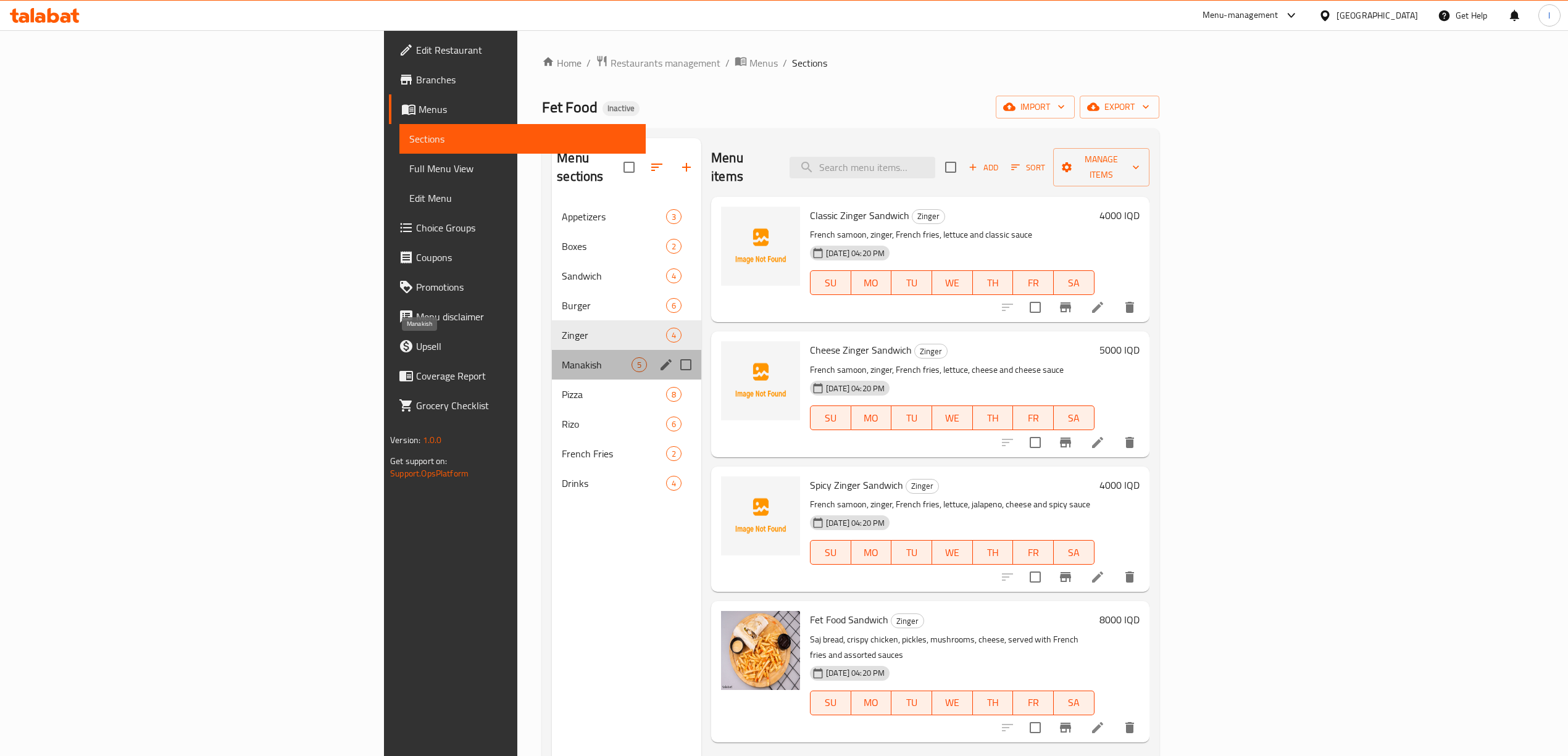
click at [562, 357] on span "Manakish" at bounding box center [596, 364] width 69 height 15
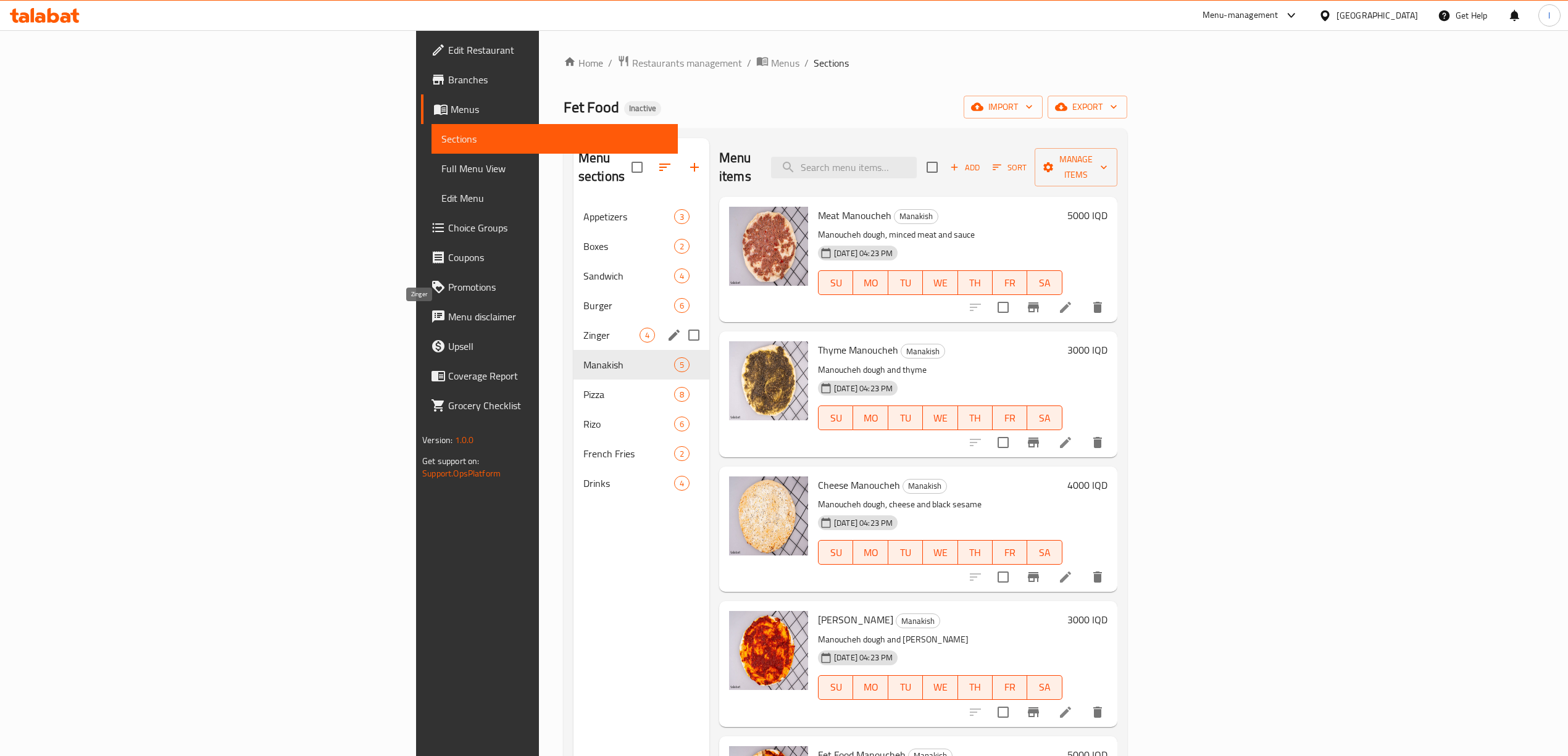
click at [584, 328] on span "Zinger" at bounding box center [611, 335] width 56 height 15
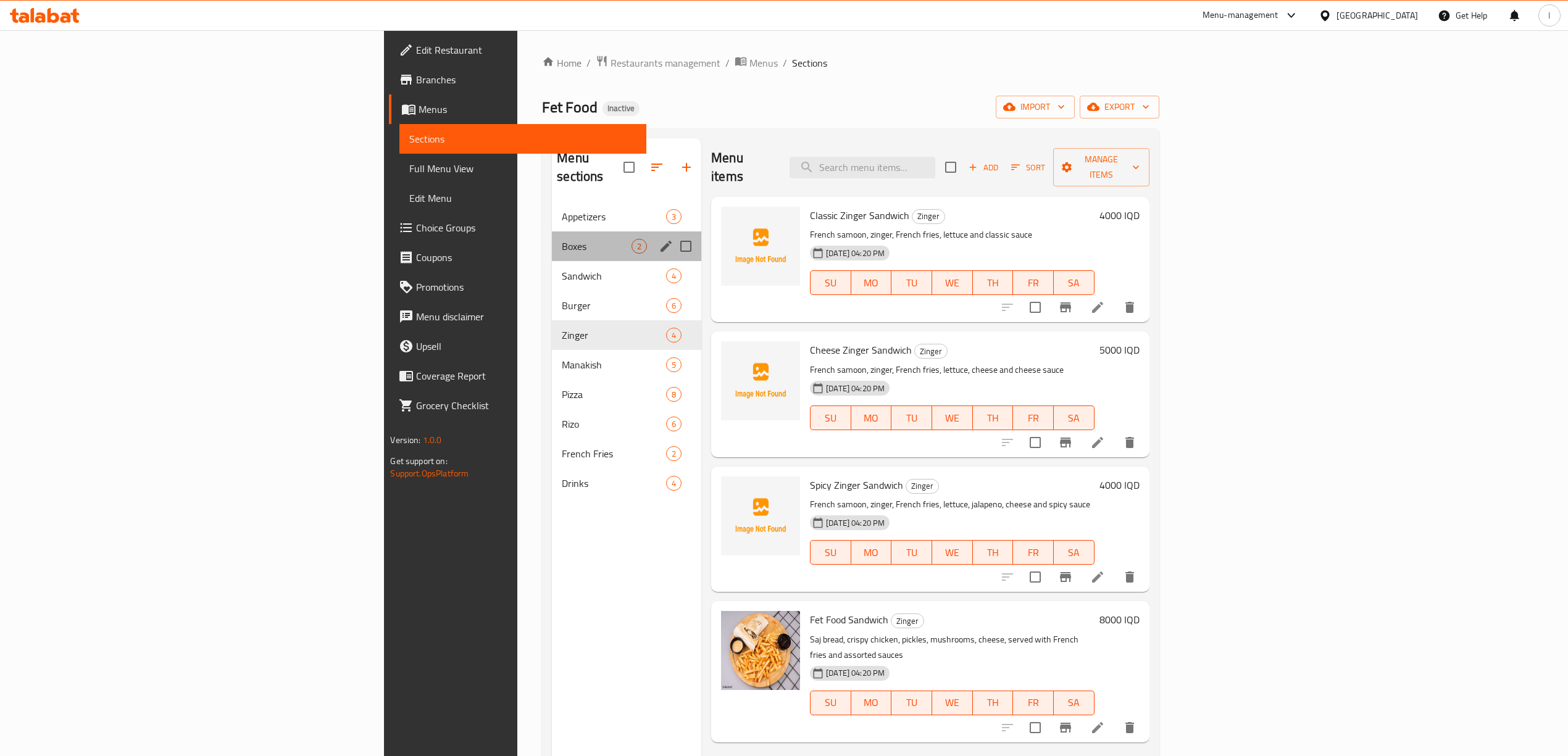
click at [552, 232] on div "Boxes 2" at bounding box center [626, 247] width 149 height 30
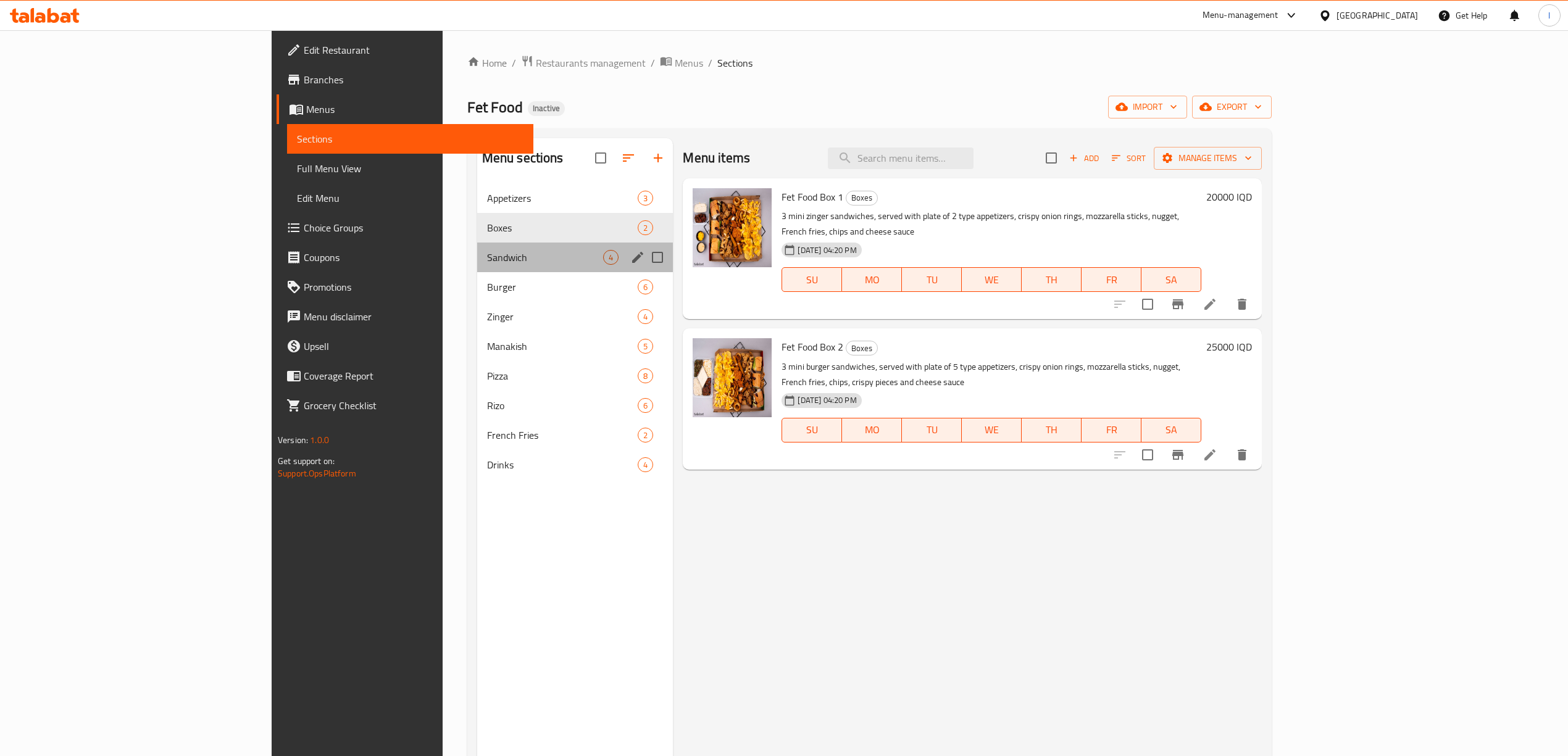
click at [477, 267] on div "Sandwich 4" at bounding box center [575, 258] width 196 height 30
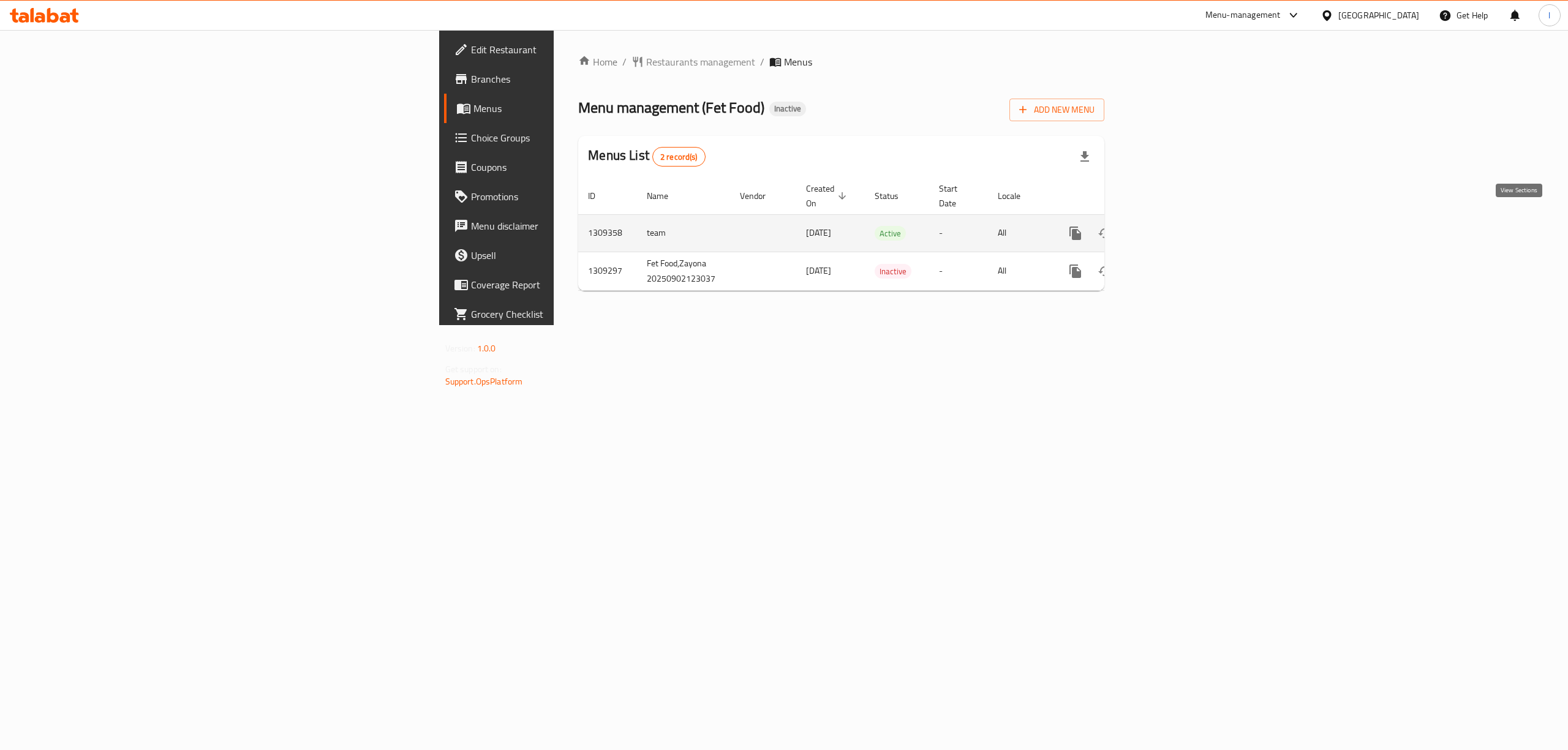
click at [1171, 226] on icon "enhanced table" at bounding box center [1163, 233] width 15 height 15
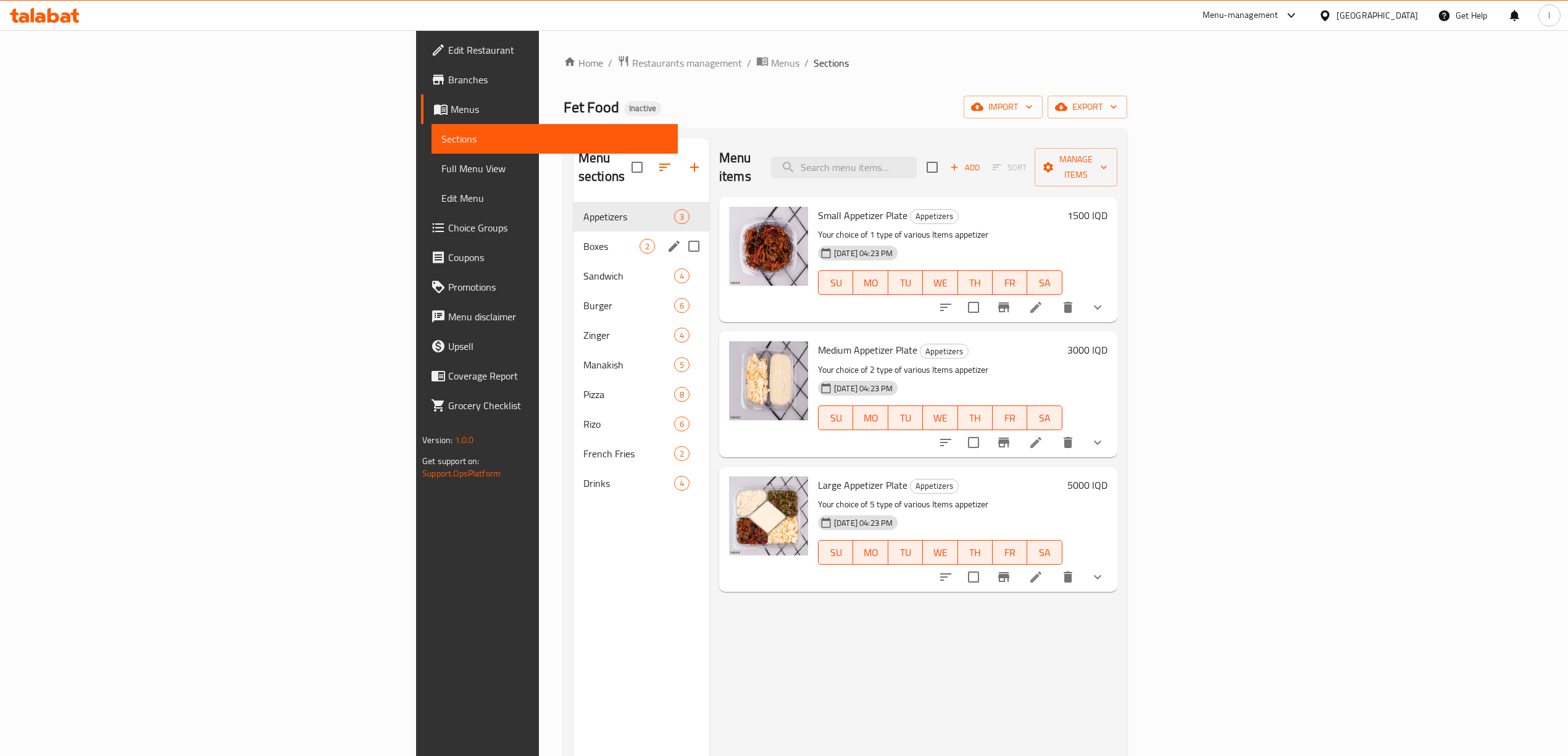
click at [573, 242] on div "Boxes 2" at bounding box center [641, 247] width 136 height 30
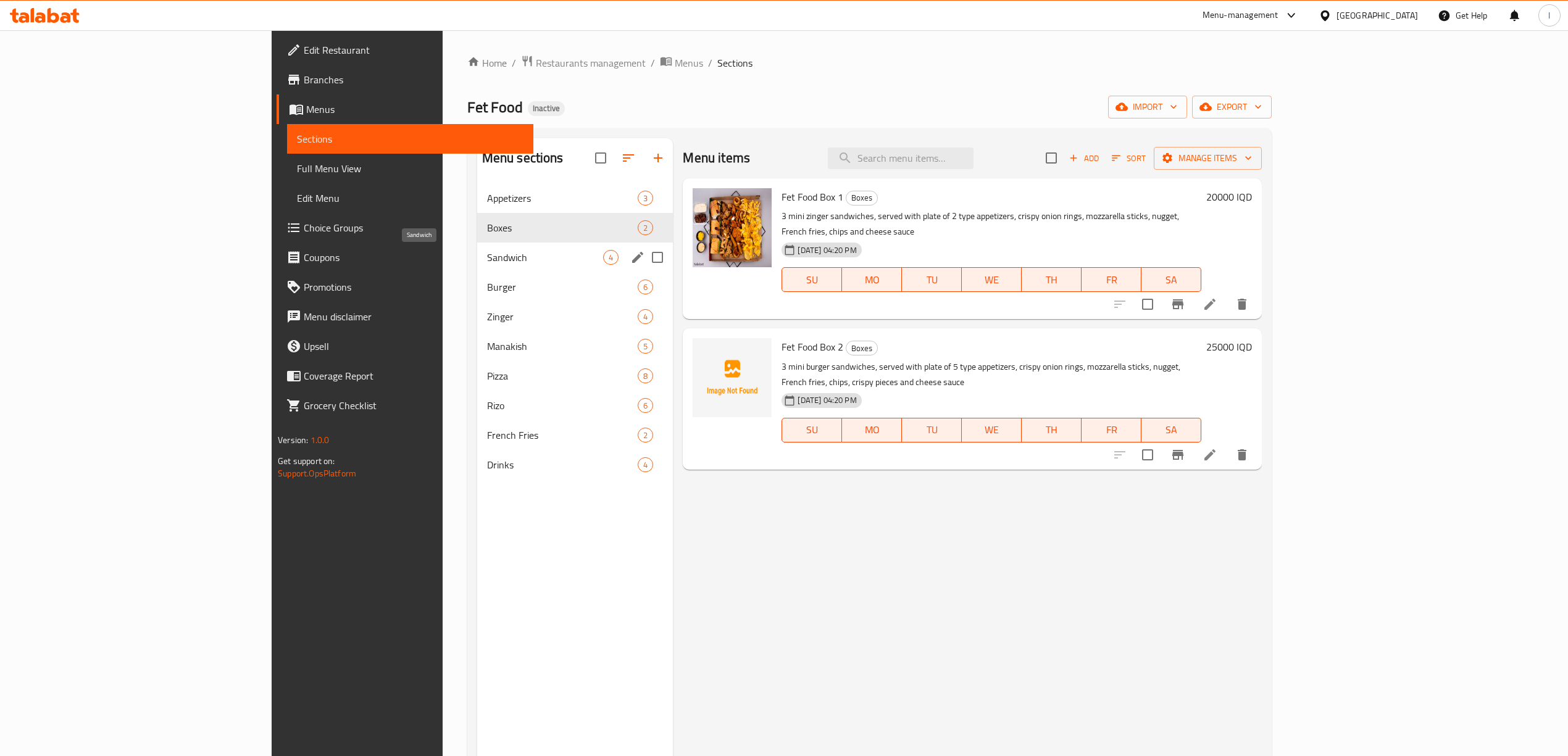
click at [487, 257] on span "Sandwich" at bounding box center [546, 257] width 117 height 15
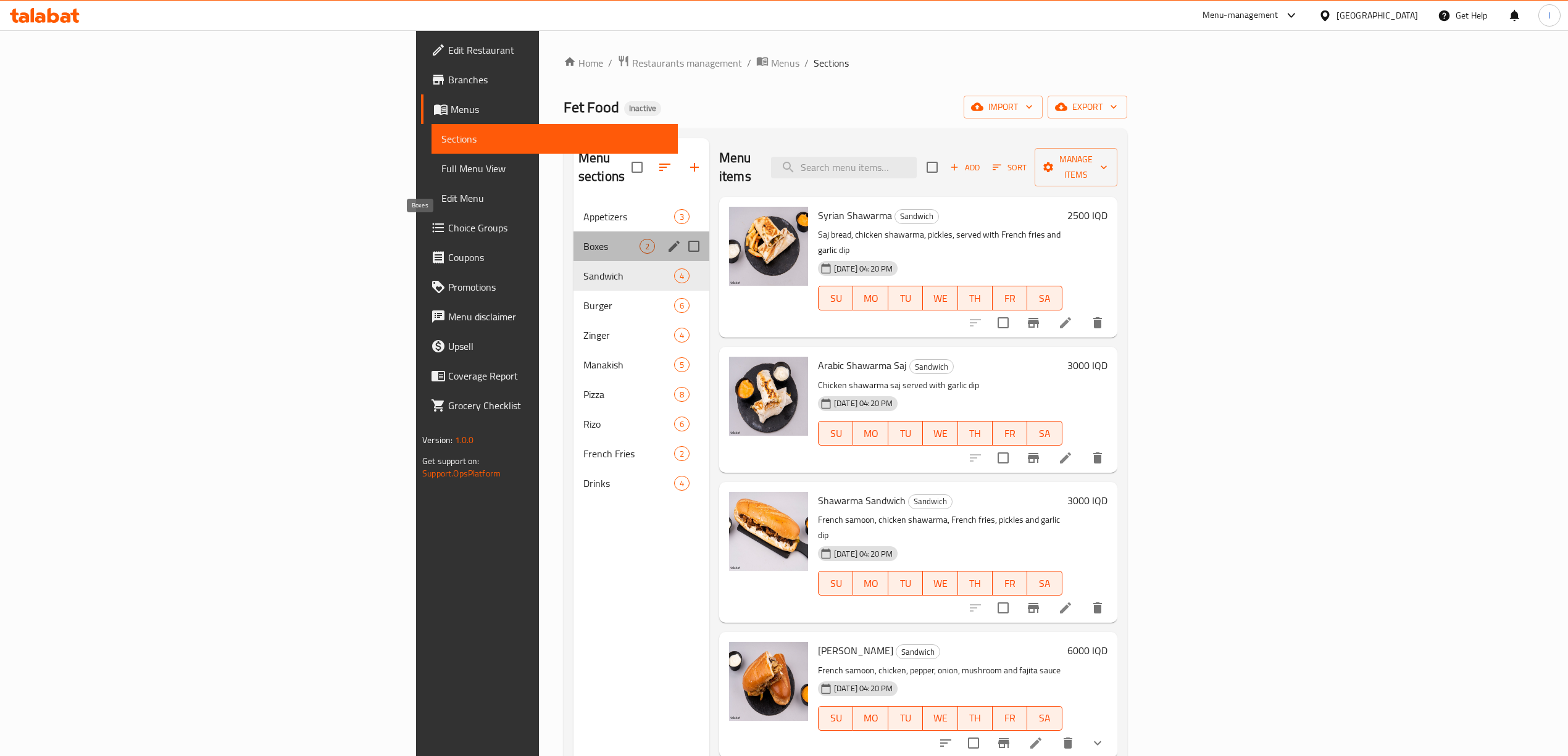
click at [584, 239] on span "Boxes" at bounding box center [611, 246] width 56 height 15
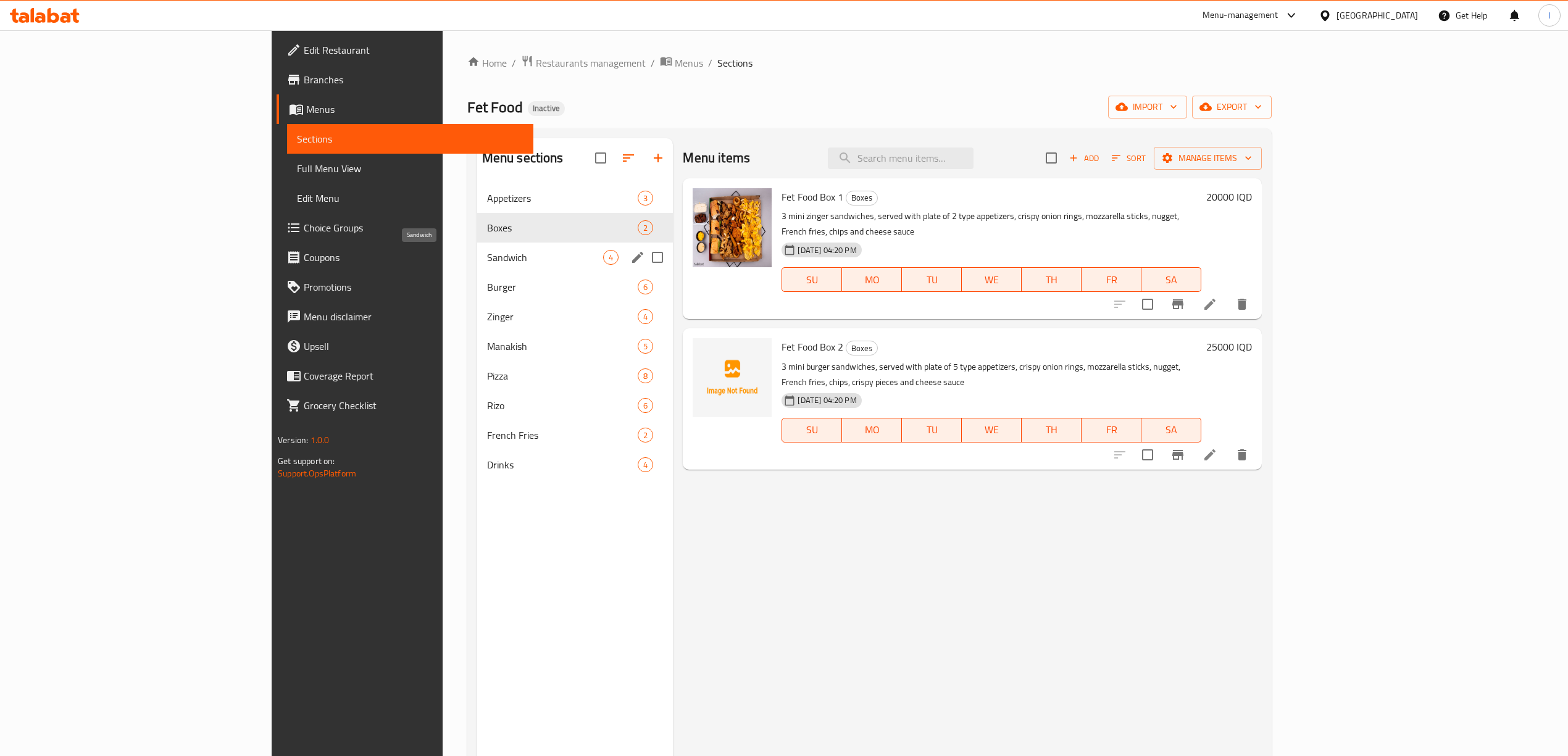
click at [487, 255] on span "Sandwich" at bounding box center [546, 257] width 117 height 15
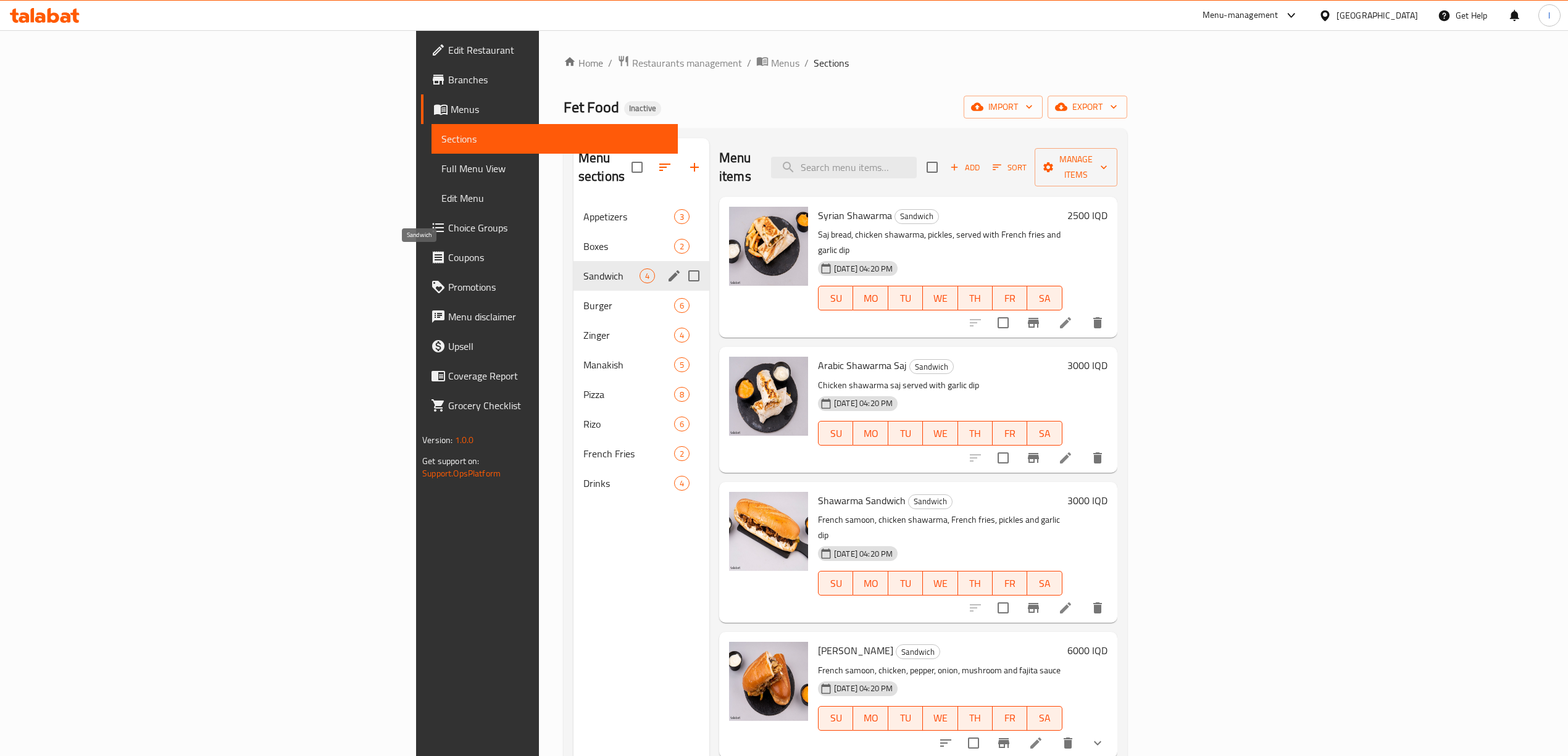
click at [573, 271] on div "Sandwich 4" at bounding box center [641, 276] width 136 height 30
click at [584, 298] on span "Burger" at bounding box center [611, 305] width 56 height 15
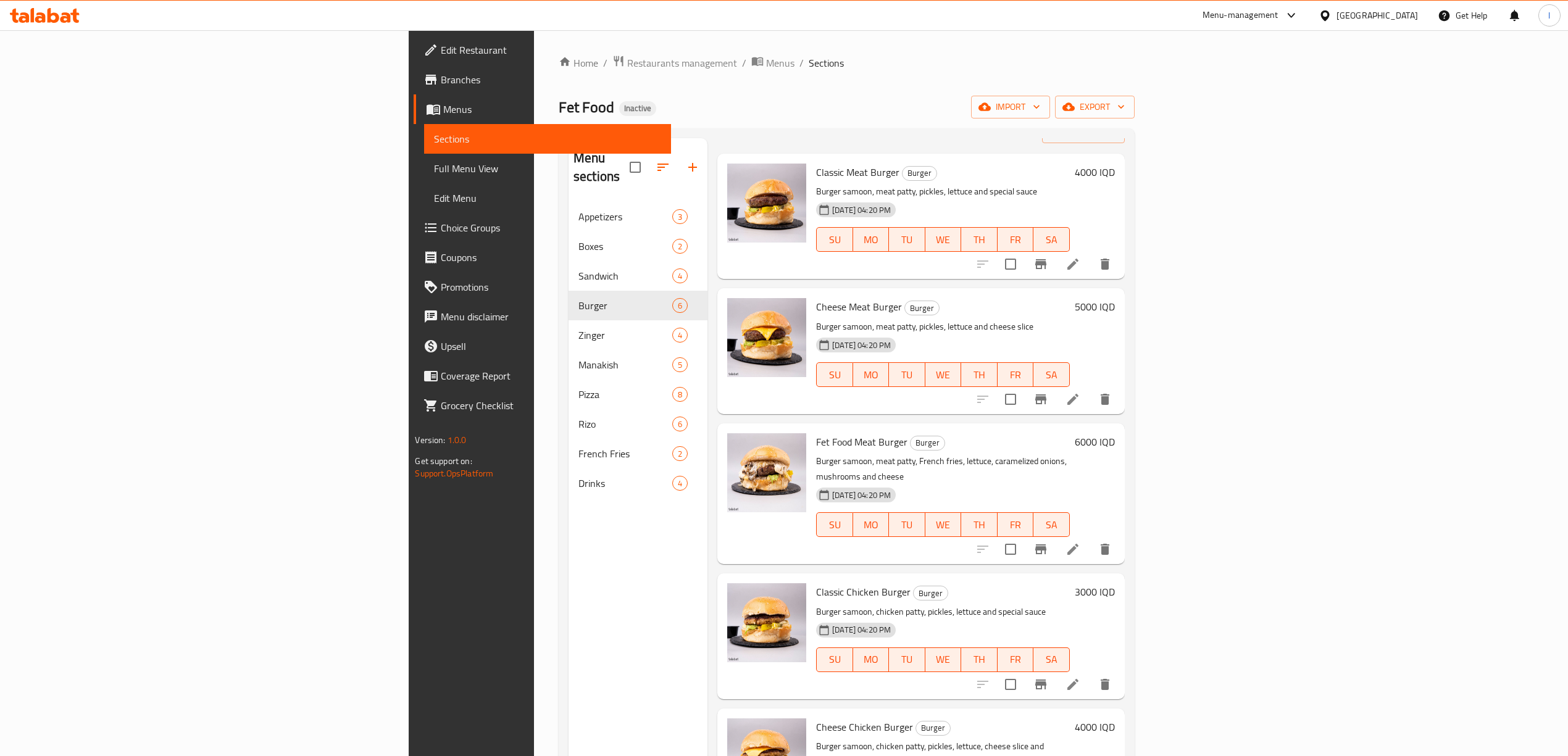
scroll to position [83, 0]
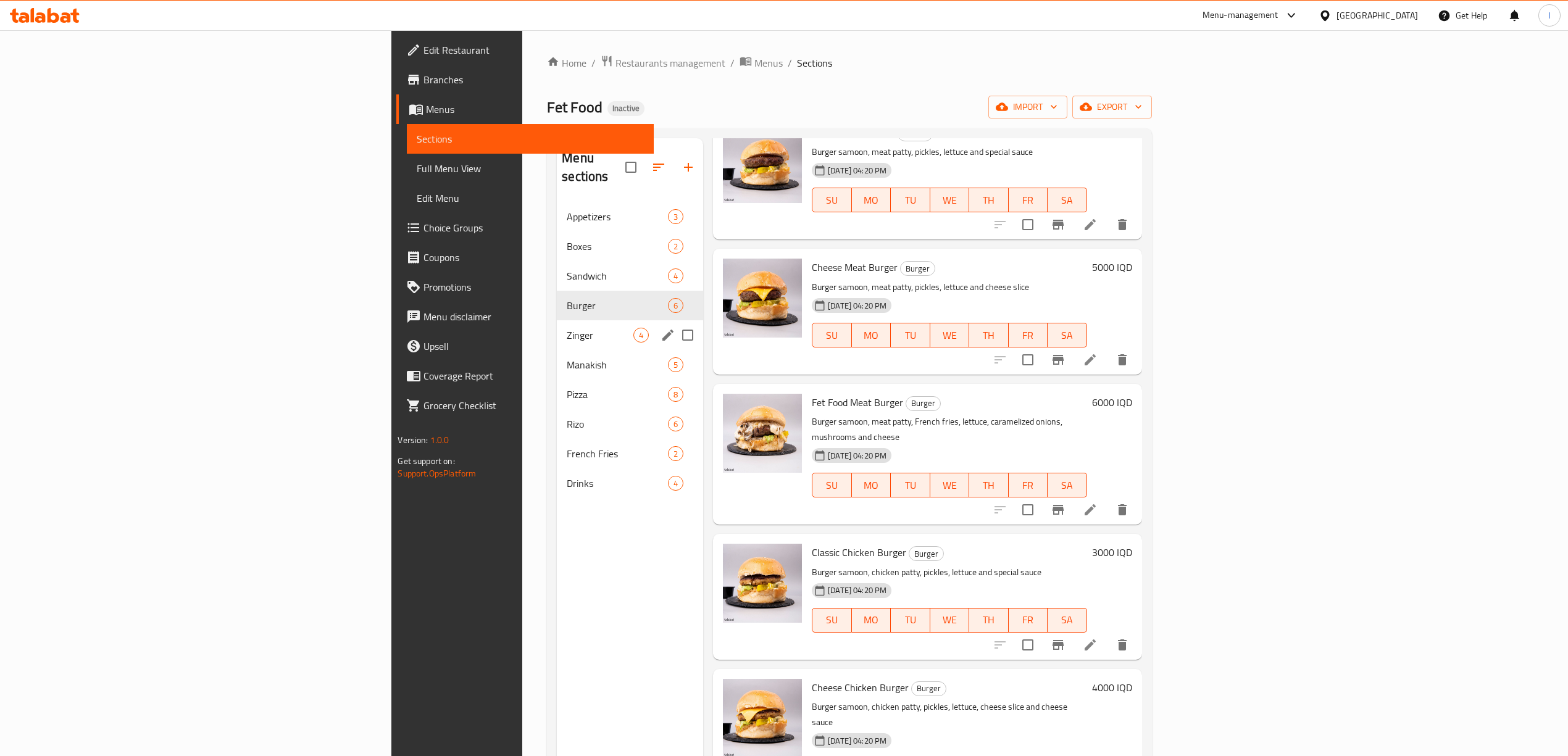
click at [557, 320] on div "Zinger 4" at bounding box center [629, 335] width 146 height 30
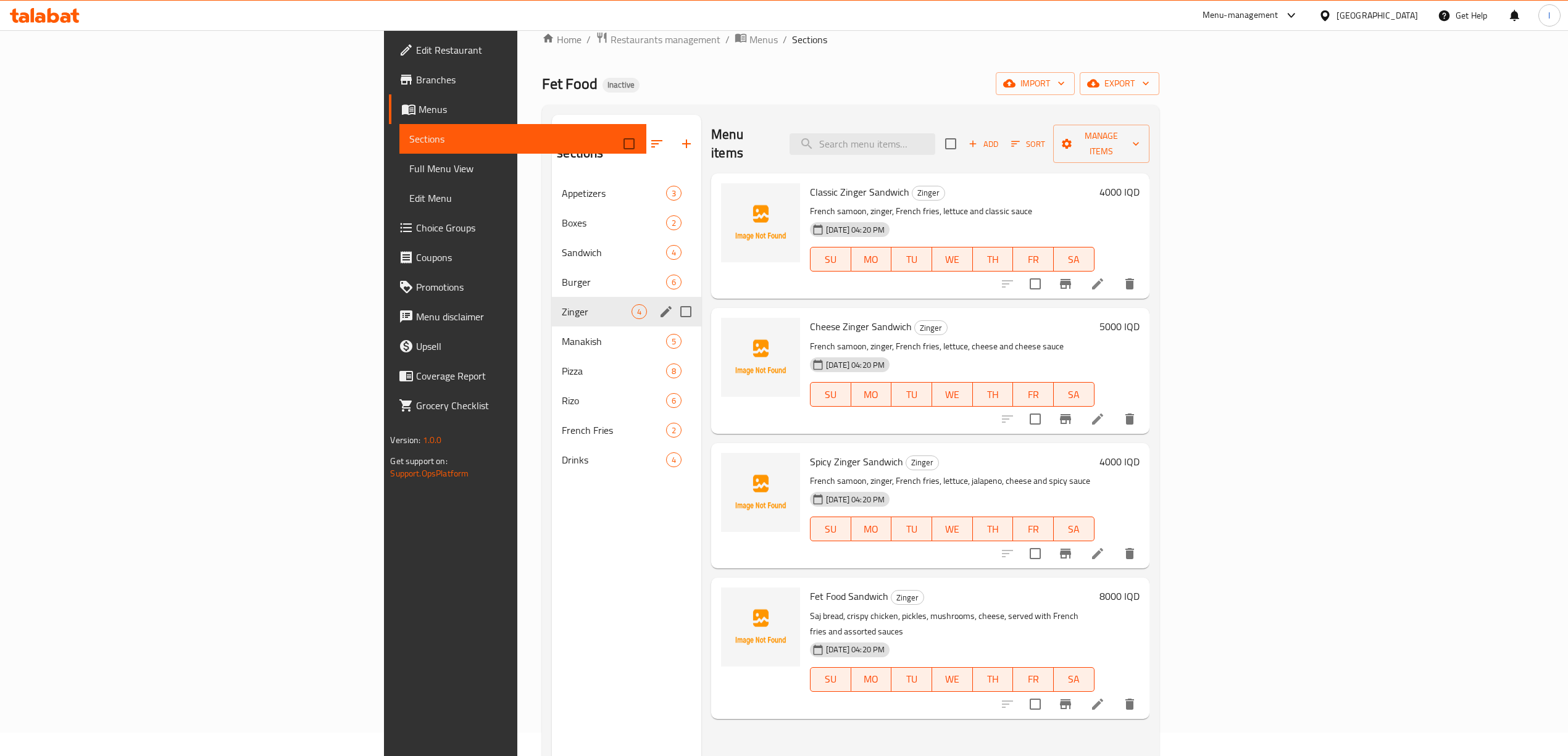
scroll to position [173, 0]
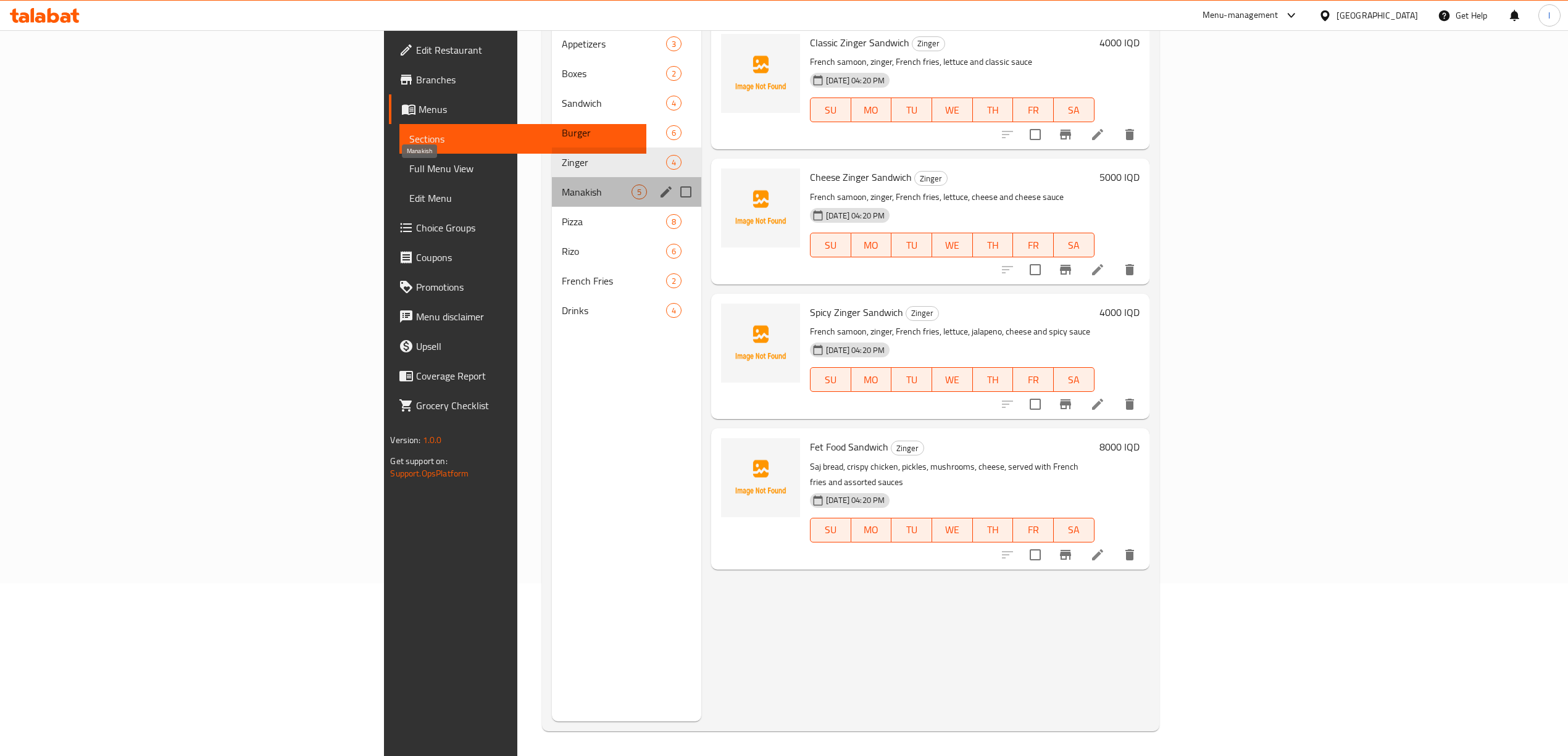
click at [562, 184] on span "Manakish" at bounding box center [596, 192] width 69 height 15
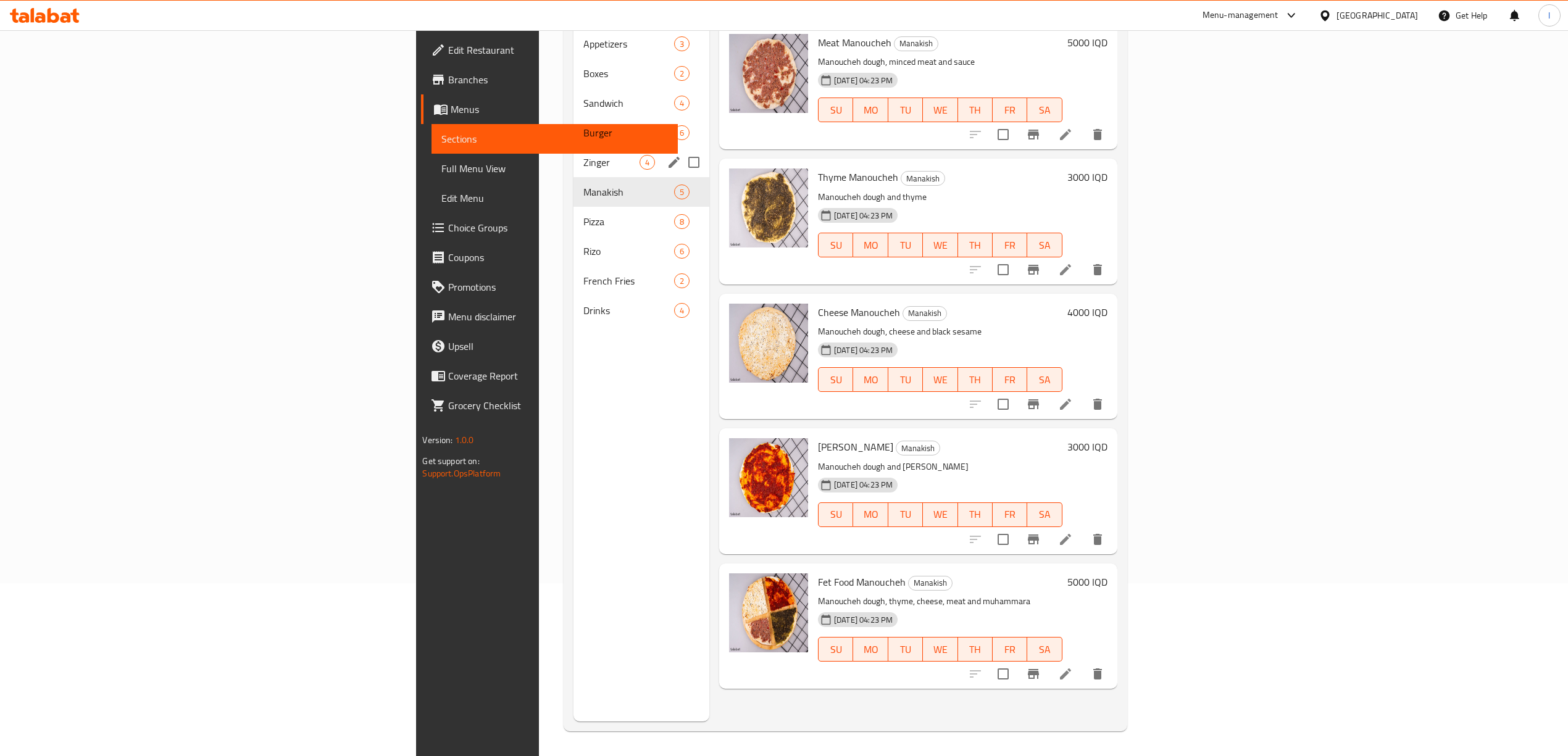
click at [573, 155] on div "Zinger 4" at bounding box center [641, 162] width 136 height 30
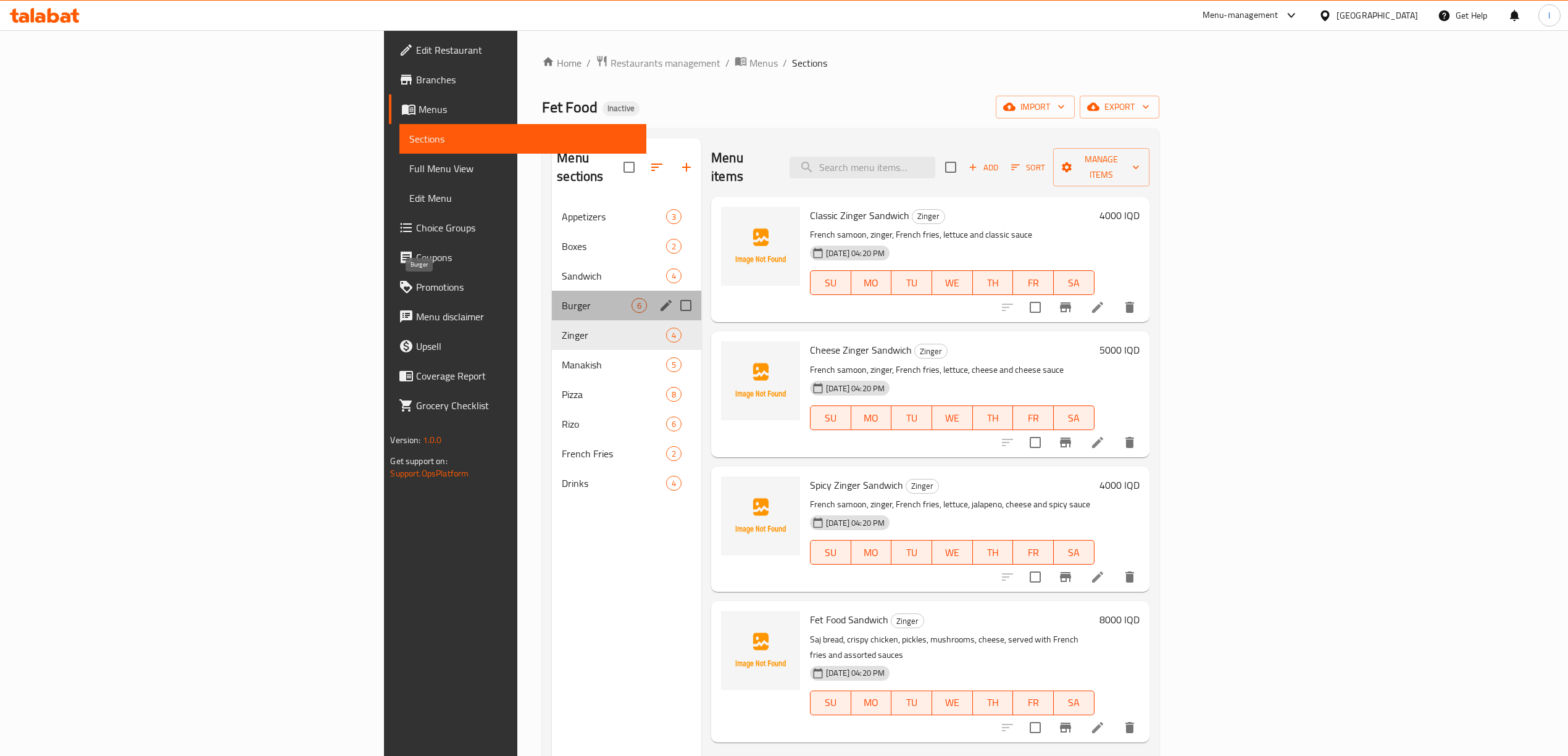
click at [562, 298] on span "Burger" at bounding box center [596, 305] width 69 height 15
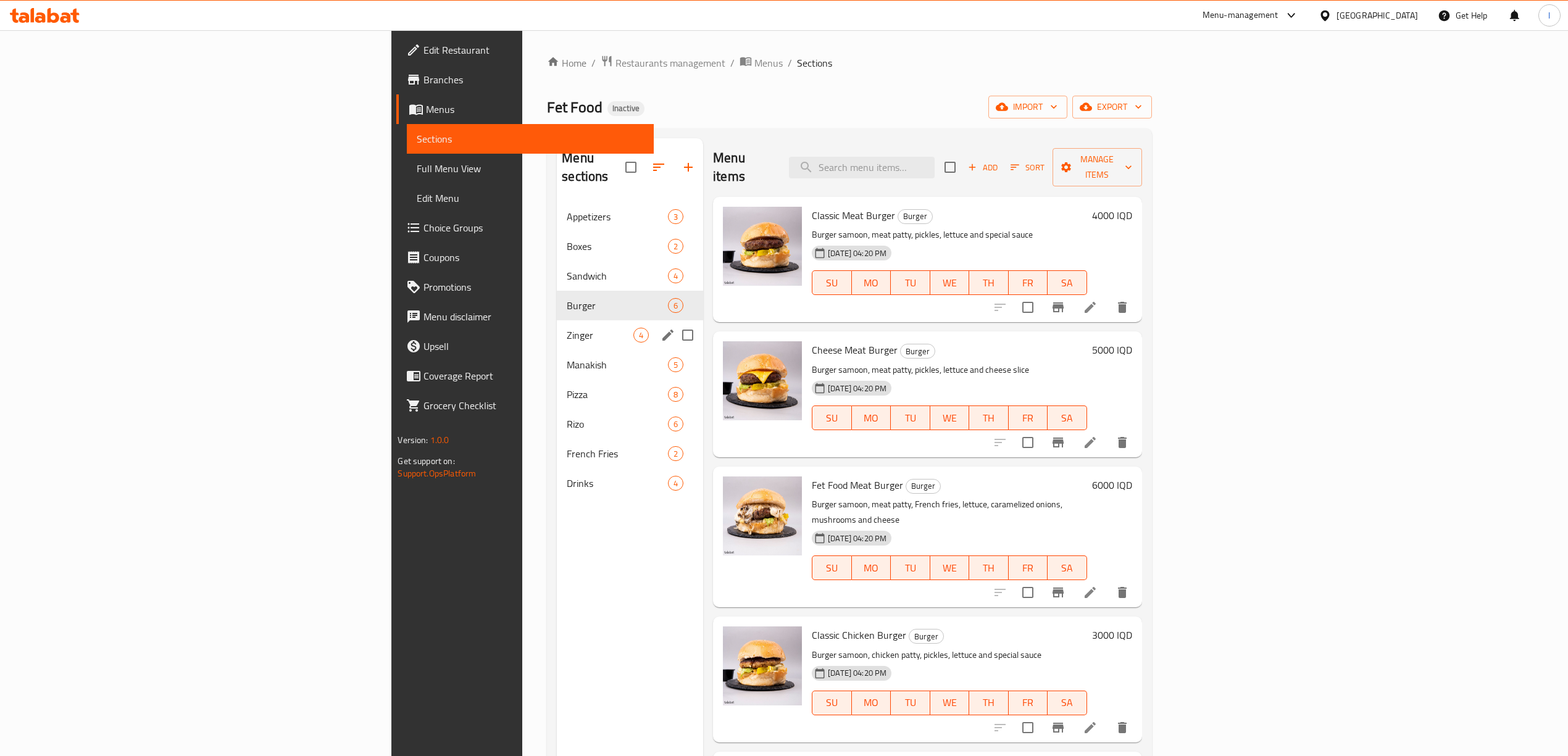
click at [566, 328] on span "Zinger" at bounding box center [599, 335] width 67 height 15
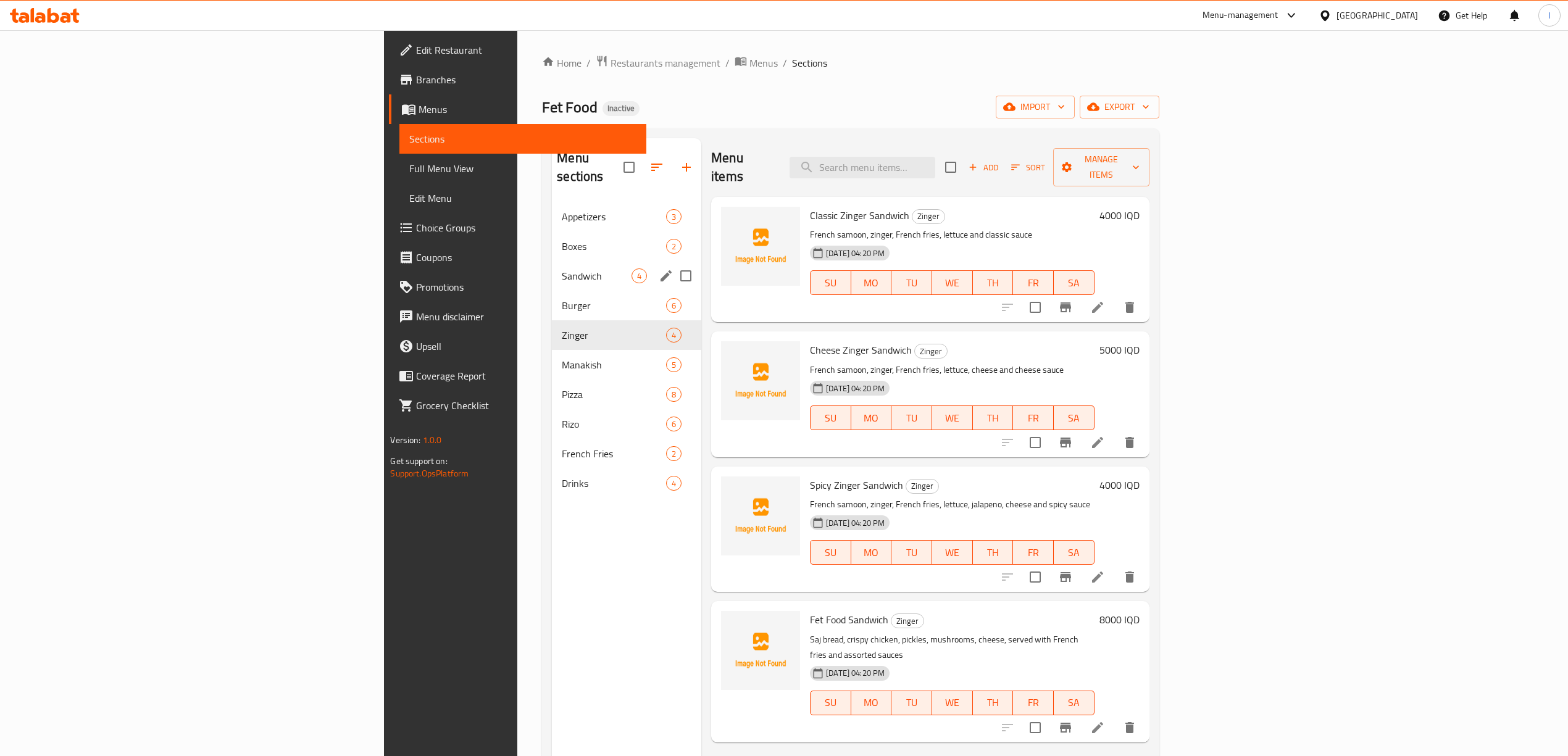
click at [552, 261] on div "Sandwich 4" at bounding box center [626, 276] width 149 height 30
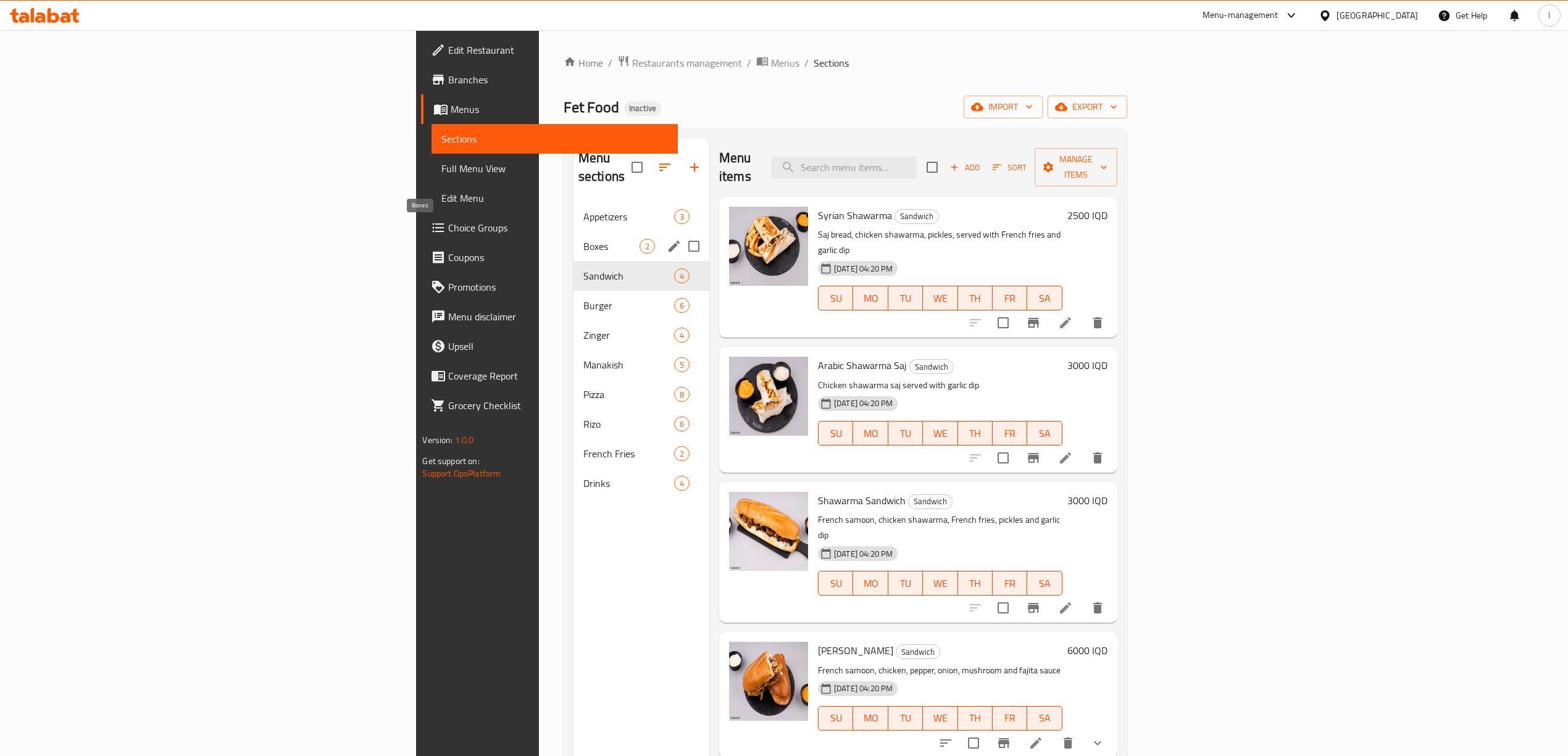
click at [573, 208] on div "Appetizers 3" at bounding box center [641, 217] width 136 height 30
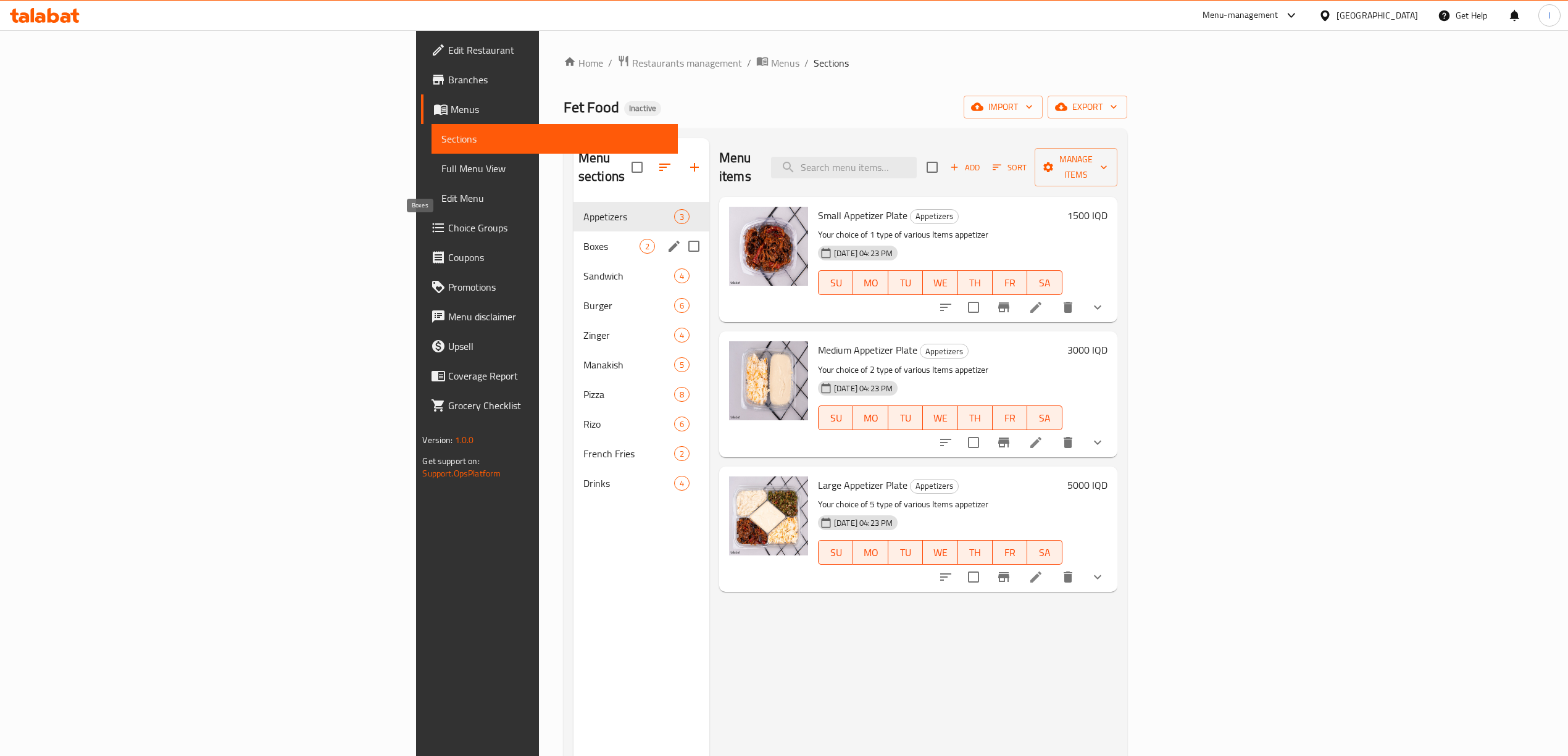
click at [584, 239] on span "Boxes" at bounding box center [611, 246] width 56 height 15
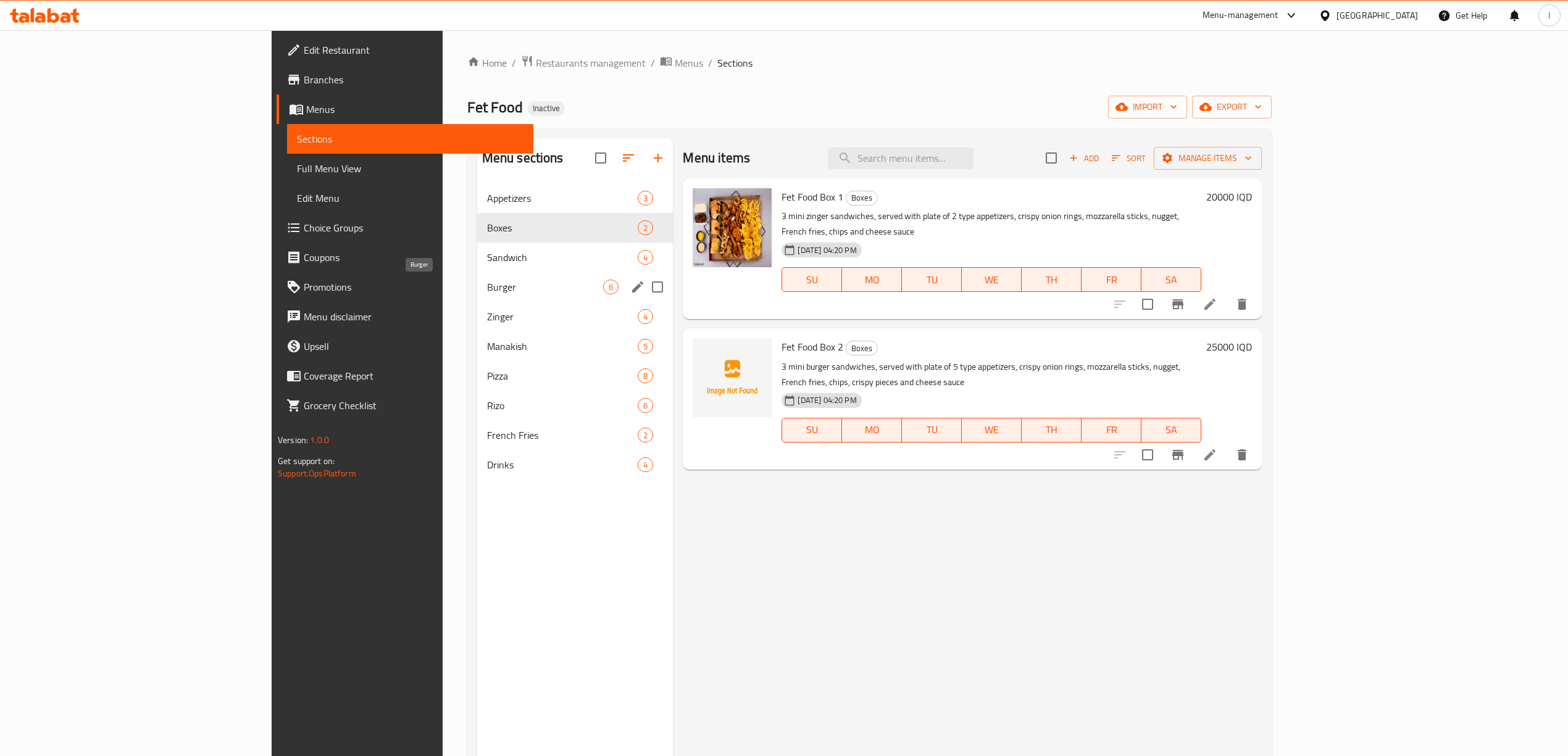
click at [487, 281] on span "Burger" at bounding box center [546, 287] width 117 height 15
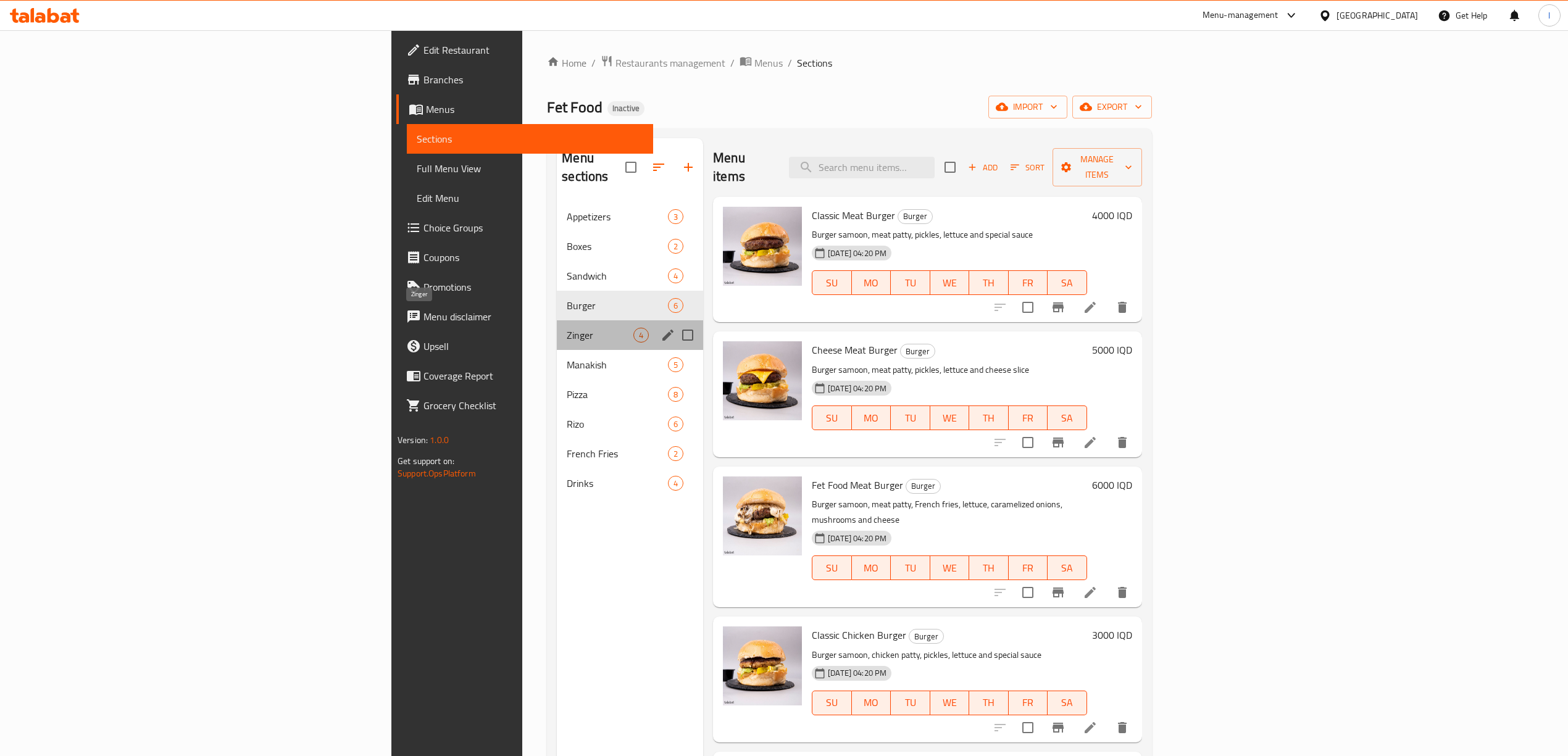
click at [566, 328] on span "Zinger" at bounding box center [599, 335] width 67 height 15
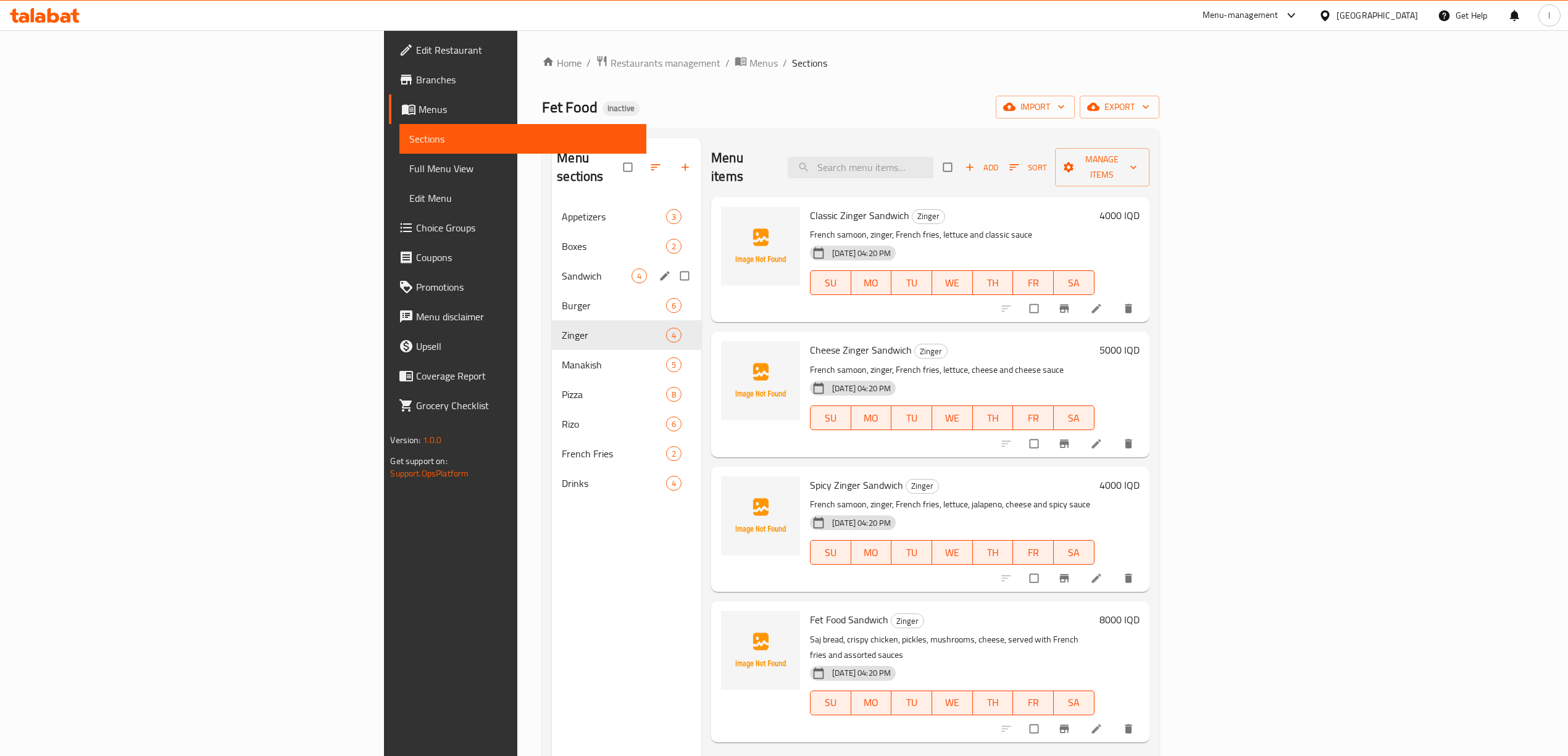
click at [552, 268] on div "Sandwich 4" at bounding box center [626, 276] width 149 height 30
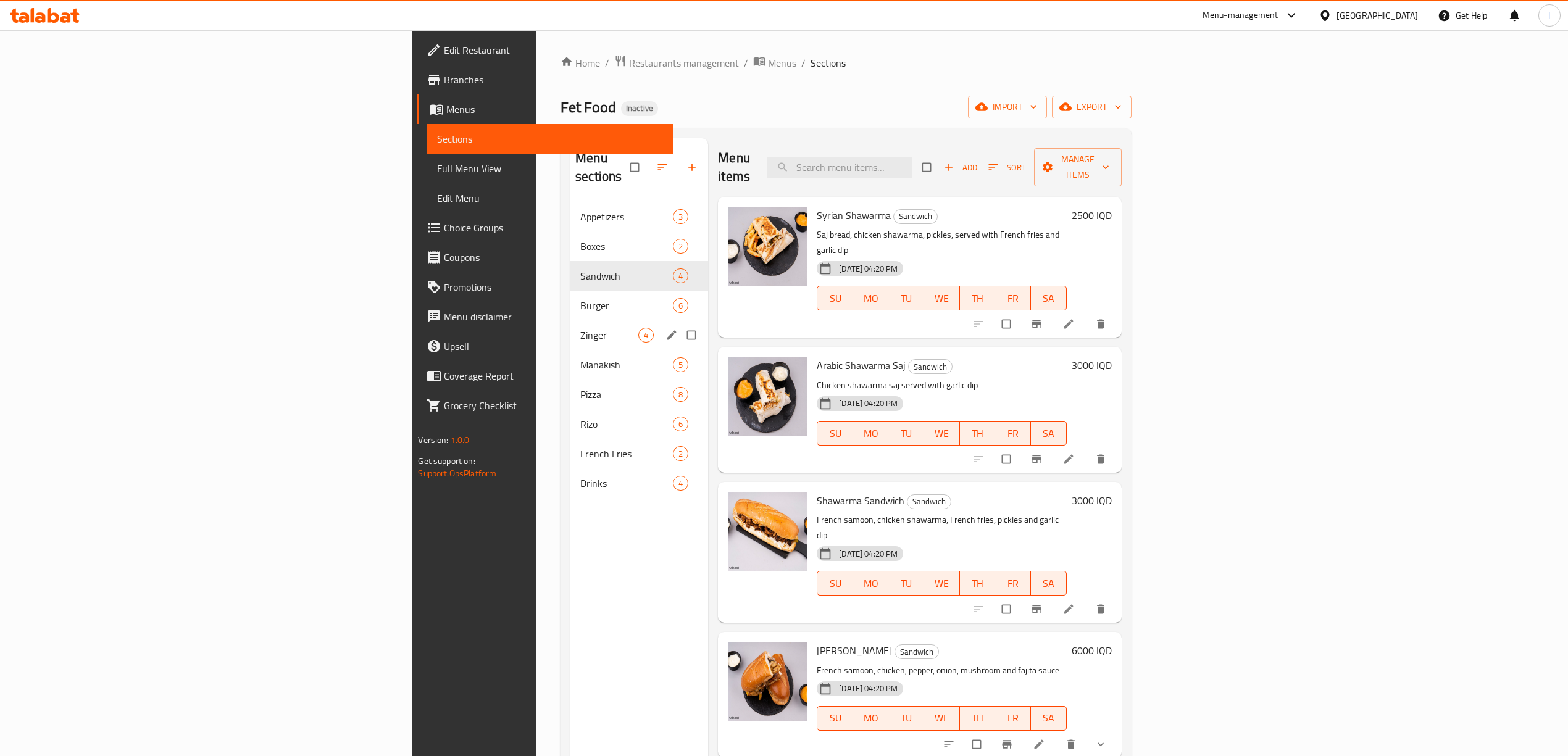
click at [581, 328] on span "Zinger" at bounding box center [610, 335] width 58 height 15
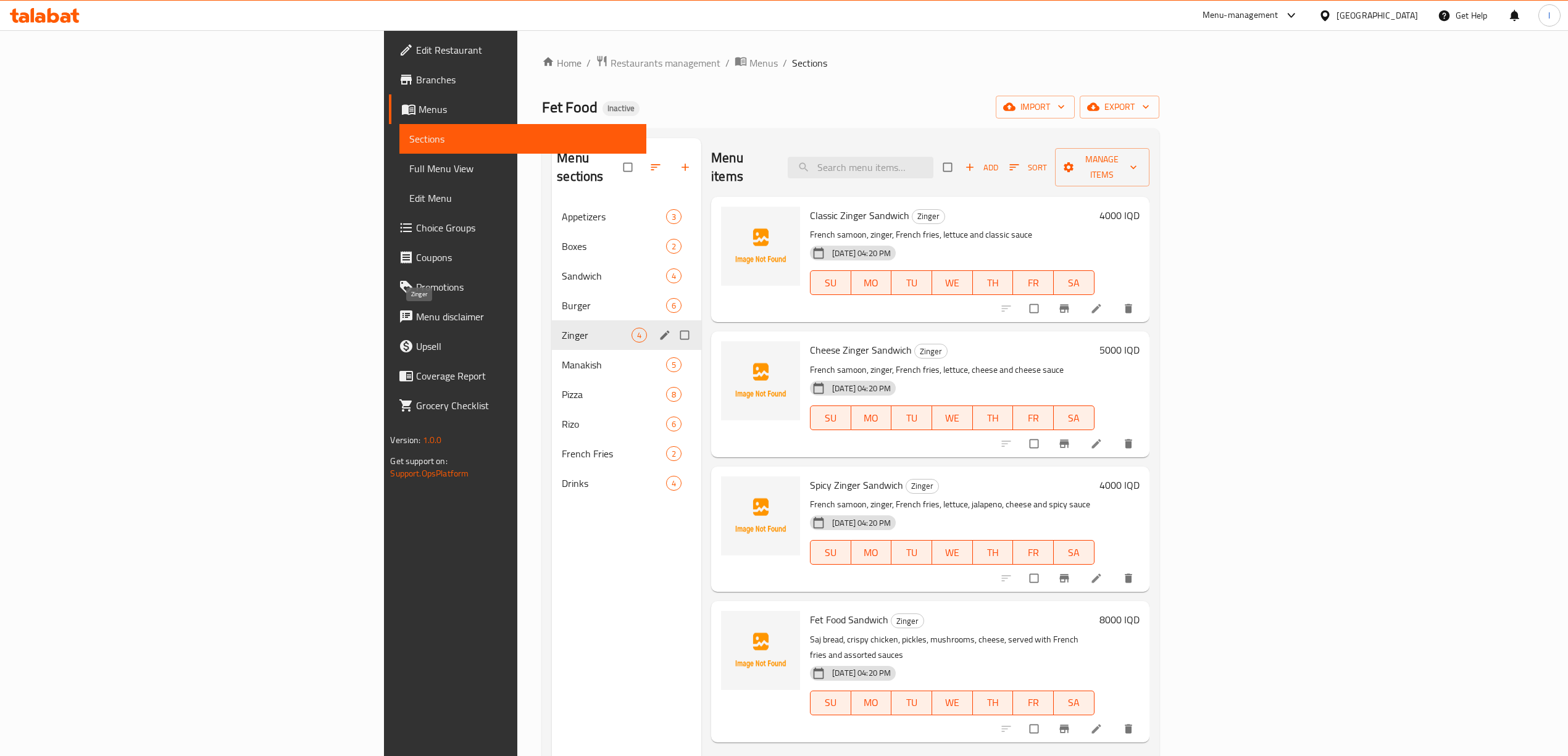
click at [562, 328] on span "Zinger" at bounding box center [596, 335] width 69 height 15
click at [552, 350] on div "Manakish 5" at bounding box center [626, 365] width 149 height 30
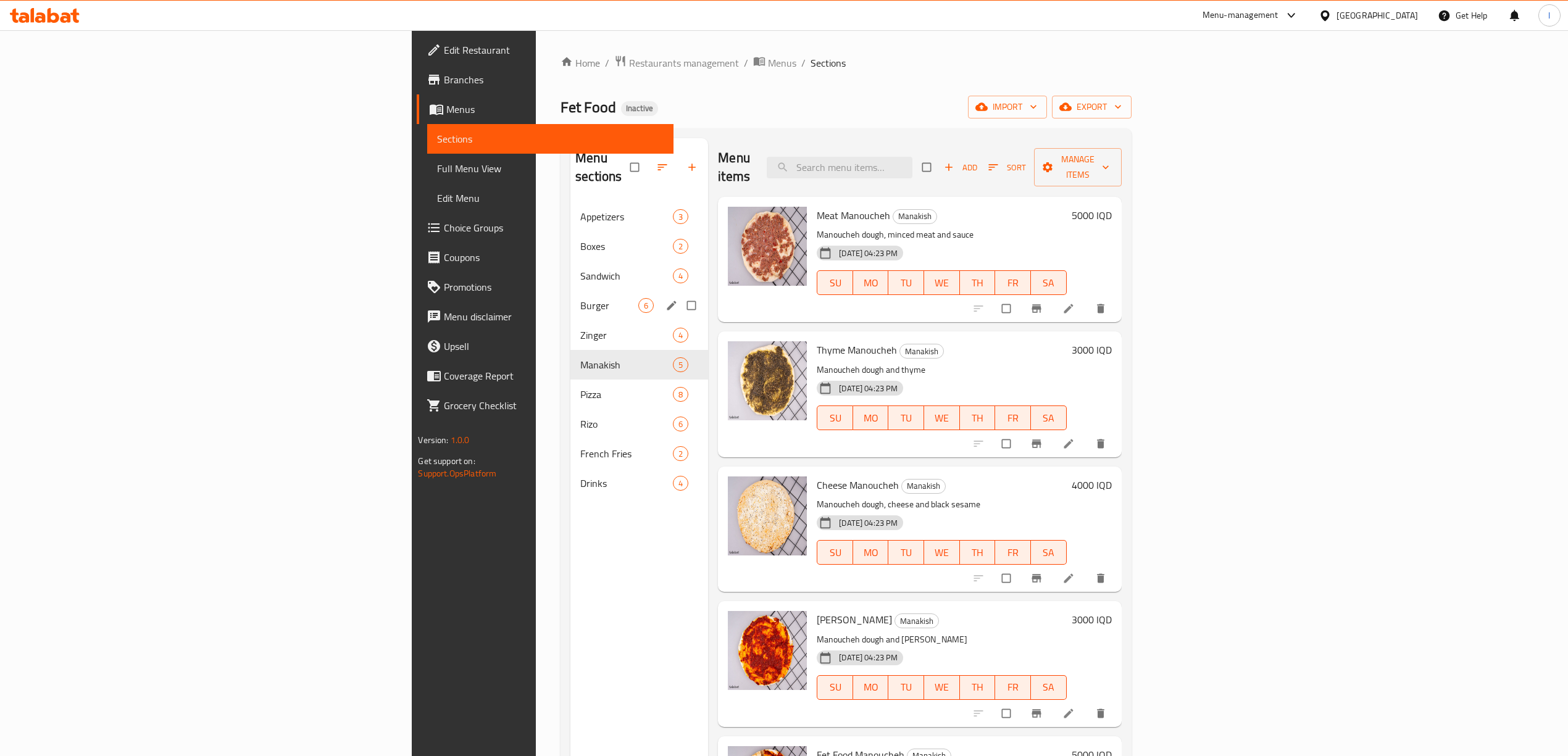
click at [581, 298] on span "Burger" at bounding box center [610, 305] width 58 height 15
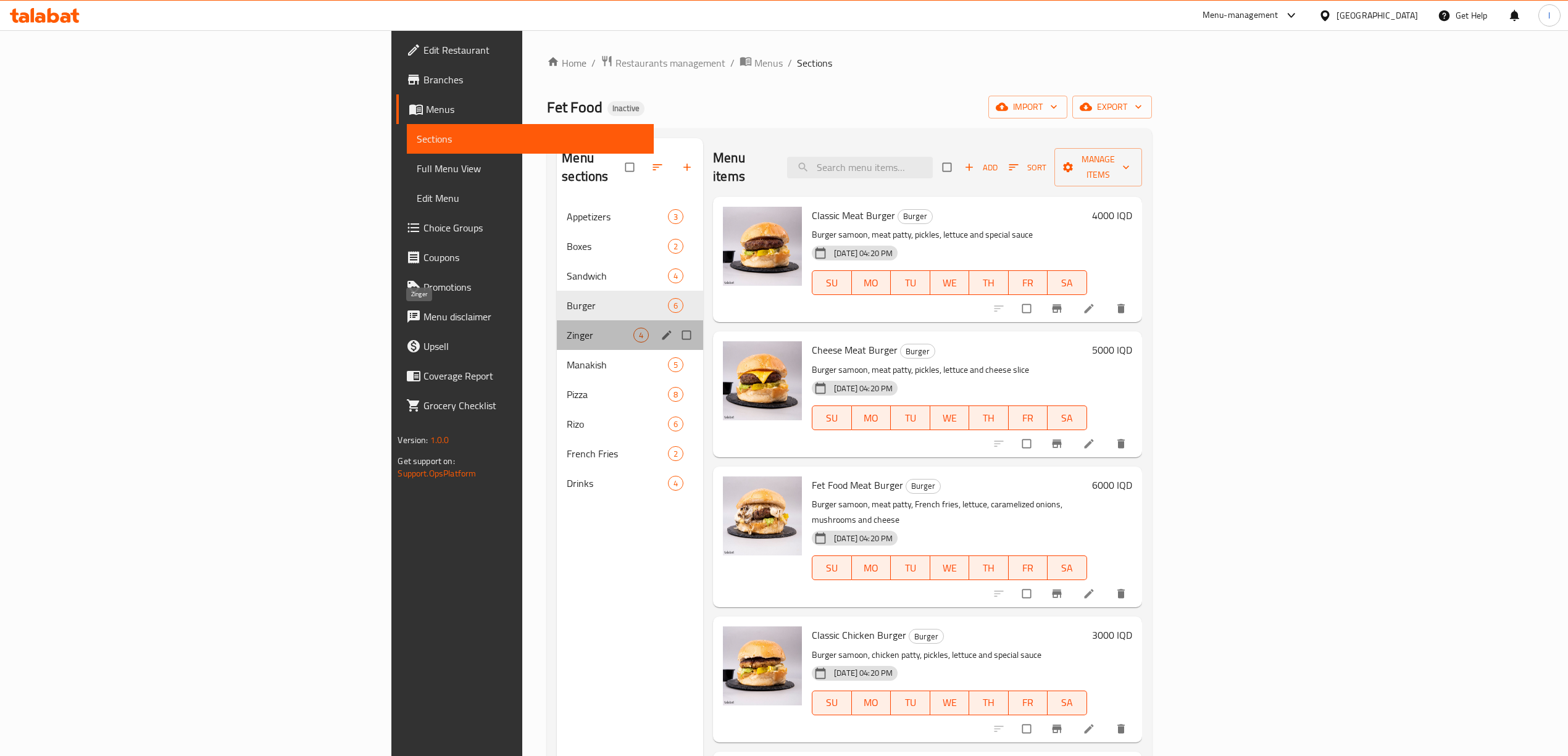
click at [566, 328] on span "Zinger" at bounding box center [599, 335] width 67 height 15
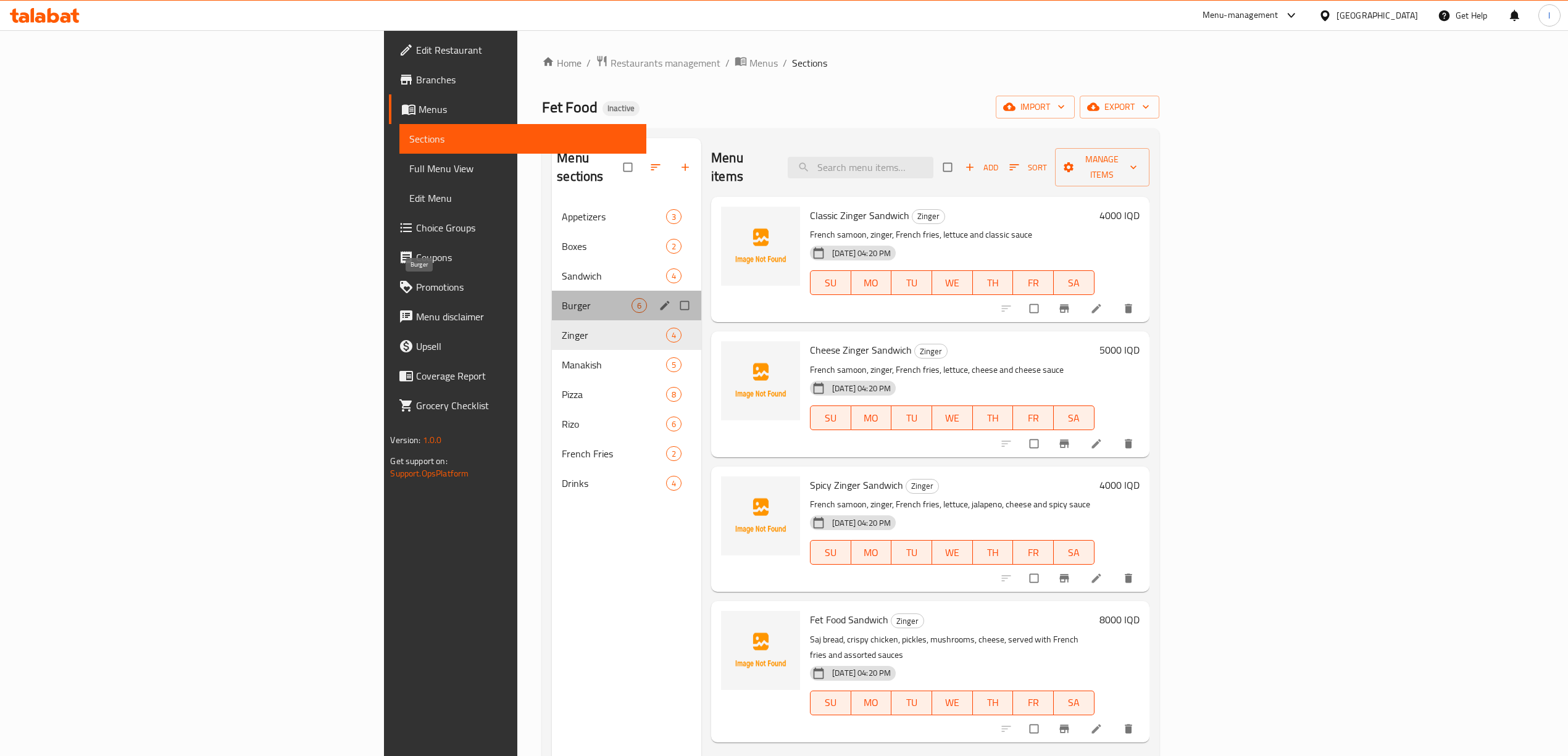
click at [562, 298] on span "Burger" at bounding box center [596, 305] width 69 height 15
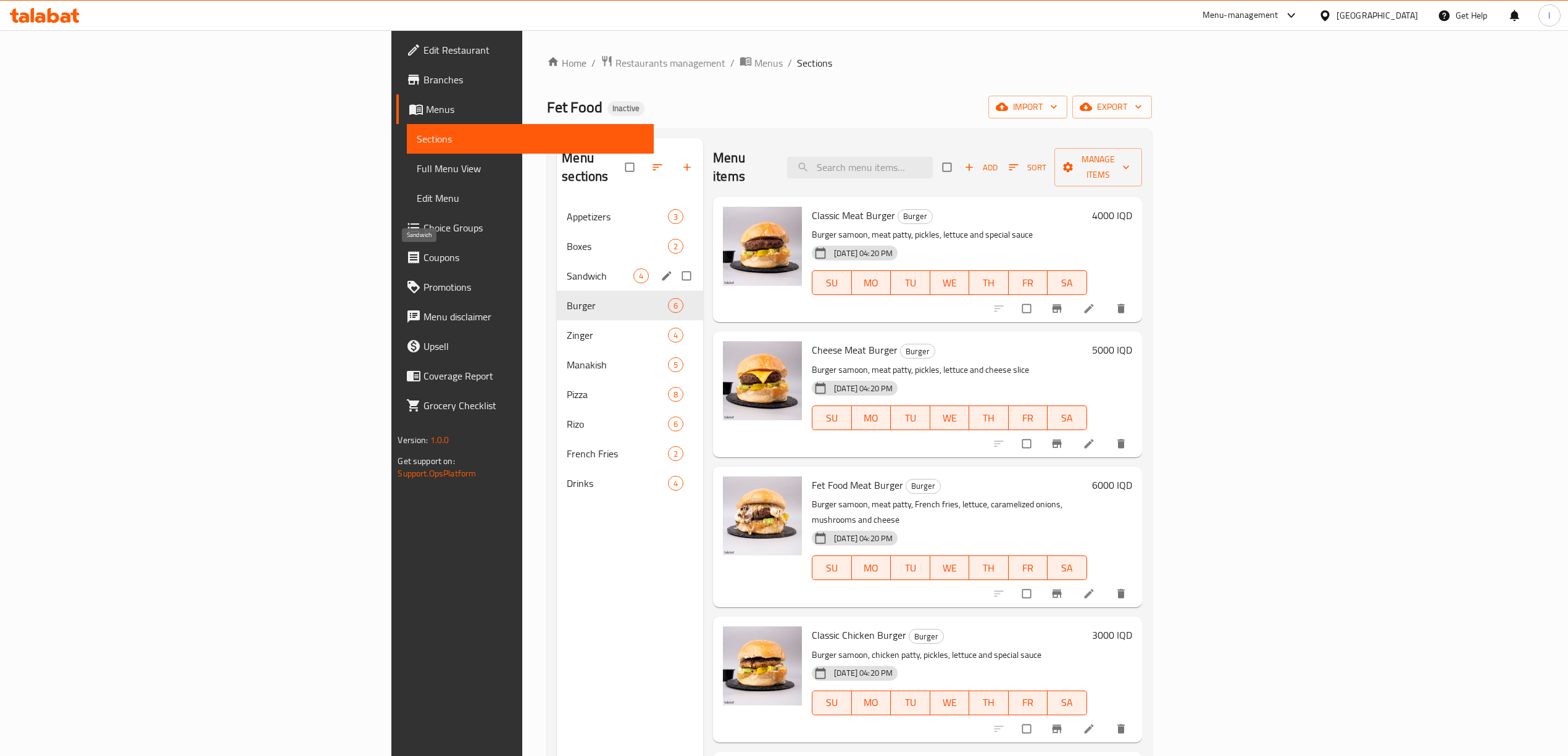
click at [566, 268] on span "Sandwich" at bounding box center [599, 275] width 67 height 15
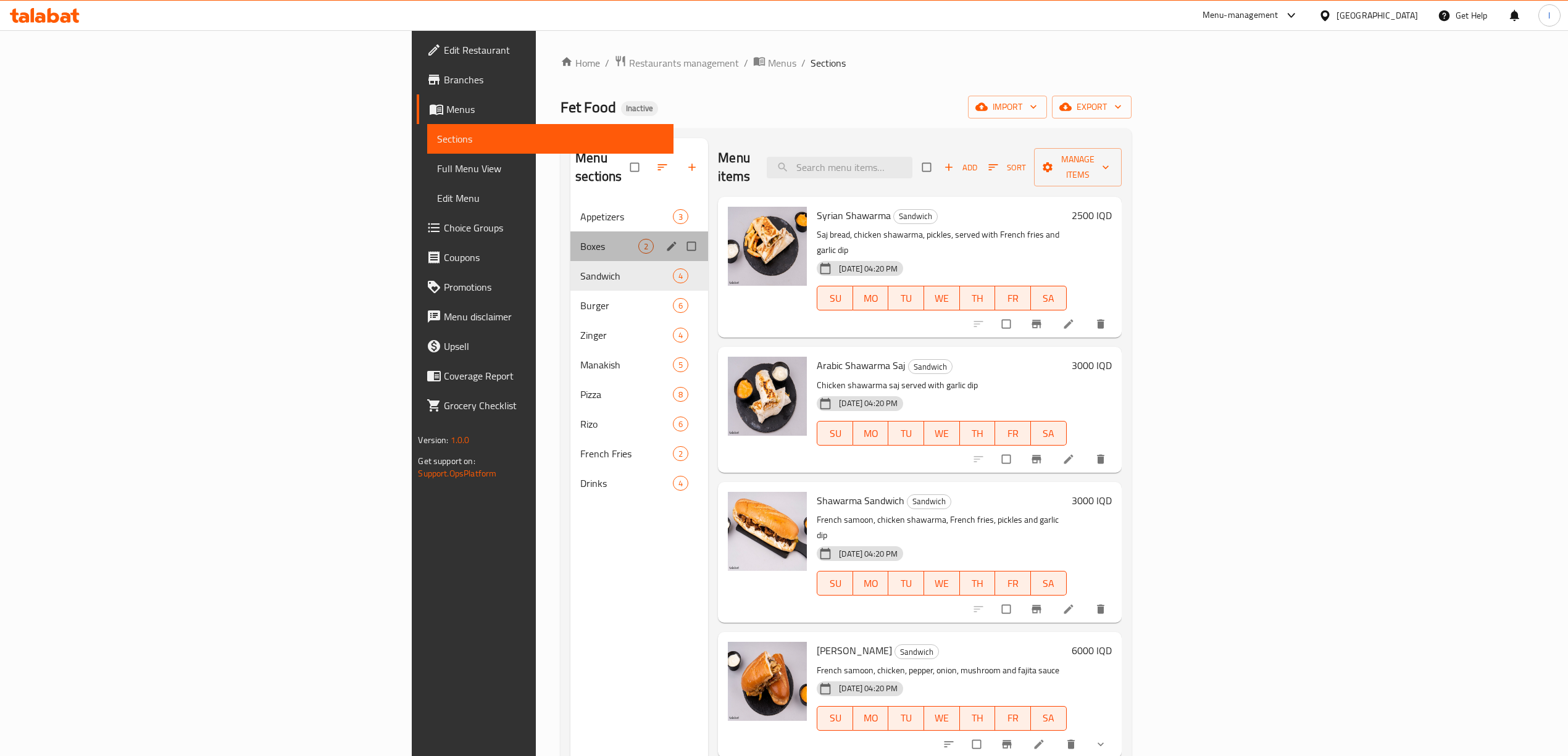
click at [570, 240] on div "Boxes 2" at bounding box center [639, 247] width 138 height 30
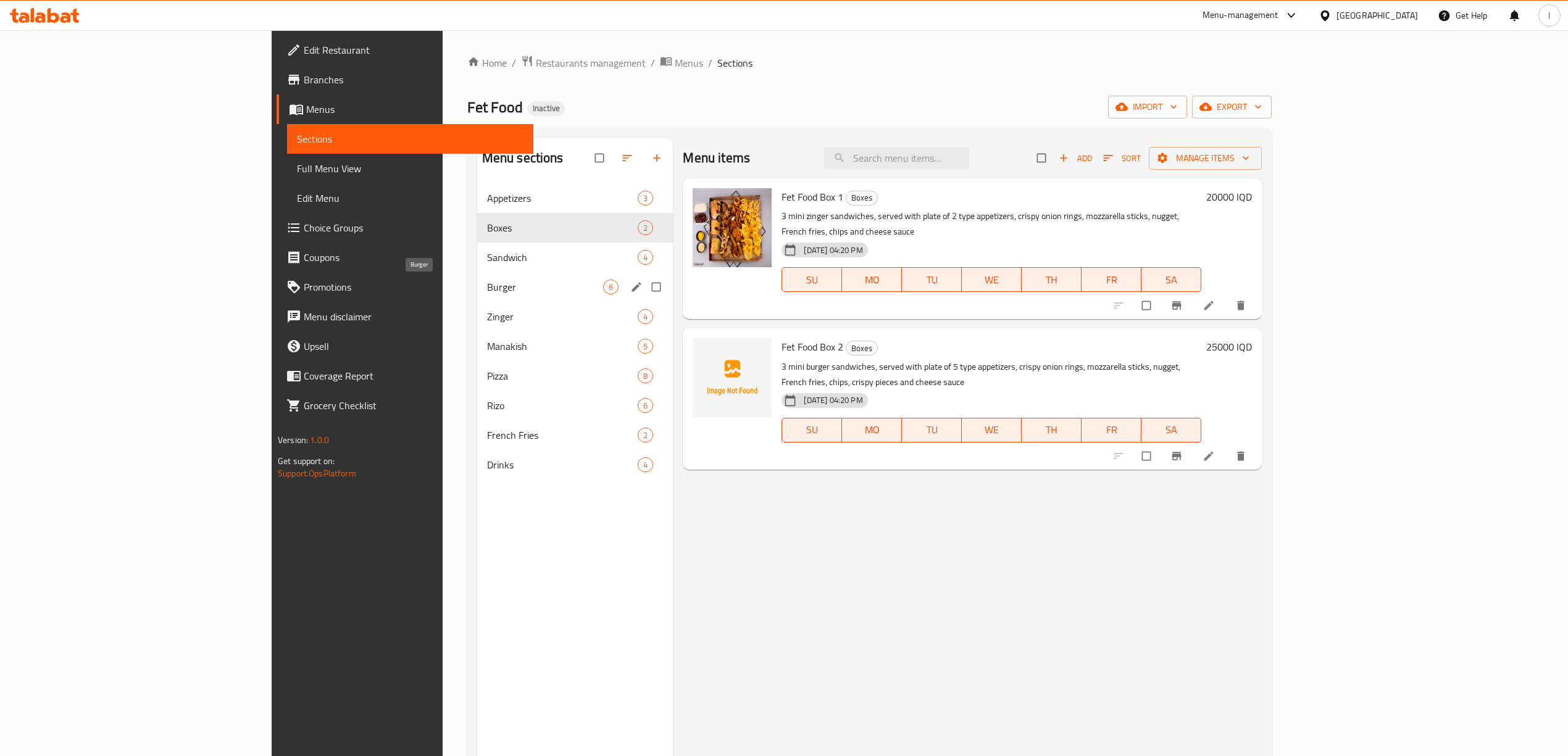
click at [487, 289] on span "Burger" at bounding box center [546, 287] width 117 height 15
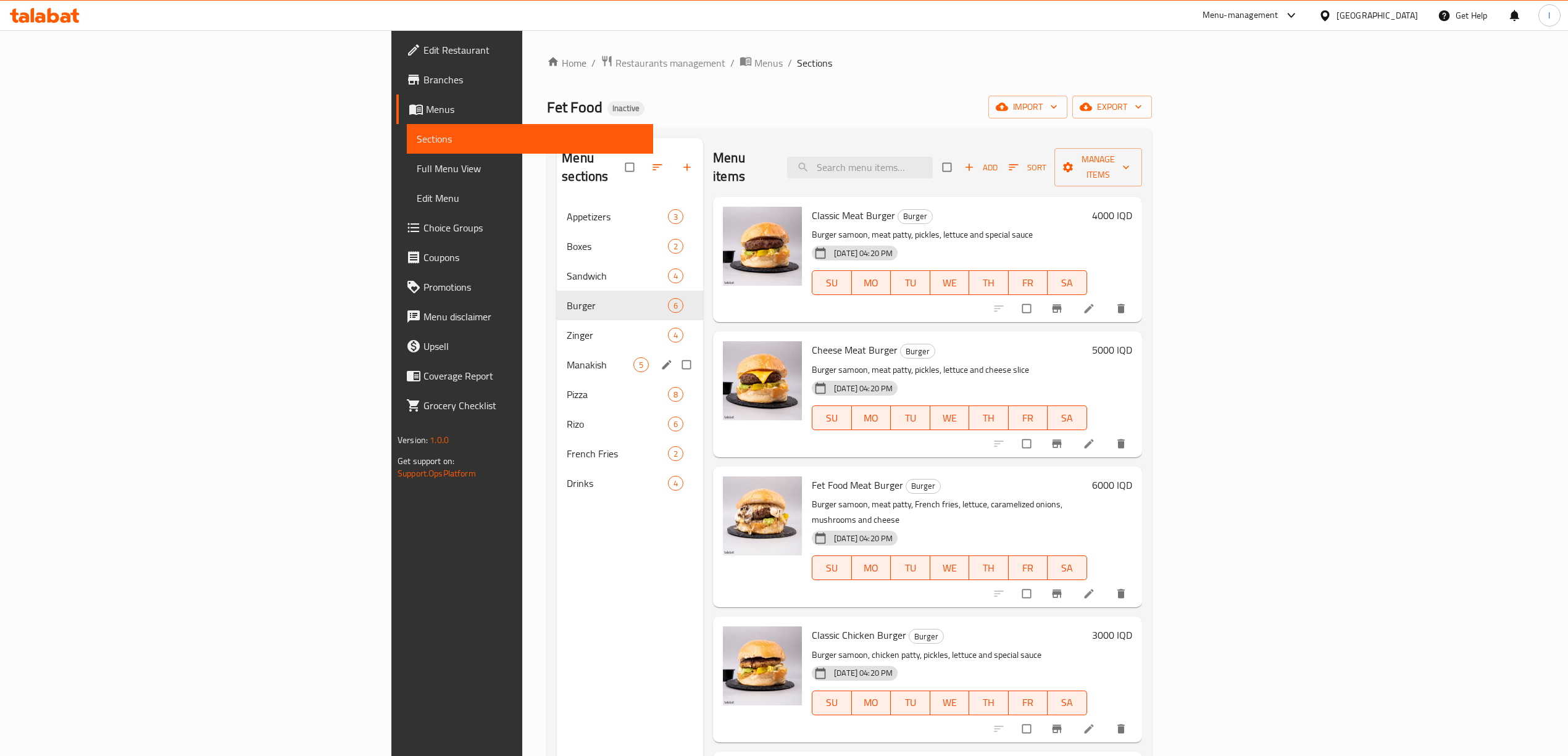
click at [557, 350] on div "Manakish 5" at bounding box center [629, 365] width 146 height 30
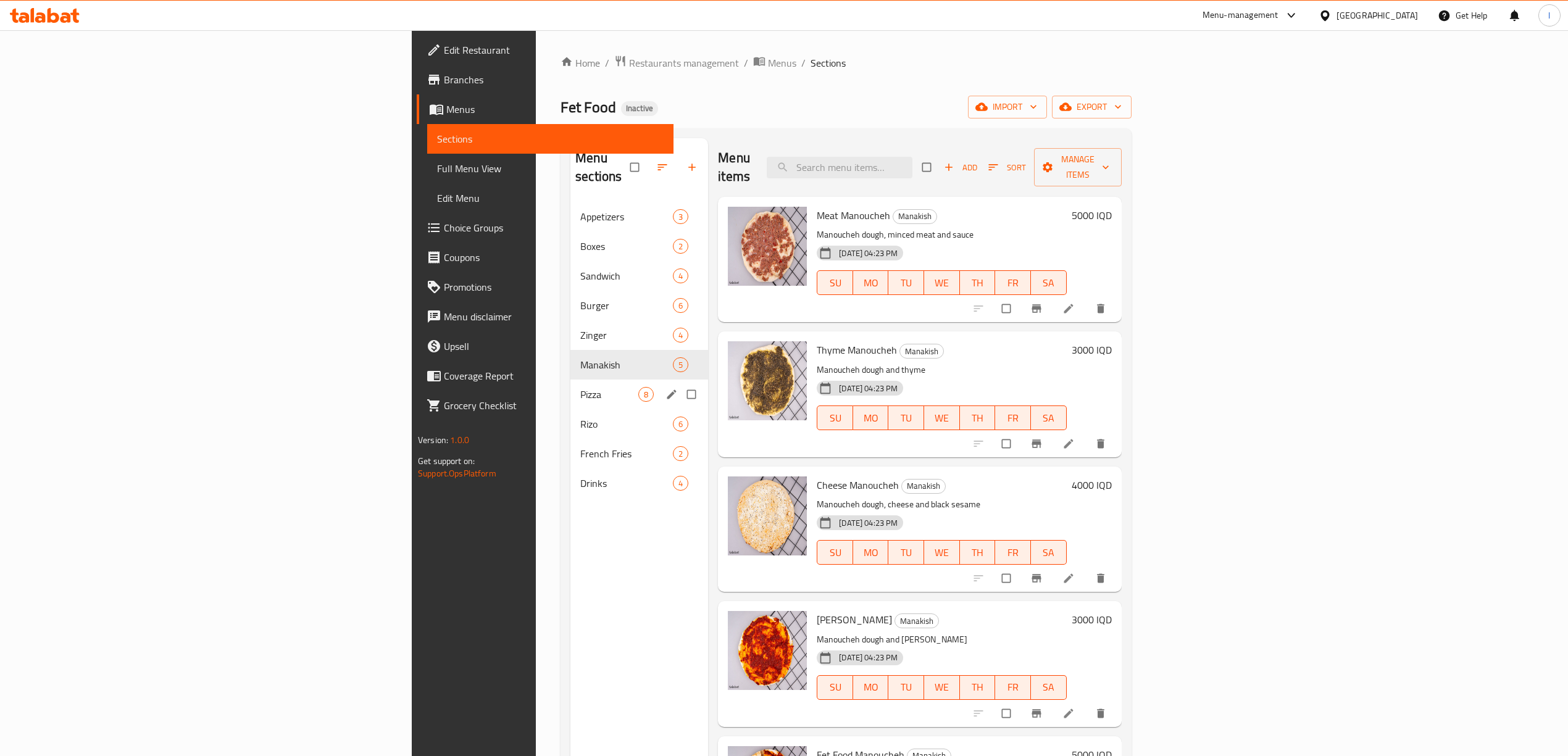
click at [570, 388] on div "Pizza 8" at bounding box center [639, 394] width 138 height 30
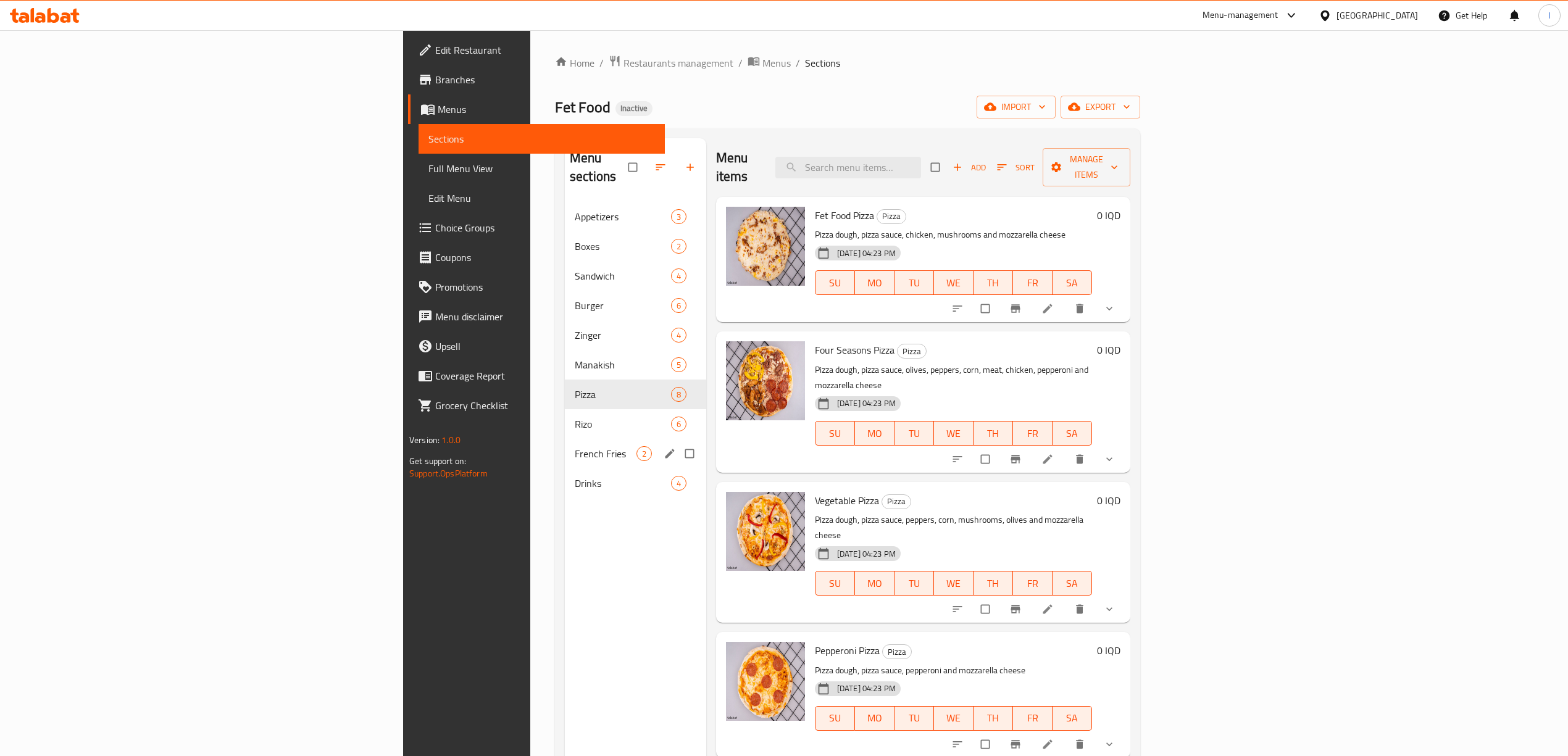
click at [565, 438] on div "French Fries 2" at bounding box center [635, 453] width 141 height 30
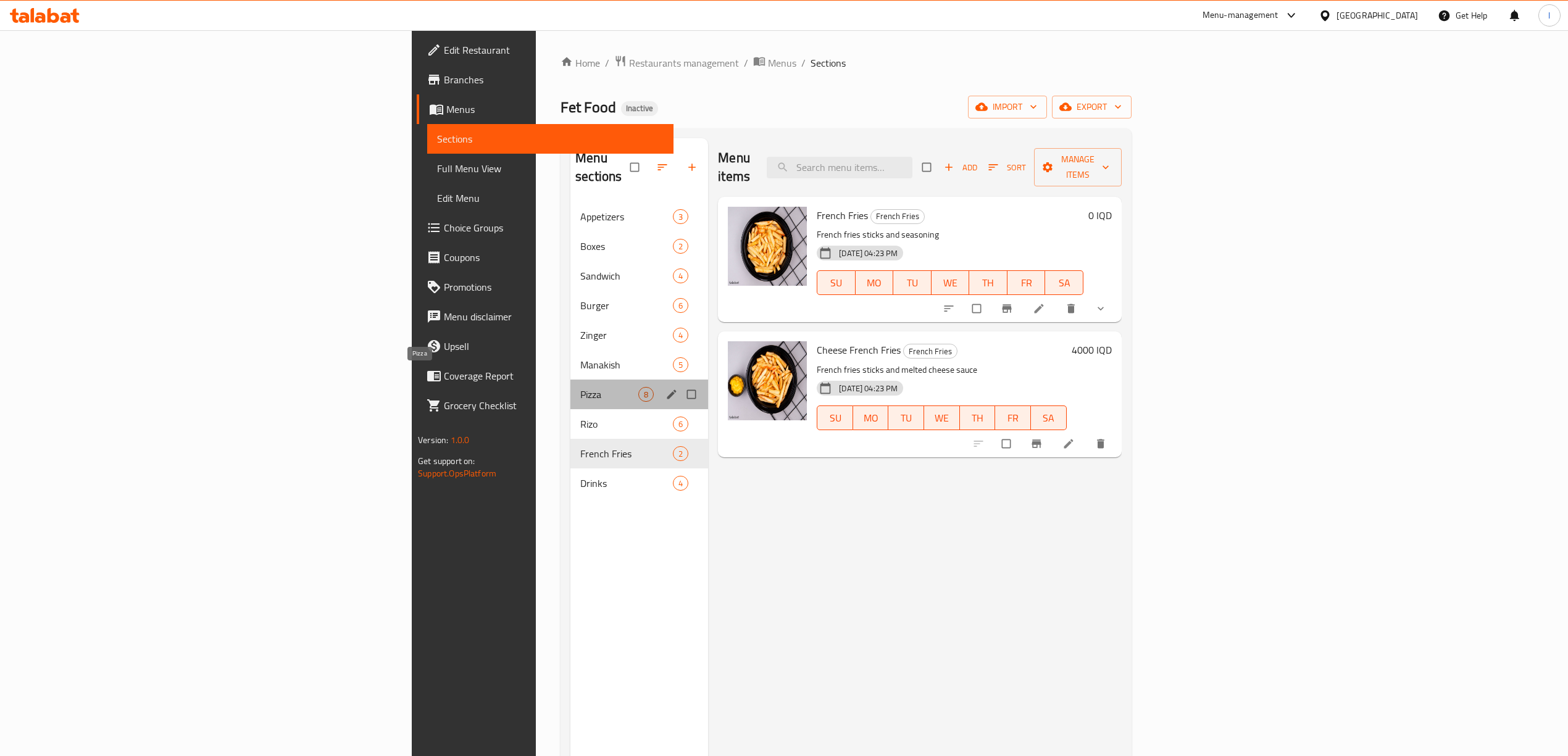
click at [581, 387] on span "Pizza" at bounding box center [610, 394] width 58 height 15
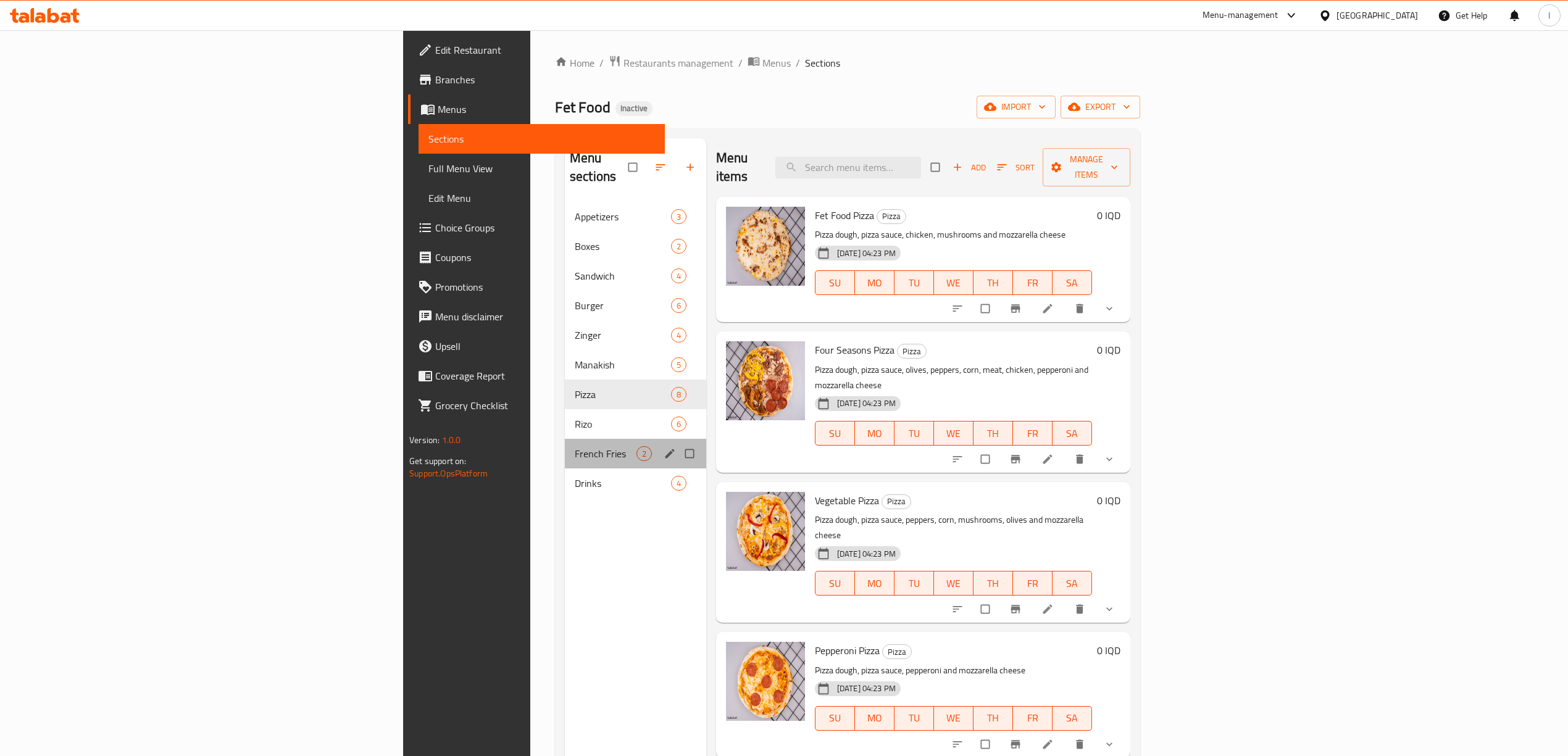
click at [565, 447] on div "French Fries 2" at bounding box center [635, 453] width 141 height 30
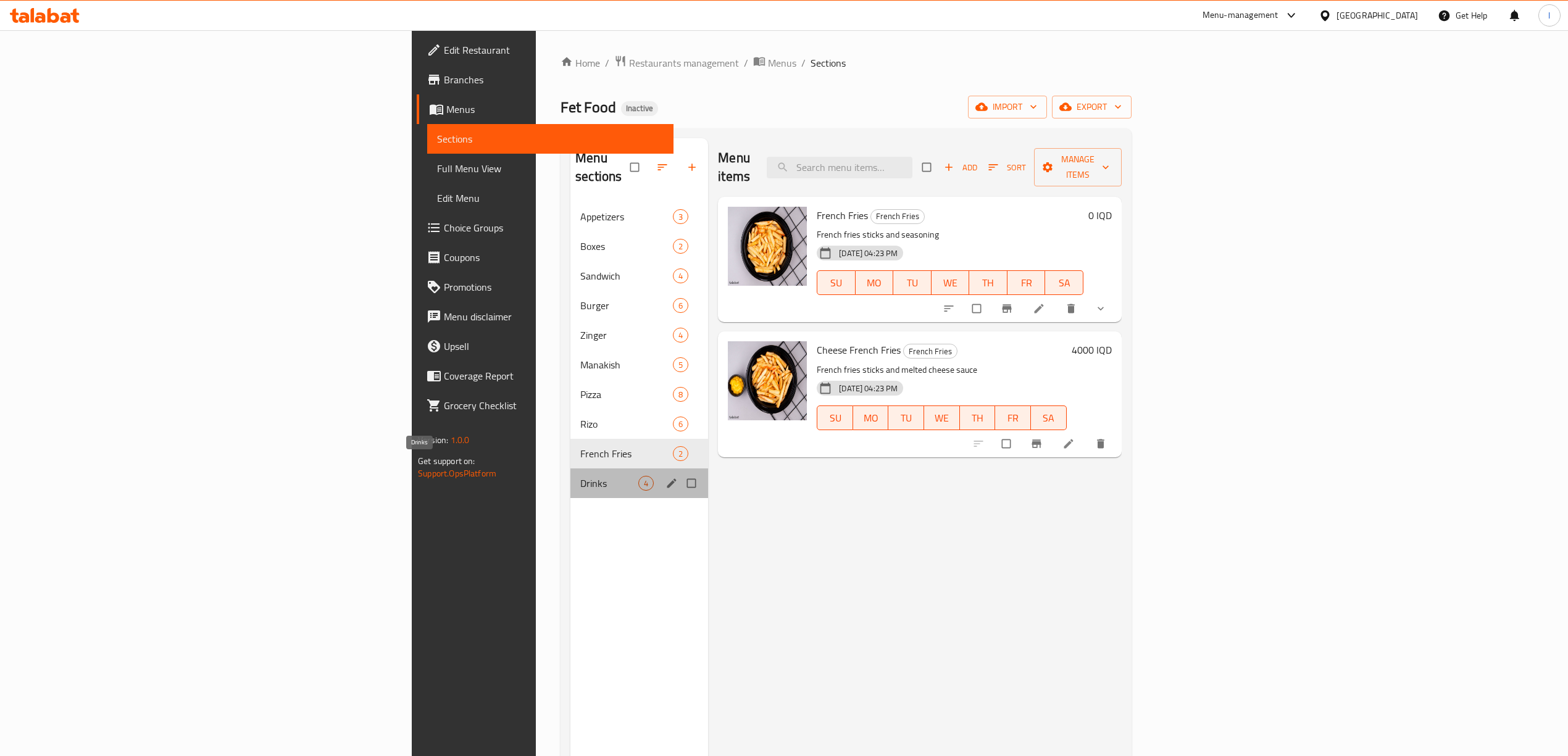
click at [581, 475] on span "Drinks" at bounding box center [610, 482] width 58 height 15
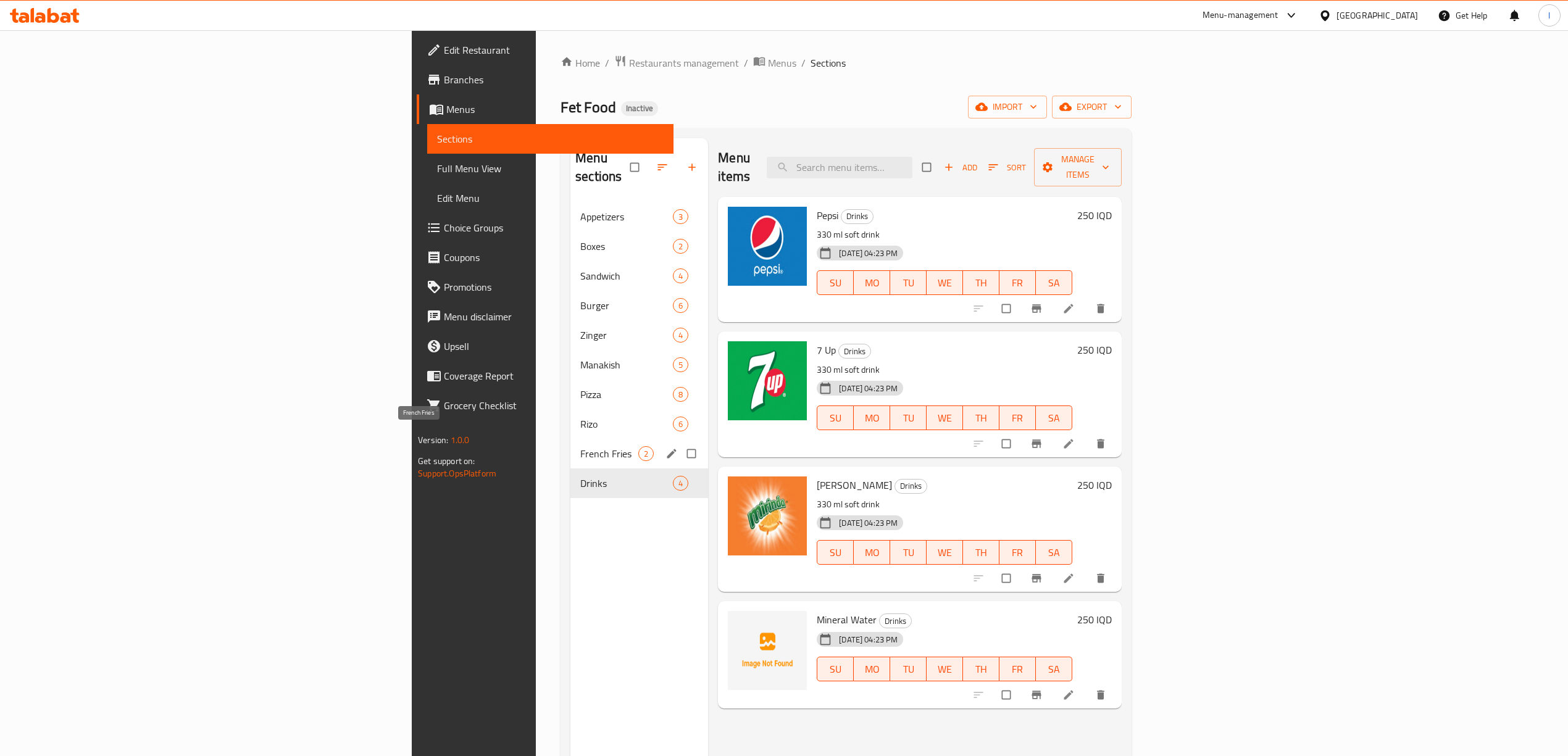
click at [581, 446] on span "French Fries" at bounding box center [610, 453] width 58 height 15
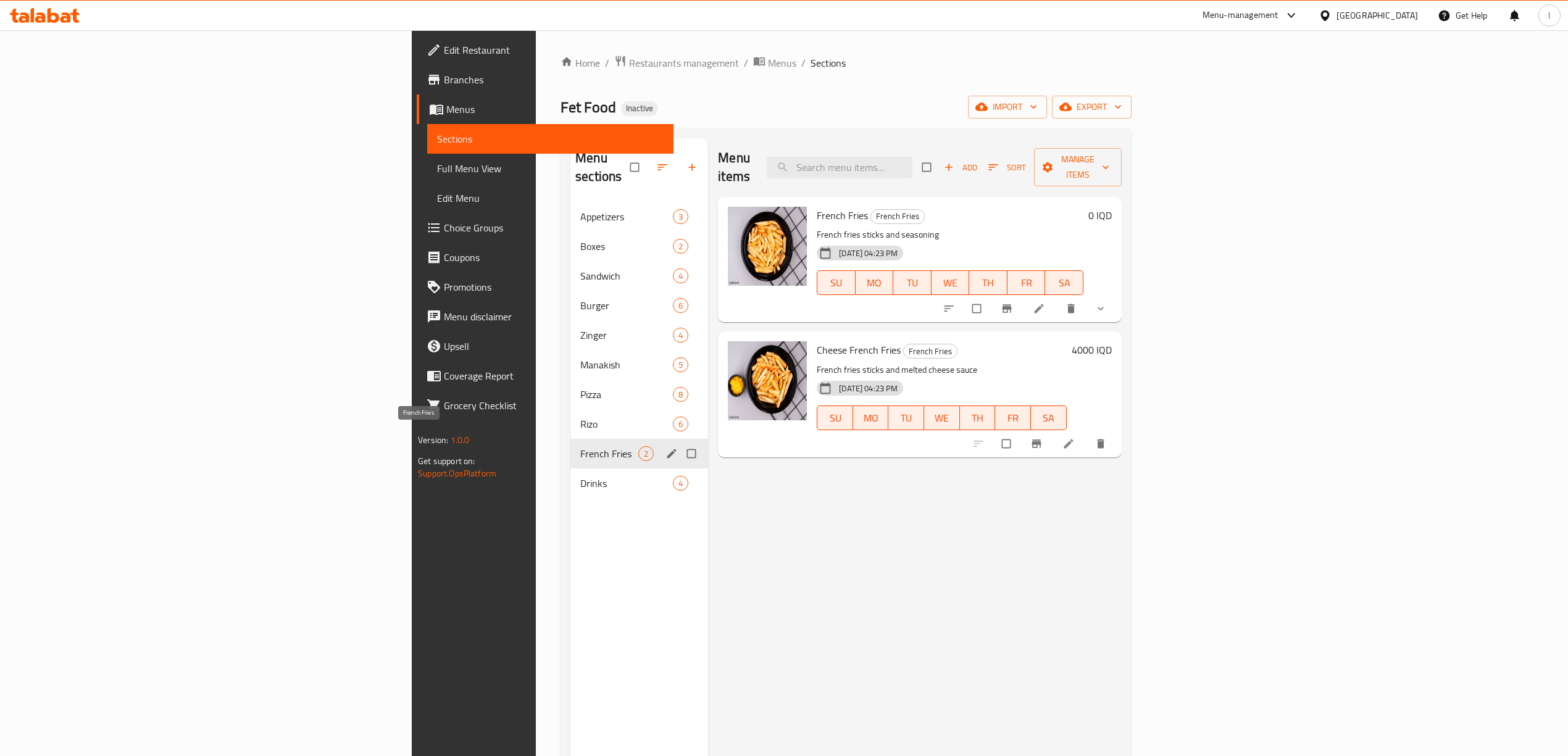
click at [581, 446] on span "French Fries" at bounding box center [610, 453] width 58 height 15
click at [570, 468] on div "Drinks 4" at bounding box center [639, 483] width 138 height 30
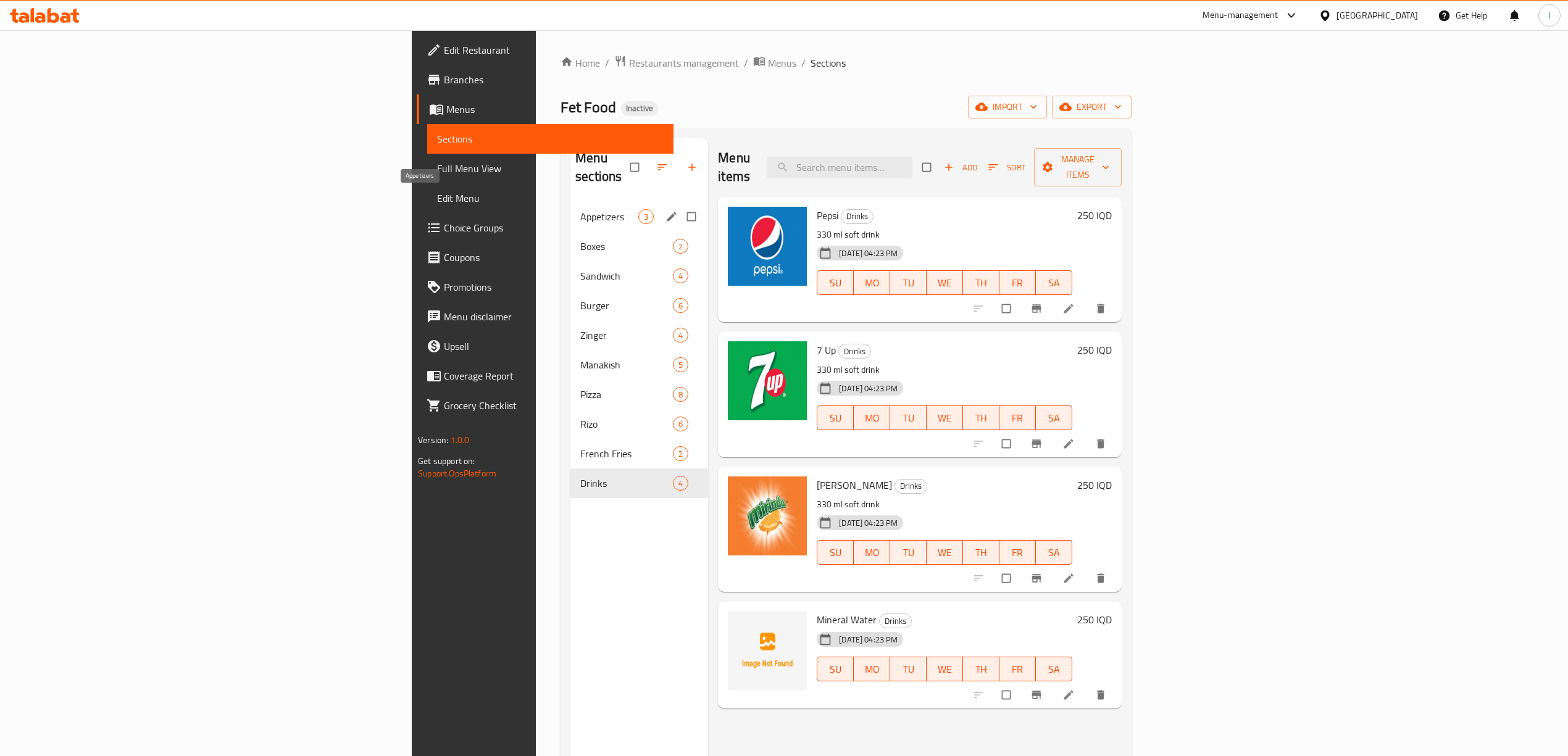
click at [581, 209] on span "Appetizers" at bounding box center [610, 216] width 58 height 15
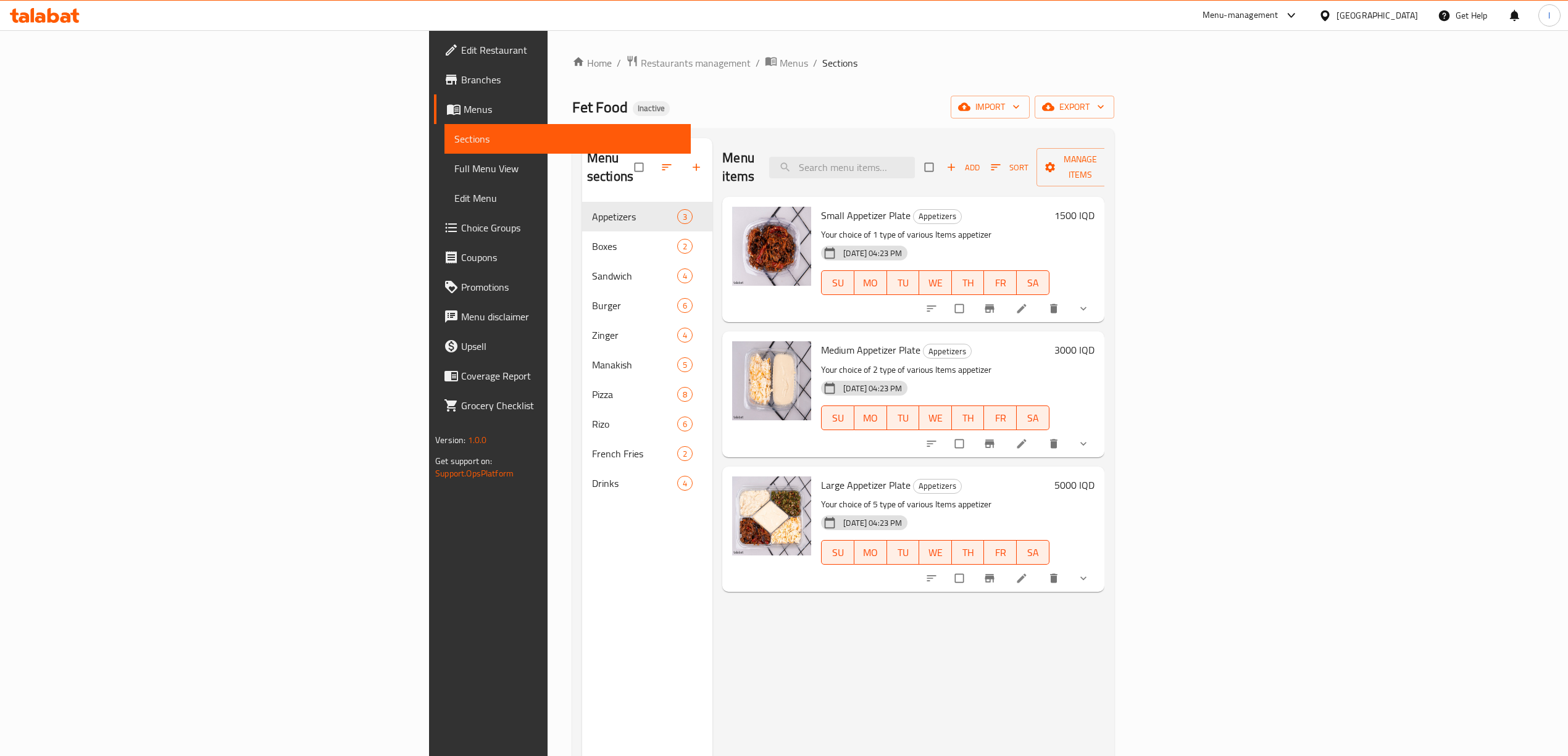
drag, startPoint x: 862, startPoint y: 216, endPoint x: 862, endPoint y: 240, distance: 24.0
click at [862, 240] on div "Small Appetizer Plate Appetizers Your choice of 1 type of various Items appetiz…" at bounding box center [935, 259] width 238 height 115
click at [858, 362] on p "Your choice of 2 type of various Items appetizer" at bounding box center [935, 370] width 229 height 16
click at [857, 362] on p "Your choice of 2 type of various Items appetizer" at bounding box center [935, 370] width 229 height 16
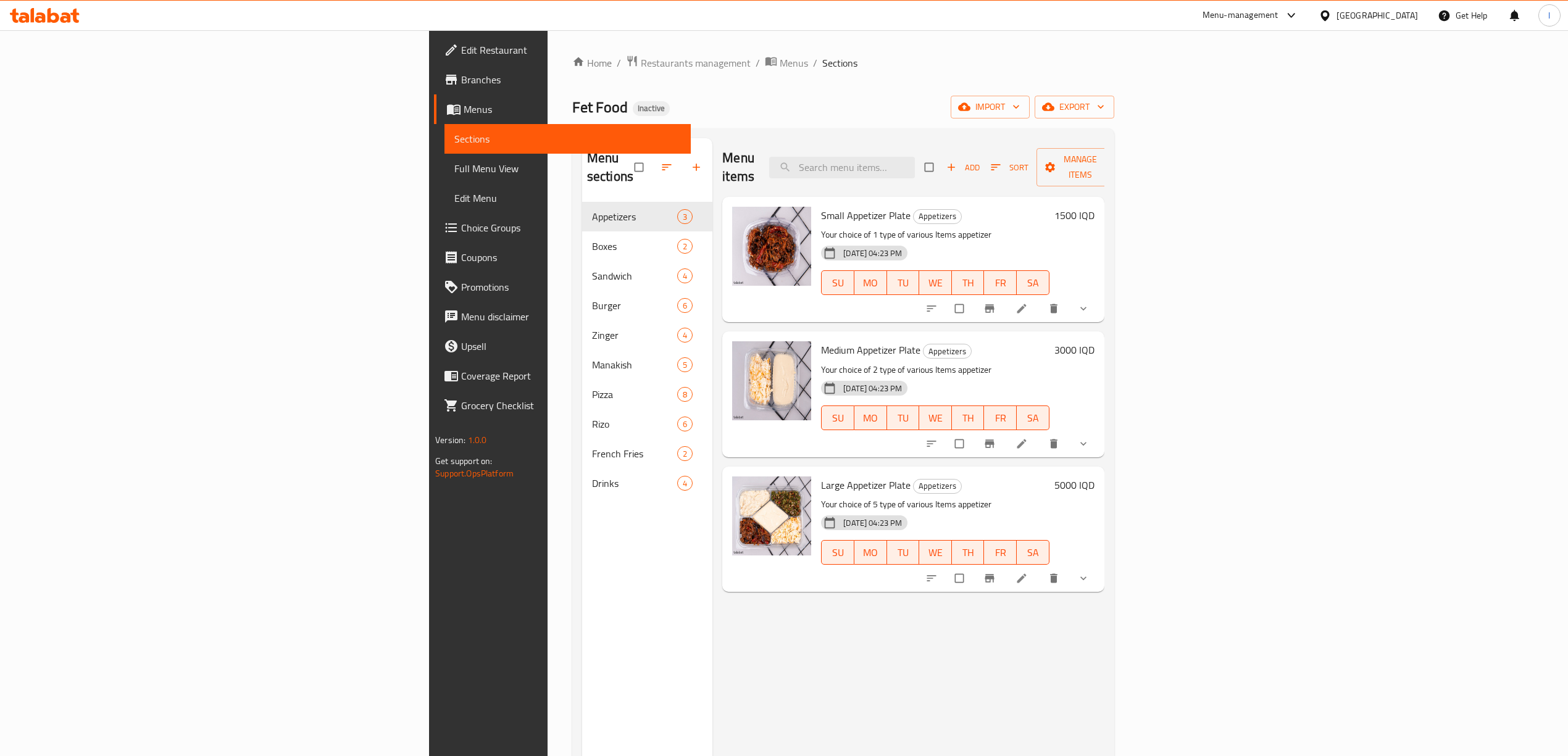
click at [836, 510] on div "02-09-2025 04:23 PM" at bounding box center [846, 522] width 59 height 24
click at [1040, 568] on li at bounding box center [1023, 578] width 35 height 20
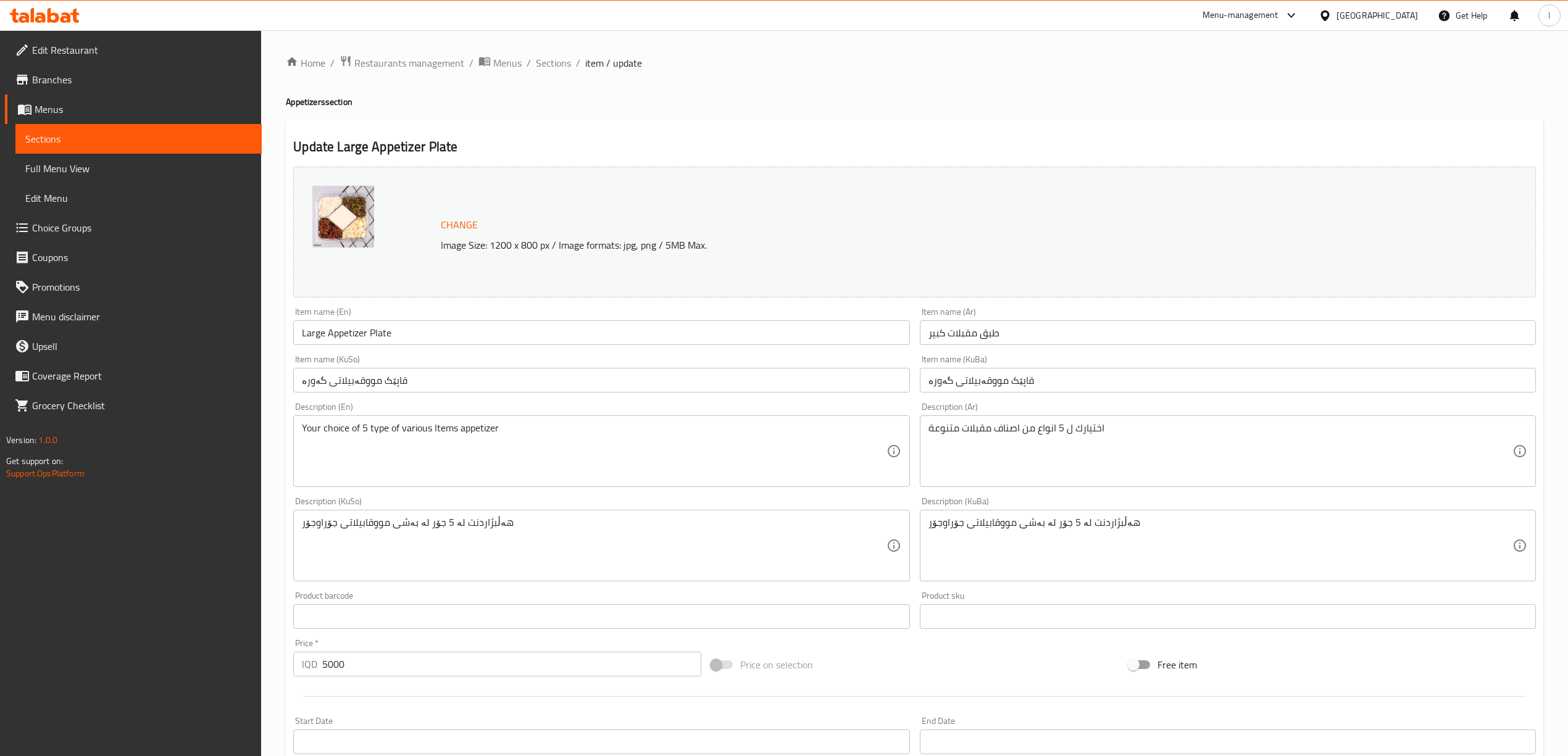
click at [153, 154] on link "Full Menu View" at bounding box center [139, 169] width 246 height 30
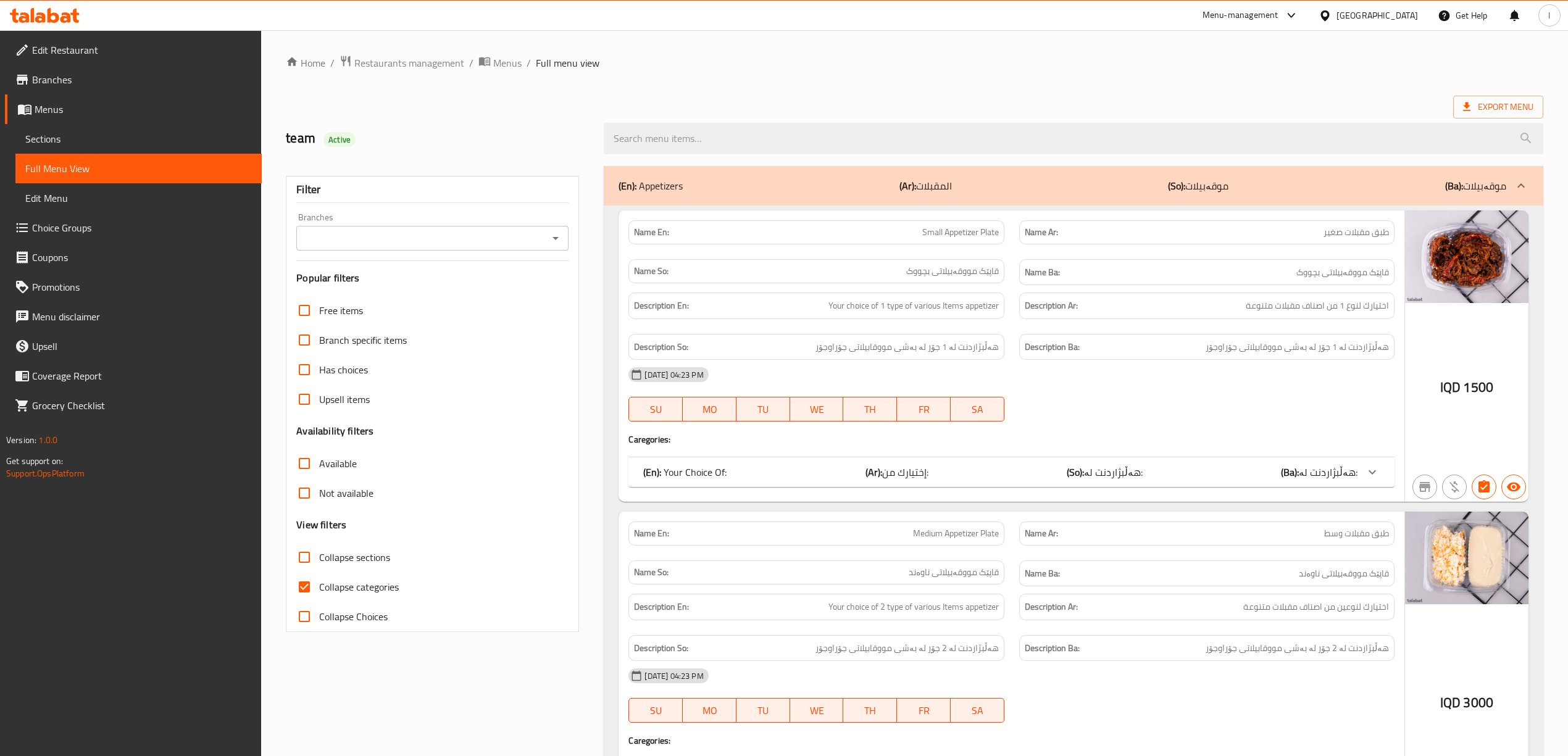
click at [389, 225] on div "Branches Branches" at bounding box center [432, 232] width 272 height 38
click at [351, 248] on div "Branches" at bounding box center [432, 237] width 272 height 24
click at [338, 285] on span "Fet Food, Zayona" at bounding box center [341, 292] width 72 height 15
type input "Fet Food, Zayona"
click at [99, 55] on span "Edit Restaurant" at bounding box center [142, 50] width 220 height 15
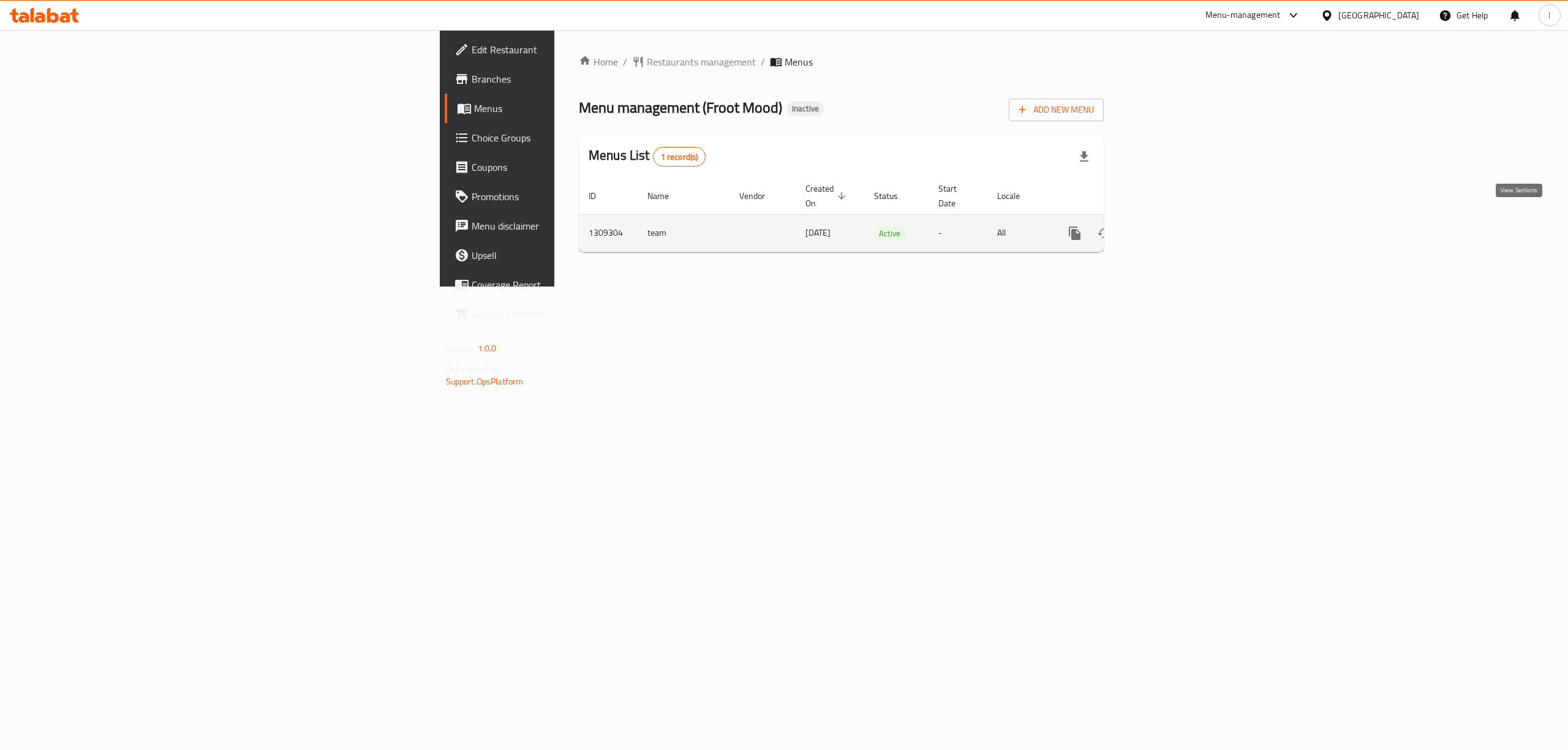
click at [1178, 224] on link "enhanced table" at bounding box center [1163, 233] width 30 height 30
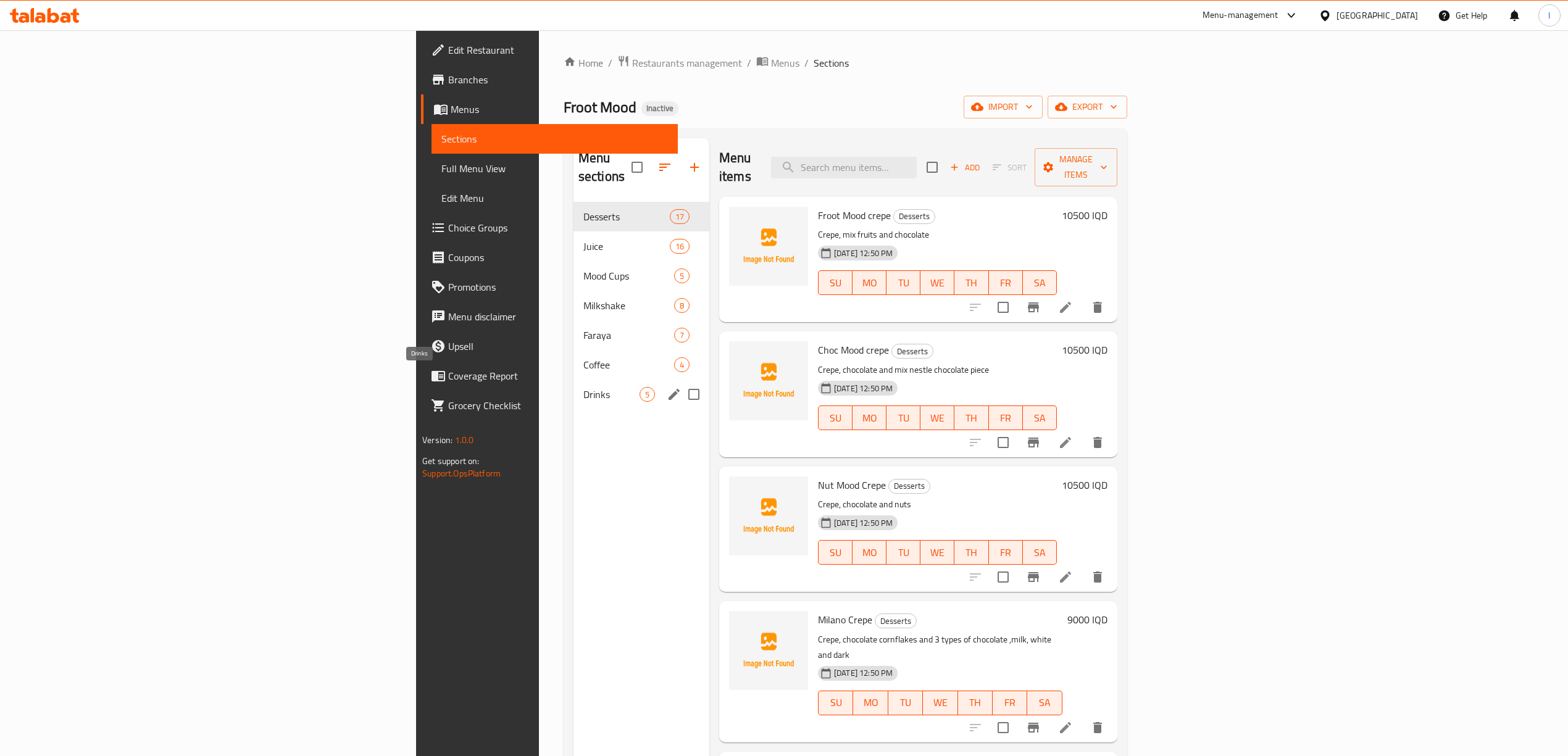
click at [584, 387] on span "Drinks" at bounding box center [611, 394] width 56 height 15
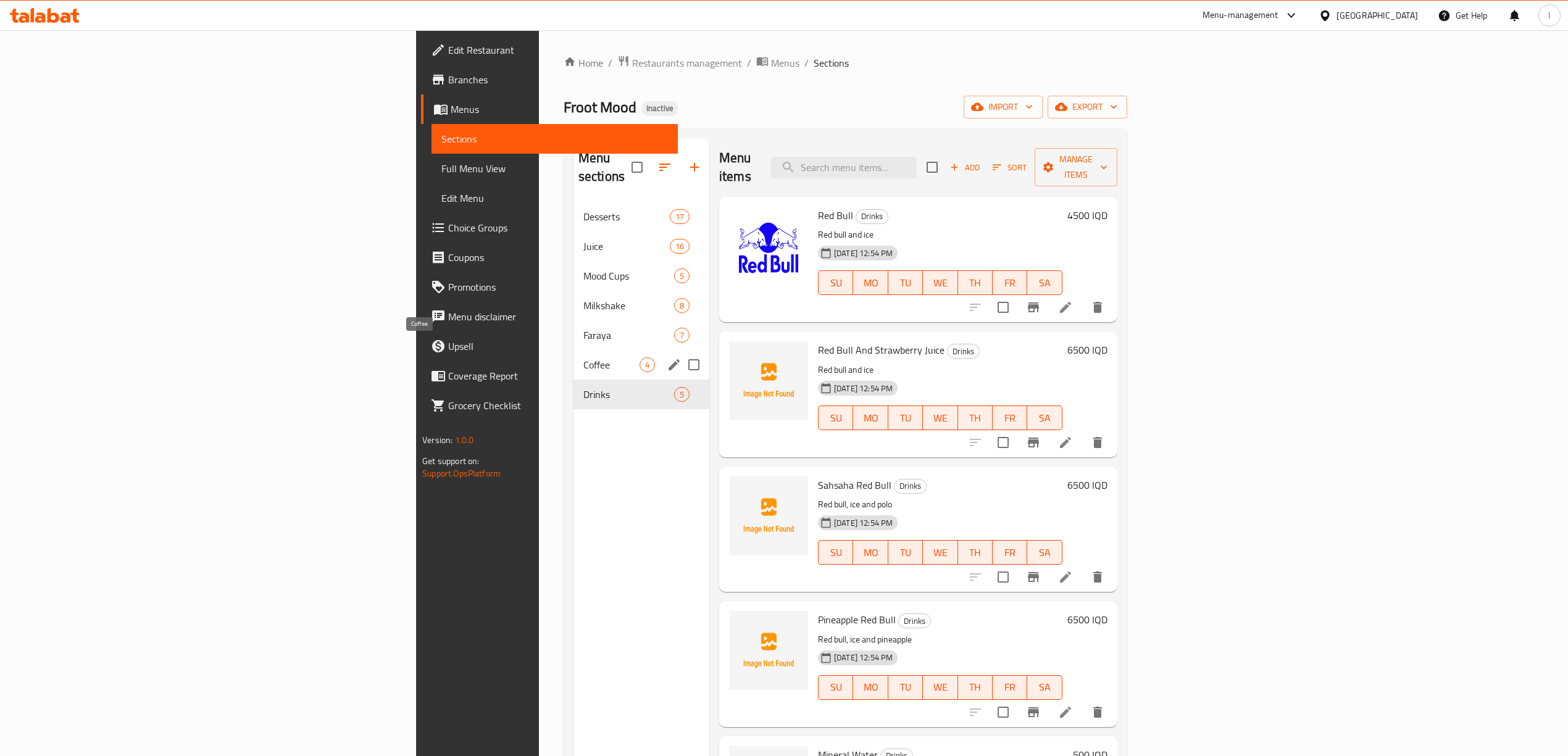
click at [584, 357] on span "Coffee" at bounding box center [611, 364] width 56 height 15
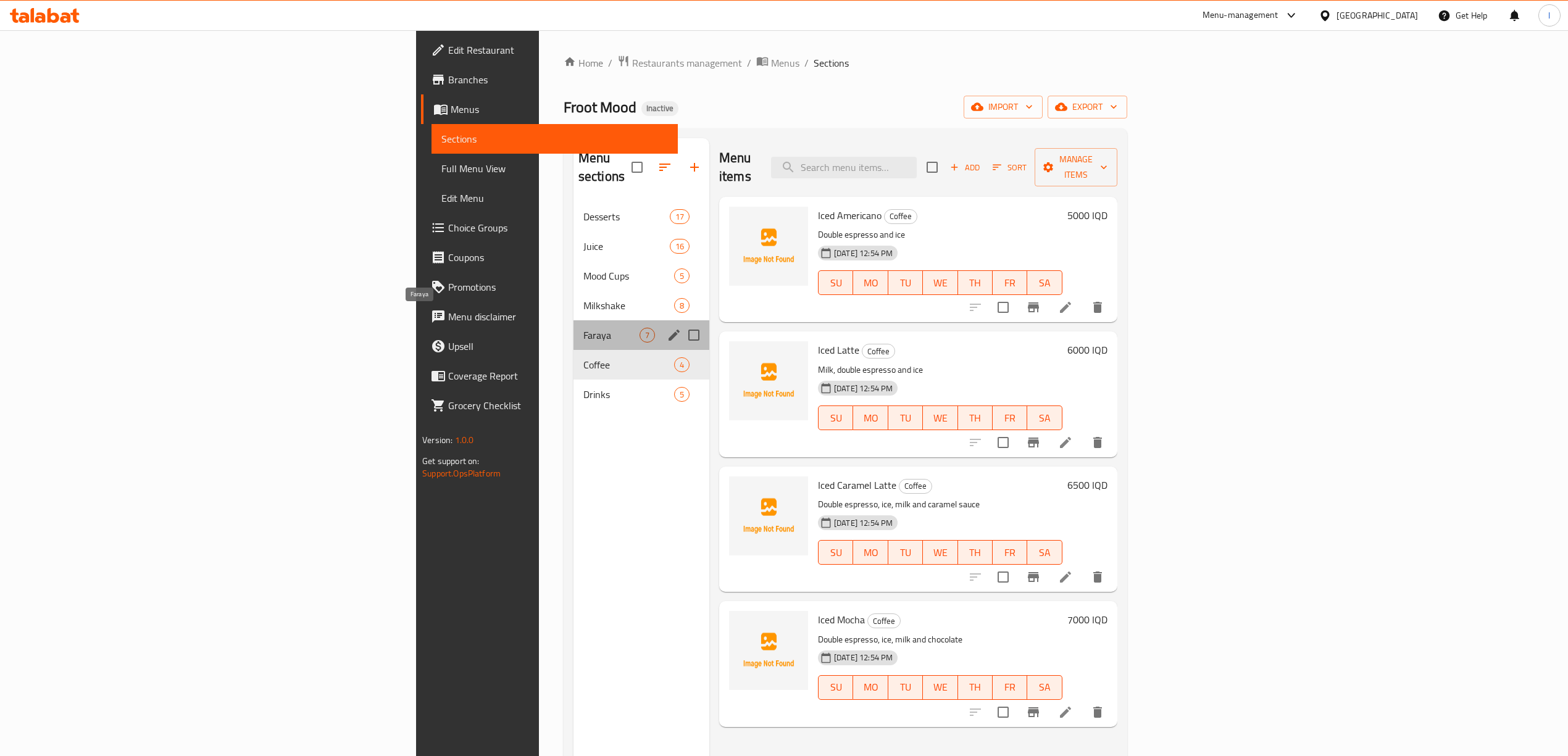
click at [584, 328] on span "Faraya" at bounding box center [611, 335] width 56 height 15
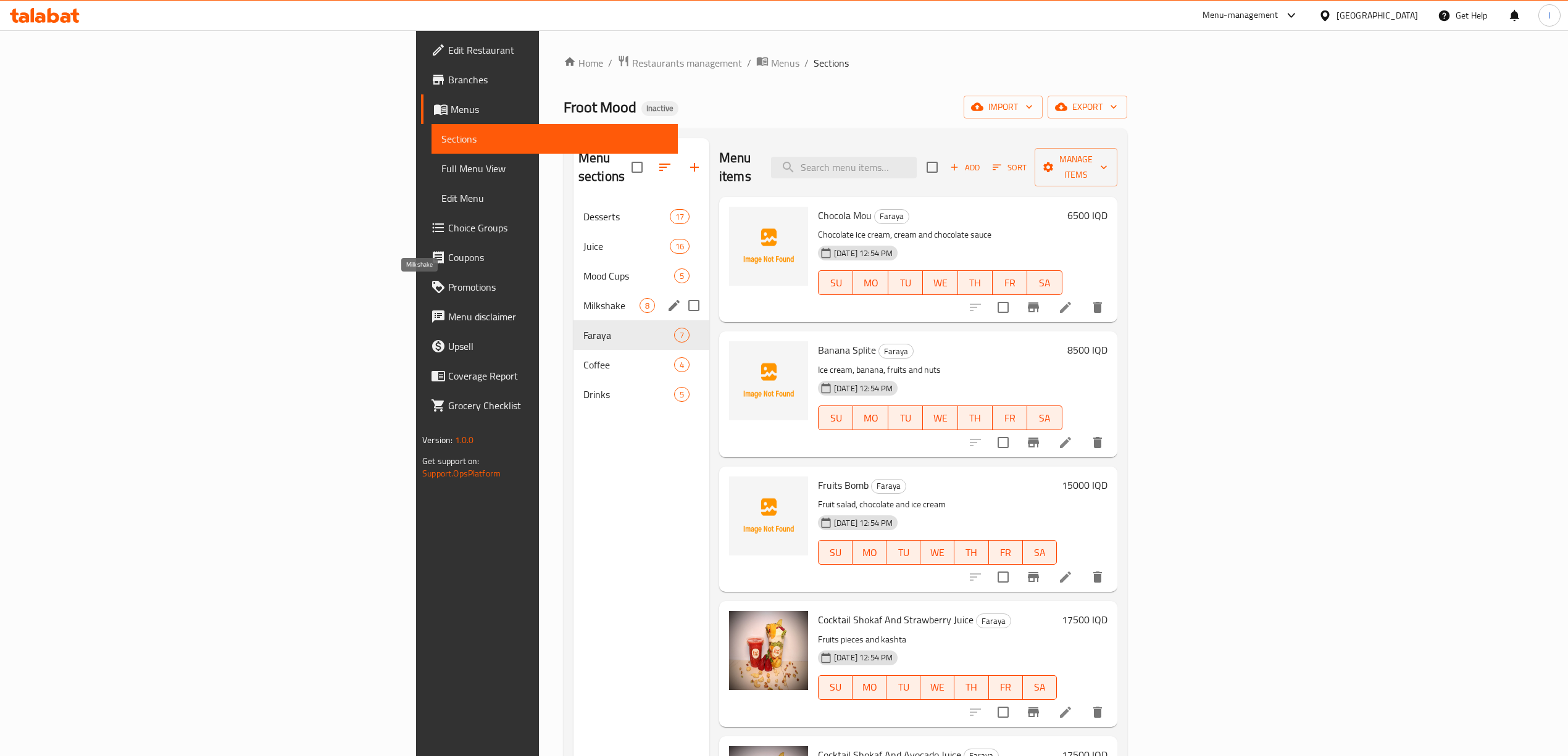
click at [584, 298] on span "Milkshake" at bounding box center [611, 305] width 56 height 15
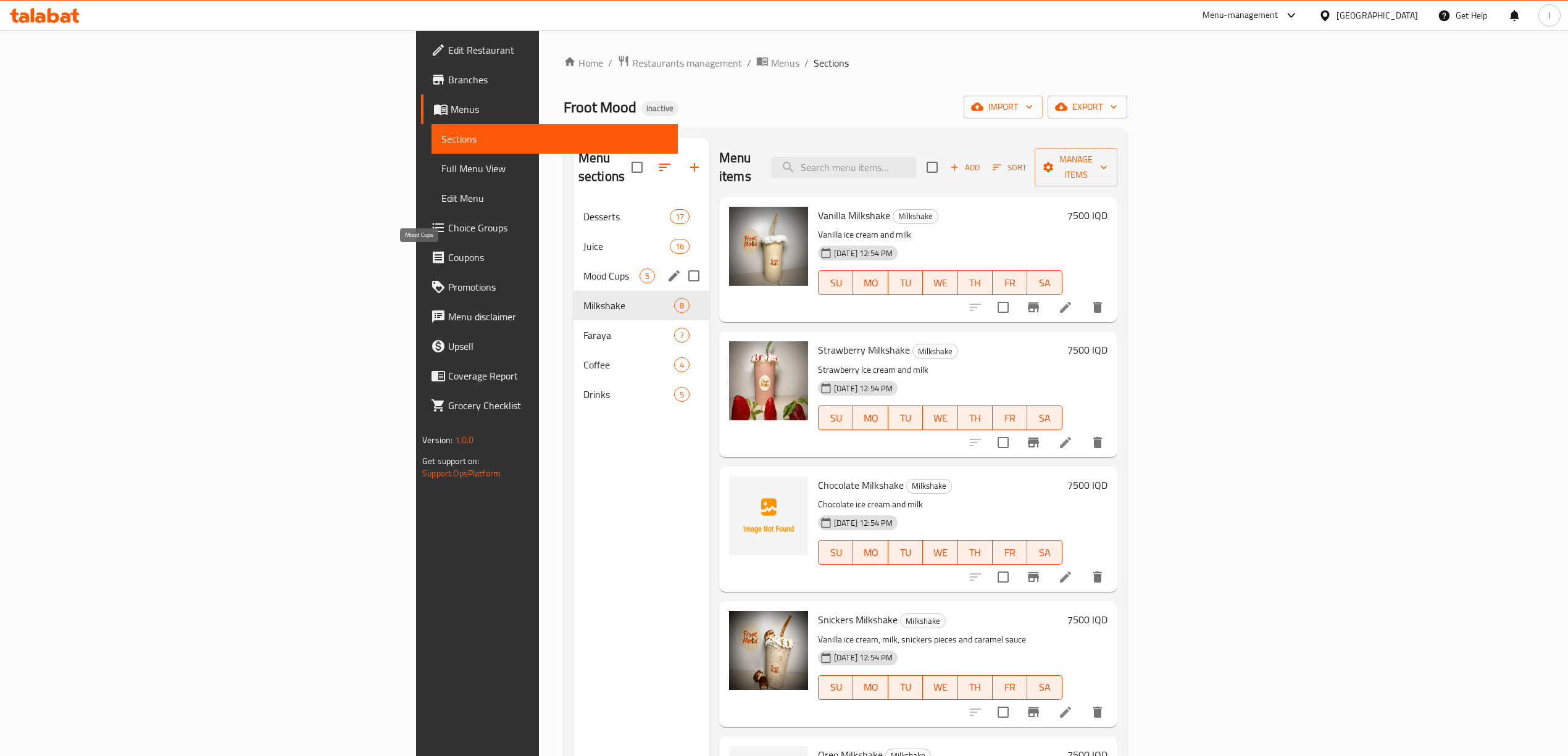
click at [584, 268] on span "Mood Cups" at bounding box center [611, 275] width 56 height 15
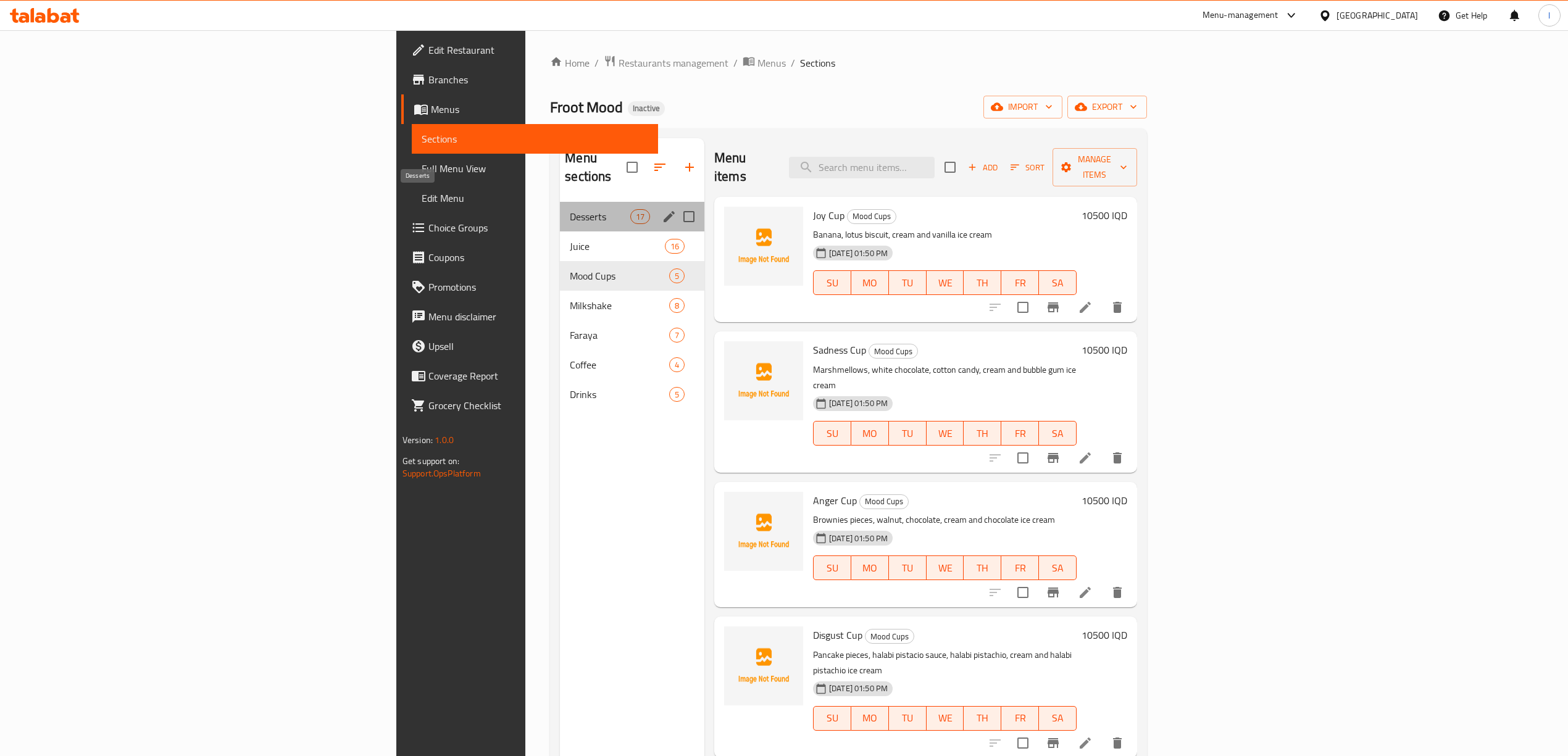
click at [569, 209] on span "Desserts" at bounding box center [599, 216] width 60 height 15
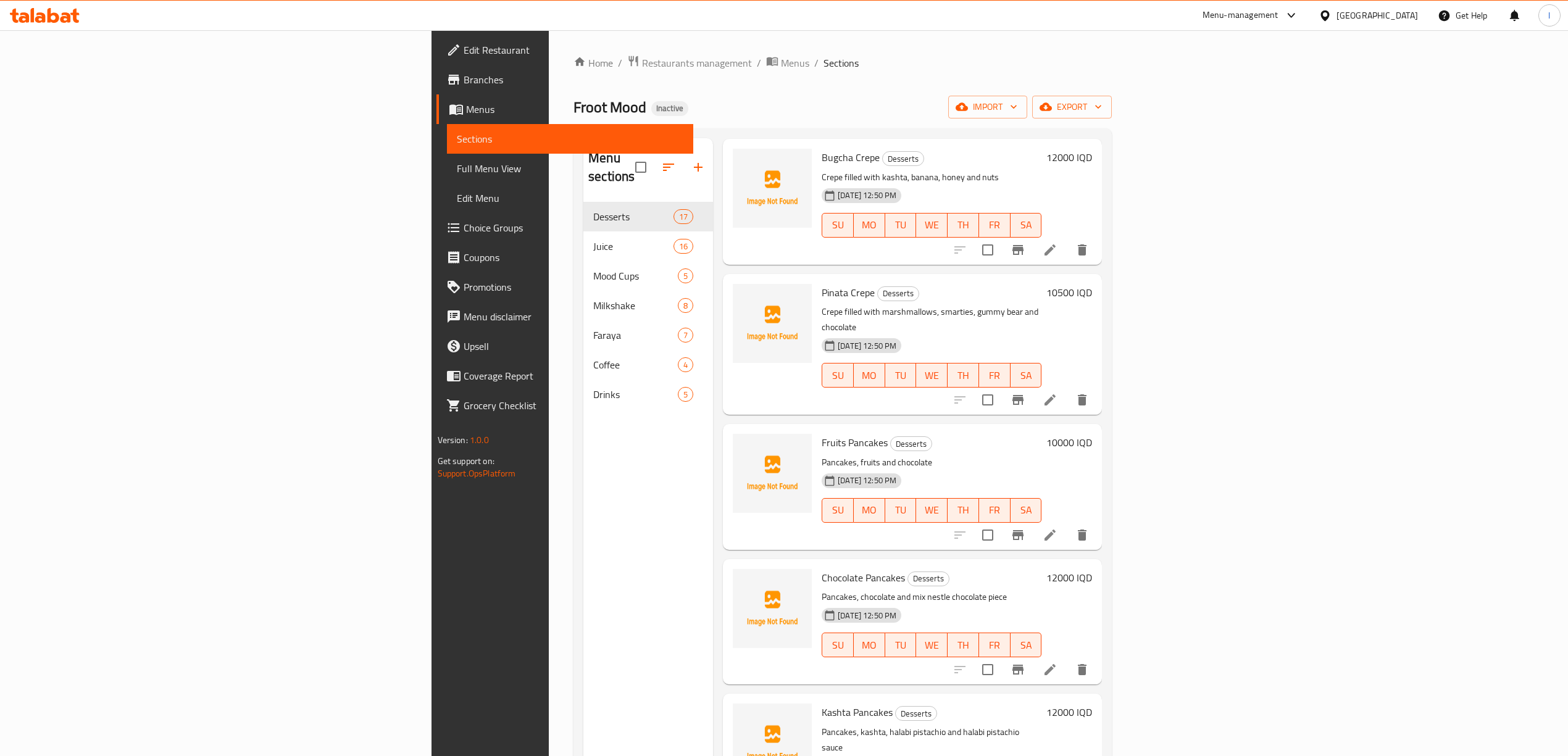
scroll to position [743, 0]
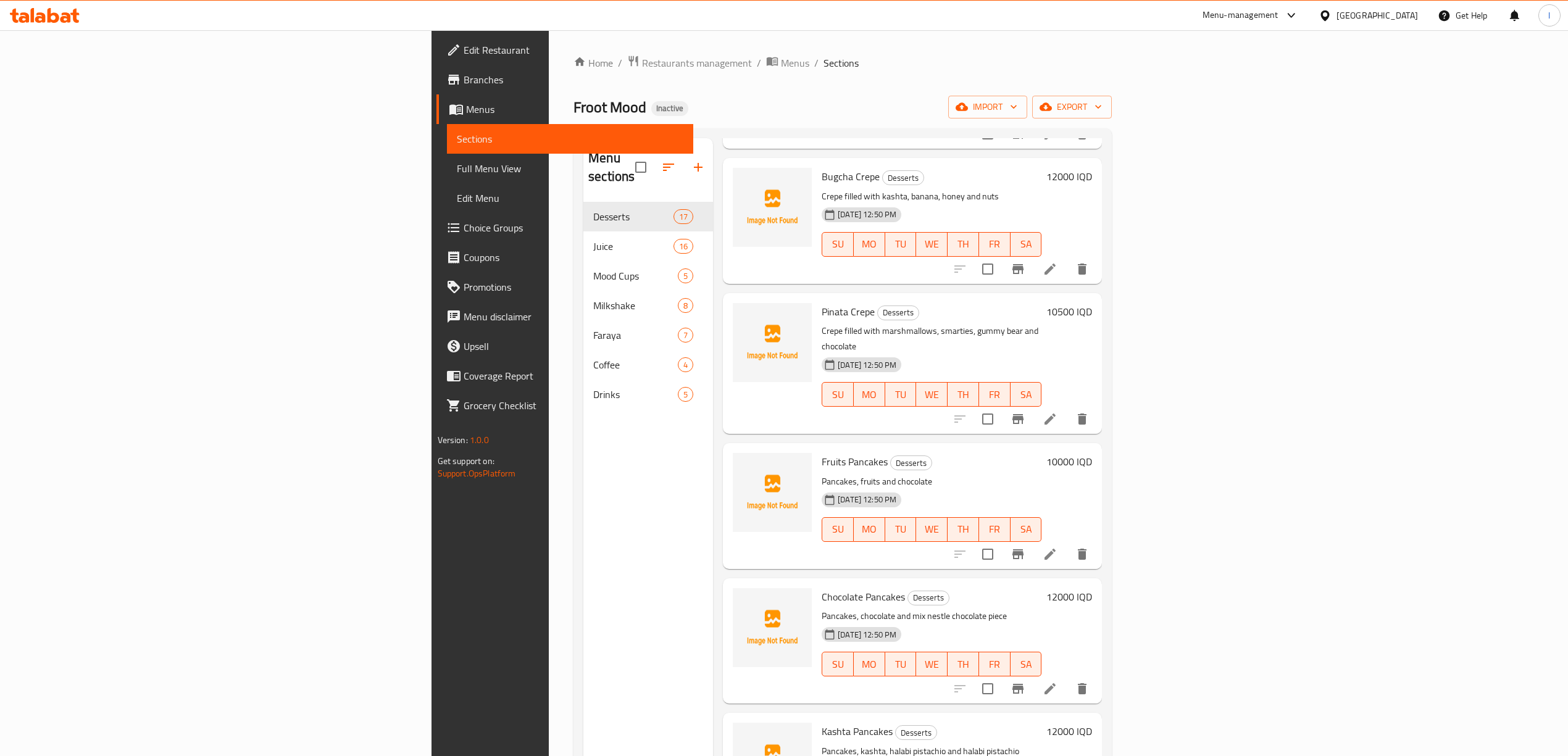
click at [1055, 549] on icon at bounding box center [1050, 554] width 11 height 11
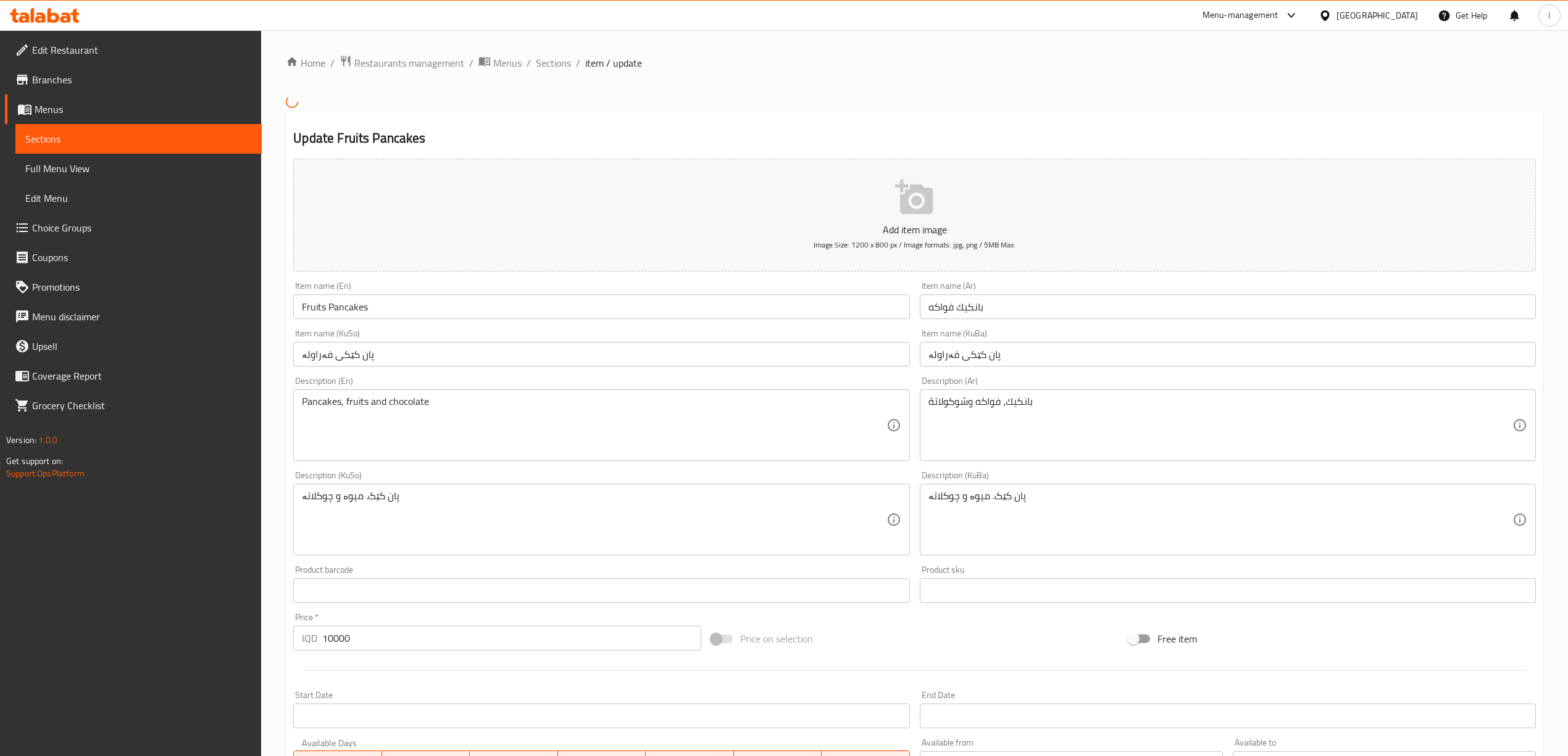
click at [1013, 353] on input "پان کێکی فەراولە" at bounding box center [1227, 354] width 616 height 24
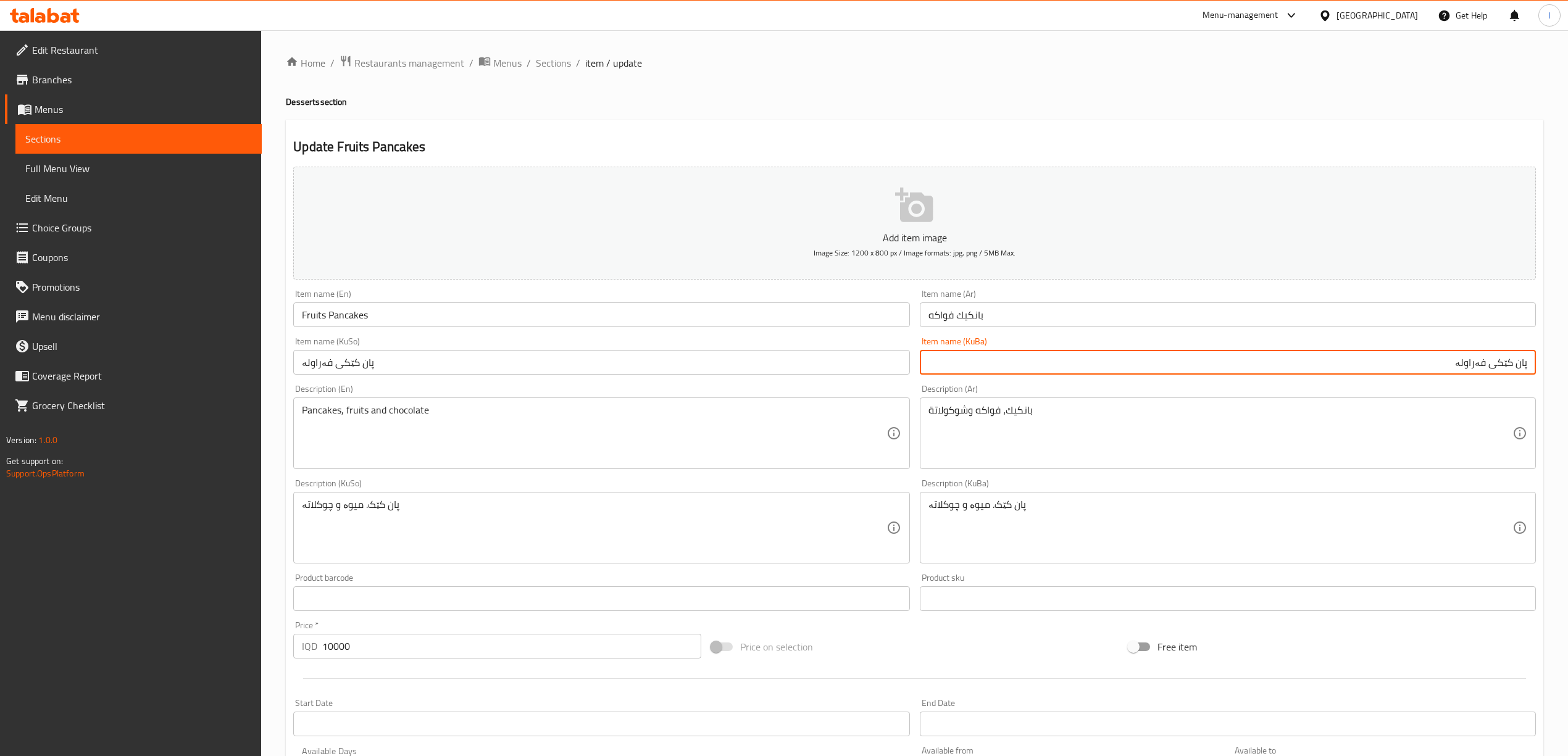
click at [1463, 365] on input "پان کێکی فەراولە" at bounding box center [1227, 362] width 616 height 24
drag, startPoint x: 1320, startPoint y: 359, endPoint x: 1579, endPoint y: 376, distance: 259.6
click at [1568, 376] on html "​ Menu-management [GEOGRAPHIC_DATA] Get Help l Edit Restaurant Branches Menus S…" at bounding box center [784, 378] width 1568 height 756
type input "پان کێکی میوە"
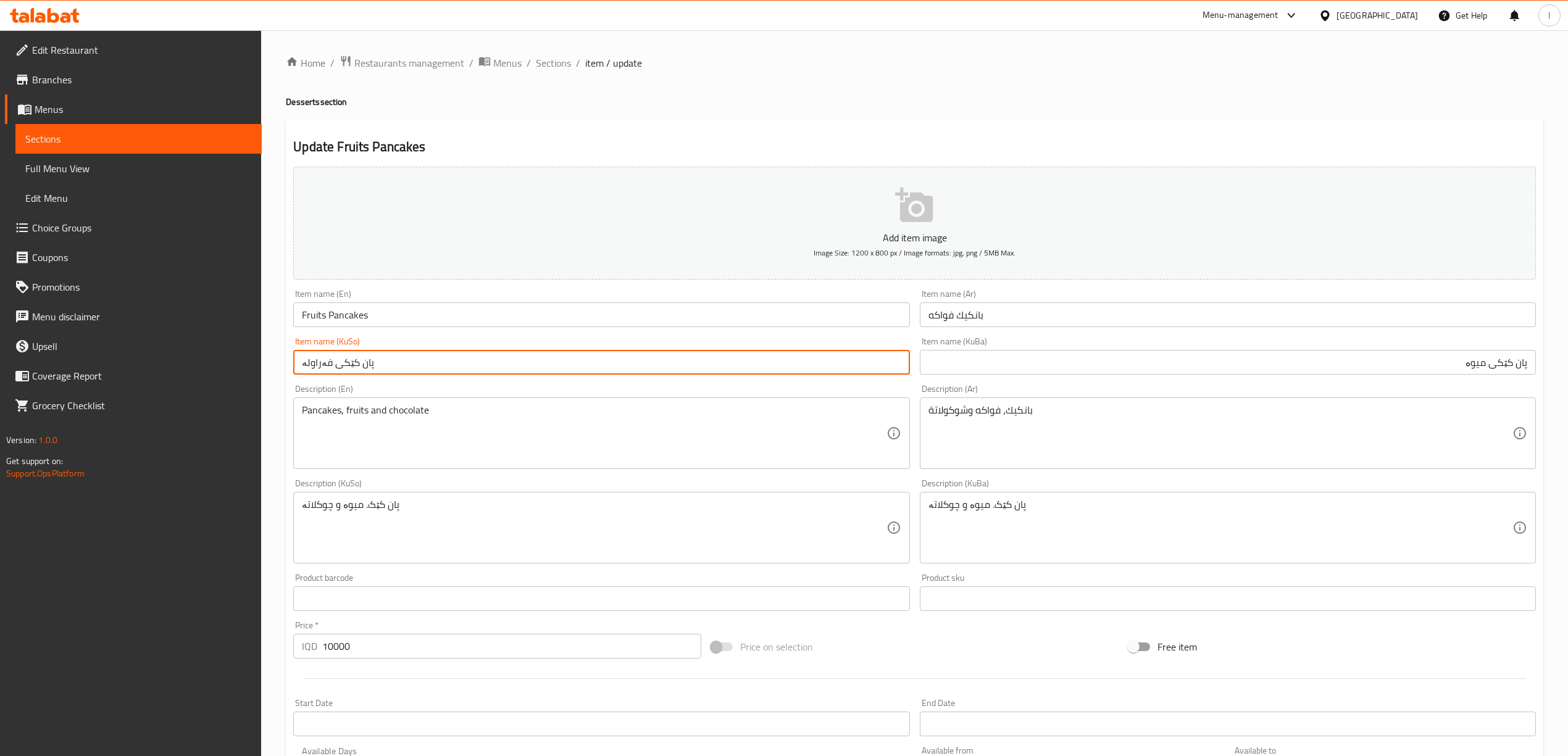
drag, startPoint x: 435, startPoint y: 364, endPoint x: 156, endPoint y: 344, distance: 279.7
click at [149, 346] on div "Edit Restaurant Branches Menus Sections Full Menu View Edit Menu Choice Groups …" at bounding box center [784, 522] width 1568 height 984
paste input "یو"
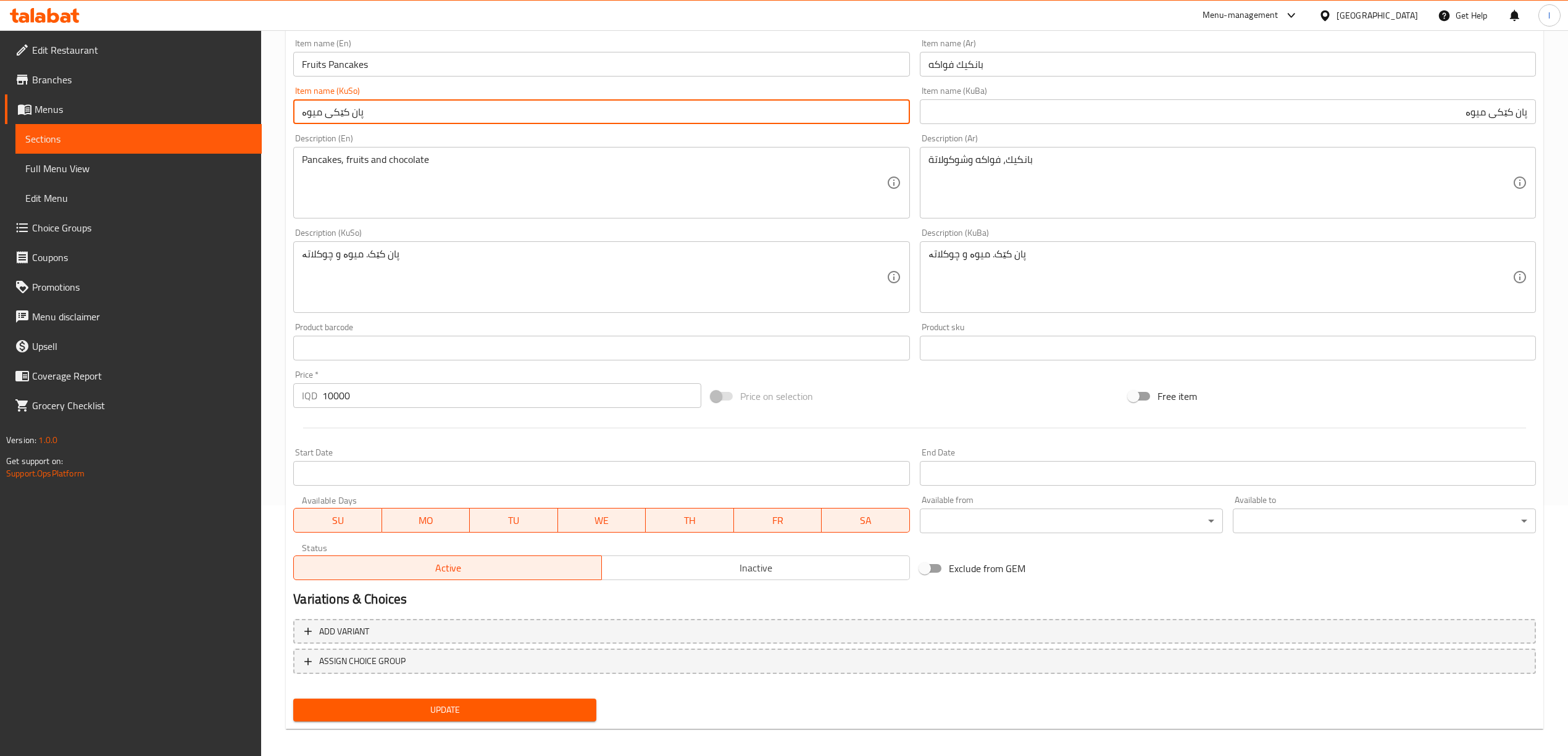
scroll to position [257, 0]
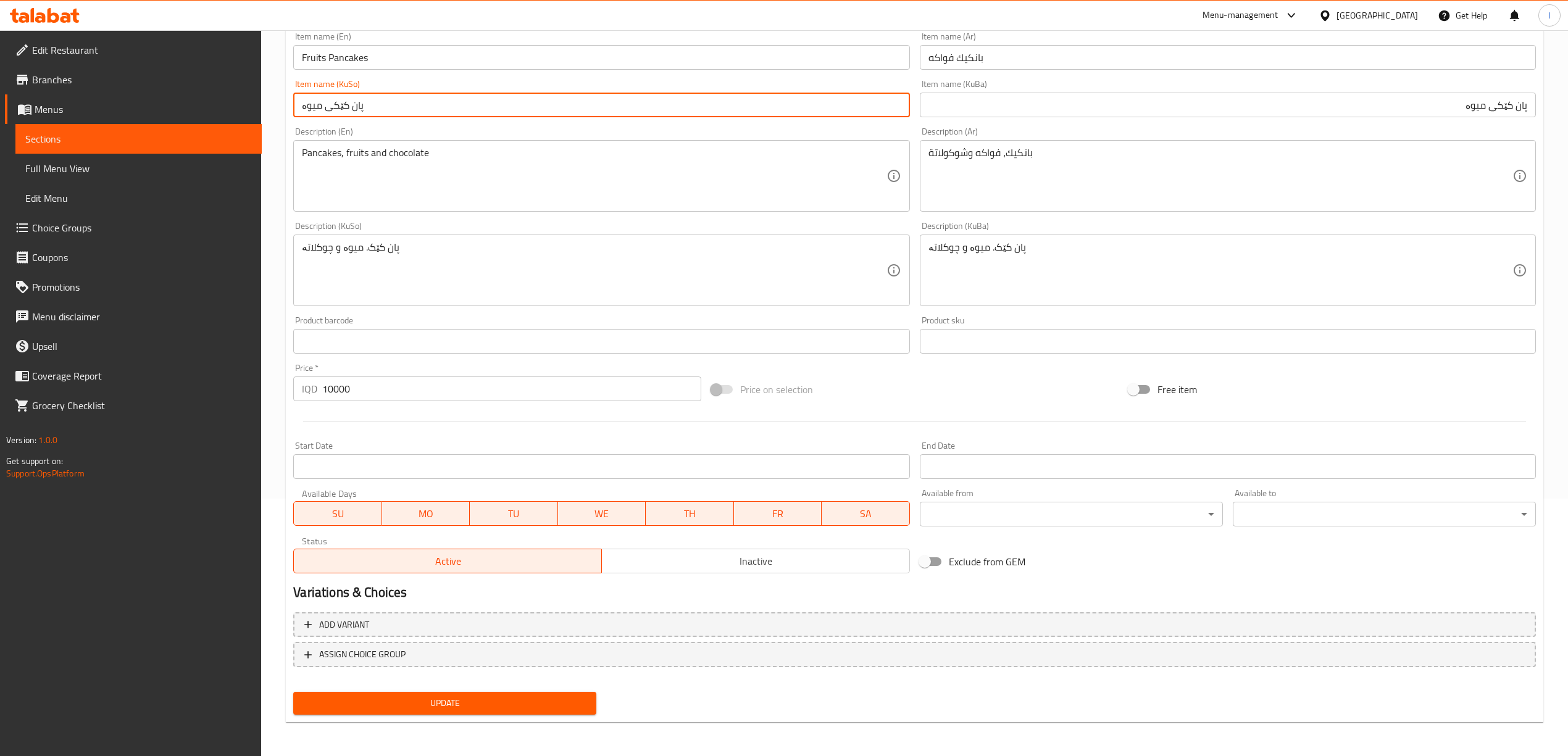
type input "پان کێکی میوە"
click at [448, 706] on span "Update" at bounding box center [444, 703] width 283 height 16
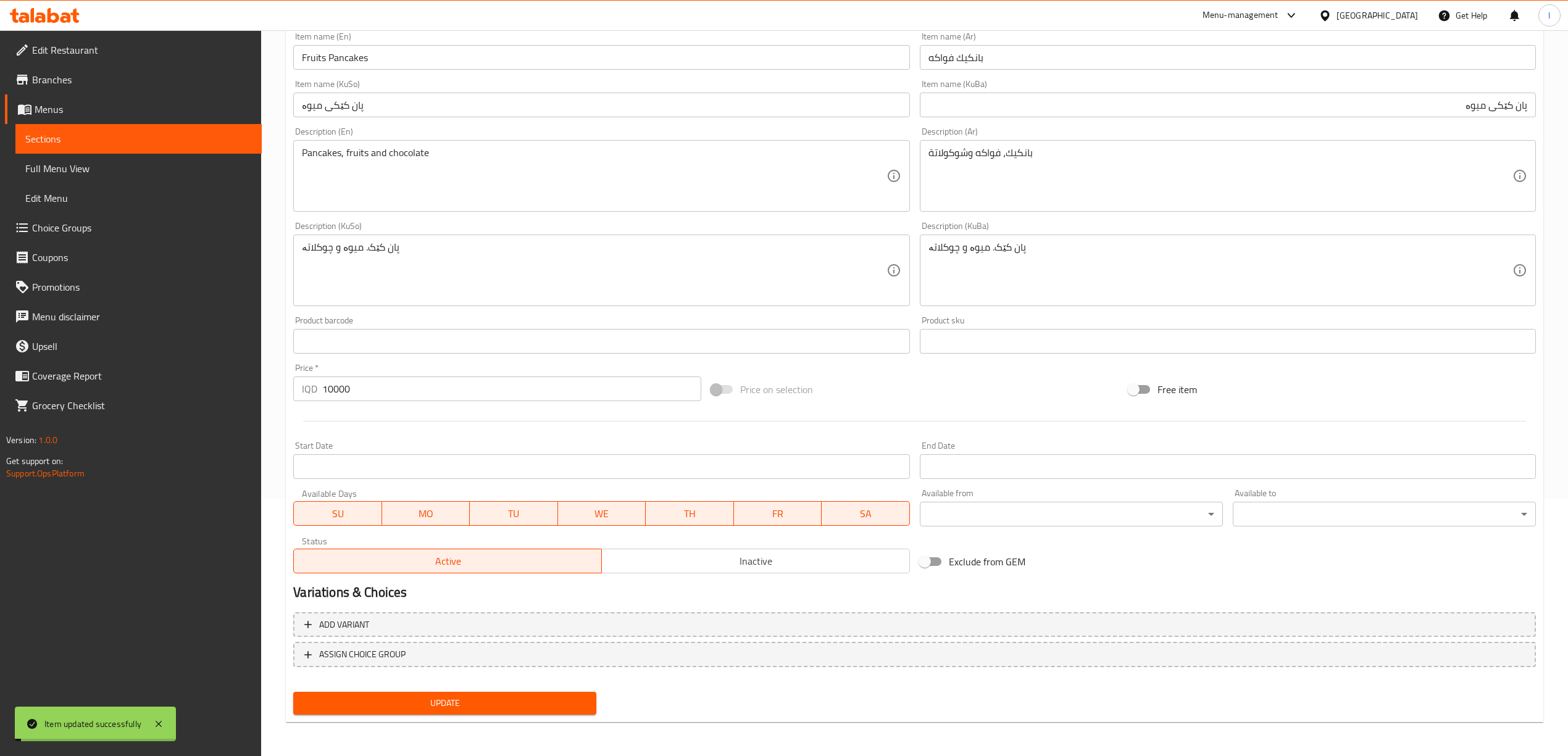
click at [103, 163] on span "Full Menu View" at bounding box center [138, 168] width 226 height 15
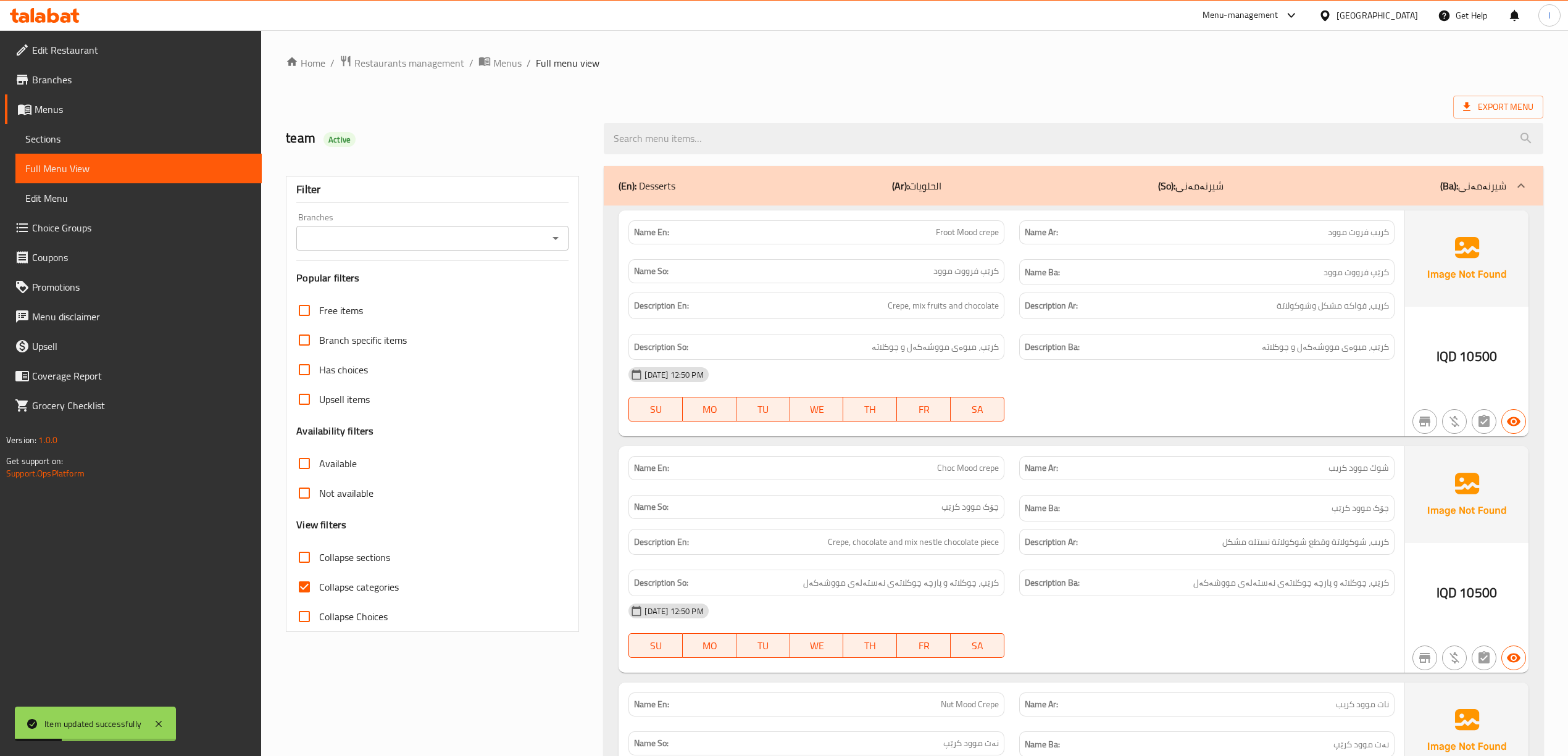
click at [495, 235] on input "Branches" at bounding box center [422, 238] width 245 height 17
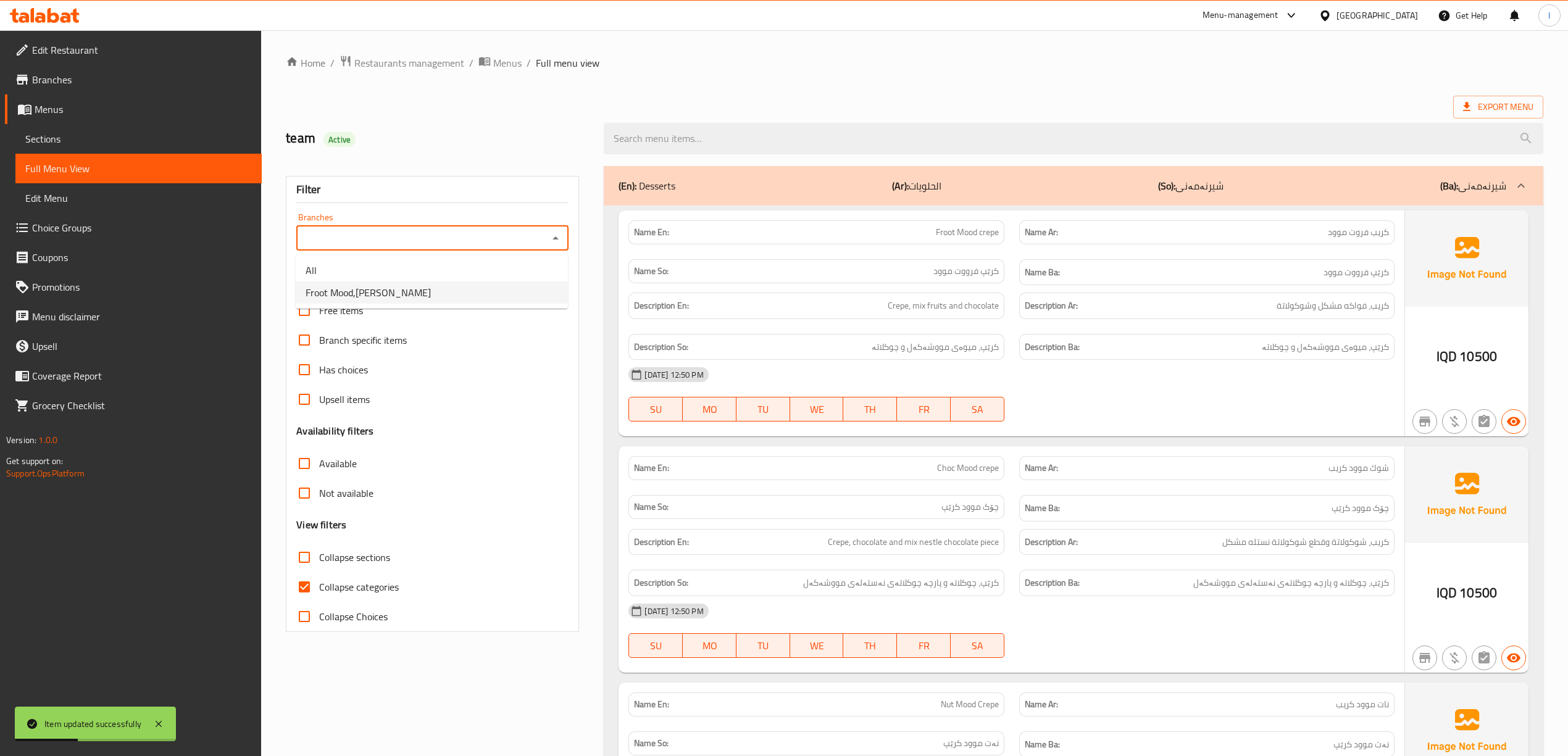
click at [52, 118] on link "Menus" at bounding box center [133, 110] width 257 height 30
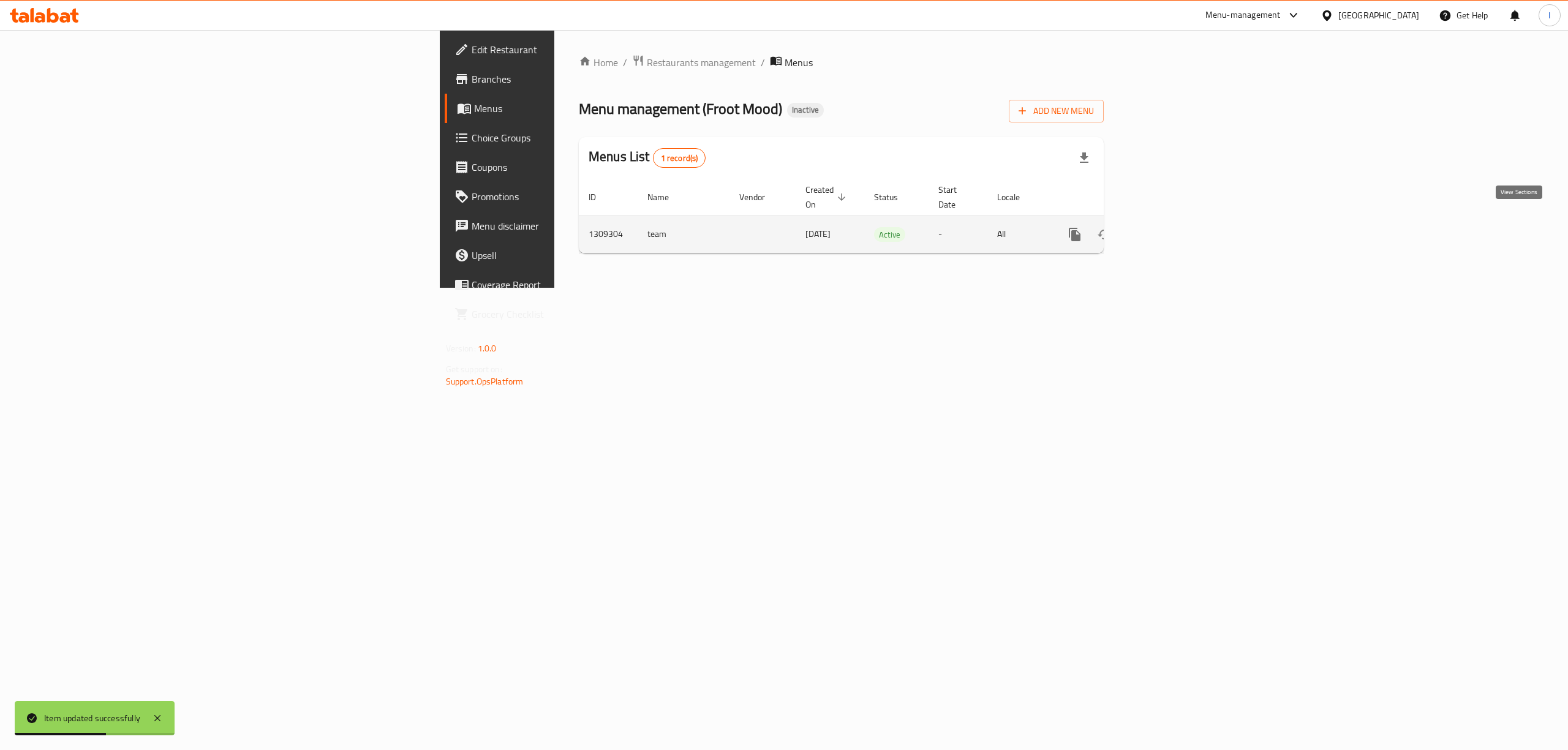
click at [1171, 227] on icon "enhanced table" at bounding box center [1163, 234] width 15 height 15
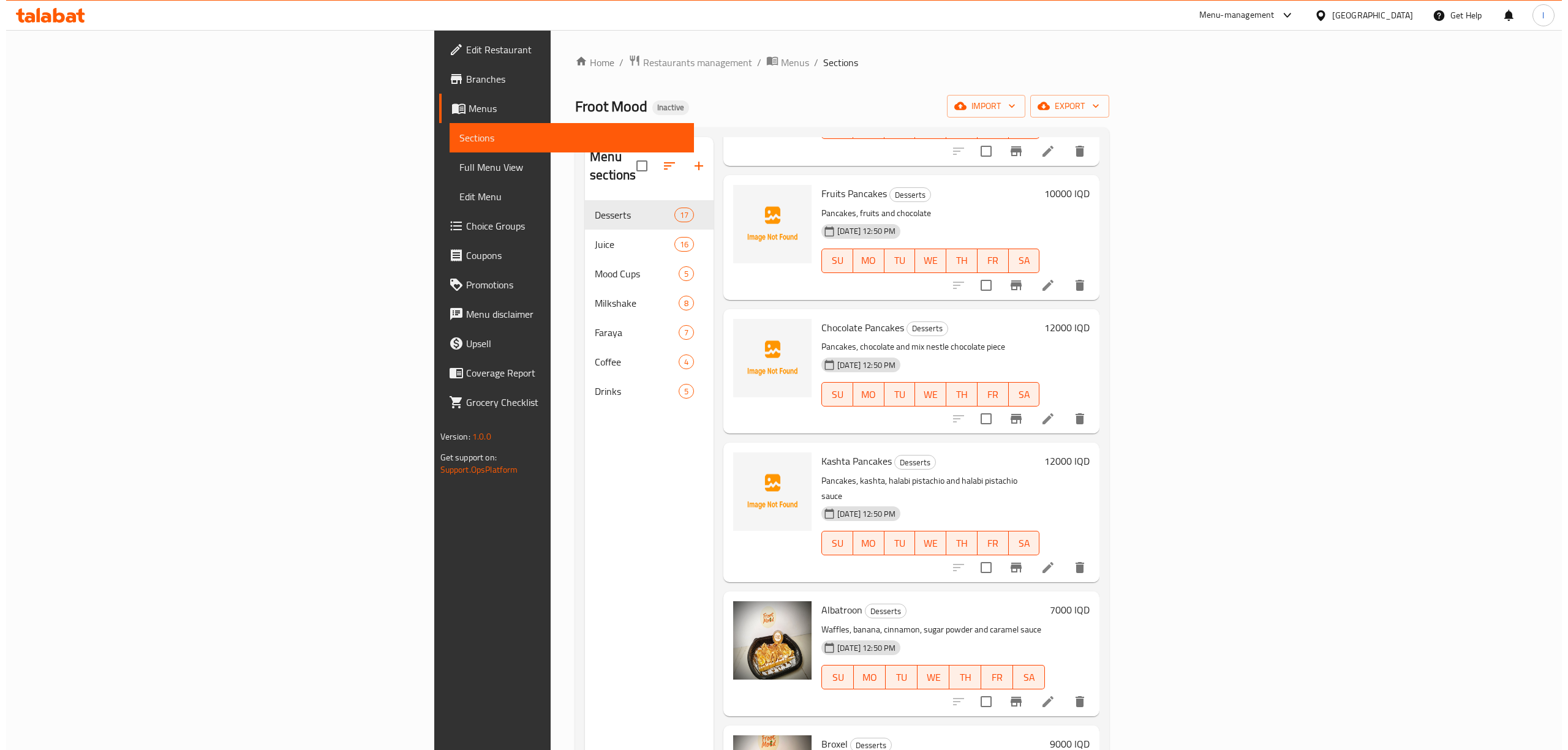
scroll to position [897, 0]
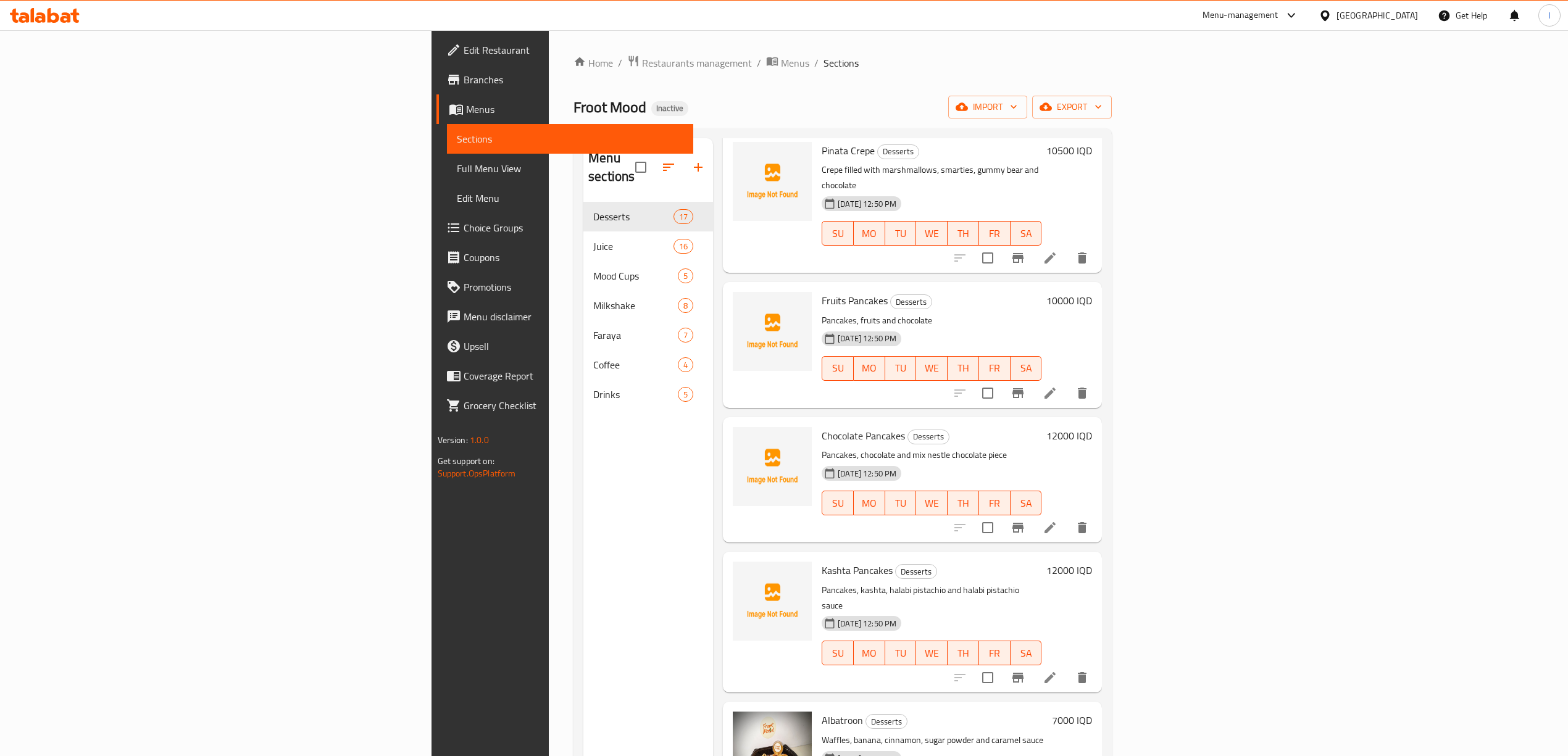
click at [822, 313] on p "Pancakes, fruits and chocolate" at bounding box center [931, 321] width 220 height 16
click at [822, 291] on span "Fruits Pancakes" at bounding box center [855, 300] width 66 height 18
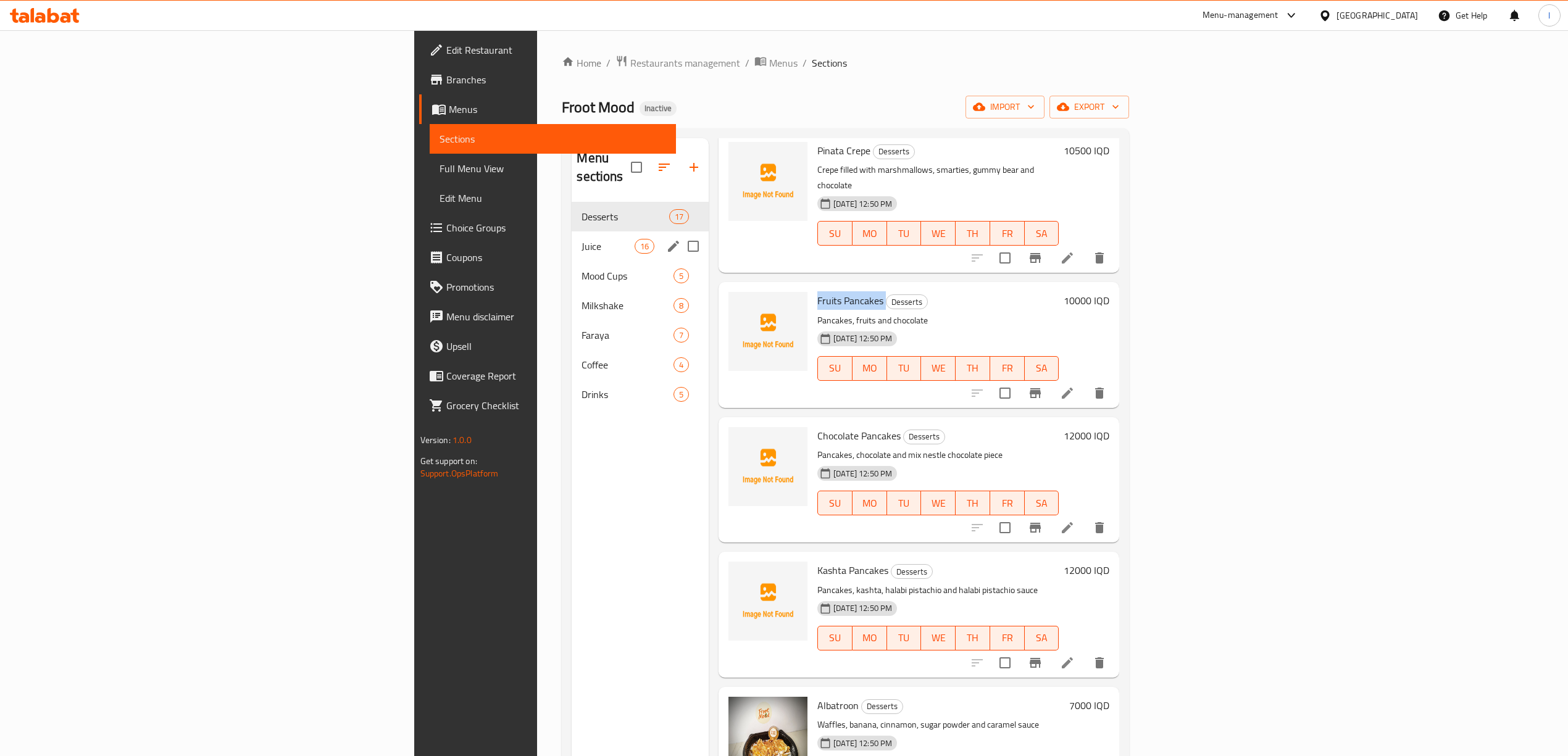
copy h6 "Fruits Pancakes"
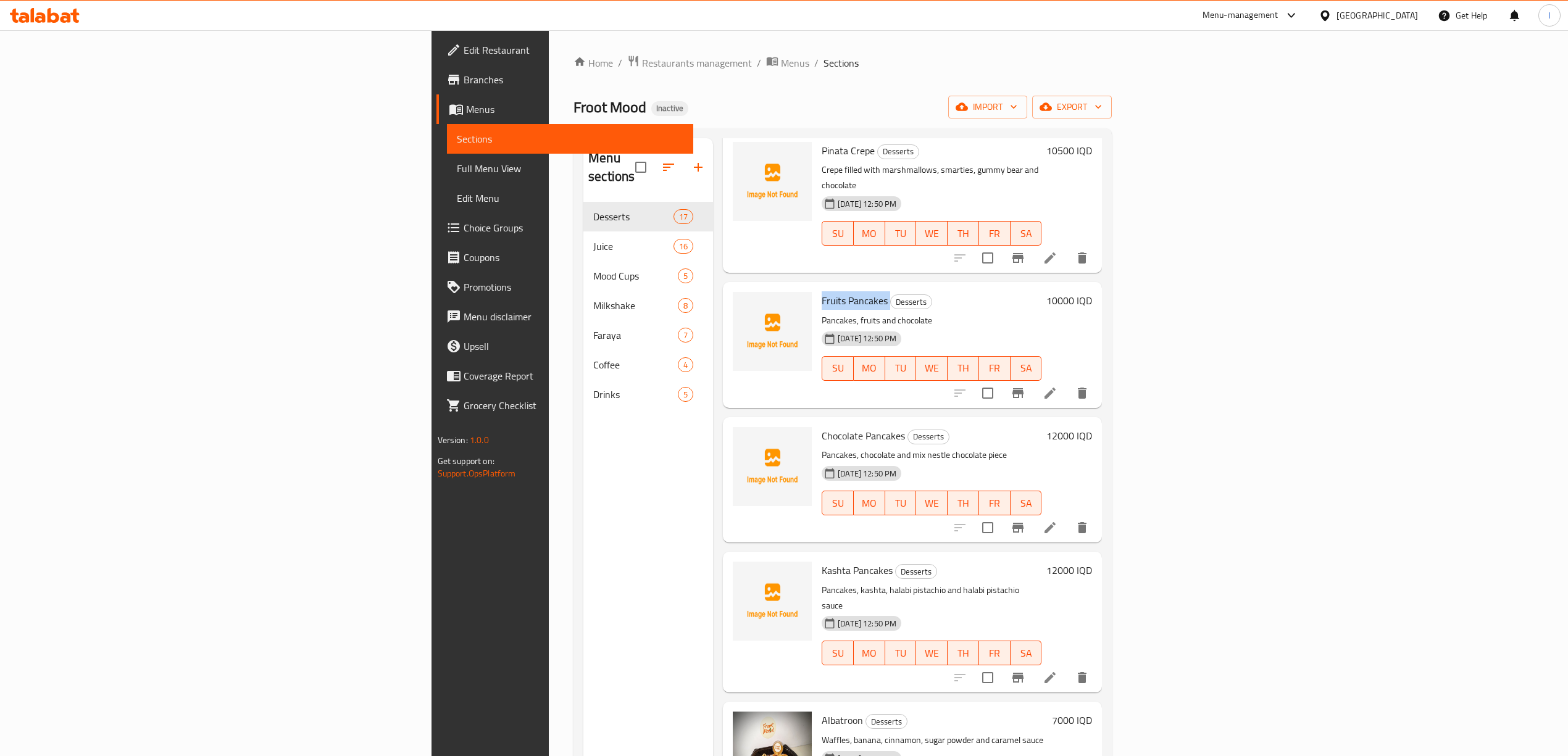
click at [457, 164] on span "Full Menu View" at bounding box center [569, 168] width 226 height 15
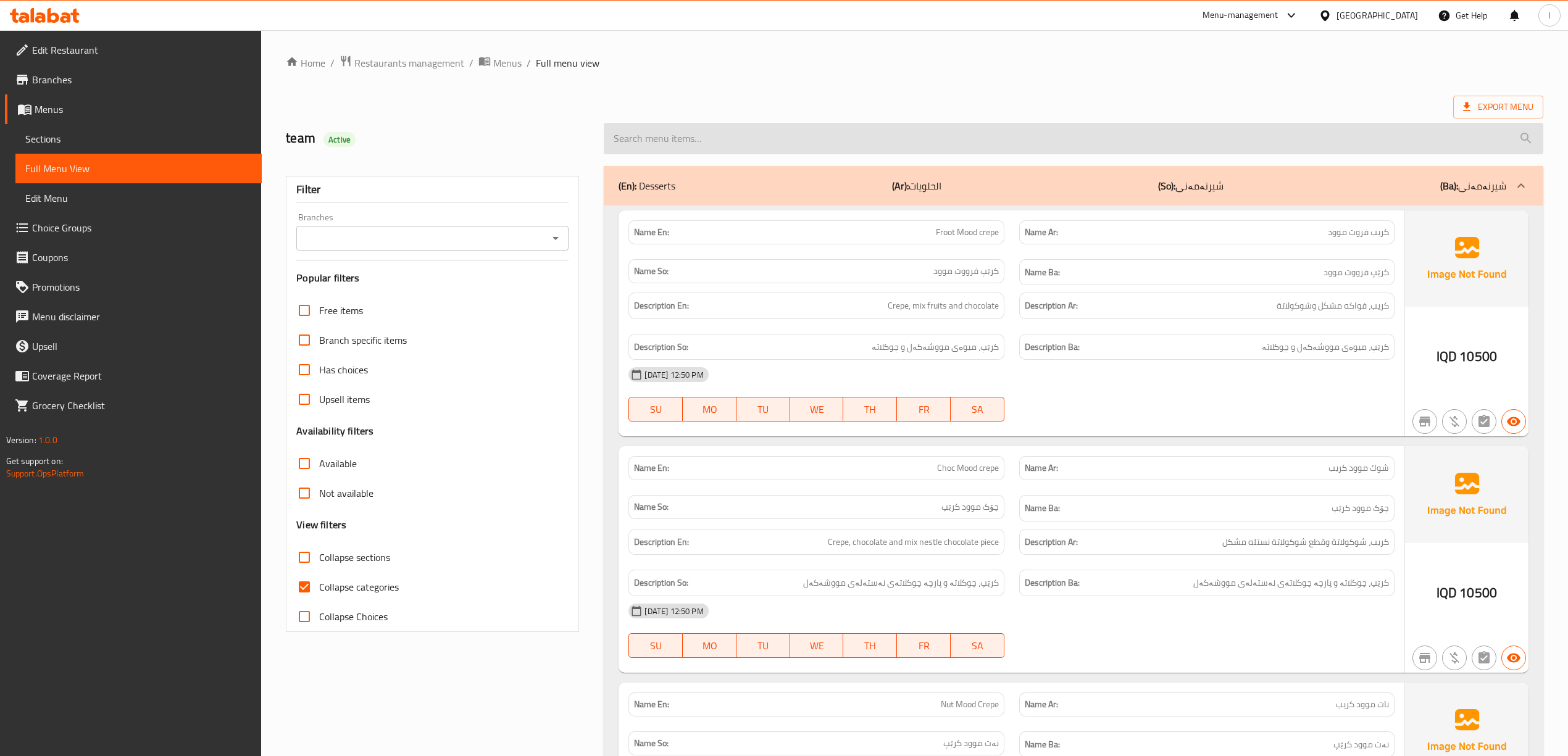
click at [828, 139] on input "search" at bounding box center [1073, 139] width 939 height 32
paste input "Fruits Pancakes"
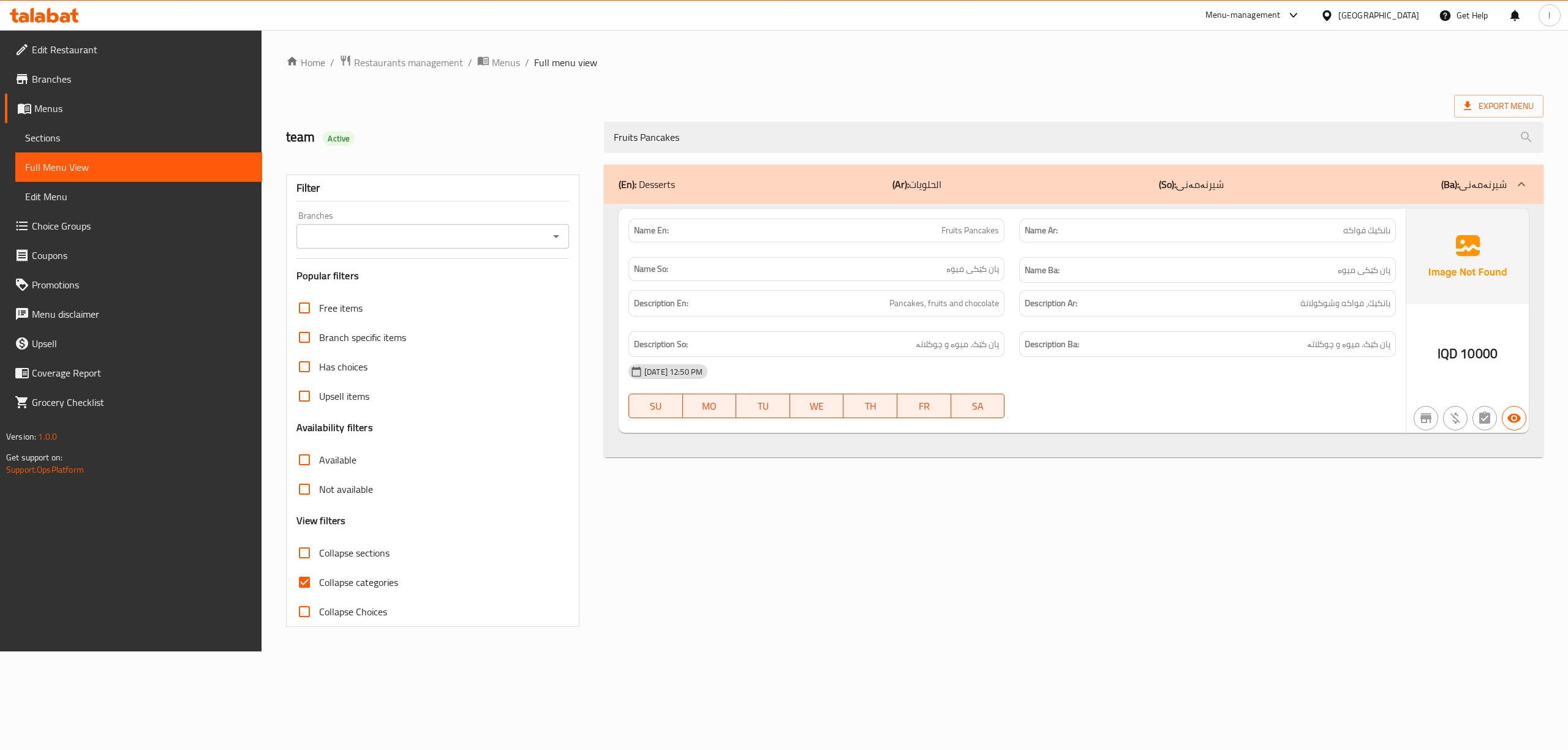
type input "Fruits Pancakes"
click at [439, 241] on input "Branches" at bounding box center [423, 236] width 245 height 17
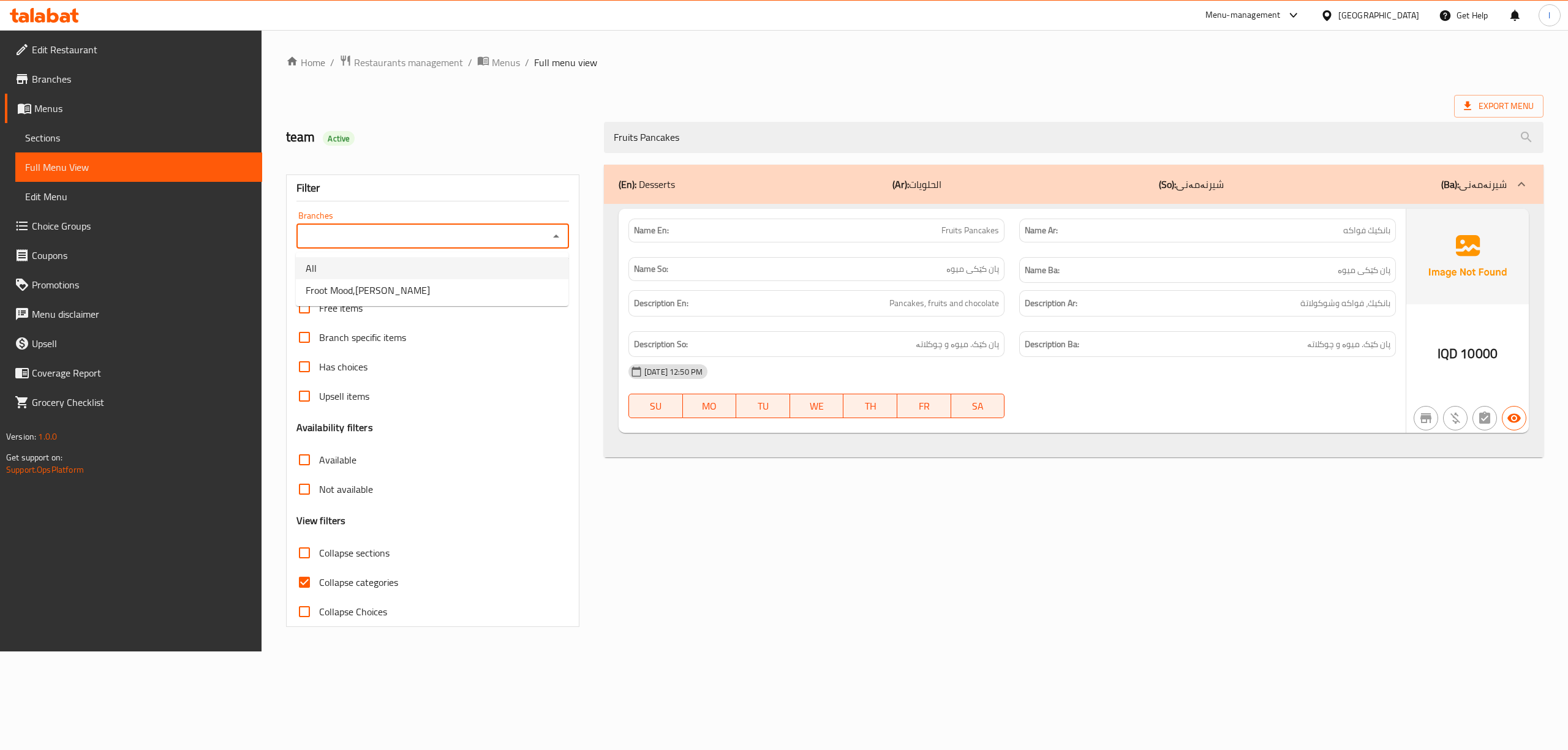
click at [412, 275] on li "All" at bounding box center [432, 268] width 272 height 22
click at [410, 234] on input "All" at bounding box center [423, 236] width 245 height 17
click at [514, 240] on input "All" at bounding box center [423, 236] width 245 height 17
click at [555, 238] on icon "Open" at bounding box center [556, 237] width 6 height 3
click at [408, 294] on li "Froot Mood,[PERSON_NAME]" at bounding box center [432, 290] width 272 height 22
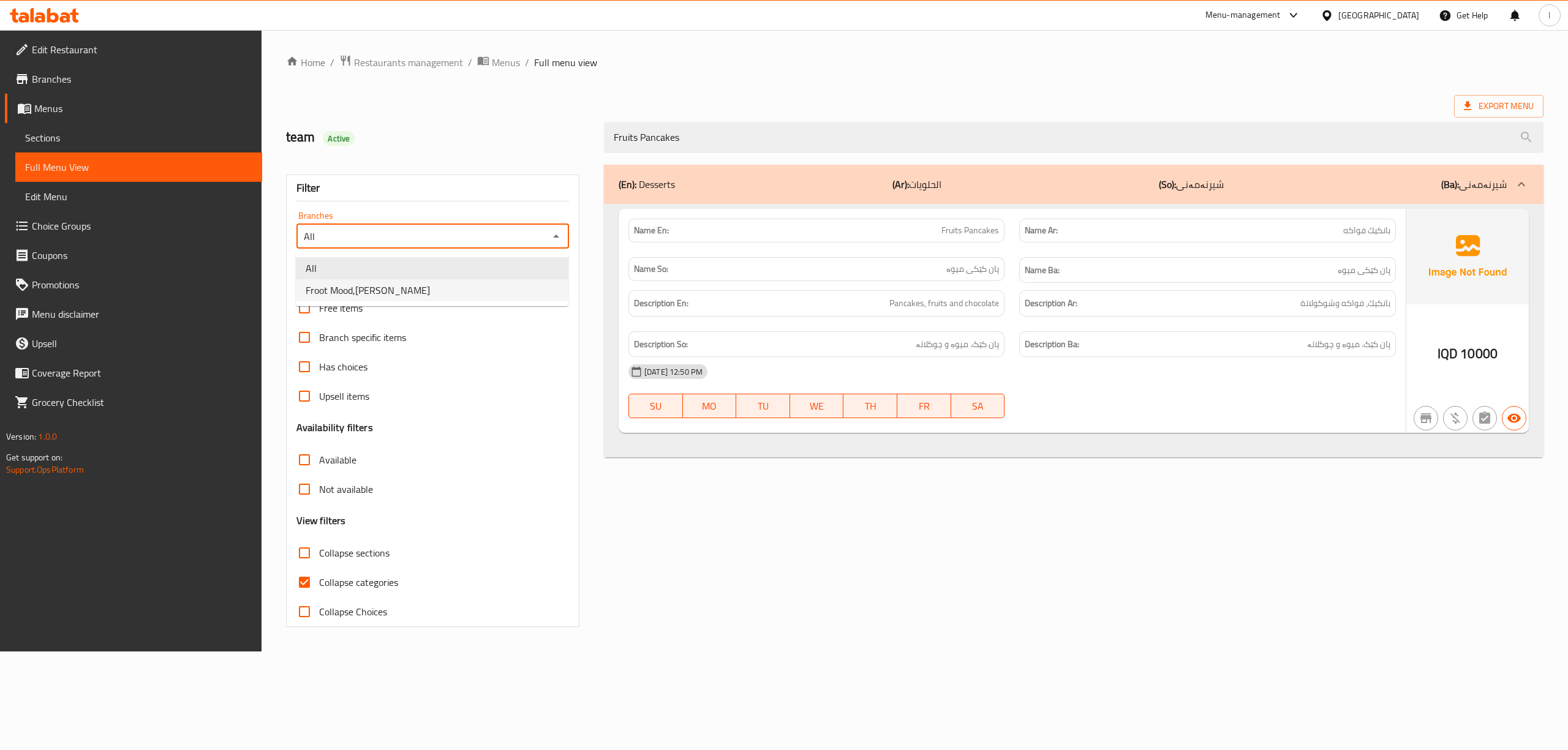
type input "Froot Mood,[PERSON_NAME]"
